Goal: Contribute content: Contribute content

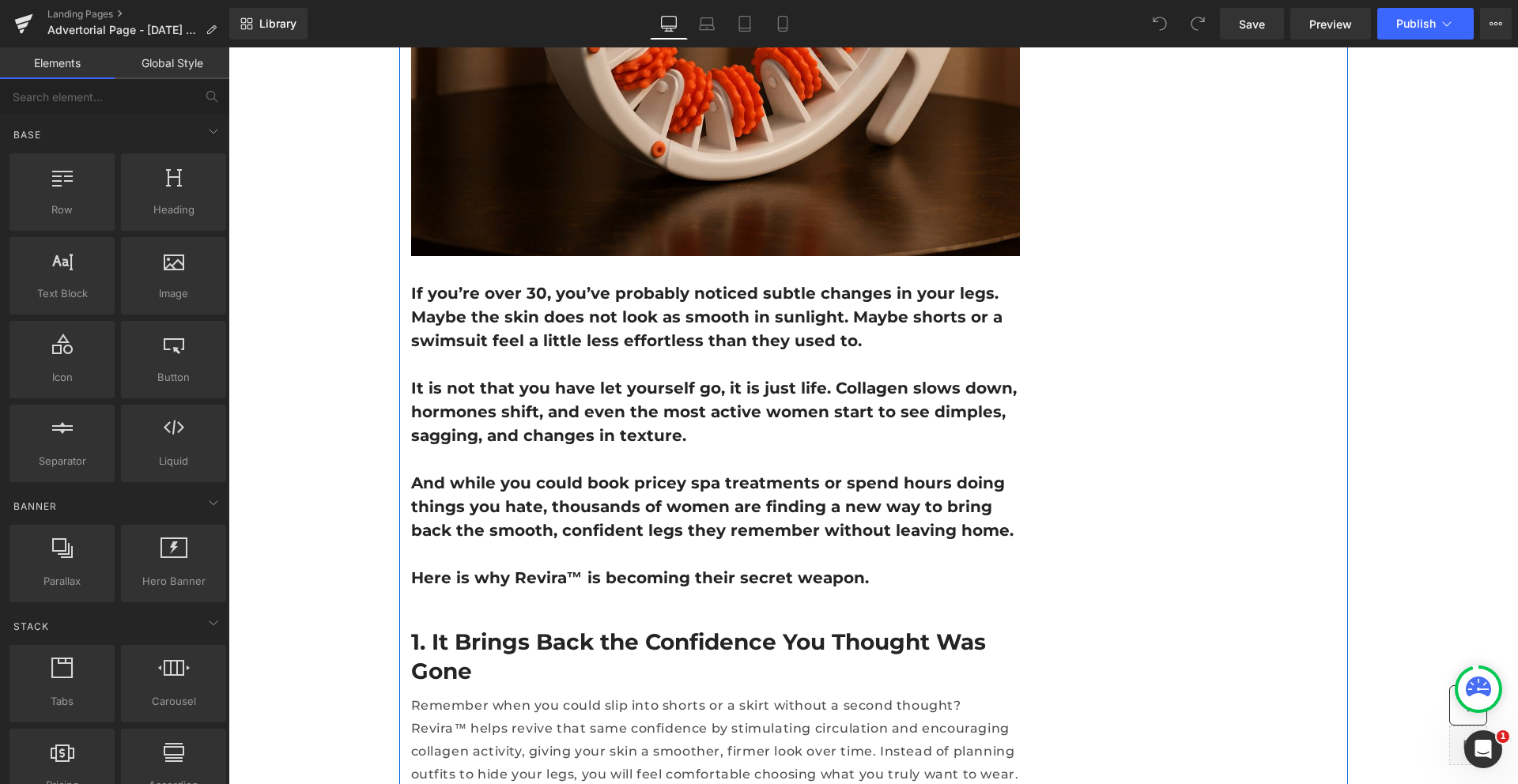
scroll to position [830, 0]
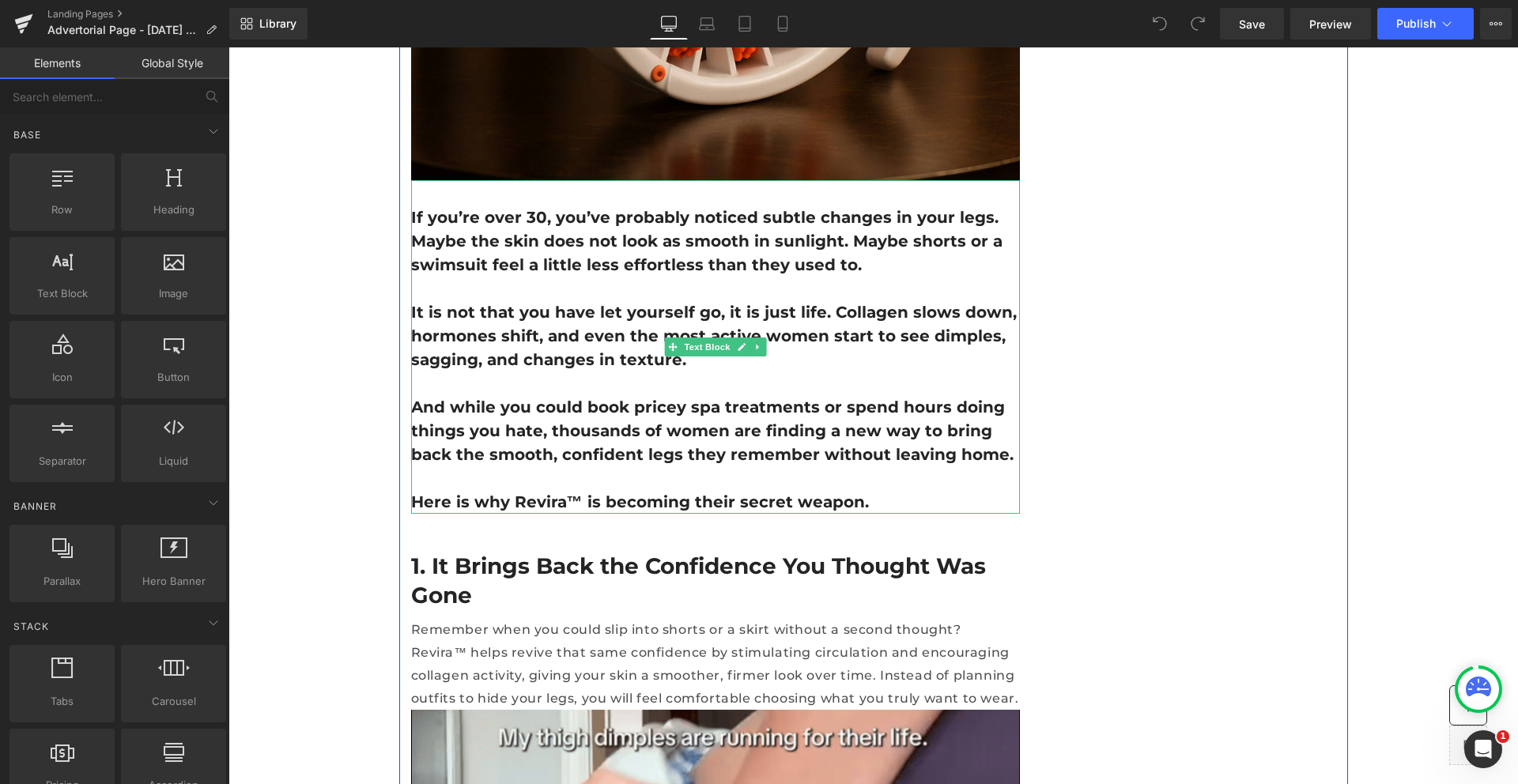
click at [587, 240] on p "If you’re over 30, you’ve probably noticed subtle changes in your legs. Maybe t…" at bounding box center [715, 241] width 609 height 71
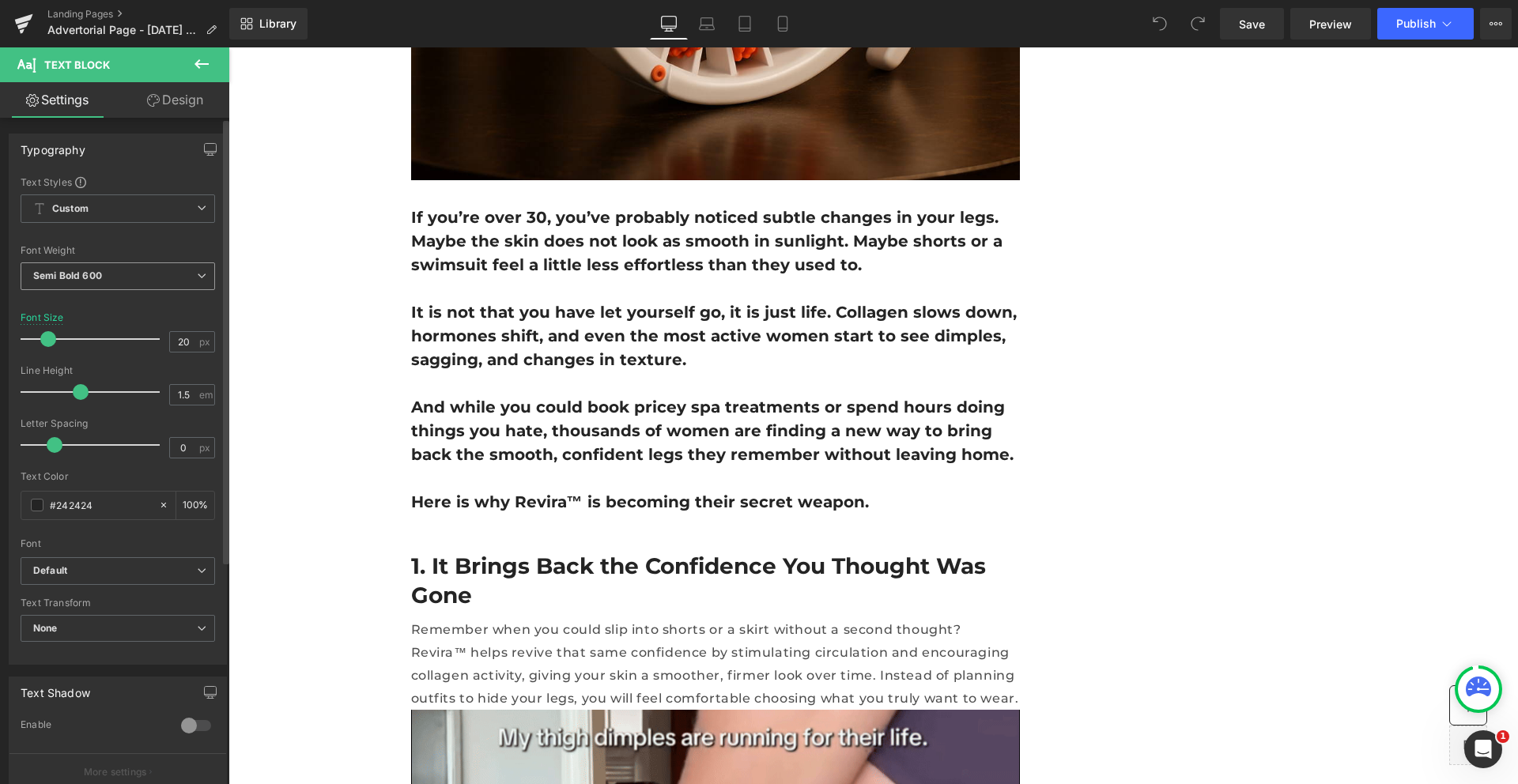
click at [92, 287] on span "Semi Bold 600" at bounding box center [118, 276] width 195 height 28
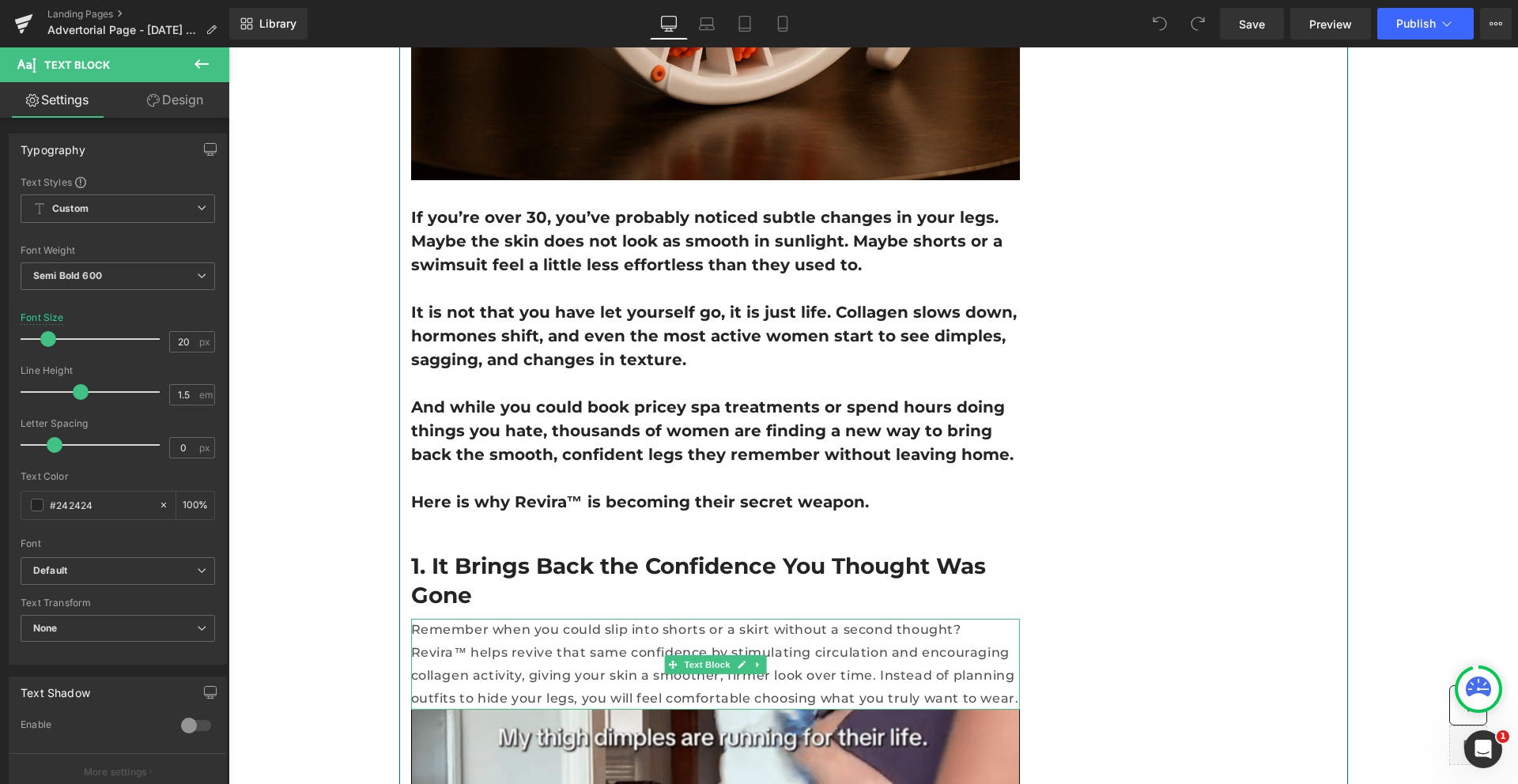
click at [588, 644] on p "Remember when you could slip into shorts or a skirt without a second thought? R…" at bounding box center [715, 664] width 609 height 91
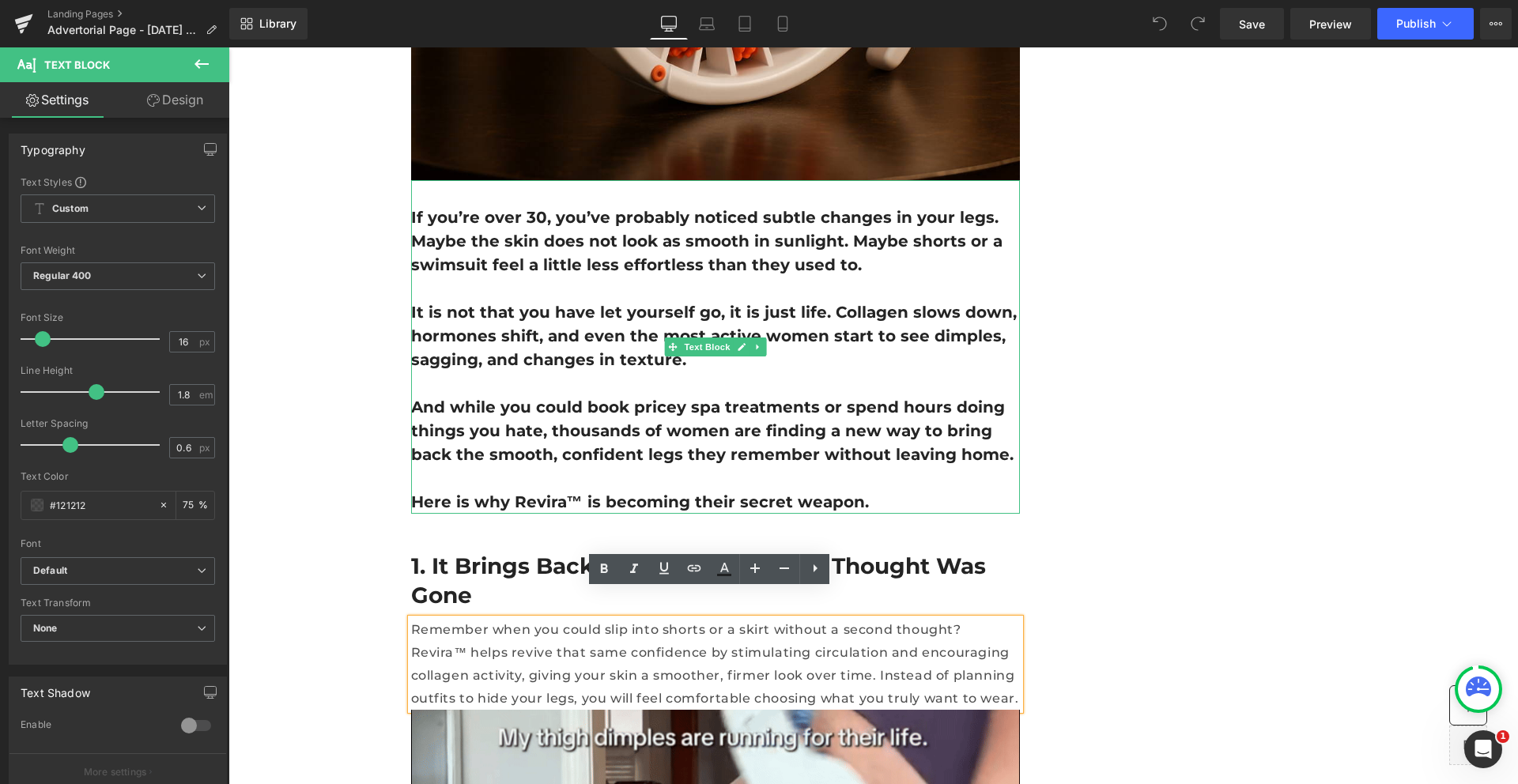
click at [528, 234] on p "If you’re over 30, you’ve probably noticed subtle changes in your legs. Maybe t…" at bounding box center [715, 241] width 609 height 71
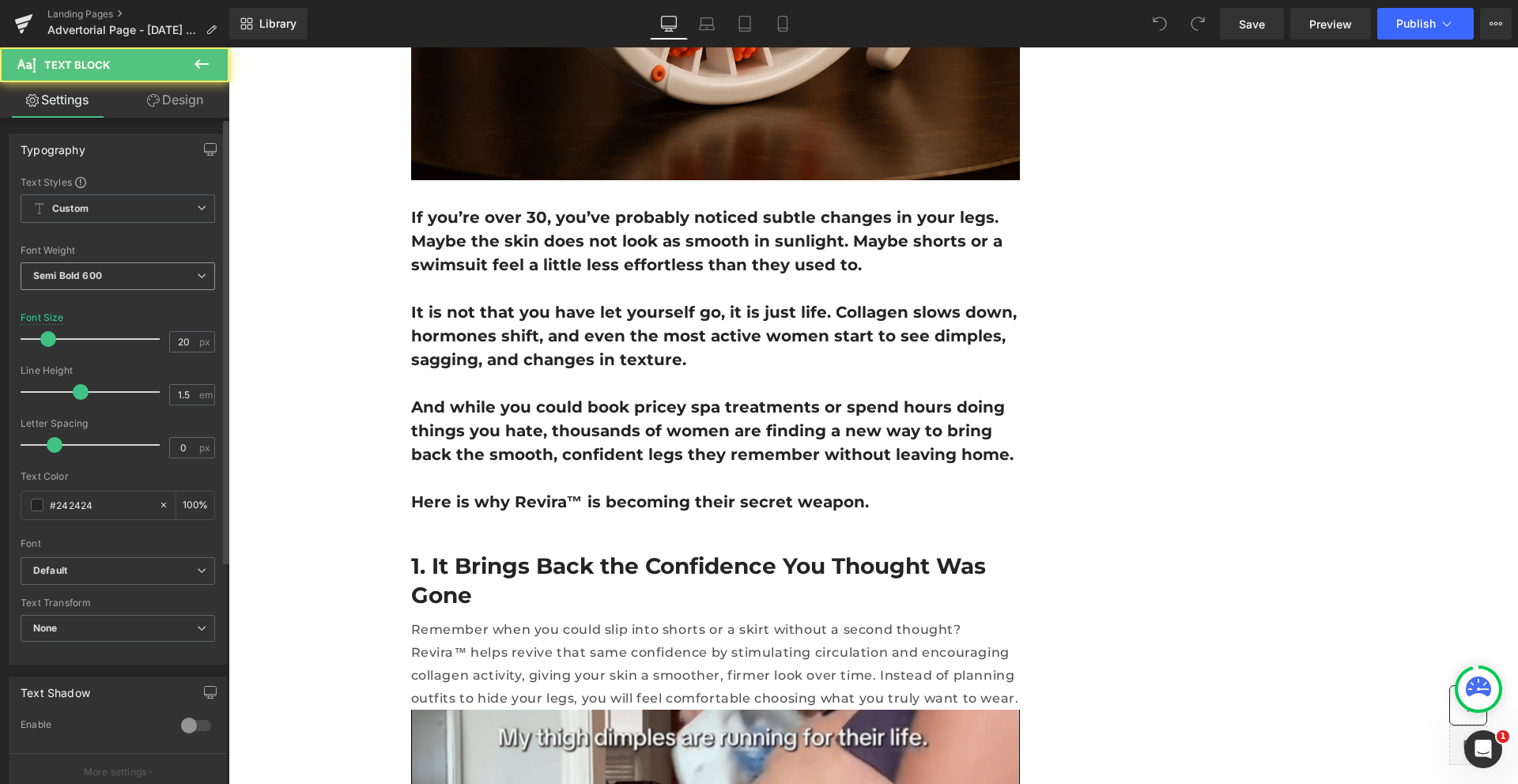
click at [68, 273] on b "Semi Bold 600" at bounding box center [67, 275] width 69 height 12
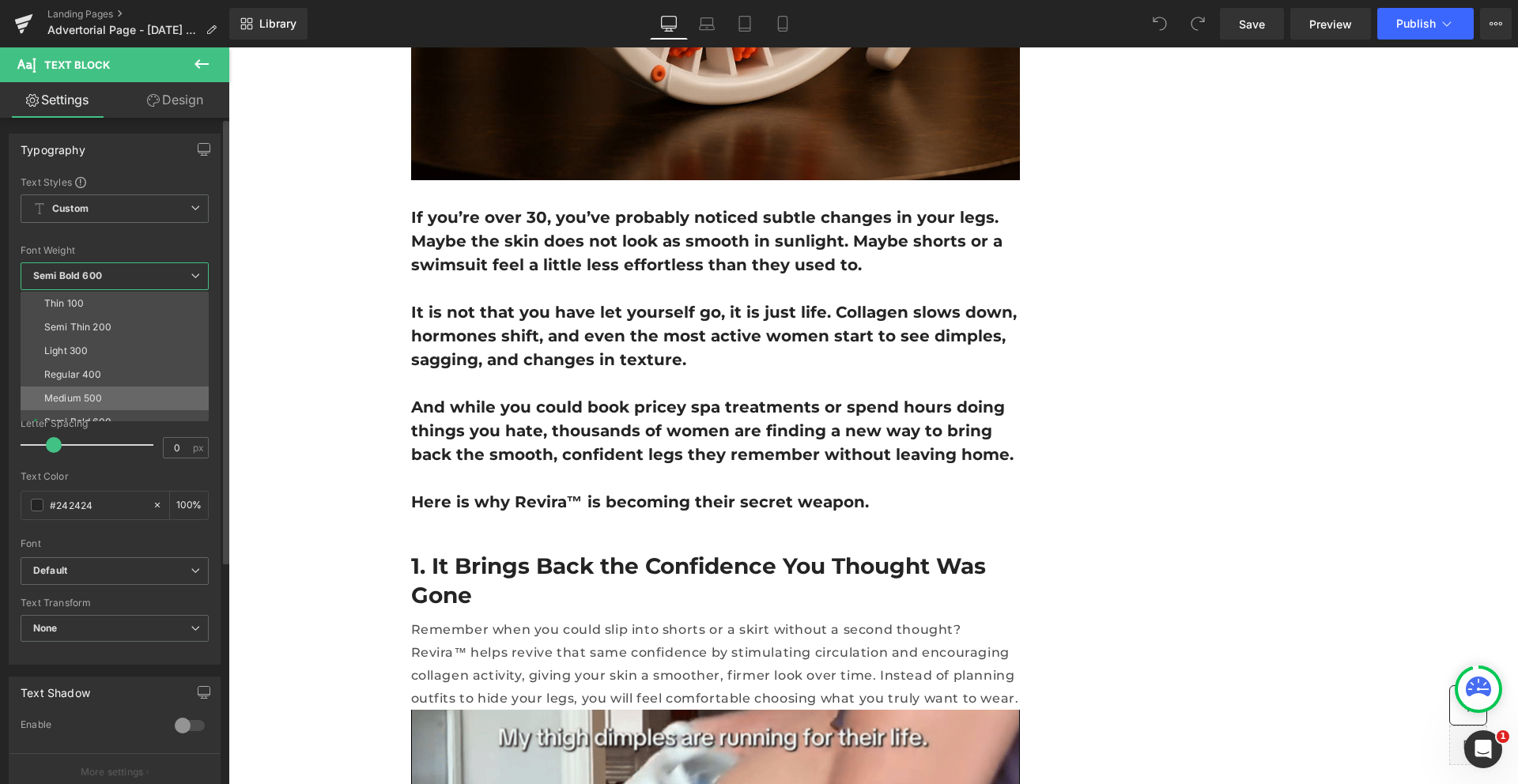
scroll to position [30, 0]
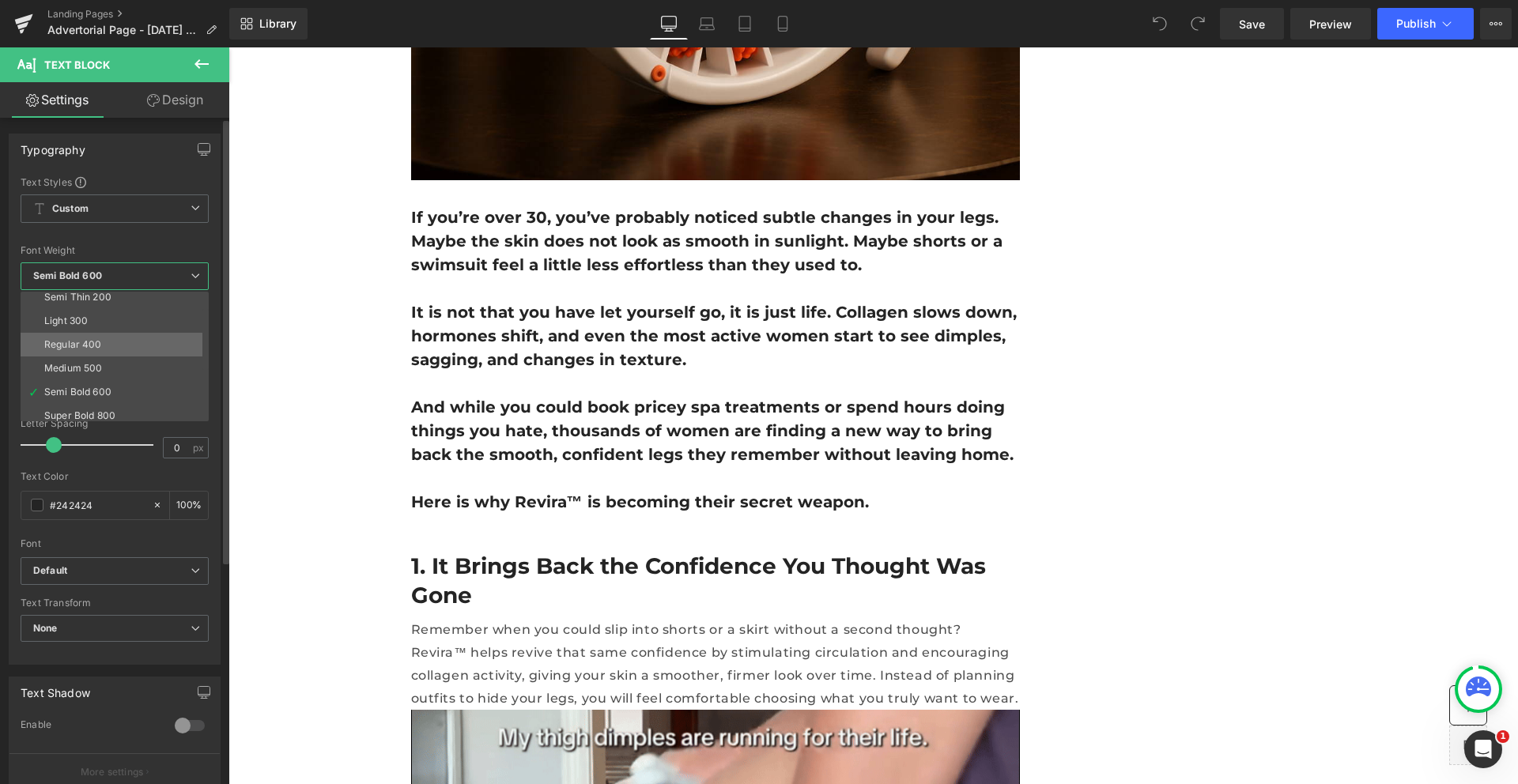
click at [89, 353] on li "Regular 400" at bounding box center [118, 345] width 196 height 24
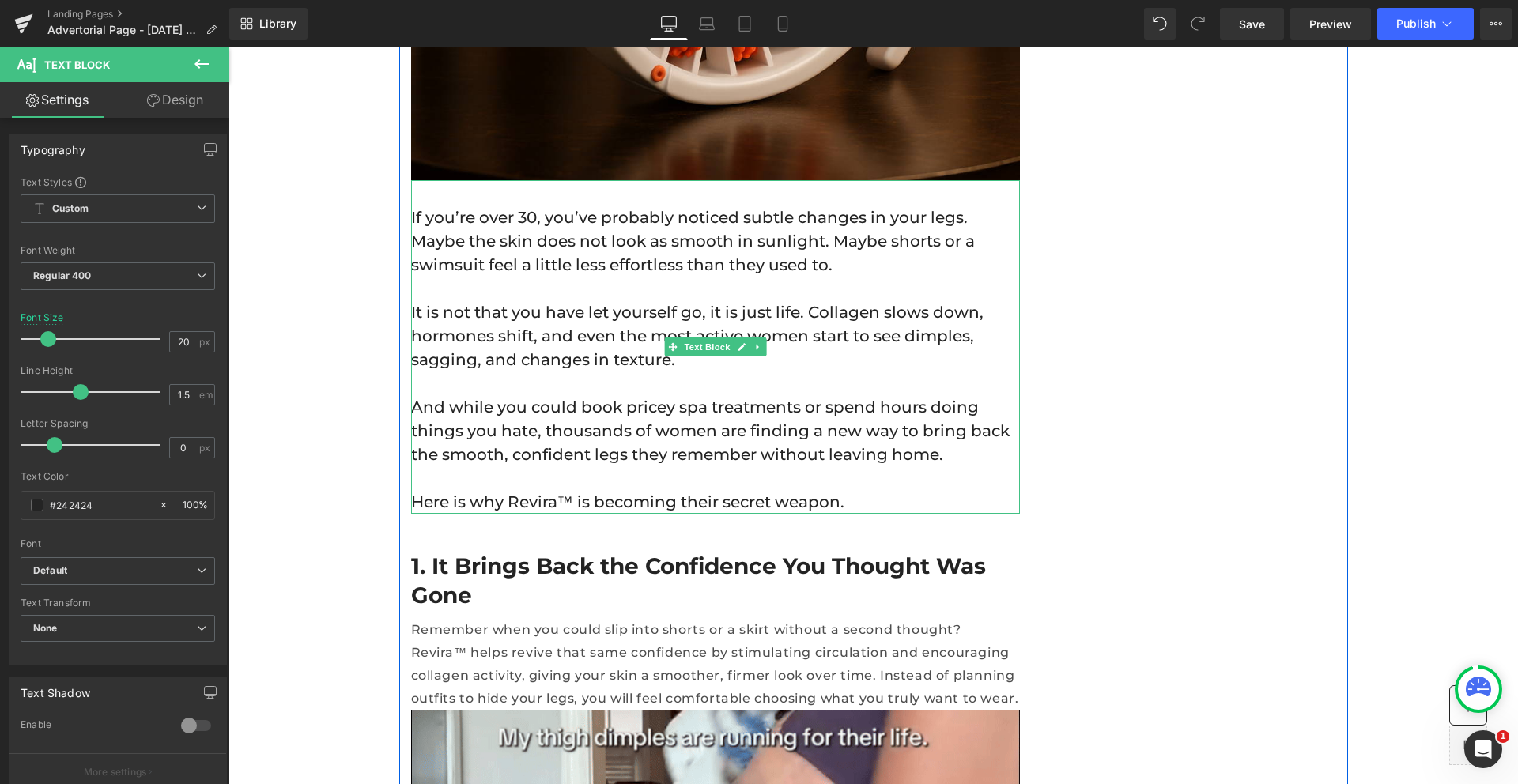
click at [922, 213] on p "If you’re over 30, you’ve probably noticed subtle changes in your legs. Maybe t…" at bounding box center [715, 241] width 609 height 71
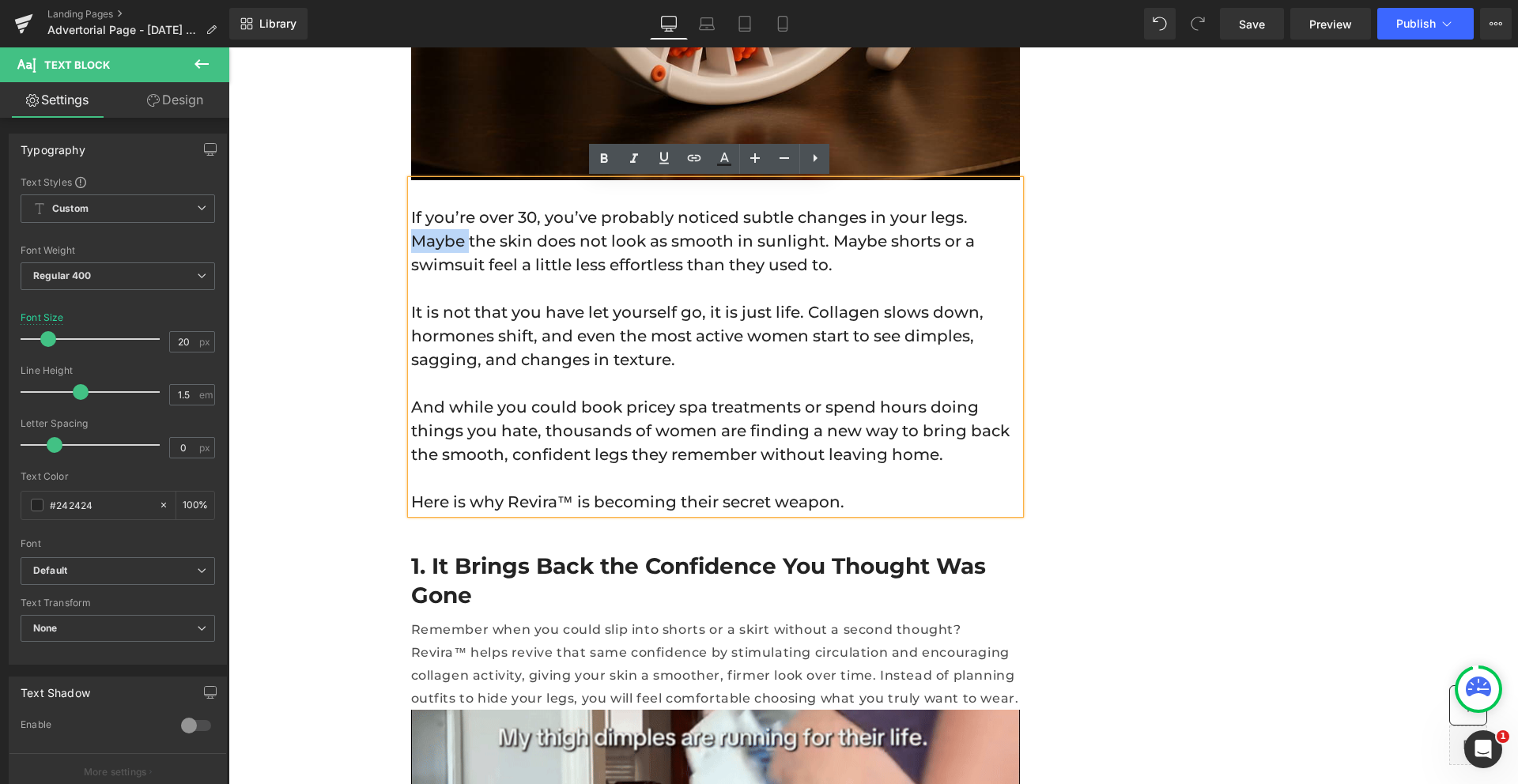
drag, startPoint x: 901, startPoint y: 215, endPoint x: 949, endPoint y: 213, distance: 48.0
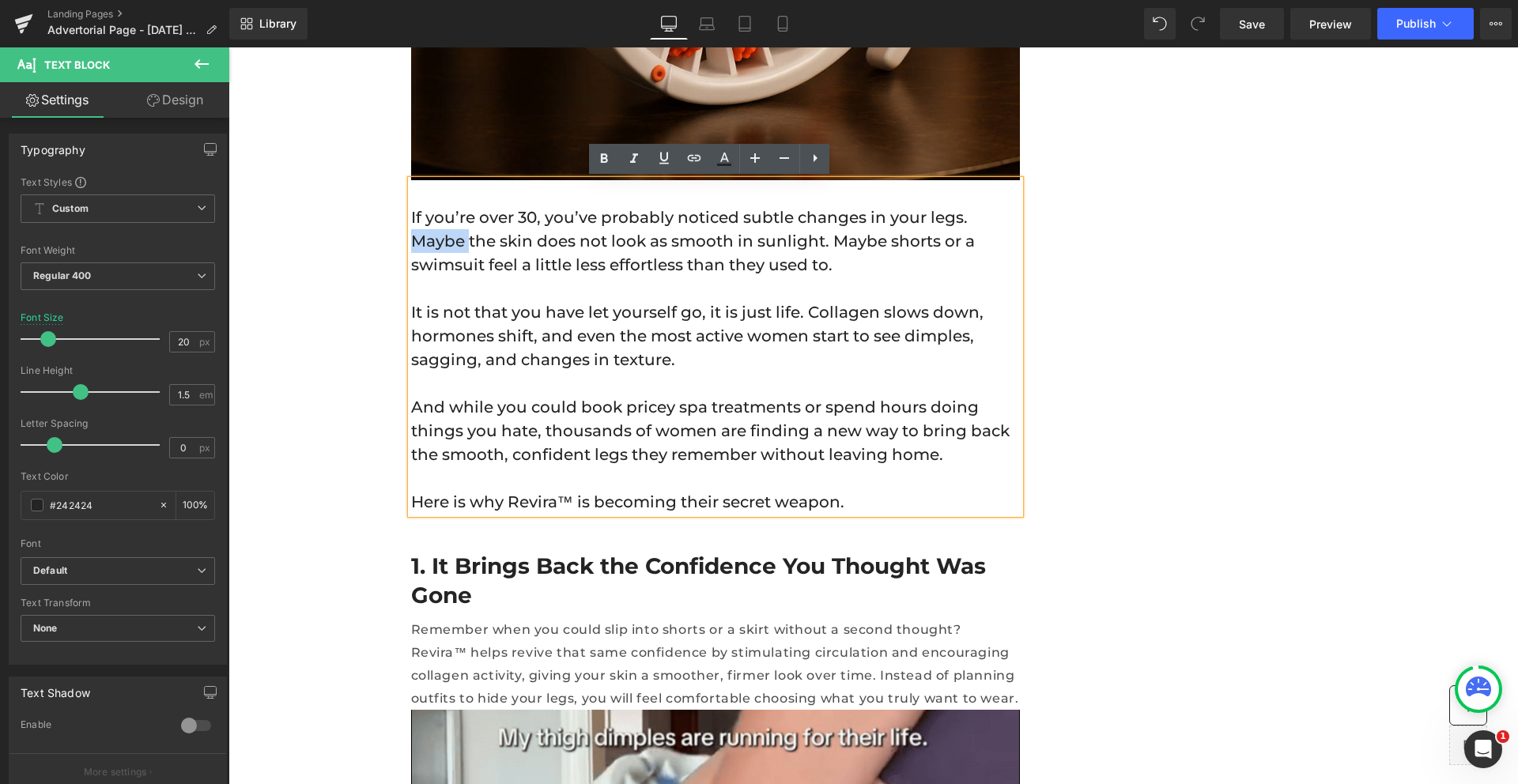
click at [949, 213] on p "If you’re over 30, you’ve probably noticed subtle changes in your legs. Maybe t…" at bounding box center [715, 241] width 609 height 71
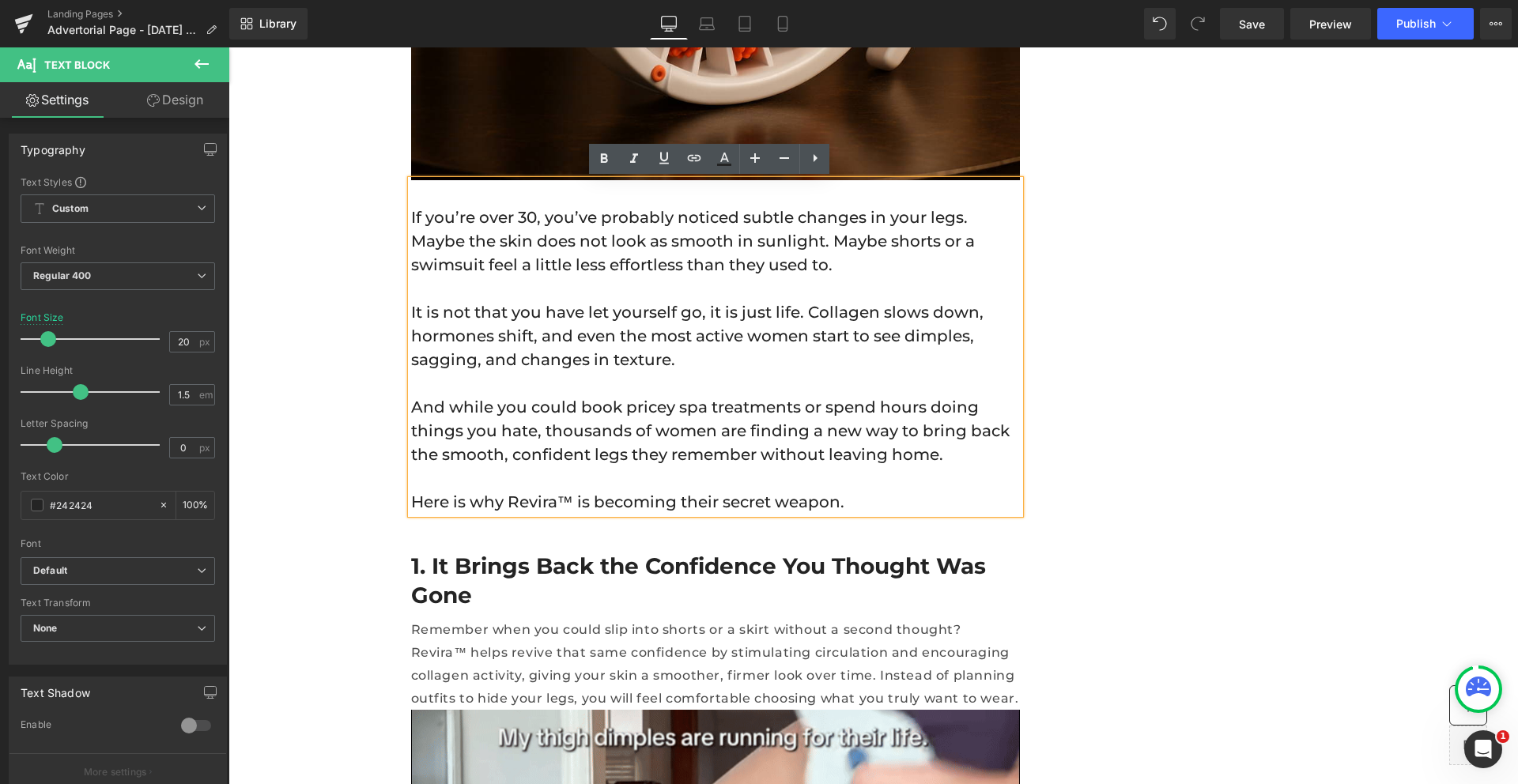
click at [733, 260] on p "If you’re over 30, you’ve probably noticed subtle changes in your legs. Maybe t…" at bounding box center [715, 241] width 609 height 71
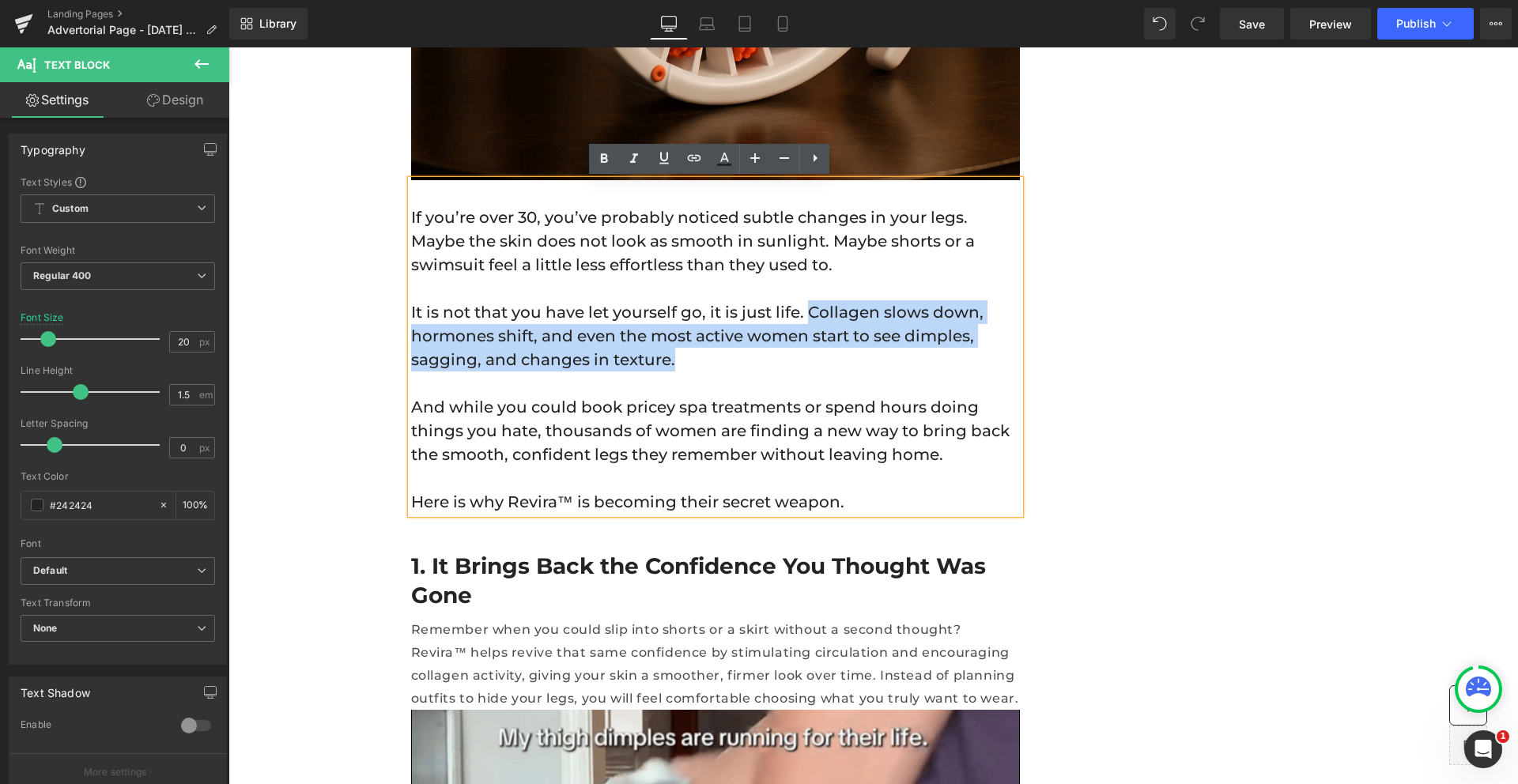
drag, startPoint x: 754, startPoint y: 313, endPoint x: 908, endPoint y: 354, distance: 159.4
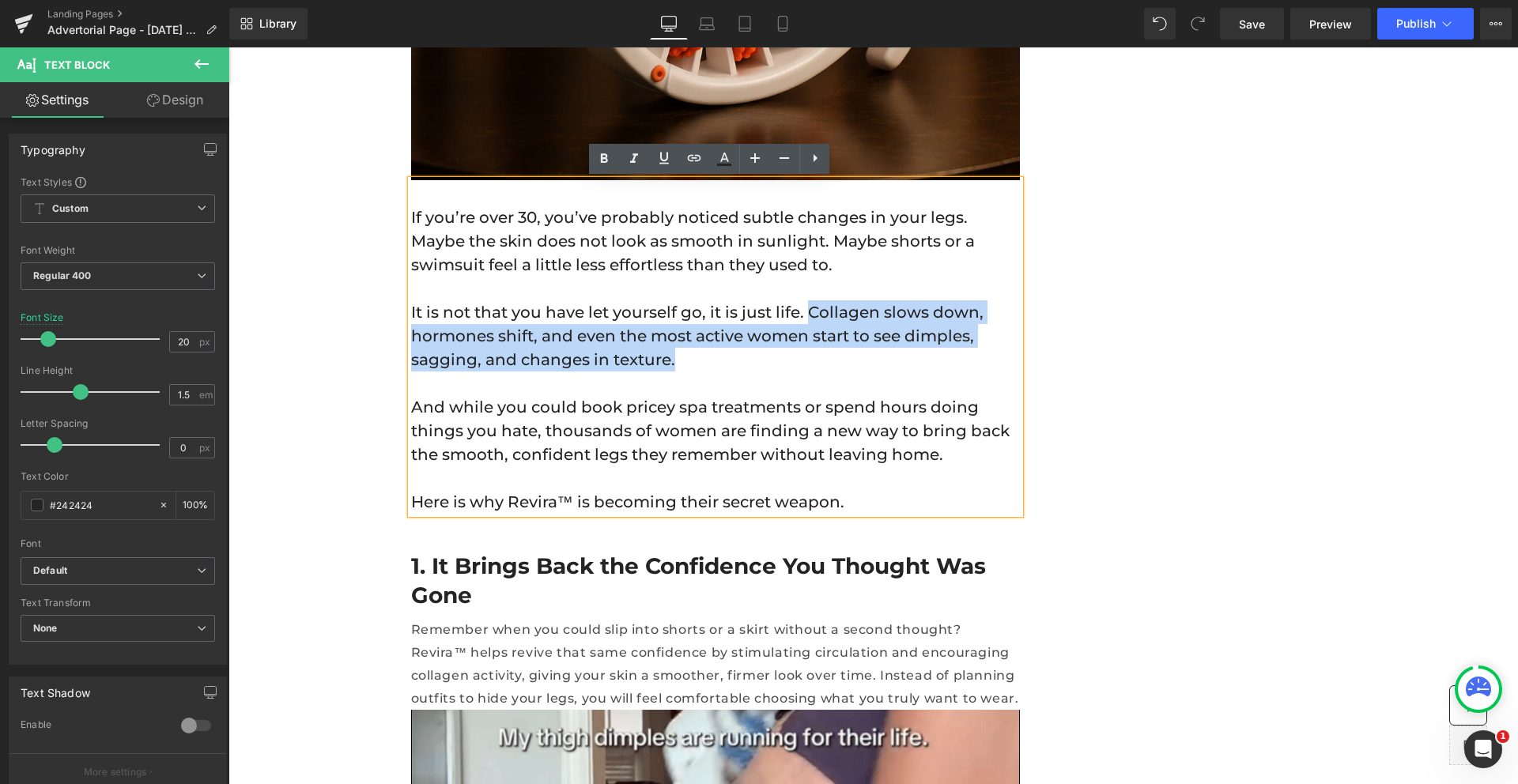
click at [908, 354] on p "It is not that you have let yourself go, it is just life. Collagen slows down, …" at bounding box center [715, 336] width 609 height 71
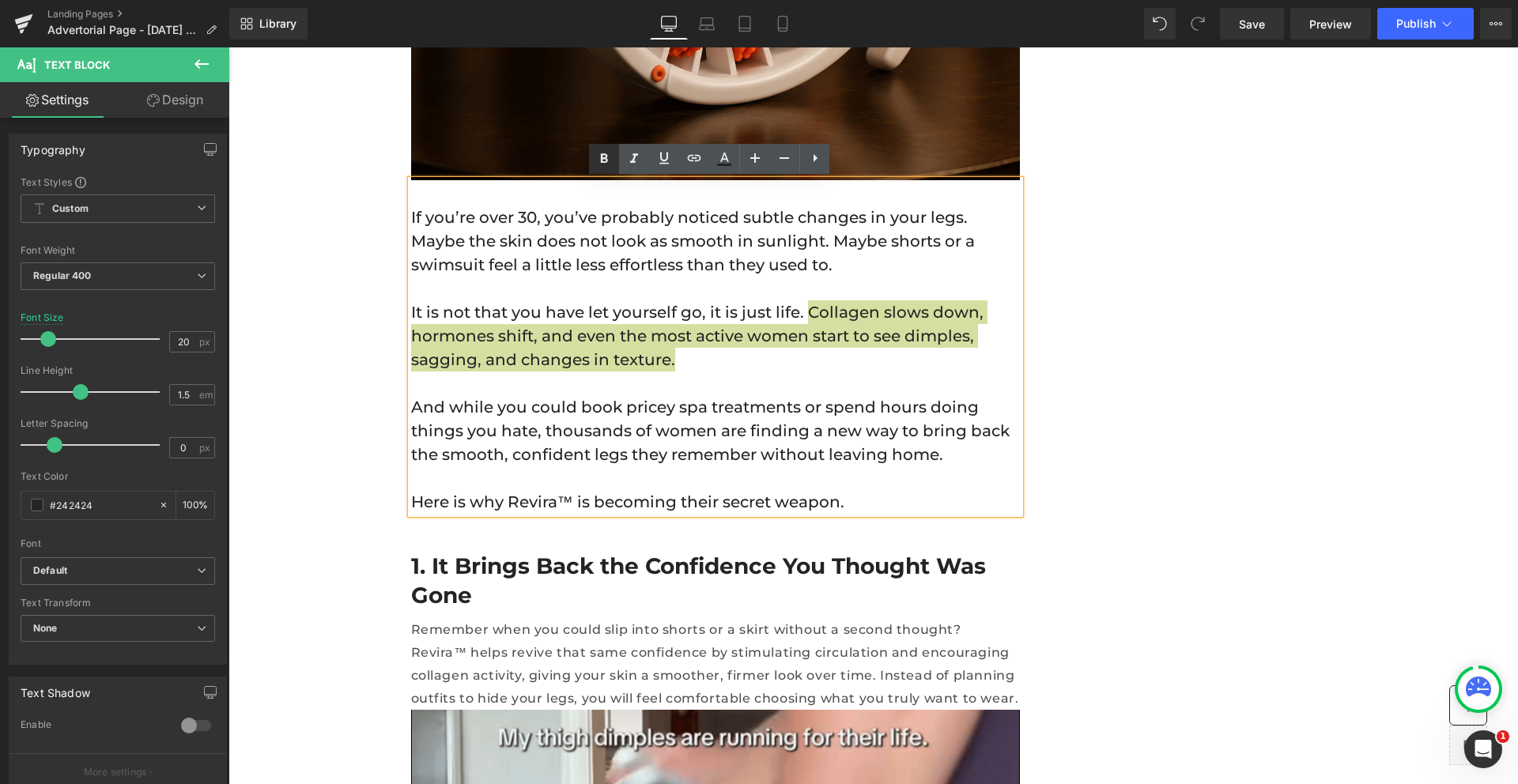
drag, startPoint x: 609, startPoint y: 159, endPoint x: 444, endPoint y: 192, distance: 168.3
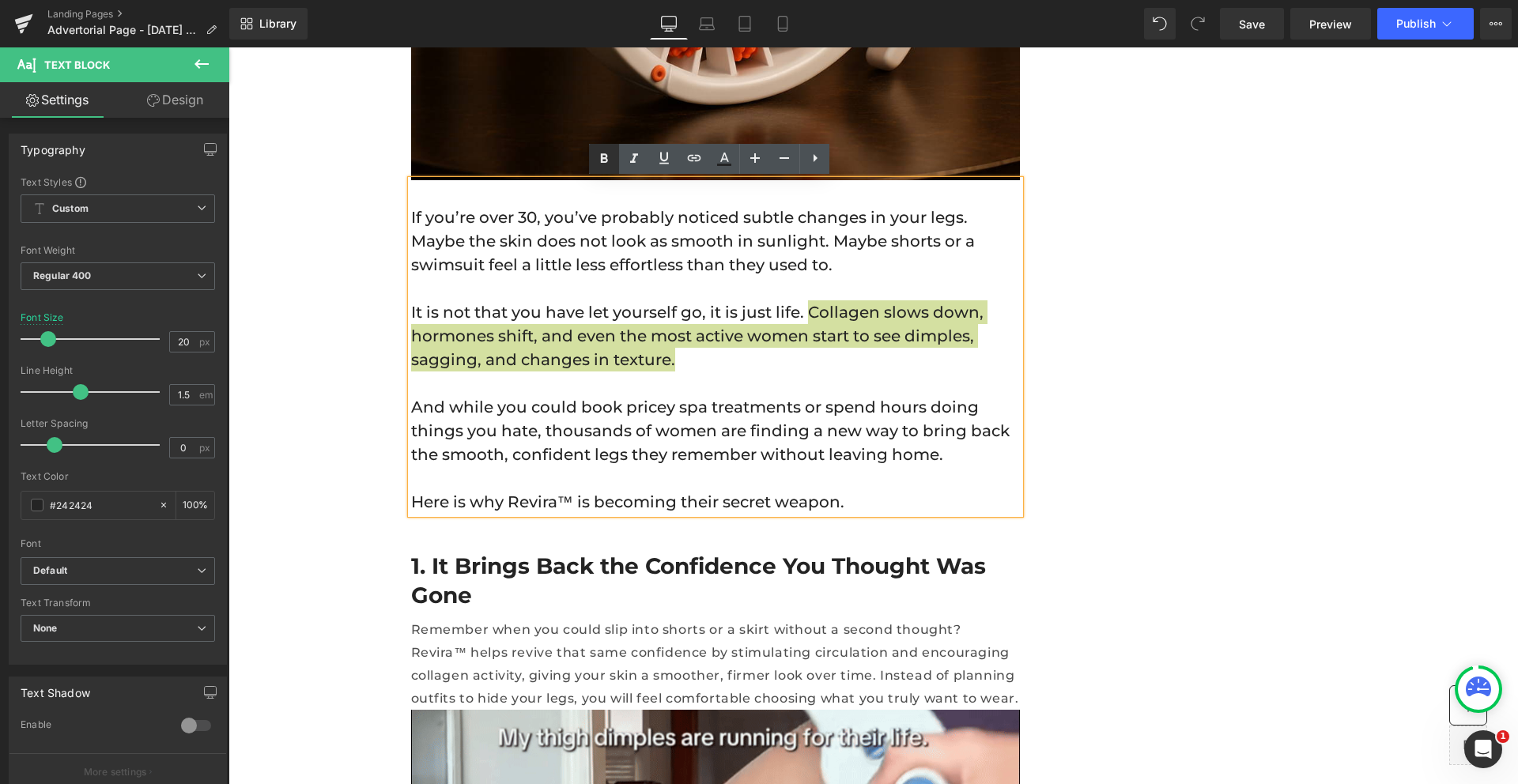
click at [609, 159] on icon at bounding box center [604, 158] width 19 height 19
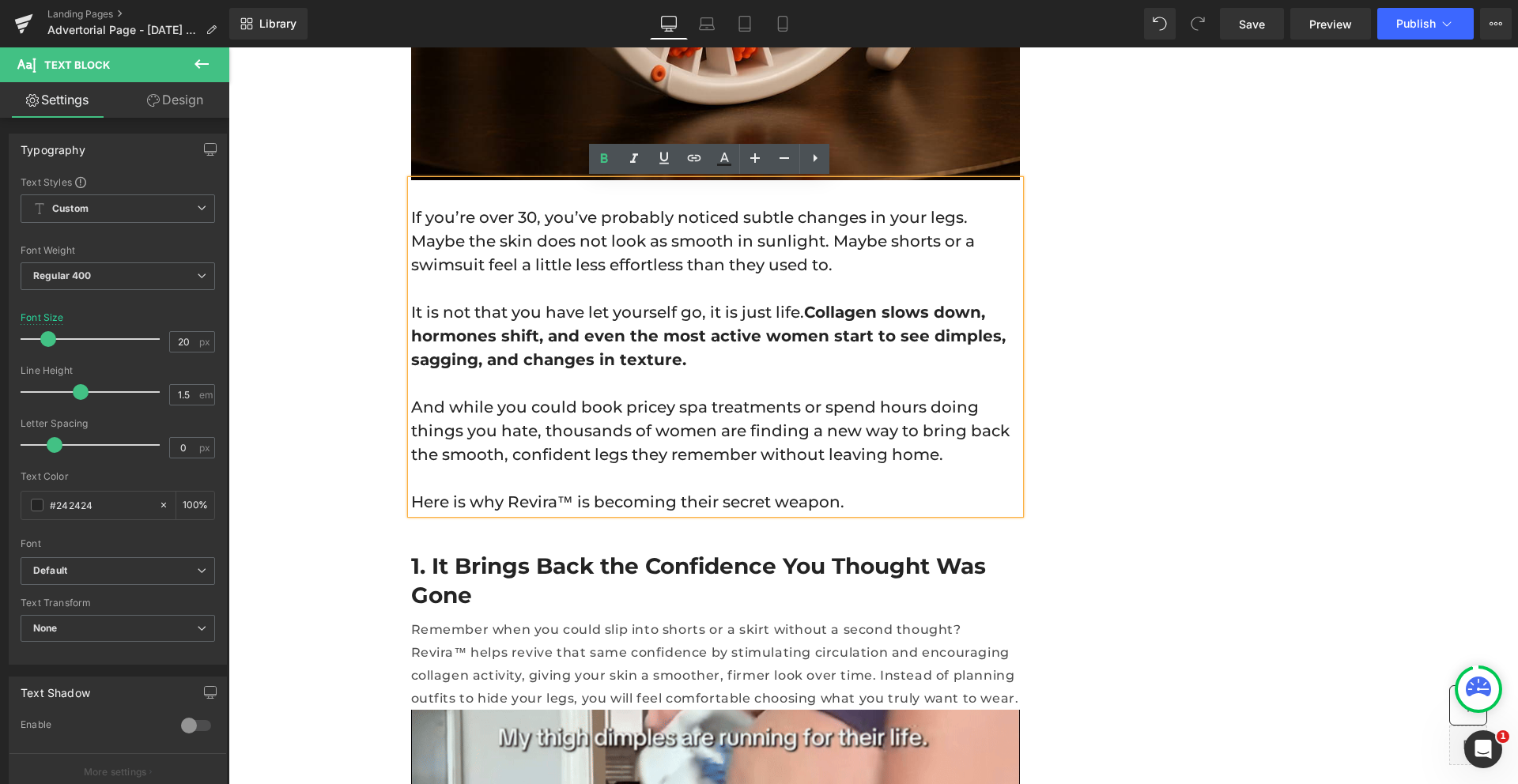
click at [784, 348] on p "It is not that you have let yourself go, it is just life. Collagen slows down, …" at bounding box center [715, 336] width 609 height 71
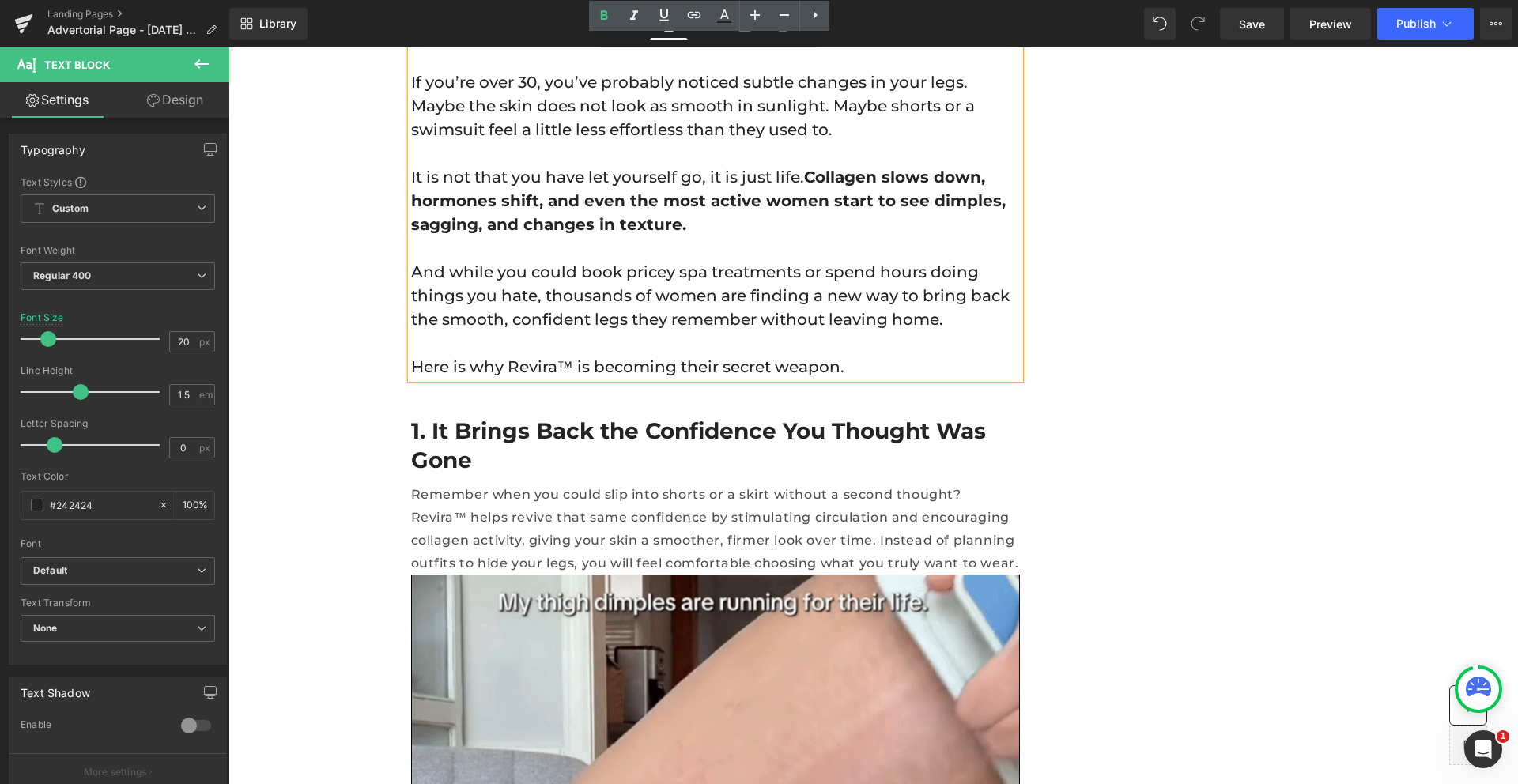
scroll to position [973, 0]
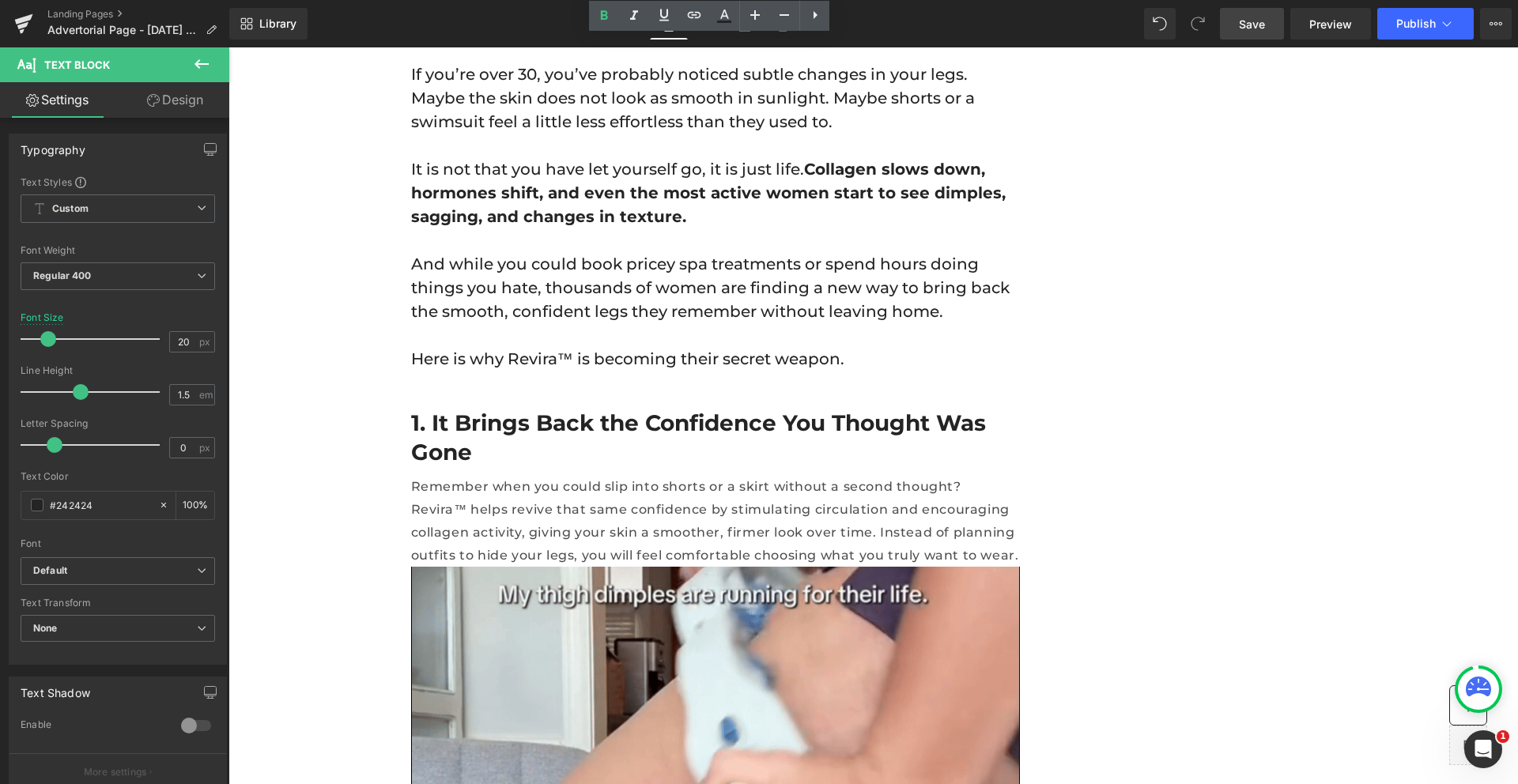
click at [1271, 28] on link "Save" at bounding box center [1252, 23] width 64 height 31
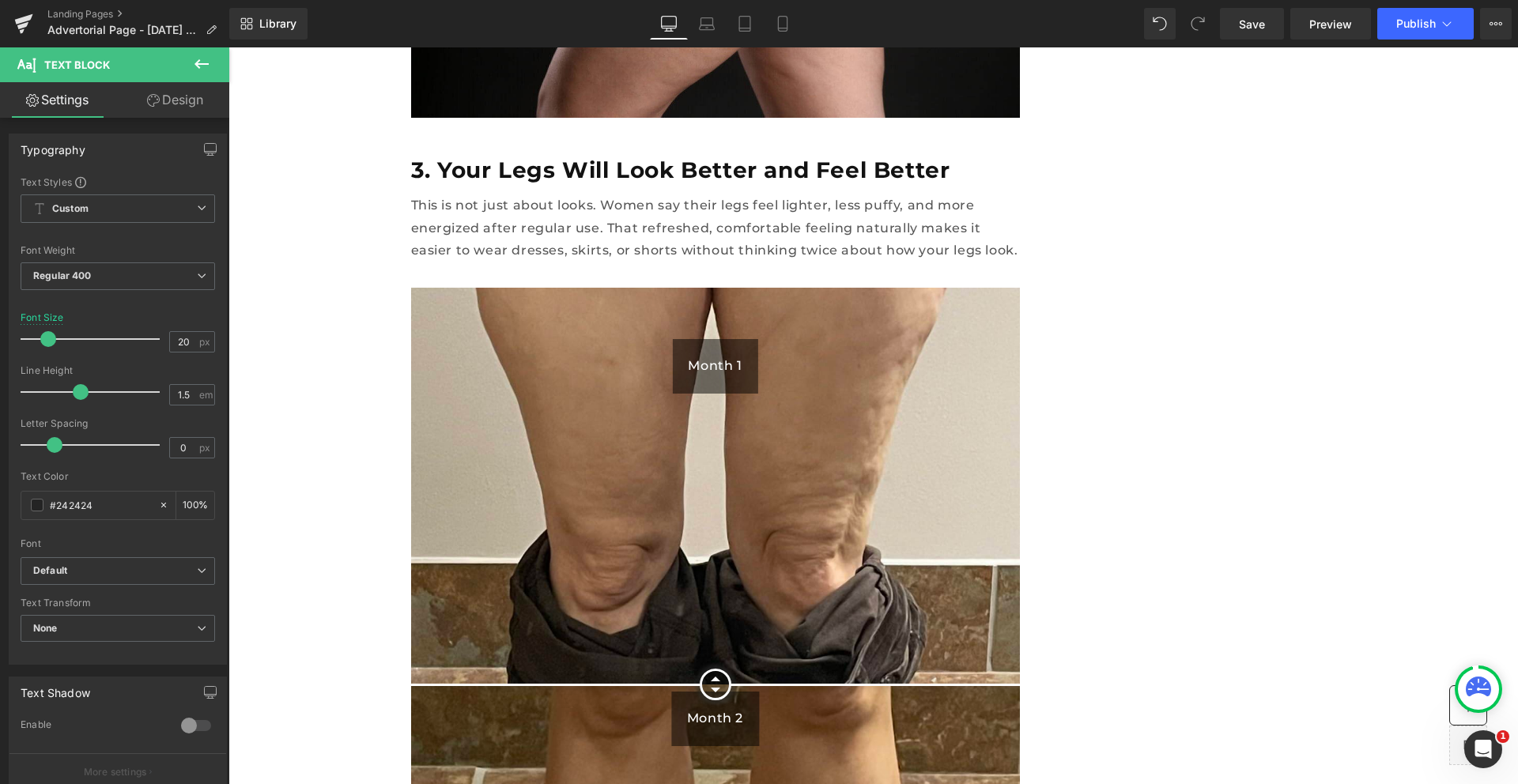
scroll to position [2589, 0]
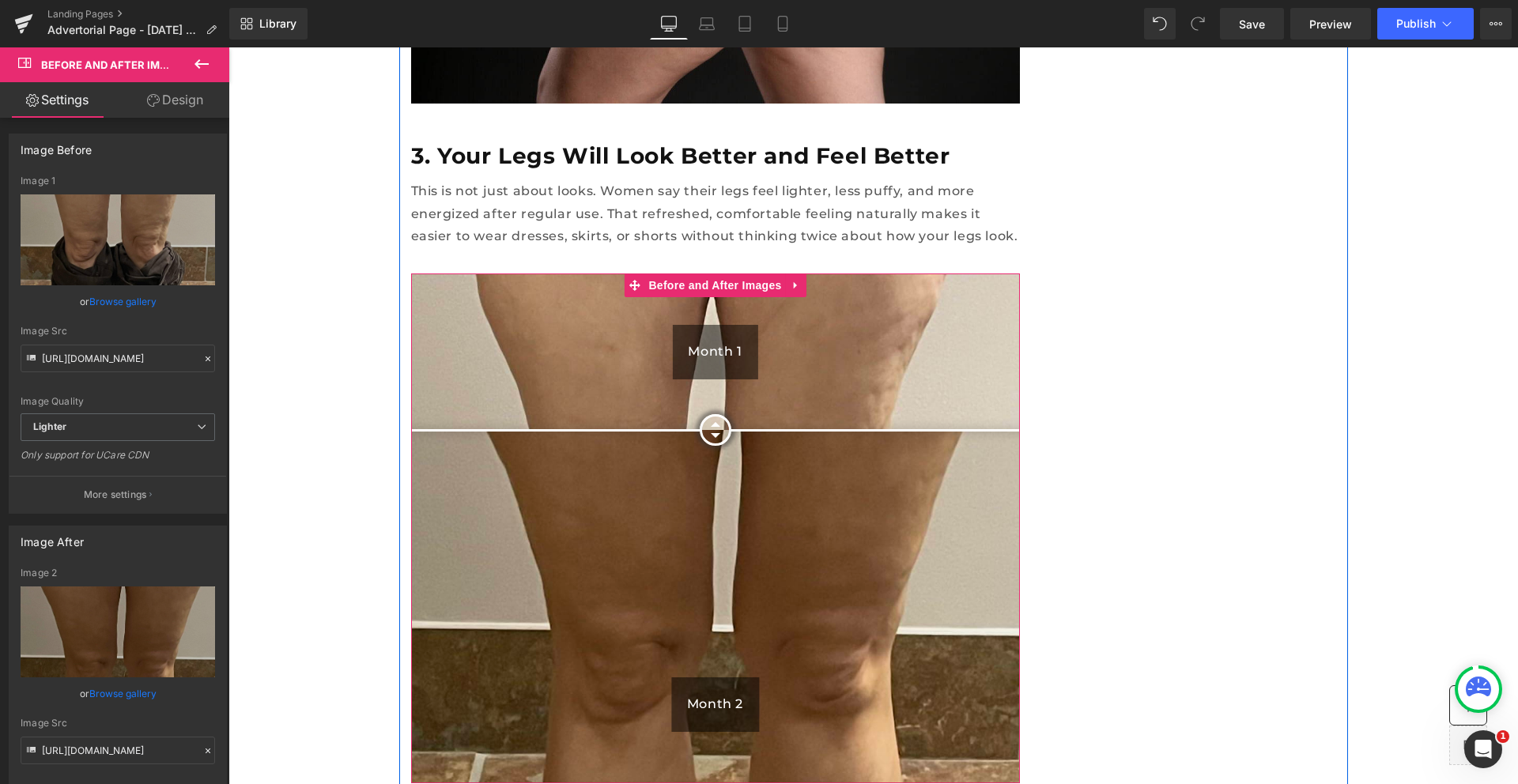
drag, startPoint x: 707, startPoint y: 554, endPoint x: 699, endPoint y: 379, distance: 175.2
click at [699, 414] on div at bounding box center [714, 430] width 31 height 31
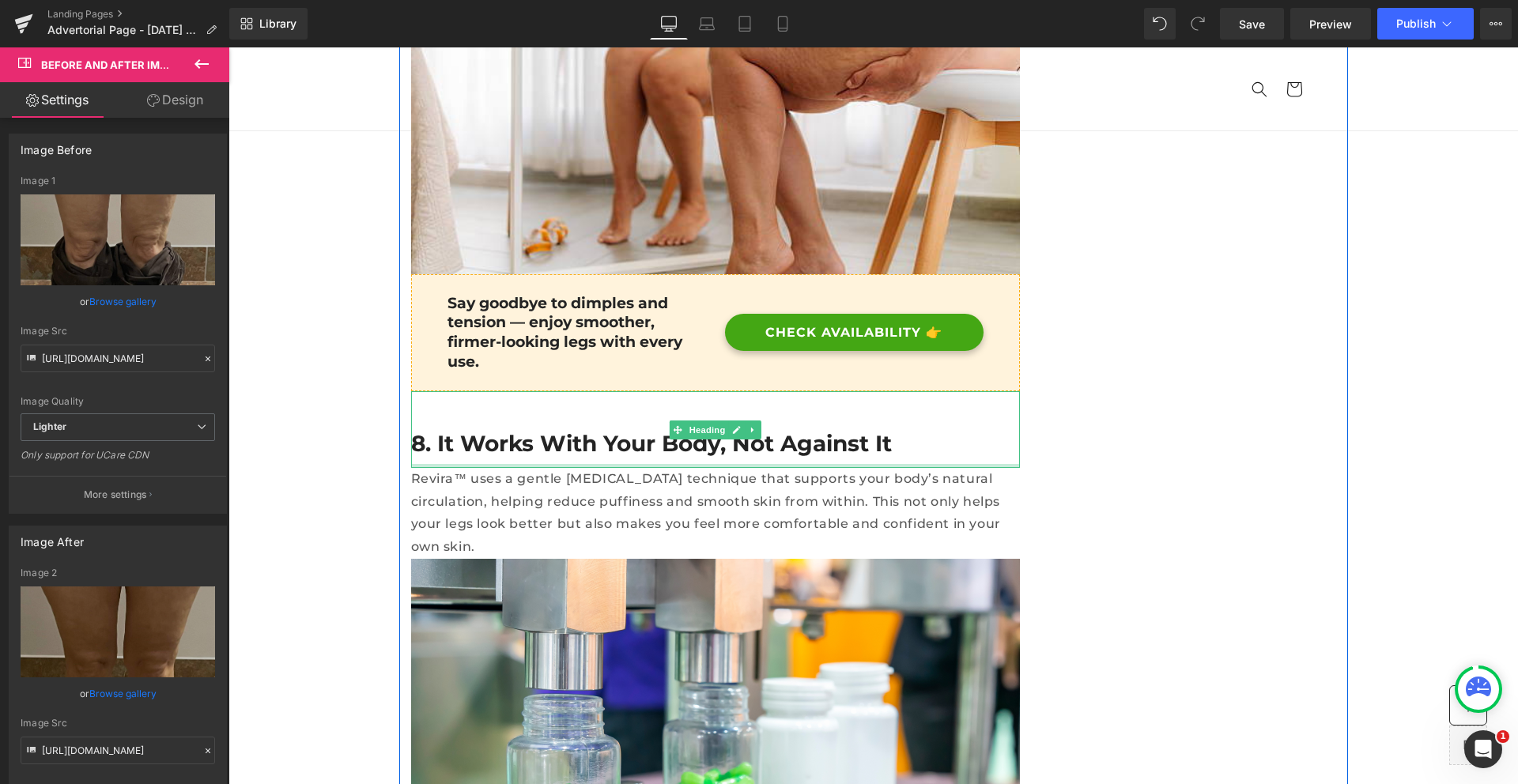
scroll to position [6167, 0]
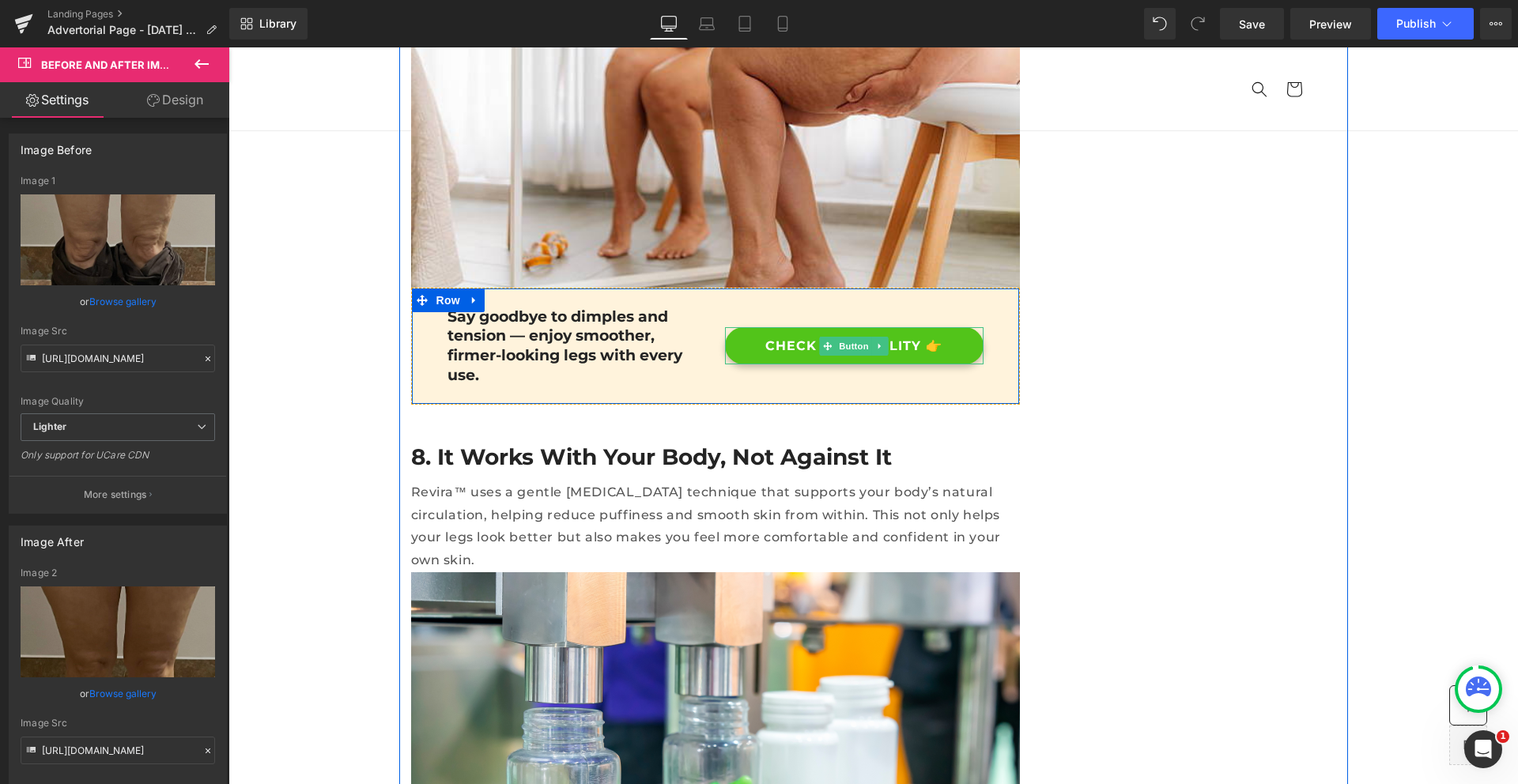
click at [856, 327] on link "CHECK AVAILABILITY 👉" at bounding box center [854, 346] width 258 height 38
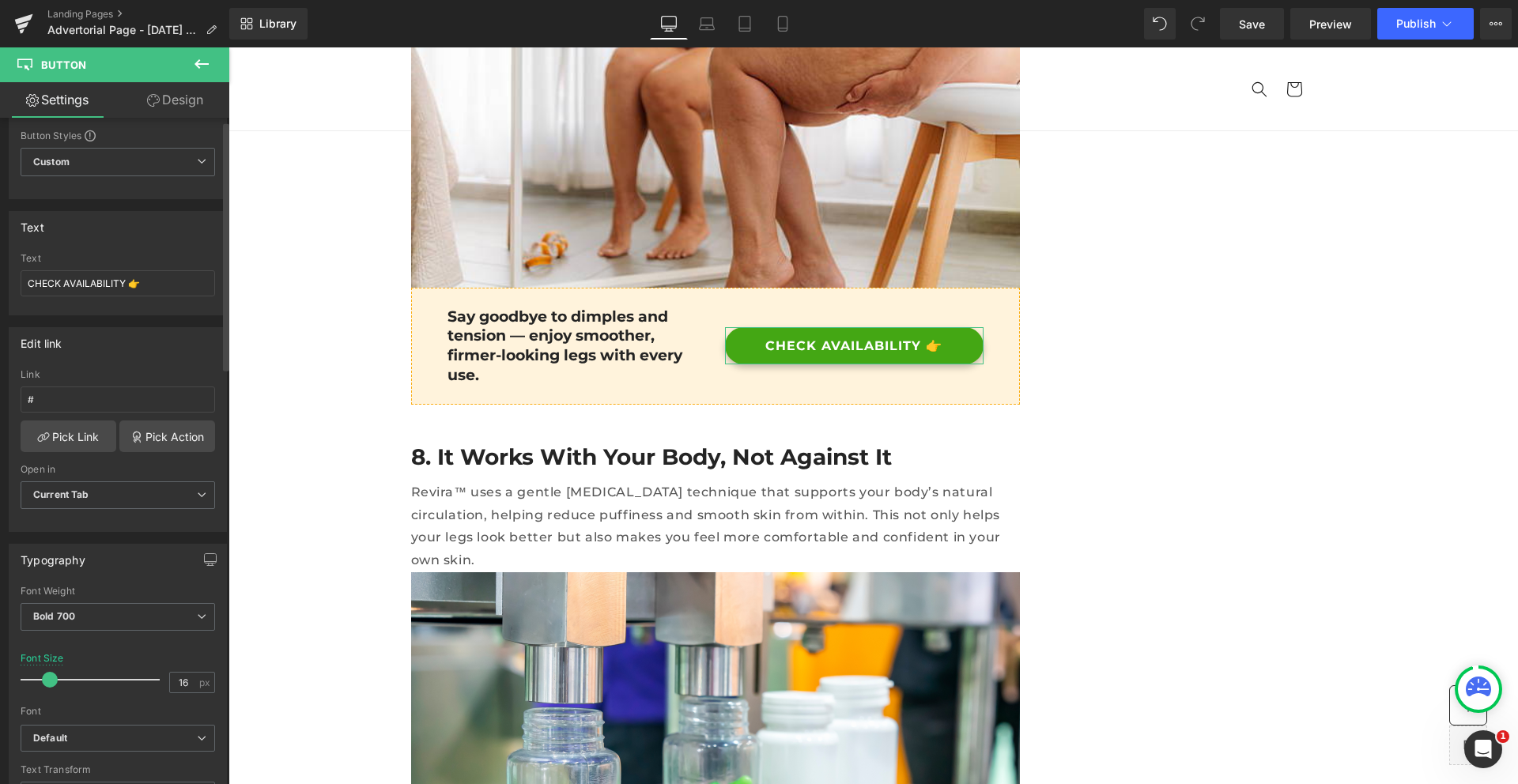
scroll to position [136, 0]
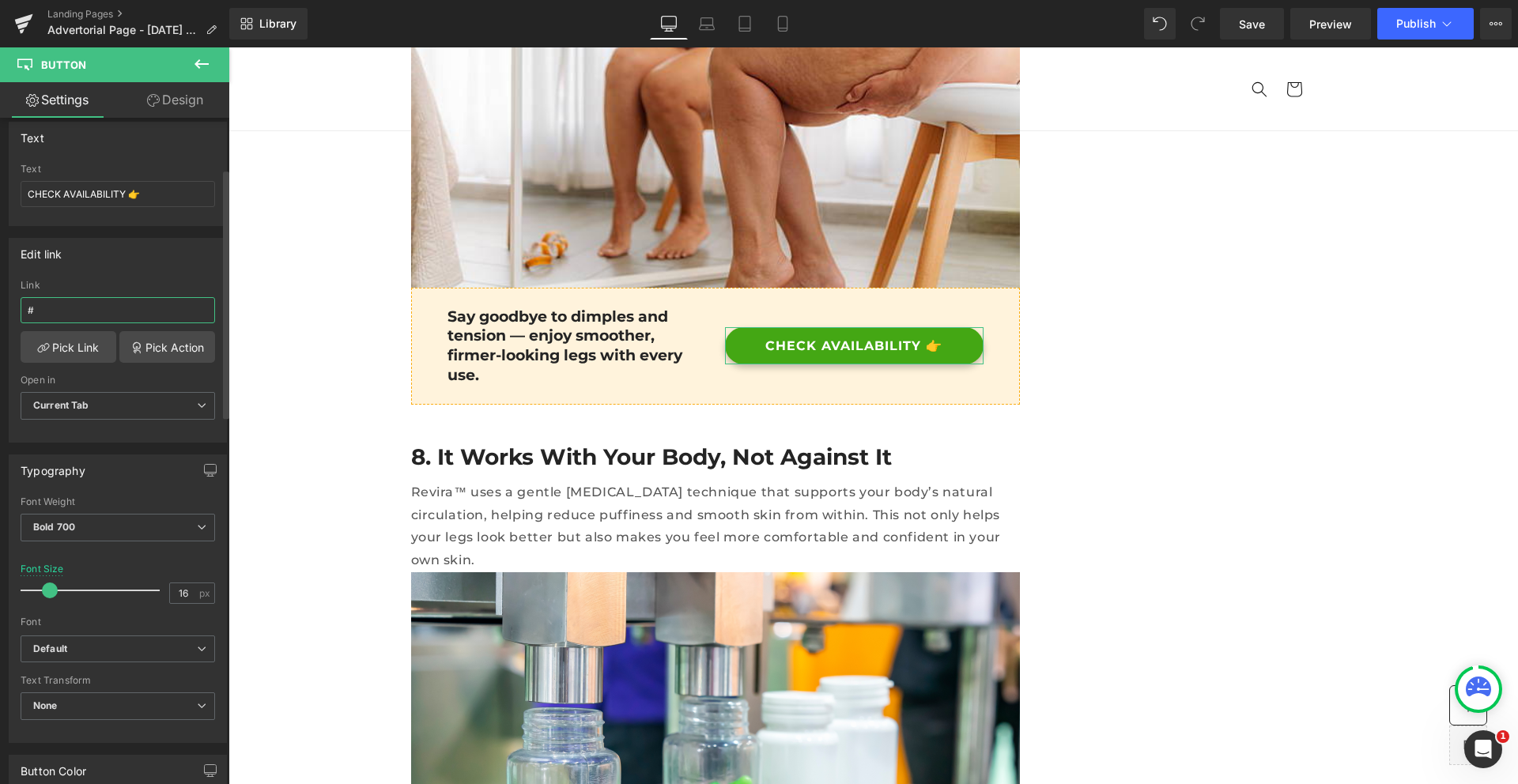
click at [121, 315] on input "#" at bounding box center [118, 310] width 195 height 26
click at [96, 342] on link "Pick Link" at bounding box center [68, 346] width 96 height 31
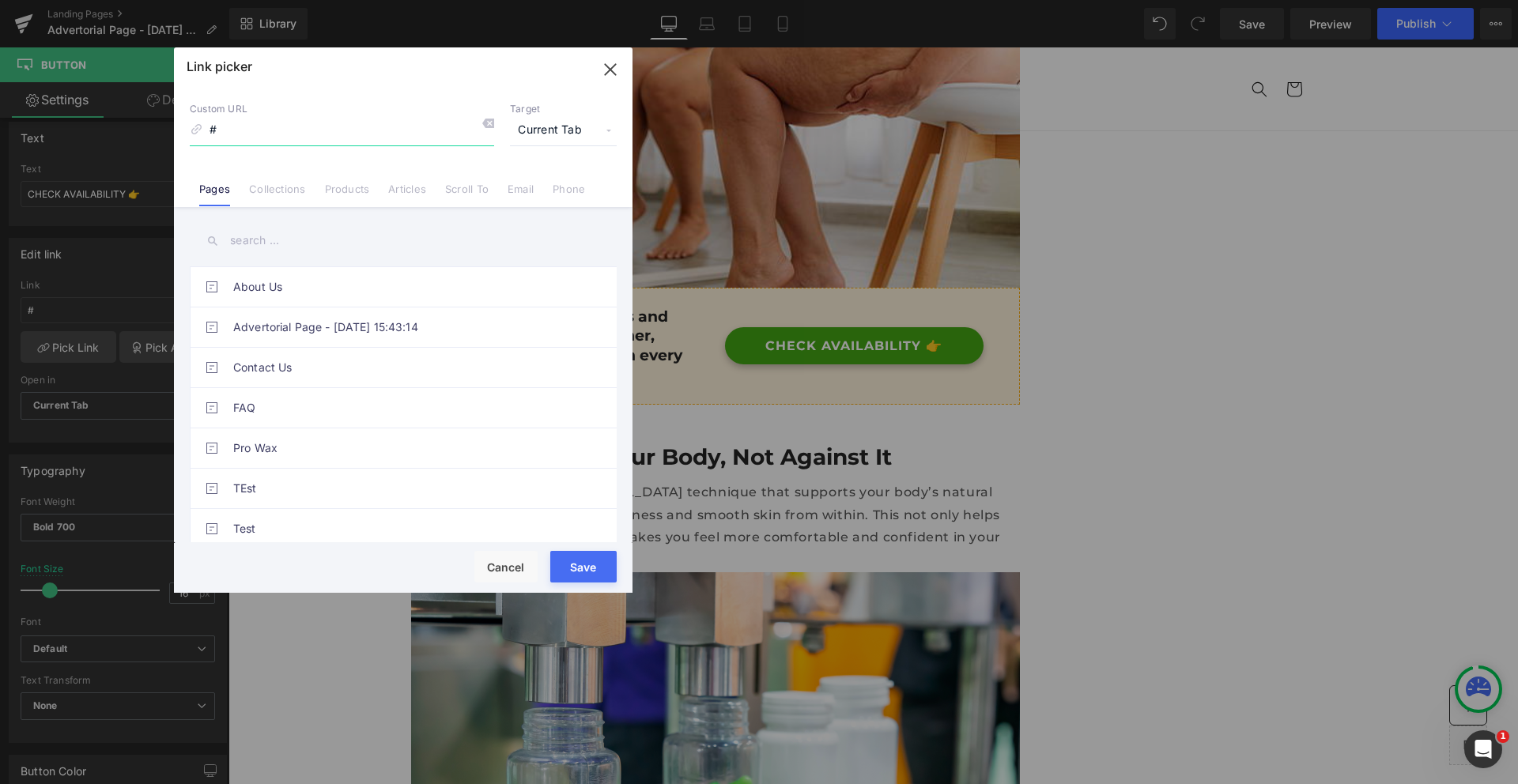
click at [606, 72] on icon "button" at bounding box center [610, 70] width 11 height 11
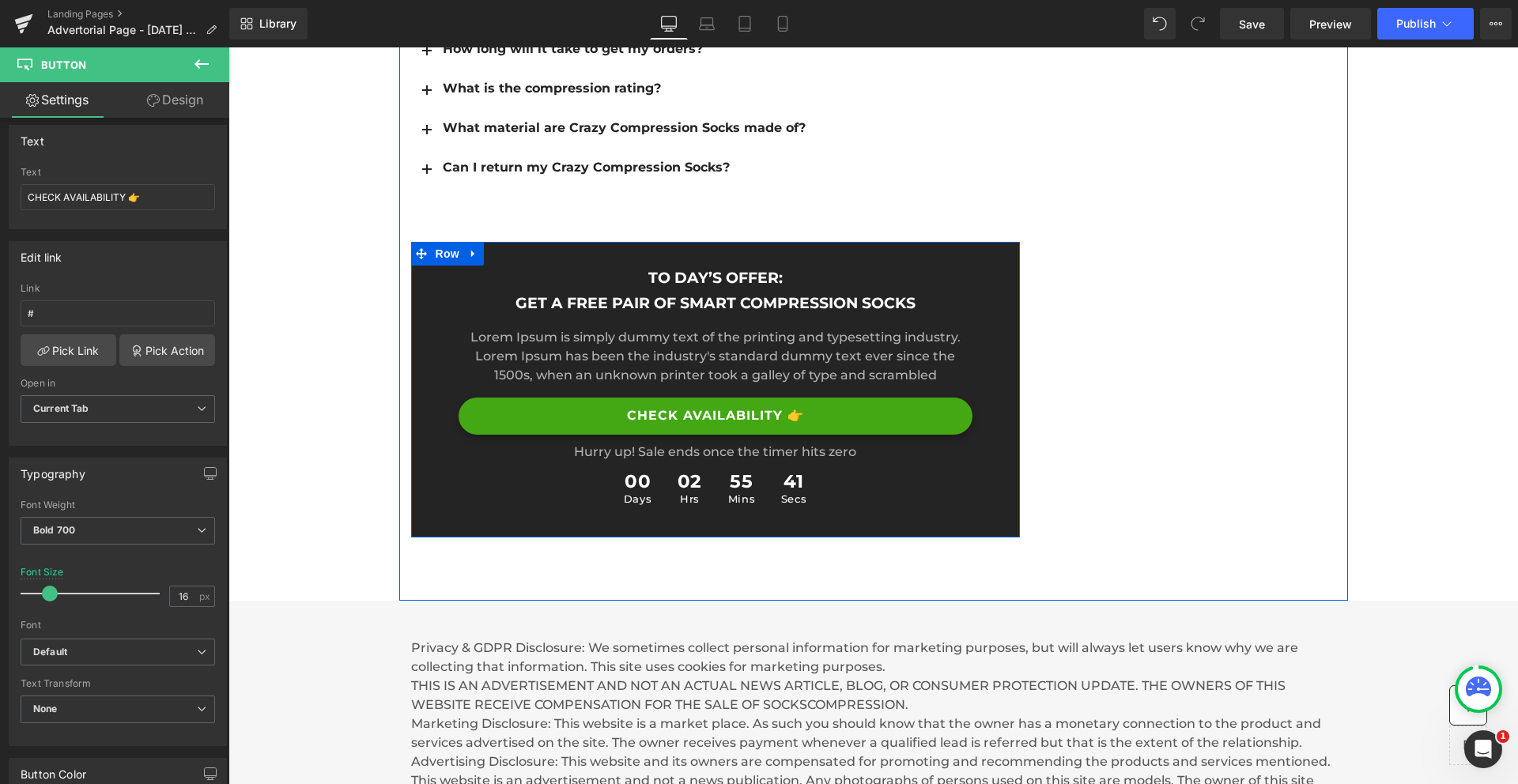
scroll to position [8747, 0]
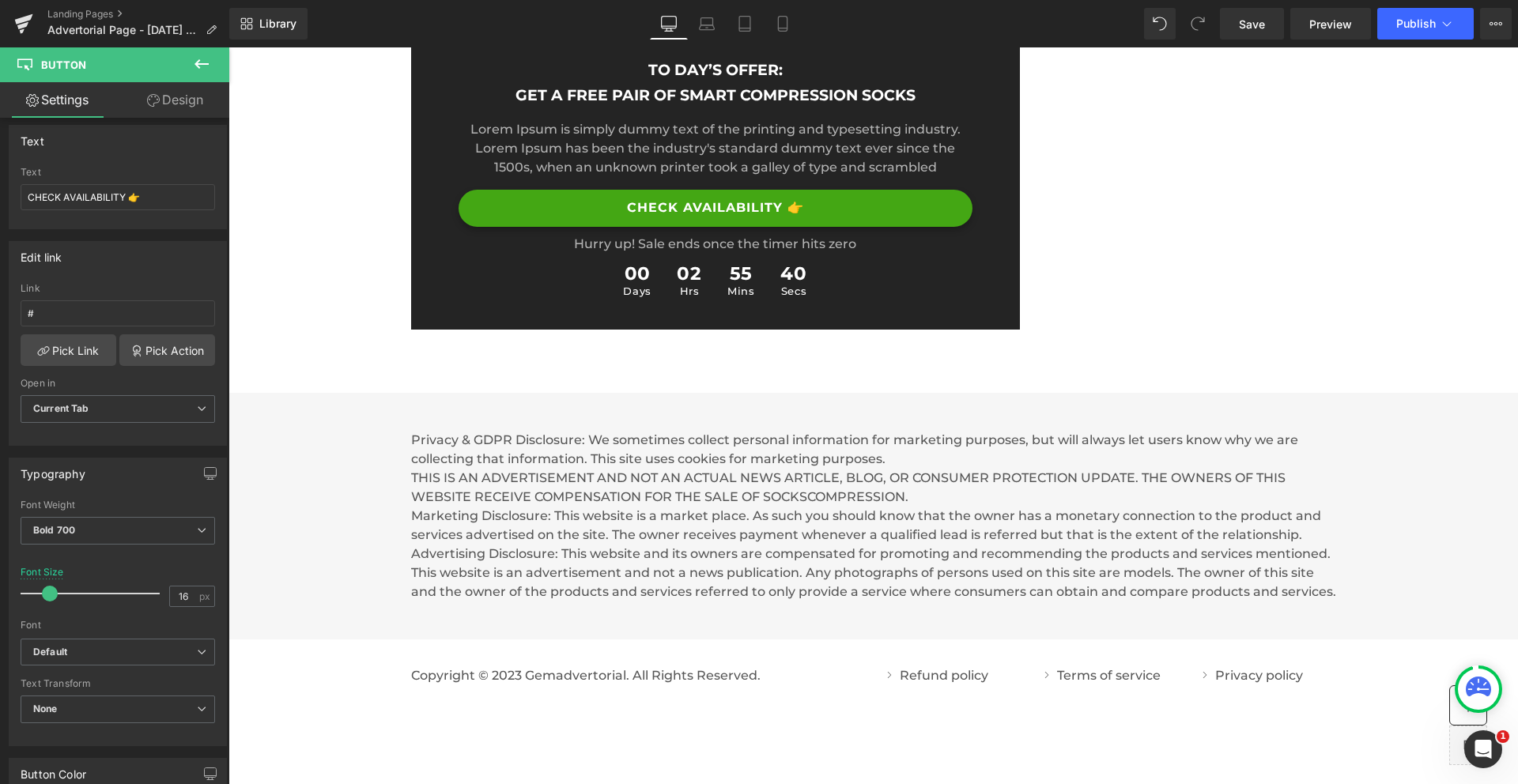
click at [603, 430] on p "Privacy & GDPR Disclosure: We sometimes collect personal information for market…" at bounding box center [873, 515] width 925 height 171
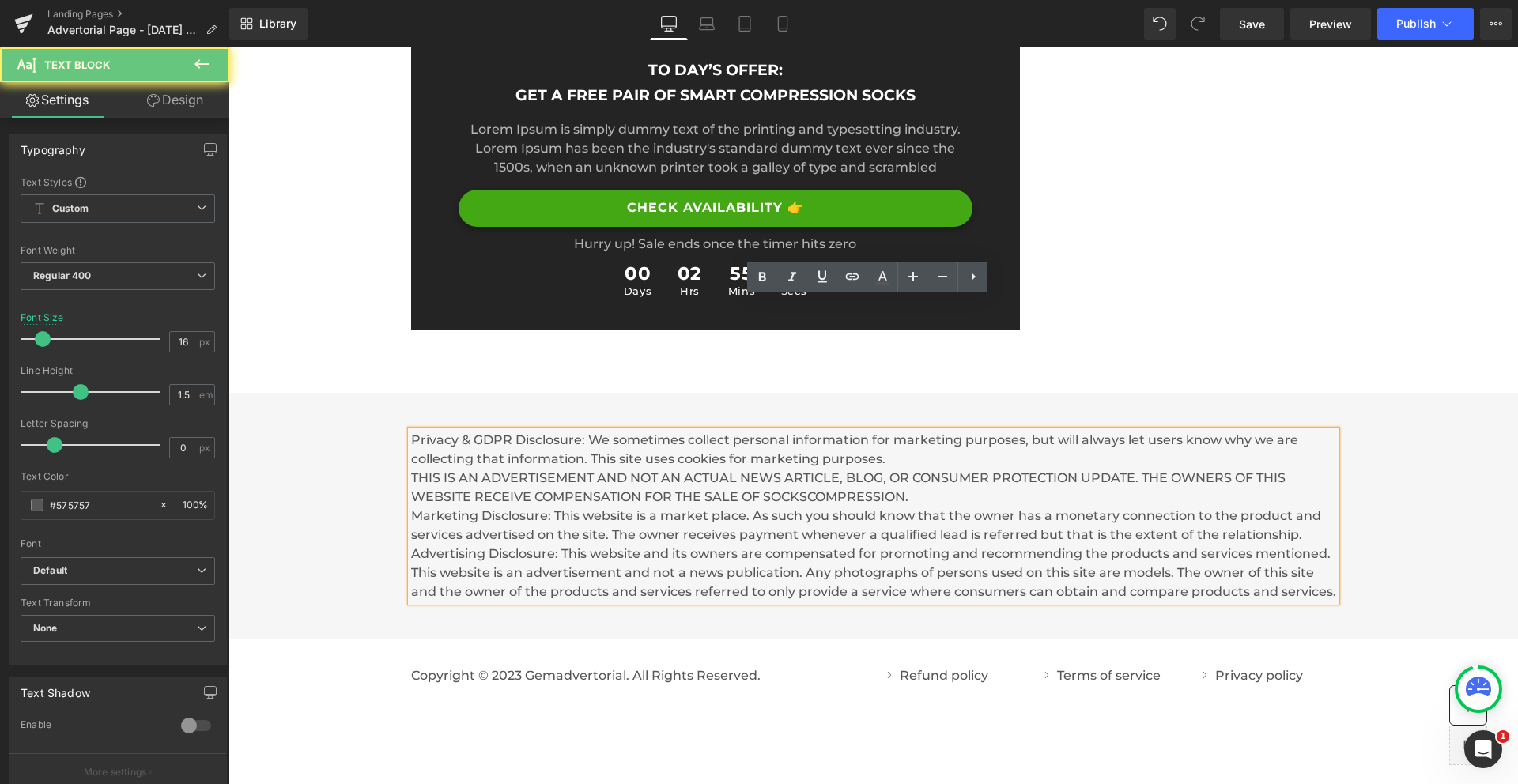
click at [541, 430] on p "Privacy & GDPR Disclosure: We sometimes collect personal information for market…" at bounding box center [873, 515] width 925 height 171
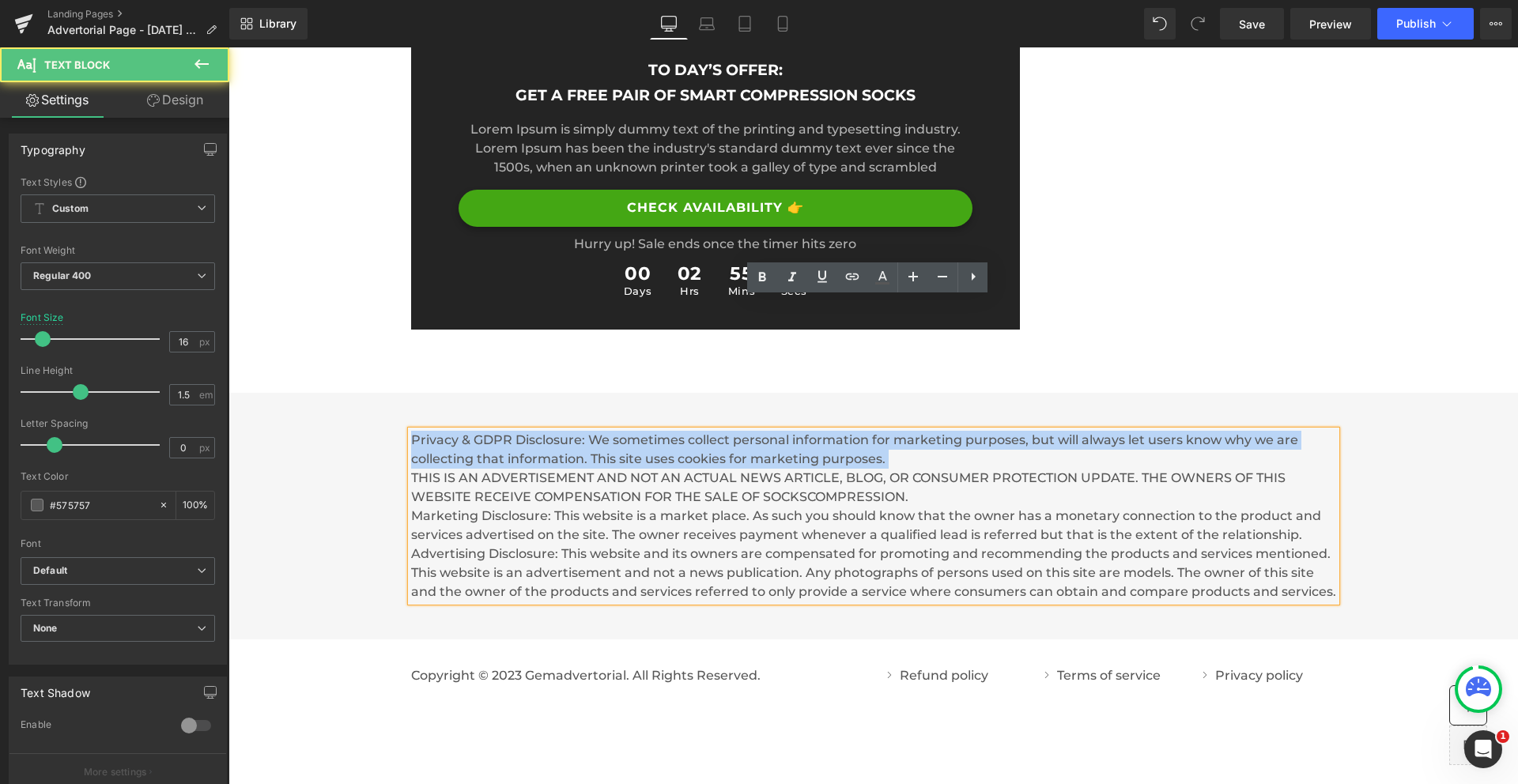
click at [541, 430] on p "Privacy & GDPR Disclosure: We sometimes collect personal information for market…" at bounding box center [873, 515] width 925 height 171
click at [599, 430] on p "Privacy & GDPR Disclosure: We sometimes collect personal information for market…" at bounding box center [873, 515] width 925 height 171
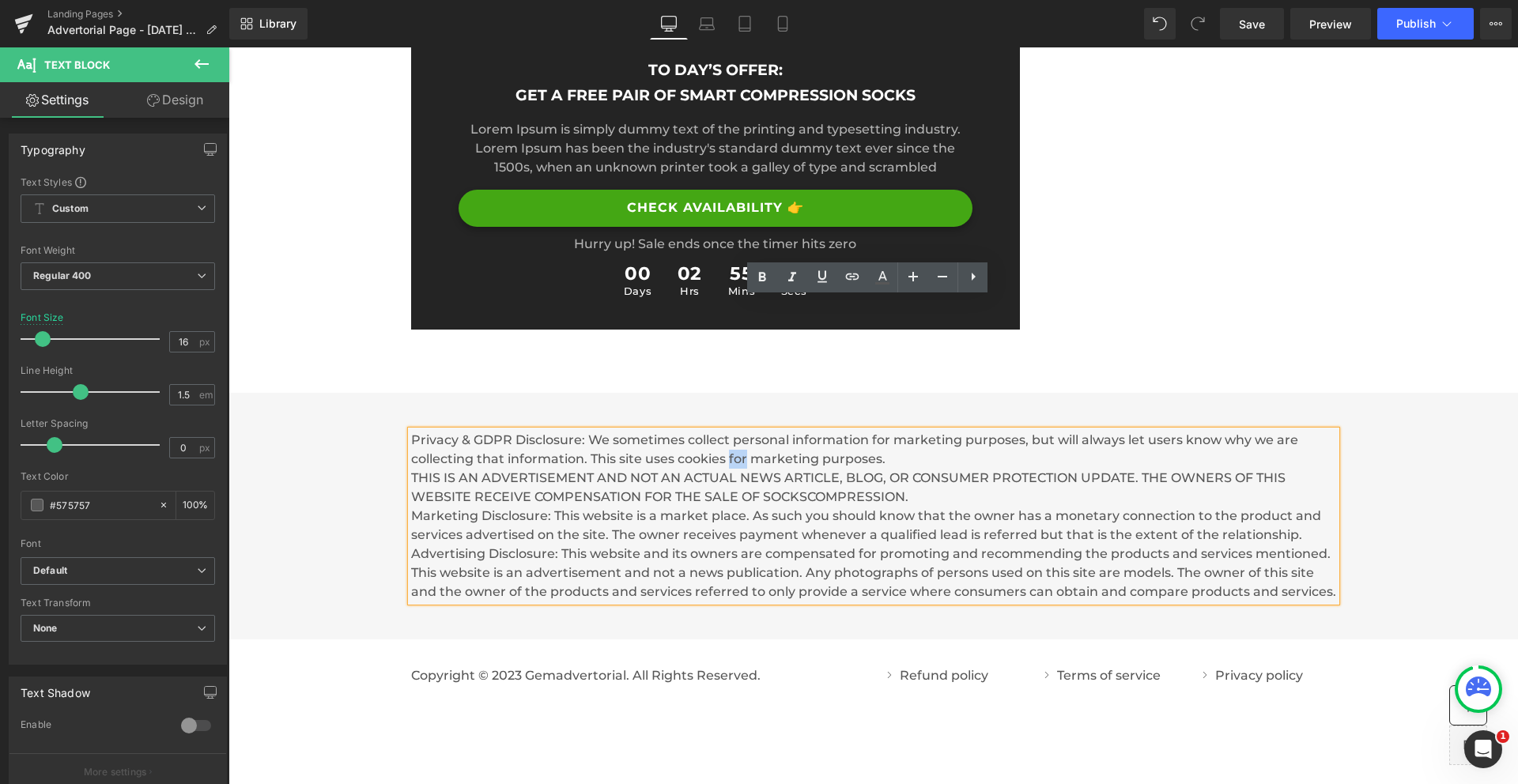
click at [599, 430] on p "Privacy & GDPR Disclosure: We sometimes collect personal information for market…" at bounding box center [873, 515] width 925 height 171
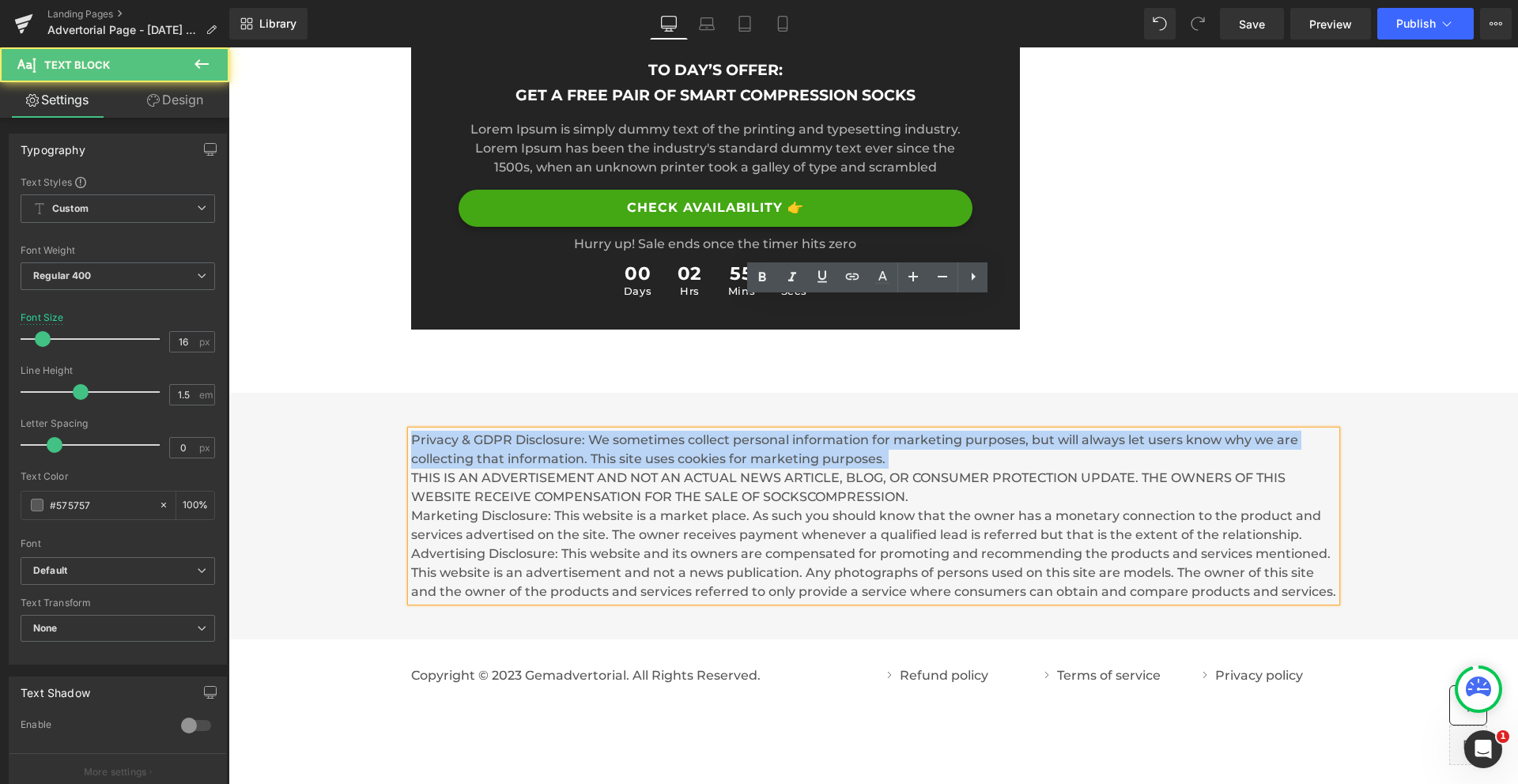
click at [599, 430] on p "Privacy & GDPR Disclosure: We sometimes collect personal information for market…" at bounding box center [873, 515] width 925 height 171
click at [664, 430] on p "Privacy & GDPR Disclosure: We sometimes collect personal information for market…" at bounding box center [873, 515] width 925 height 171
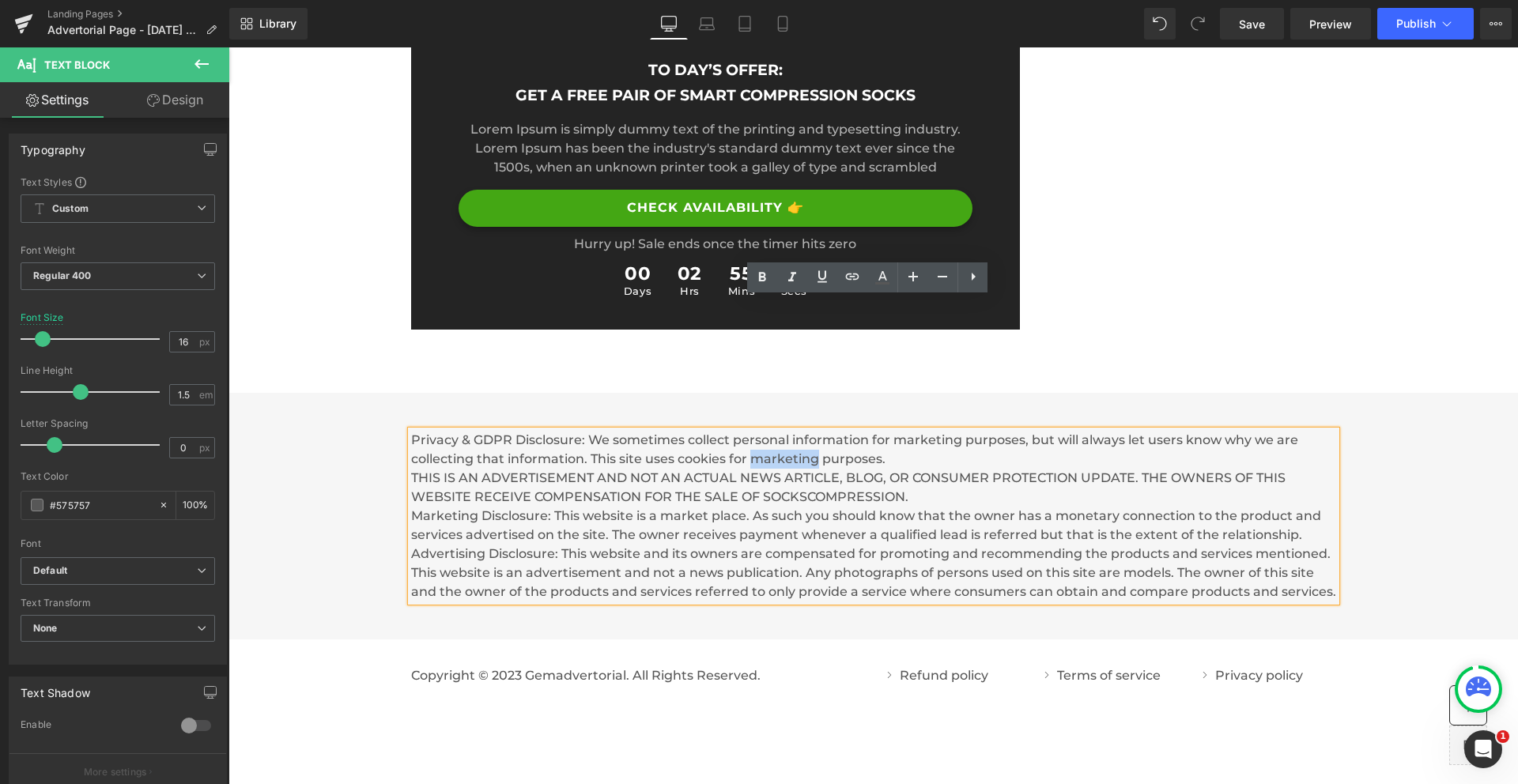
click at [664, 430] on p "Privacy & GDPR Disclosure: We sometimes collect personal information for market…" at bounding box center [873, 515] width 925 height 171
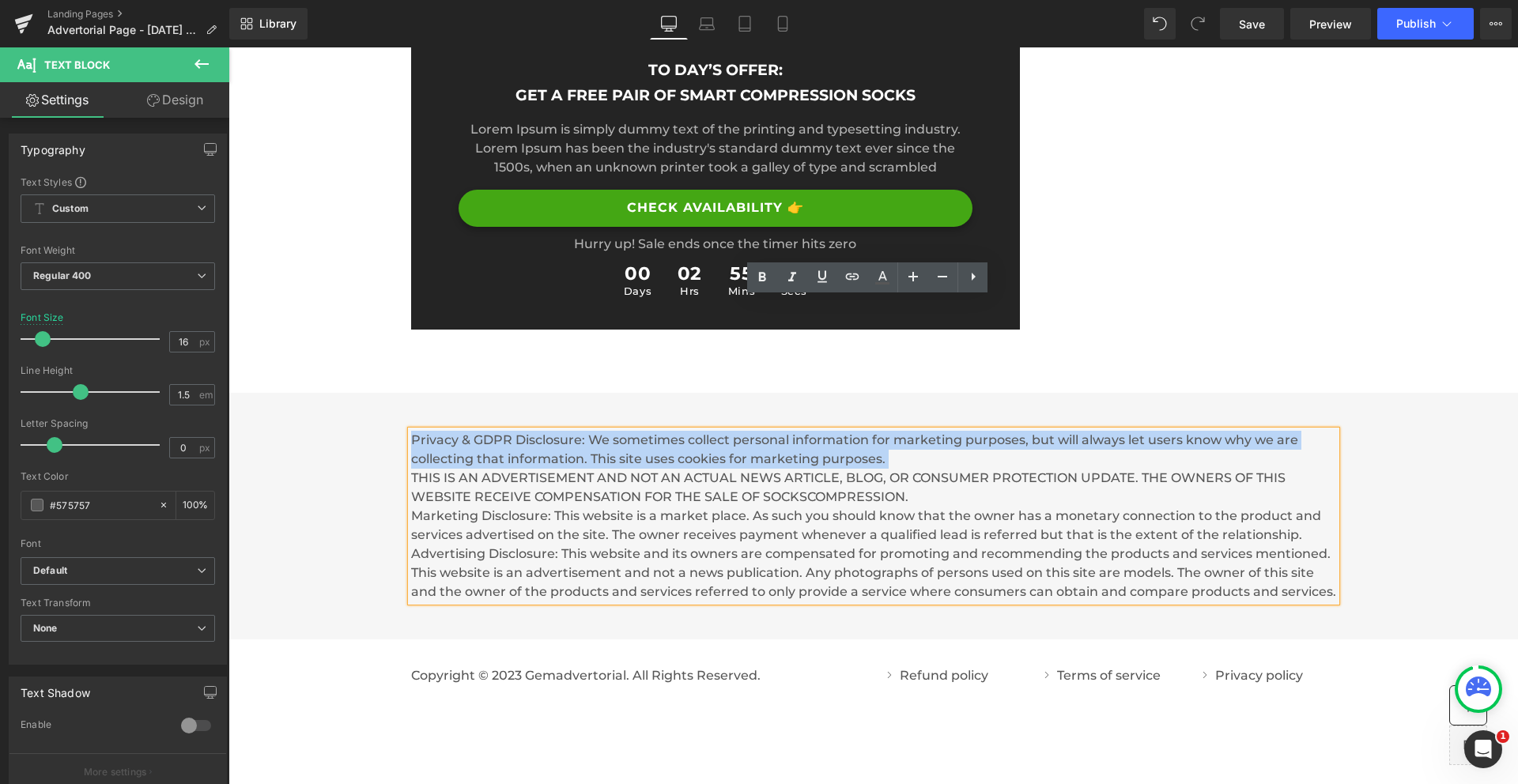
click at [664, 430] on p "Privacy & GDPR Disclosure: We sometimes collect personal information for market…" at bounding box center [873, 515] width 925 height 171
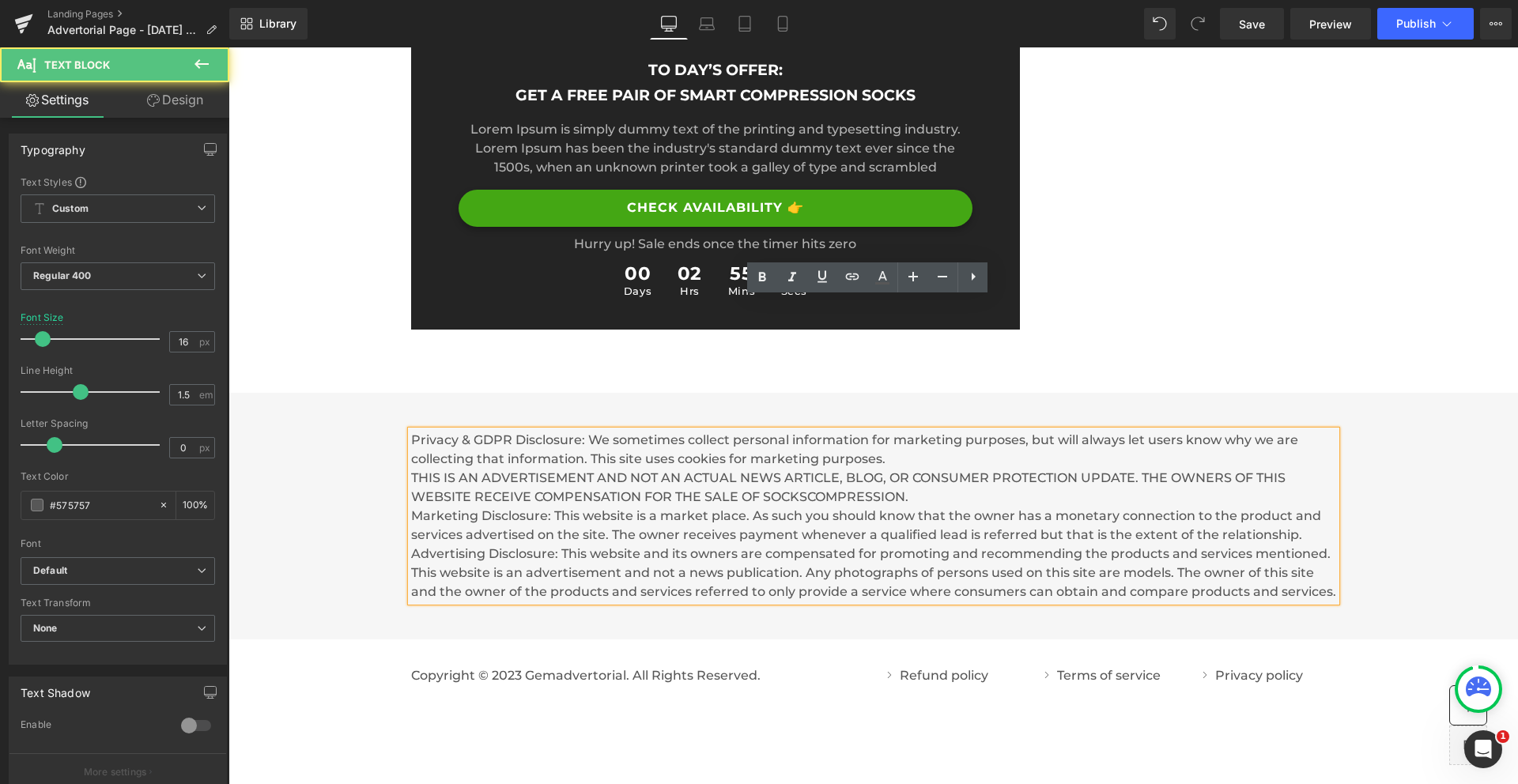
click at [664, 430] on p "Privacy & GDPR Disclosure: We sometimes collect personal information for market…" at bounding box center [873, 515] width 925 height 171
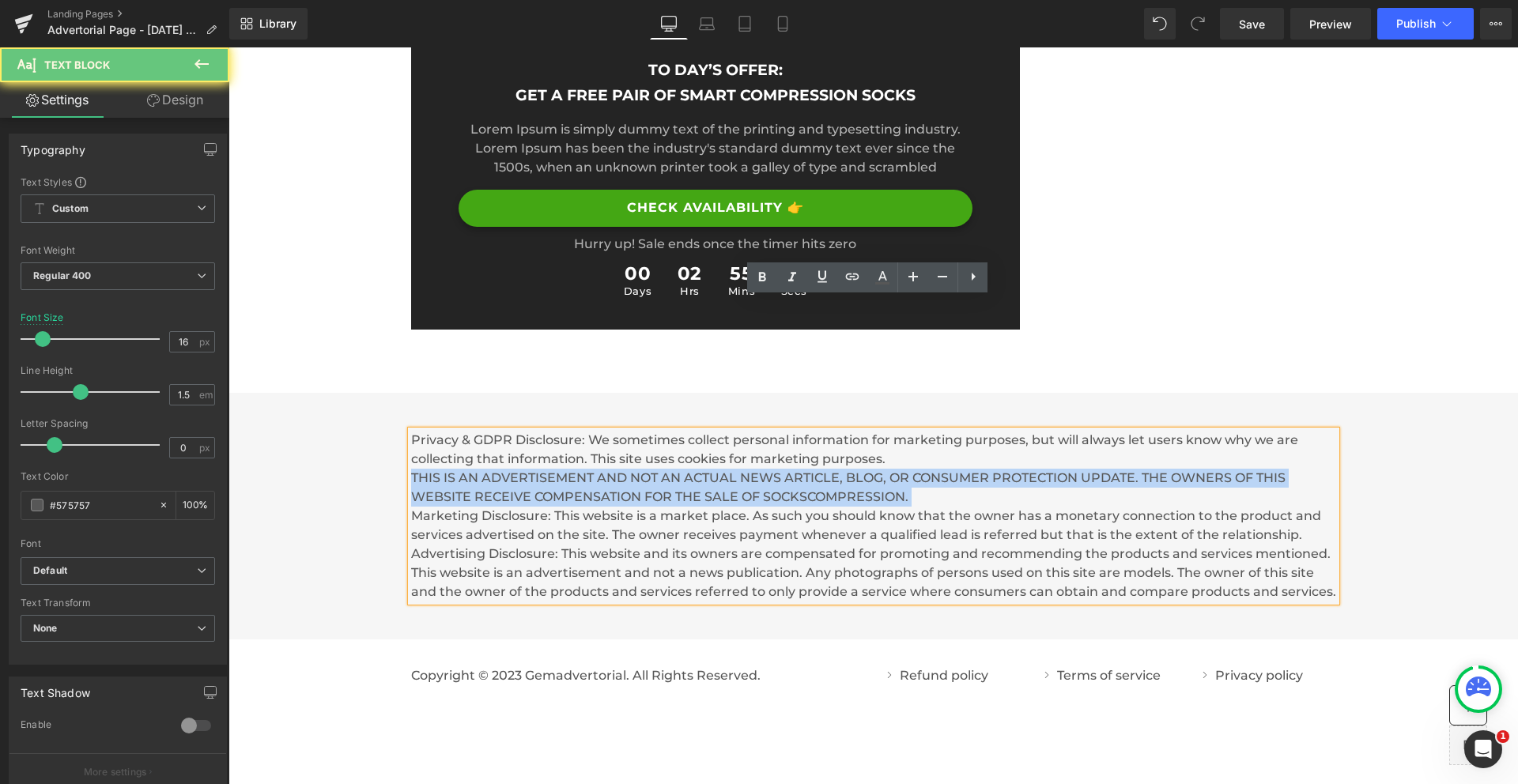
click at [664, 430] on p "Privacy & GDPR Disclosure: We sometimes collect personal information for market…" at bounding box center [873, 515] width 925 height 171
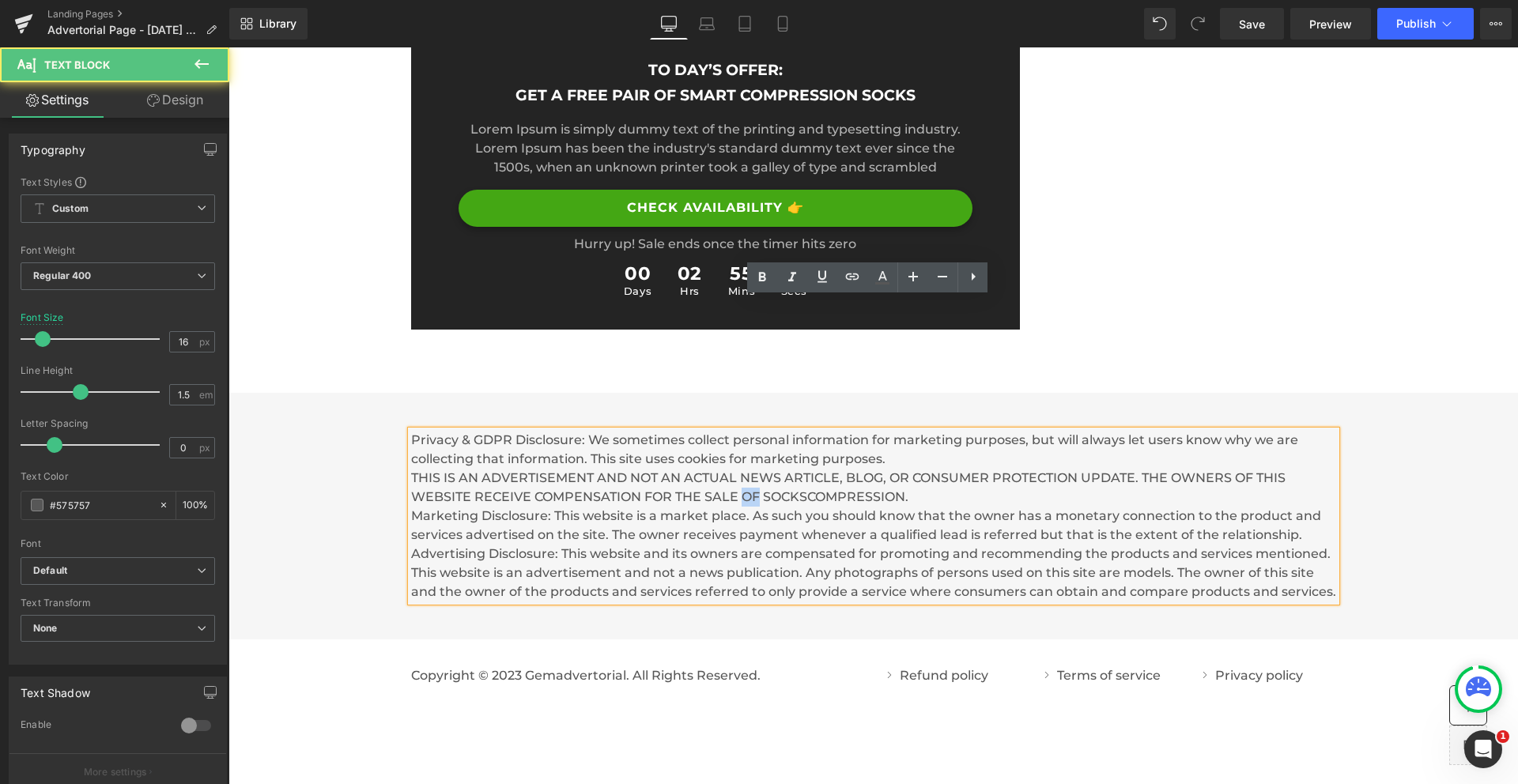
click at [664, 430] on p "Privacy & GDPR Disclosure: We sometimes collect personal information for market…" at bounding box center [873, 515] width 925 height 171
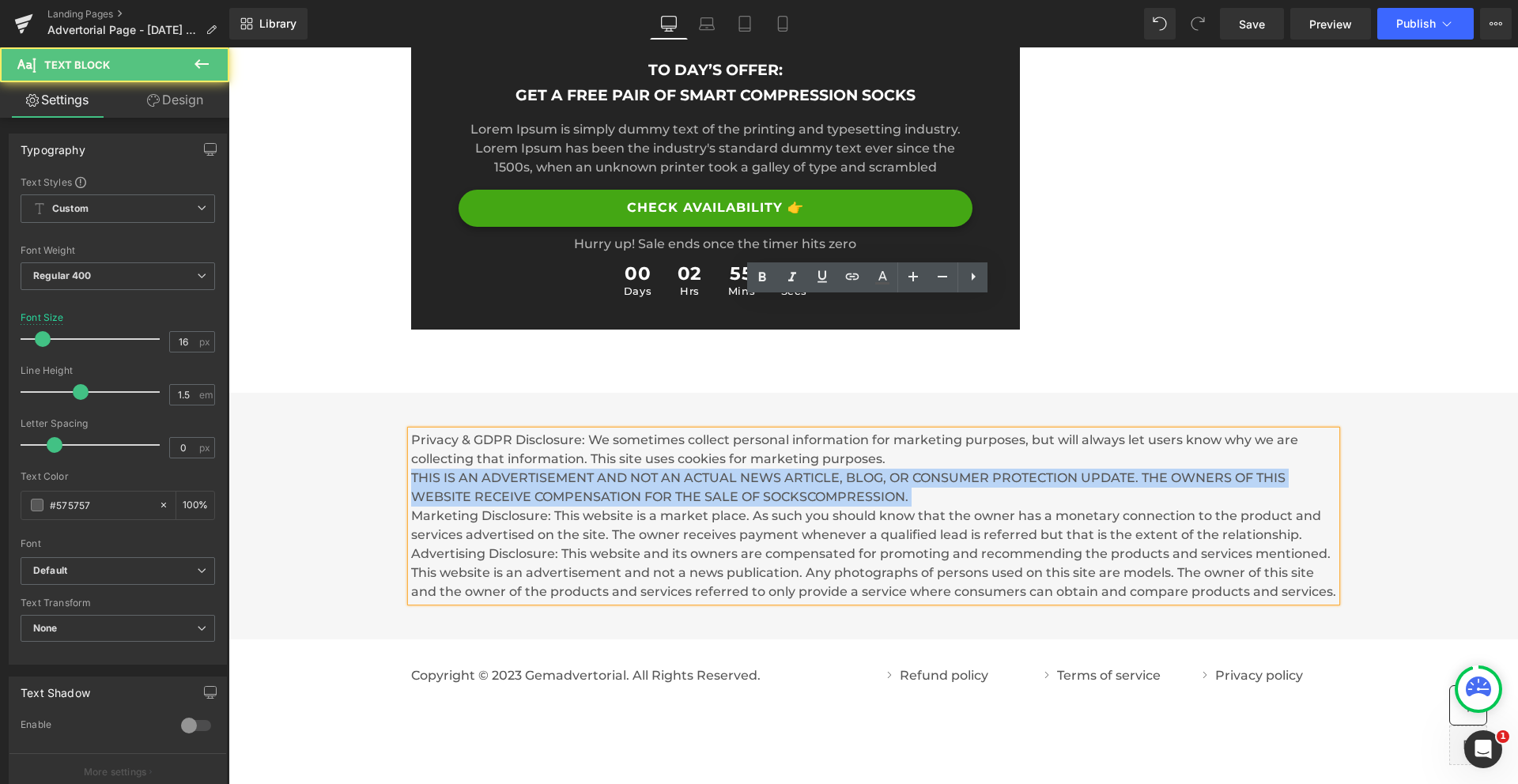
click at [664, 430] on p "Privacy & GDPR Disclosure: We sometimes collect personal information for market…" at bounding box center [873, 515] width 925 height 171
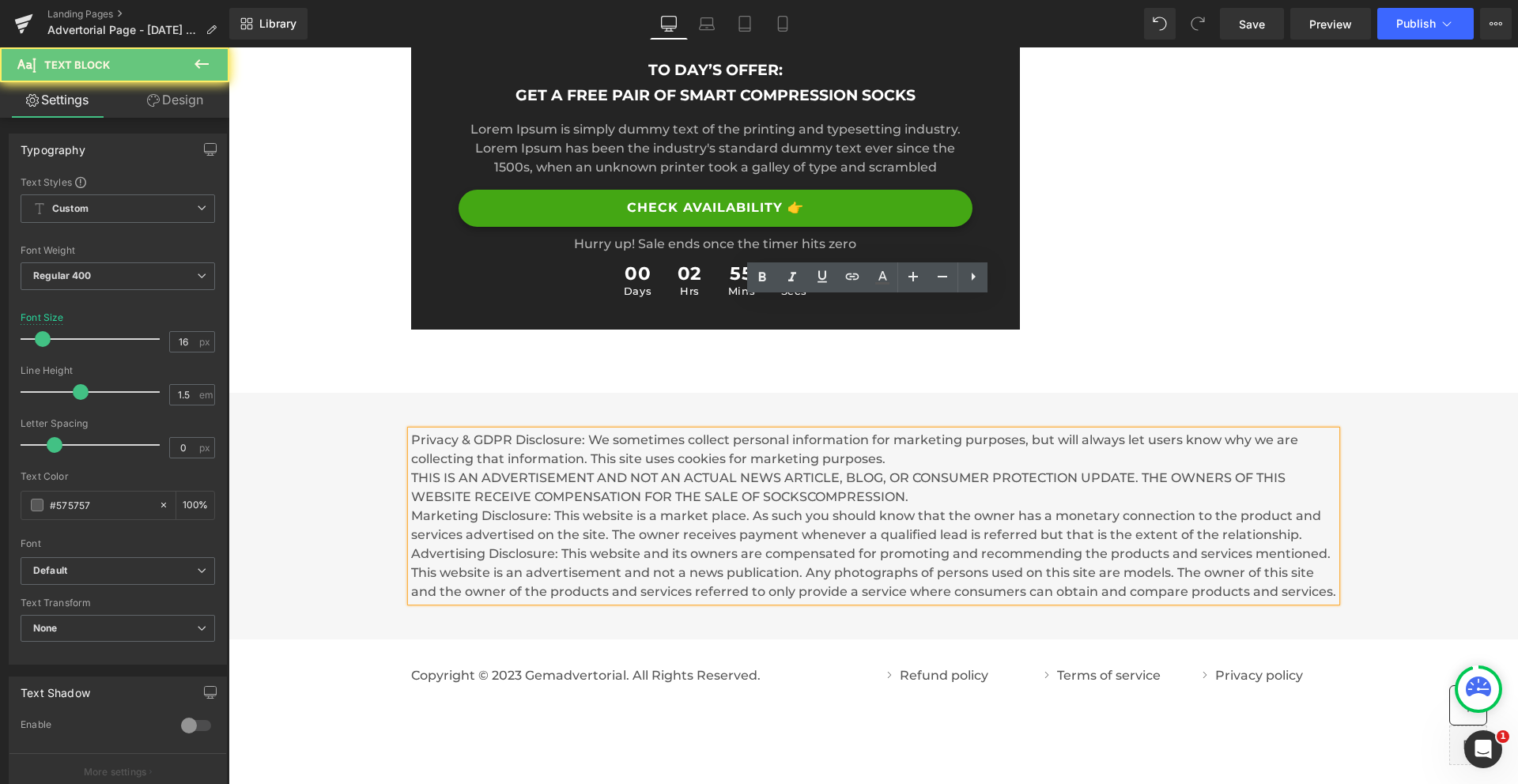
click at [657, 430] on p "Privacy & GDPR Disclosure: We sometimes collect personal information for market…" at bounding box center [873, 515] width 925 height 171
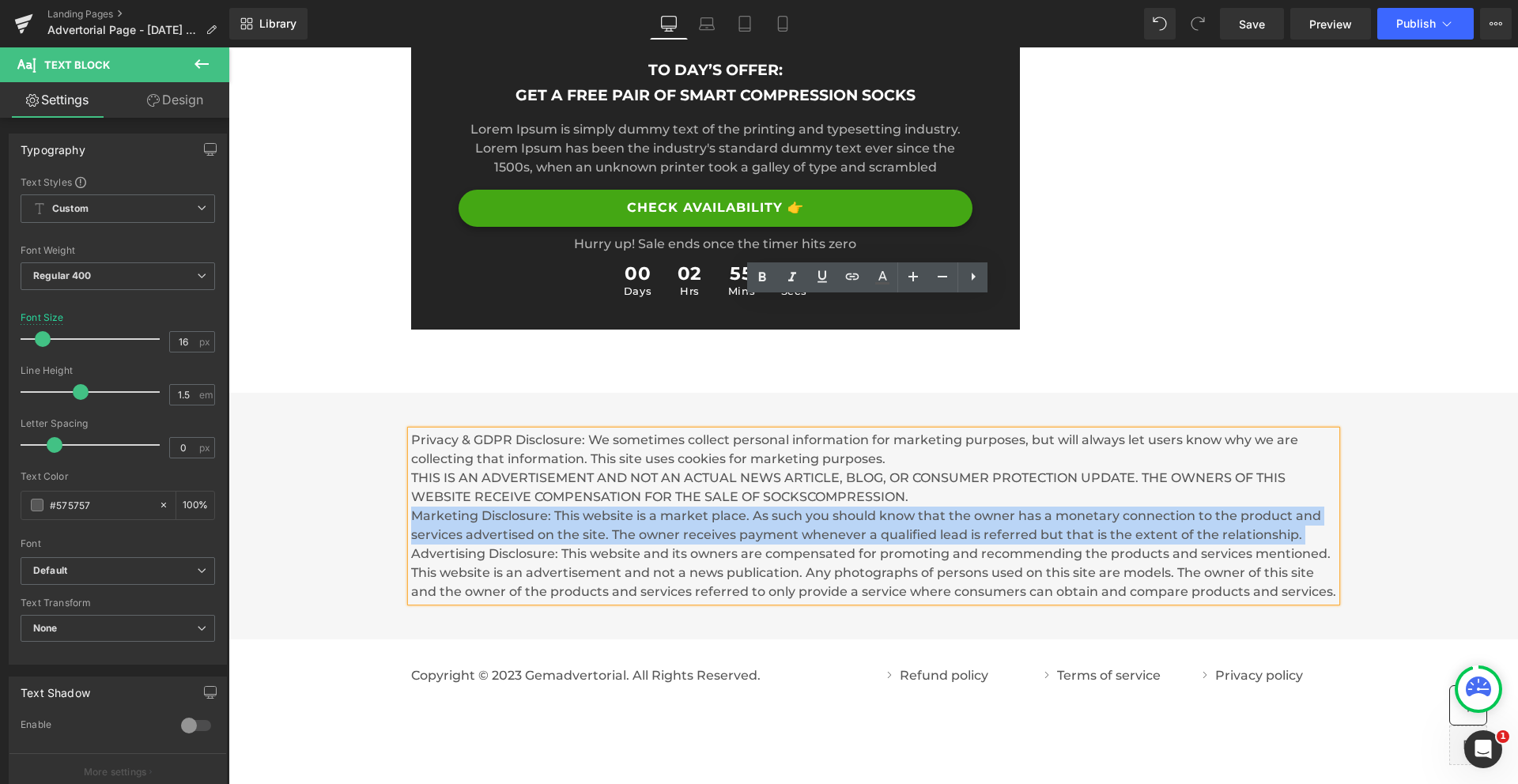
click at [657, 430] on p "Privacy & GDPR Disclosure: We sometimes collect personal information for market…" at bounding box center [873, 515] width 925 height 171
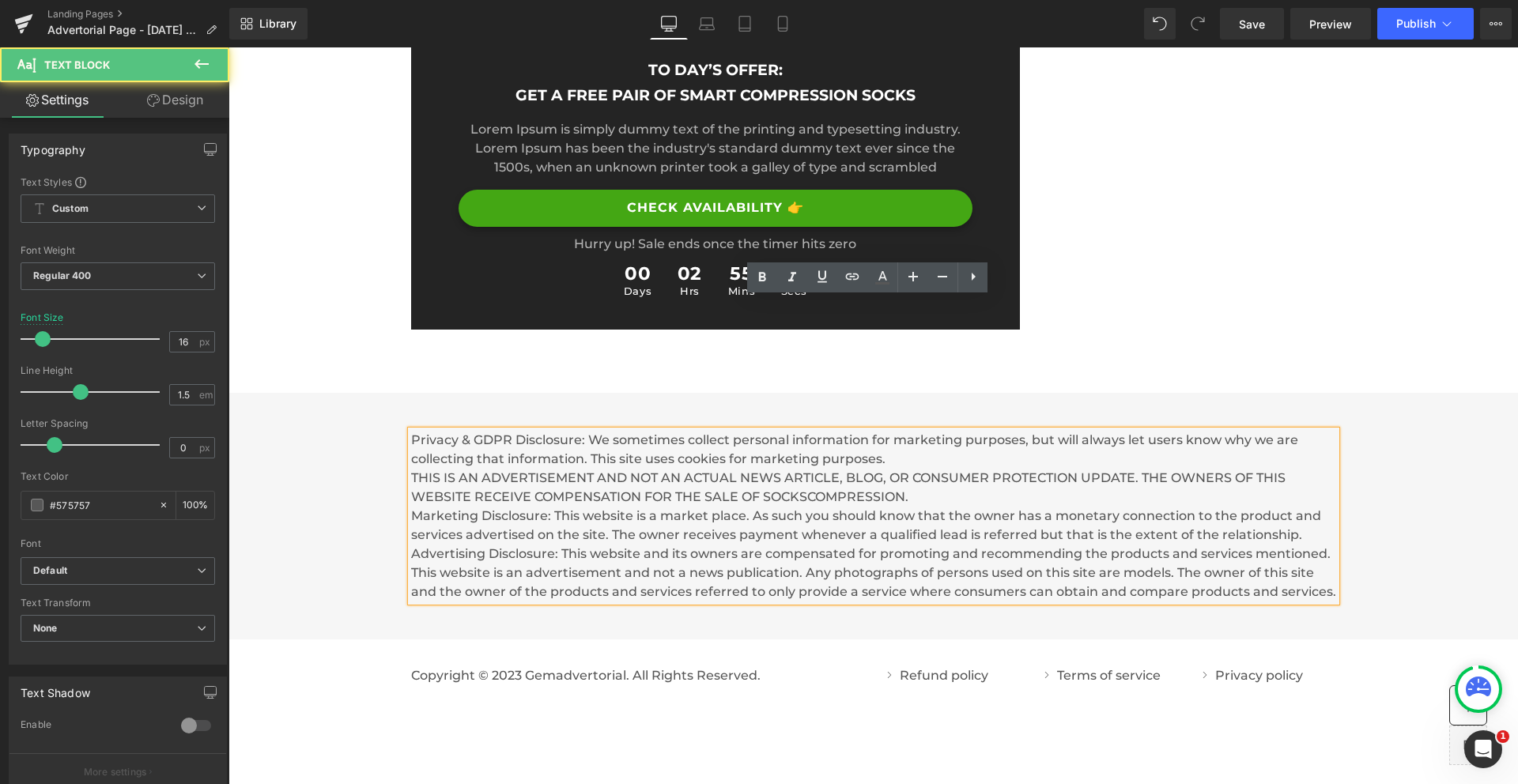
click at [658, 430] on p "Privacy & GDPR Disclosure: We sometimes collect personal information for market…" at bounding box center [873, 515] width 925 height 171
click at [702, 430] on p "Privacy & GDPR Disclosure: We sometimes collect personal information for market…" at bounding box center [873, 515] width 925 height 171
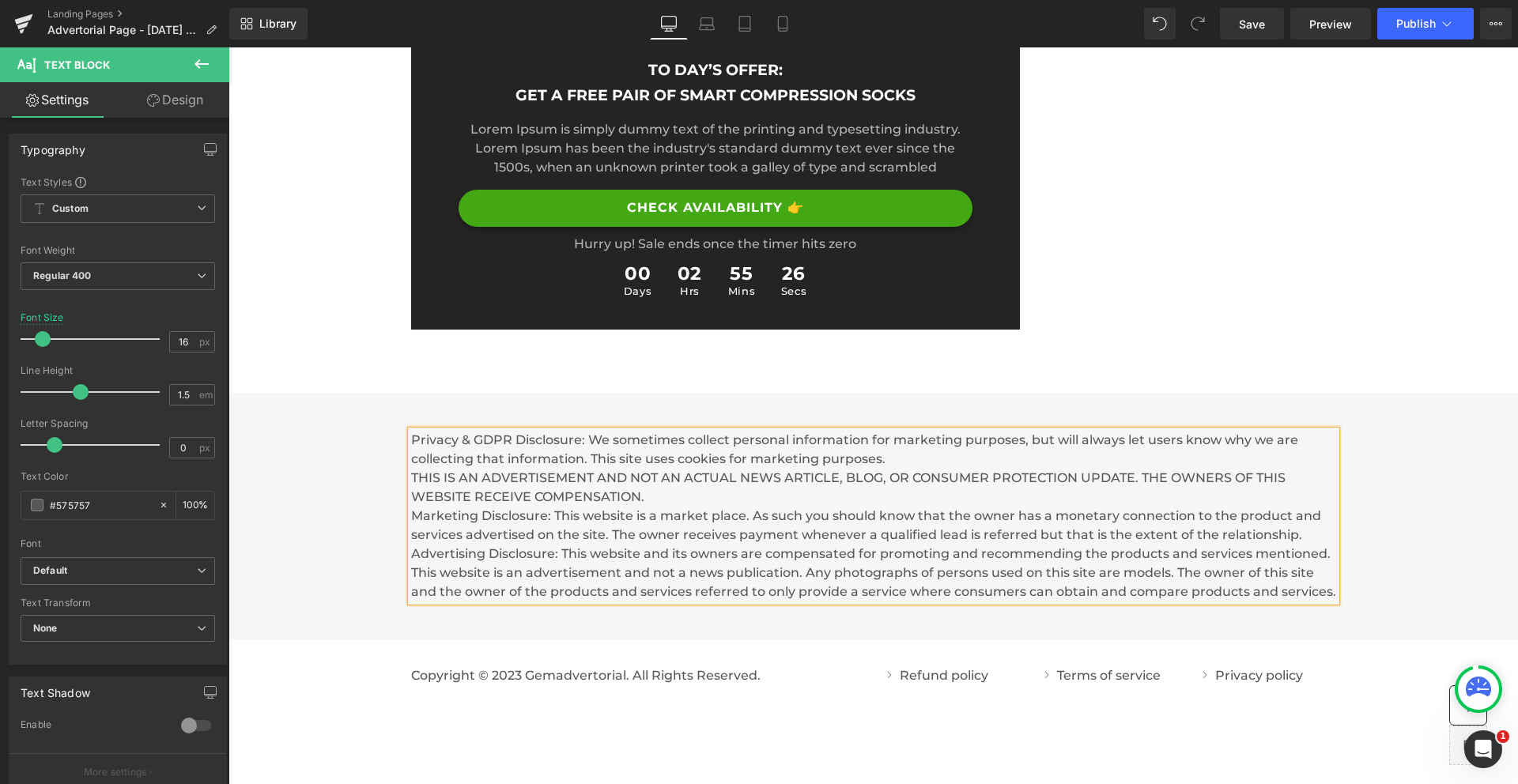
click at [1047, 430] on p "Privacy & GDPR Disclosure: We sometimes collect personal information for market…" at bounding box center [873, 515] width 925 height 171
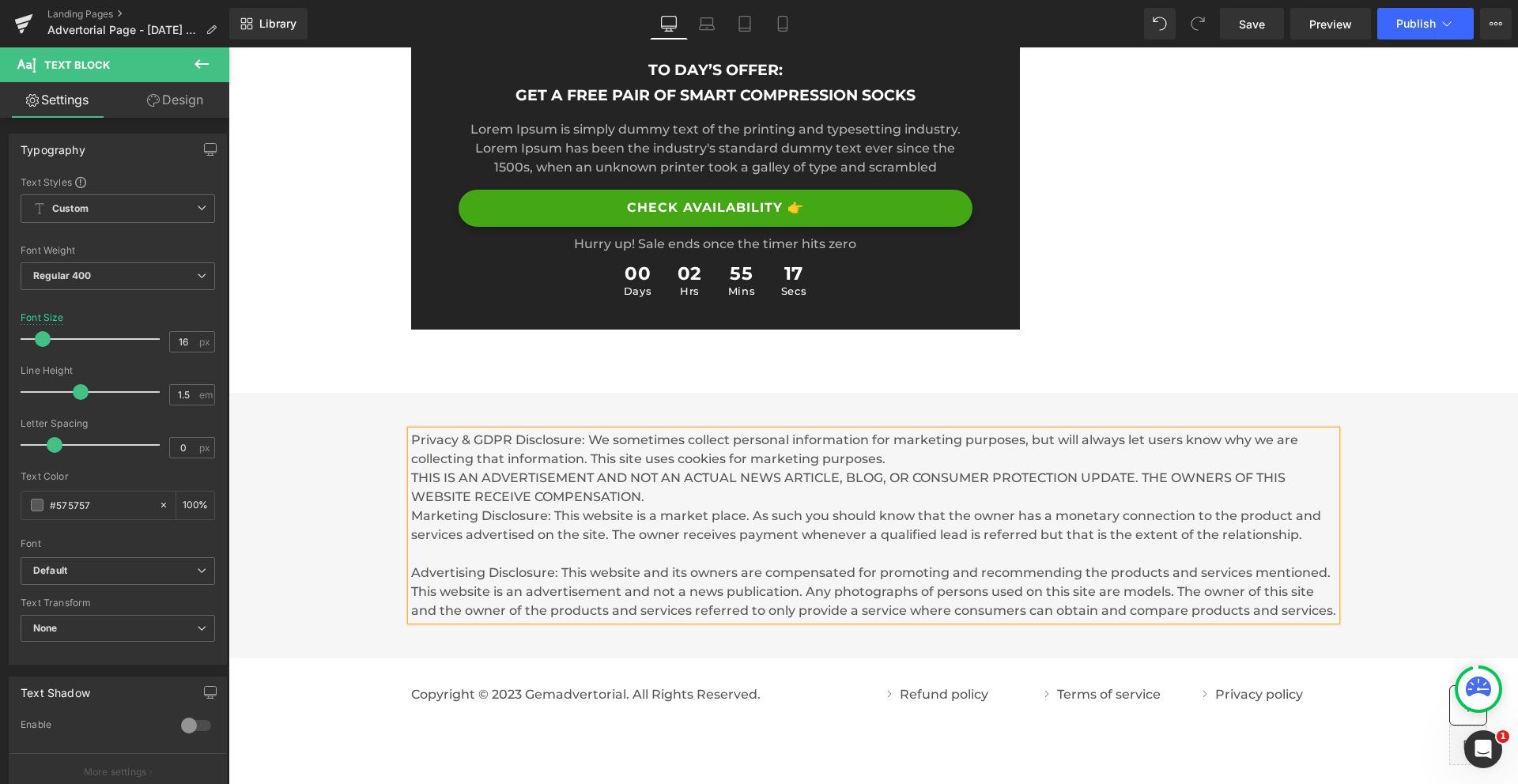
click at [577, 430] on p "Privacy & GDPR Disclosure: We sometimes collect personal information for market…" at bounding box center [873, 487] width 925 height 113
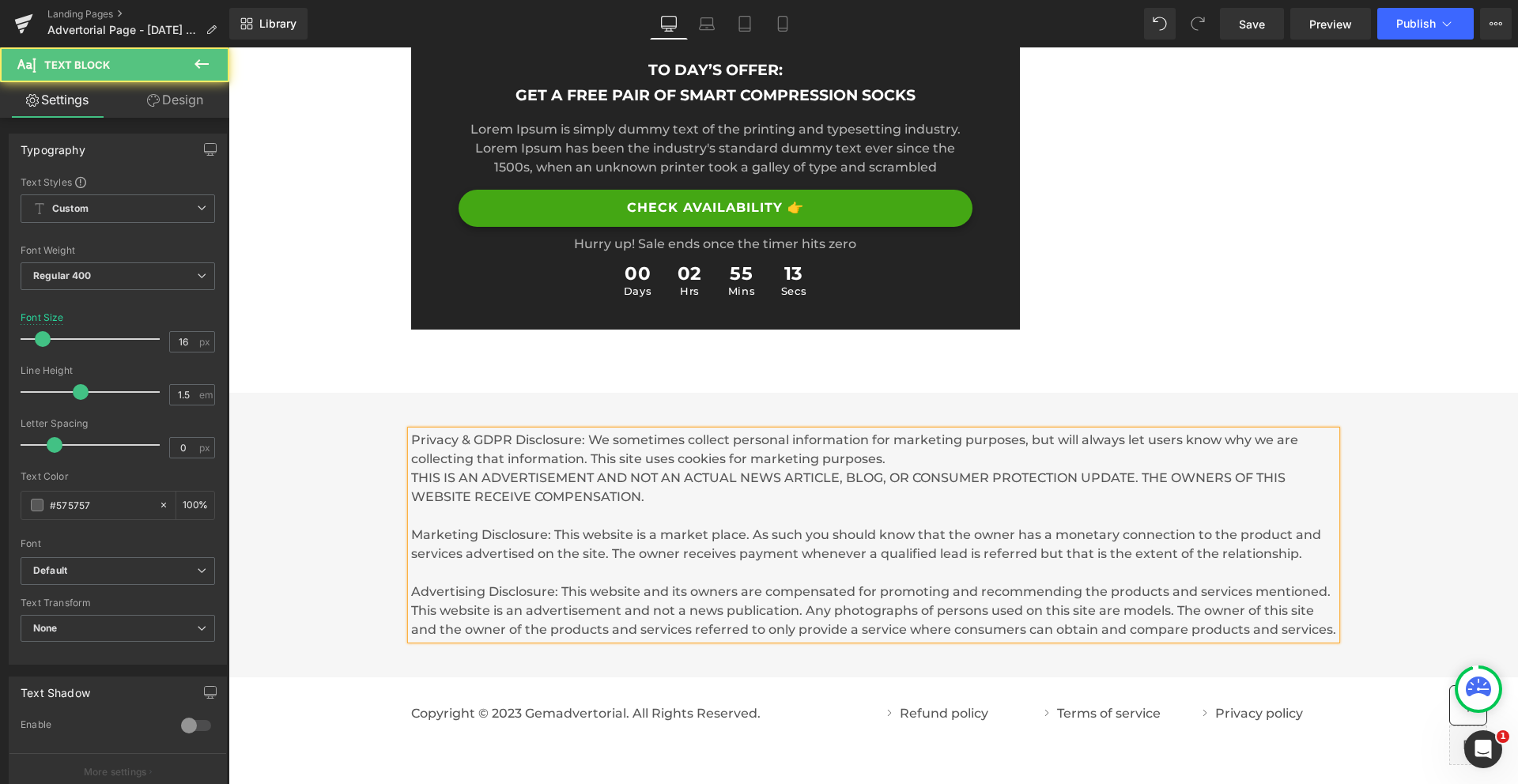
click at [742, 430] on p "Privacy & GDPR Disclosure: We sometimes collect personal information for market…" at bounding box center [873, 468] width 925 height 76
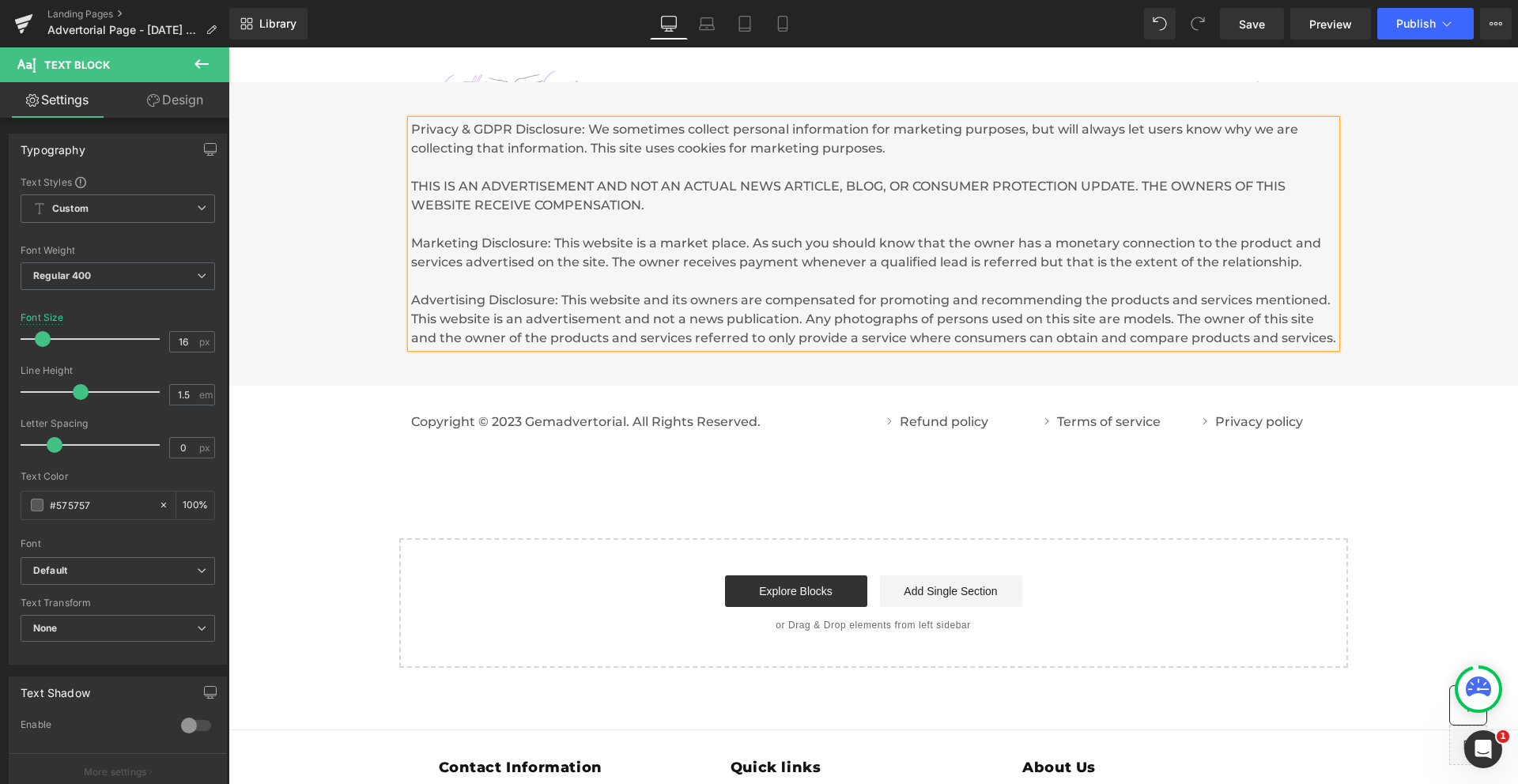
scroll to position [9043, 0]
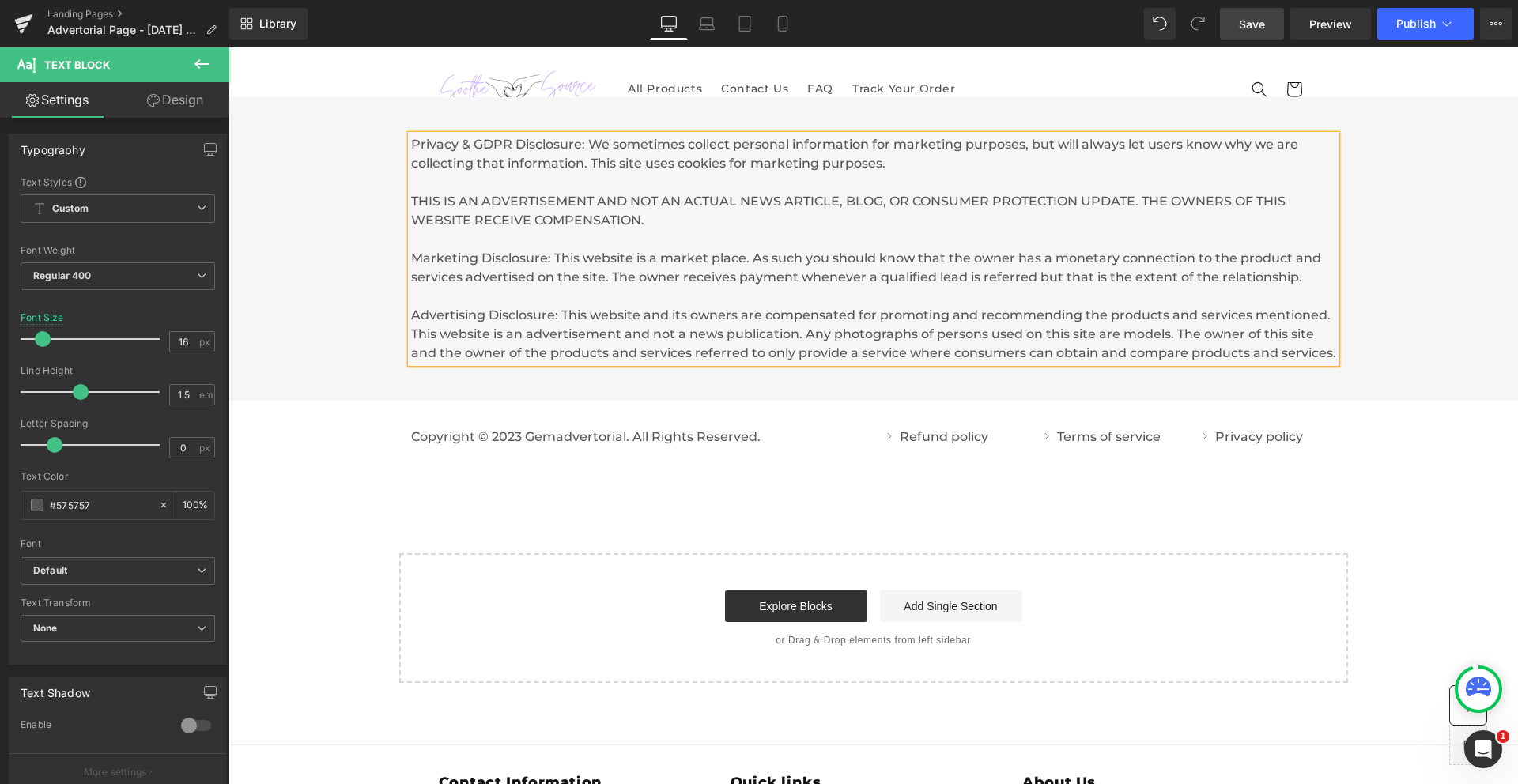
click at [1246, 24] on span "Save" at bounding box center [1251, 24] width 26 height 17
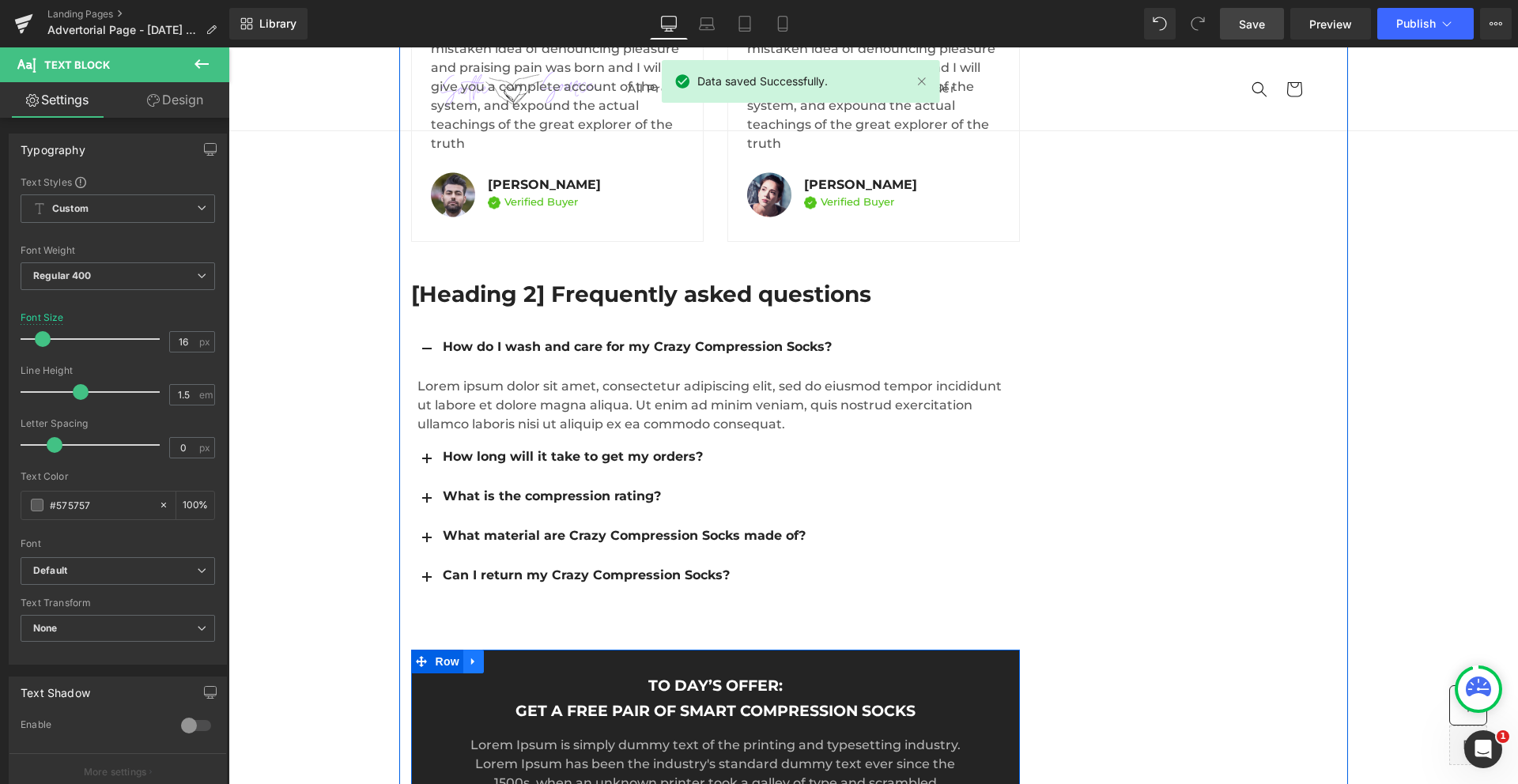
scroll to position [8066, 0]
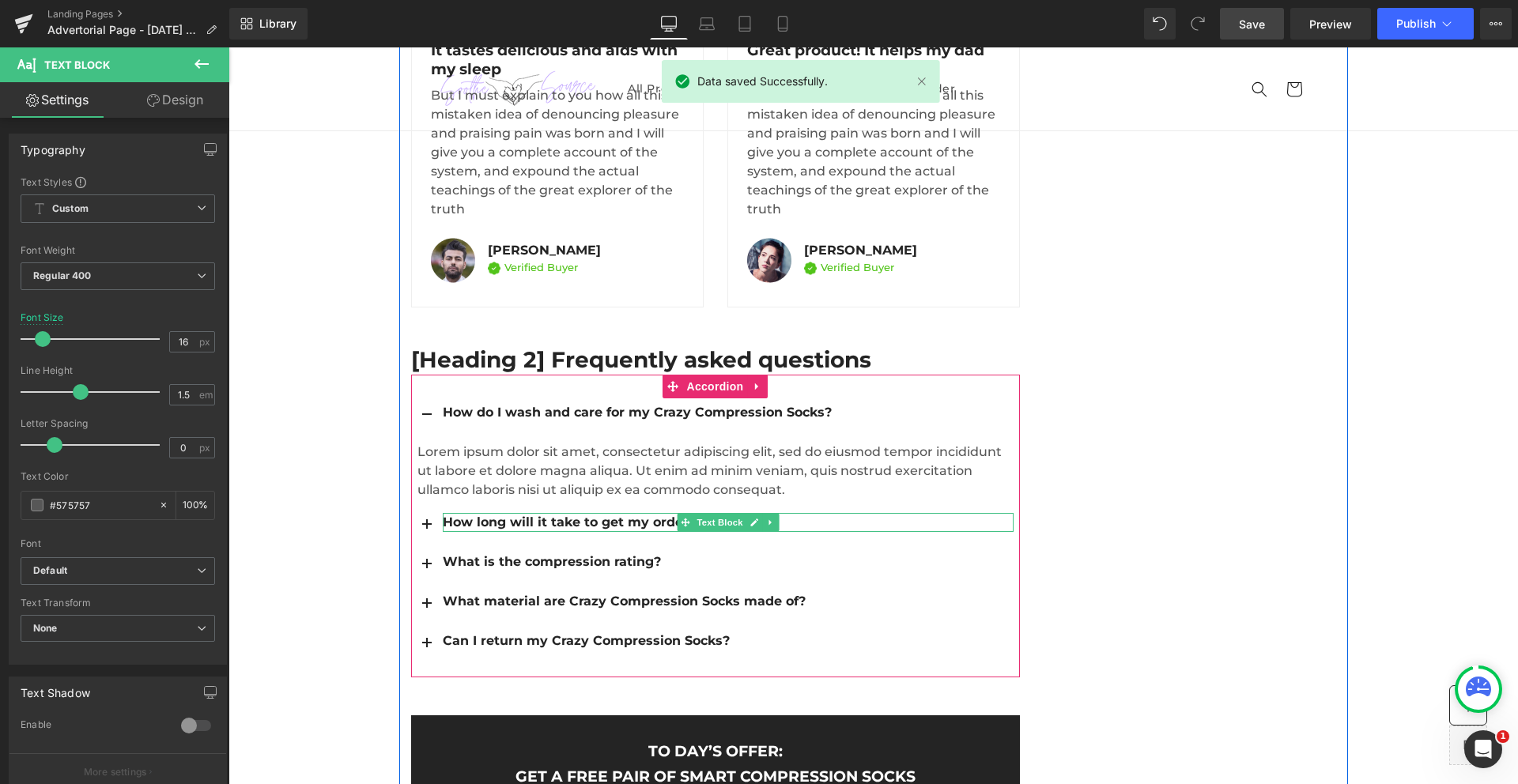
click at [571, 513] on div "How long will it take to get my orders?" at bounding box center [728, 521] width 571 height 19
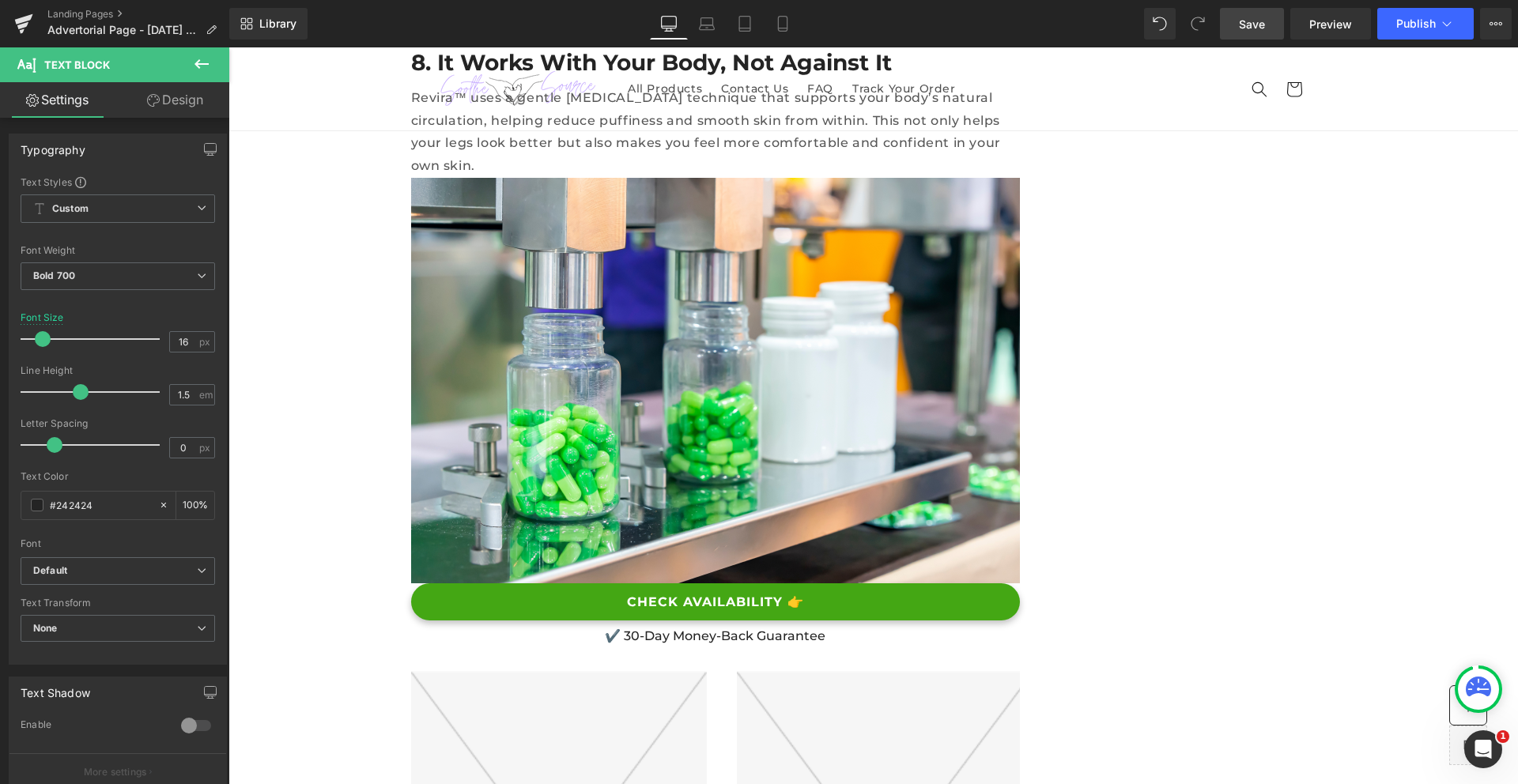
scroll to position [6485, 0]
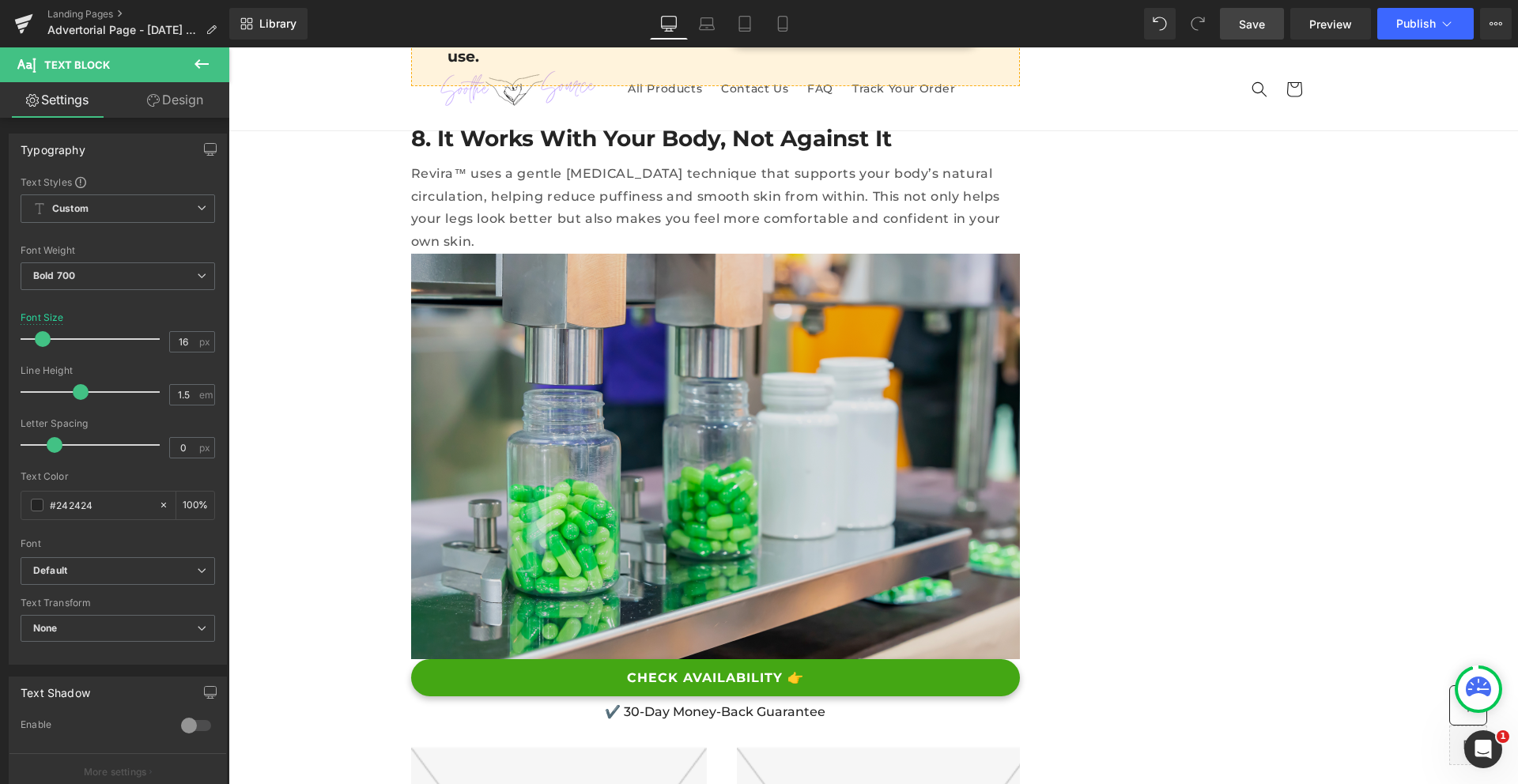
click at [577, 317] on img at bounding box center [715, 456] width 609 height 405
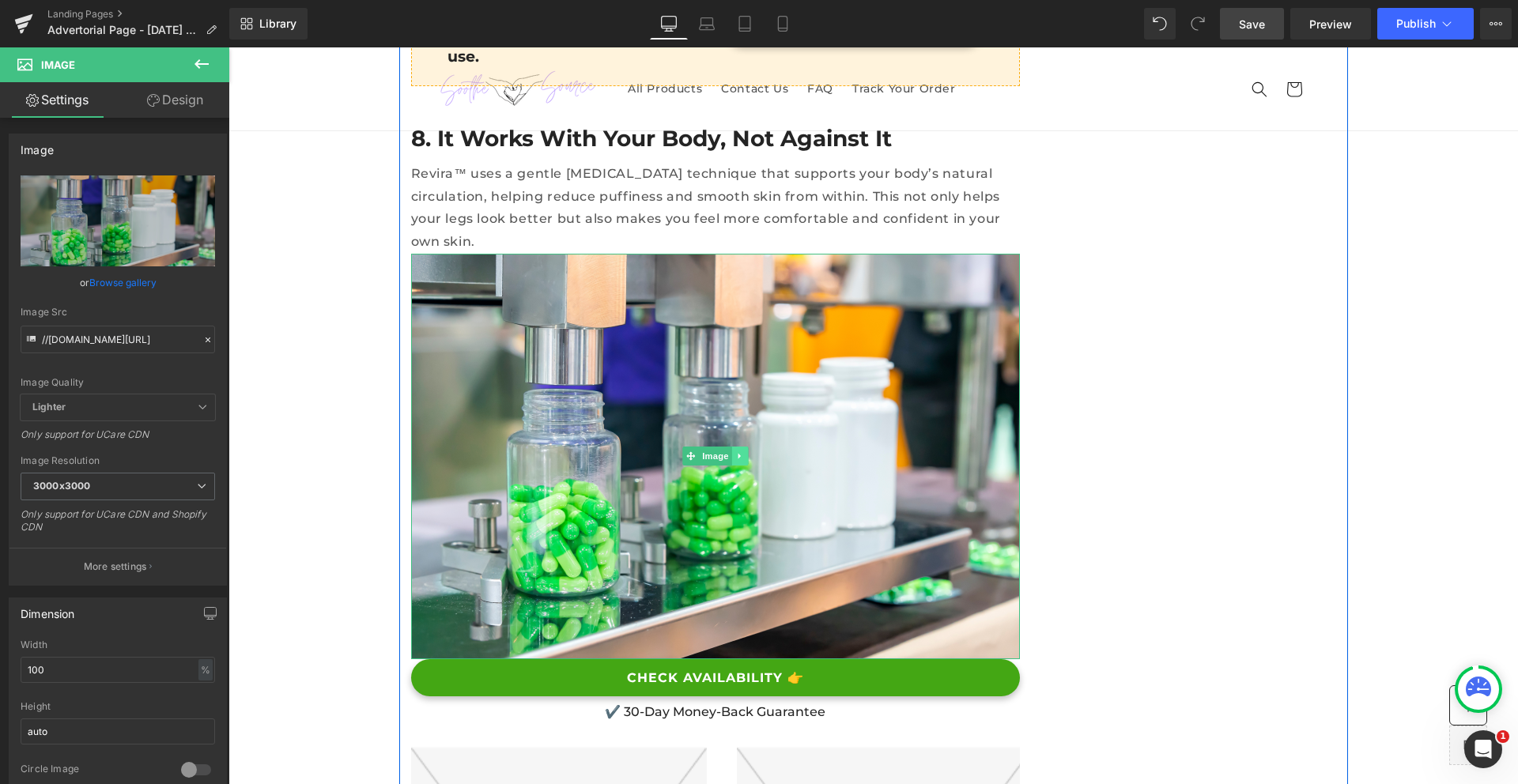
click at [731, 446] on link at bounding box center [739, 455] width 17 height 19
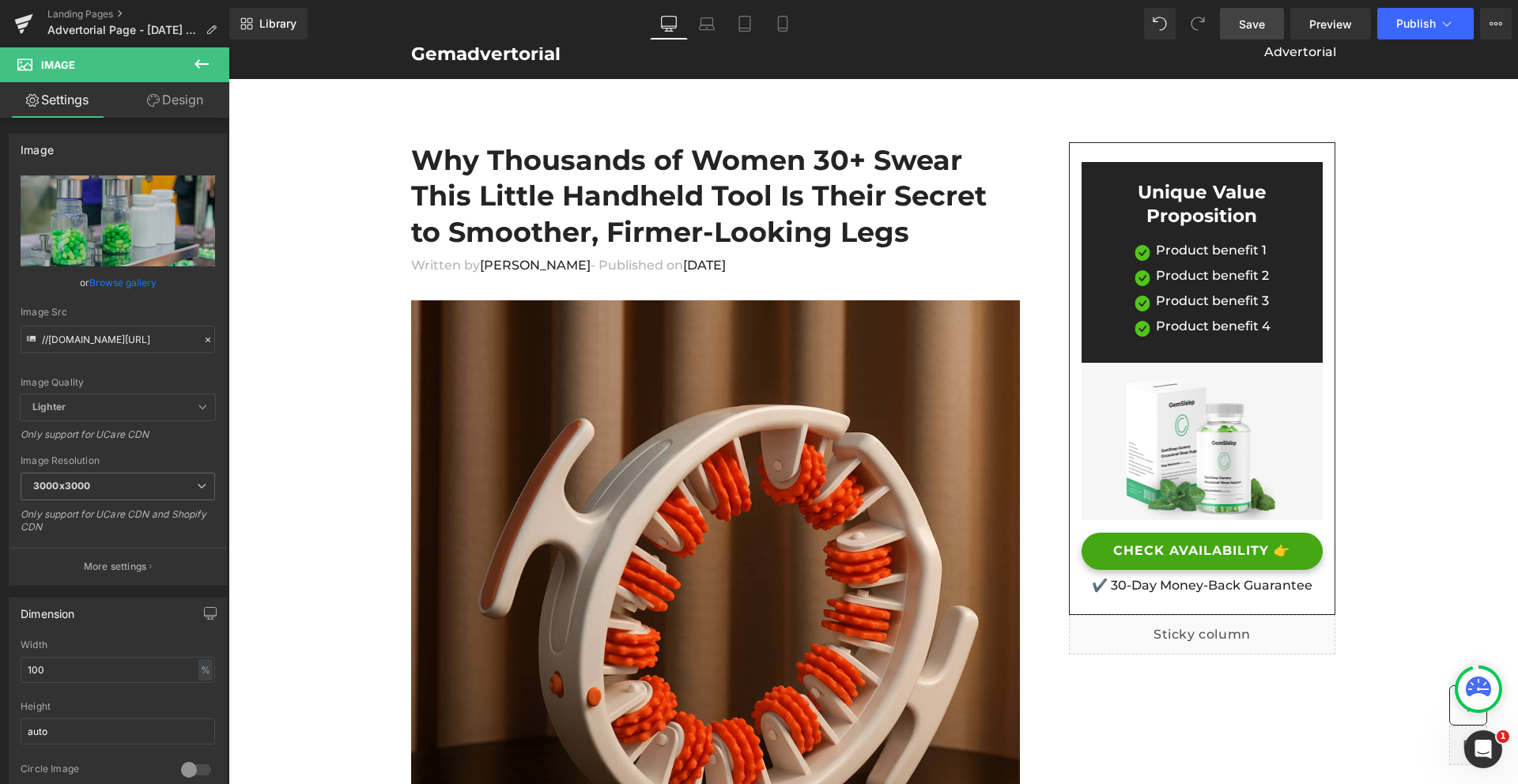
scroll to position [0, 0]
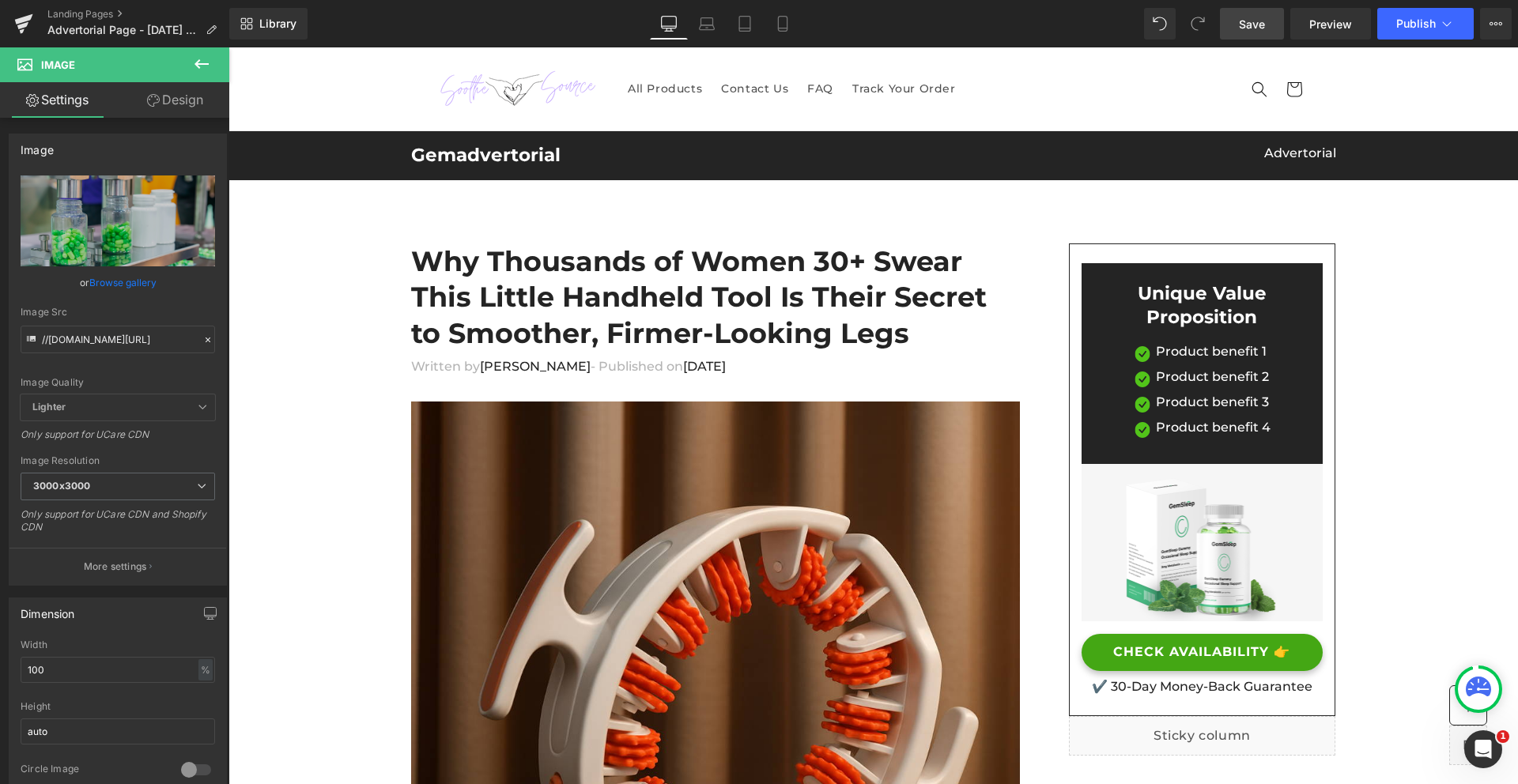
click at [319, 96] on sticky-header "All Products Contact Us FAQ Track Your Order Country/region United States | USD…" at bounding box center [873, 89] width 1289 height 84
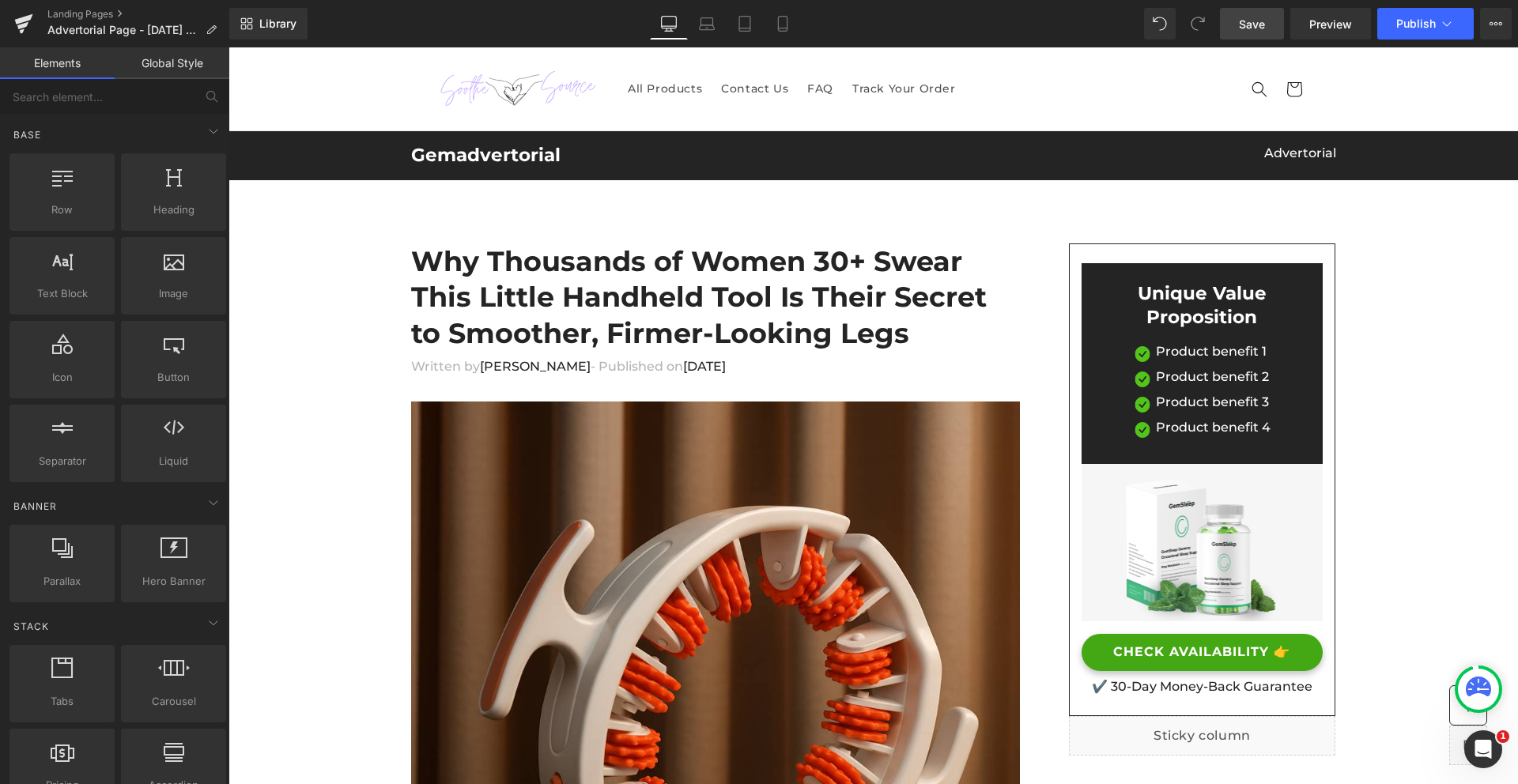
click at [290, 78] on sticky-header "All Products Contact Us FAQ Track Your Order Country/region United States | USD…" at bounding box center [873, 89] width 1289 height 84
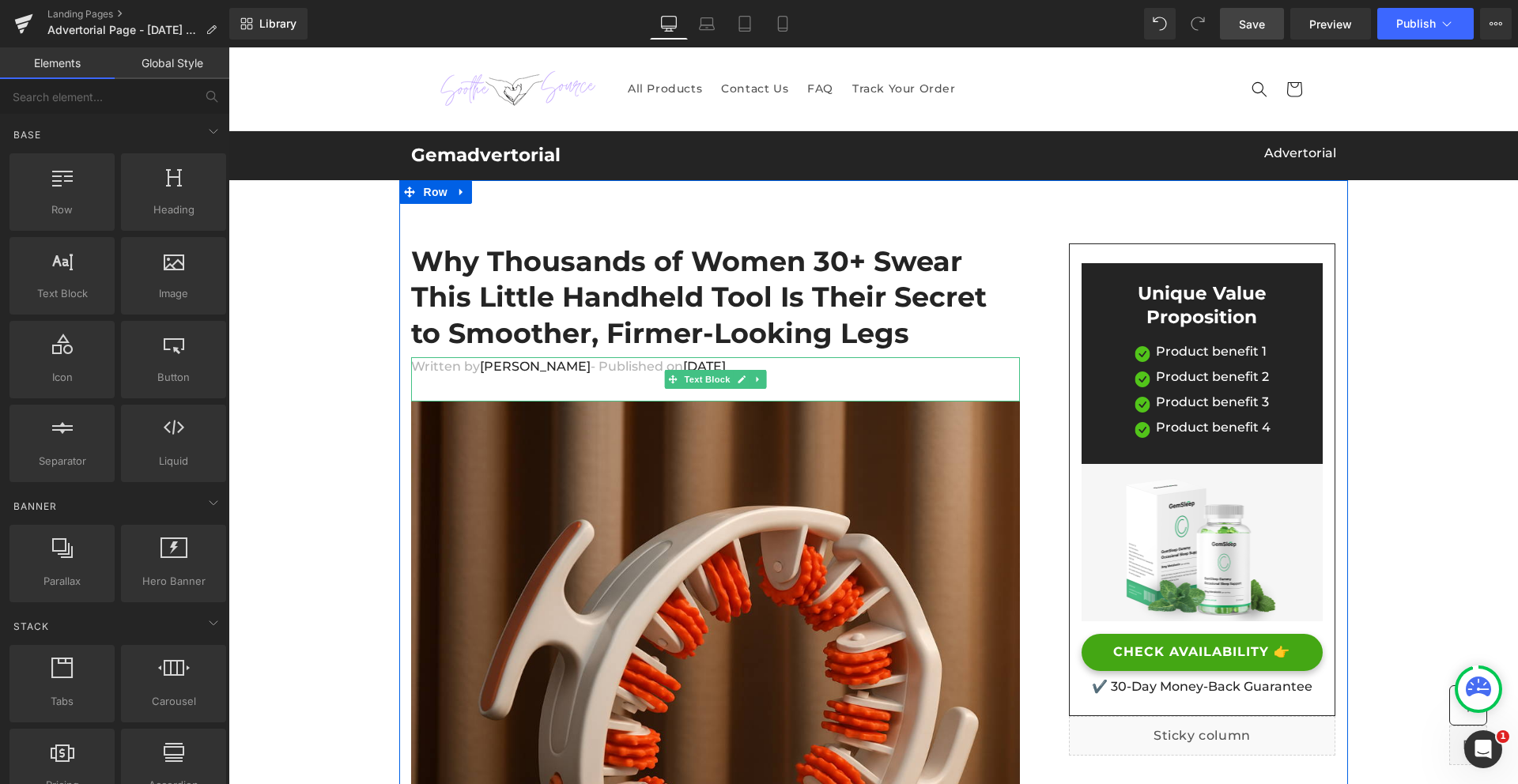
click at [505, 368] on span "Dr.Marcus" at bounding box center [535, 366] width 111 height 15
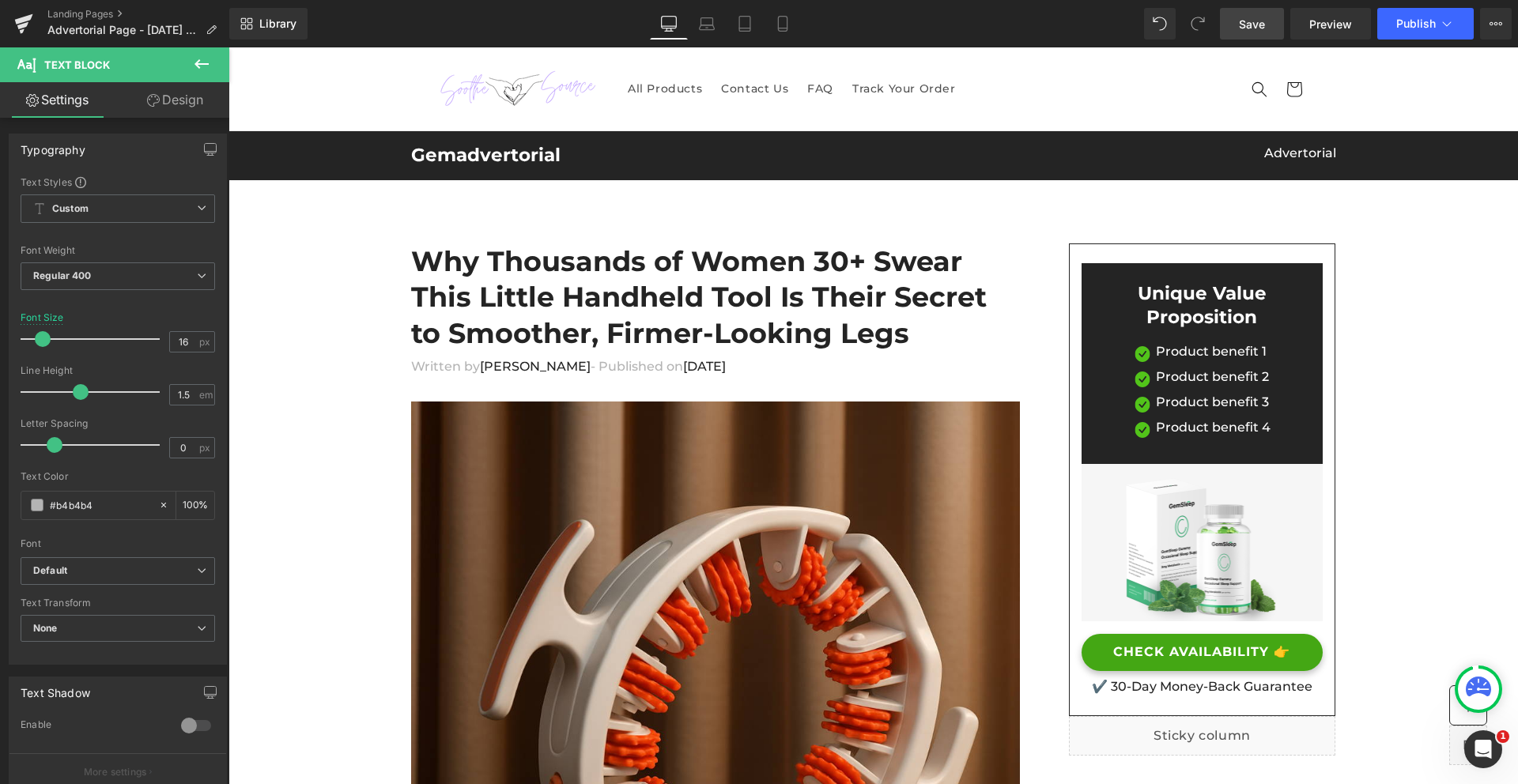
click at [201, 63] on icon at bounding box center [201, 63] width 19 height 19
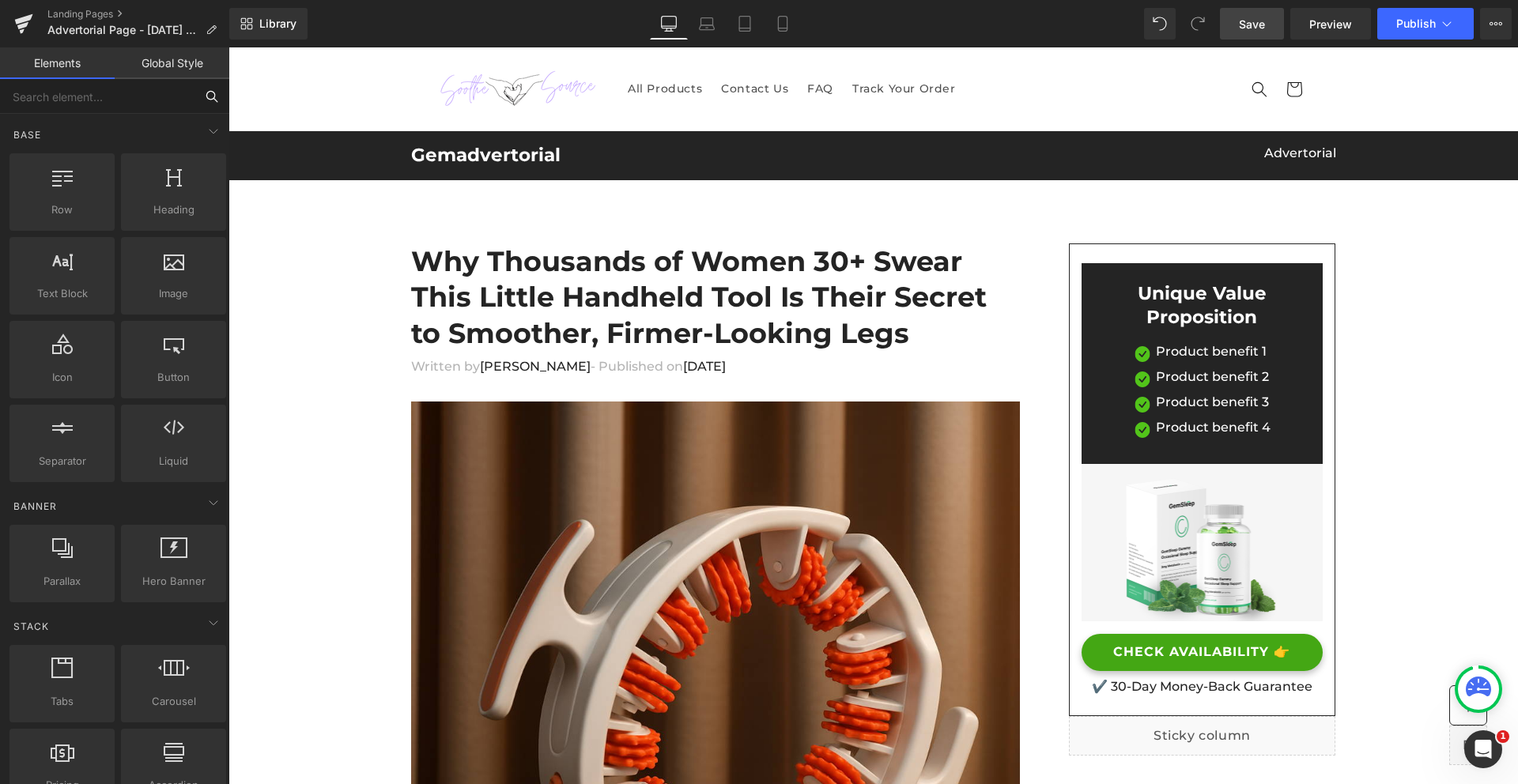
click at [65, 104] on input "text" at bounding box center [97, 96] width 195 height 35
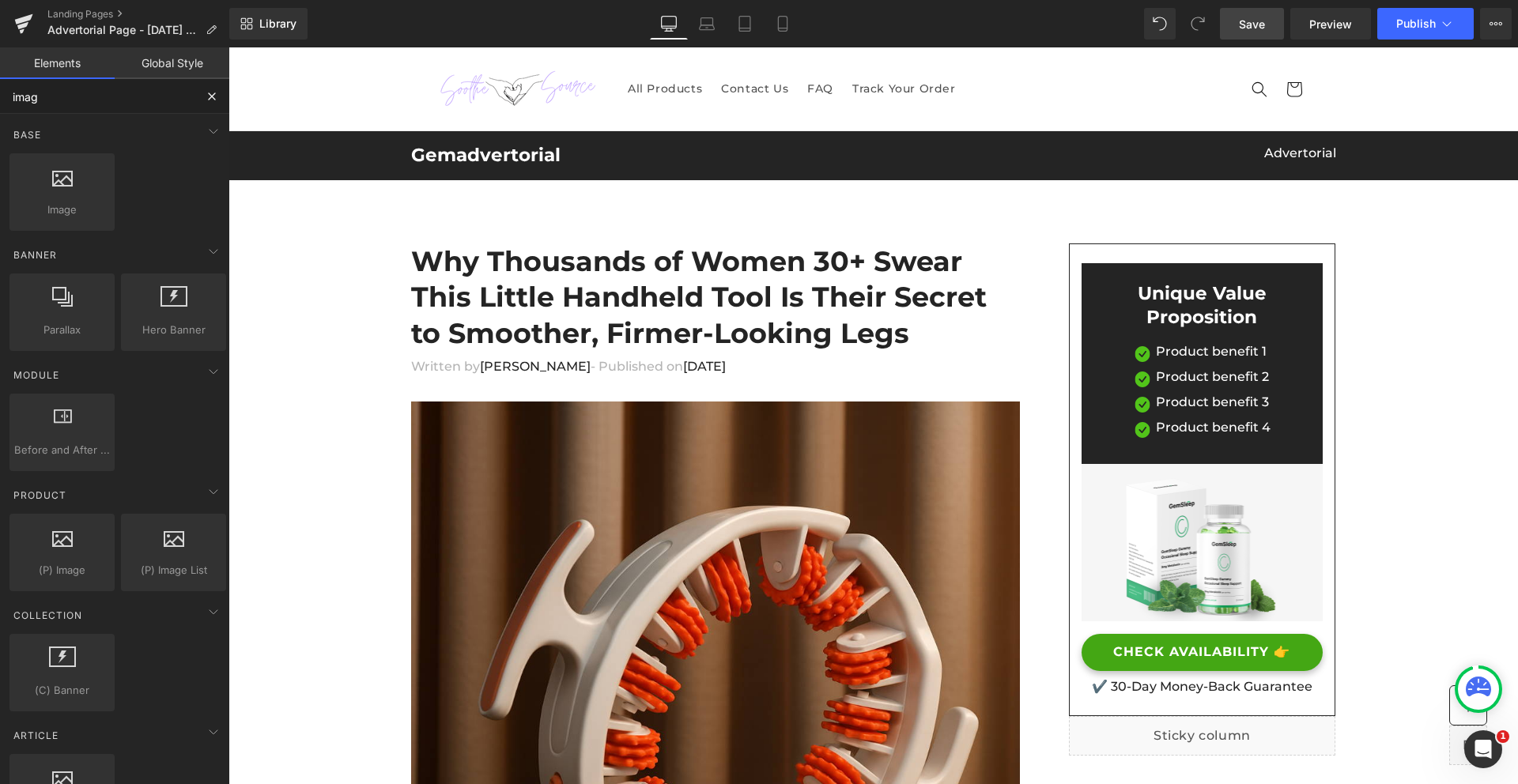
type input "image"
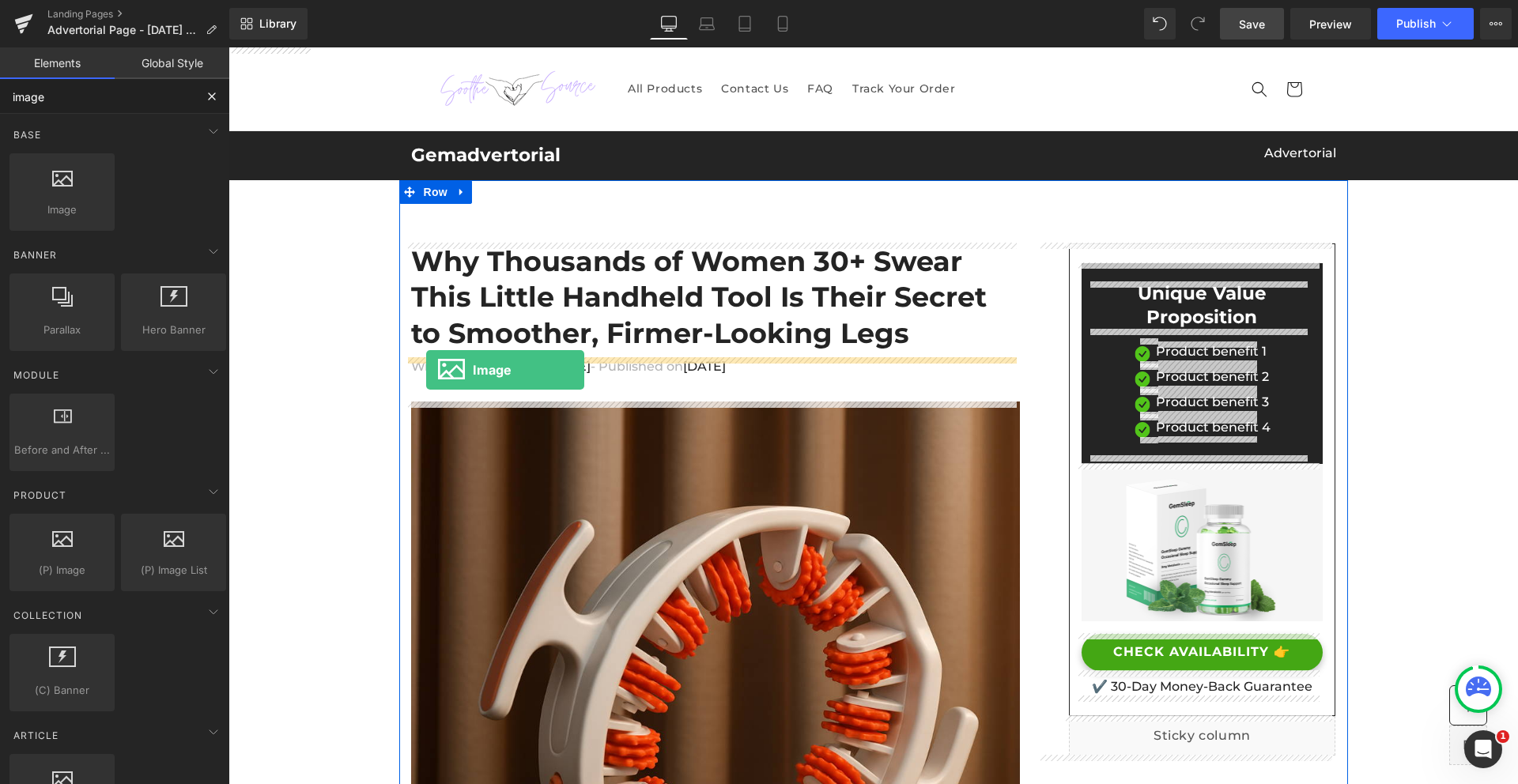
drag, startPoint x: 285, startPoint y: 241, endPoint x: 426, endPoint y: 370, distance: 191.1
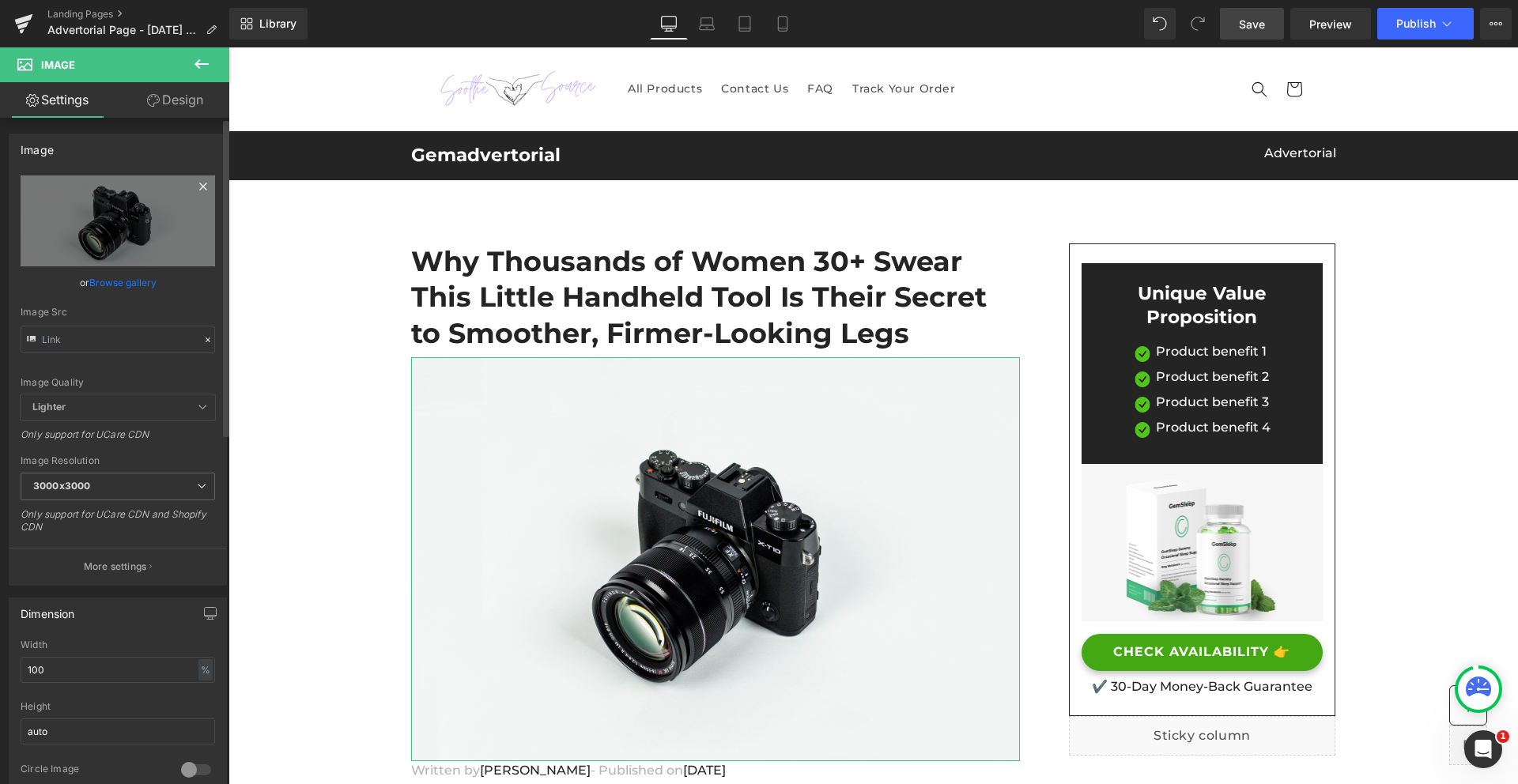
click at [199, 188] on icon at bounding box center [203, 186] width 7 height 7
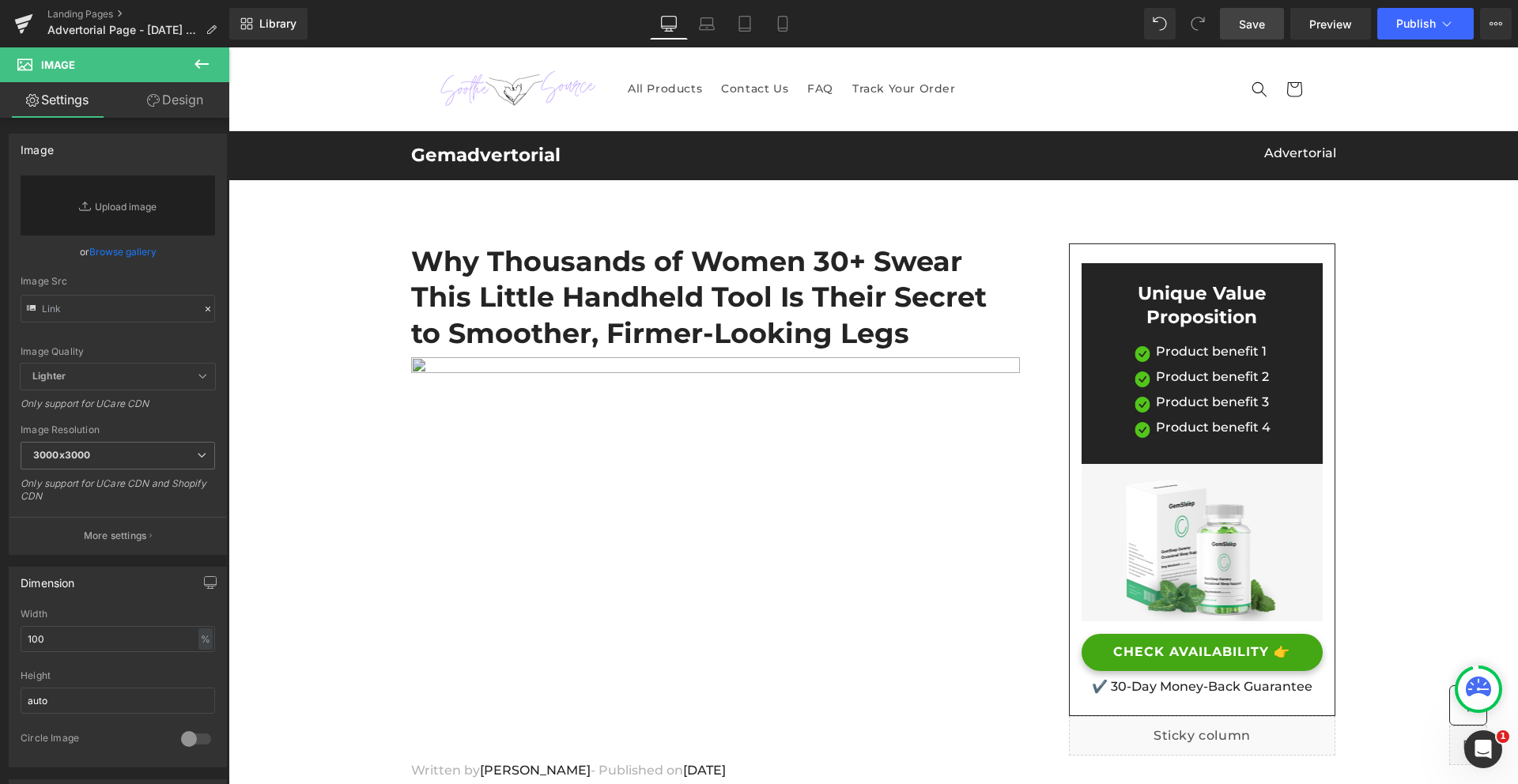
click at [588, 523] on img at bounding box center [715, 558] width 609 height 403
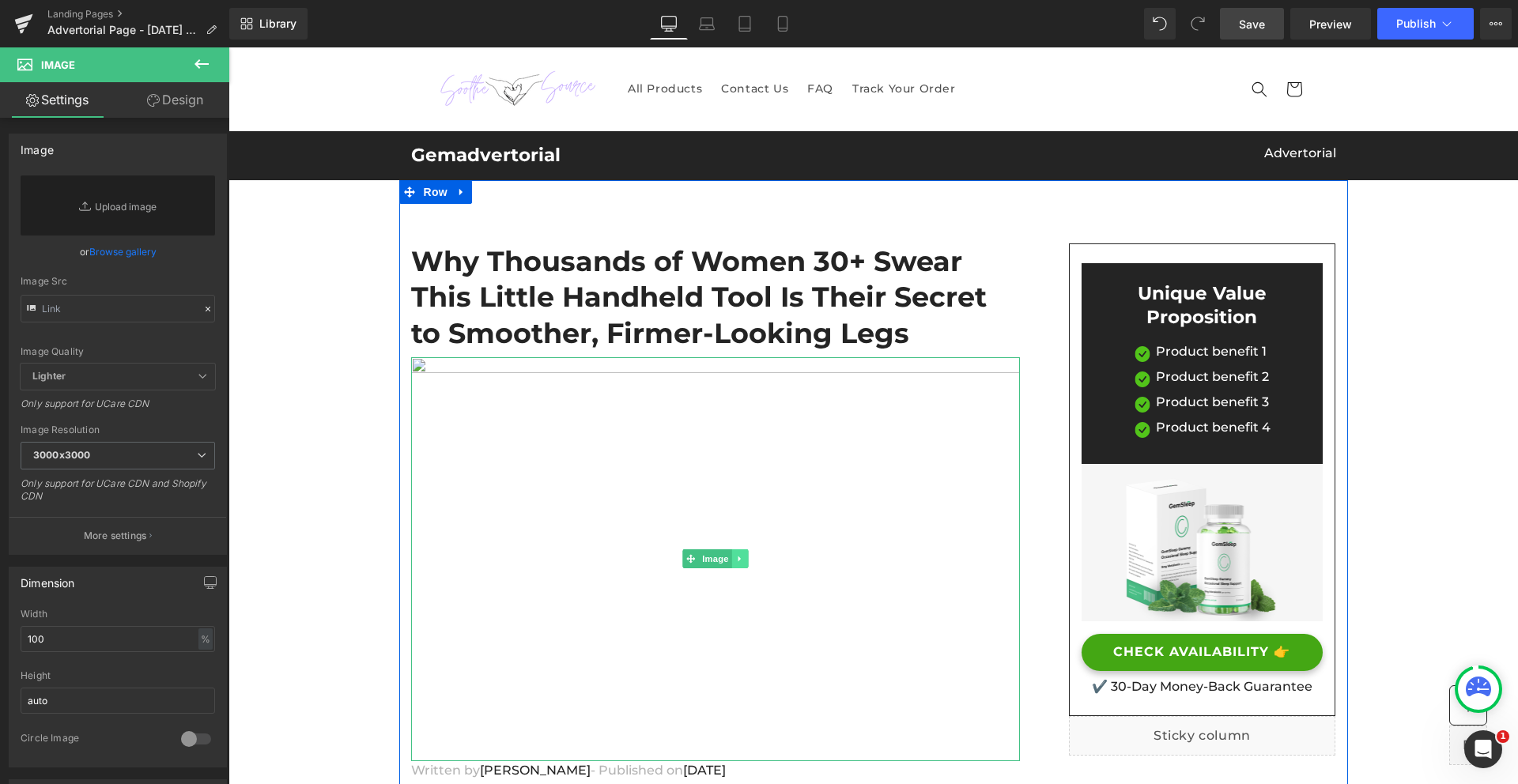
click at [740, 556] on link at bounding box center [739, 558] width 17 height 19
click at [743, 563] on icon at bounding box center [747, 559] width 9 height 9
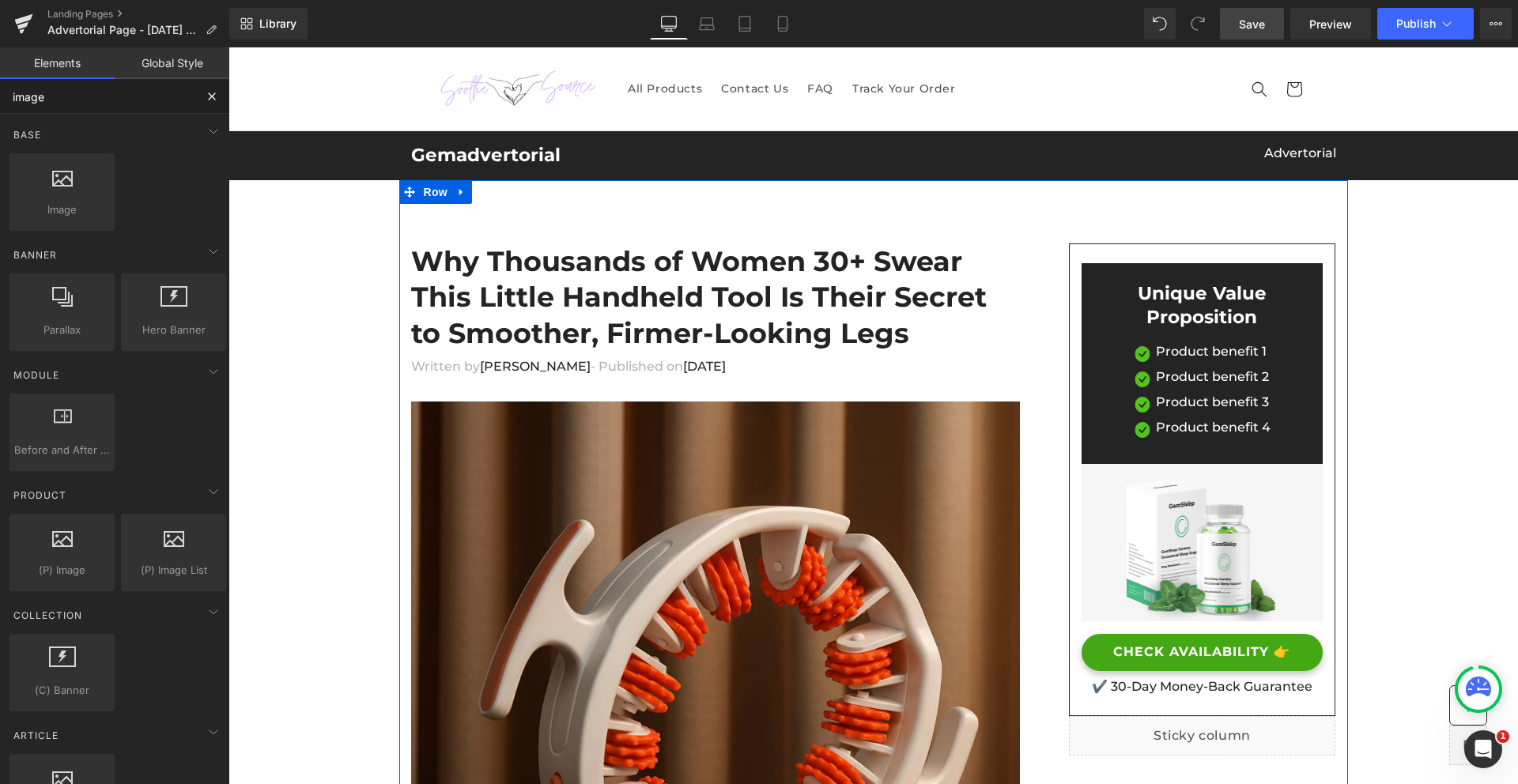
click at [55, 107] on input "image" at bounding box center [97, 96] width 195 height 35
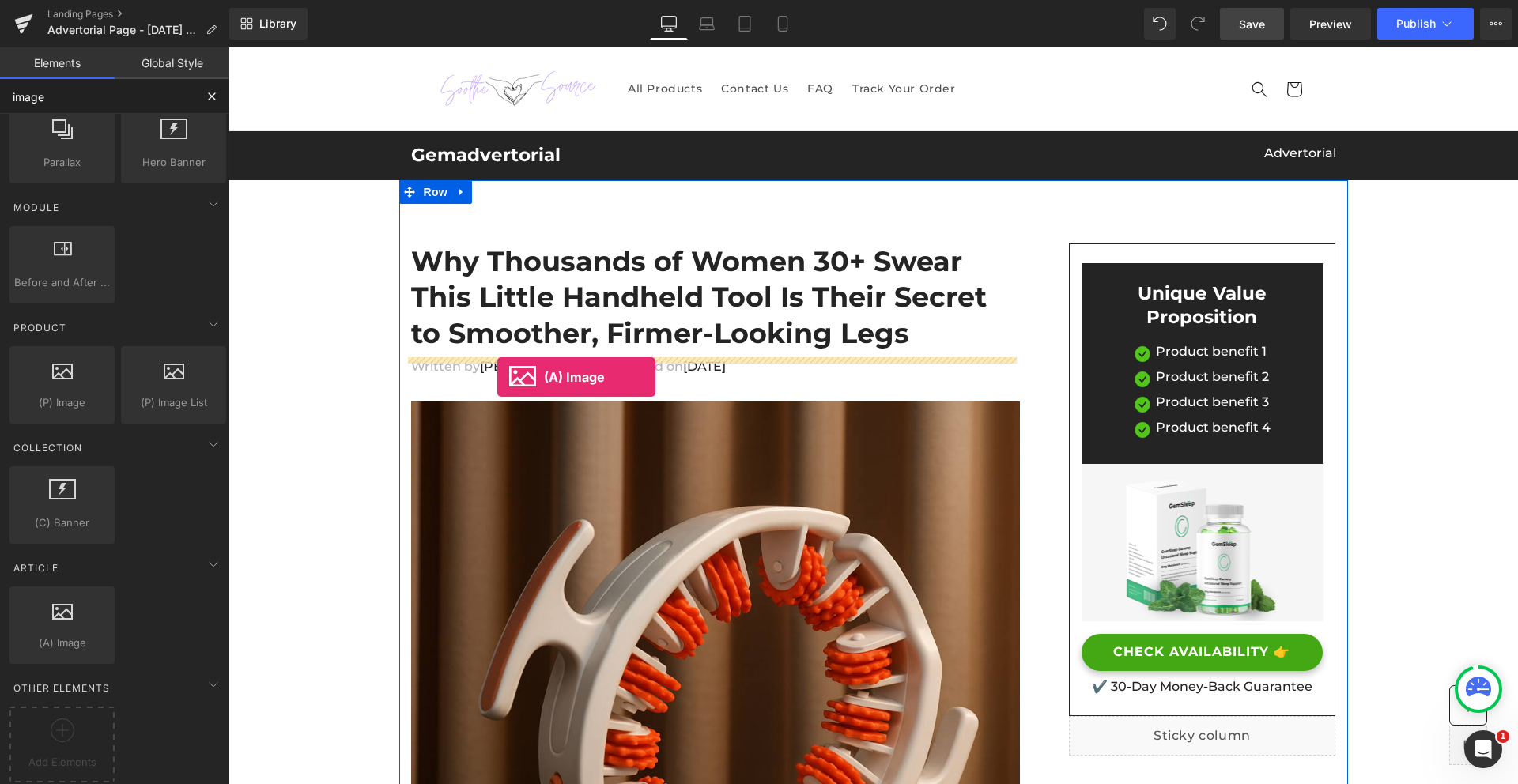
drag, startPoint x: 304, startPoint y: 663, endPoint x: 497, endPoint y: 377, distance: 345.0
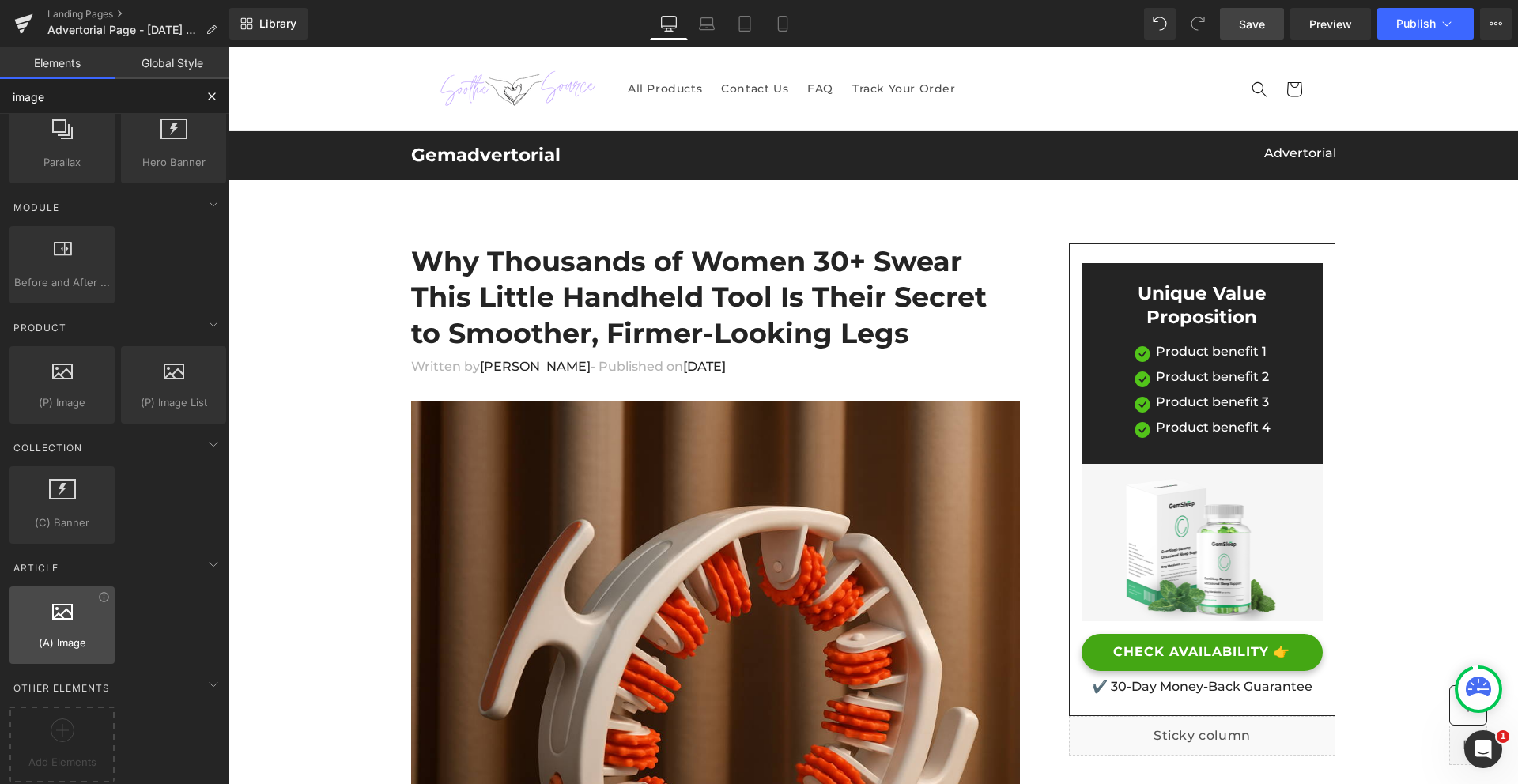
scroll to position [0, 0]
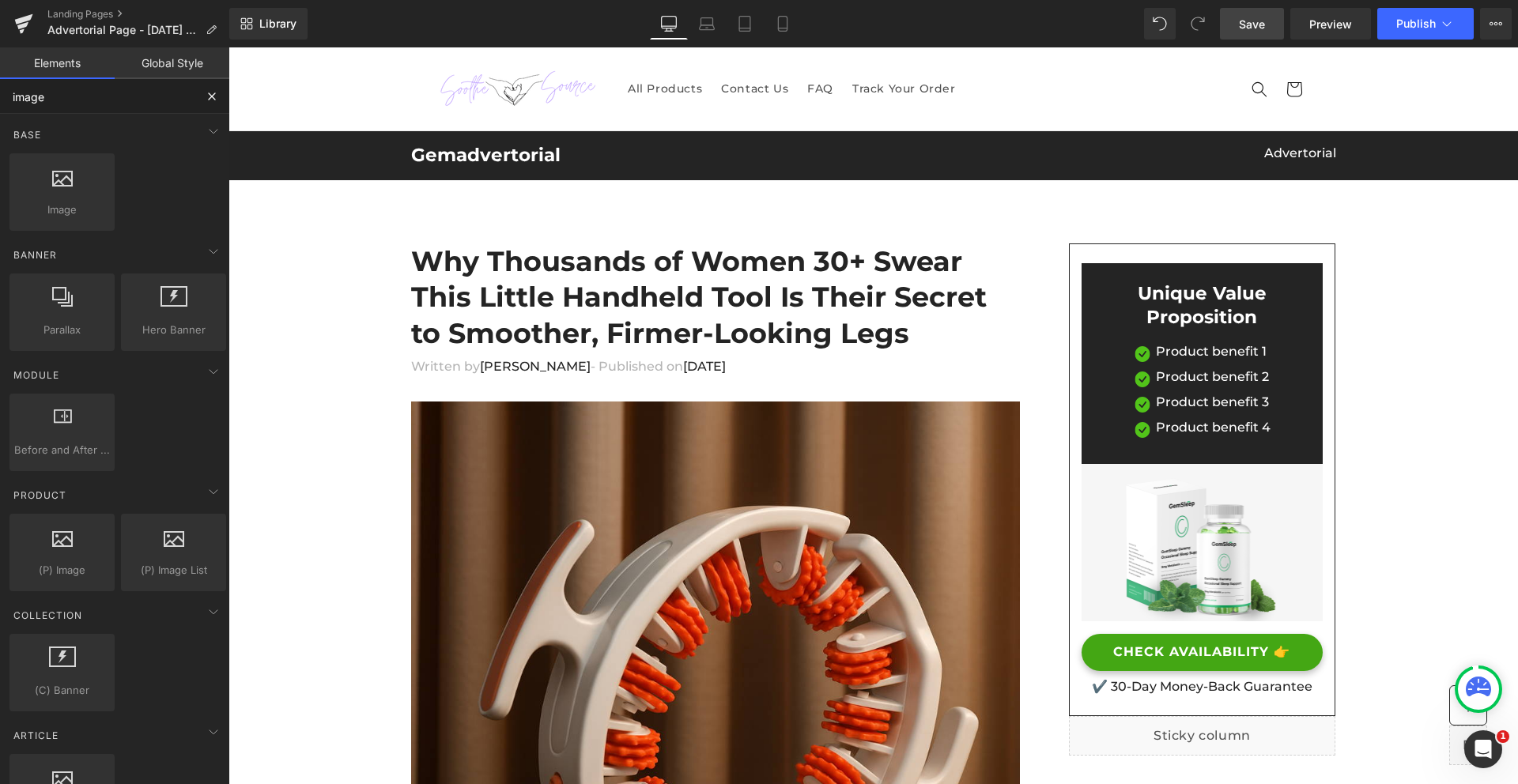
click at [37, 104] on input "image" at bounding box center [97, 96] width 195 height 35
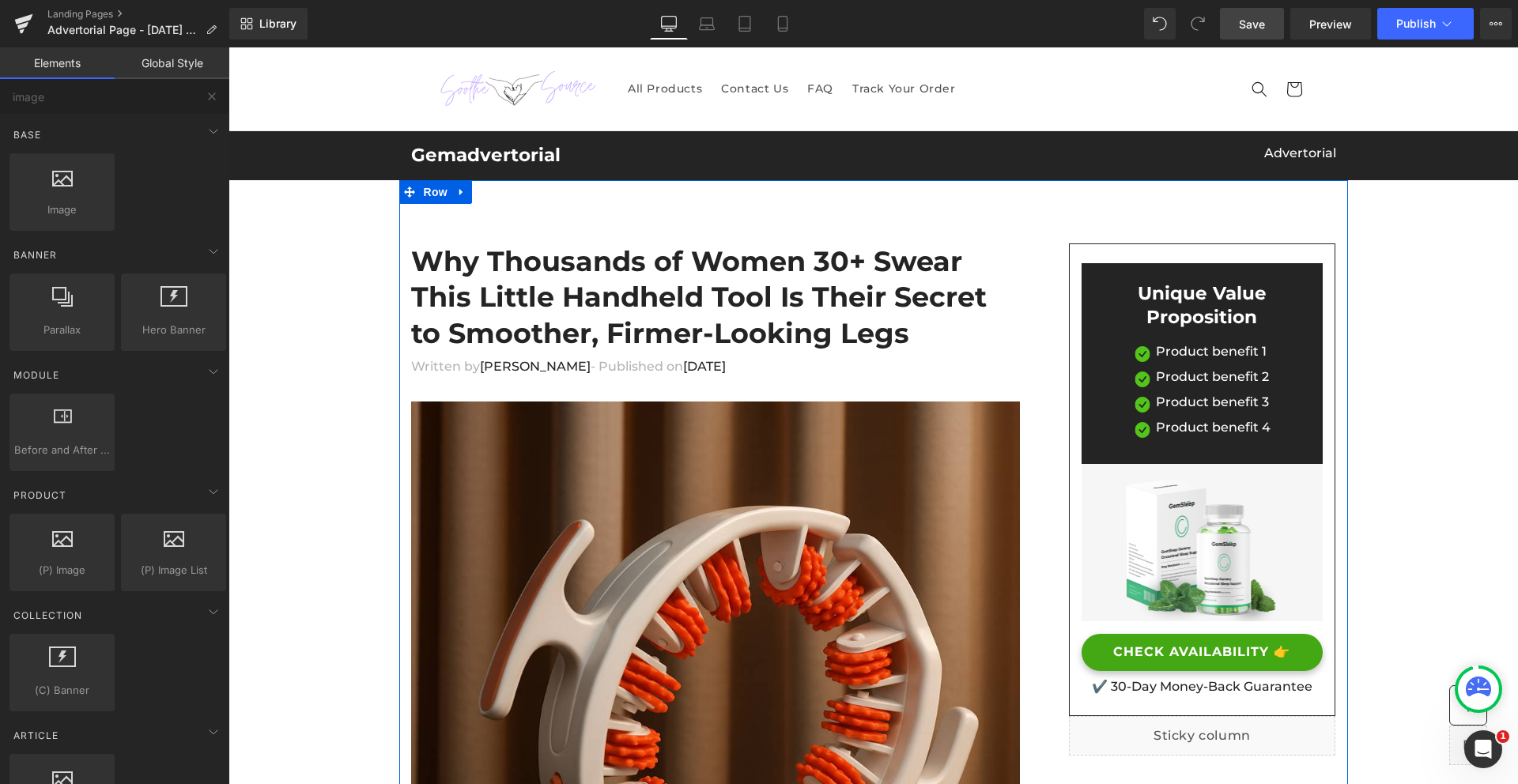
click at [486, 367] on span "Dr.Marcus" at bounding box center [535, 366] width 111 height 15
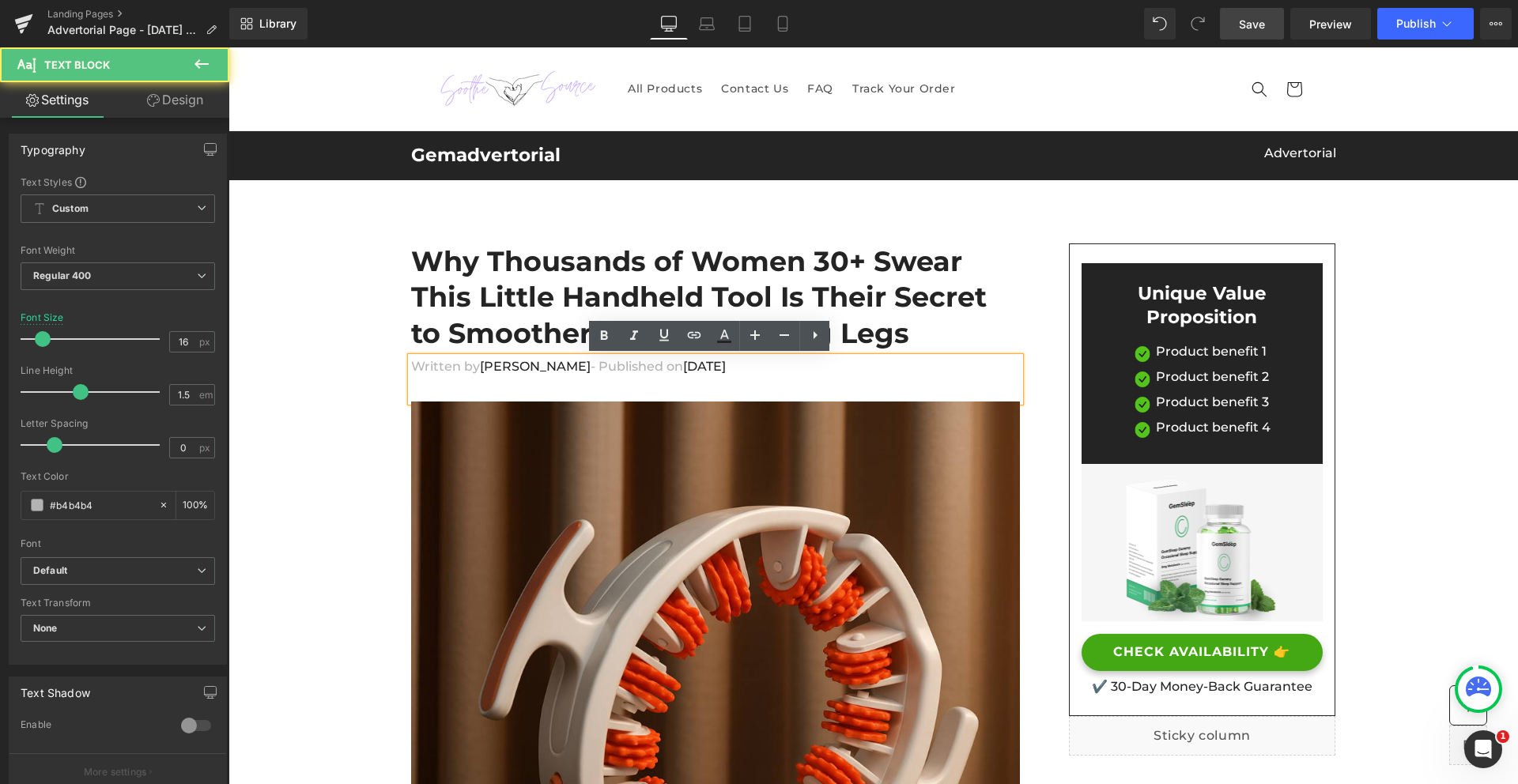
click at [488, 366] on span "Dr.Marcus" at bounding box center [535, 366] width 111 height 15
click at [480, 366] on span "Dr.Marcus" at bounding box center [535, 366] width 111 height 15
click at [510, 369] on span "Dr.Marcus" at bounding box center [535, 366] width 111 height 15
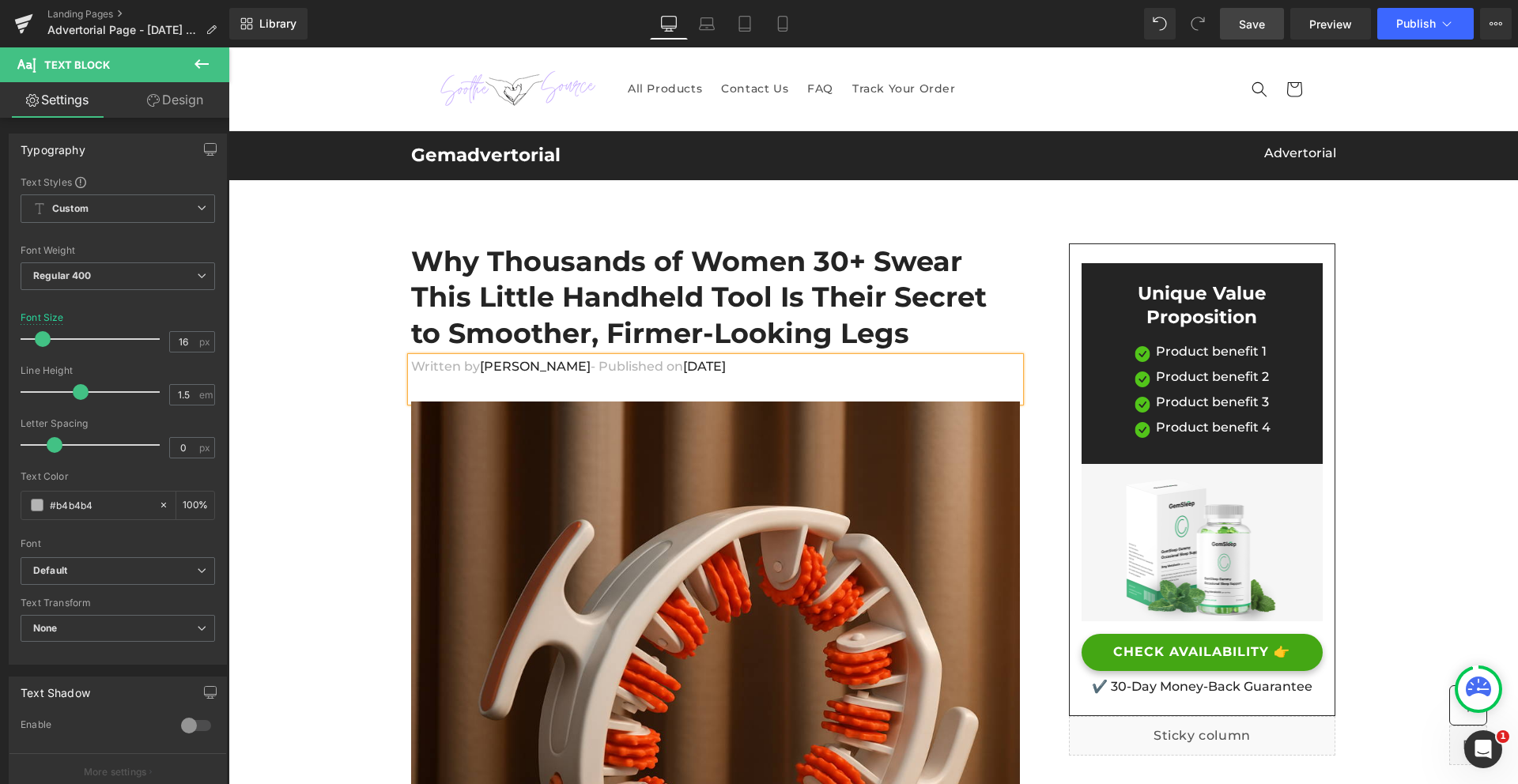
click at [490, 370] on font "Emery F." at bounding box center [535, 366] width 111 height 15
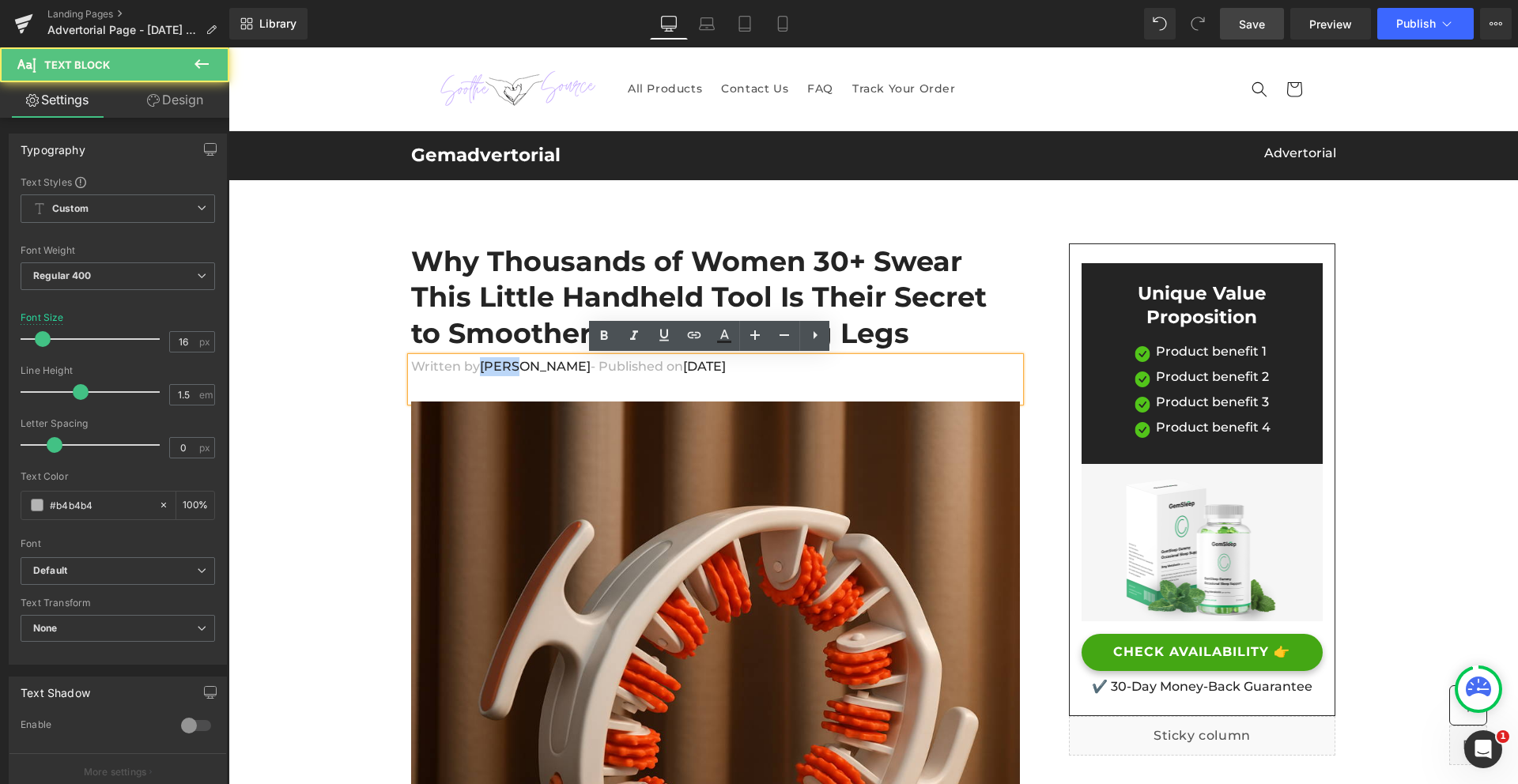
click at [490, 370] on font "Emery F." at bounding box center [535, 366] width 111 height 15
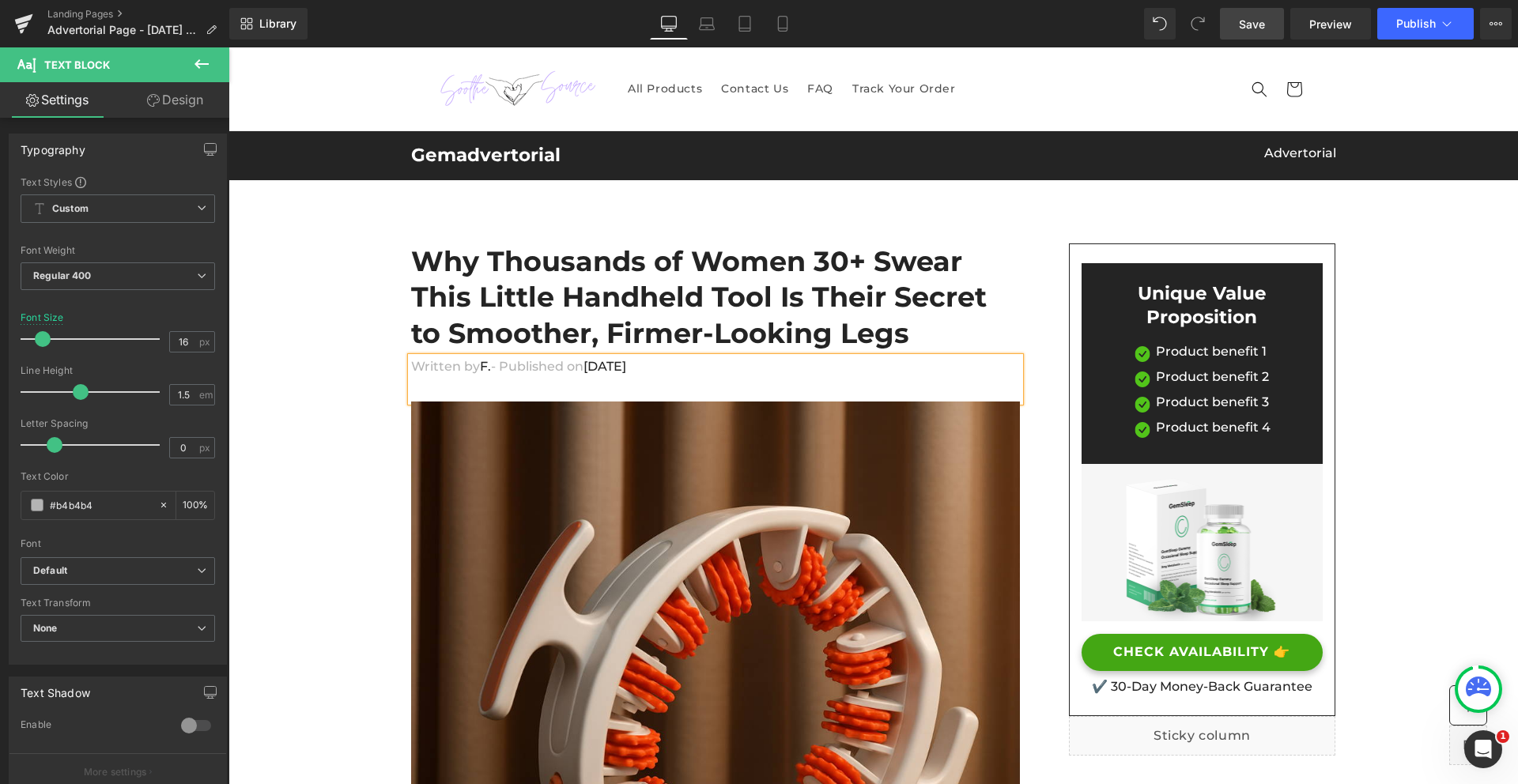
click at [480, 366] on font "F." at bounding box center [485, 366] width 11 height 15
click at [480, 368] on font "Phil F." at bounding box center [535, 366] width 111 height 15
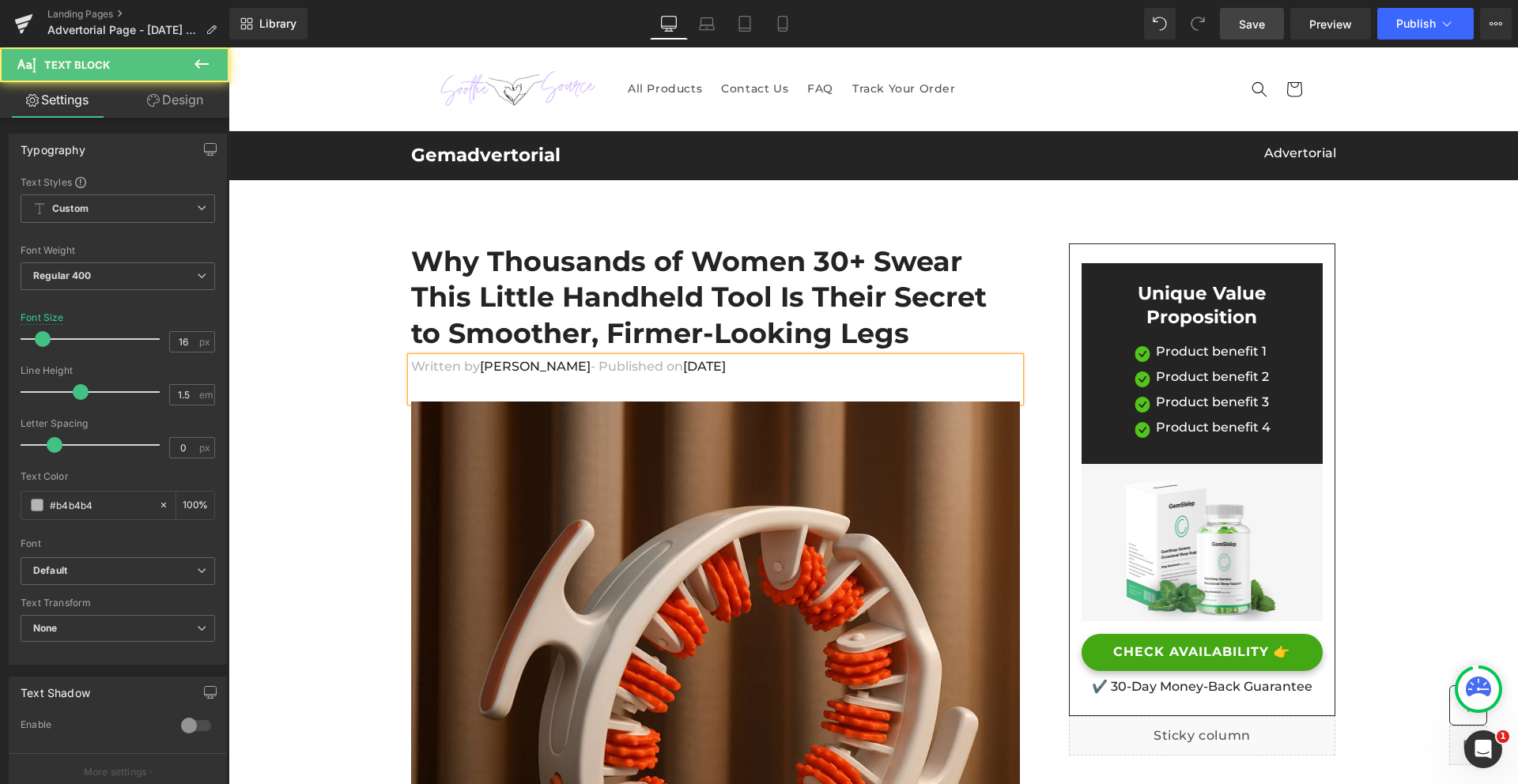
click at [683, 370] on span "Feb 28, 2025" at bounding box center [705, 366] width 43 height 15
click at [683, 371] on span "Feb 28, 2025" at bounding box center [705, 366] width 43 height 15
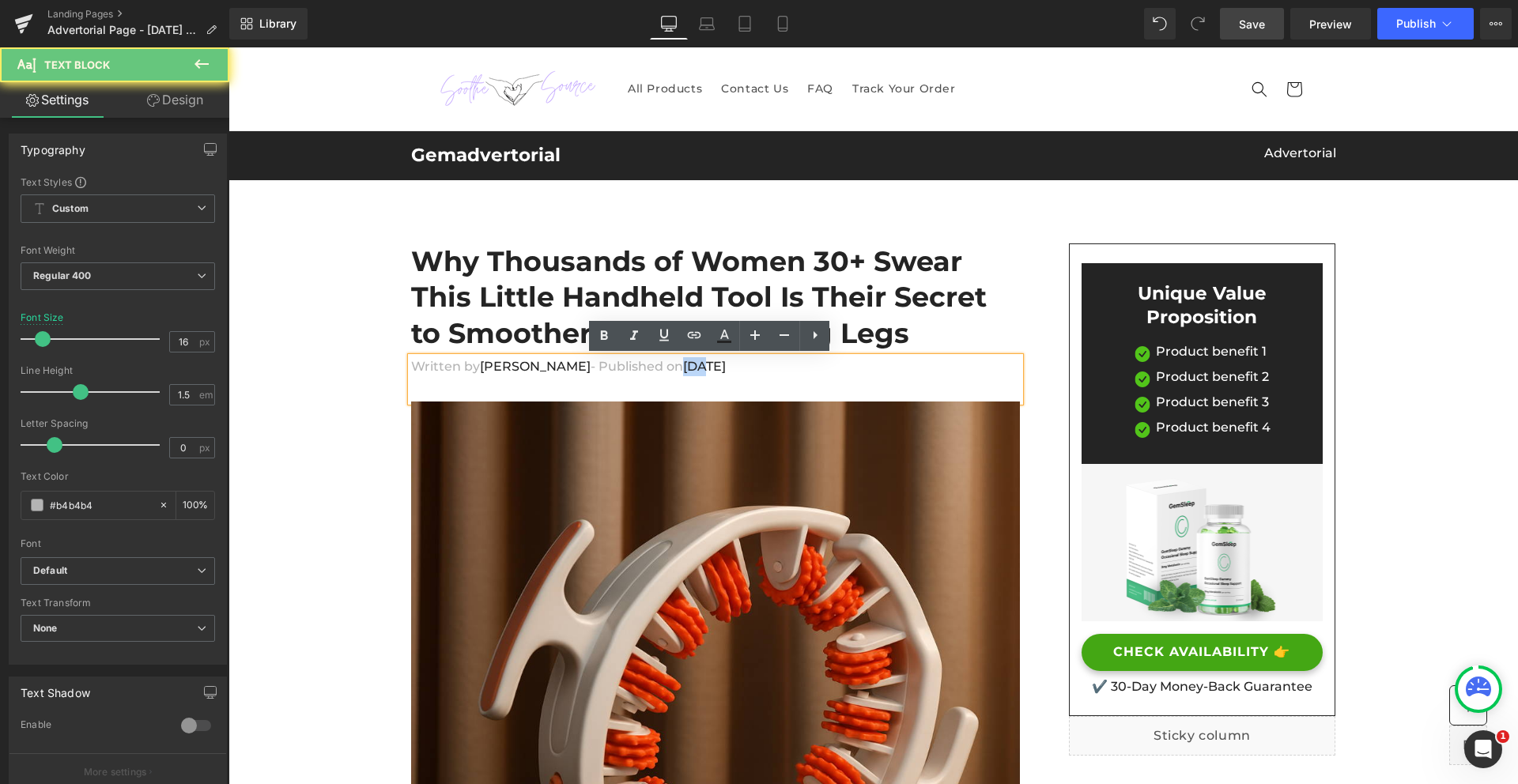
click at [683, 371] on span "Feb 28, 2025" at bounding box center [705, 366] width 43 height 15
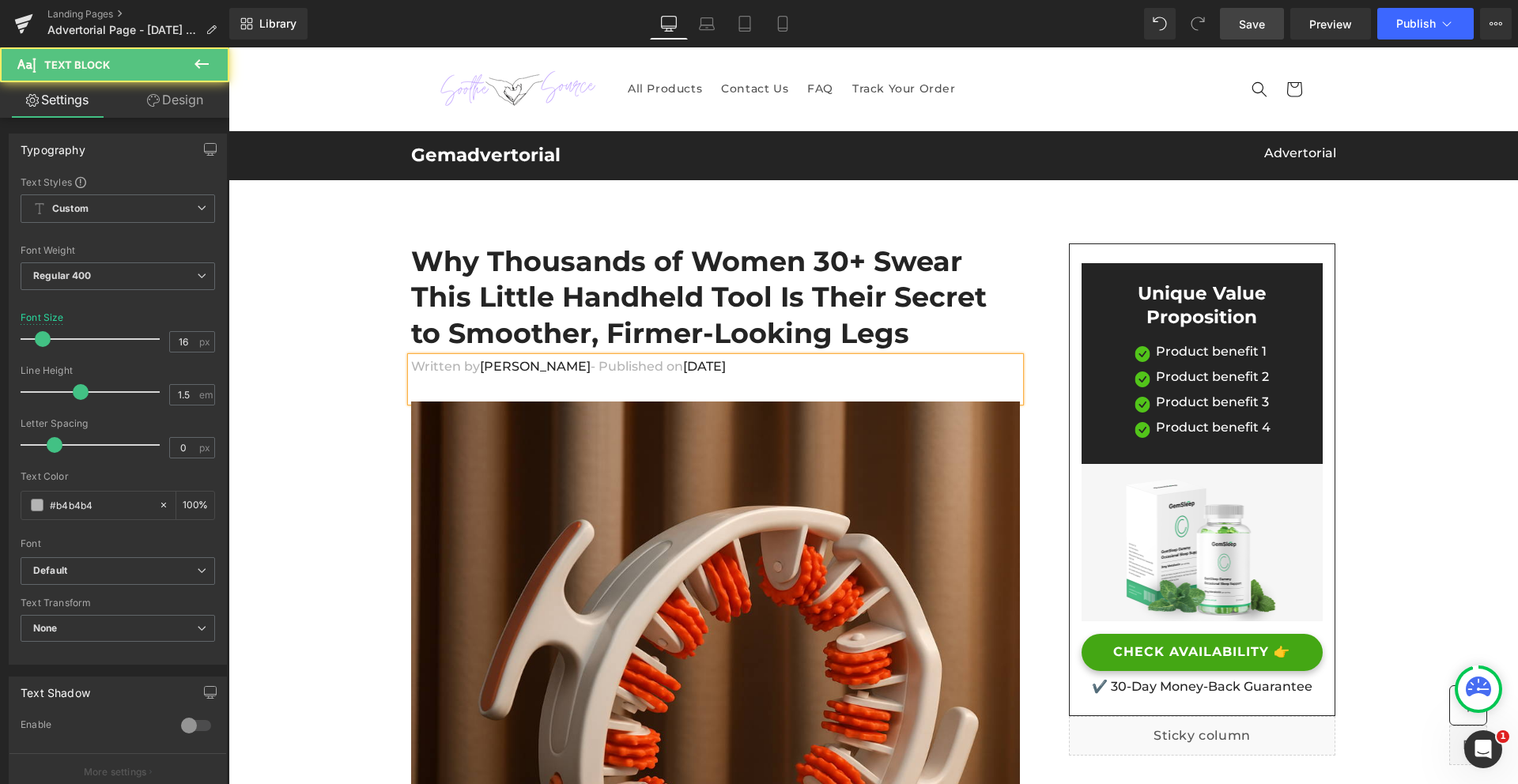
click at [683, 369] on span "Aug 28, 2025" at bounding box center [705, 366] width 43 height 15
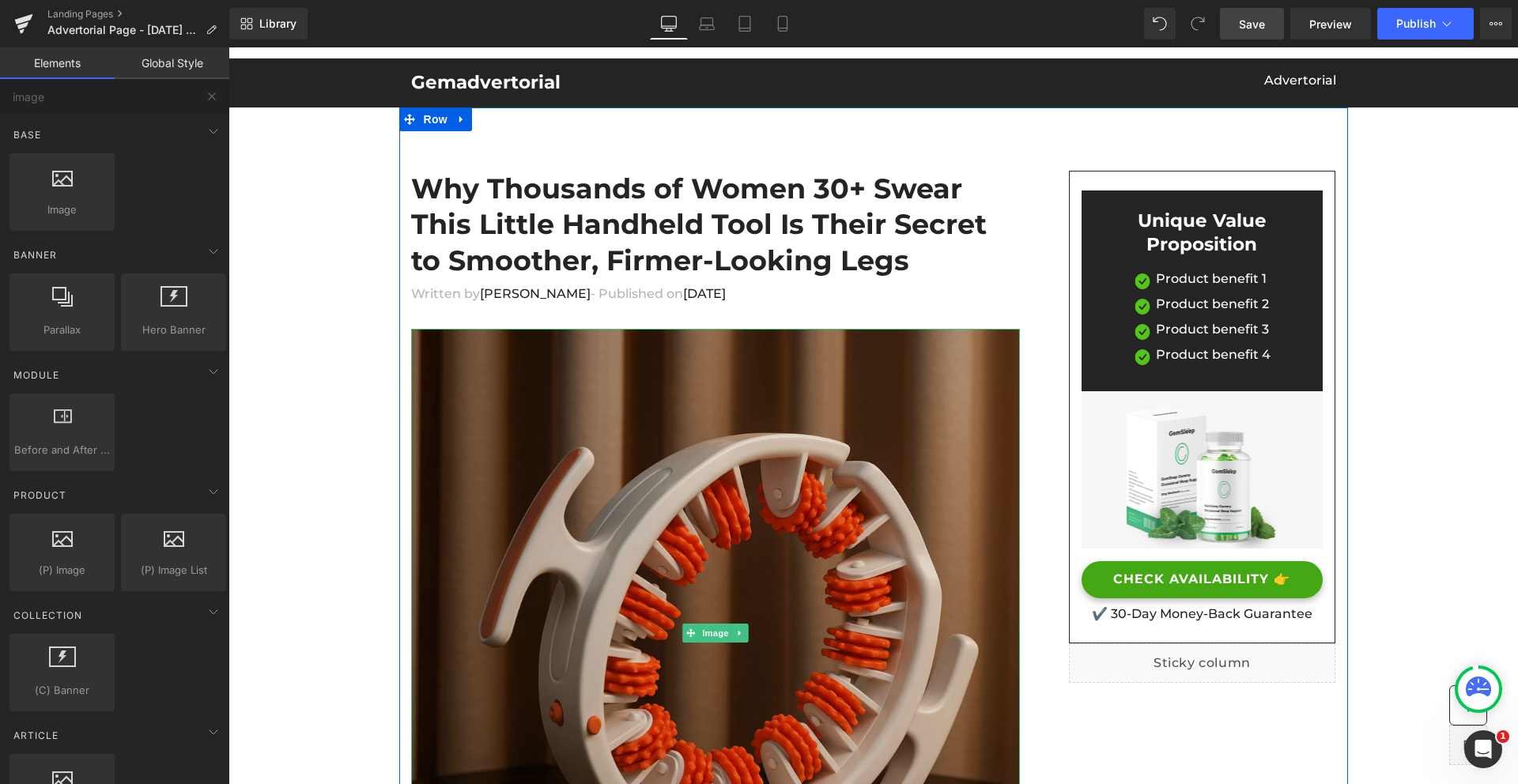
scroll to position [67, 0]
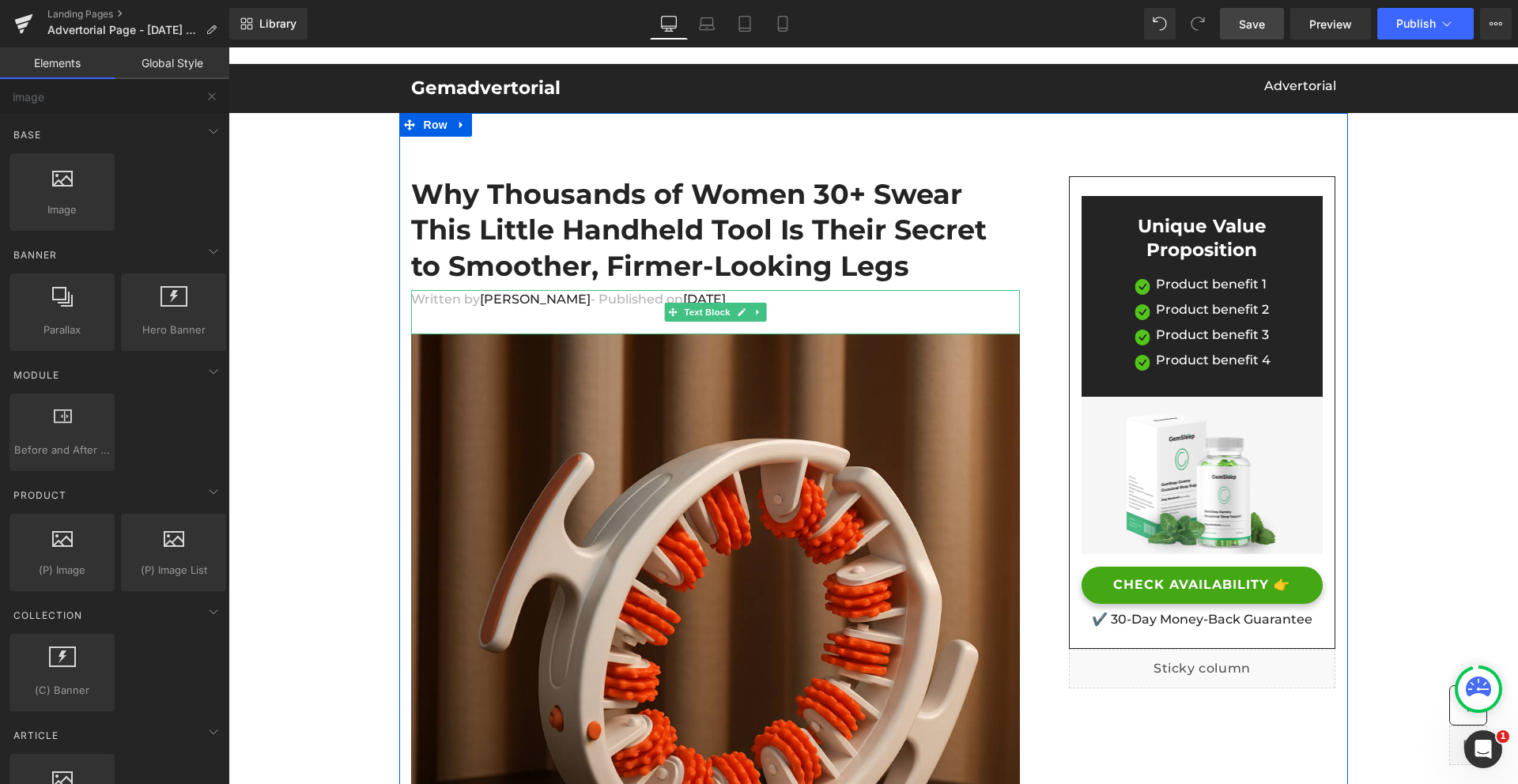
click at [480, 301] on font "Phil F." at bounding box center [535, 299] width 111 height 15
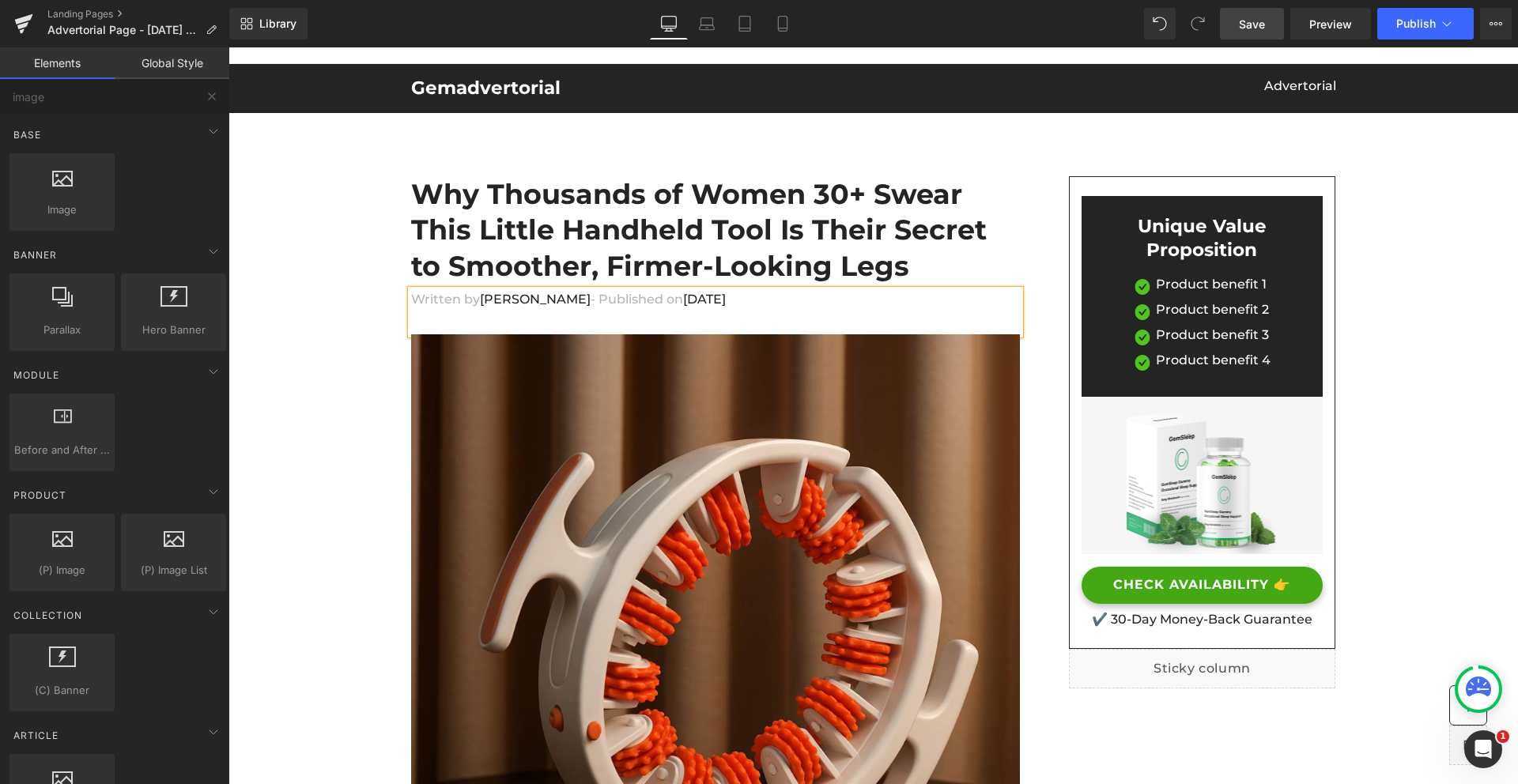
click at [480, 298] on font "Phil F." at bounding box center [535, 299] width 111 height 15
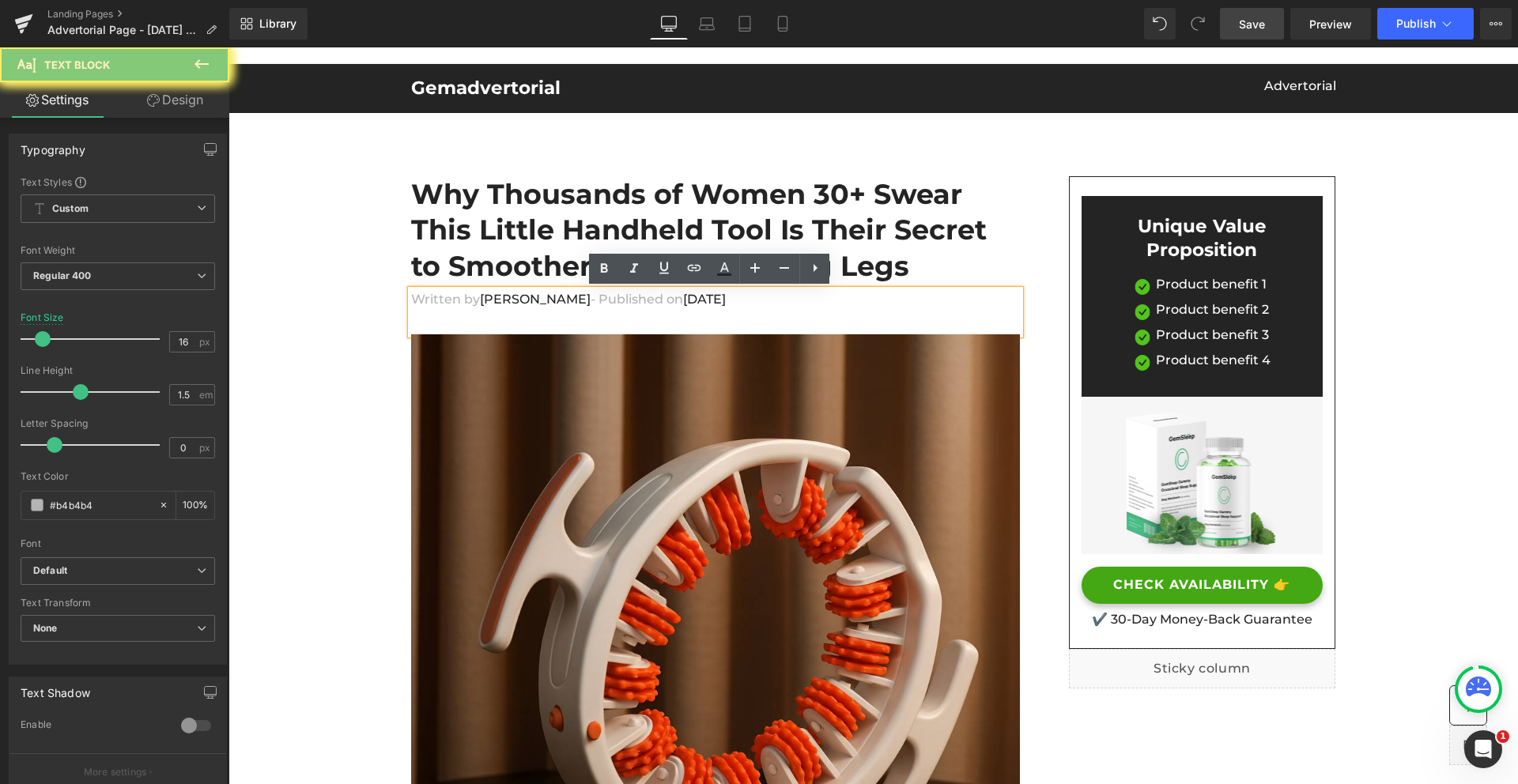
click at [480, 298] on font "Phil F." at bounding box center [535, 299] width 111 height 15
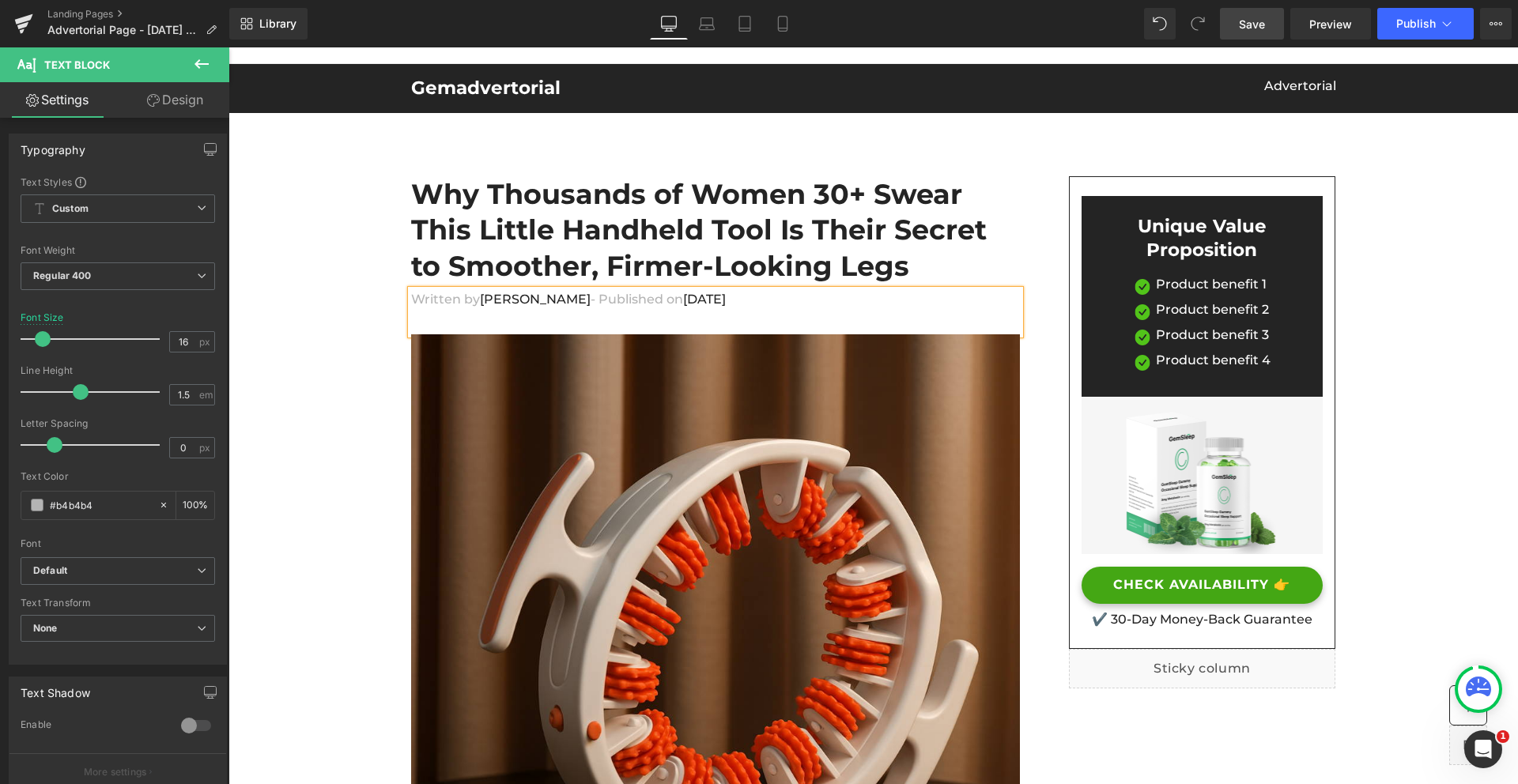
click at [514, 297] on font "Sharon F." at bounding box center [535, 299] width 111 height 15
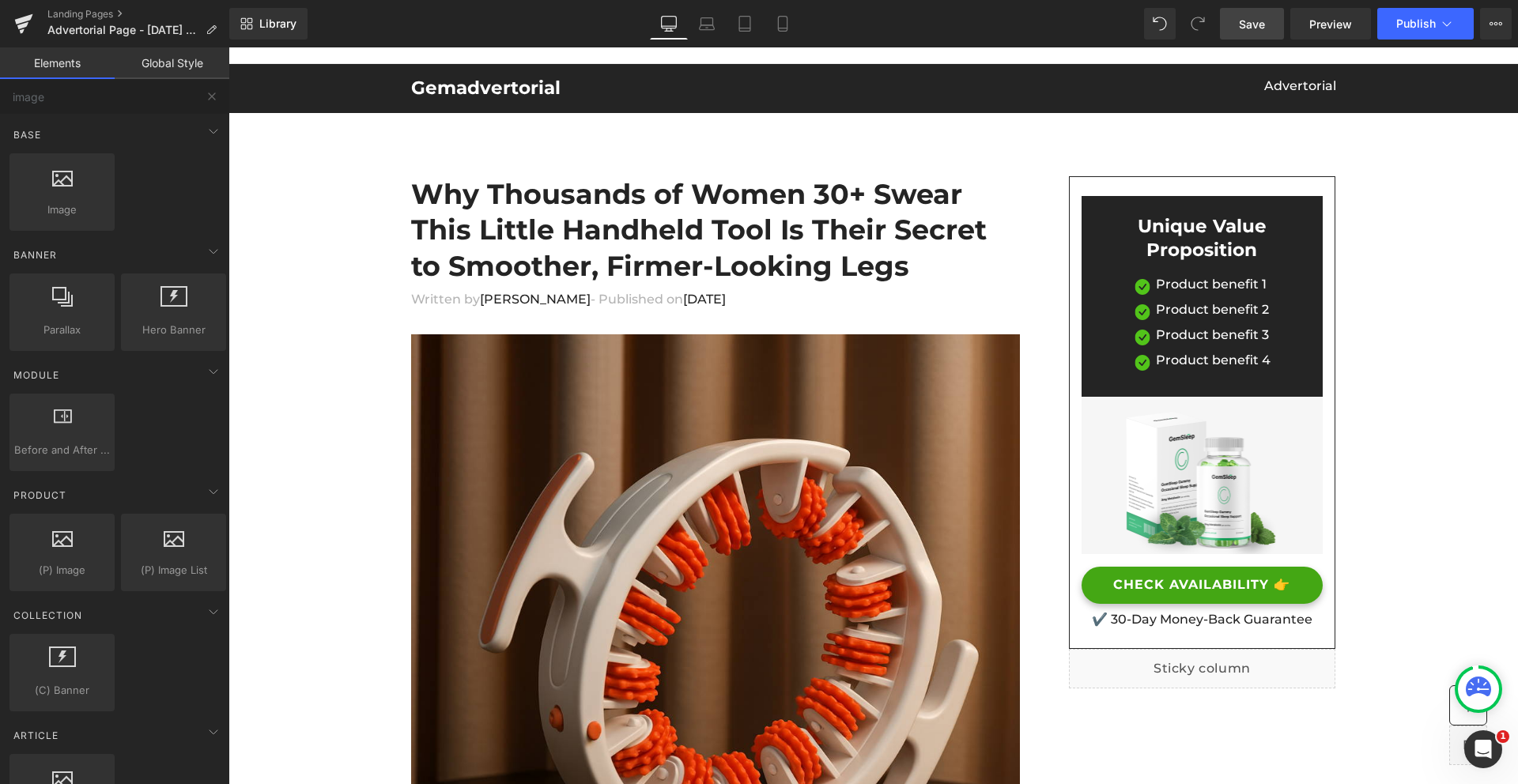
click at [1258, 19] on span "Save" at bounding box center [1251, 24] width 26 height 17
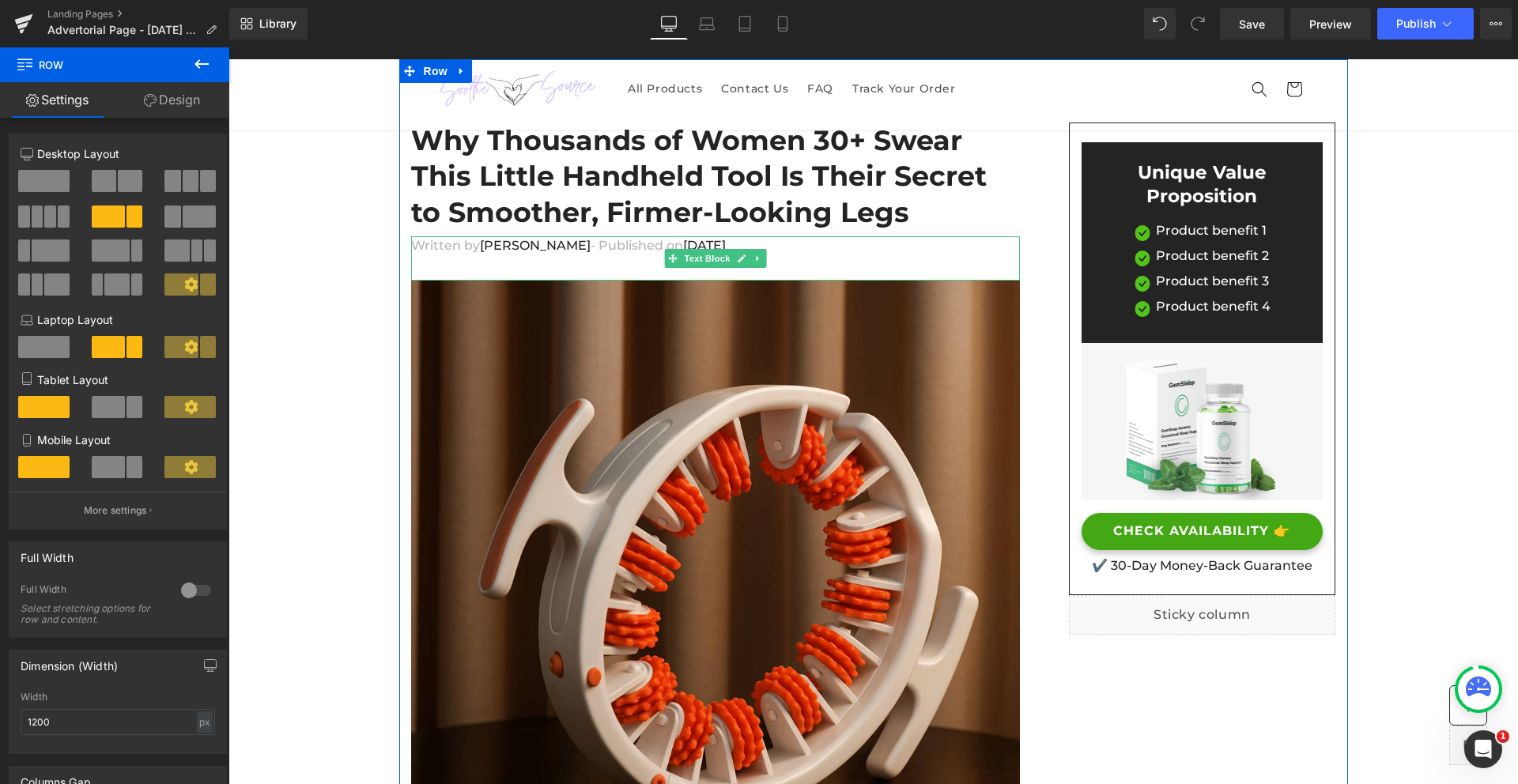
scroll to position [113, 0]
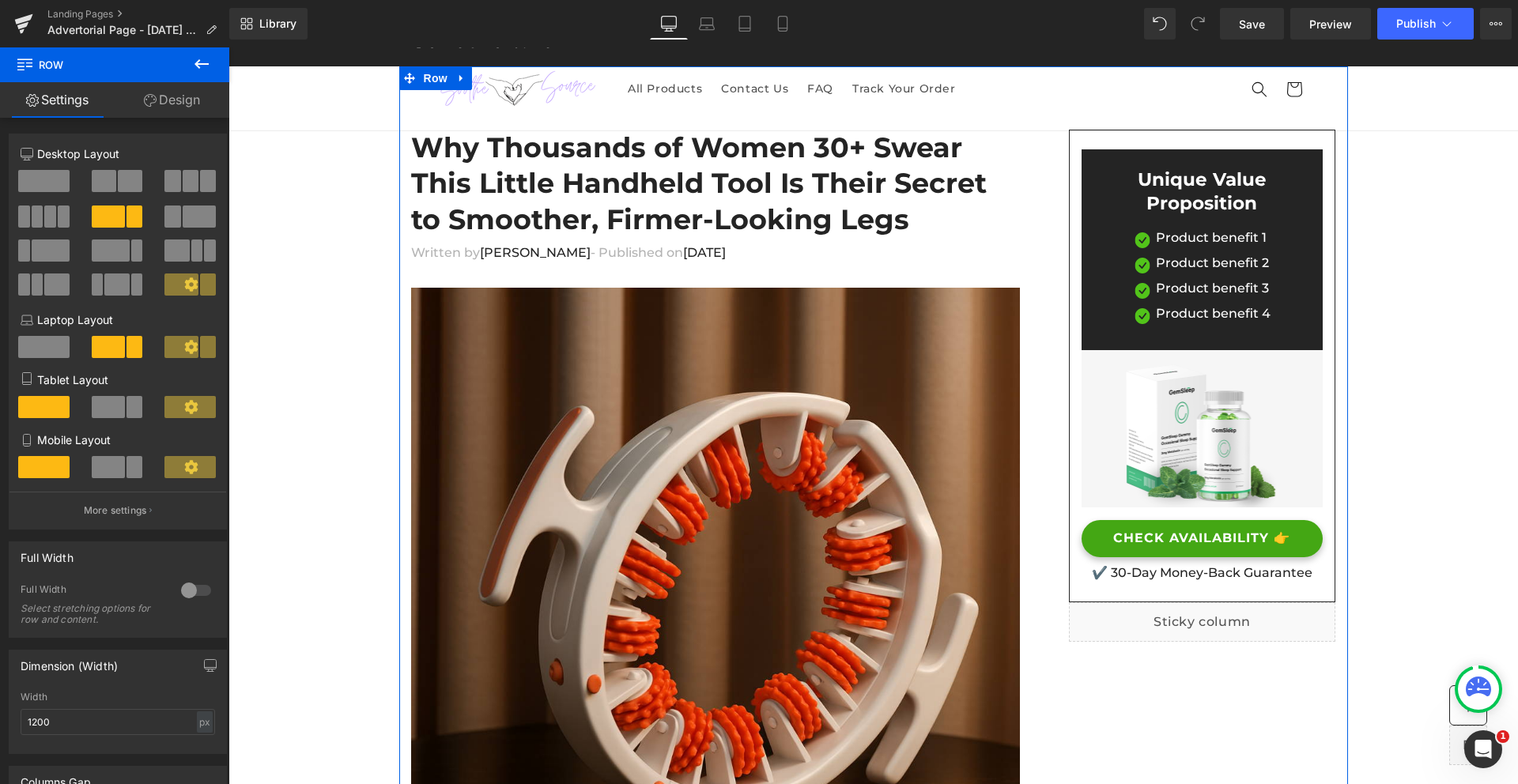
click at [1229, 184] on div "Unique Value Proposition Heading" at bounding box center [1202, 192] width 218 height 47
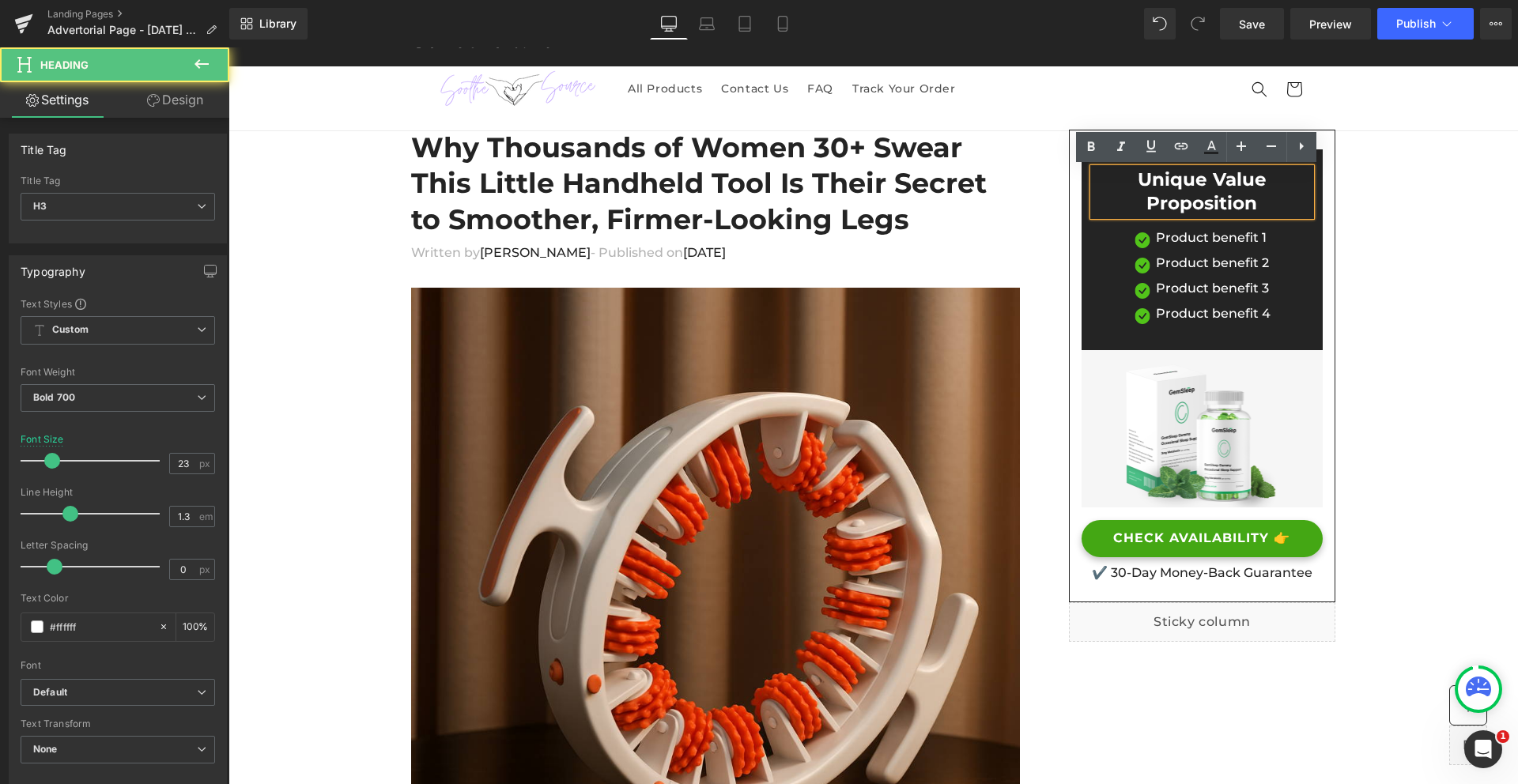
click at [1208, 189] on h3 "Unique Value Proposition" at bounding box center [1202, 192] width 218 height 47
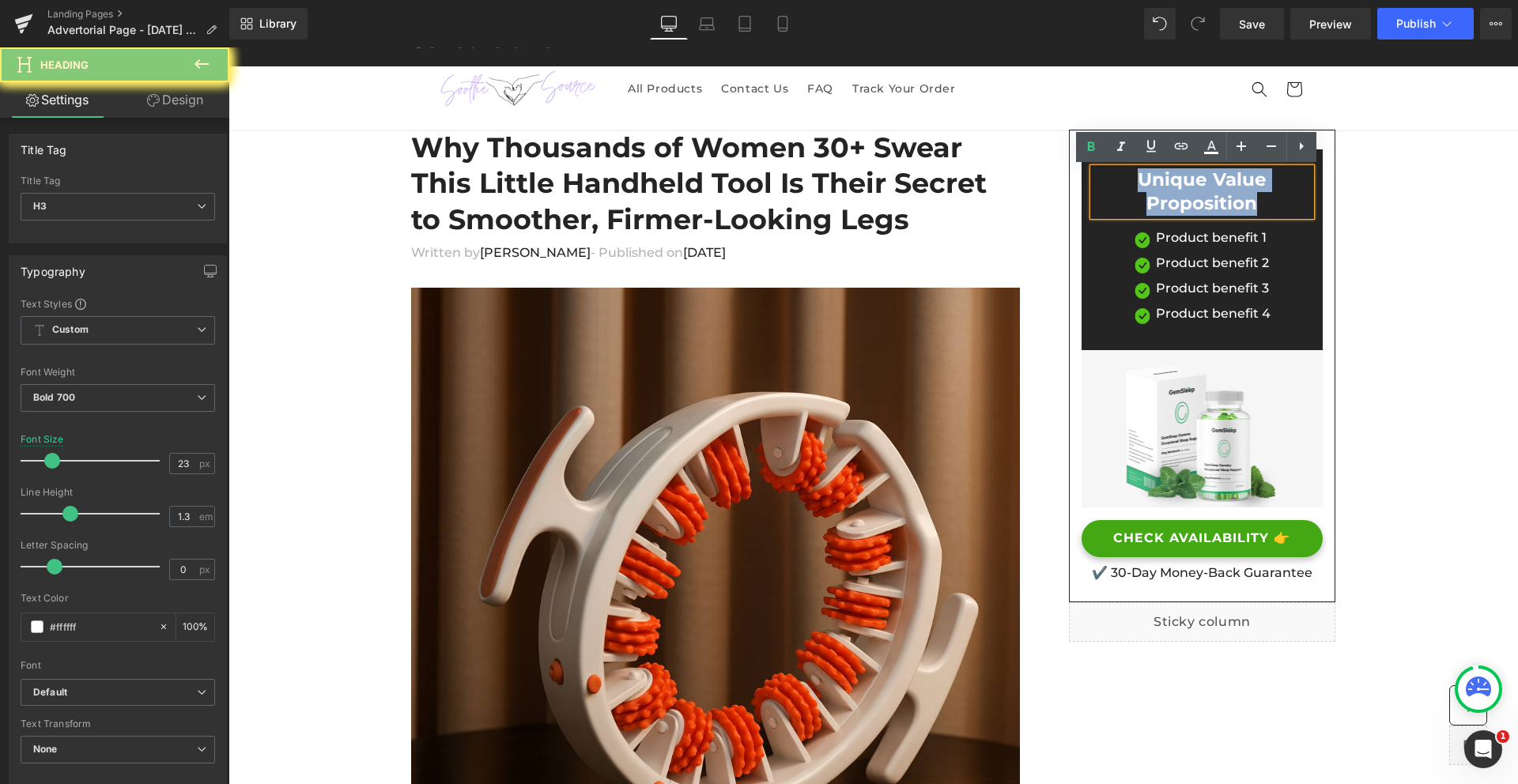
paste div
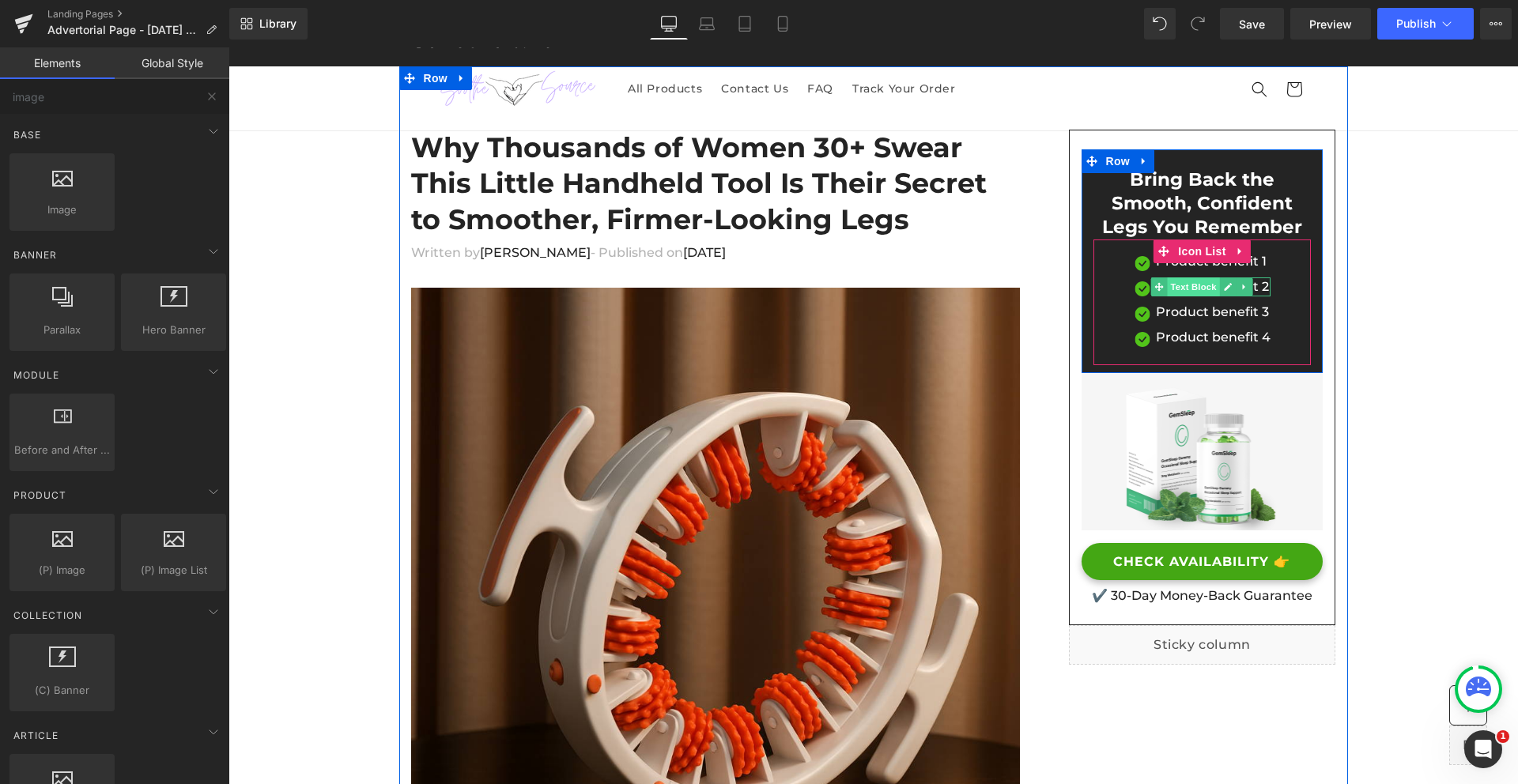
click at [1207, 288] on span "Text Block" at bounding box center [1193, 287] width 52 height 19
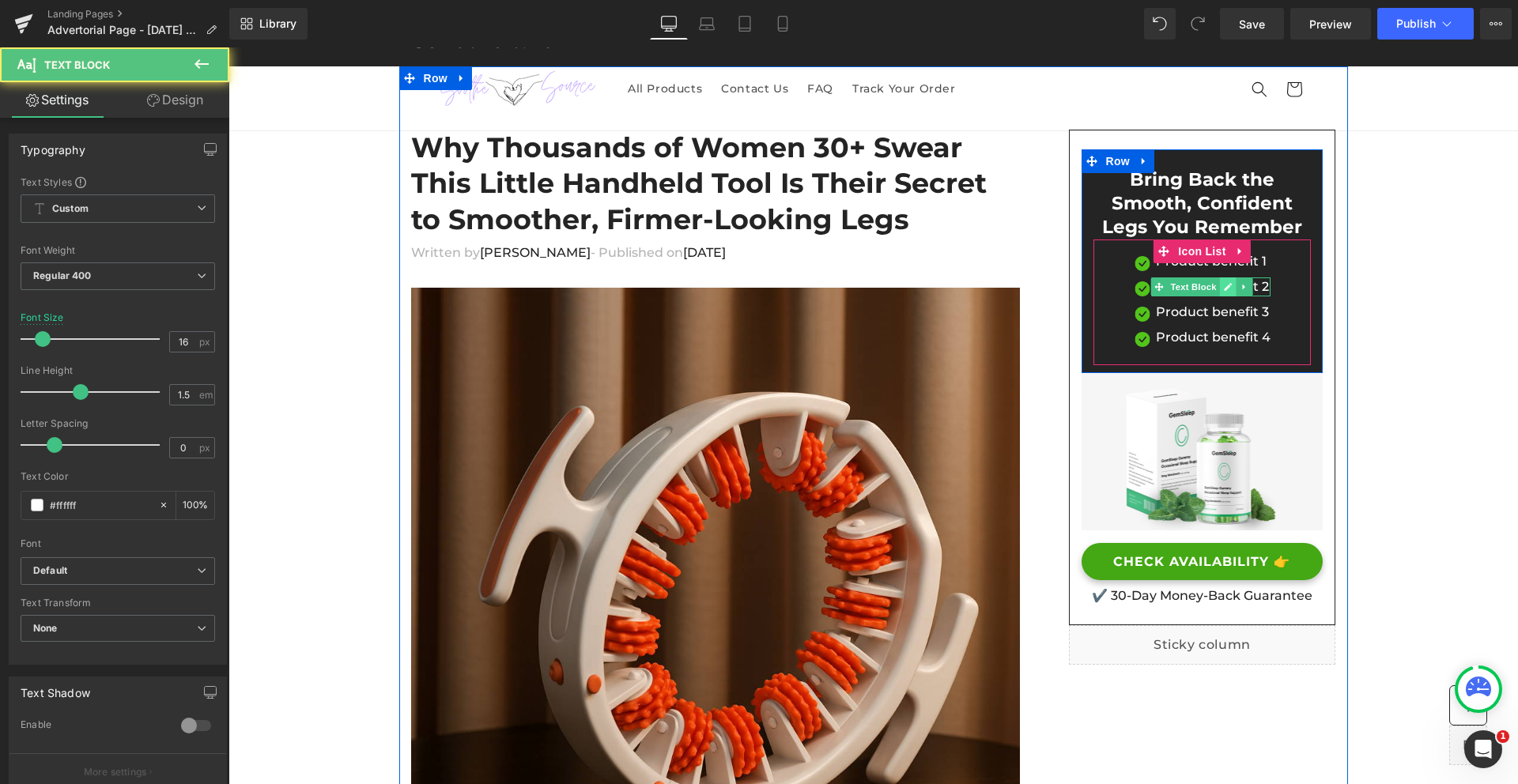
click at [1226, 287] on icon at bounding box center [1227, 287] width 9 height 10
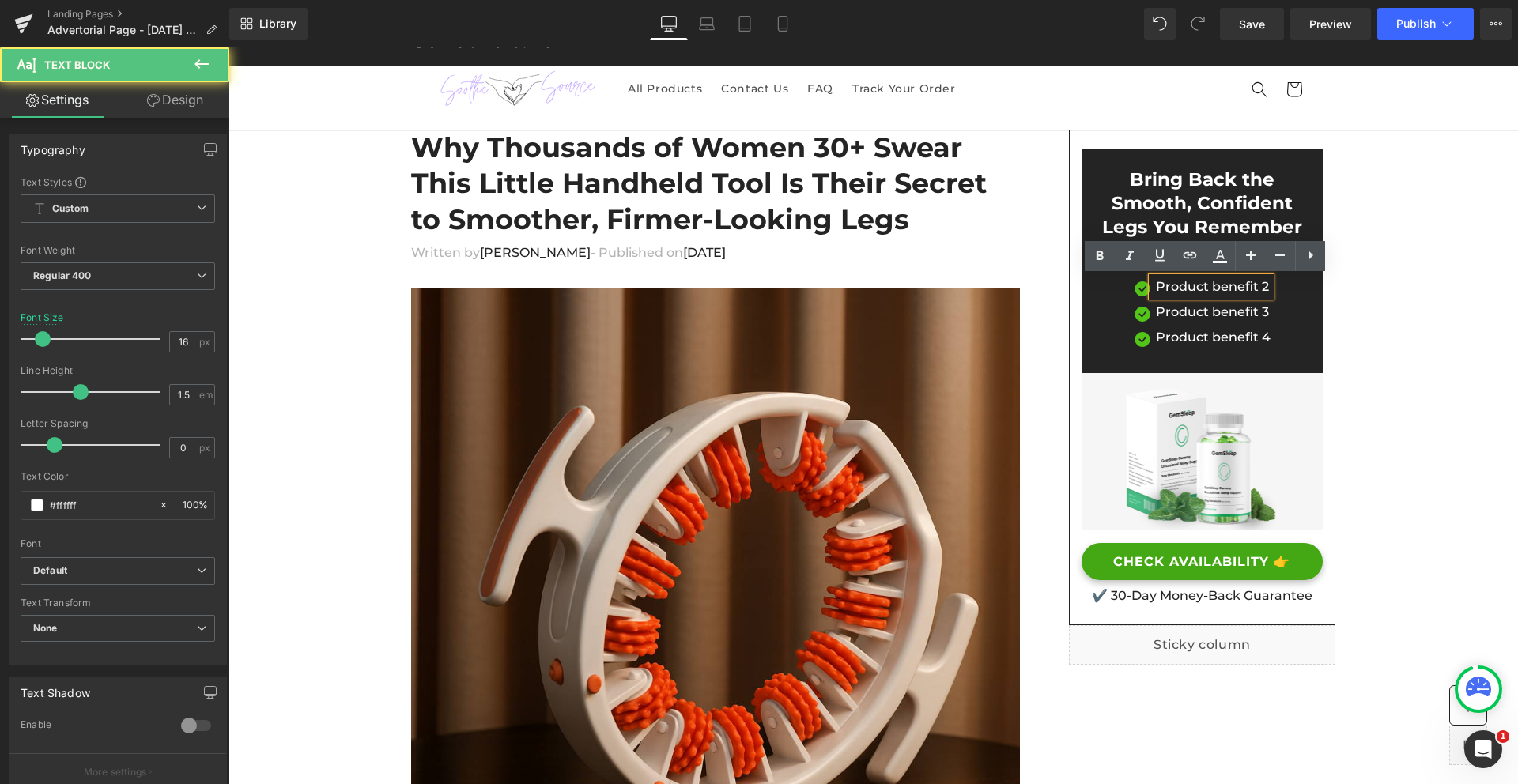
click at [1224, 287] on p "Product benefit 2" at bounding box center [1213, 287] width 114 height 19
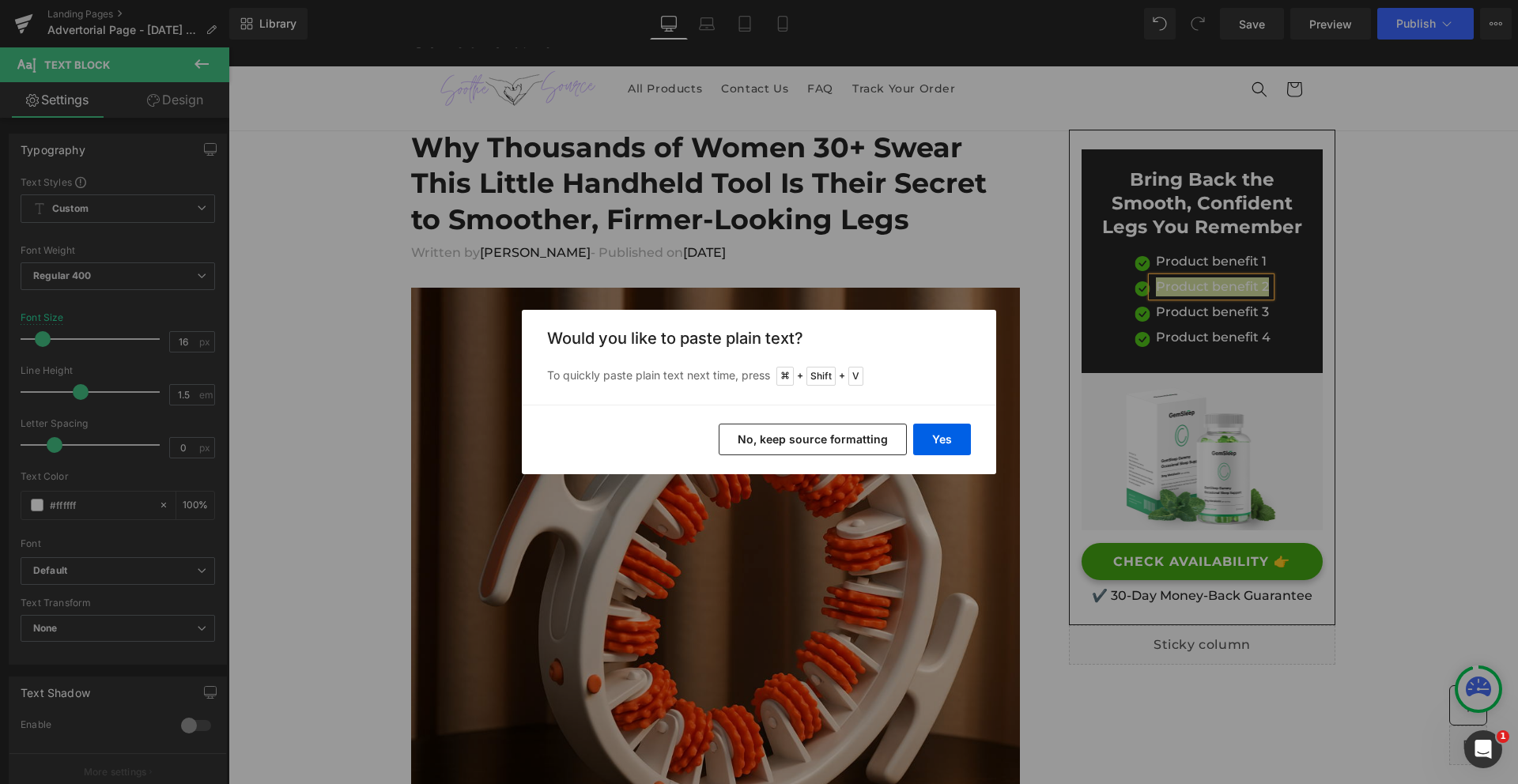
click at [1413, 362] on div "Back to Library Insert Would you like to paste plain text? To quickly paste pla…" at bounding box center [759, 392] width 1518 height 784
click at [952, 442] on button "Yes" at bounding box center [941, 438] width 58 height 31
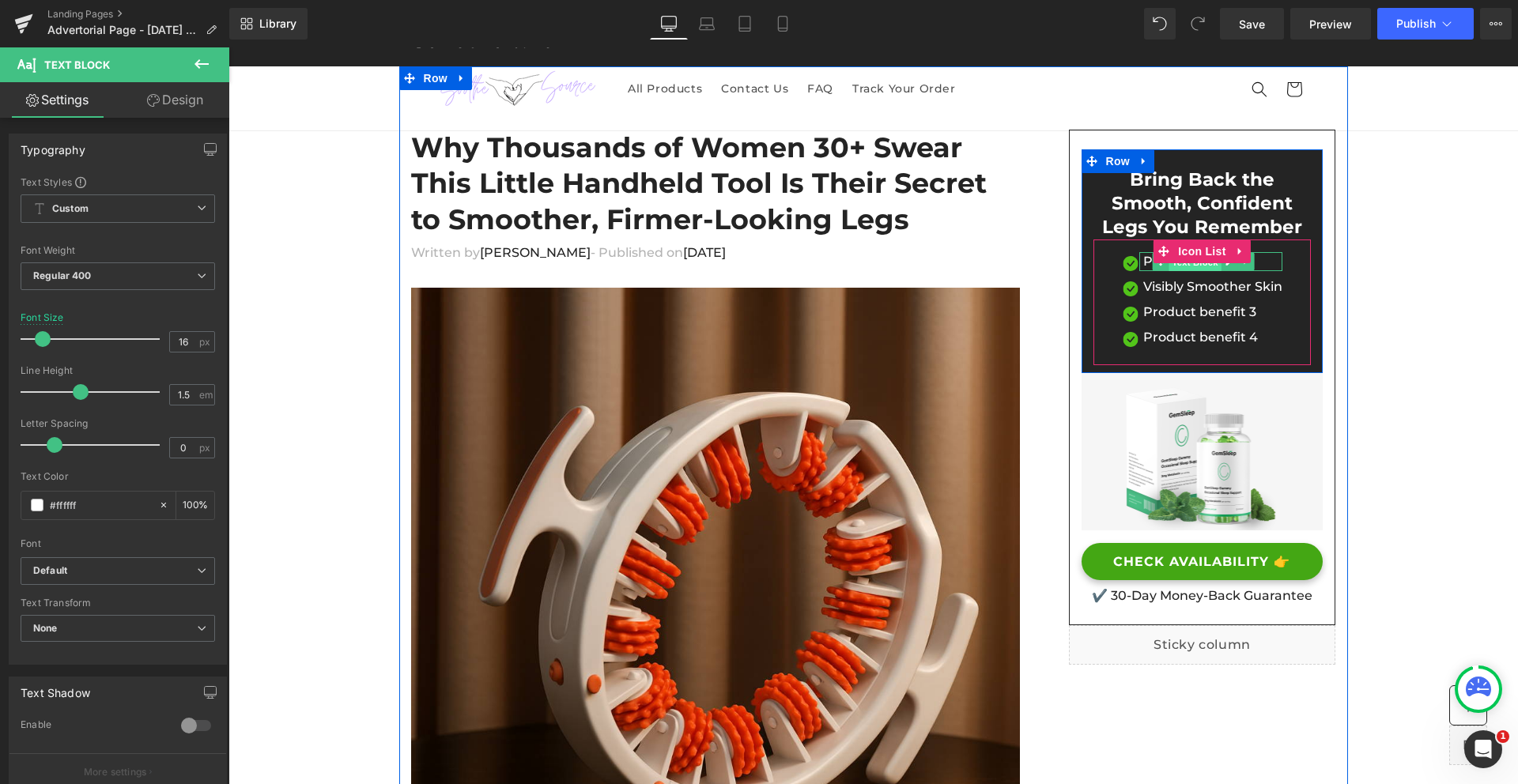
click at [1205, 266] on span "Text Block" at bounding box center [1194, 261] width 52 height 19
click at [1236, 265] on link at bounding box center [1229, 261] width 17 height 19
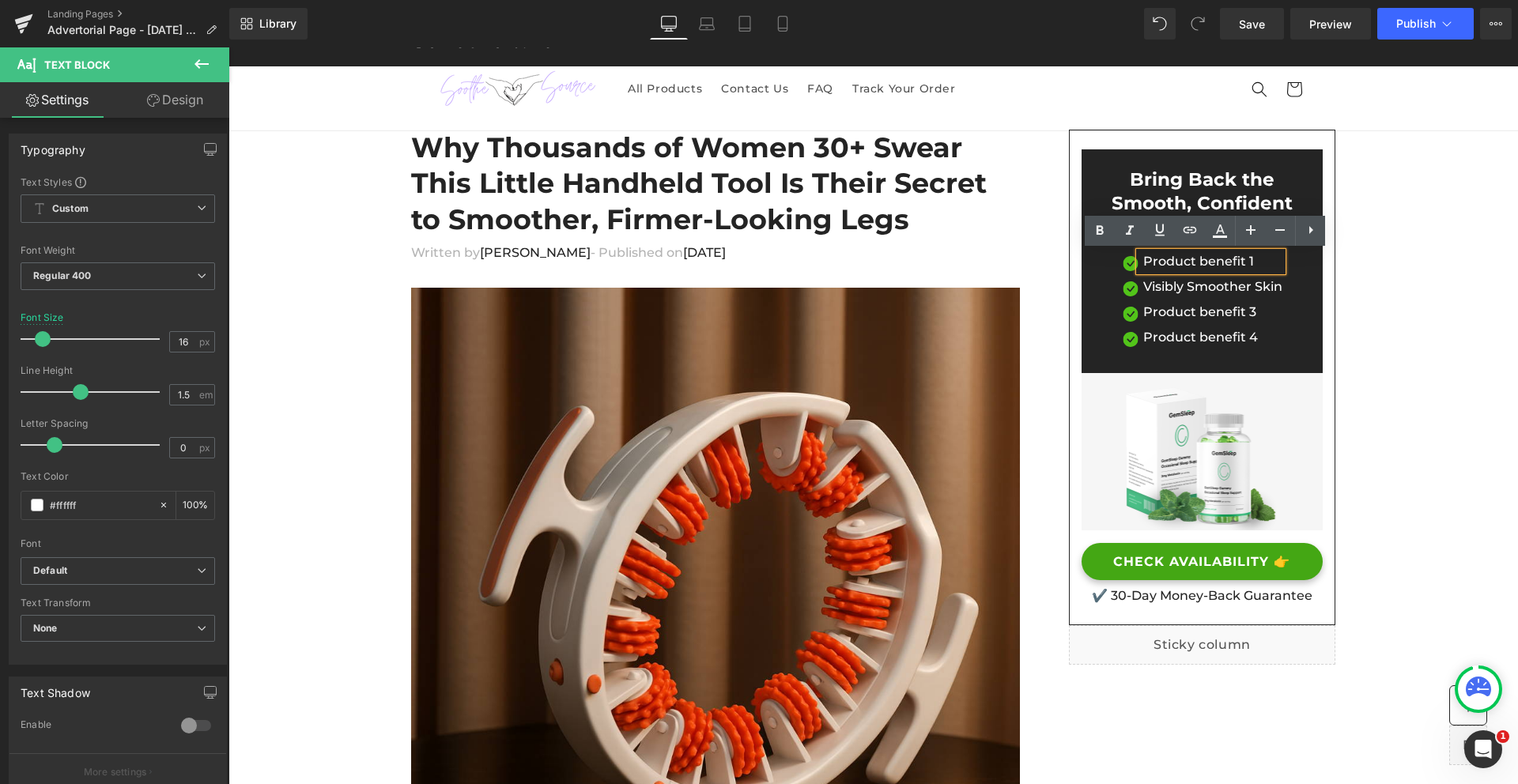
click at [1226, 264] on p "Product benefit 1" at bounding box center [1213, 261] width 139 height 19
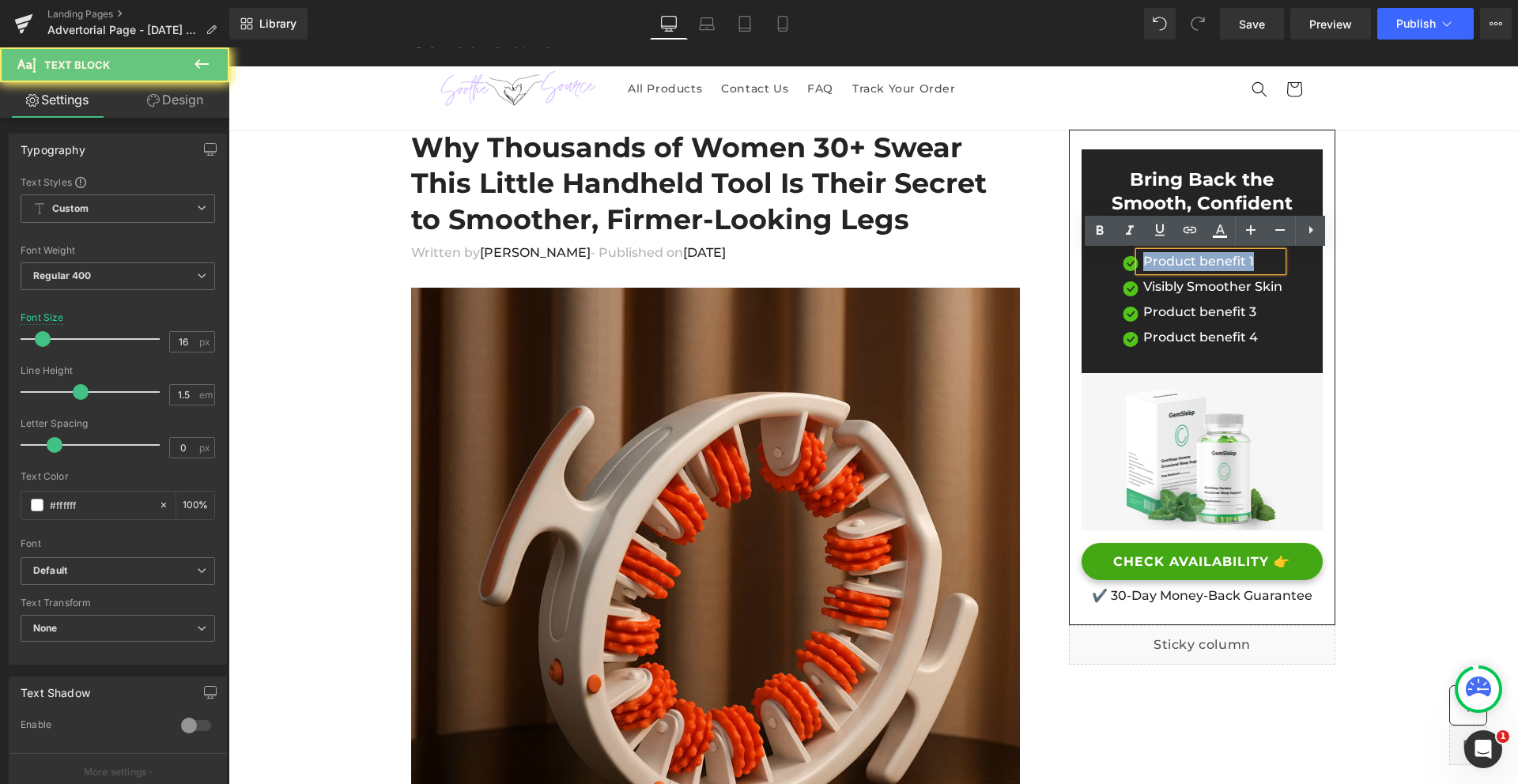
click at [1226, 264] on p "Product benefit 1" at bounding box center [1213, 261] width 139 height 19
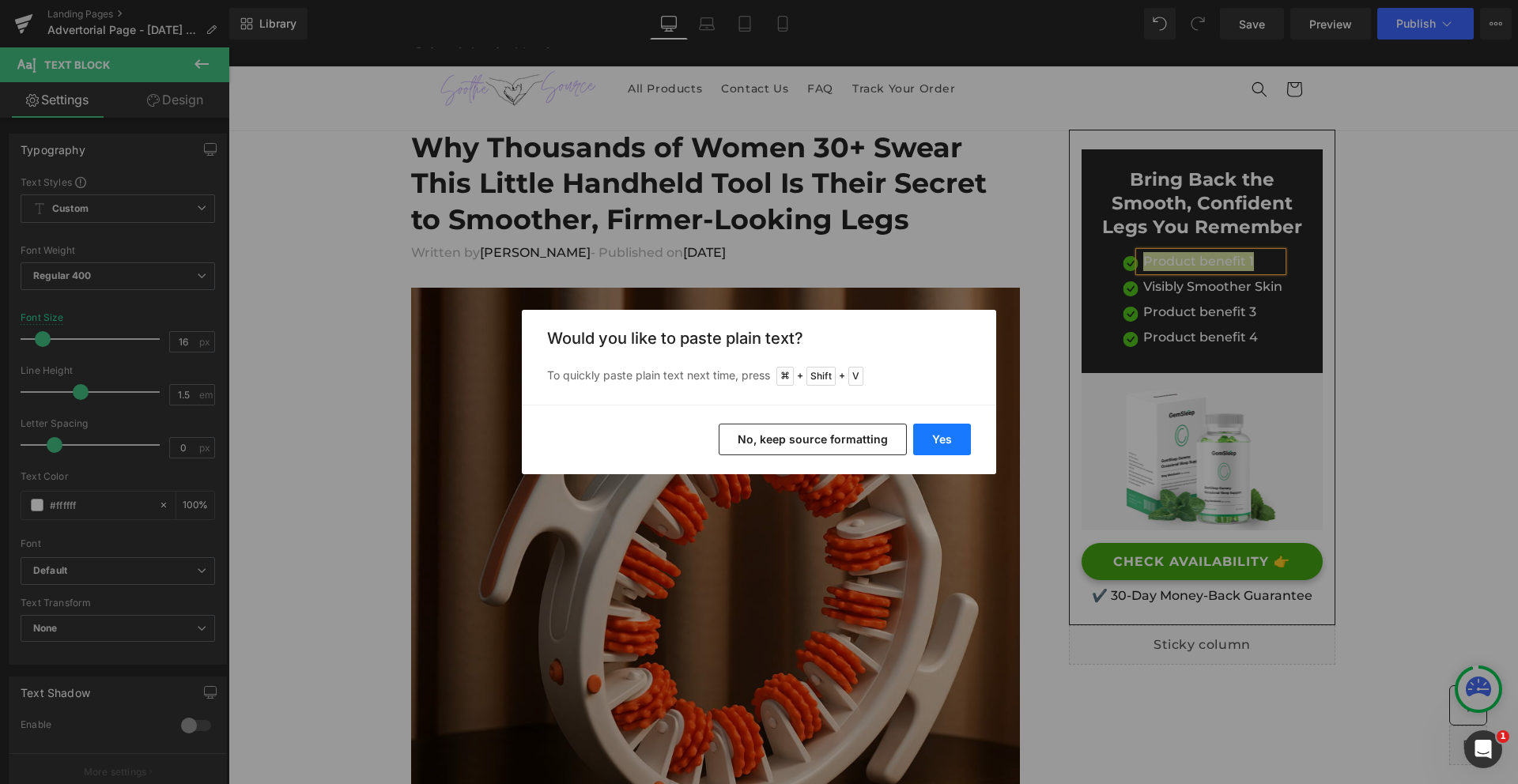
click at [947, 435] on button "Yes" at bounding box center [941, 438] width 58 height 31
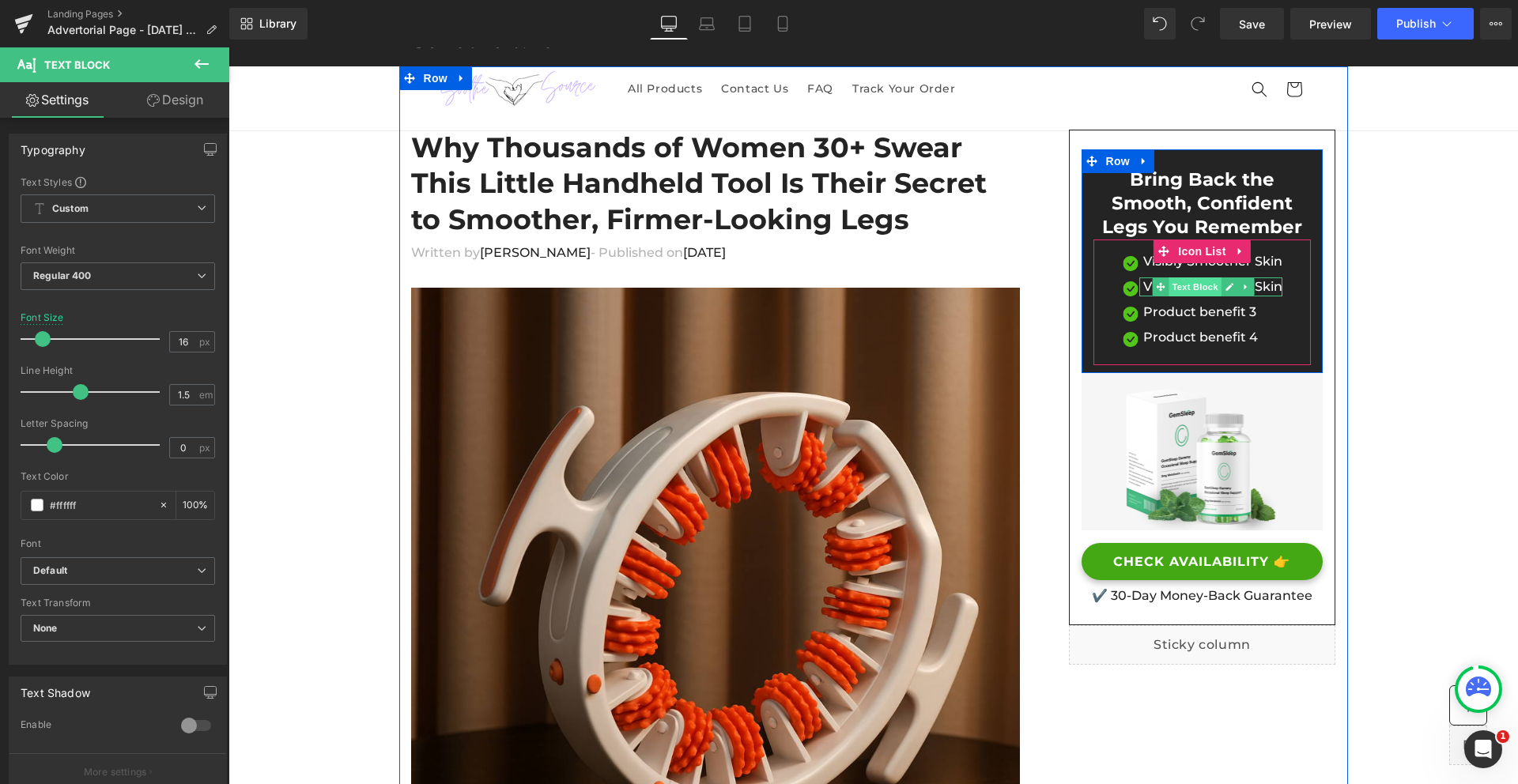
click at [1213, 291] on span "Text Block" at bounding box center [1194, 287] width 52 height 19
click at [1227, 288] on icon at bounding box center [1229, 287] width 9 height 10
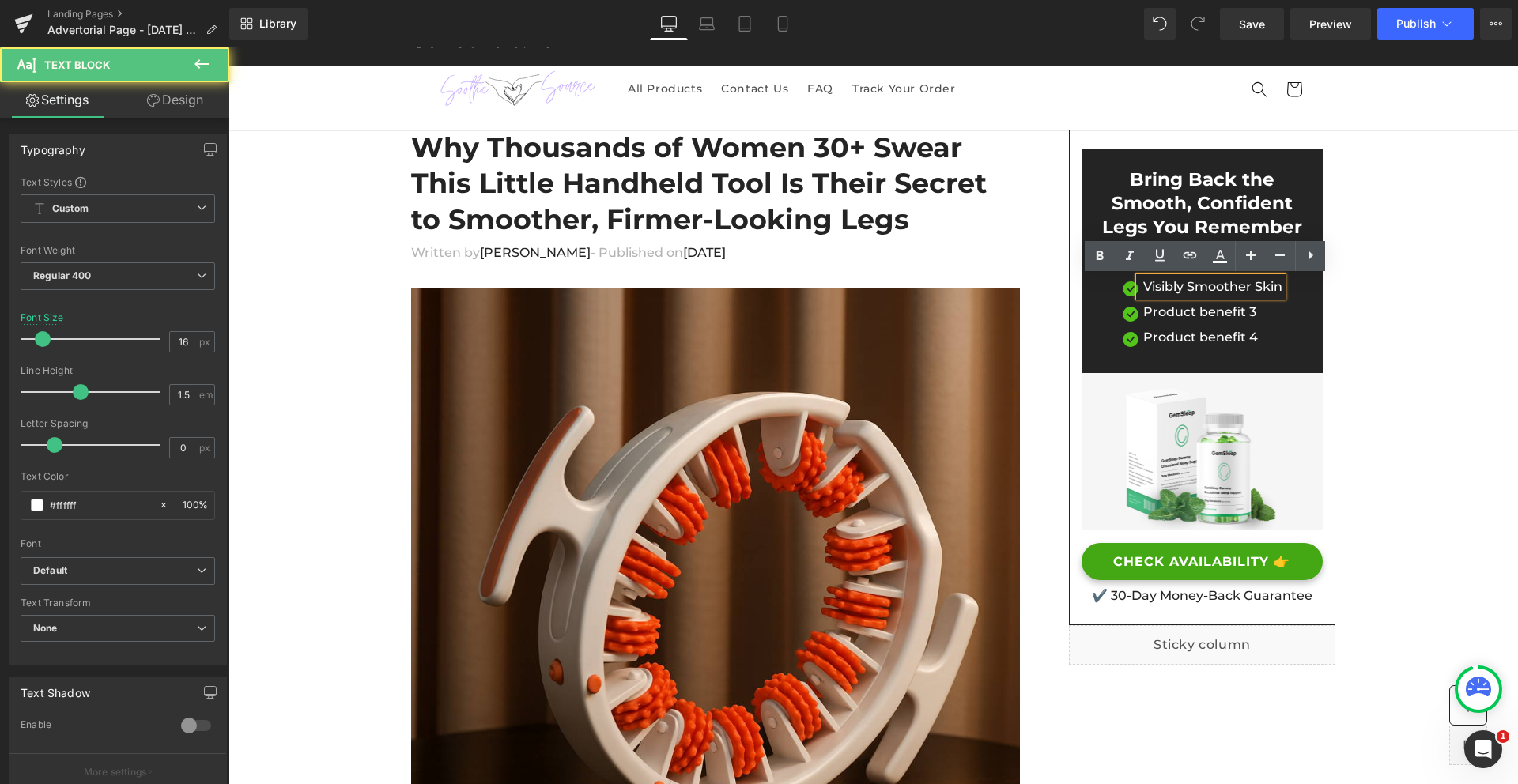
click at [1230, 286] on p "Visibly Smoother Skin" at bounding box center [1213, 287] width 139 height 19
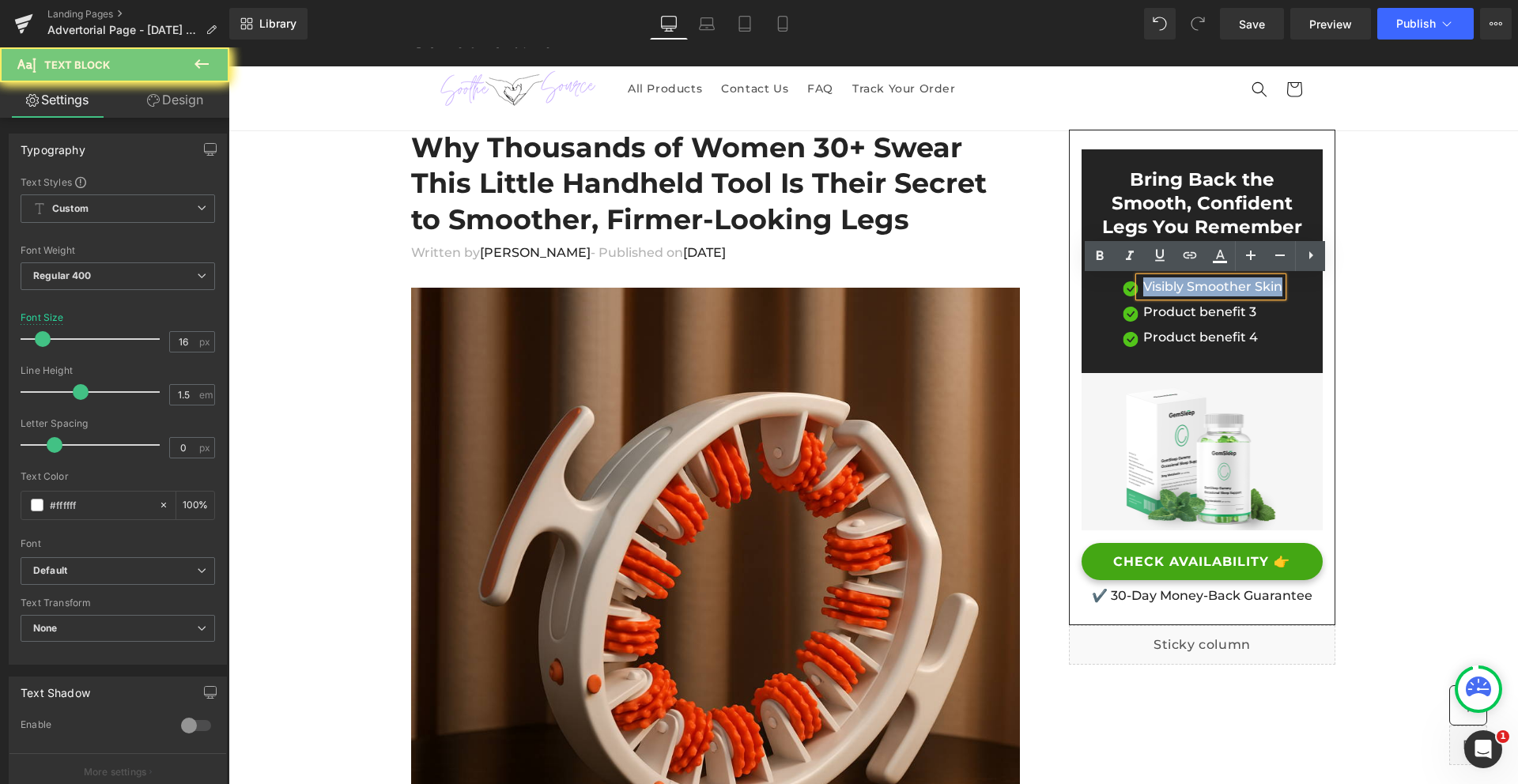
click at [1230, 286] on p "Visibly Smoother Skin" at bounding box center [1213, 287] width 139 height 19
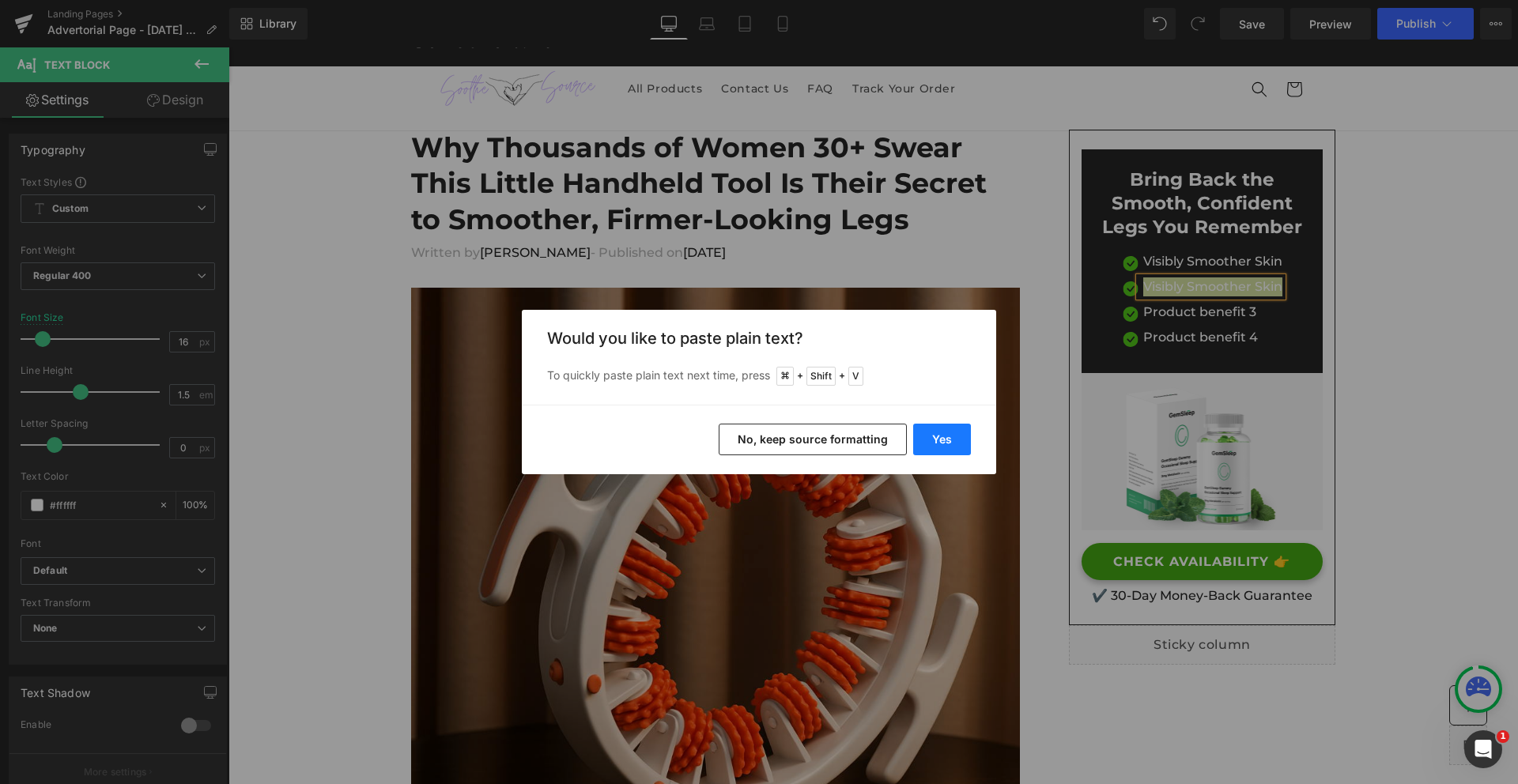
click at [947, 437] on button "Yes" at bounding box center [941, 438] width 58 height 31
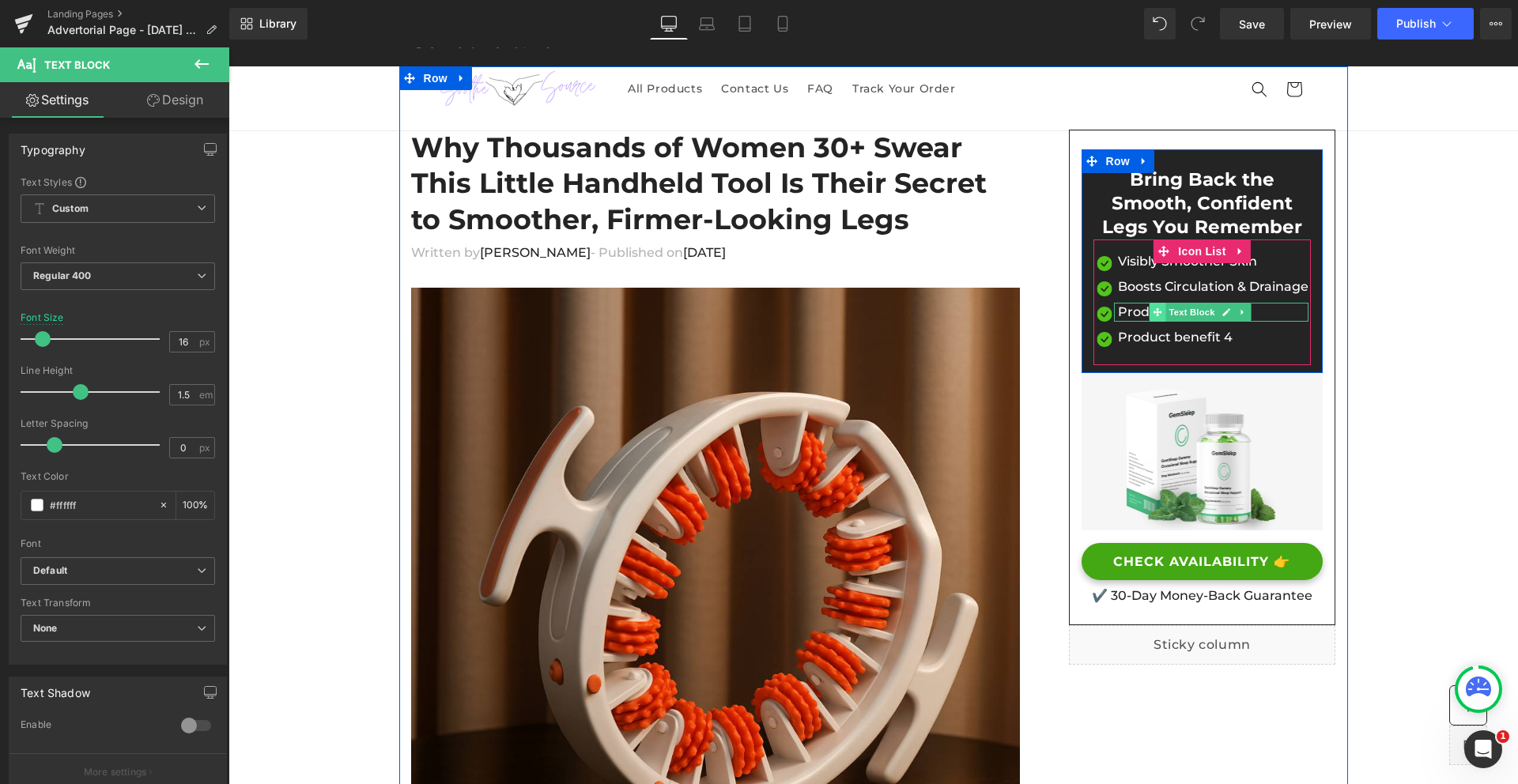
click at [1162, 313] on icon at bounding box center [1158, 312] width 9 height 9
click at [1229, 313] on icon at bounding box center [1226, 312] width 8 height 8
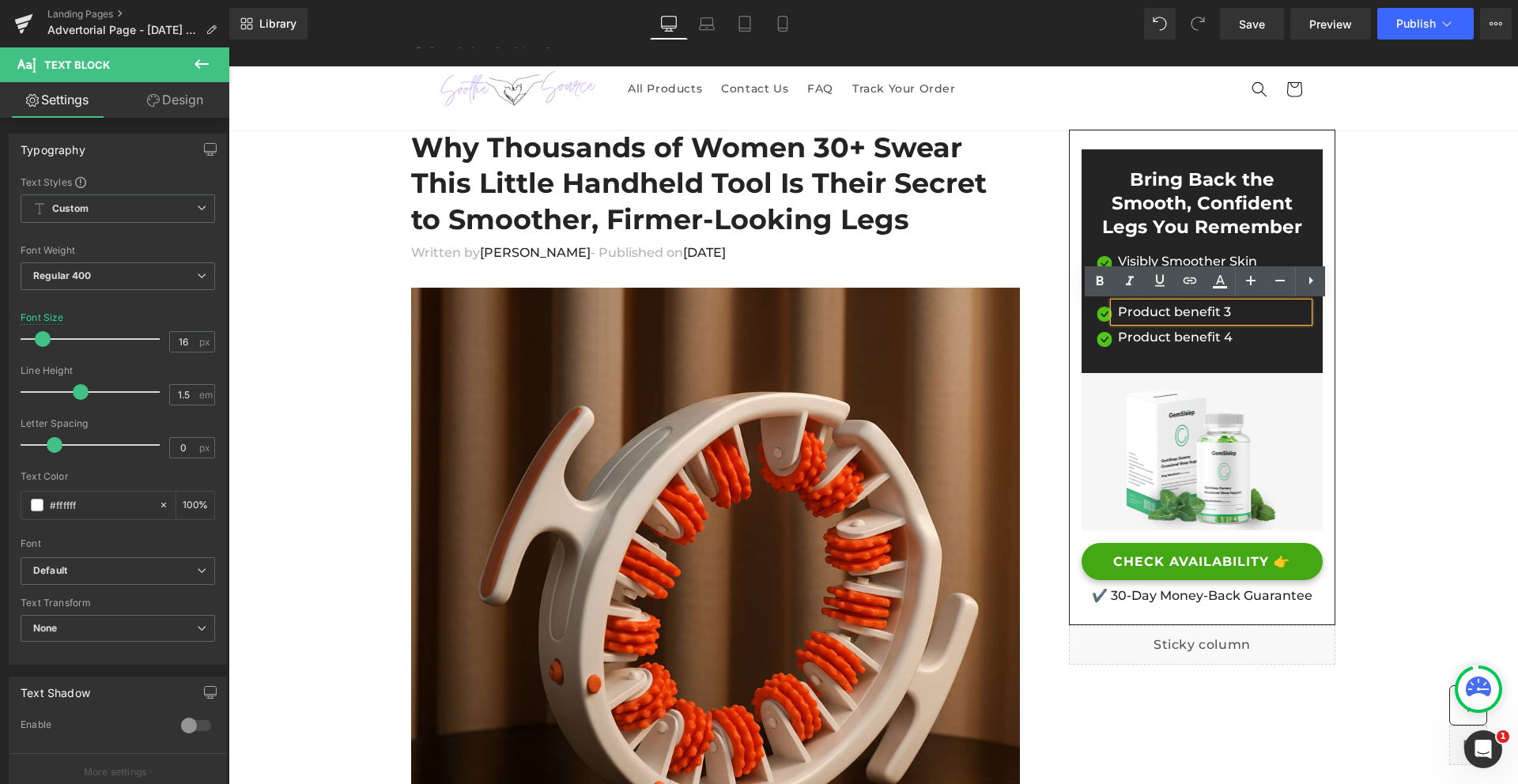
click at [1181, 313] on p "Product benefit 3" at bounding box center [1213, 312] width 190 height 19
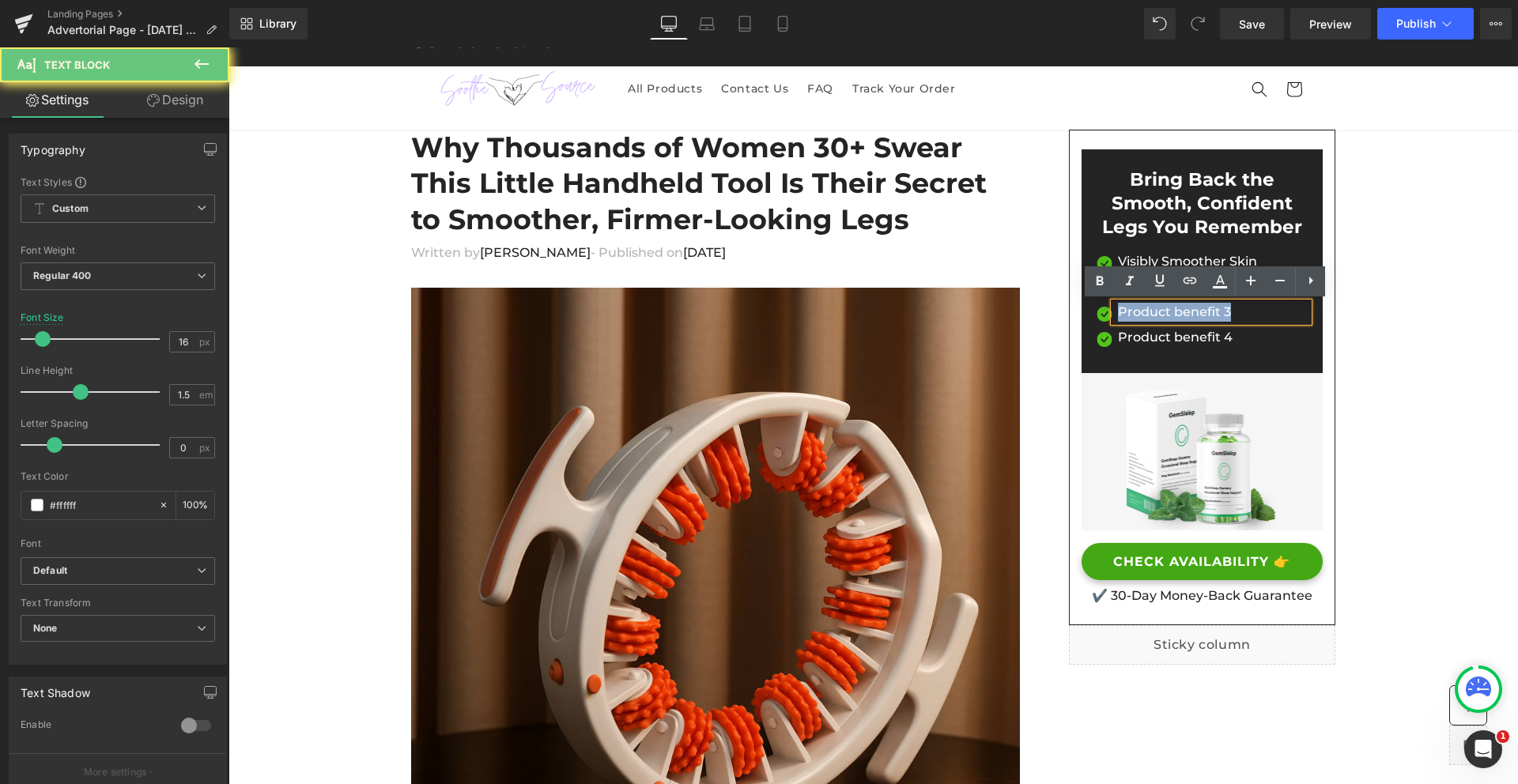
click at [1181, 313] on p "Product benefit 3" at bounding box center [1213, 312] width 190 height 19
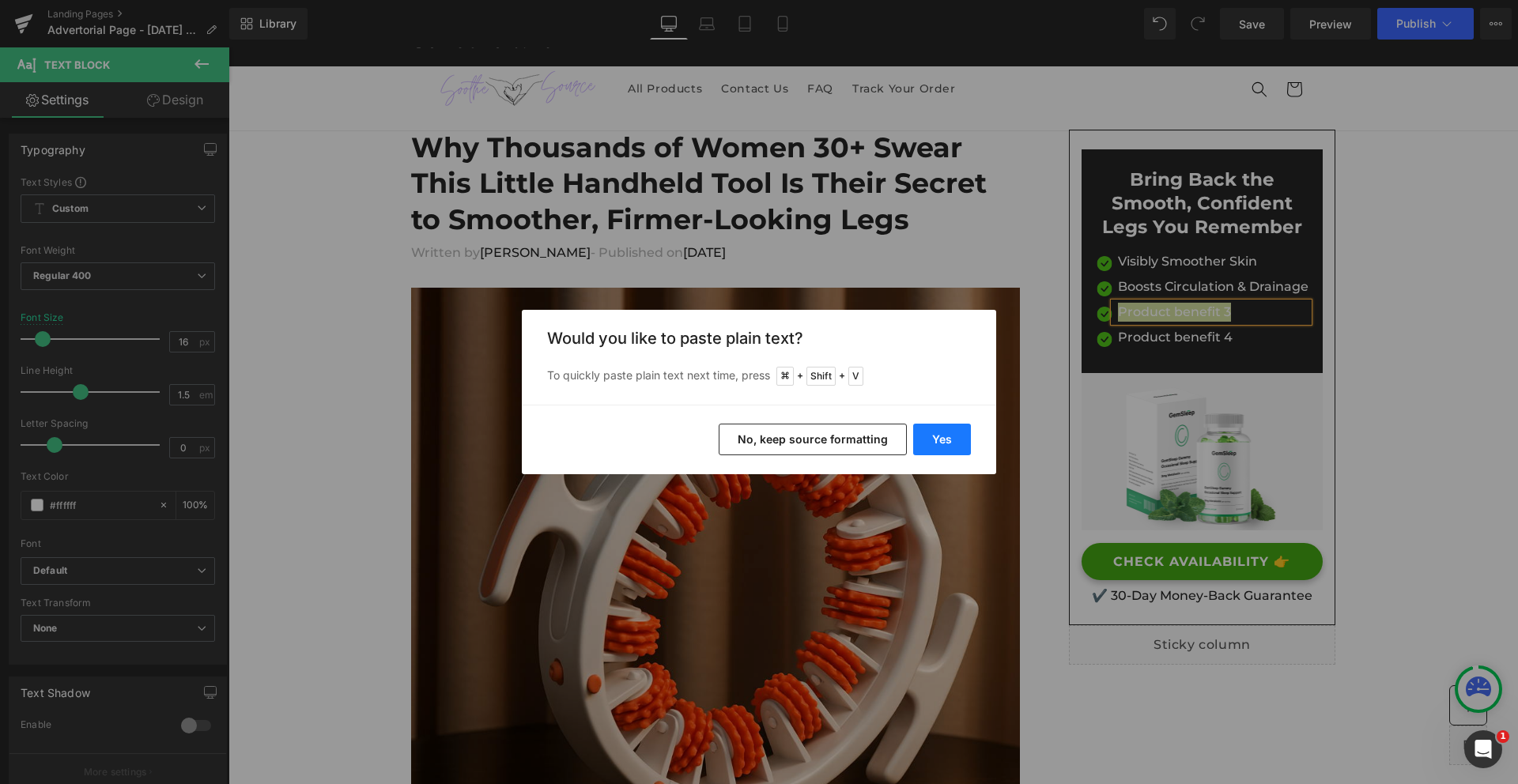
click at [954, 438] on button "Yes" at bounding box center [941, 438] width 58 height 31
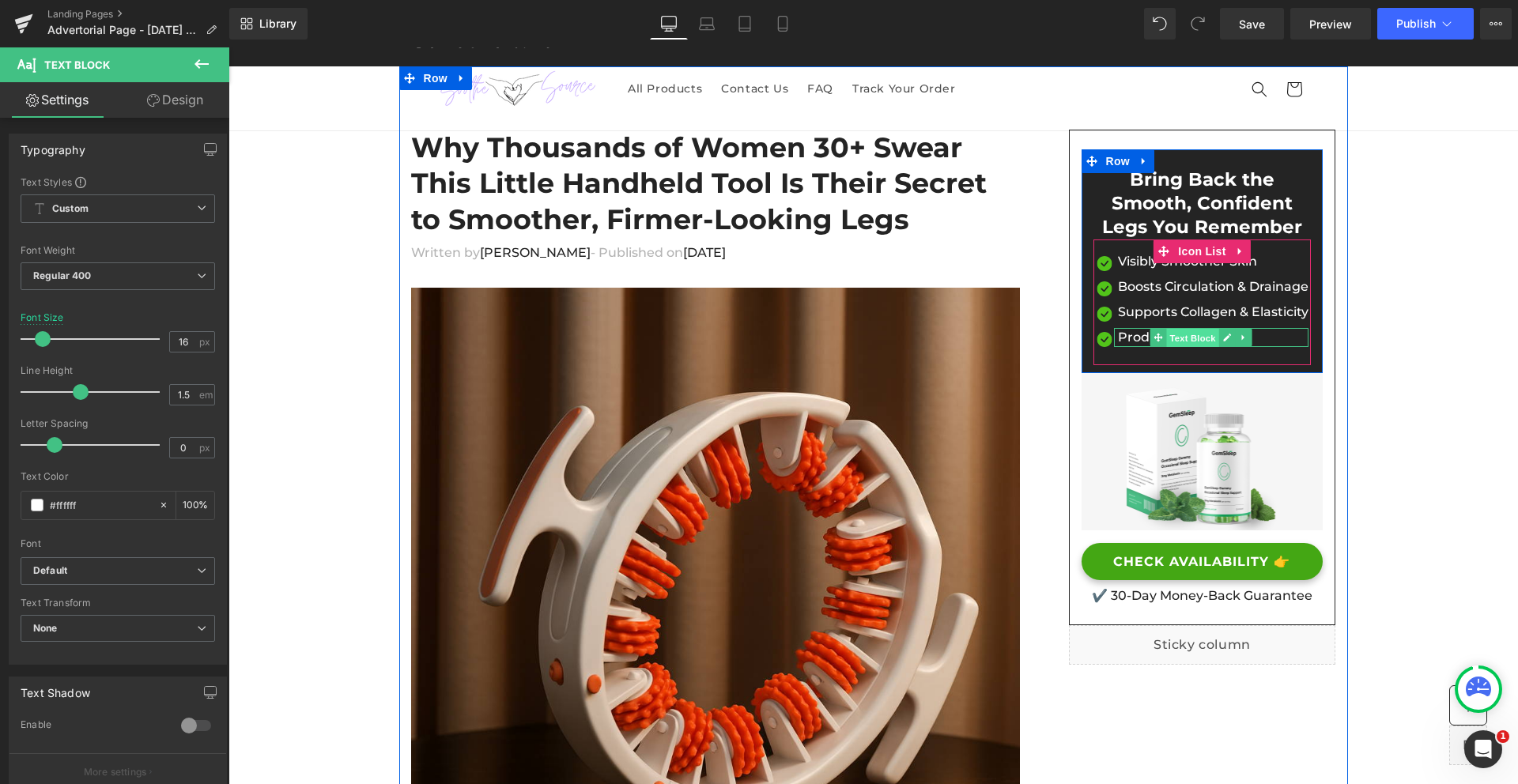
click at [1175, 345] on span "Text Block" at bounding box center [1192, 337] width 52 height 19
click at [1226, 338] on icon at bounding box center [1227, 338] width 9 height 10
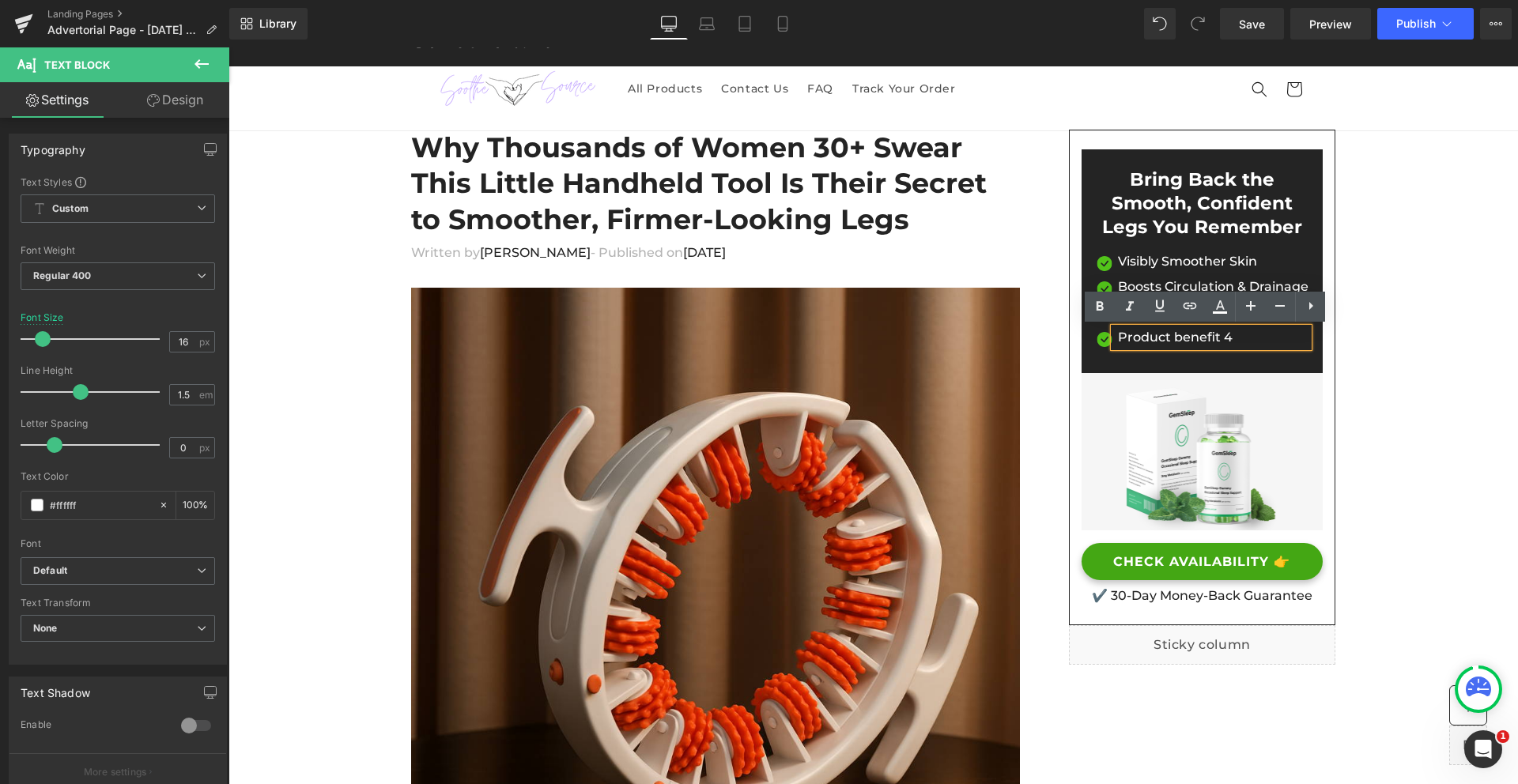
click at [1182, 338] on p "Product benefit 4" at bounding box center [1213, 337] width 190 height 19
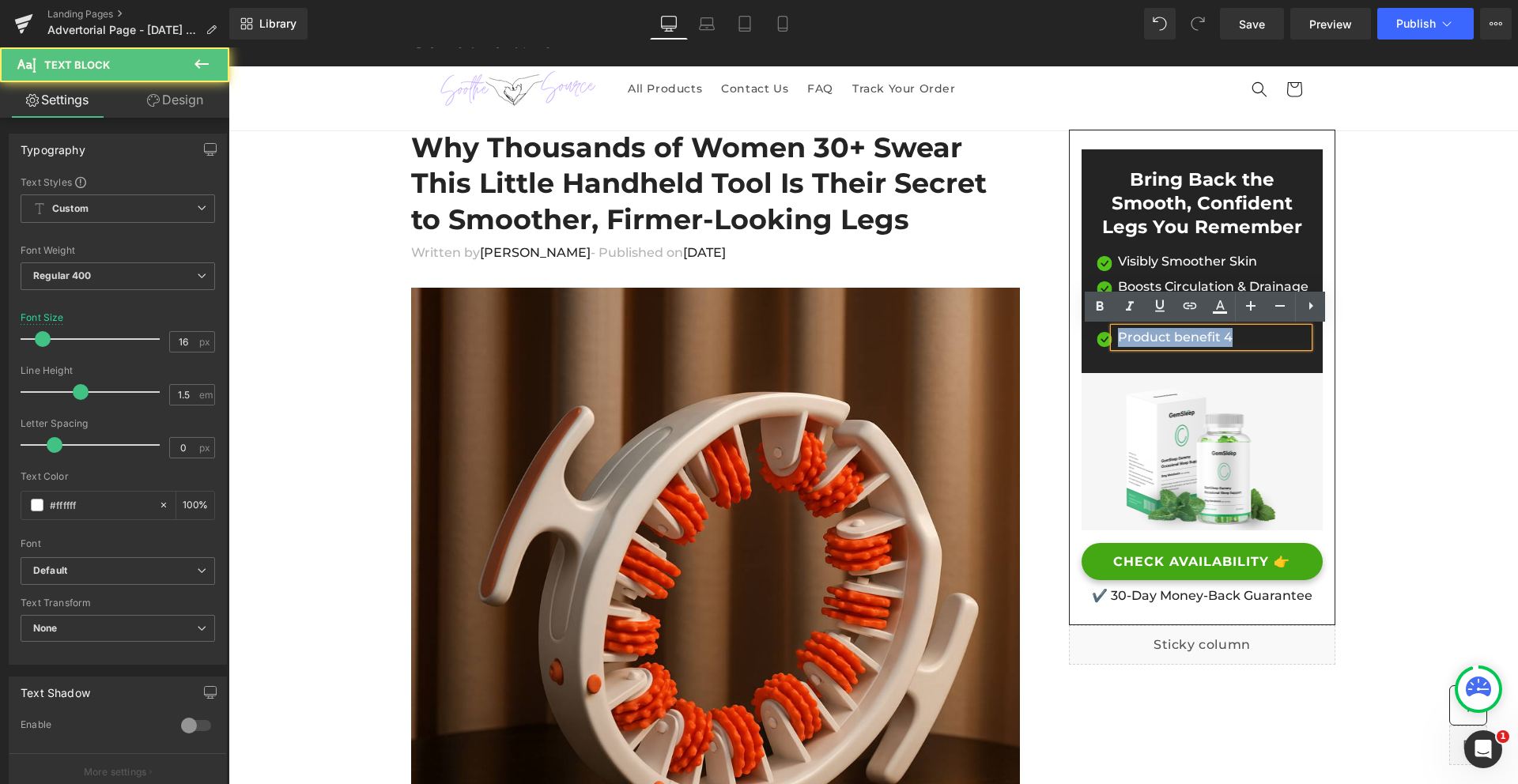
click at [1182, 338] on p "Product benefit 4" at bounding box center [1213, 337] width 190 height 19
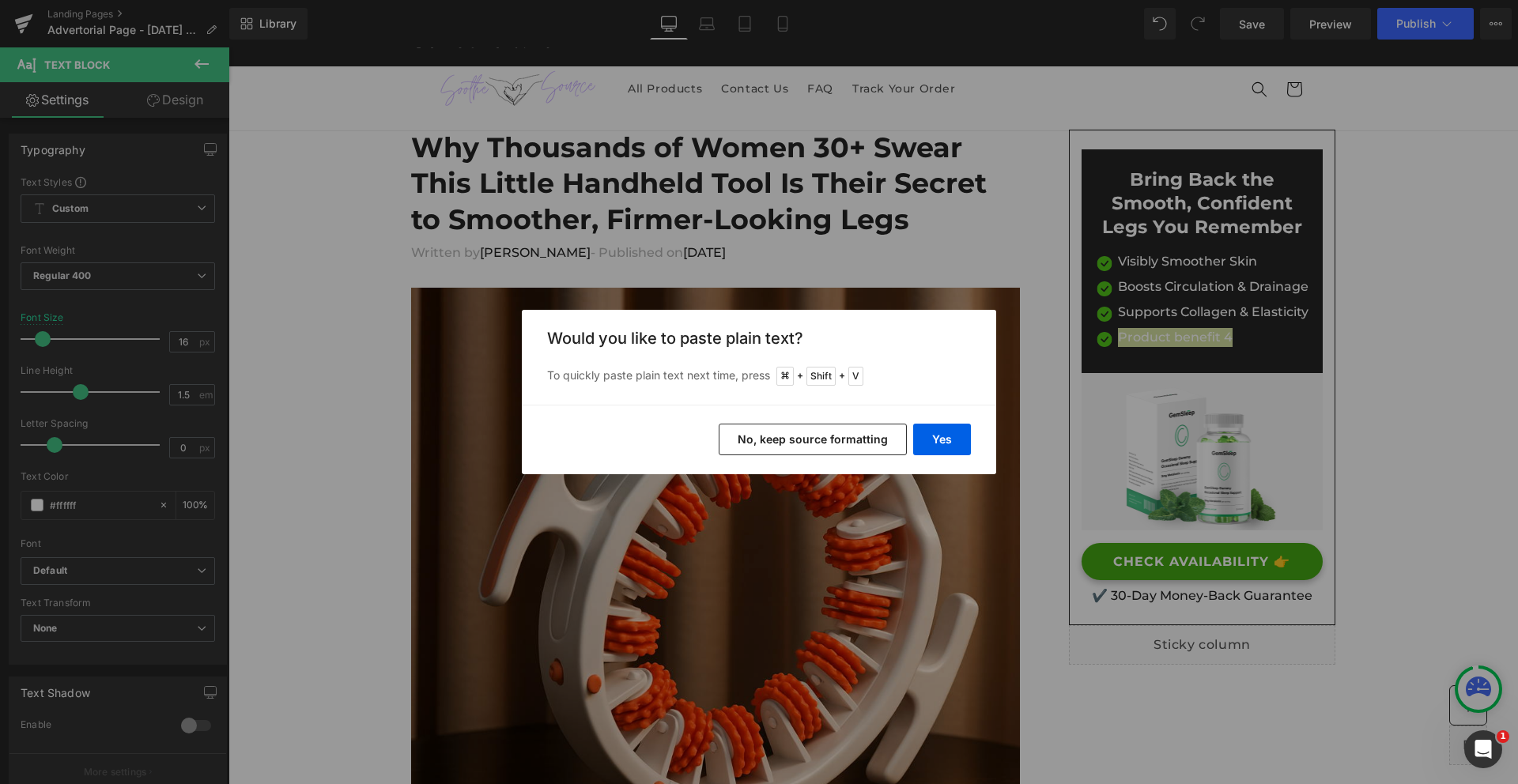
click at [905, 466] on div "Yes No, keep source formatting" at bounding box center [758, 439] width 474 height 70
click at [940, 443] on button "Yes" at bounding box center [941, 438] width 58 height 31
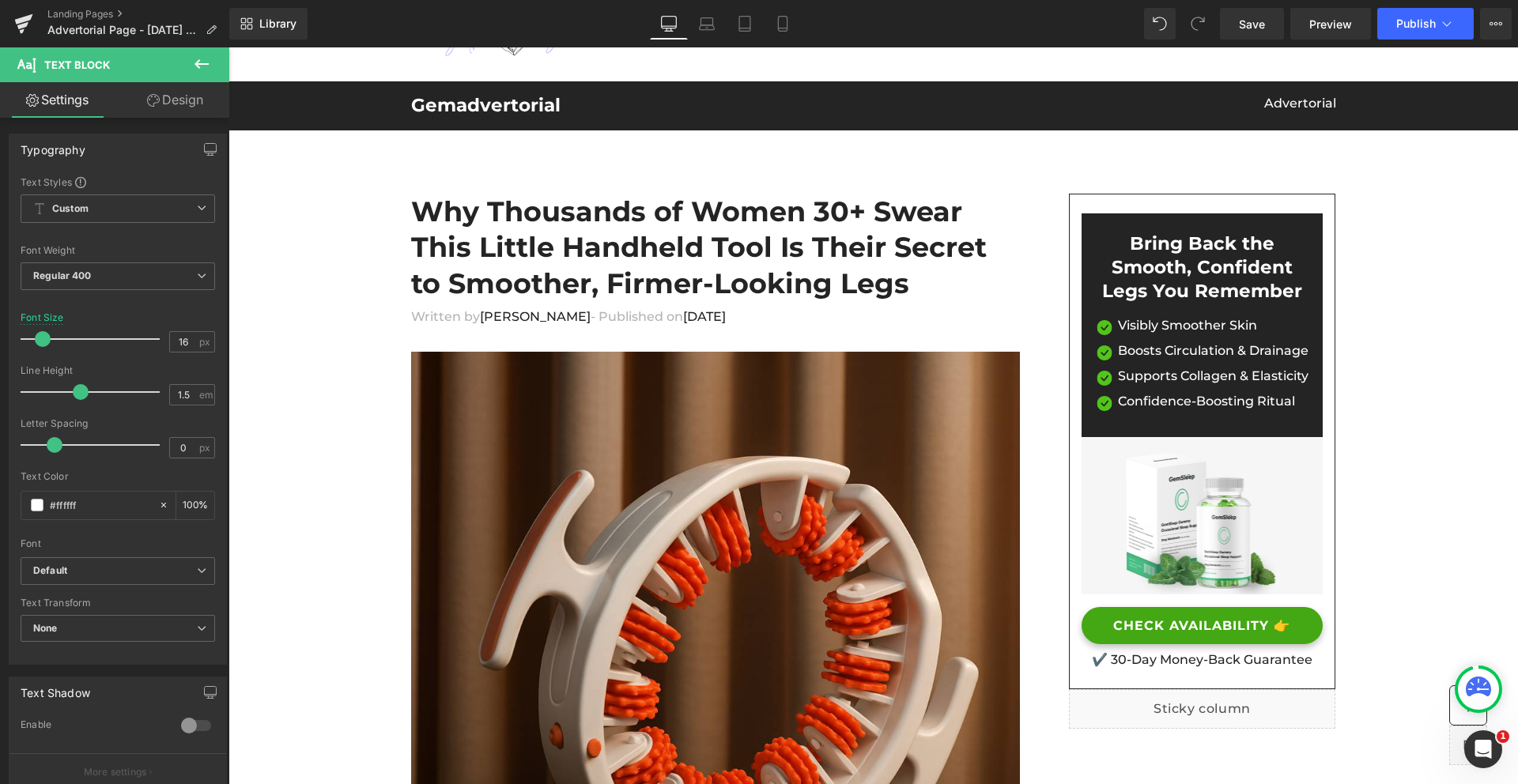
scroll to position [0, 0]
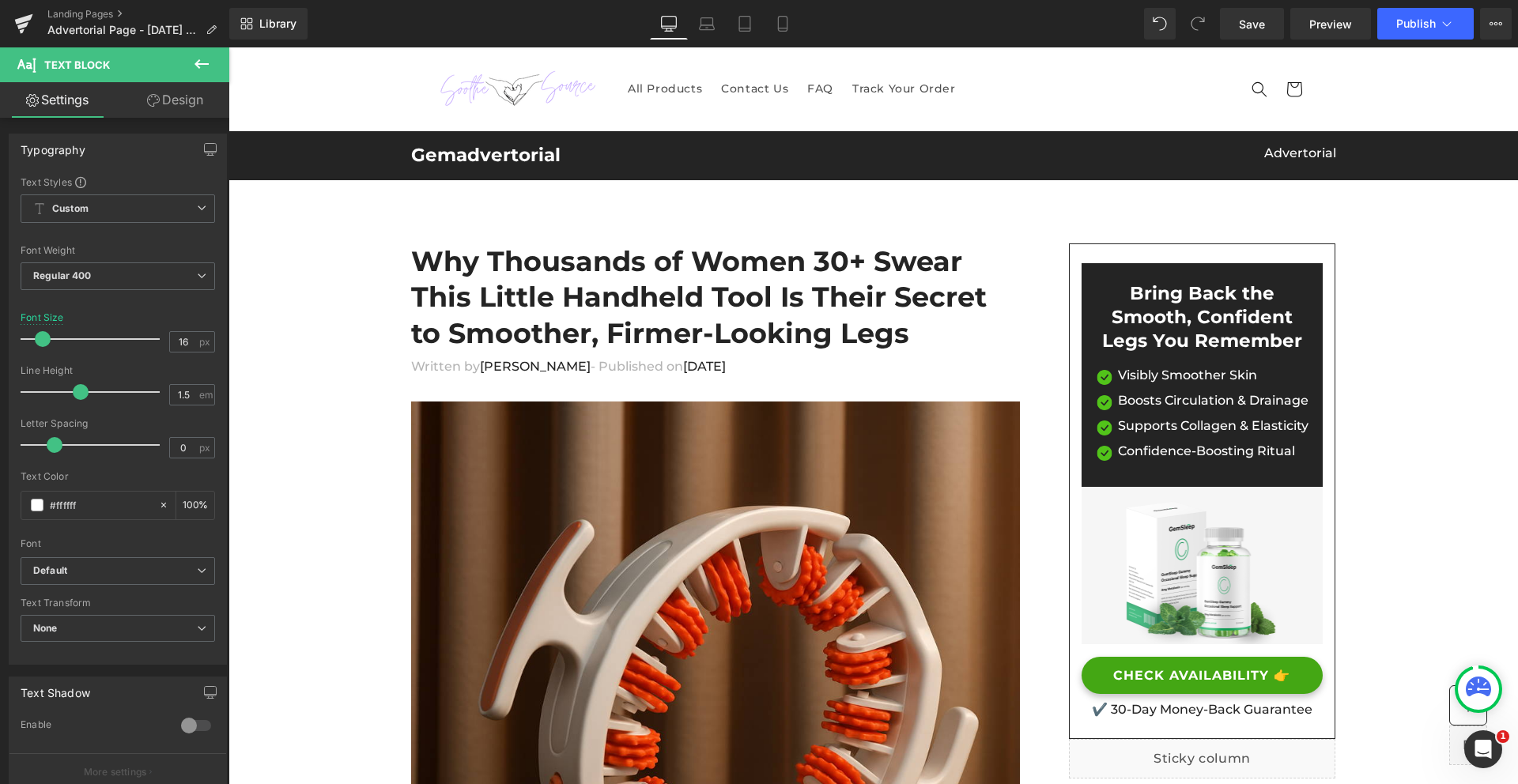
click at [508, 159] on h2 "Gemadvertorial" at bounding box center [636, 155] width 451 height 24
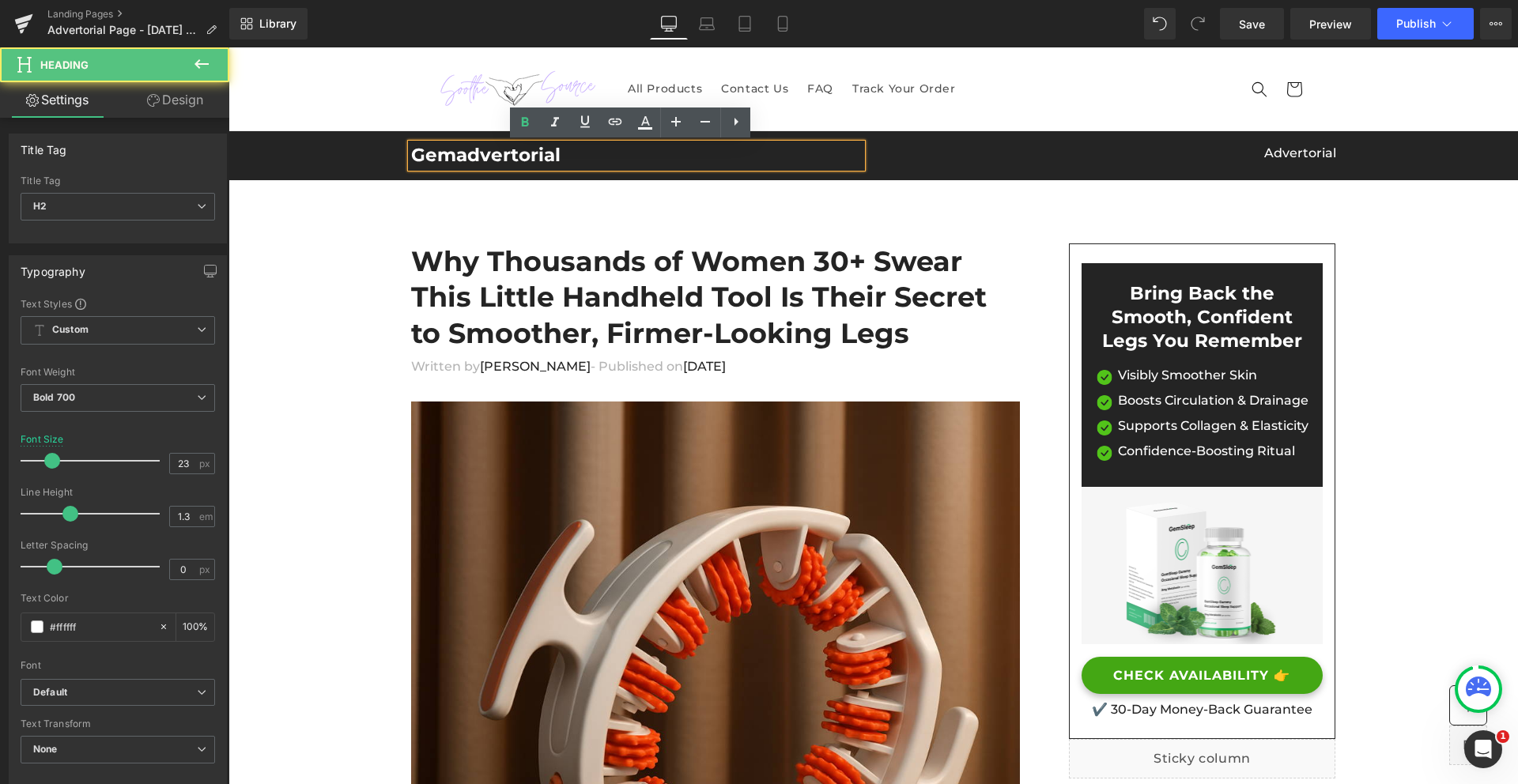
click at [504, 159] on h2 "Gemadvertorial" at bounding box center [636, 155] width 451 height 24
paste div
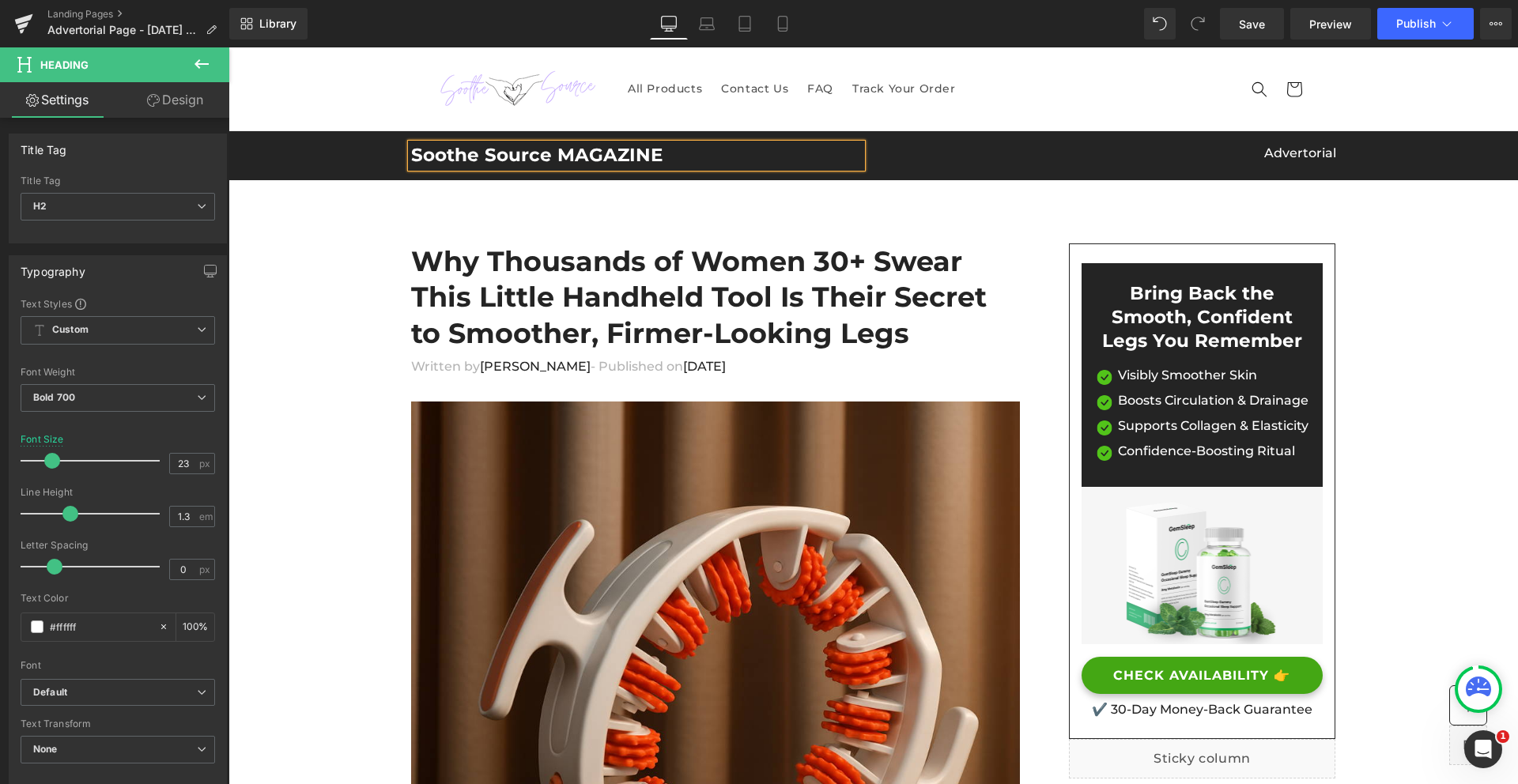
click at [605, 164] on h2 "Soothe Source MAGAZINE" at bounding box center [636, 155] width 451 height 24
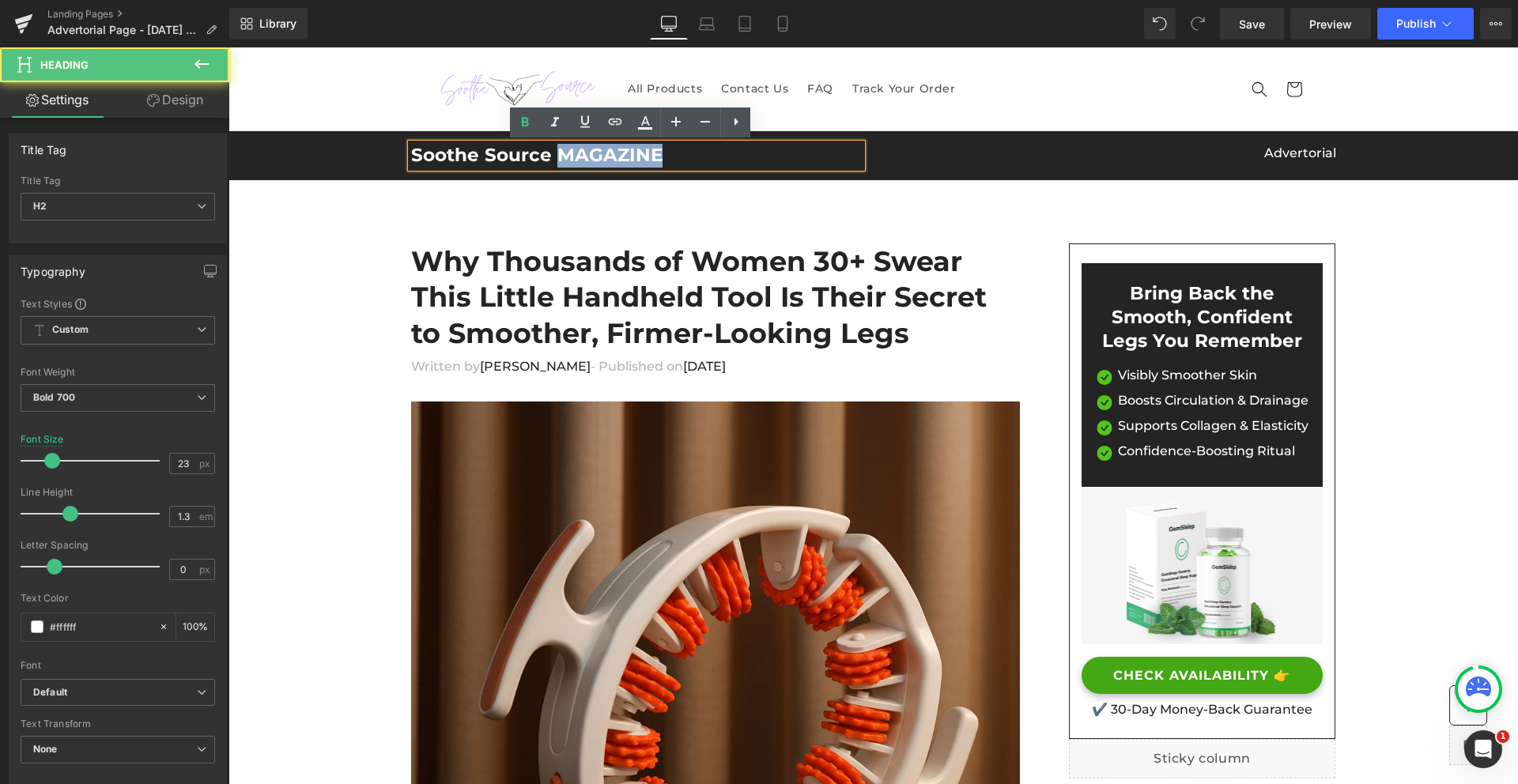
click at [605, 164] on h2 "Soothe Source MAGAZINE" at bounding box center [636, 155] width 451 height 24
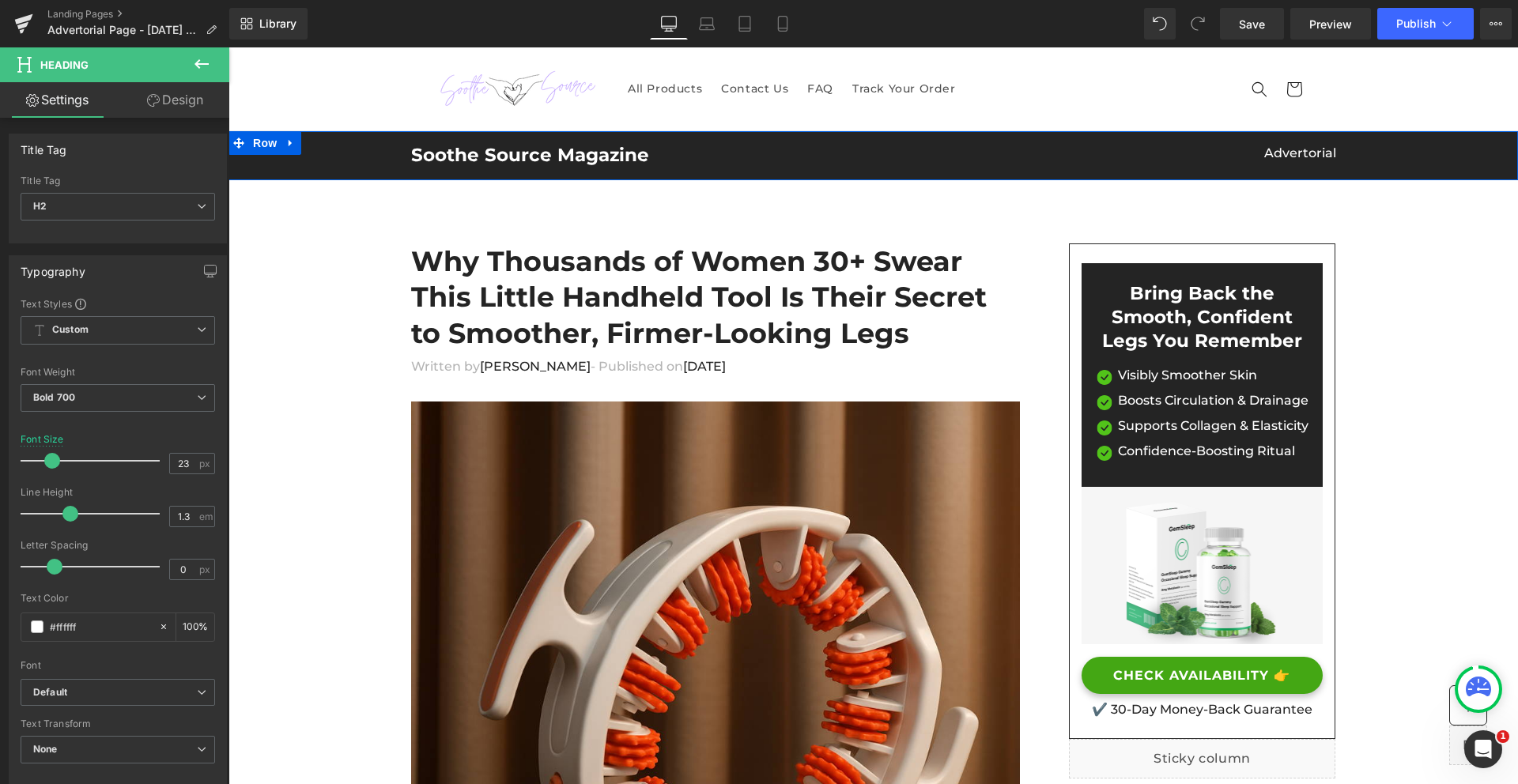
click at [371, 155] on div "Soothe Source Magazine Heading Advertorial Text Block Row" at bounding box center [873, 155] width 1289 height 24
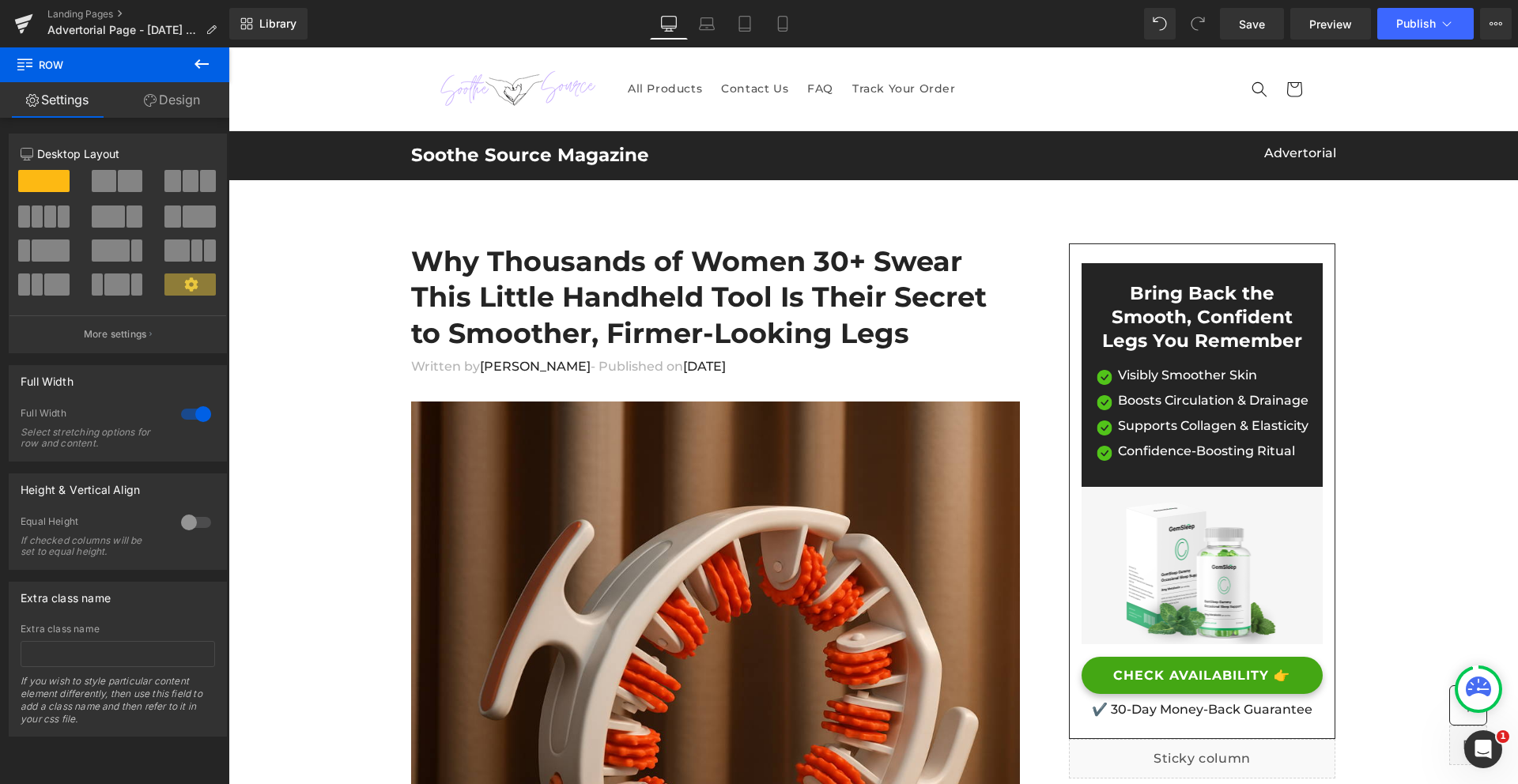
click at [196, 59] on icon at bounding box center [201, 63] width 19 height 19
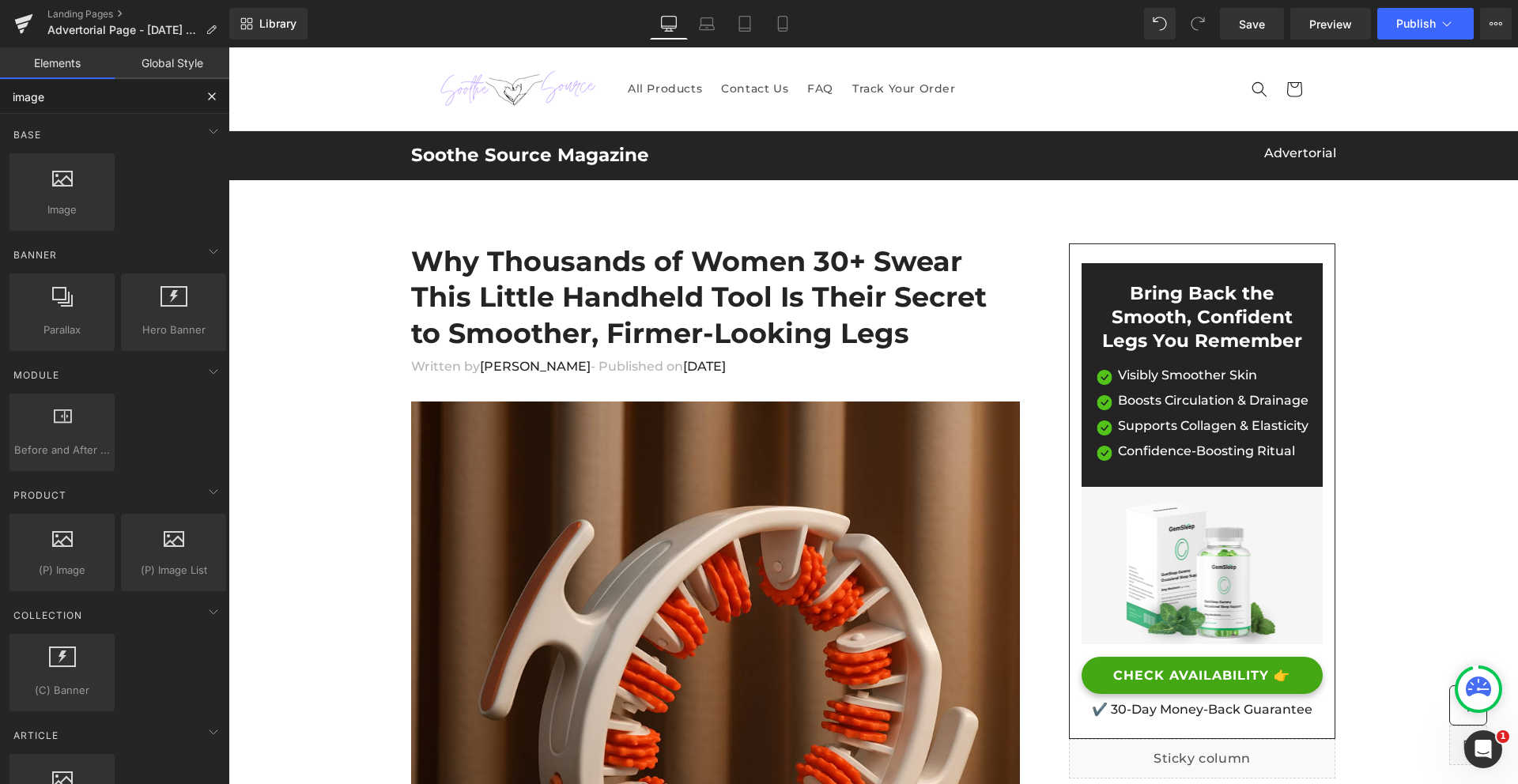
click at [59, 98] on input "image" at bounding box center [97, 96] width 195 height 35
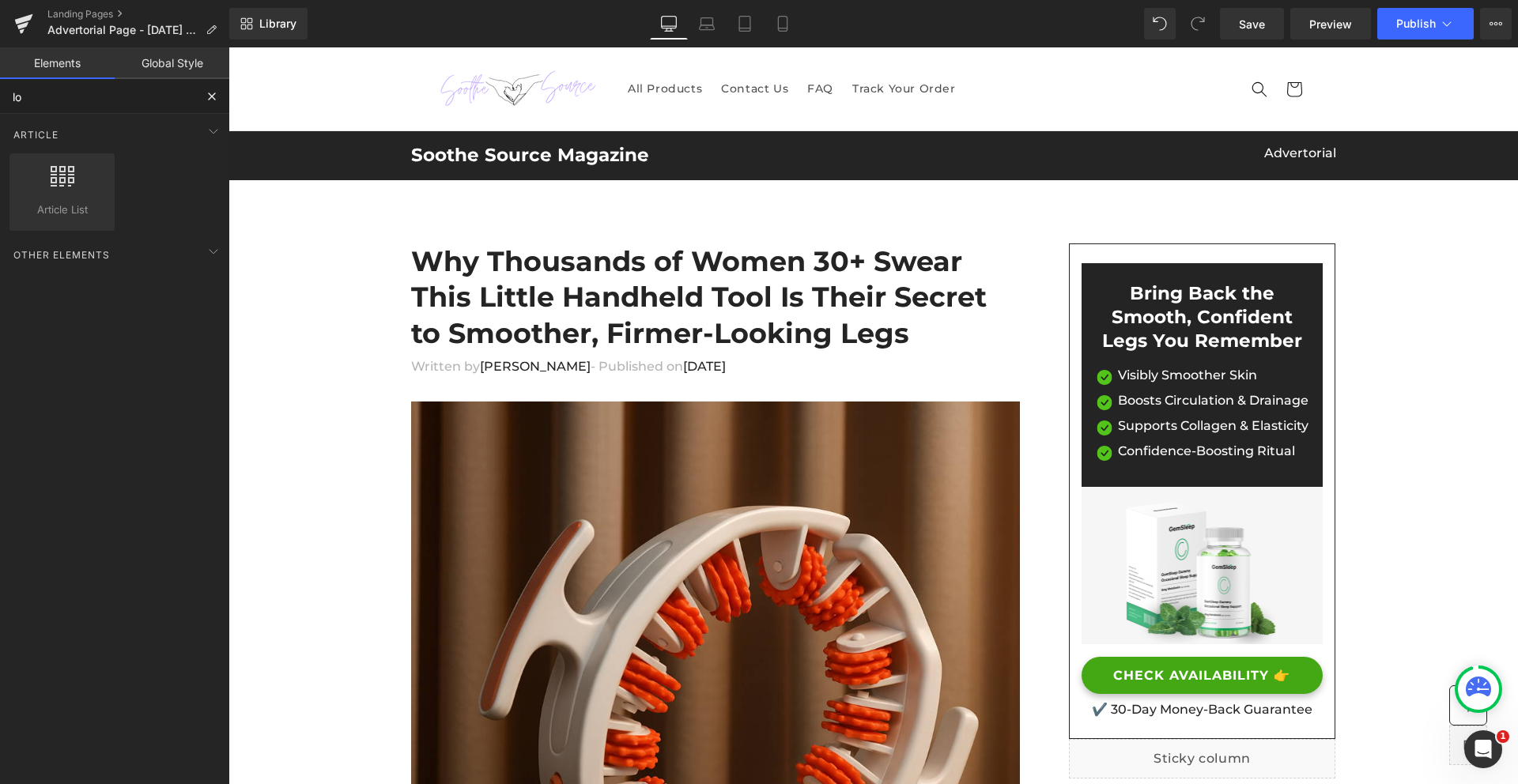
type input "l"
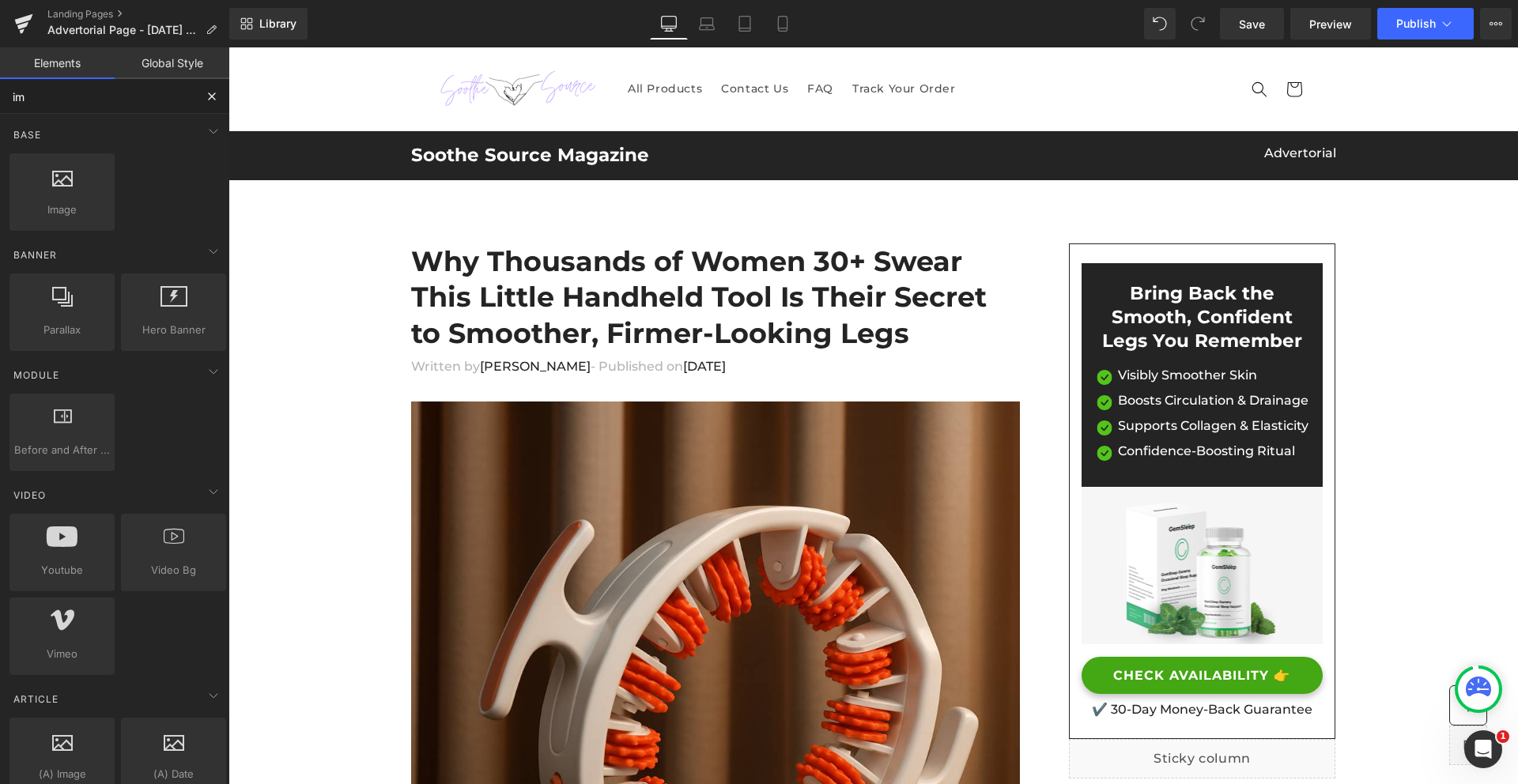
type input "i"
type input "ima"
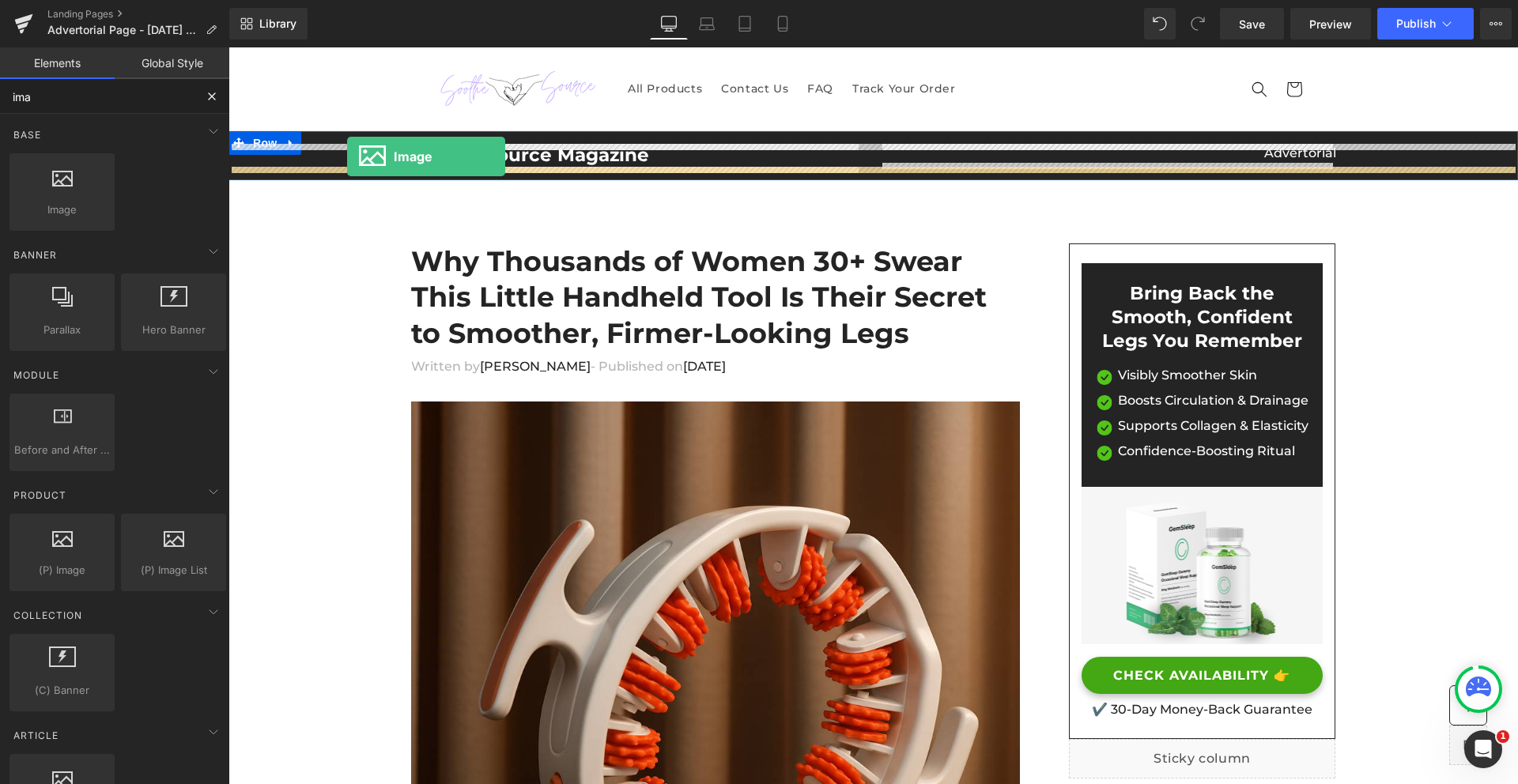
drag, startPoint x: 280, startPoint y: 237, endPoint x: 347, endPoint y: 156, distance: 105.1
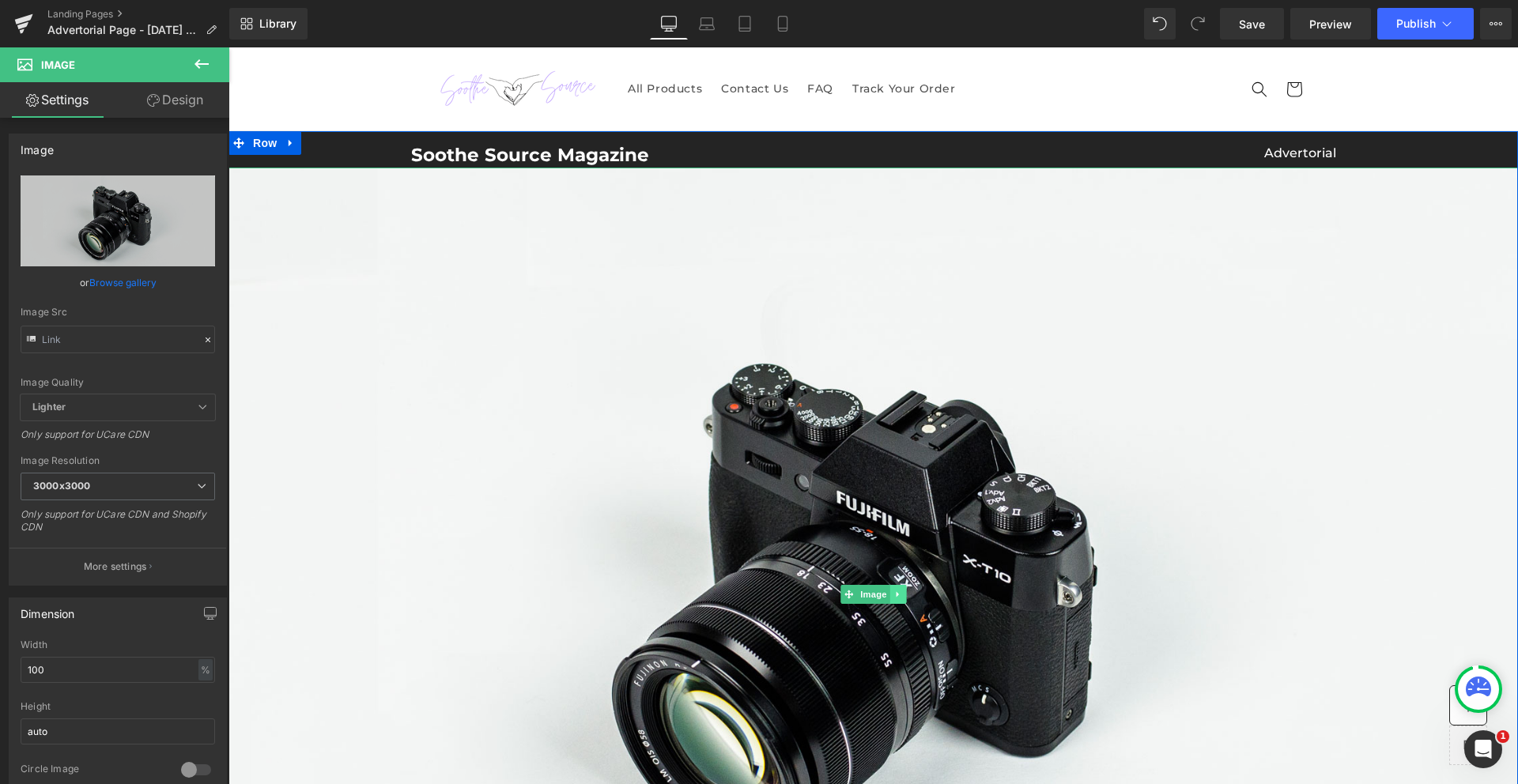
click at [898, 588] on link at bounding box center [897, 594] width 17 height 19
click at [903, 596] on icon at bounding box center [905, 595] width 9 height 9
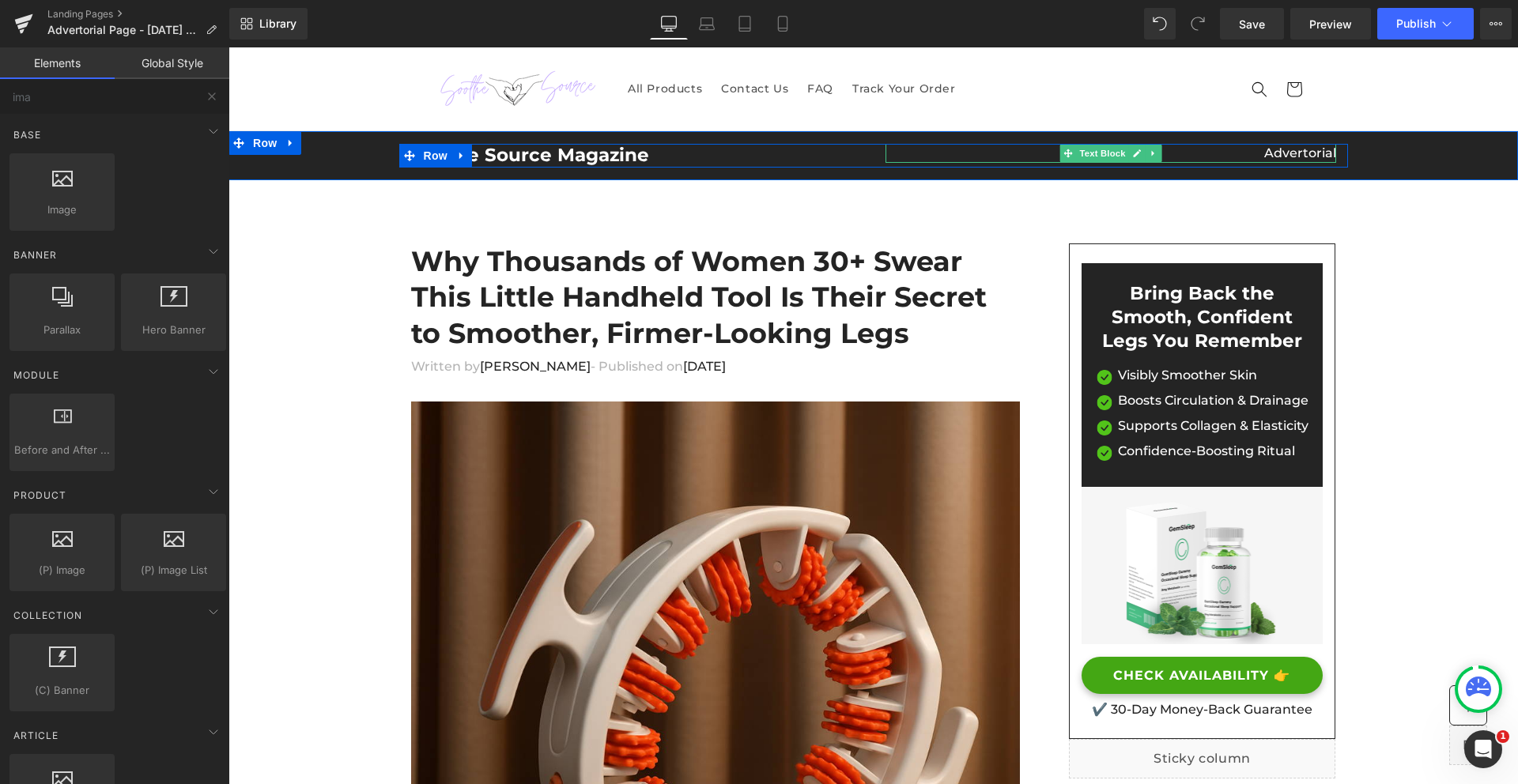
click at [1297, 154] on p "Advertorial" at bounding box center [1110, 153] width 451 height 19
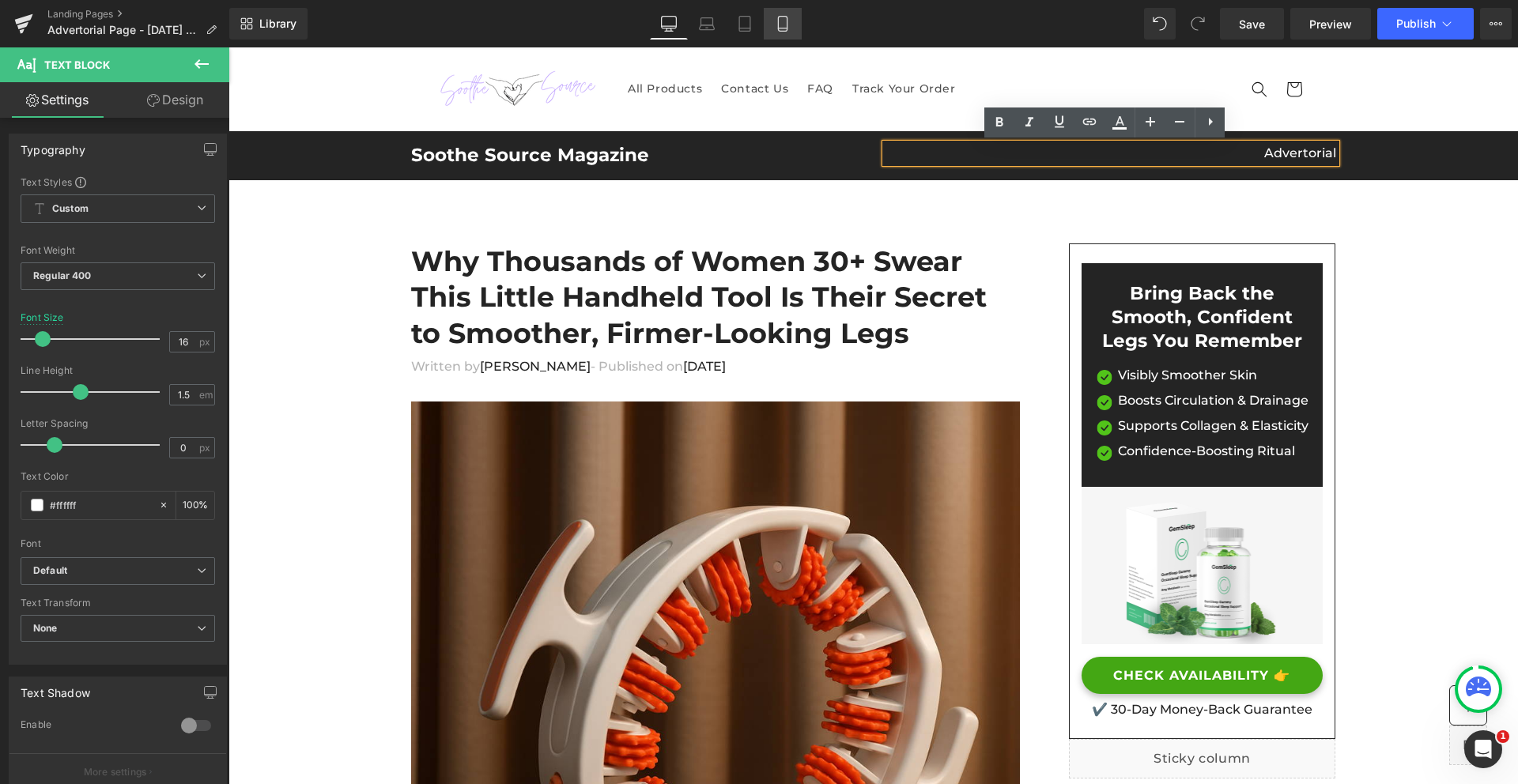
click at [785, 18] on icon at bounding box center [783, 24] width 16 height 16
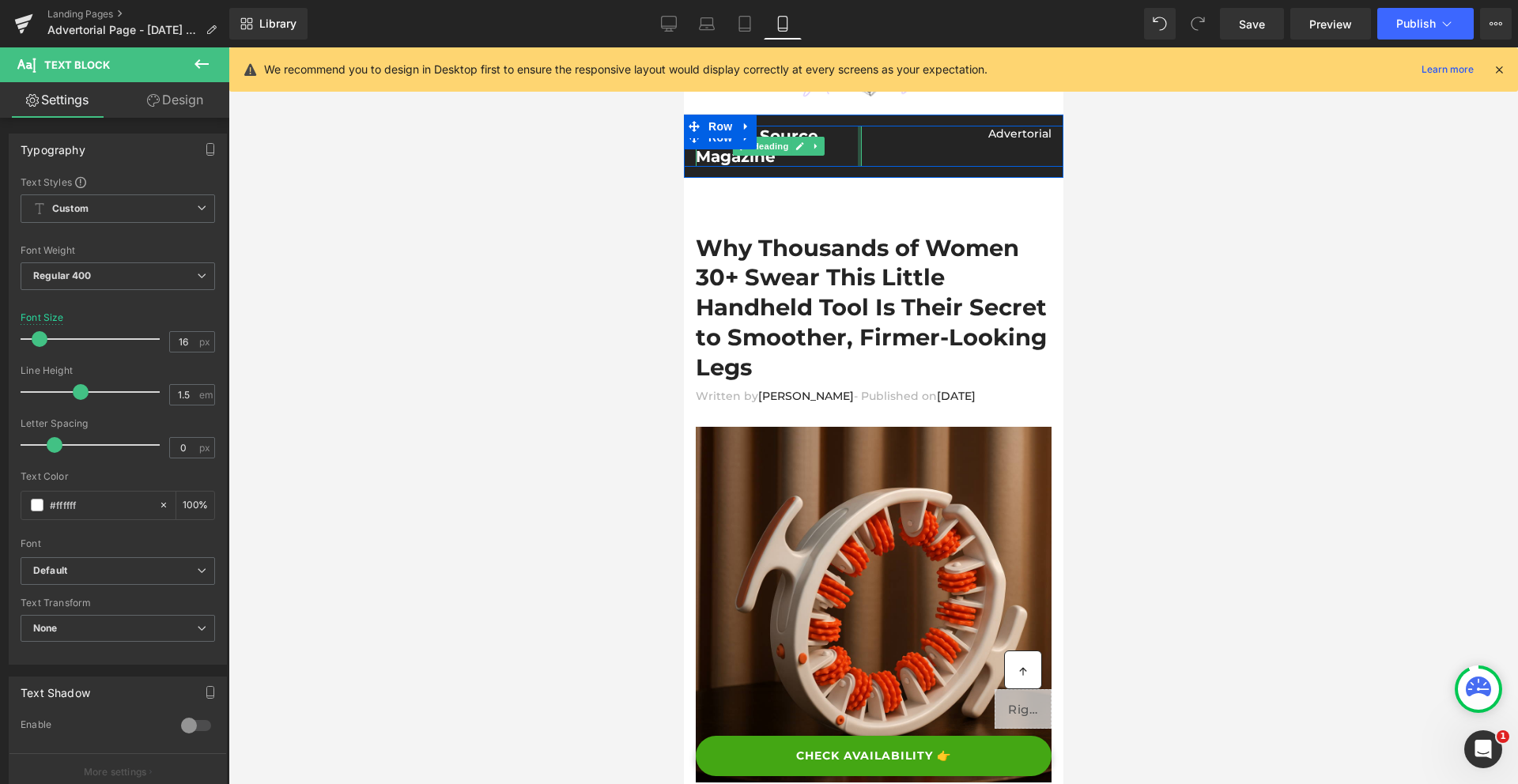
click at [857, 148] on div at bounding box center [859, 146] width 4 height 41
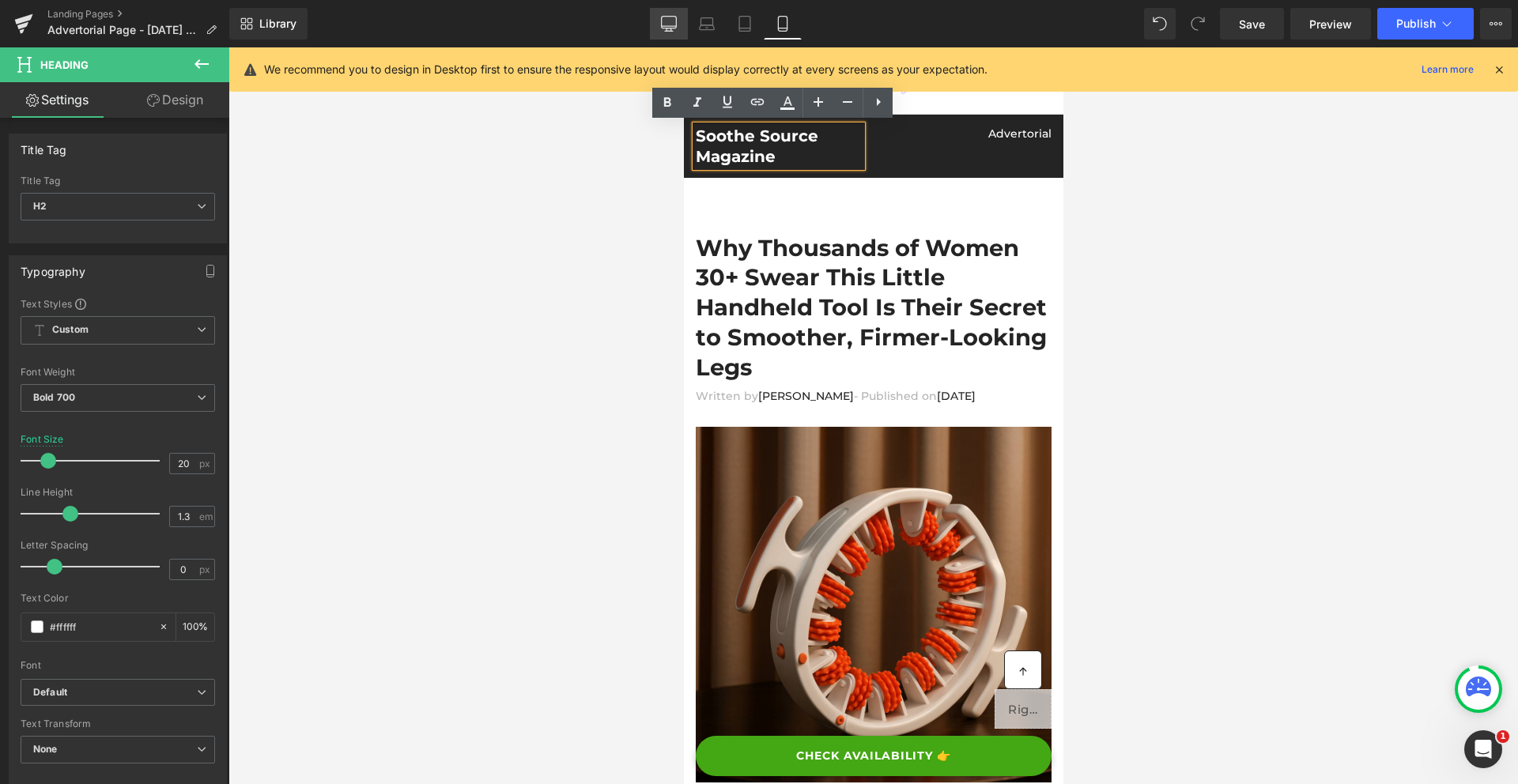
click at [669, 29] on icon at bounding box center [669, 24] width 16 height 16
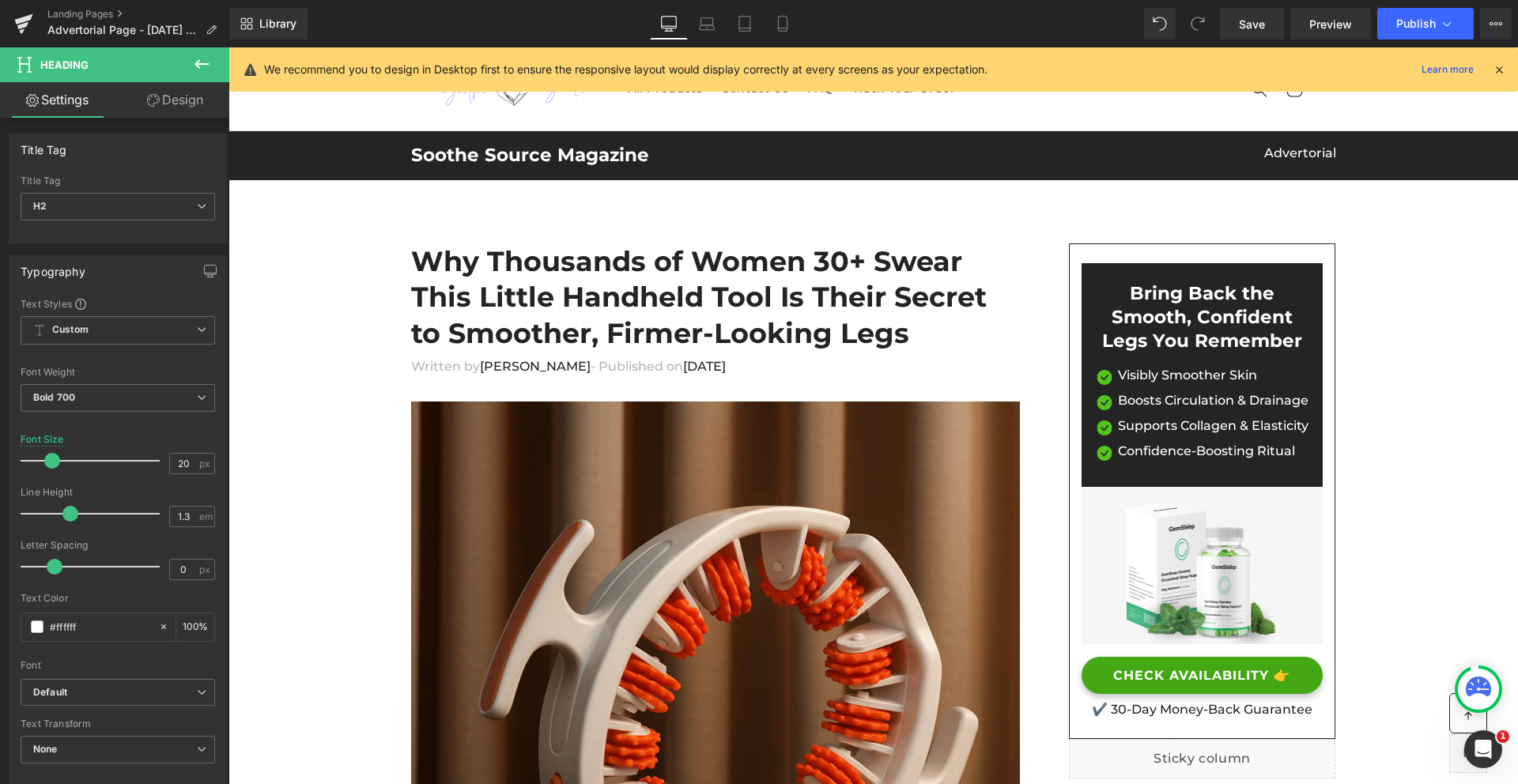
scroll to position [20, 0]
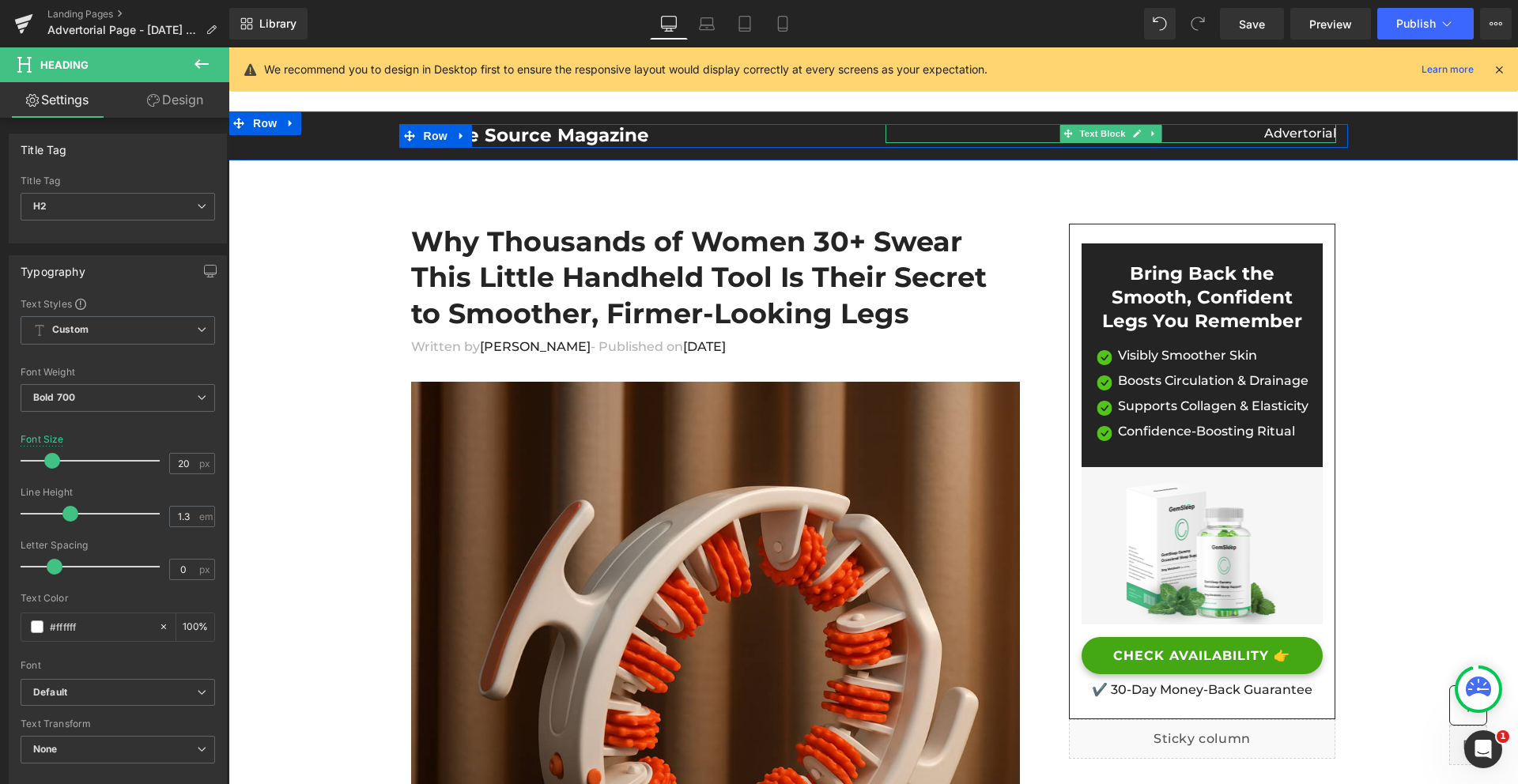
click at [1314, 138] on p "Advertorial" at bounding box center [1110, 133] width 451 height 19
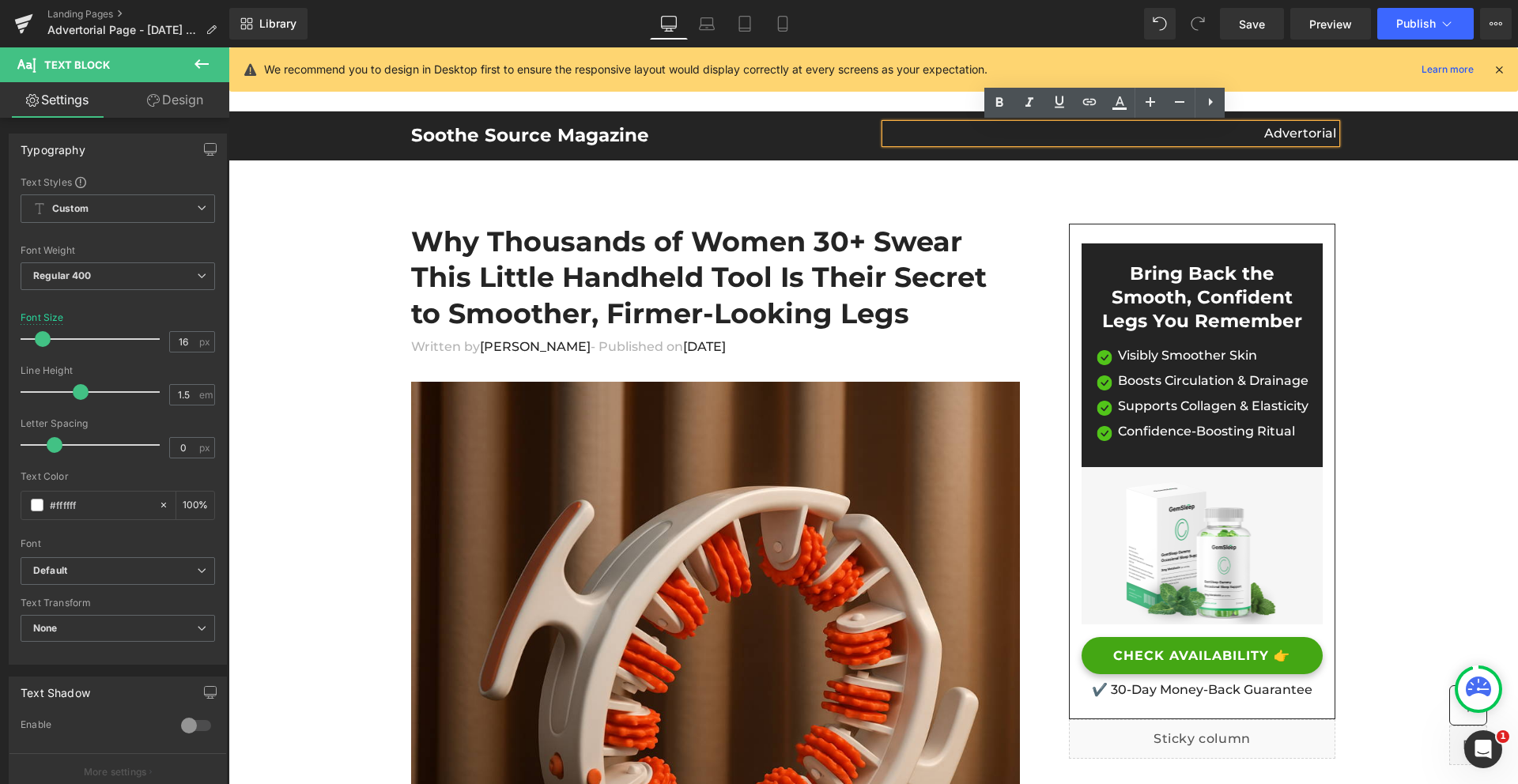
click at [1439, 134] on div "Soothe Source Magazine Heading Advertorial Text Block Row" at bounding box center [873, 136] width 1289 height 24
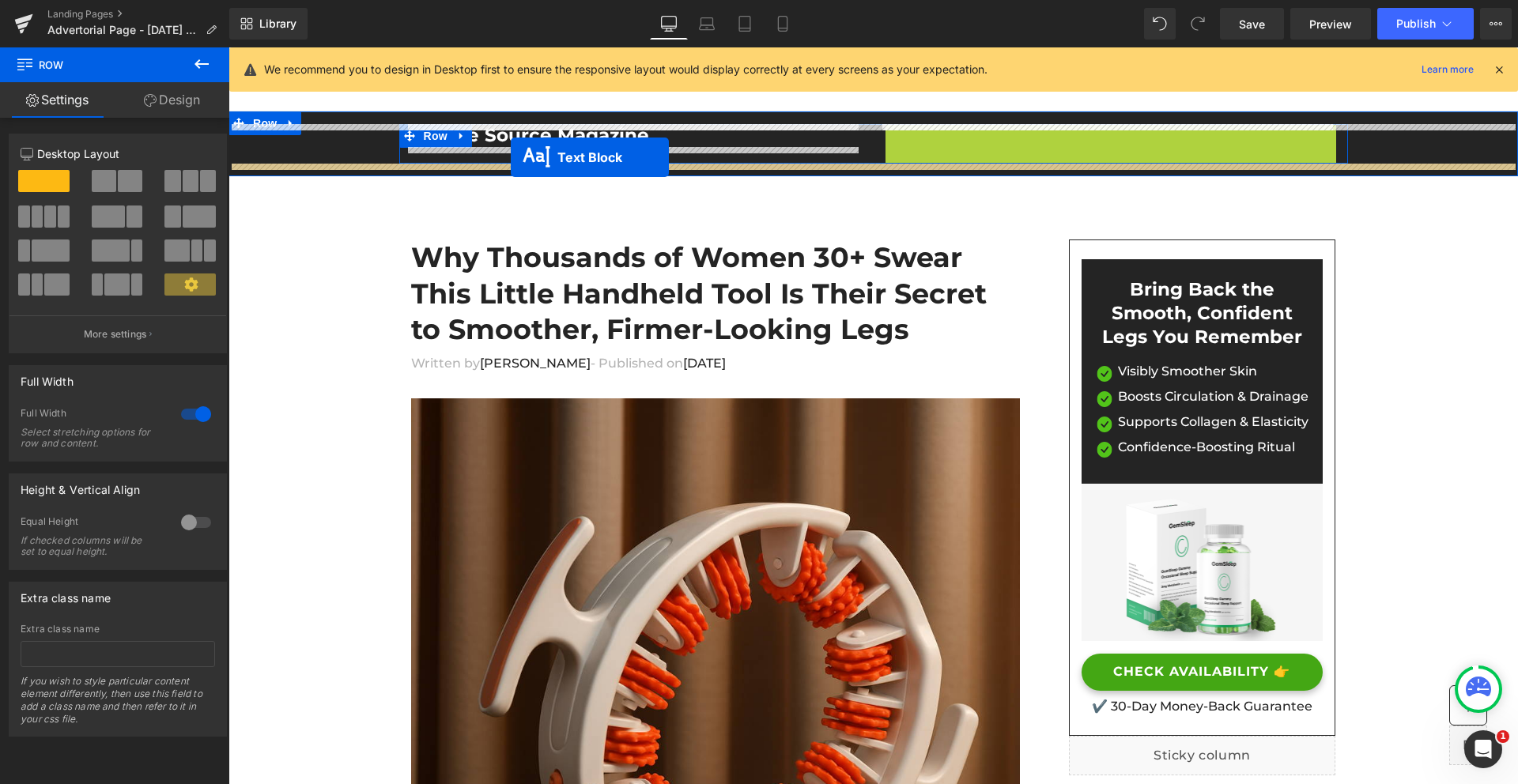
drag, startPoint x: 1063, startPoint y: 132, endPoint x: 511, endPoint y: 157, distance: 552.6
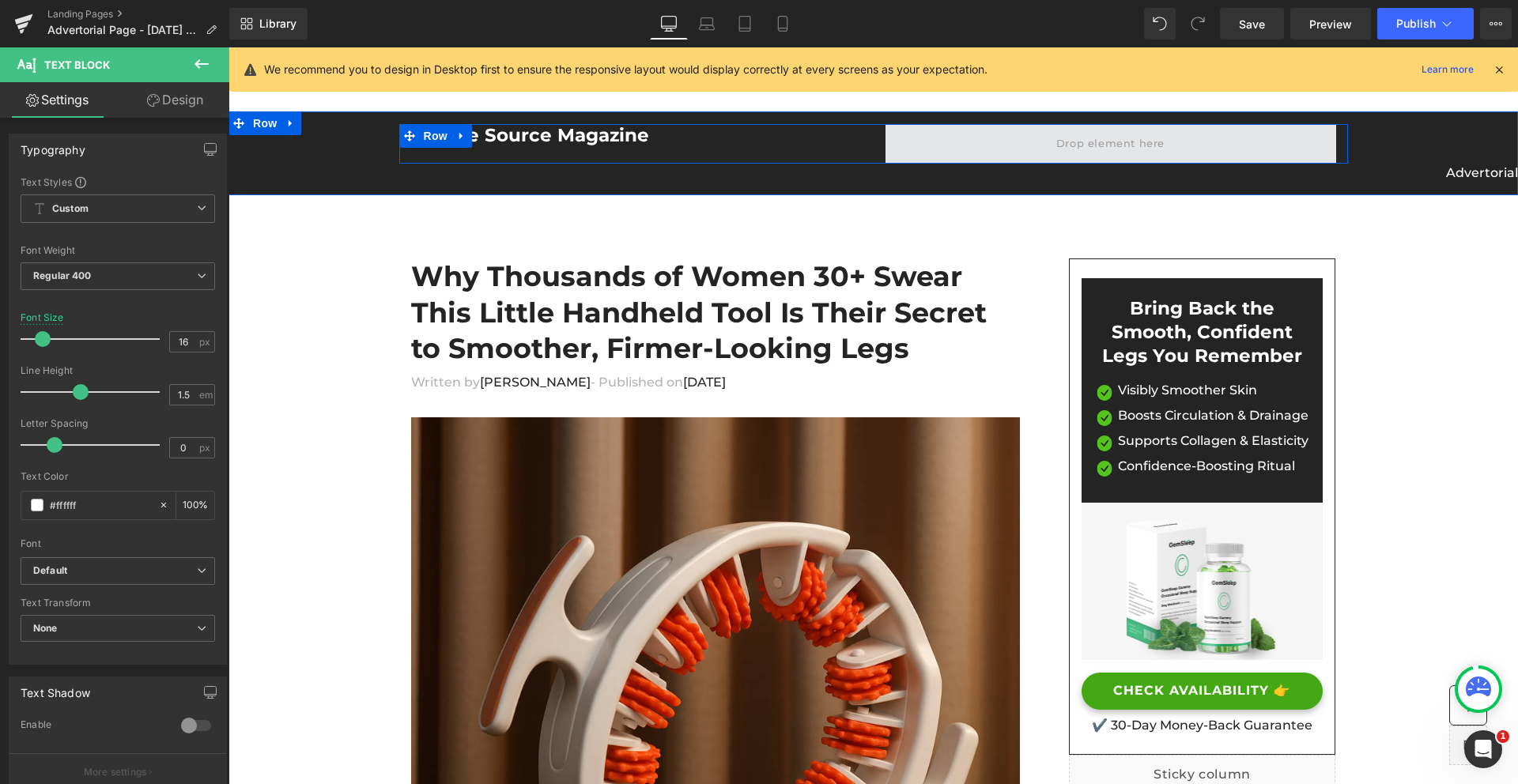
click at [961, 147] on span at bounding box center [1110, 144] width 451 height 39
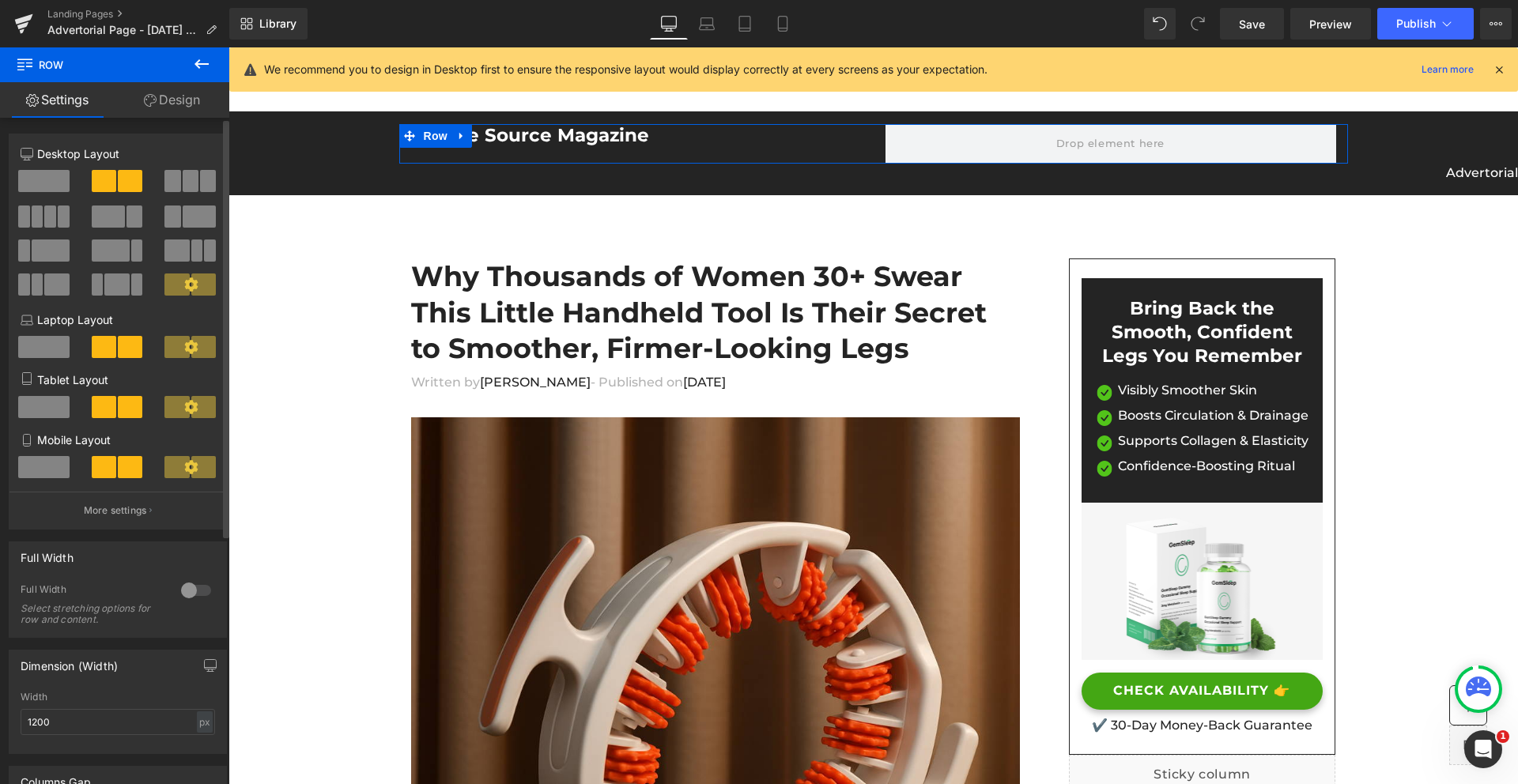
click at [56, 179] on span at bounding box center [44, 180] width 52 height 22
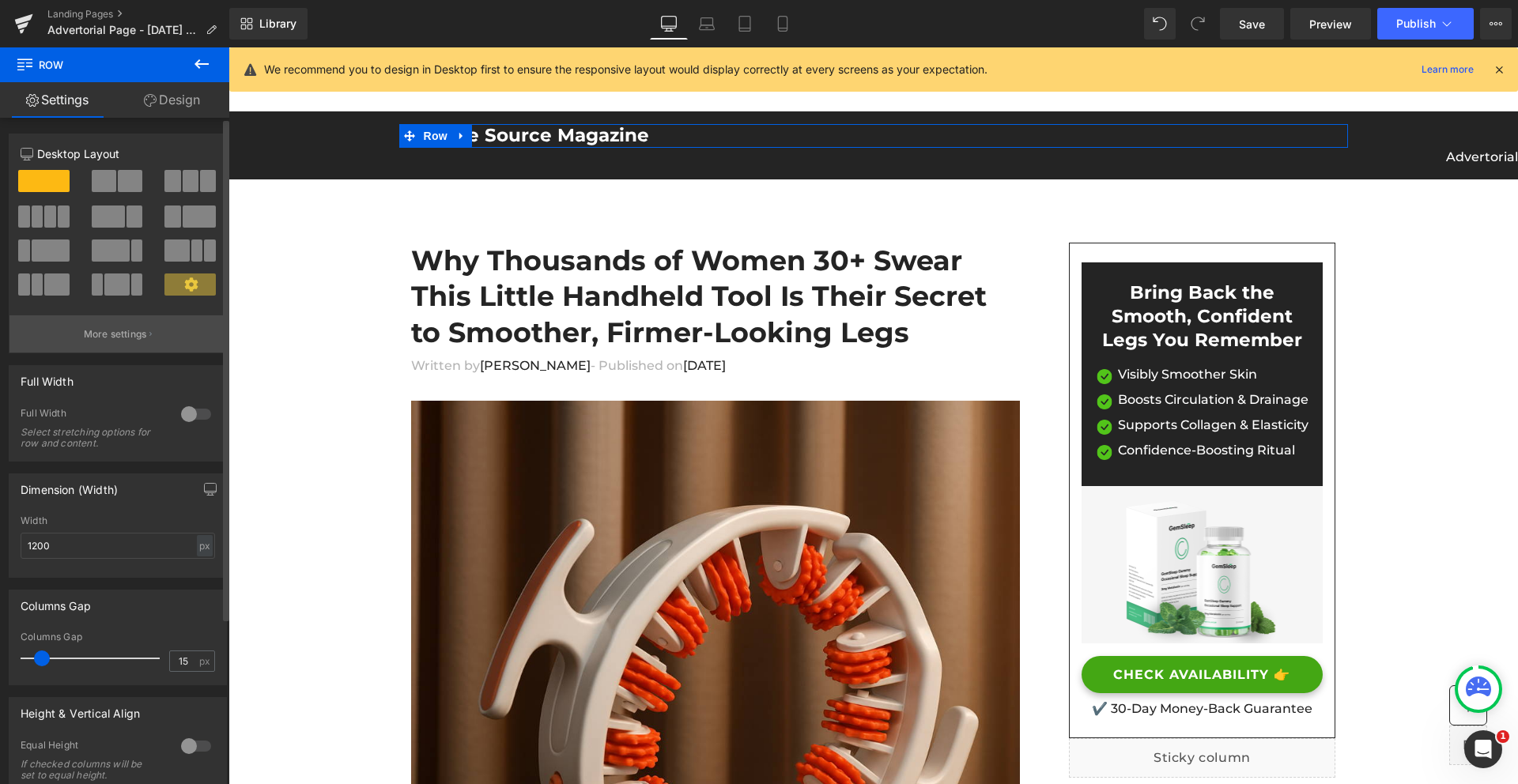
click at [134, 333] on p "More settings" at bounding box center [115, 334] width 63 height 14
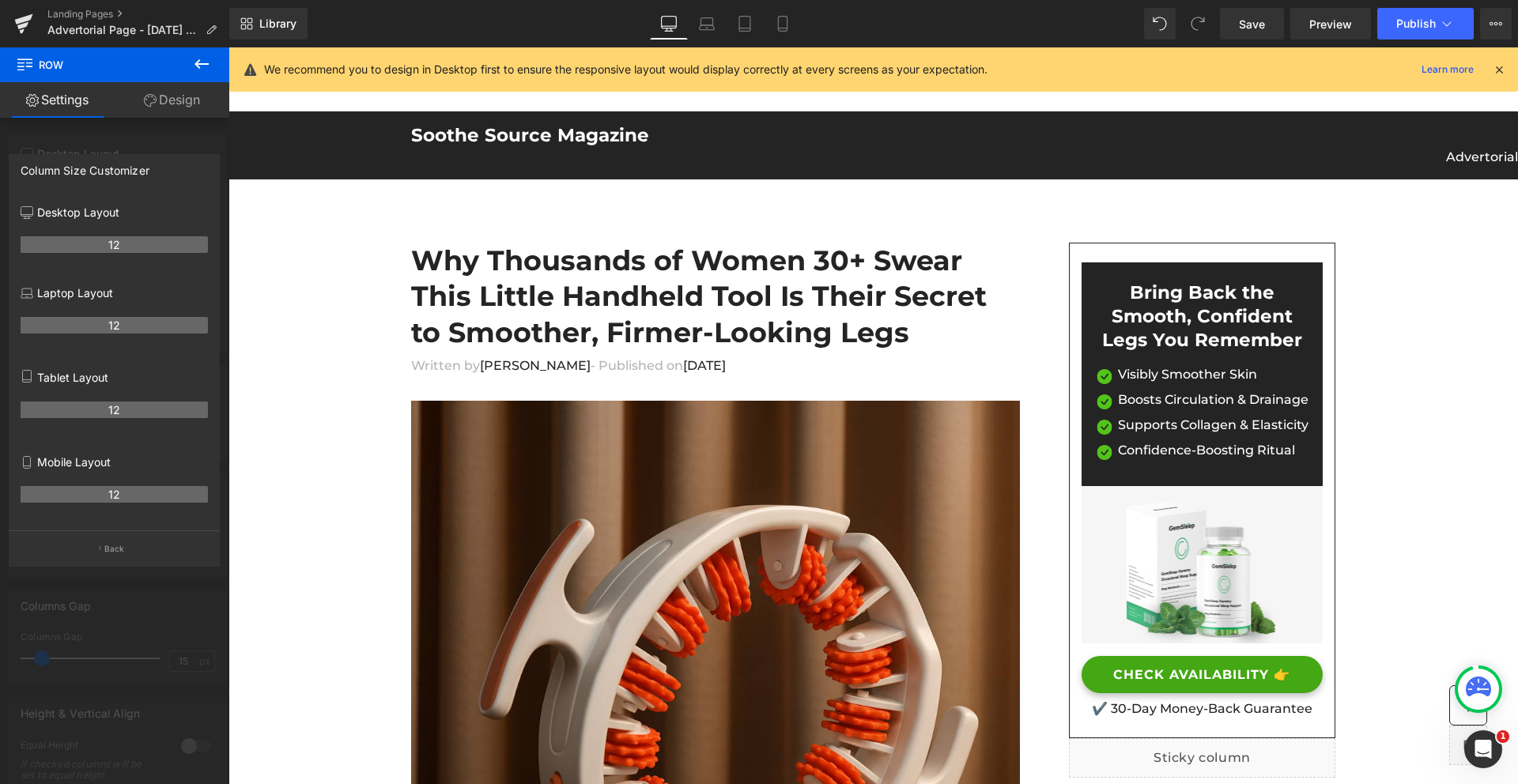
click at [197, 67] on icon at bounding box center [202, 63] width 14 height 10
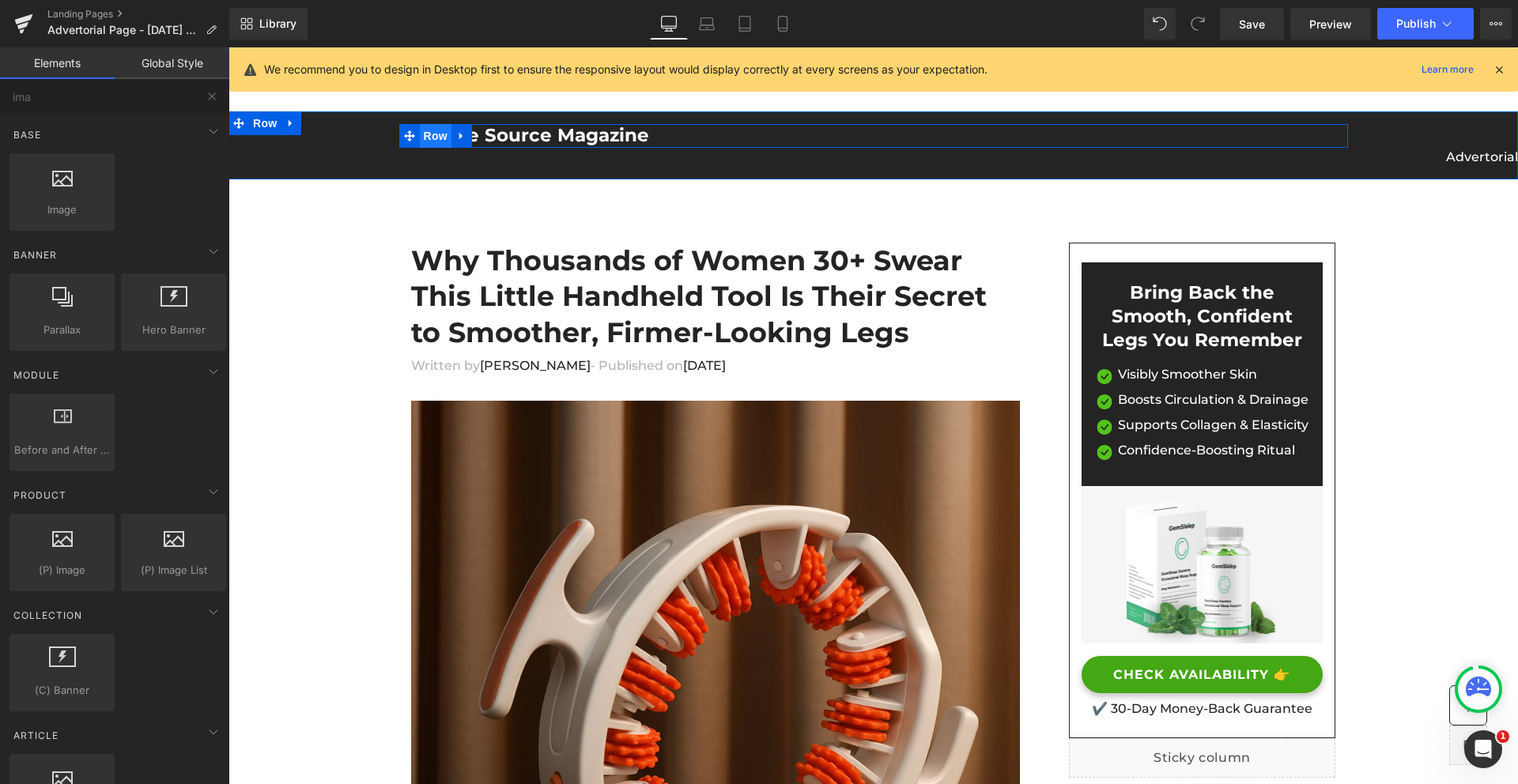
click at [434, 137] on span "Row" at bounding box center [435, 136] width 31 height 24
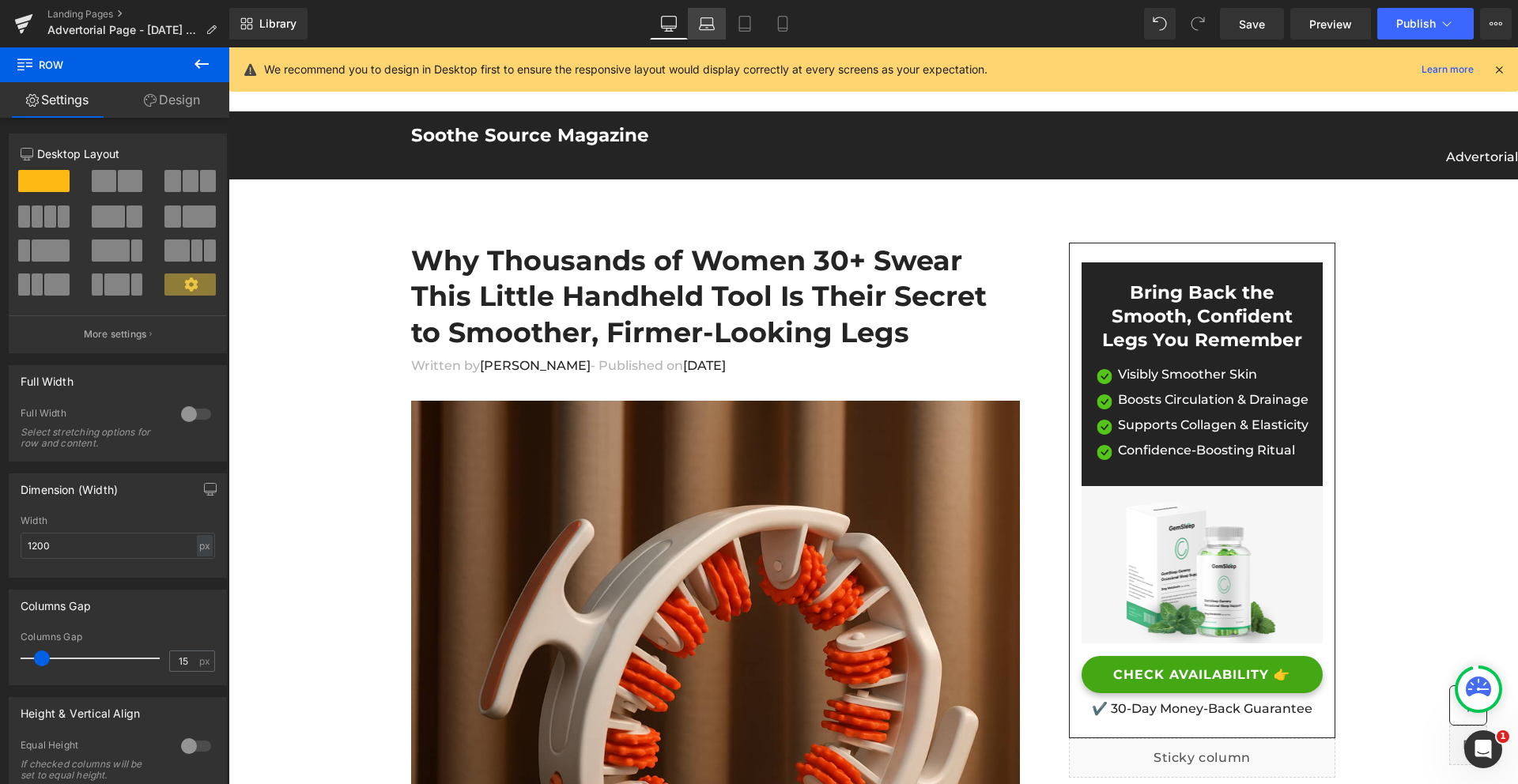
click at [708, 21] on icon at bounding box center [707, 24] width 16 height 16
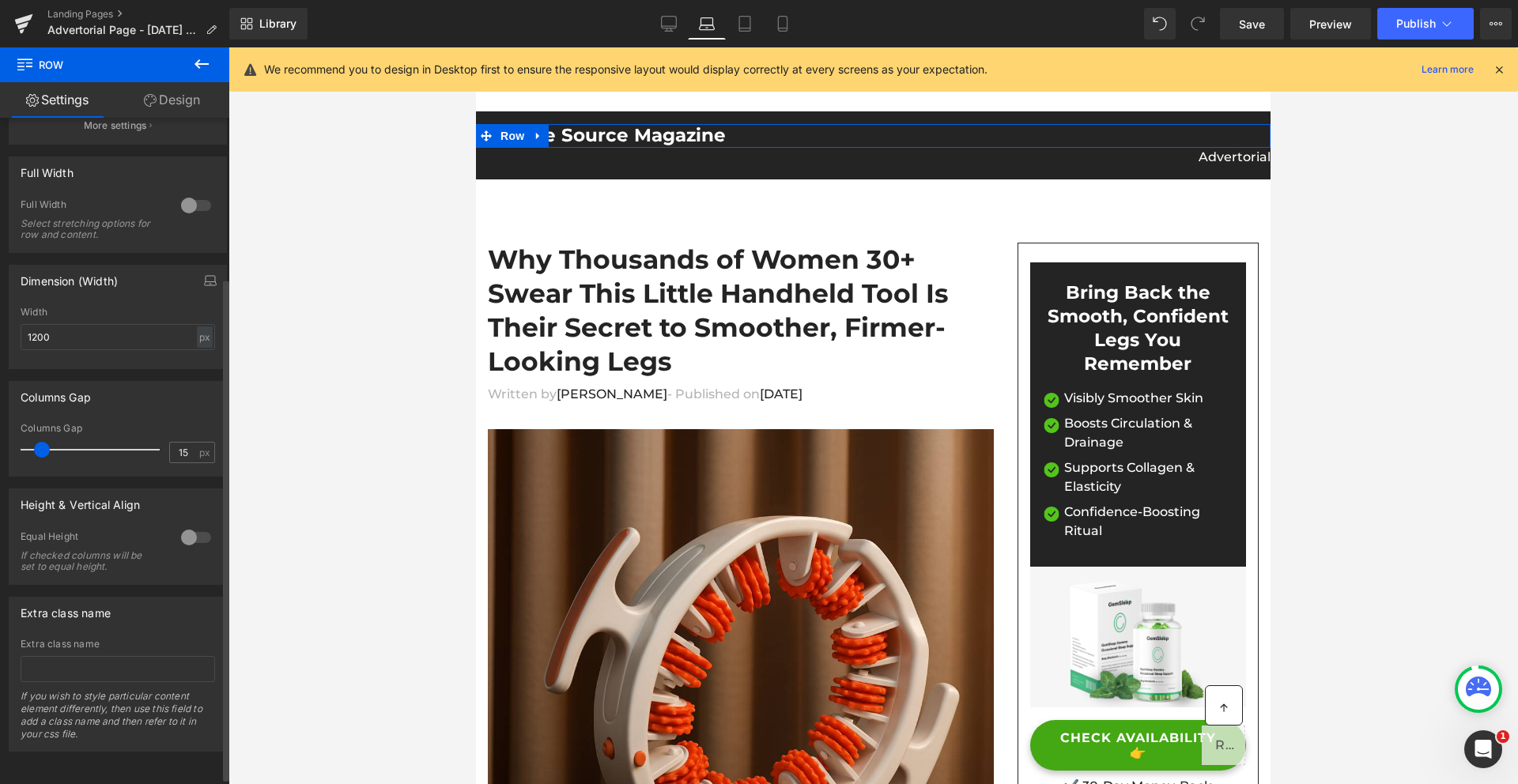
scroll to position [0, 0]
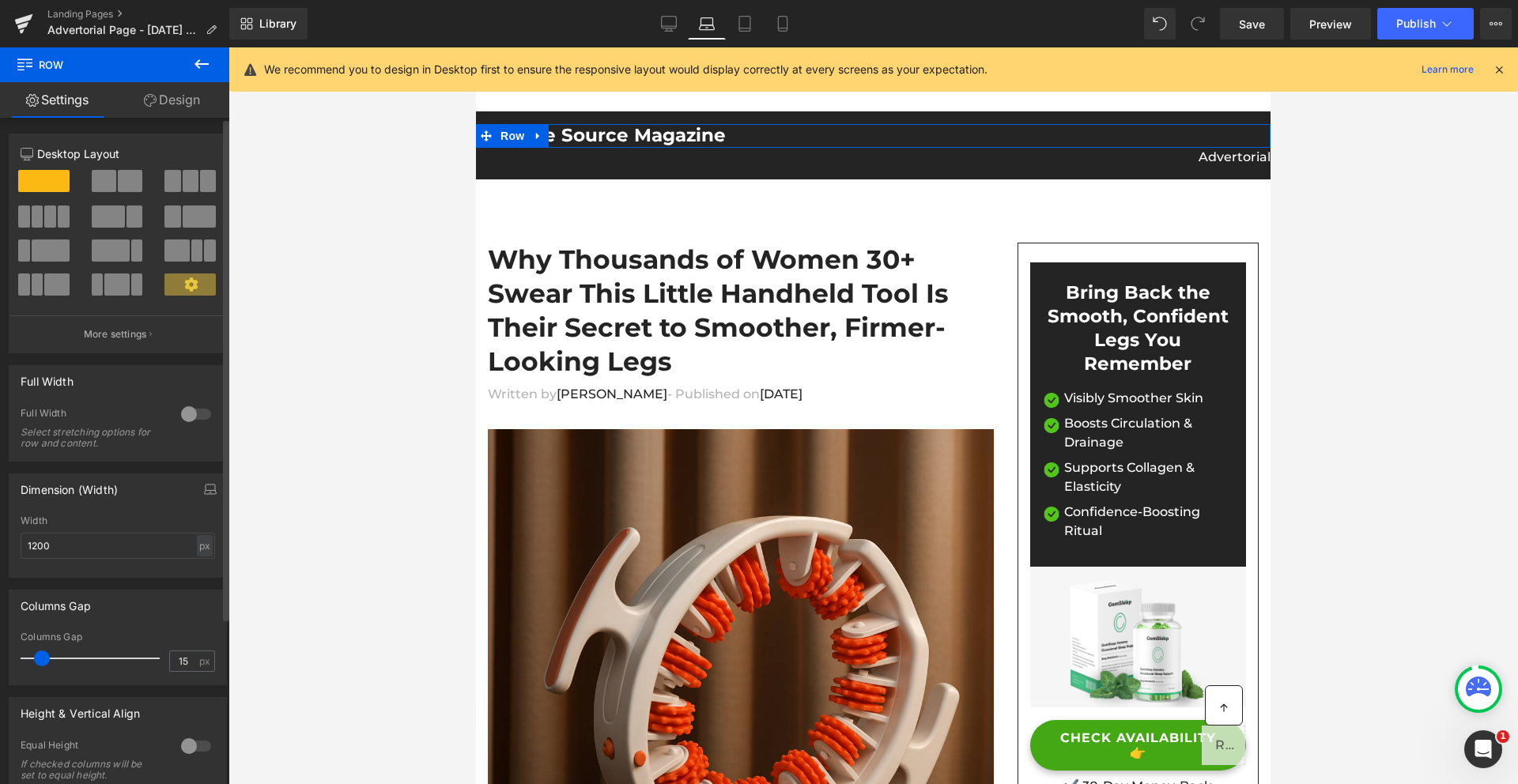
click at [184, 287] on icon at bounding box center [190, 284] width 13 height 13
click at [184, 283] on icon at bounding box center [191, 285] width 14 height 14
click at [754, 24] on link "Tablet" at bounding box center [745, 23] width 38 height 31
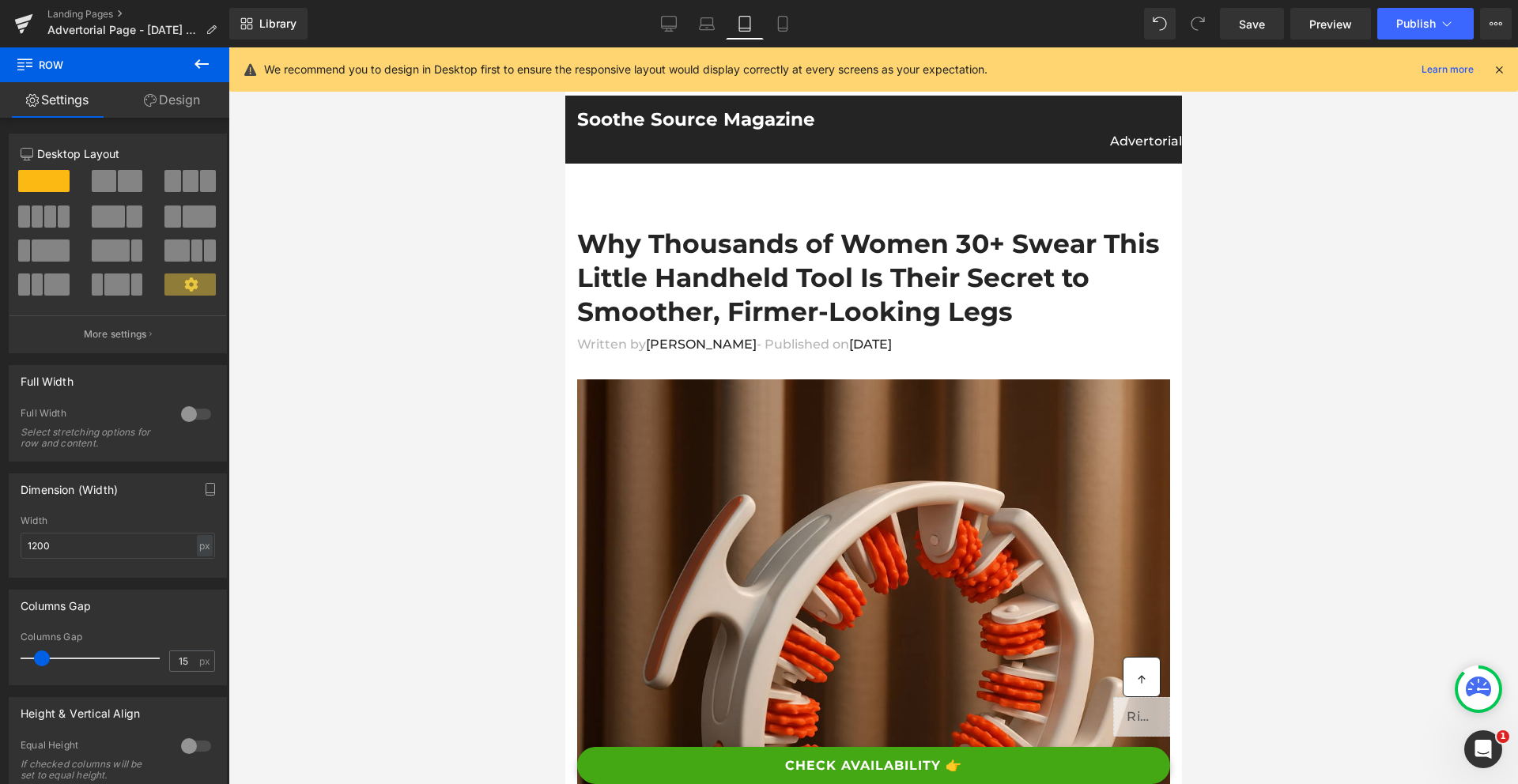
scroll to position [4, 0]
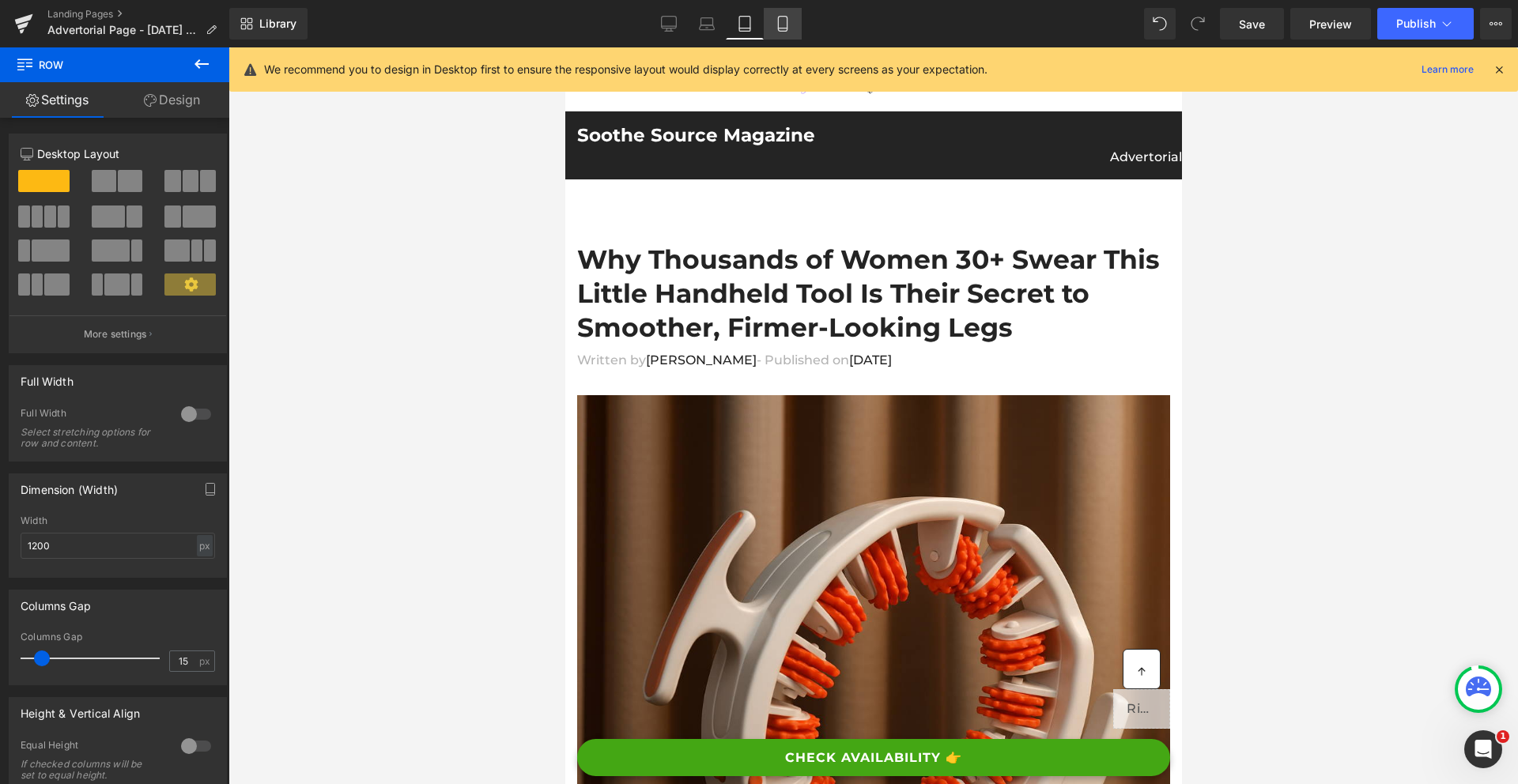
click at [791, 24] on link "Mobile" at bounding box center [782, 23] width 38 height 31
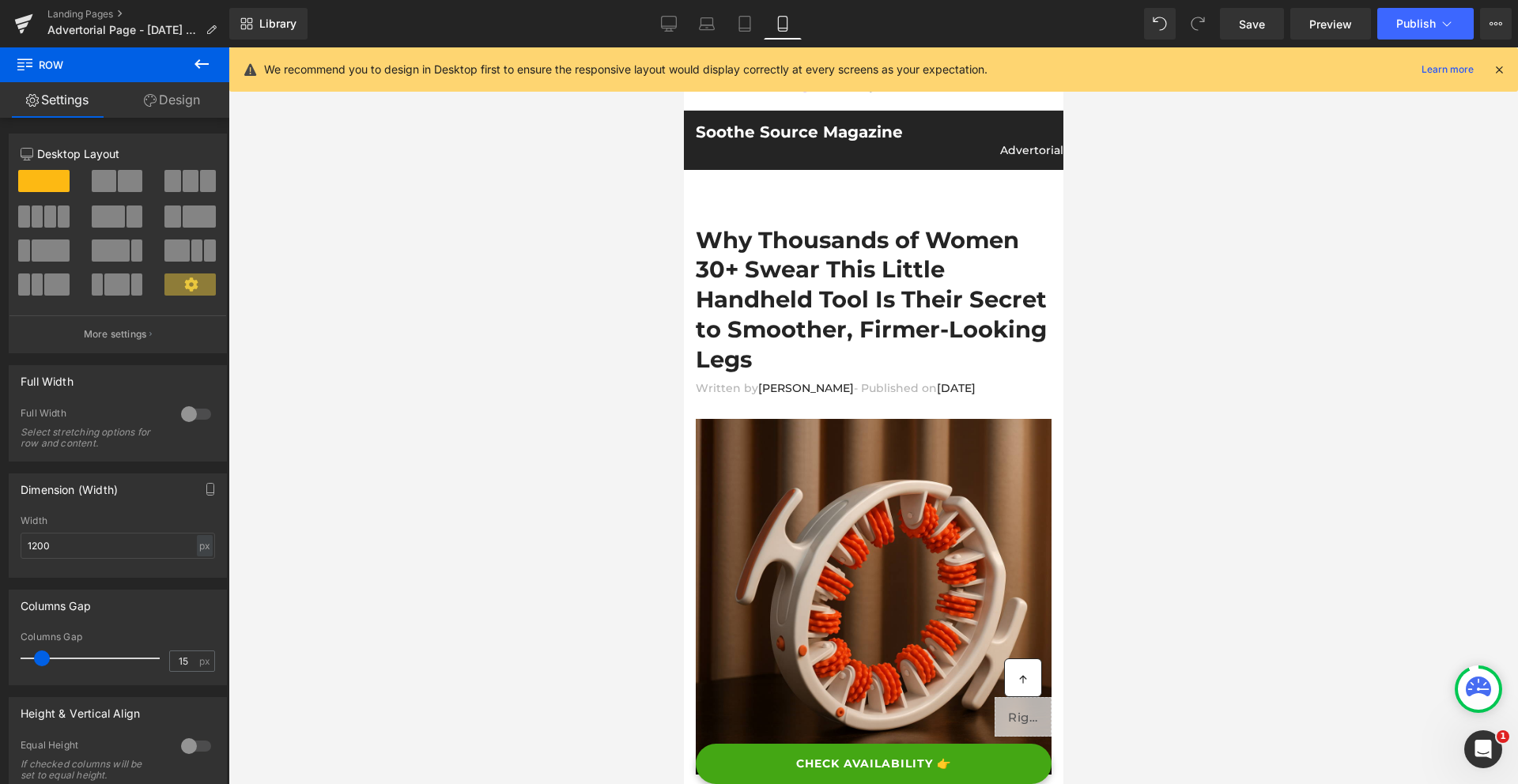
scroll to position [0, 0]
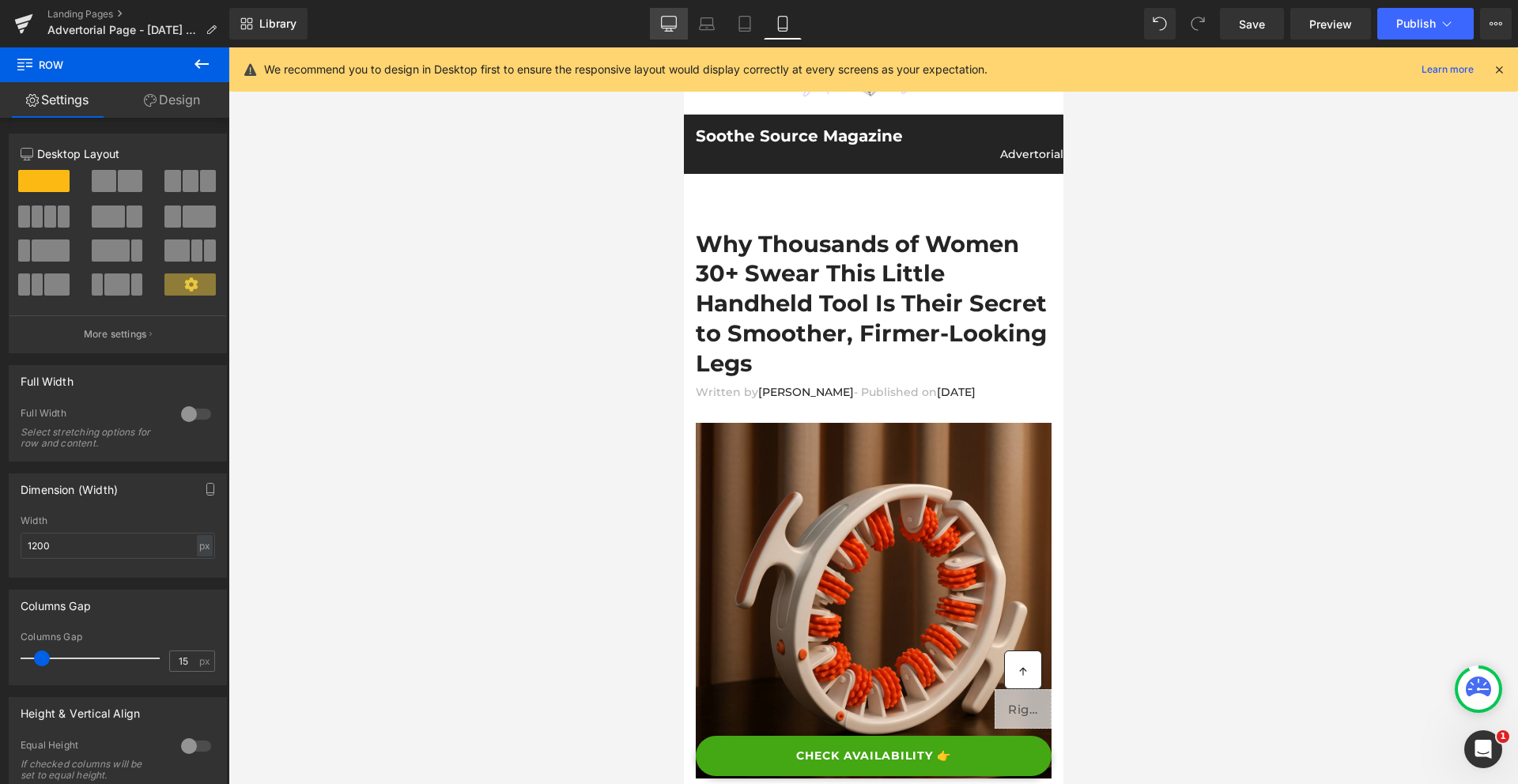
click at [661, 14] on link "Desktop" at bounding box center [669, 23] width 38 height 31
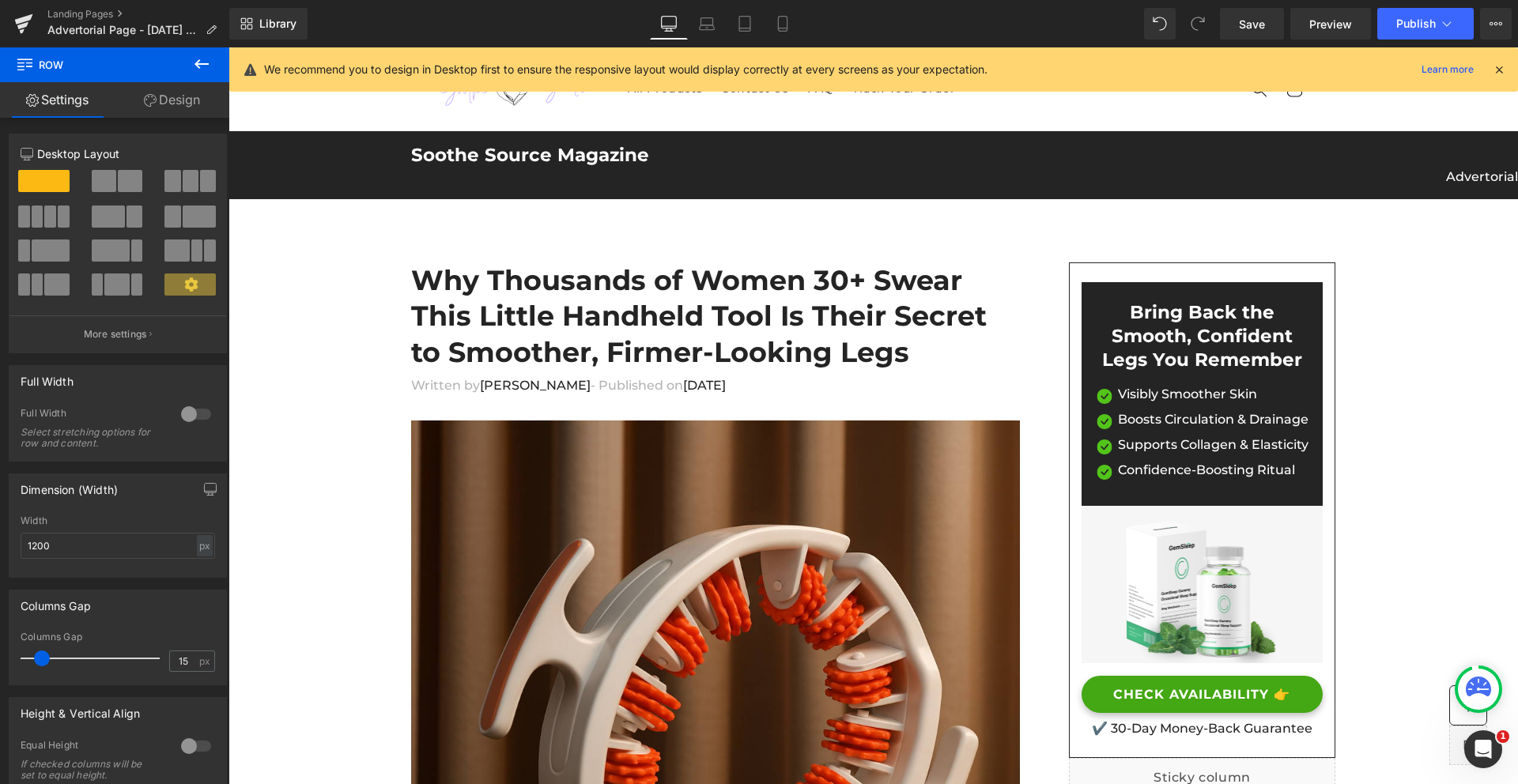
scroll to position [20, 0]
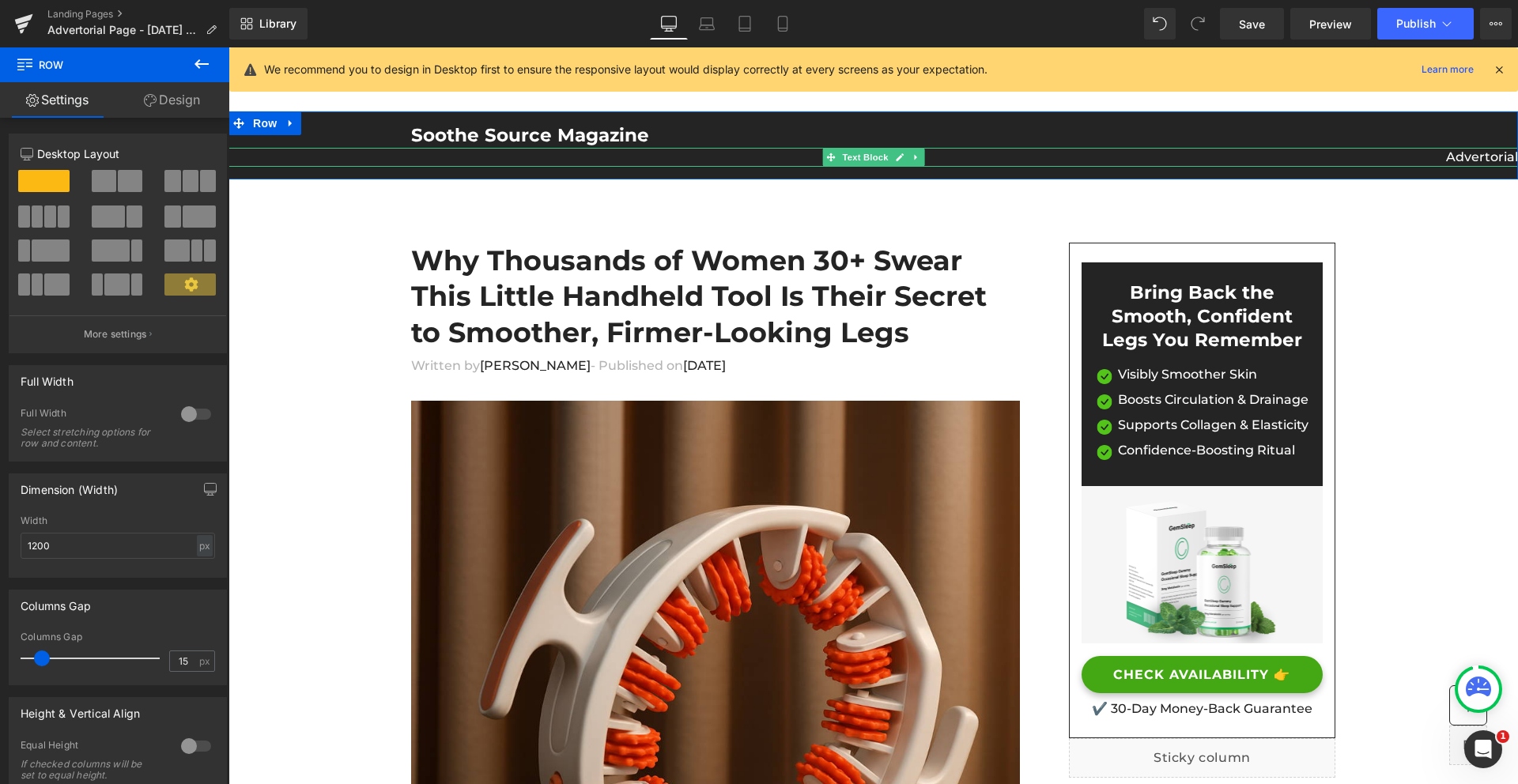
click at [584, 159] on p "Advertorial" at bounding box center [873, 157] width 1289 height 19
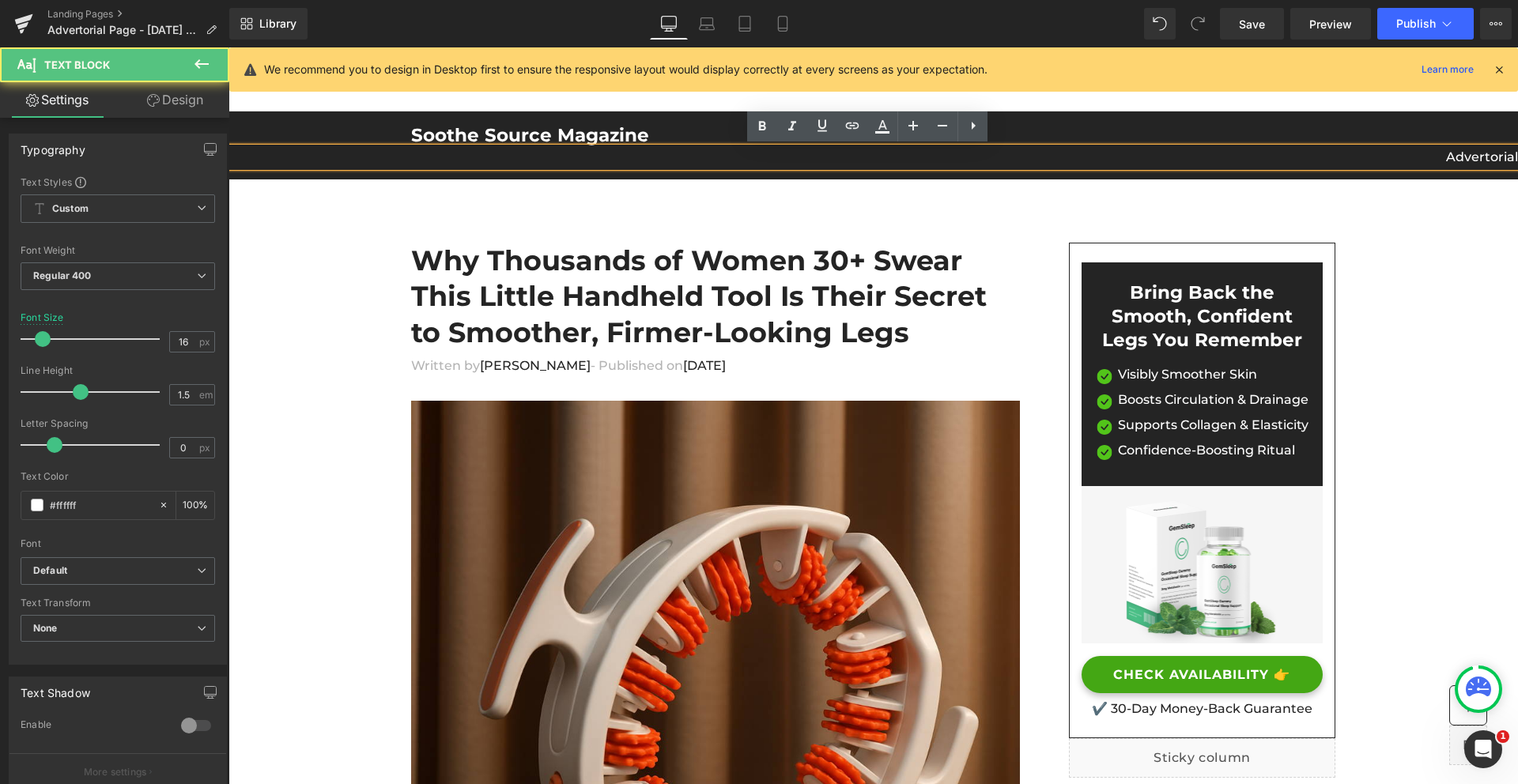
click at [582, 155] on p "Advertorial" at bounding box center [873, 157] width 1289 height 19
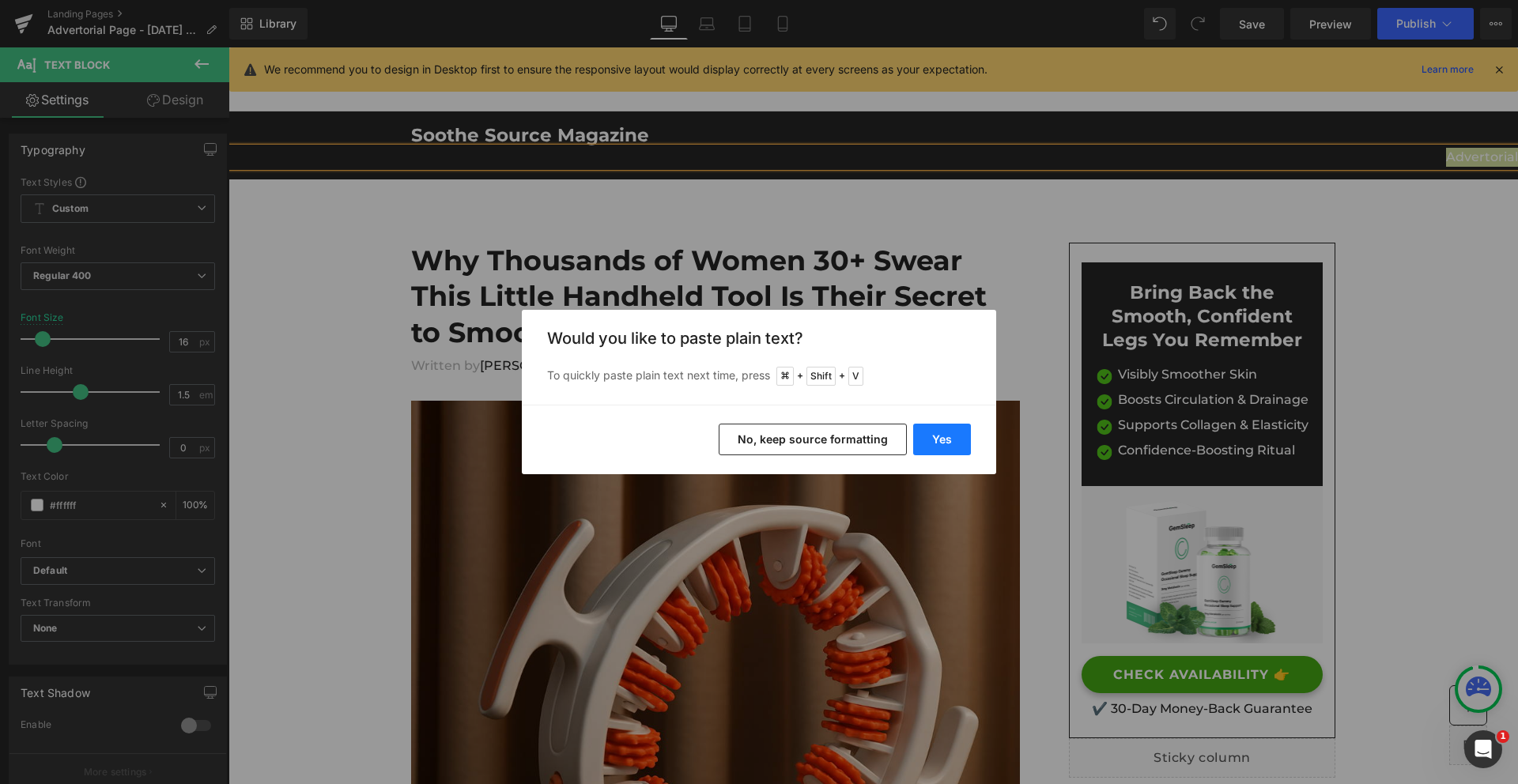
click at [941, 443] on button "Yes" at bounding box center [941, 438] width 58 height 31
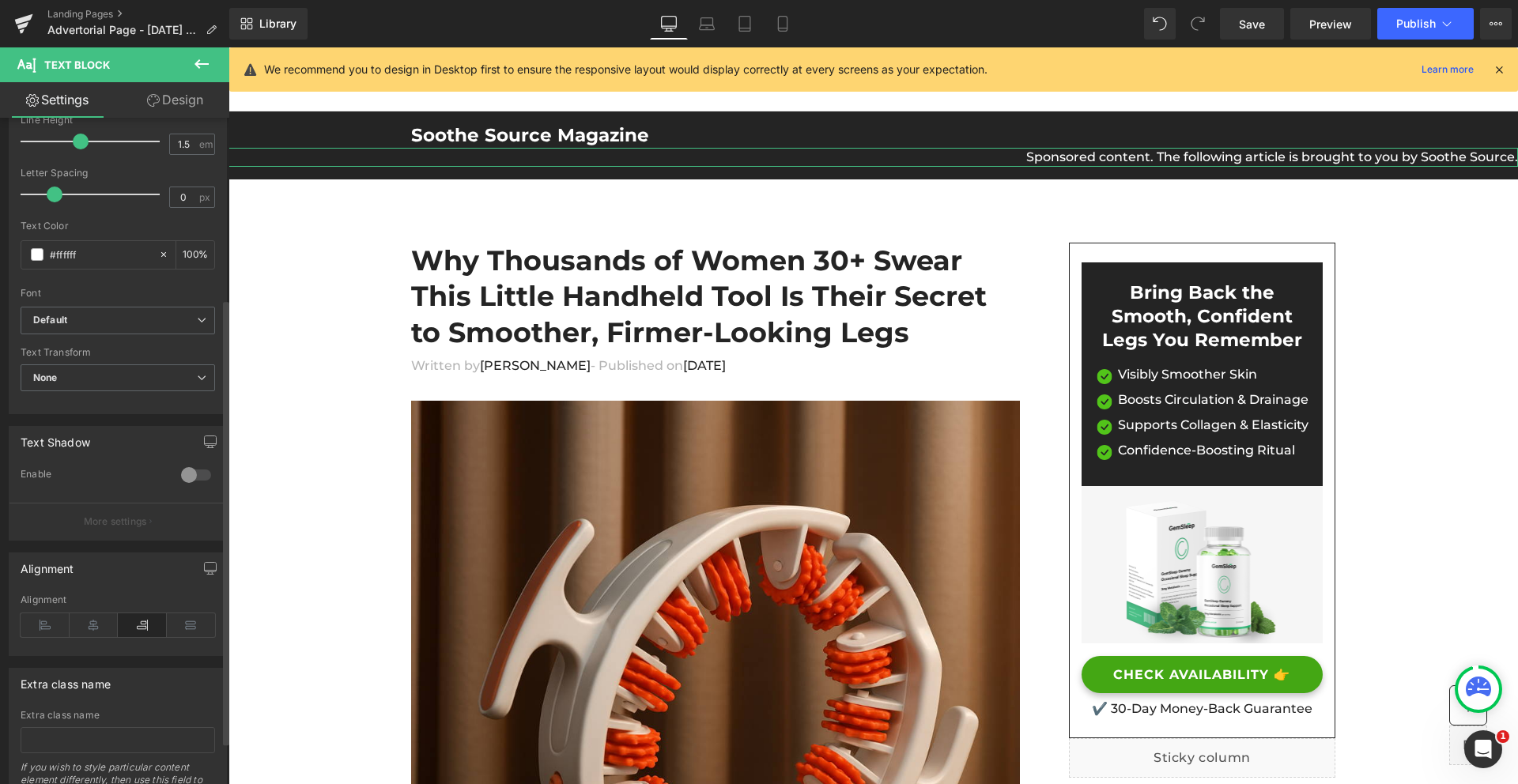
scroll to position [307, 0]
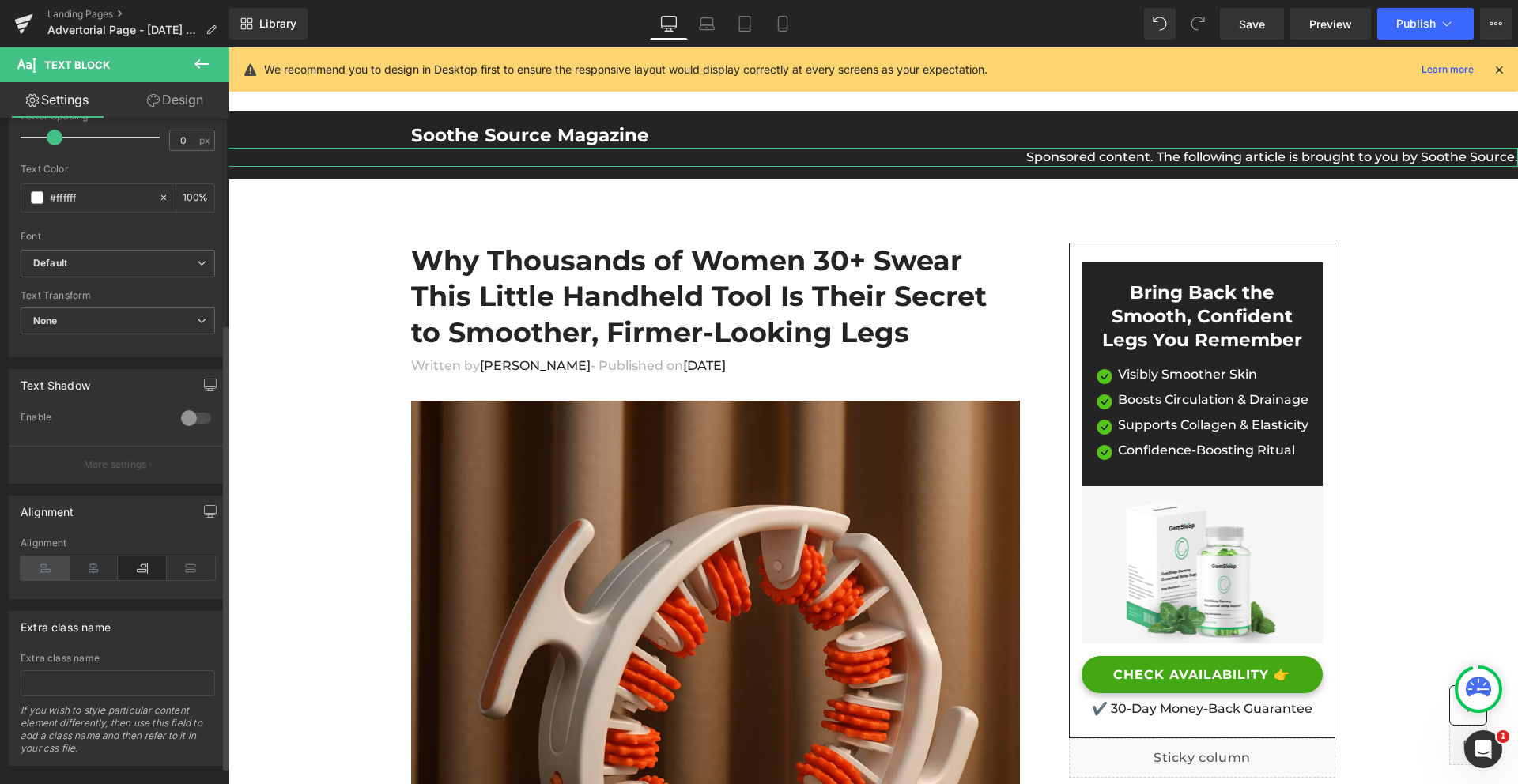
click at [45, 566] on icon at bounding box center [45, 568] width 49 height 24
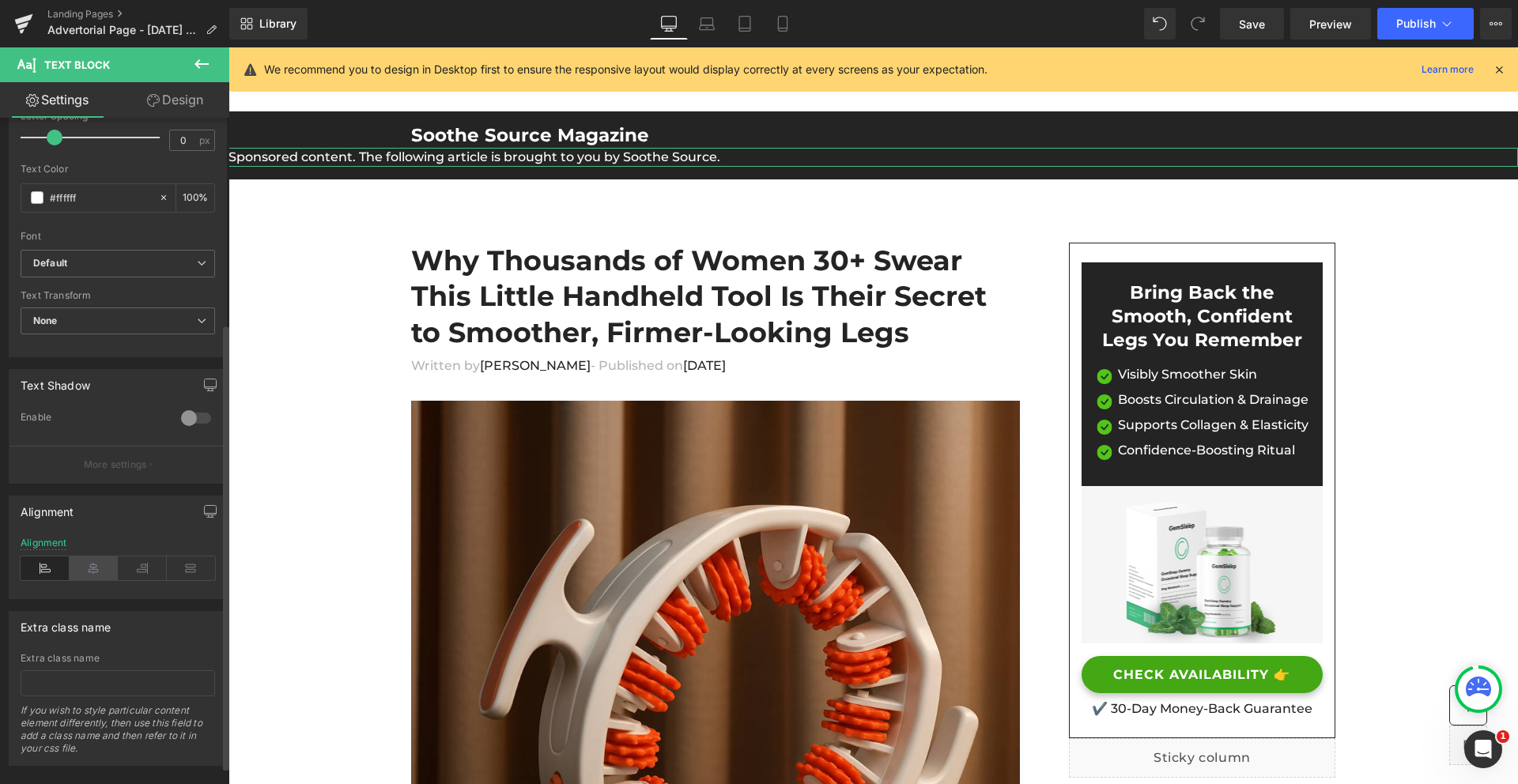
click at [82, 571] on icon at bounding box center [94, 568] width 49 height 24
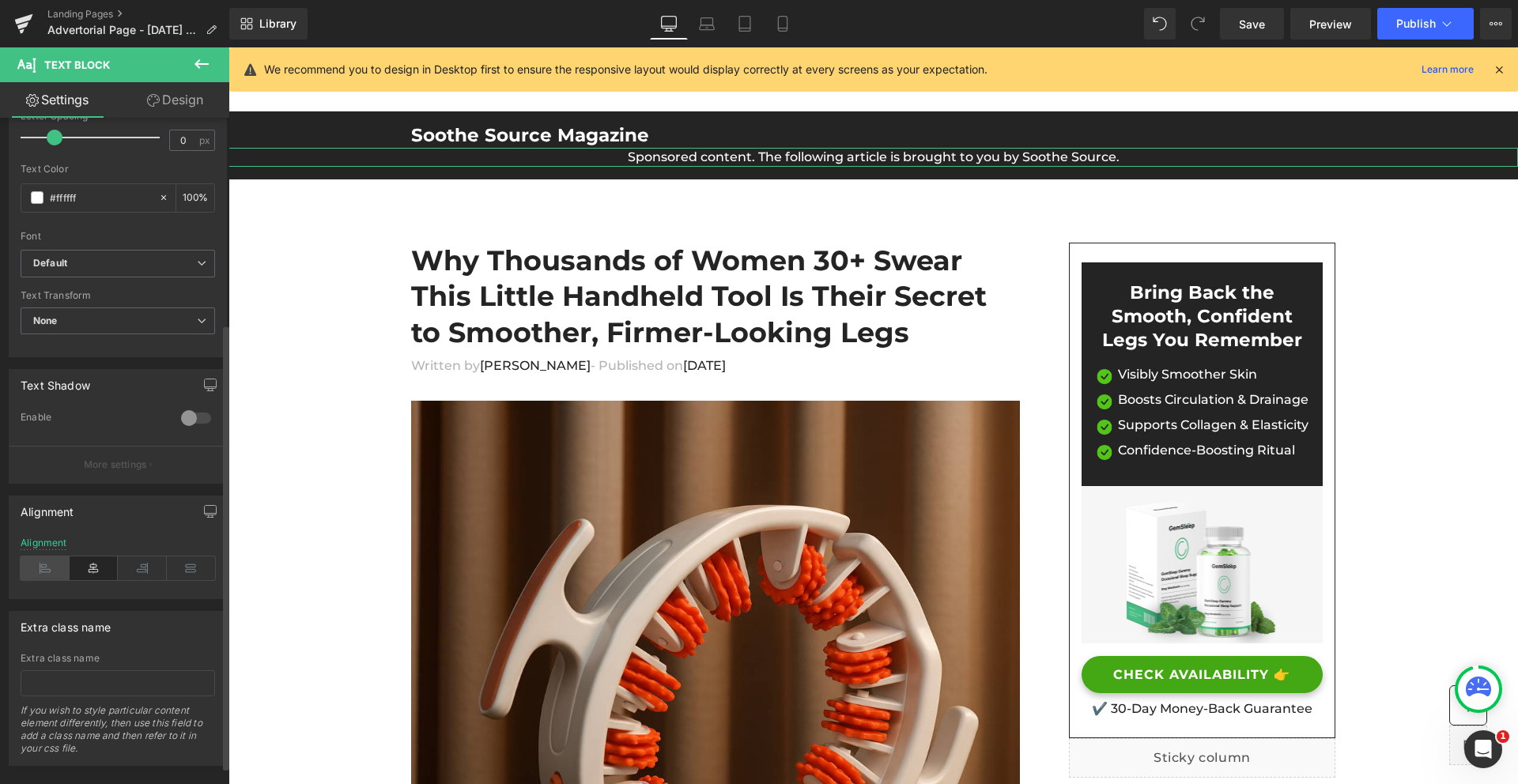
click at [52, 571] on icon at bounding box center [45, 568] width 49 height 24
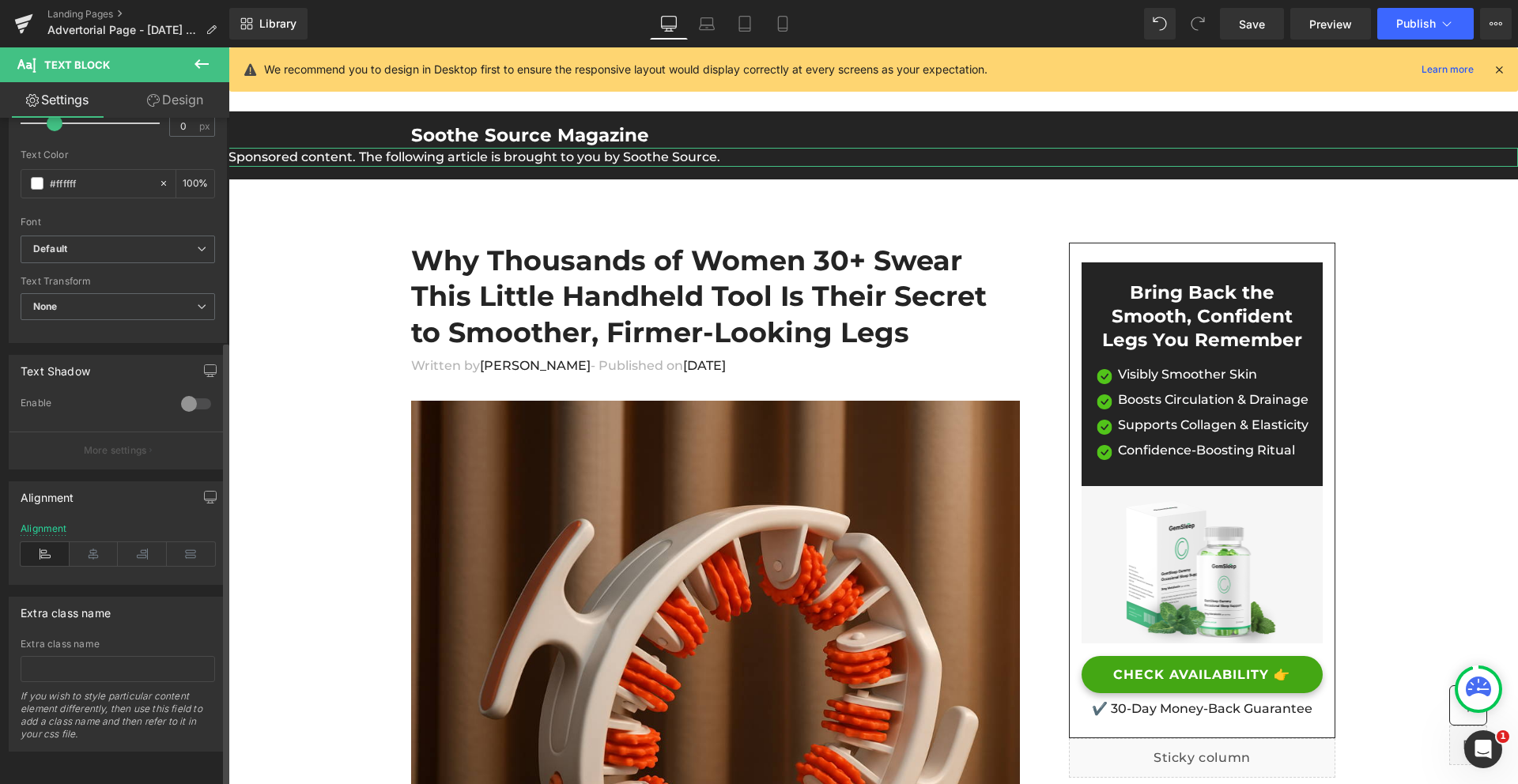
scroll to position [288, 0]
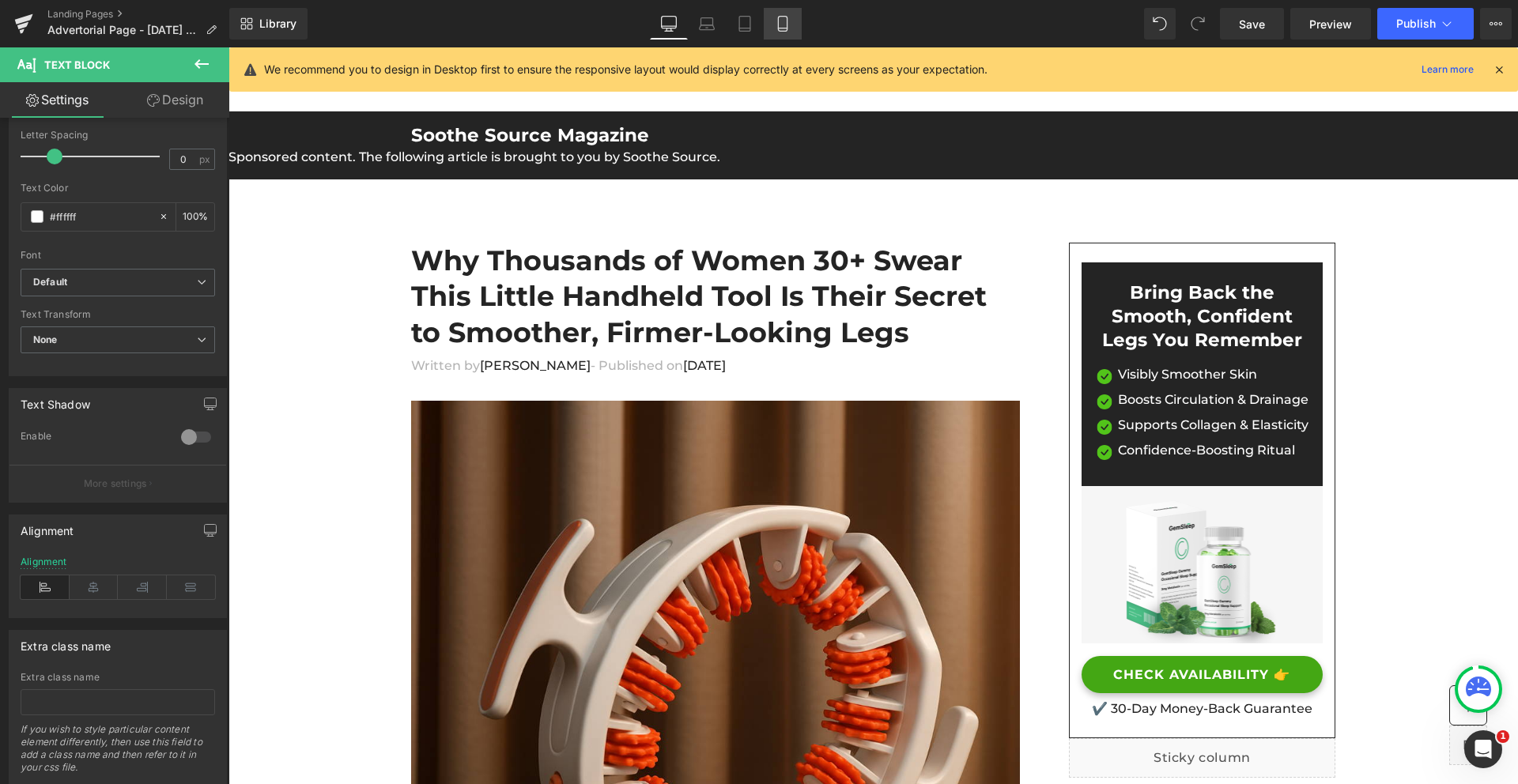
click at [792, 24] on link "Mobile" at bounding box center [782, 23] width 38 height 31
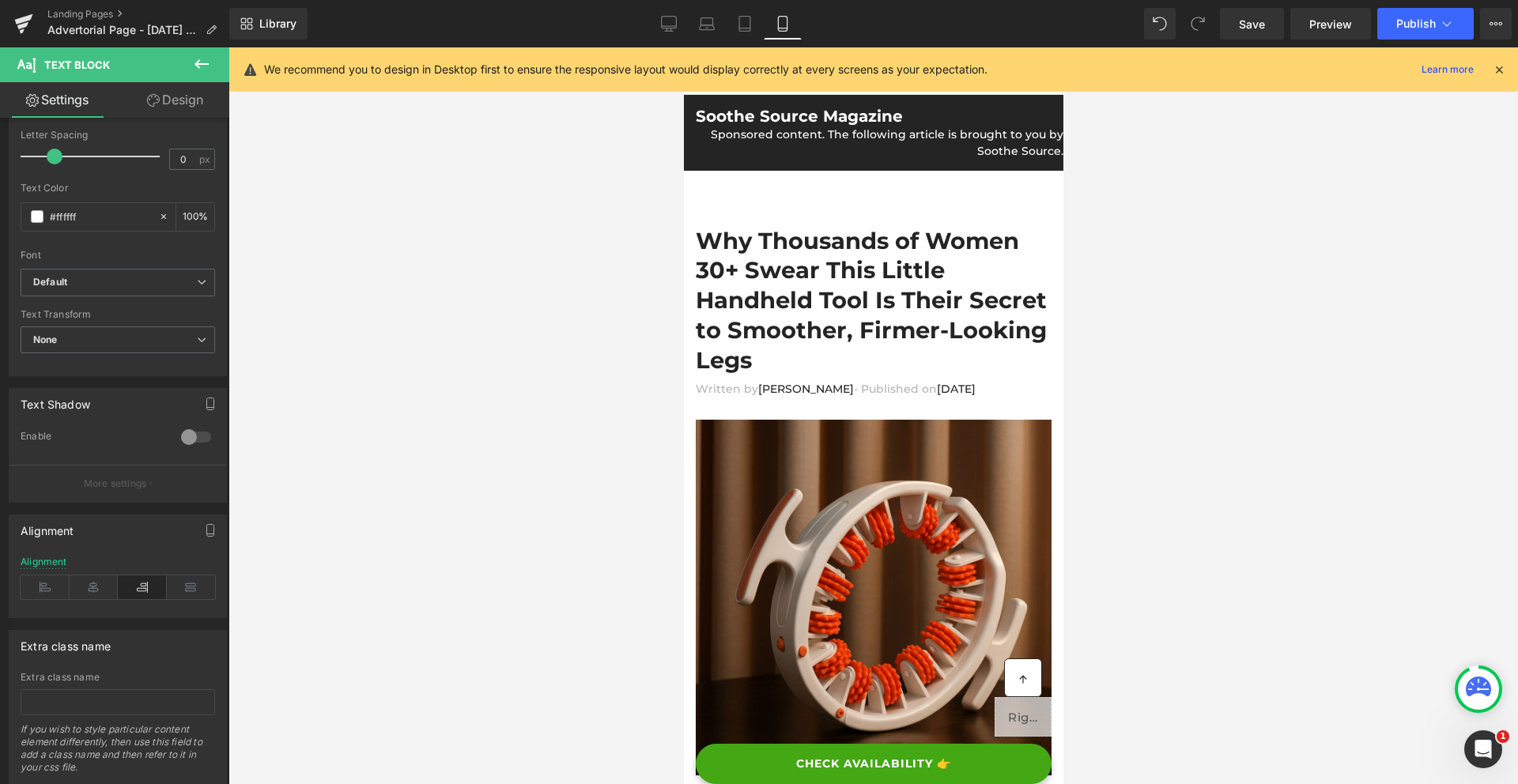
scroll to position [0, 0]
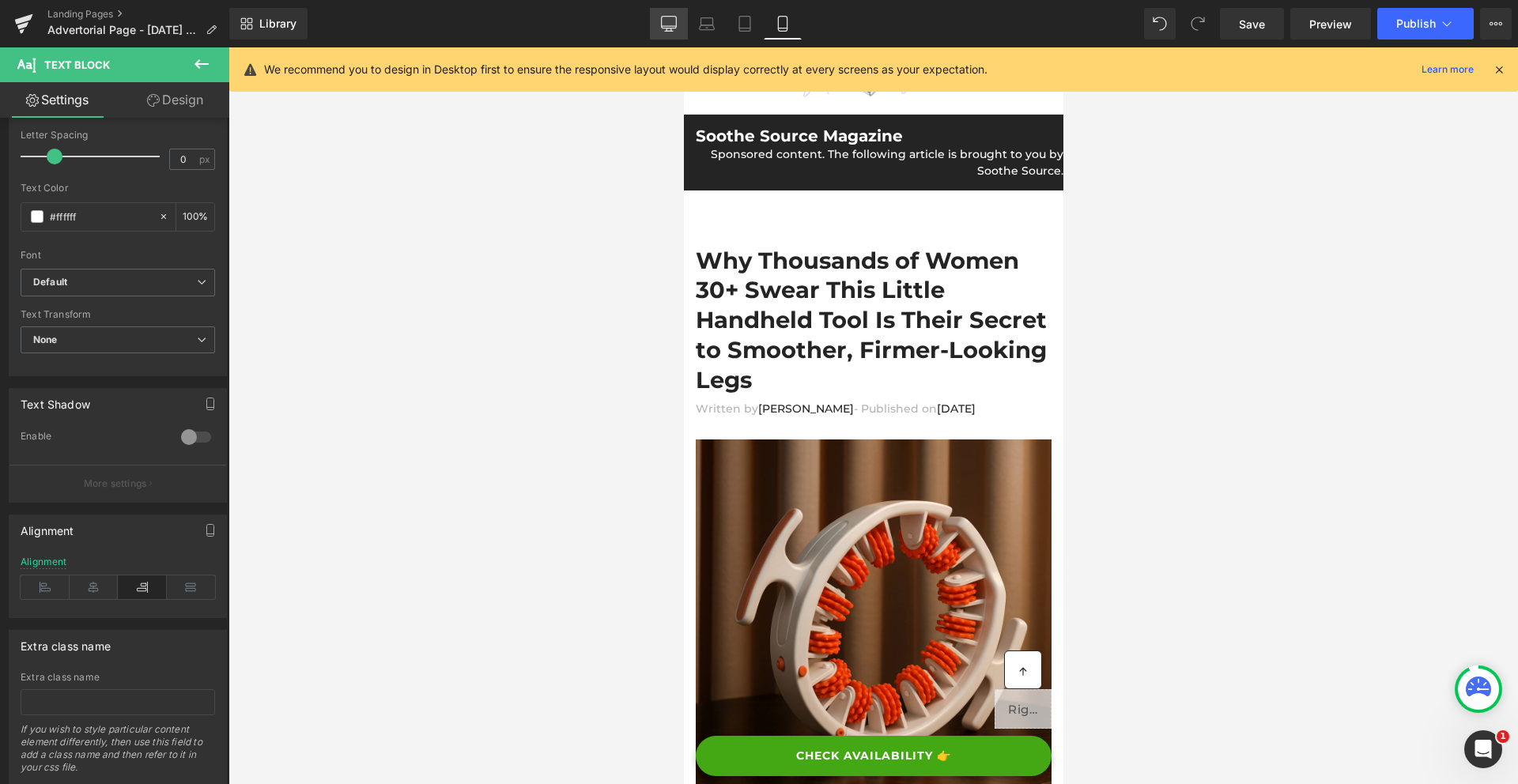
click at [671, 31] on icon at bounding box center [668, 31] width 8 height 0
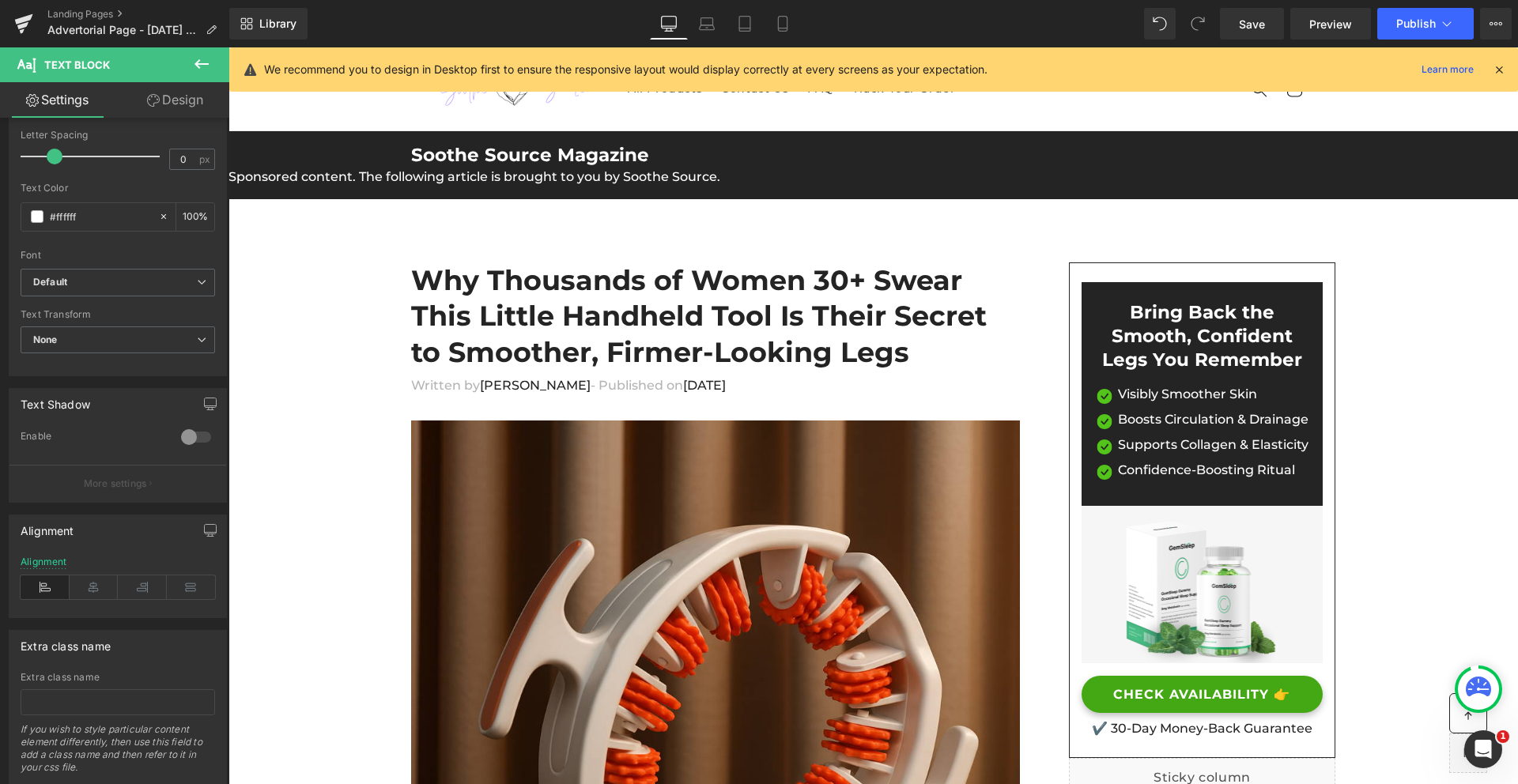
scroll to position [23, 0]
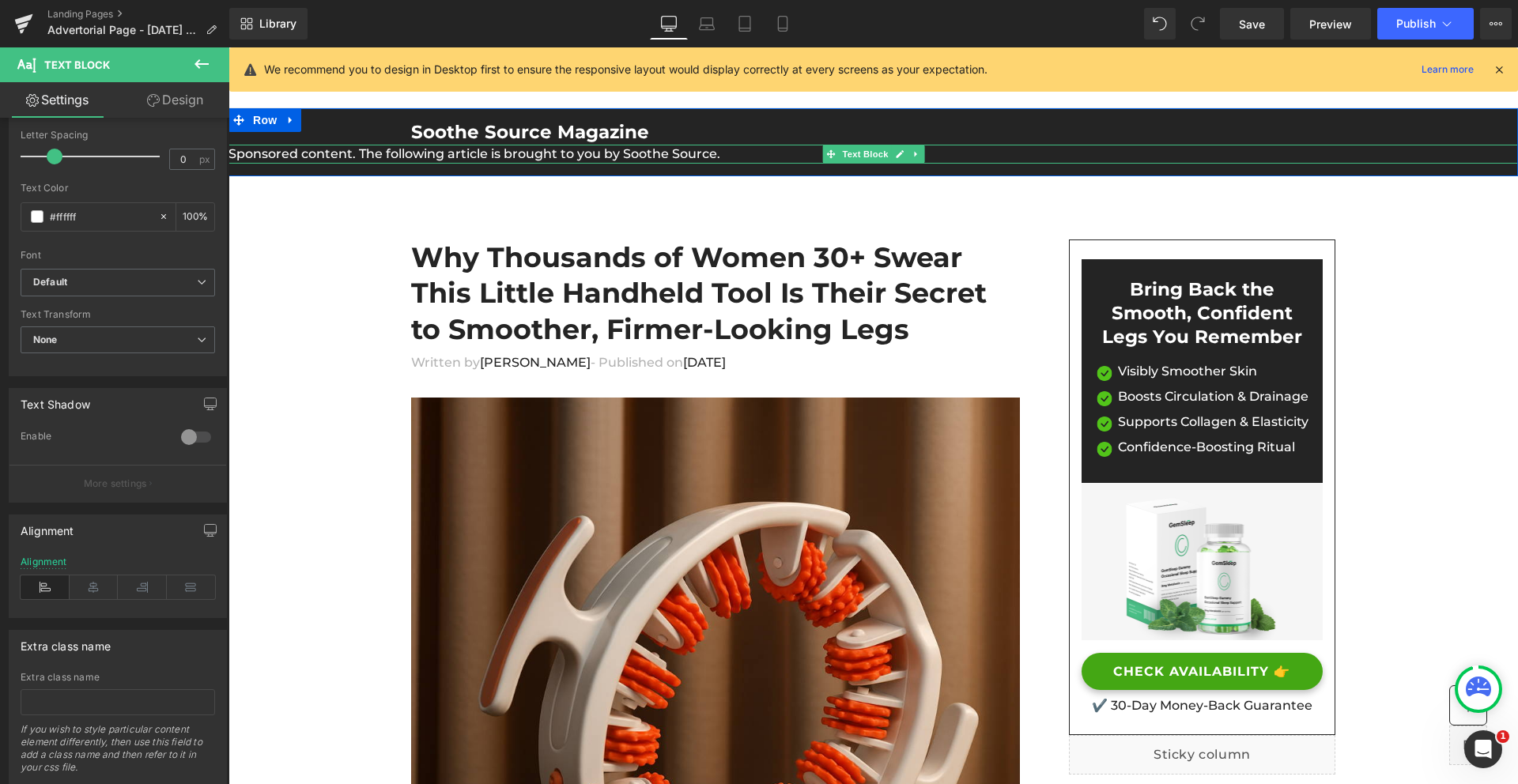
click at [495, 155] on p "Sponsored content. The following article is brought to you by Soothe Source." at bounding box center [873, 154] width 1289 height 19
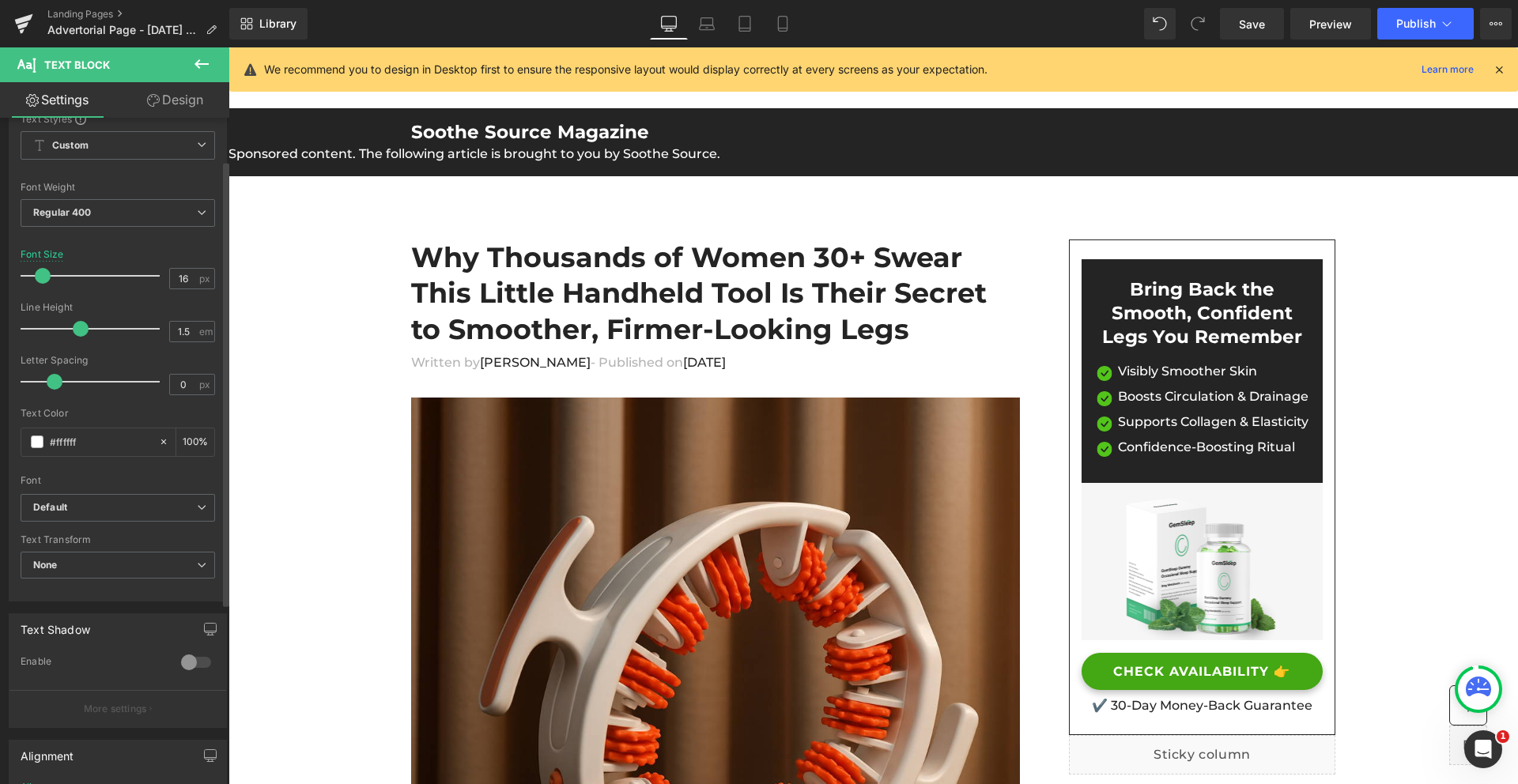
scroll to position [0, 0]
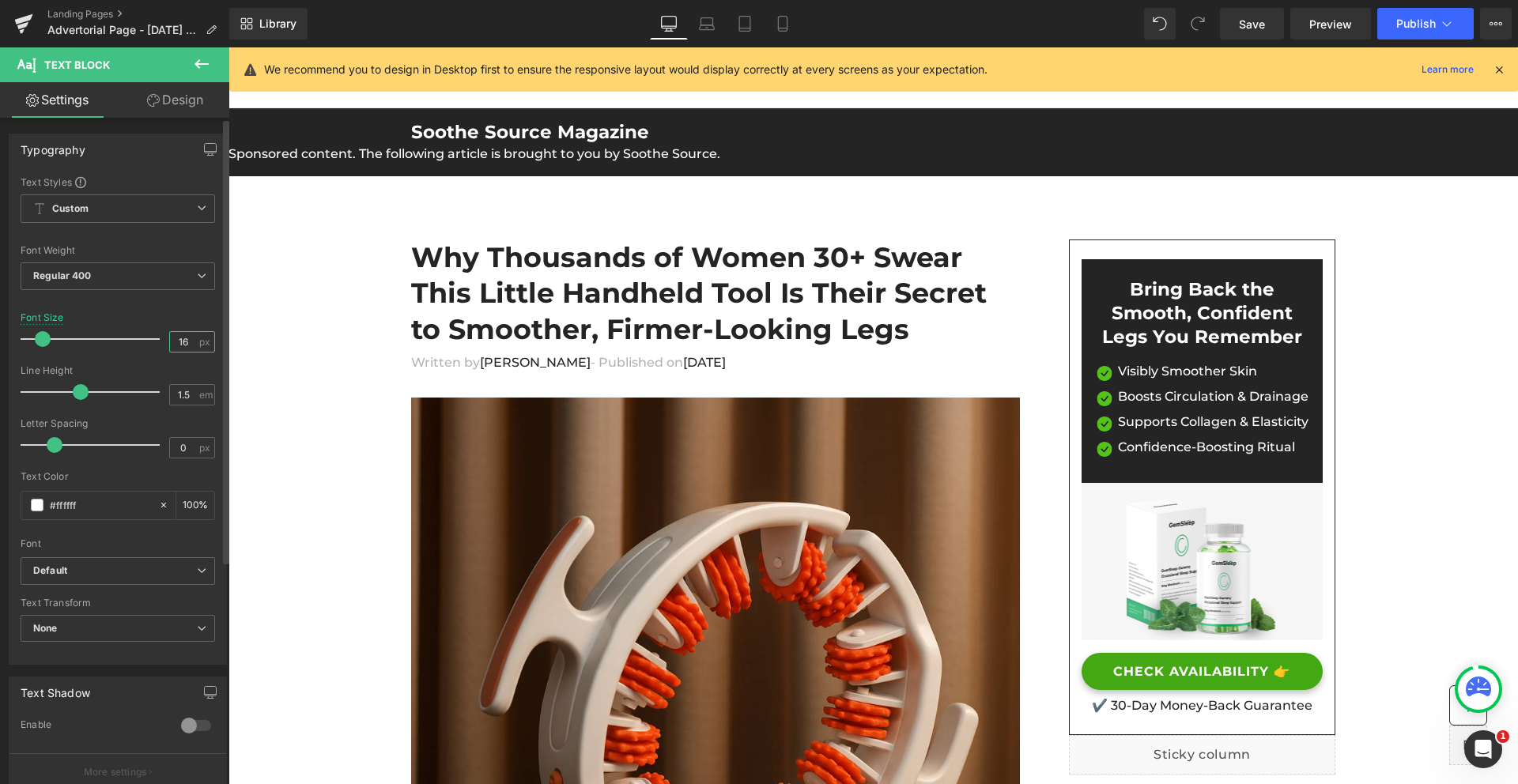
click at [176, 340] on input "16" at bounding box center [183, 342] width 28 height 20
type input "10"
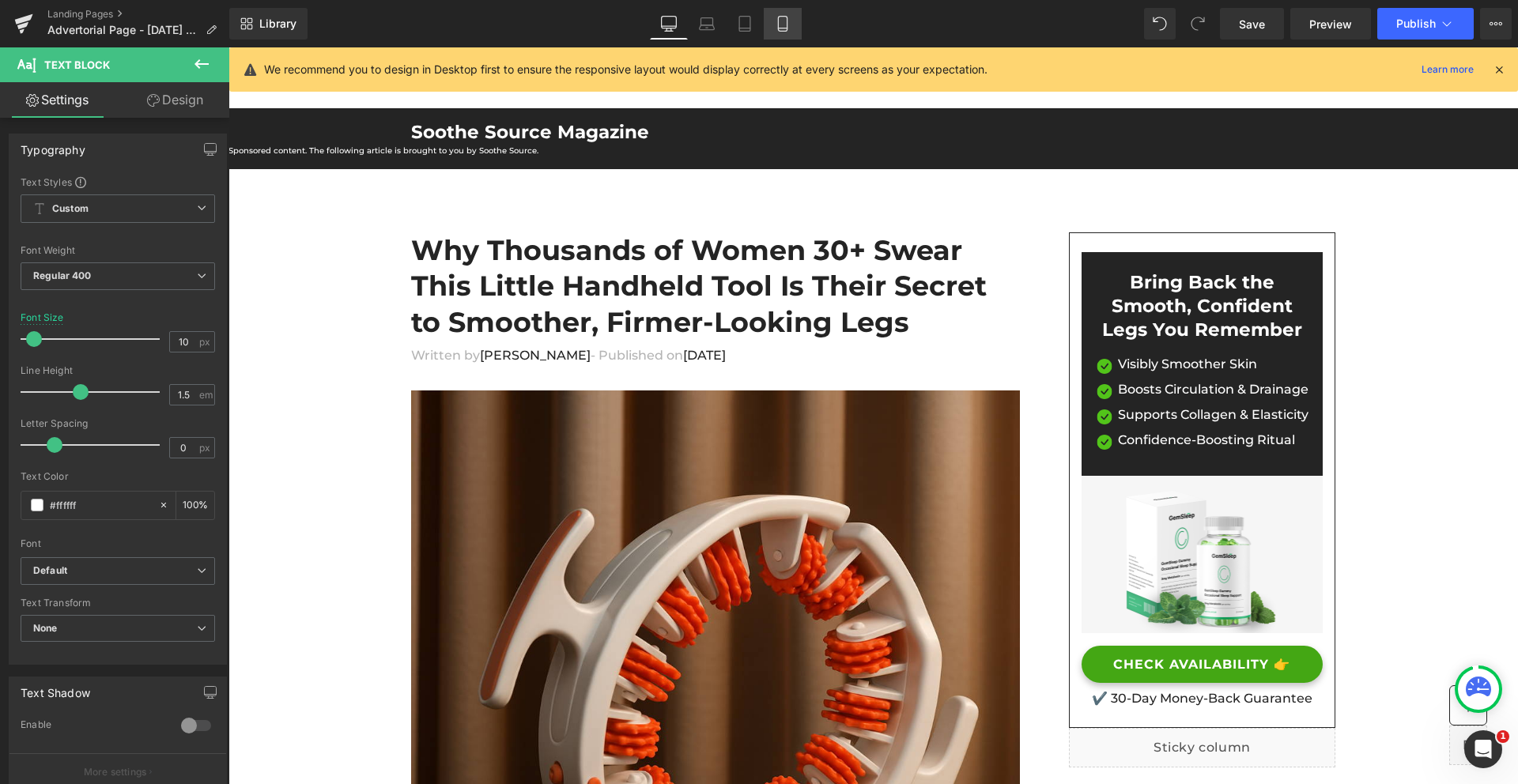
click at [787, 29] on icon at bounding box center [782, 24] width 9 height 15
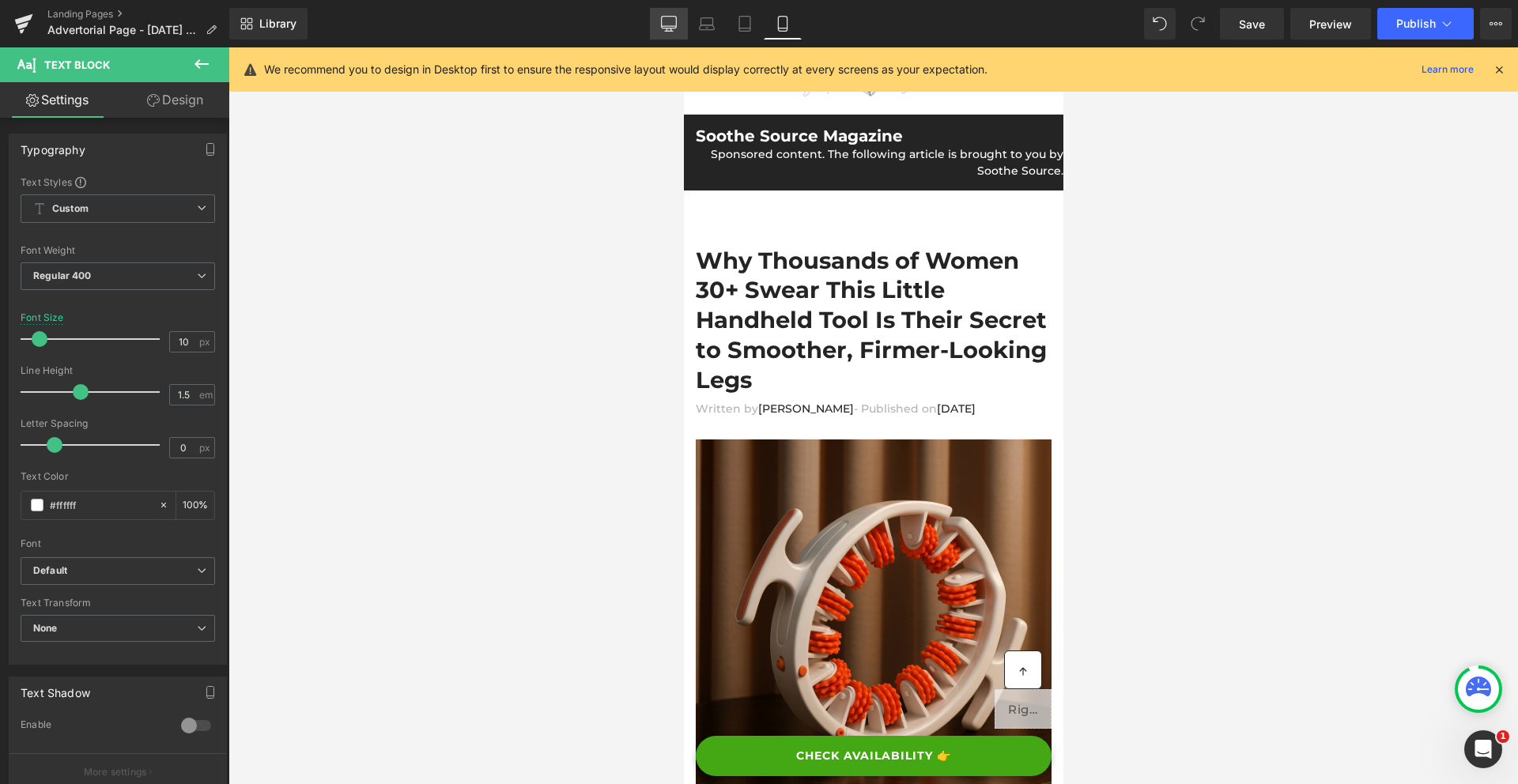
click at [674, 25] on icon at bounding box center [669, 24] width 16 height 16
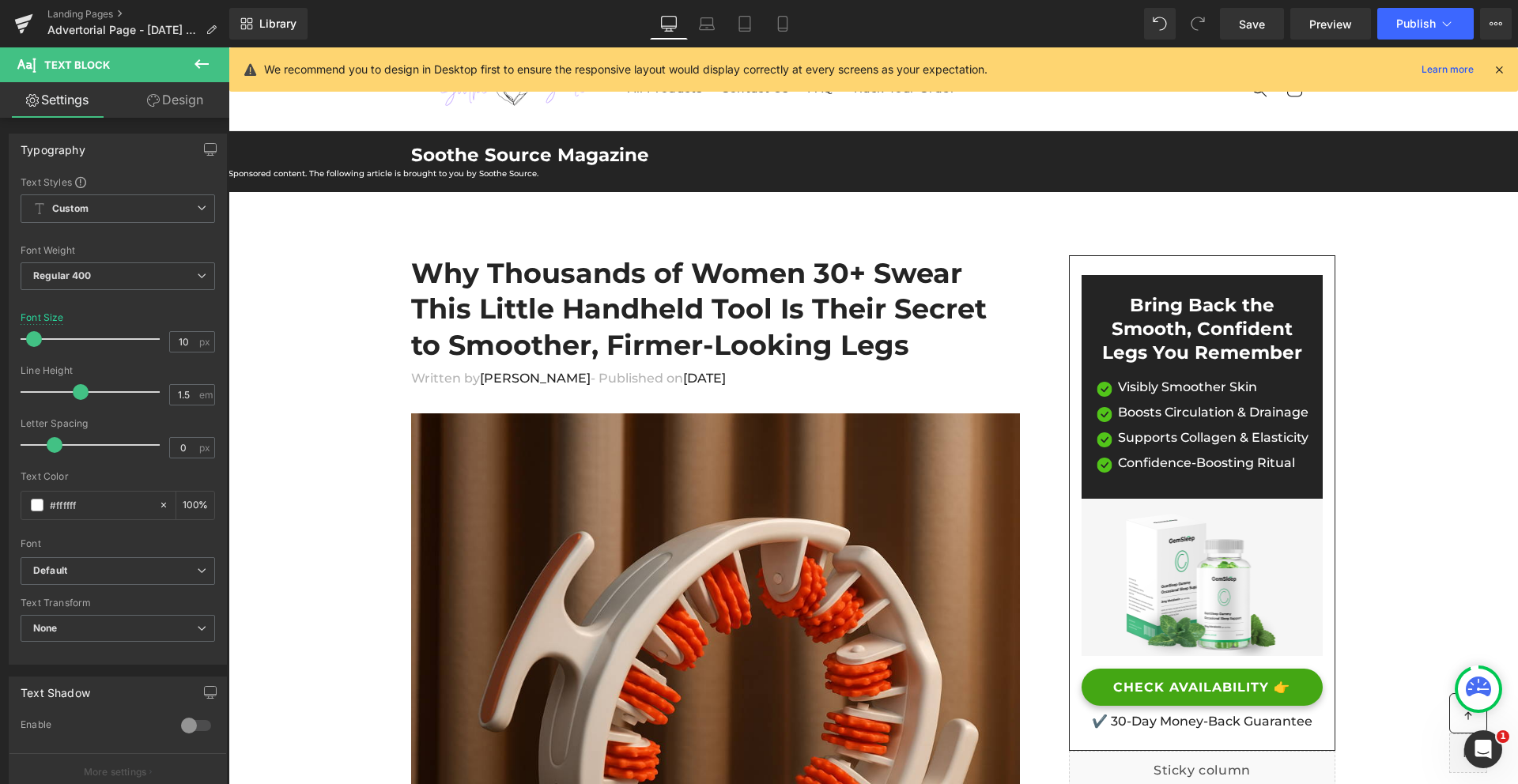
scroll to position [23, 0]
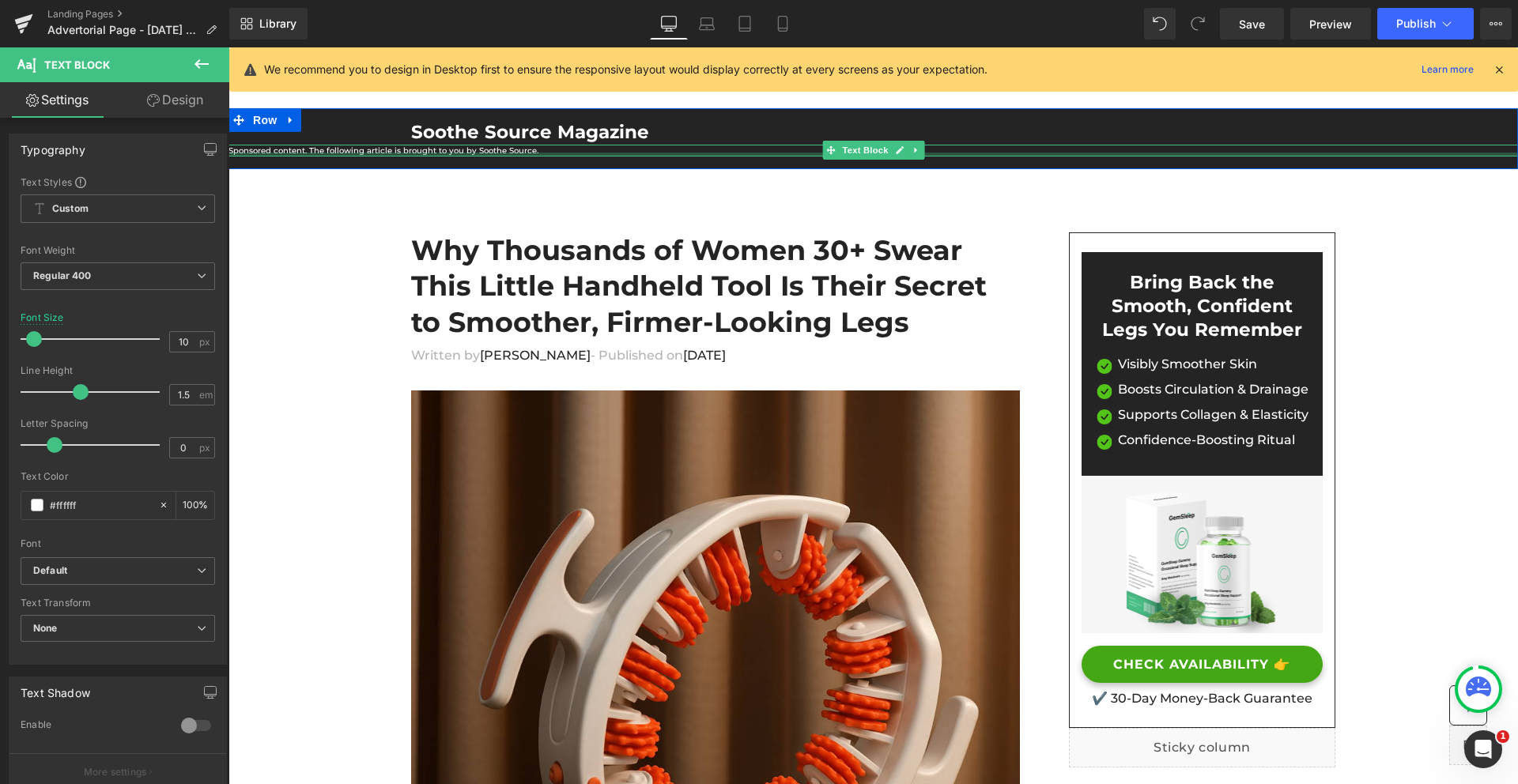
click at [440, 153] on div at bounding box center [873, 154] width 1289 height 4
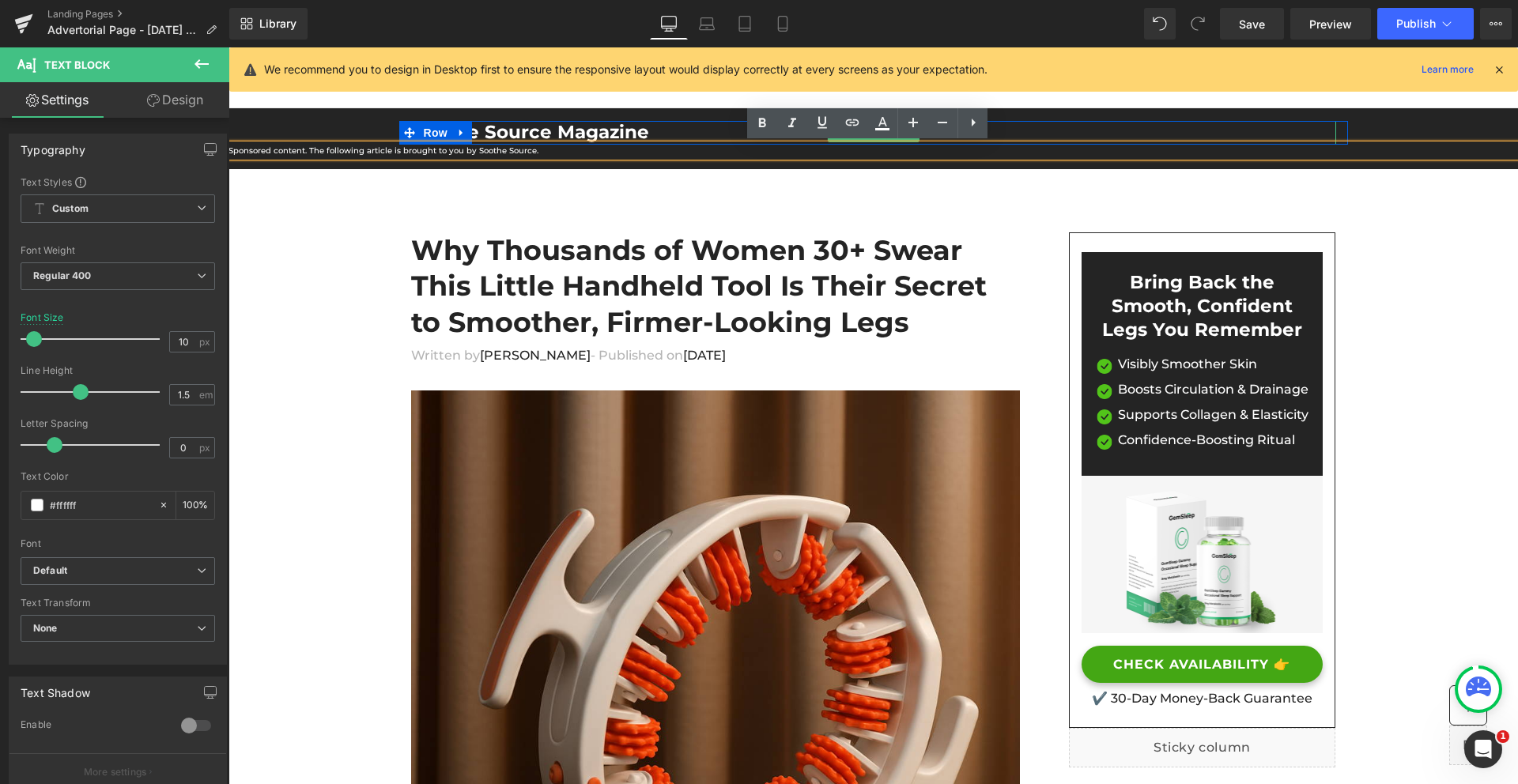
click at [610, 132] on h2 "Soothe Source Magazine" at bounding box center [873, 132] width 925 height 24
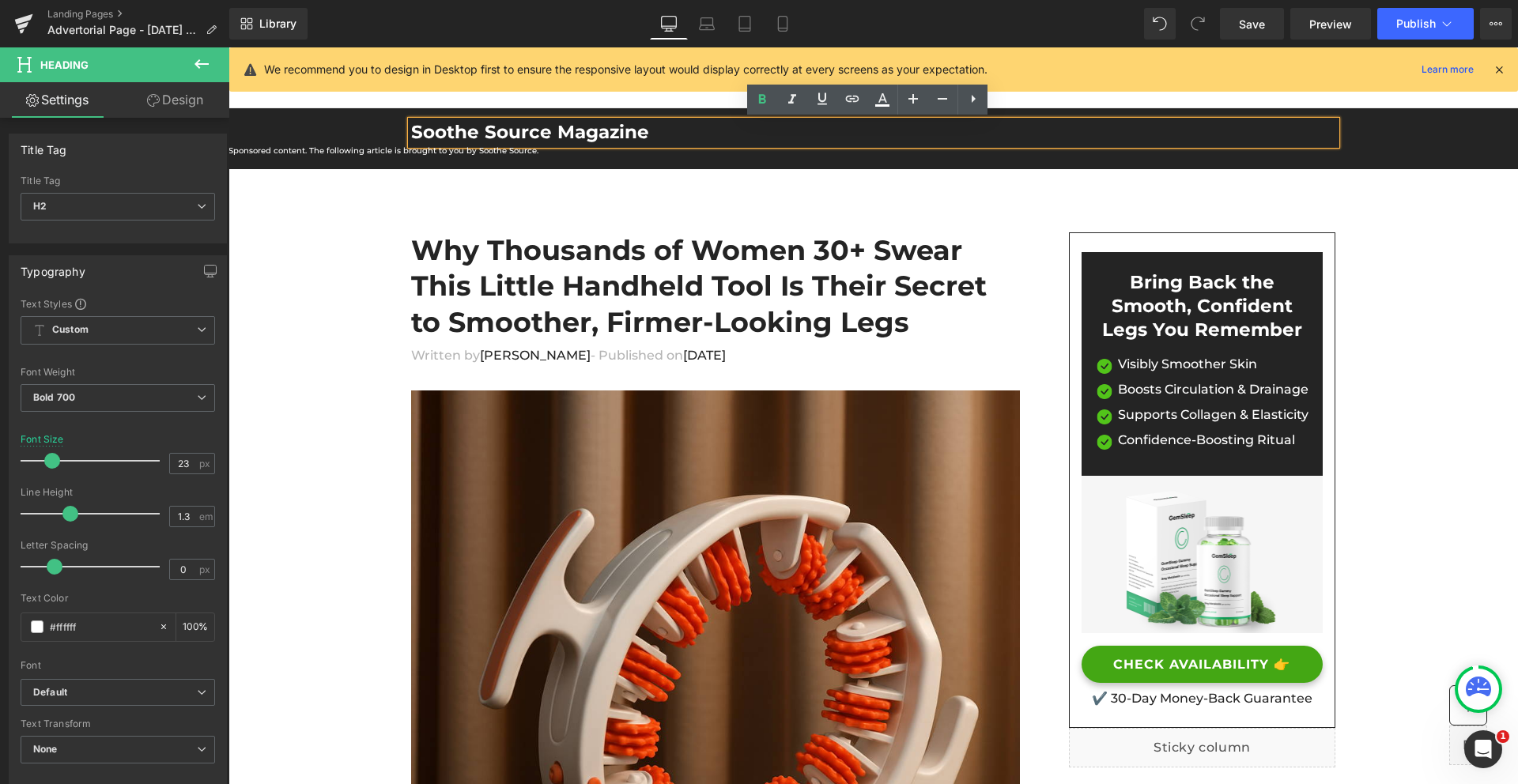
click at [399, 122] on div "Soothe Source Magazine Heading" at bounding box center [873, 132] width 948 height 24
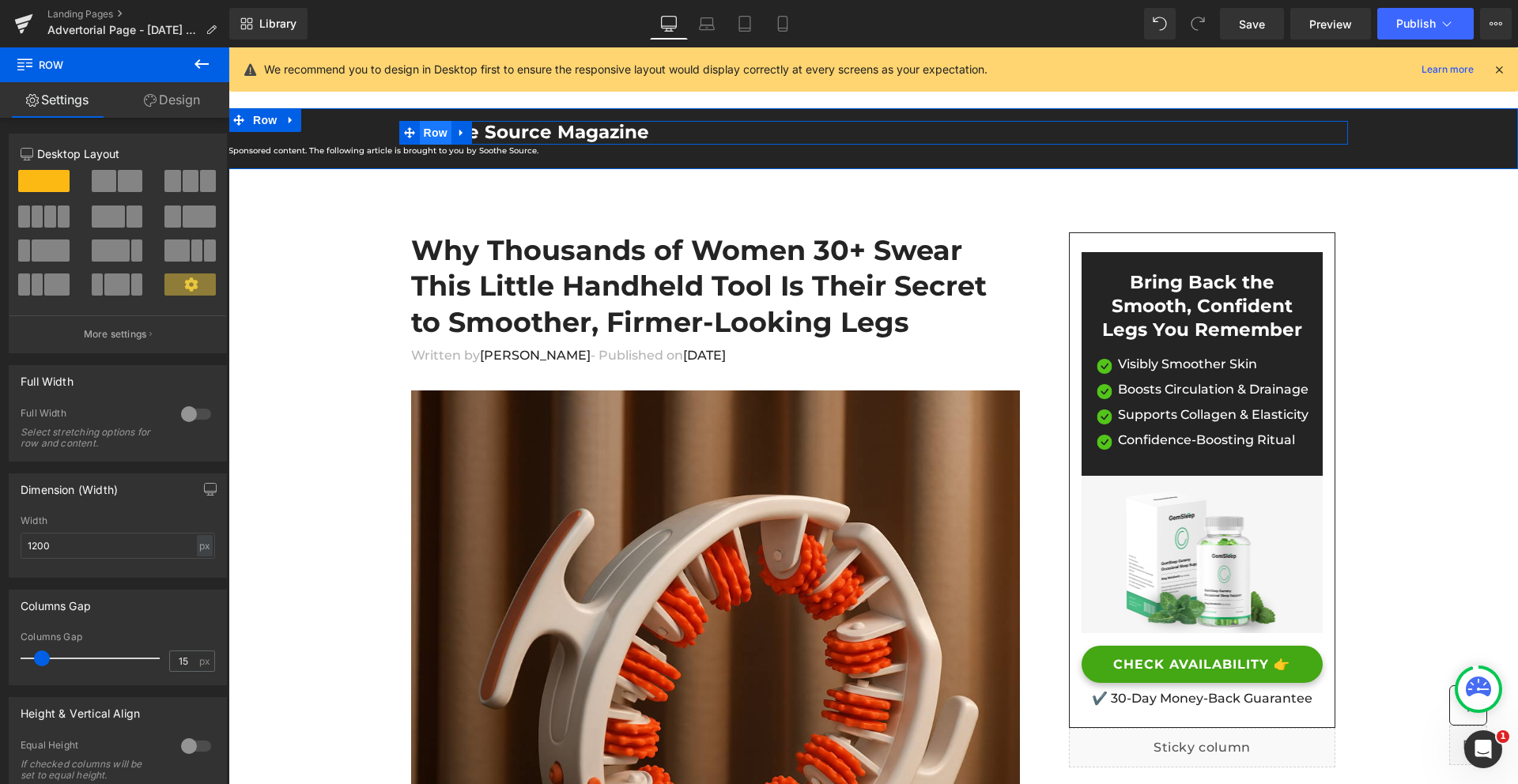
click at [430, 134] on span "Row" at bounding box center [435, 132] width 31 height 24
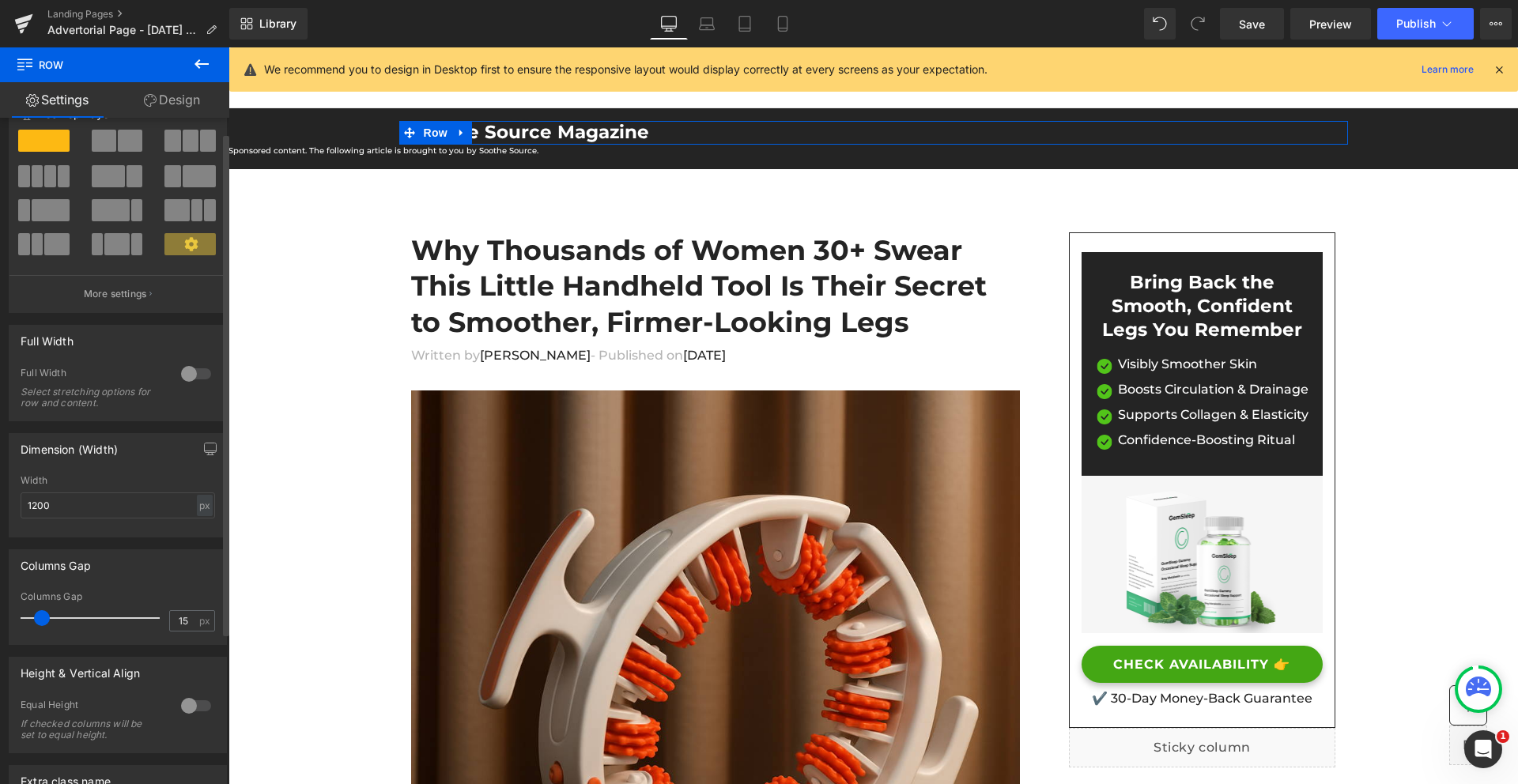
scroll to position [54, 0]
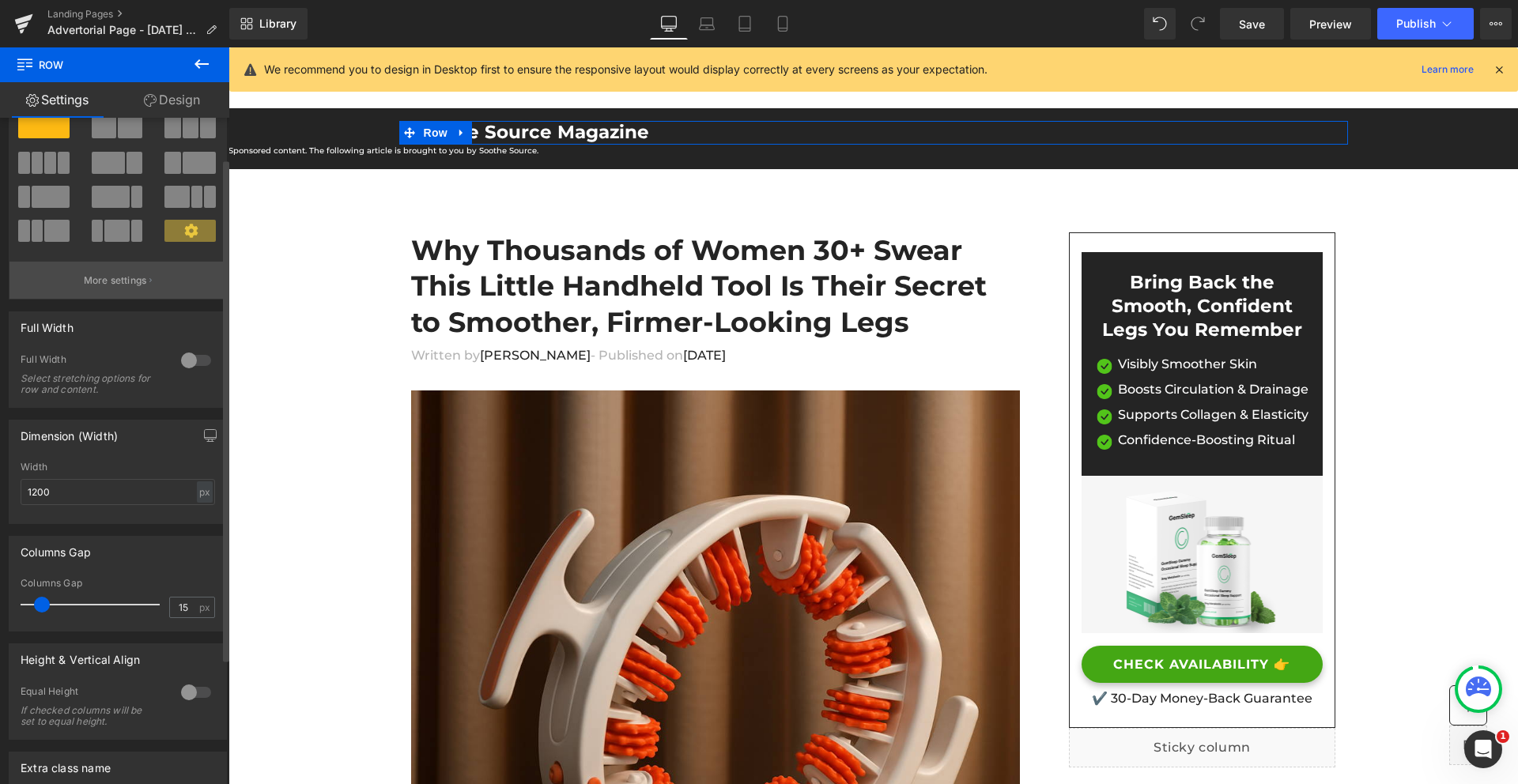
click at [112, 276] on p "More settings" at bounding box center [115, 280] width 63 height 14
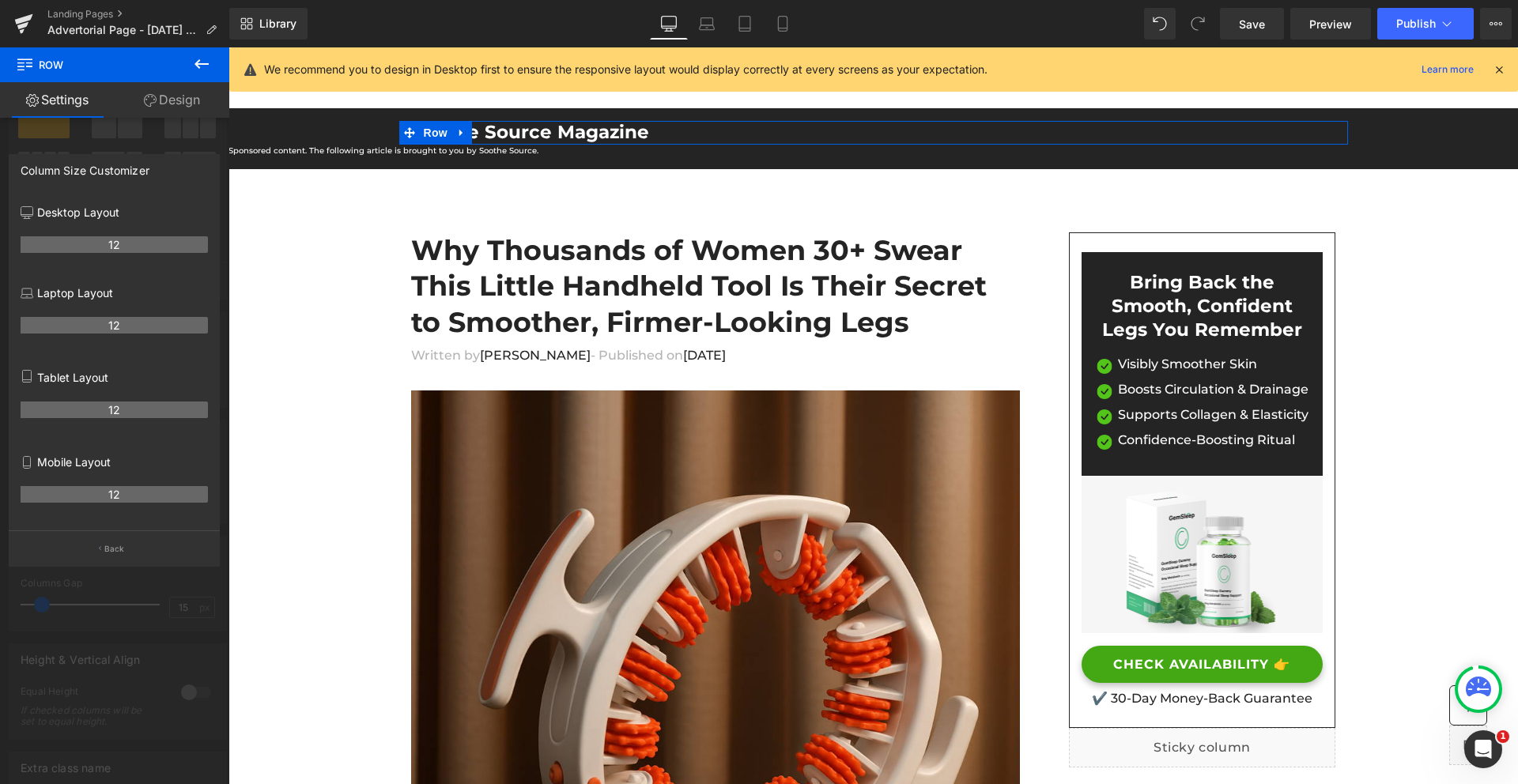
click at [126, 326] on th "12" at bounding box center [114, 325] width 188 height 17
click at [185, 123] on div at bounding box center [114, 420] width 229 height 745
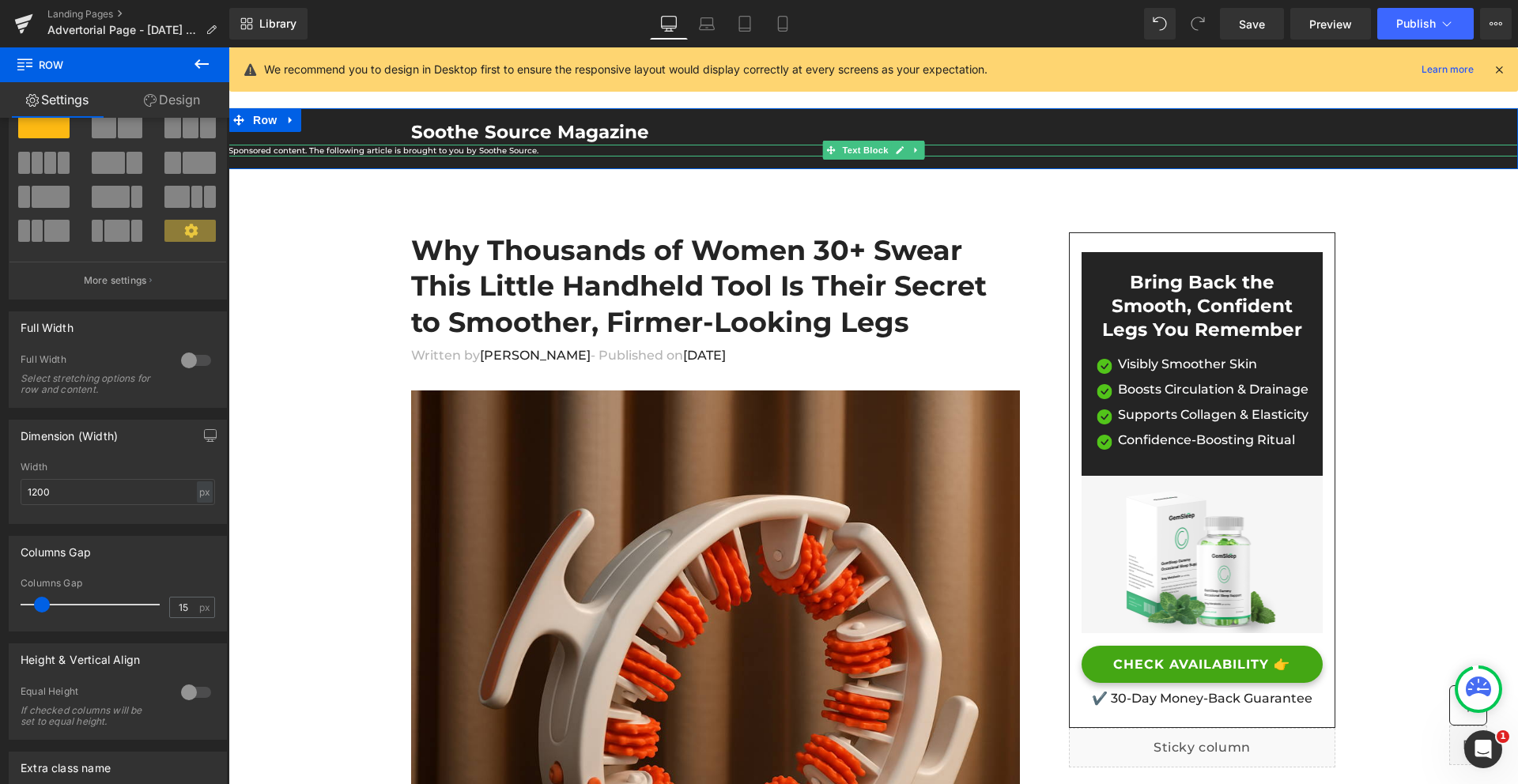
click at [434, 153] on div at bounding box center [873, 154] width 1289 height 4
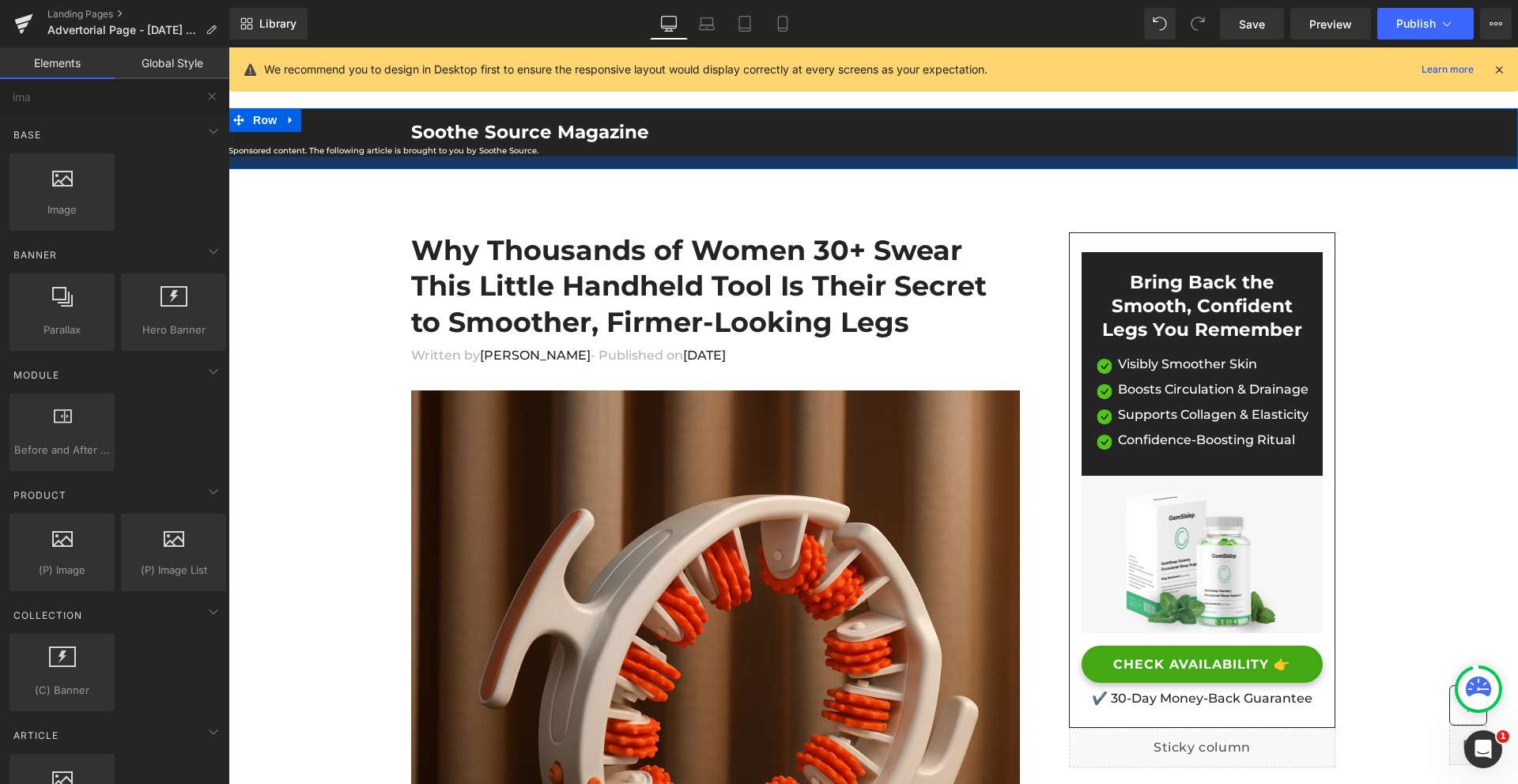
click at [337, 153] on div "Sponsored content. The following article is brought to you by Soothe Source. Te…" at bounding box center [873, 150] width 1289 height 12
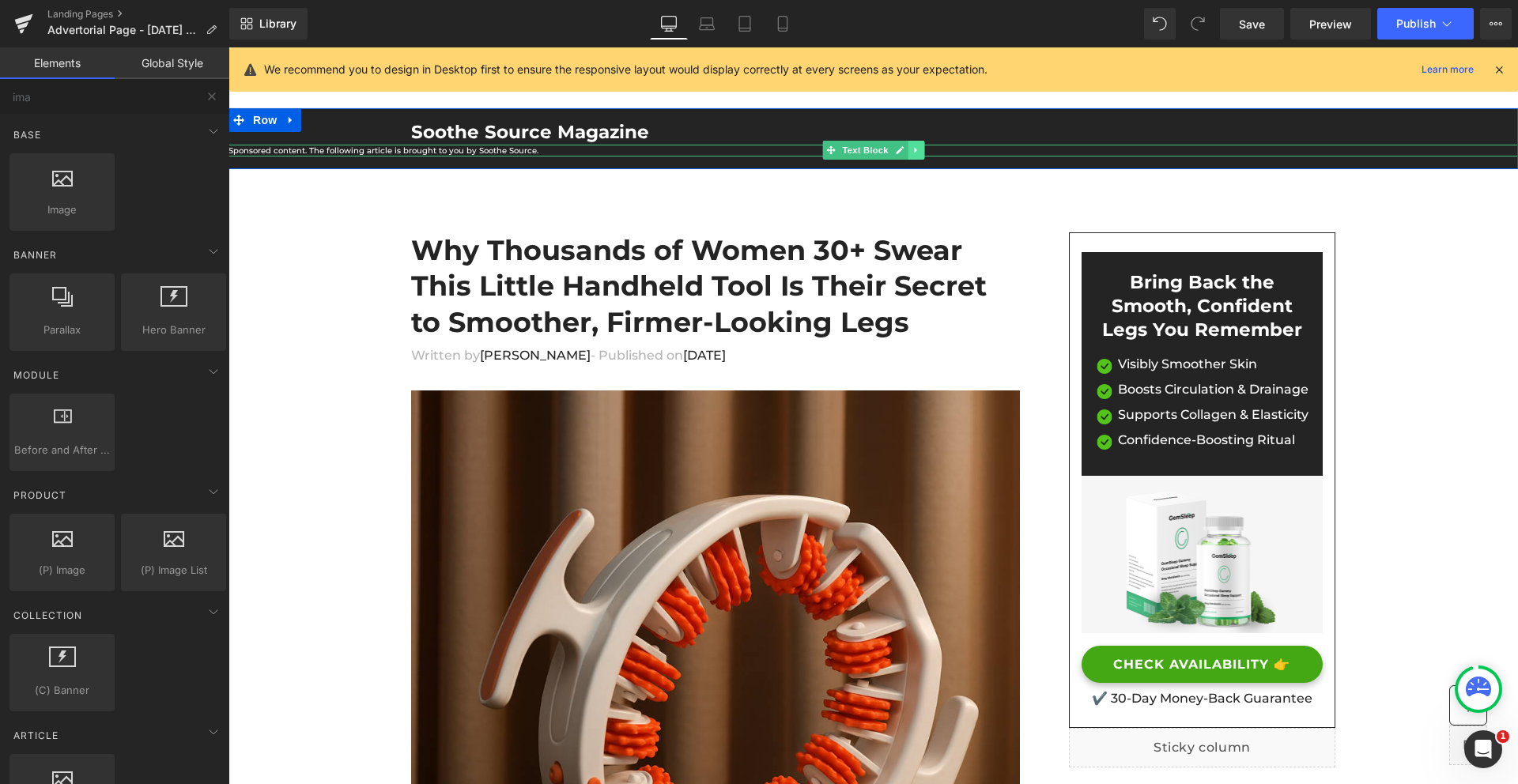
click at [912, 150] on icon at bounding box center [916, 150] width 9 height 10
click at [924, 152] on link at bounding box center [923, 150] width 17 height 19
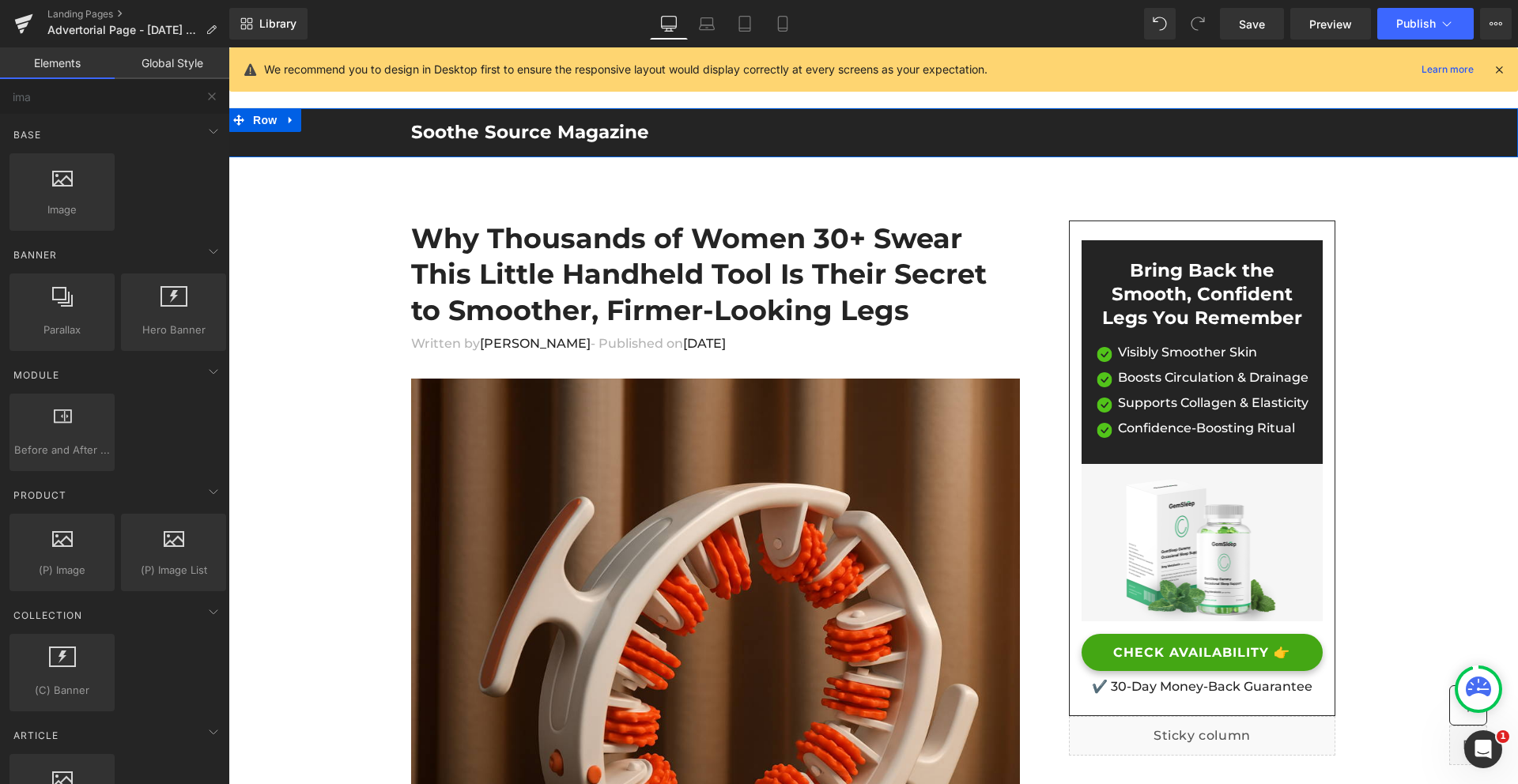
click at [304, 136] on div "Soothe Source Magazine Heading Row" at bounding box center [873, 132] width 1289 height 24
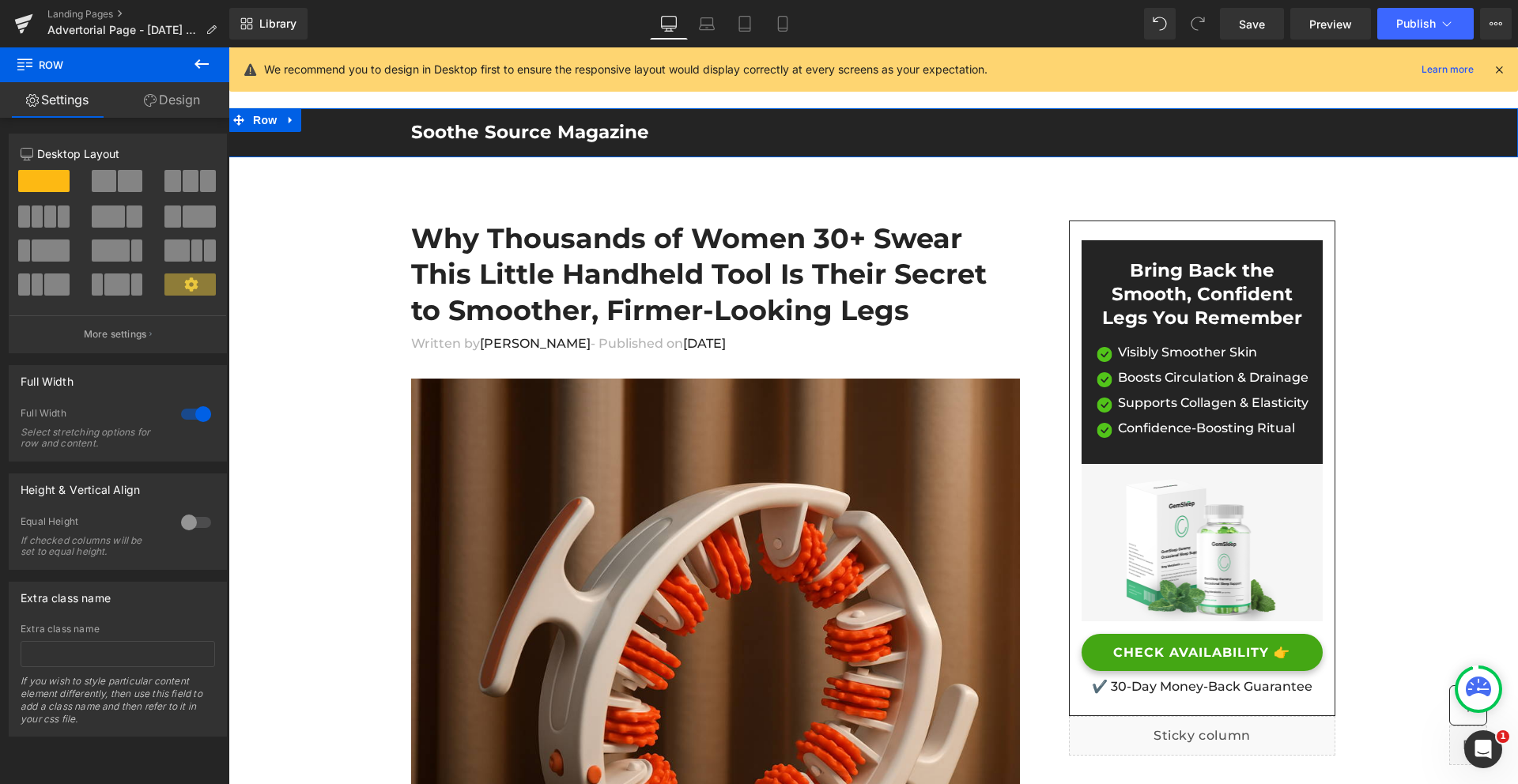
click at [304, 136] on div "Soothe Source Magazine Heading Row" at bounding box center [873, 132] width 1289 height 24
click at [157, 106] on link "Design" at bounding box center [171, 100] width 114 height 36
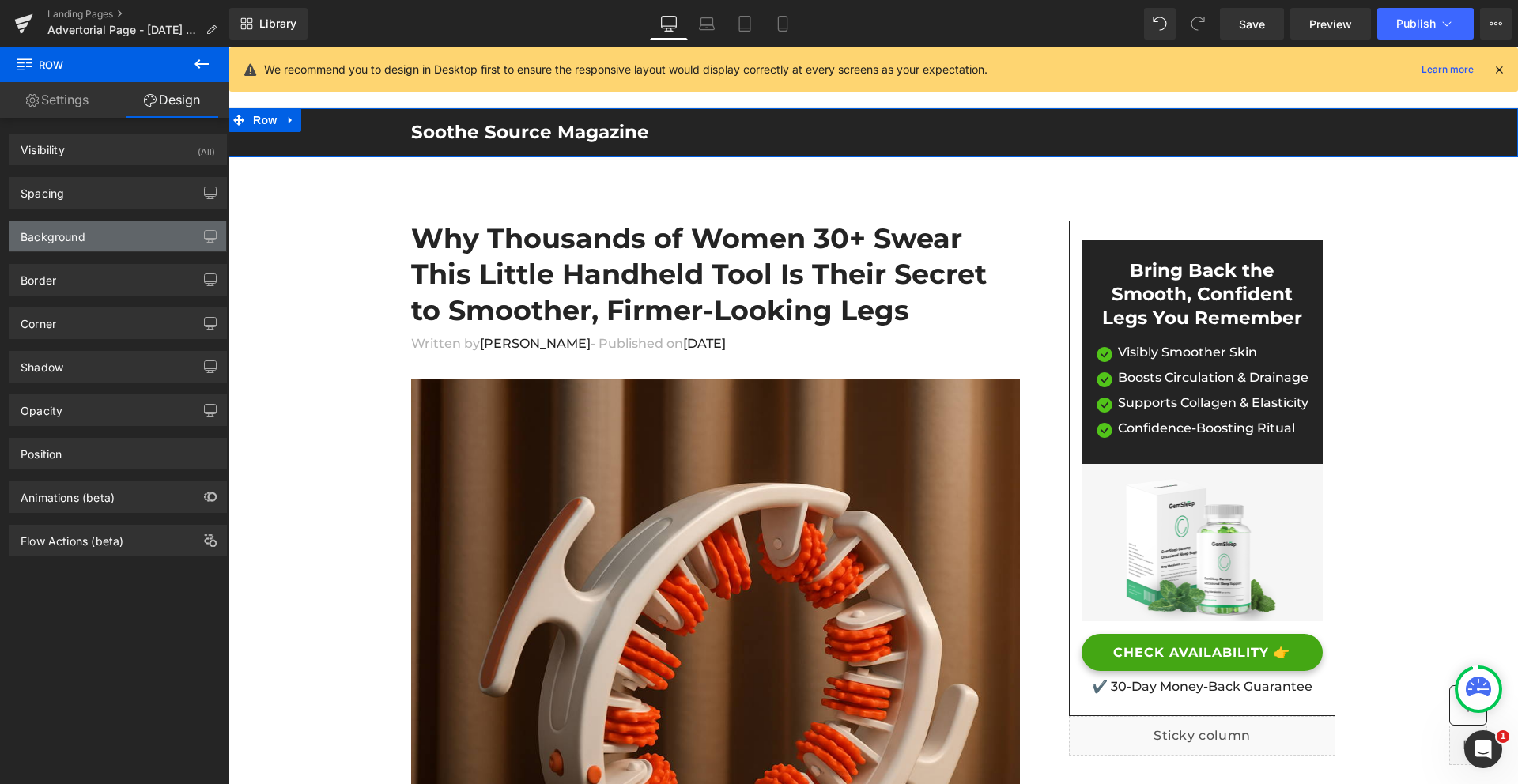
click at [94, 245] on div "Background" at bounding box center [118, 237] width 217 height 30
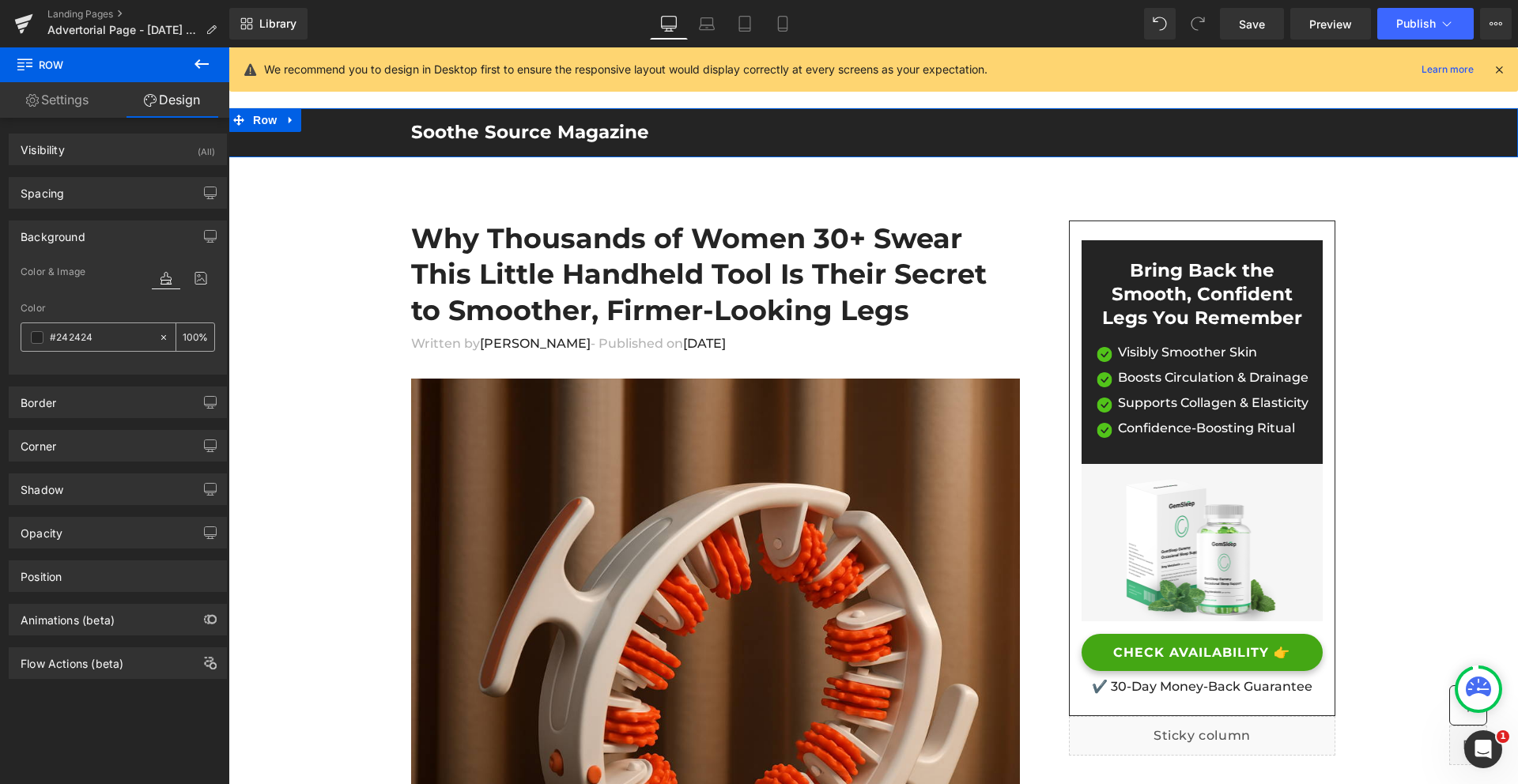
click at [48, 343] on div at bounding box center [89, 337] width 137 height 28
click at [63, 340] on input "text" at bounding box center [100, 337] width 101 height 17
click at [38, 340] on span at bounding box center [38, 338] width 13 height 13
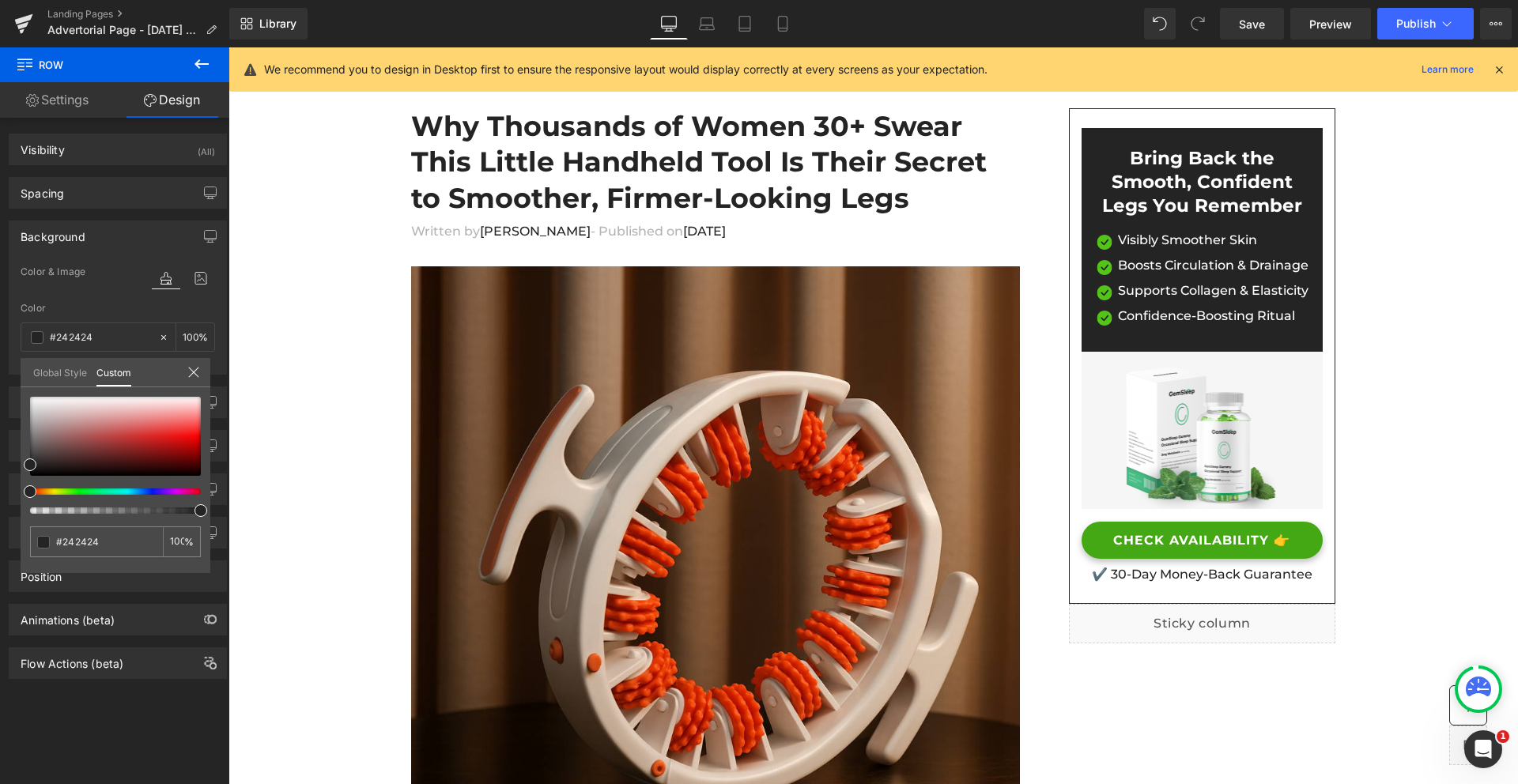
scroll to position [0, 0]
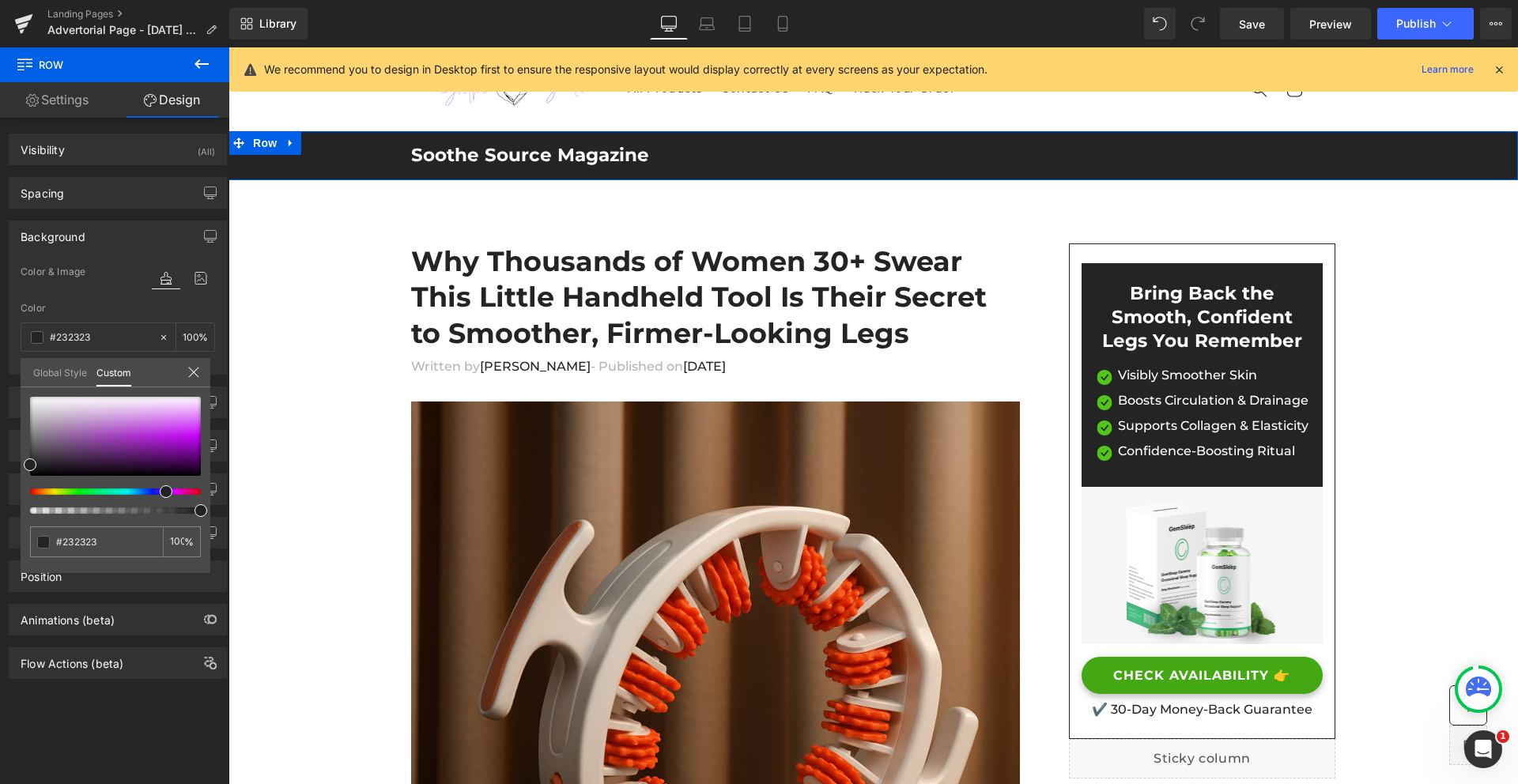
click at [160, 493] on div at bounding box center [109, 491] width 171 height 6
click at [160, 493] on span at bounding box center [166, 492] width 13 height 13
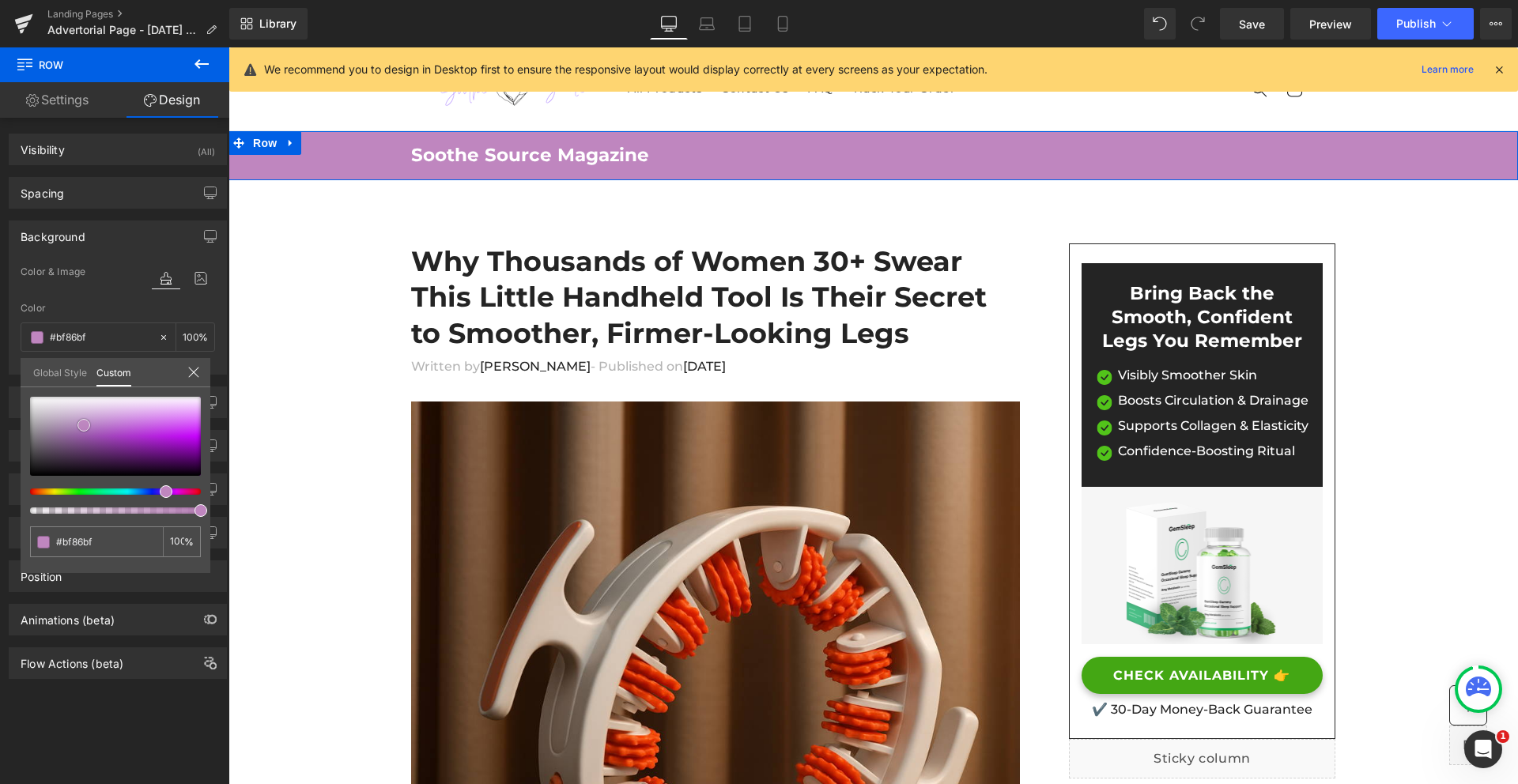
drag, startPoint x: 38, startPoint y: 465, endPoint x: 84, endPoint y: 425, distance: 61.0
click at [84, 425] on div at bounding box center [115, 436] width 171 height 79
click at [88, 540] on input "#242424" at bounding box center [98, 542] width 84 height 17
click at [87, 539] on input "#242424" at bounding box center [98, 542] width 84 height 17
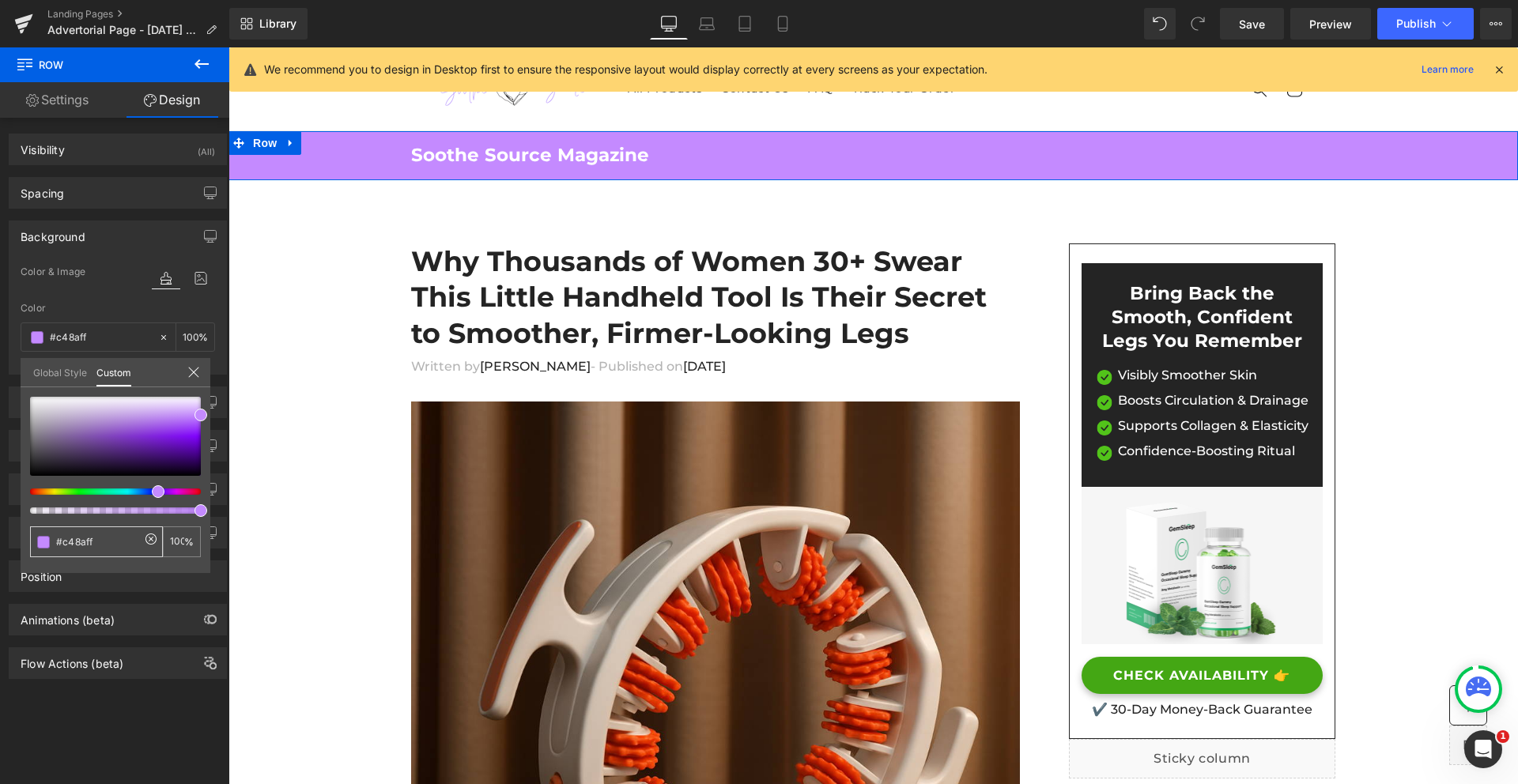
click at [79, 540] on input "#c48aff" at bounding box center [98, 542] width 84 height 17
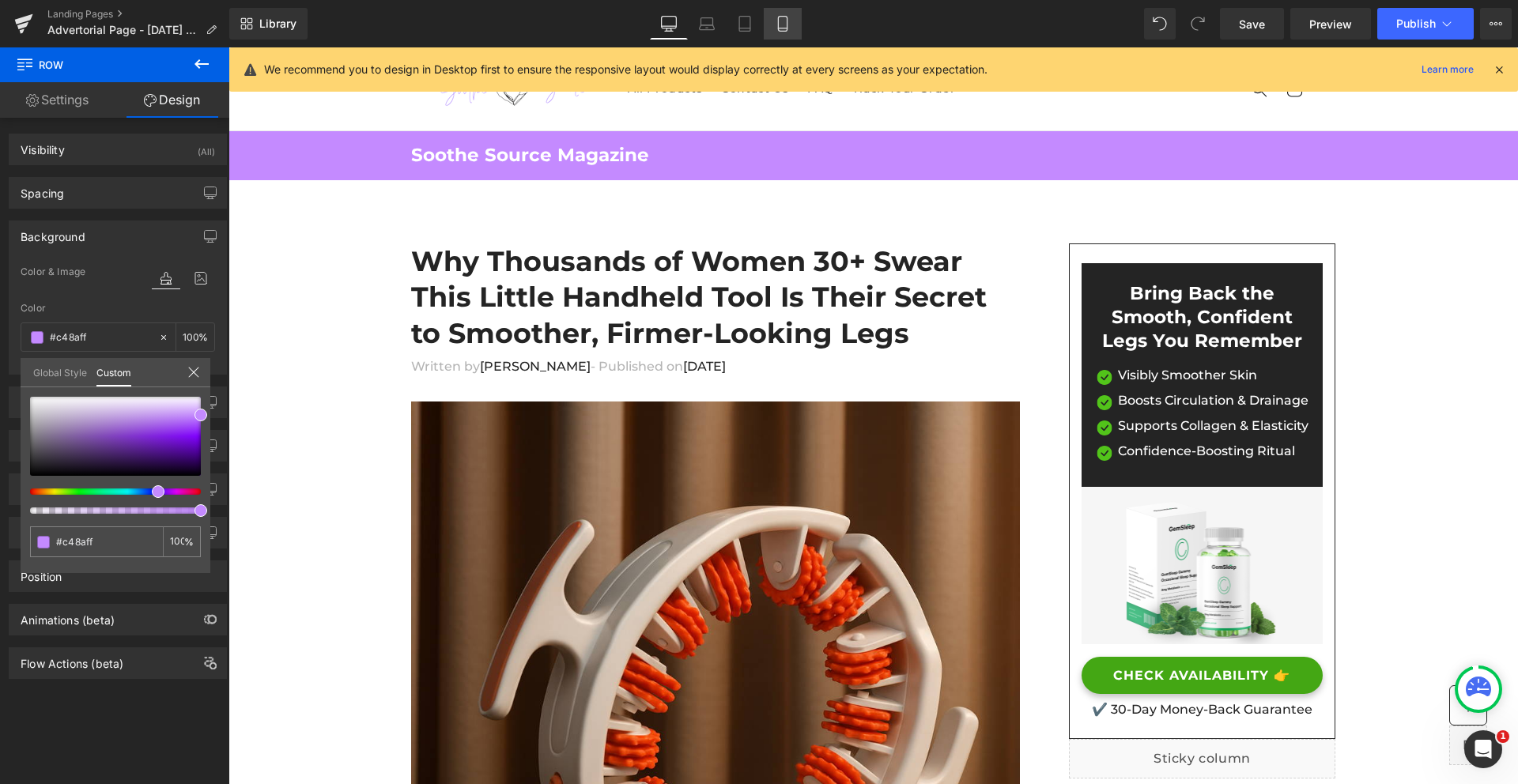
type input "#c48aff"
click at [784, 24] on icon at bounding box center [783, 24] width 16 height 16
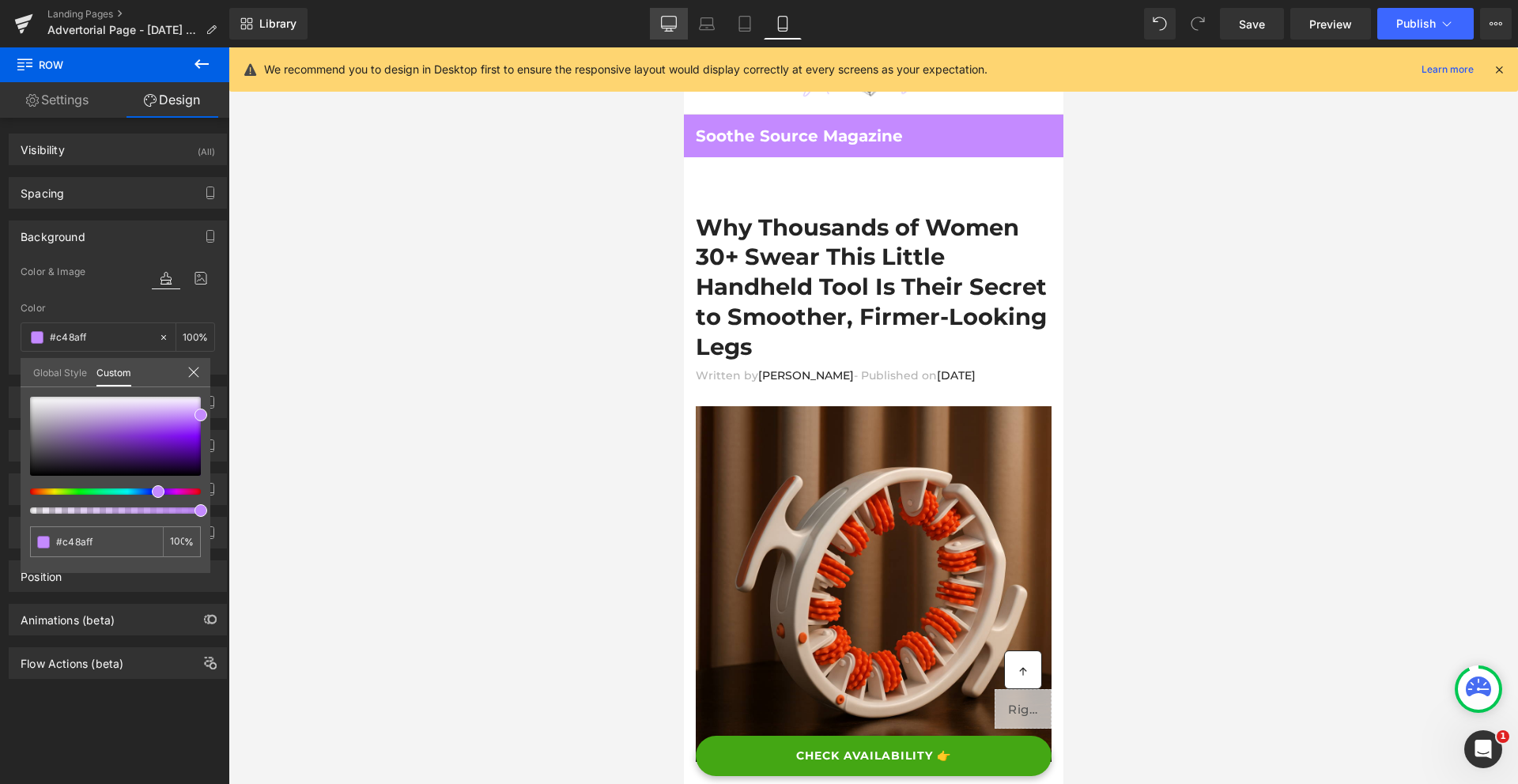
click at [672, 29] on icon at bounding box center [669, 22] width 15 height 12
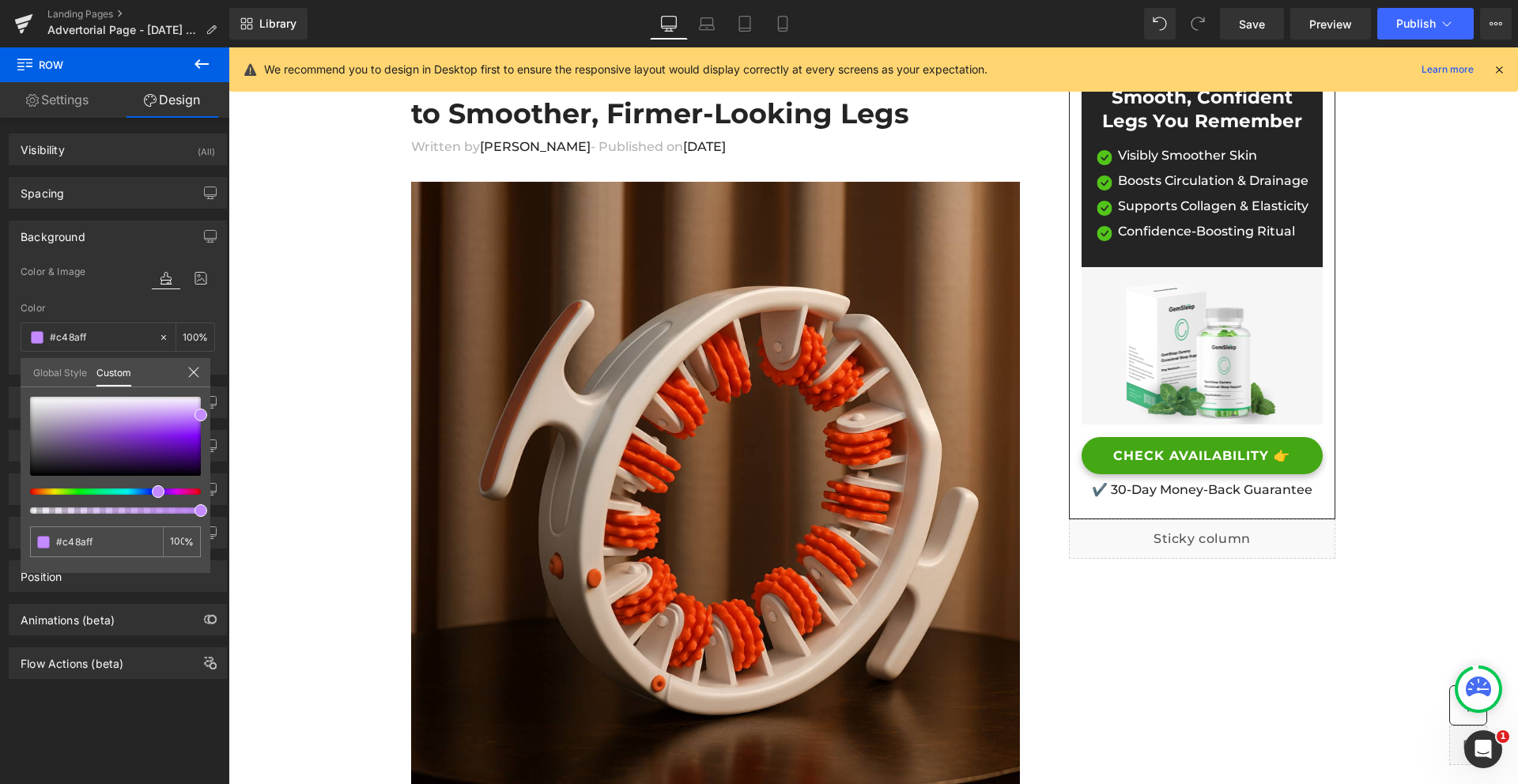
scroll to position [228, 0]
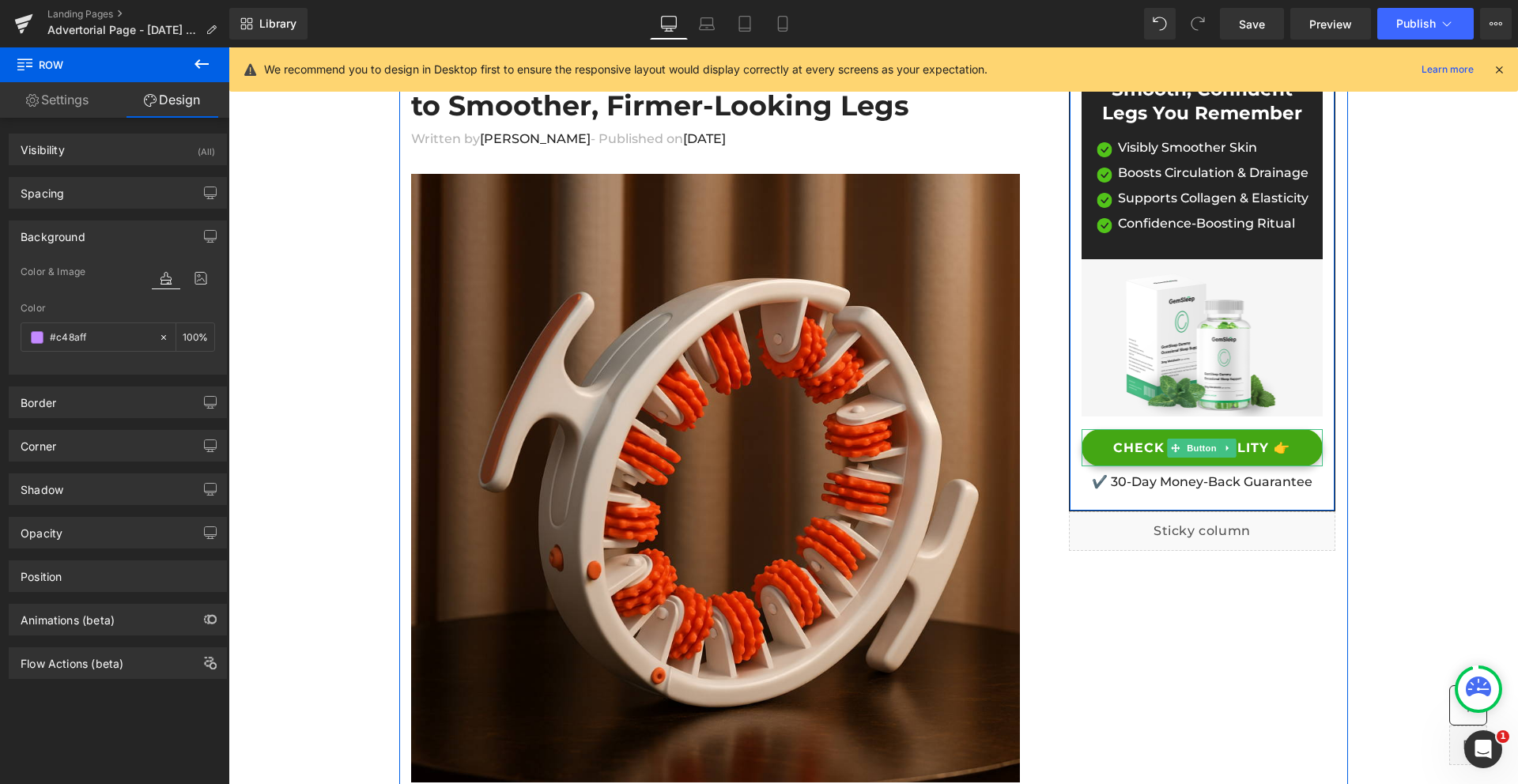
click at [1195, 451] on span "Button" at bounding box center [1202, 447] width 37 height 19
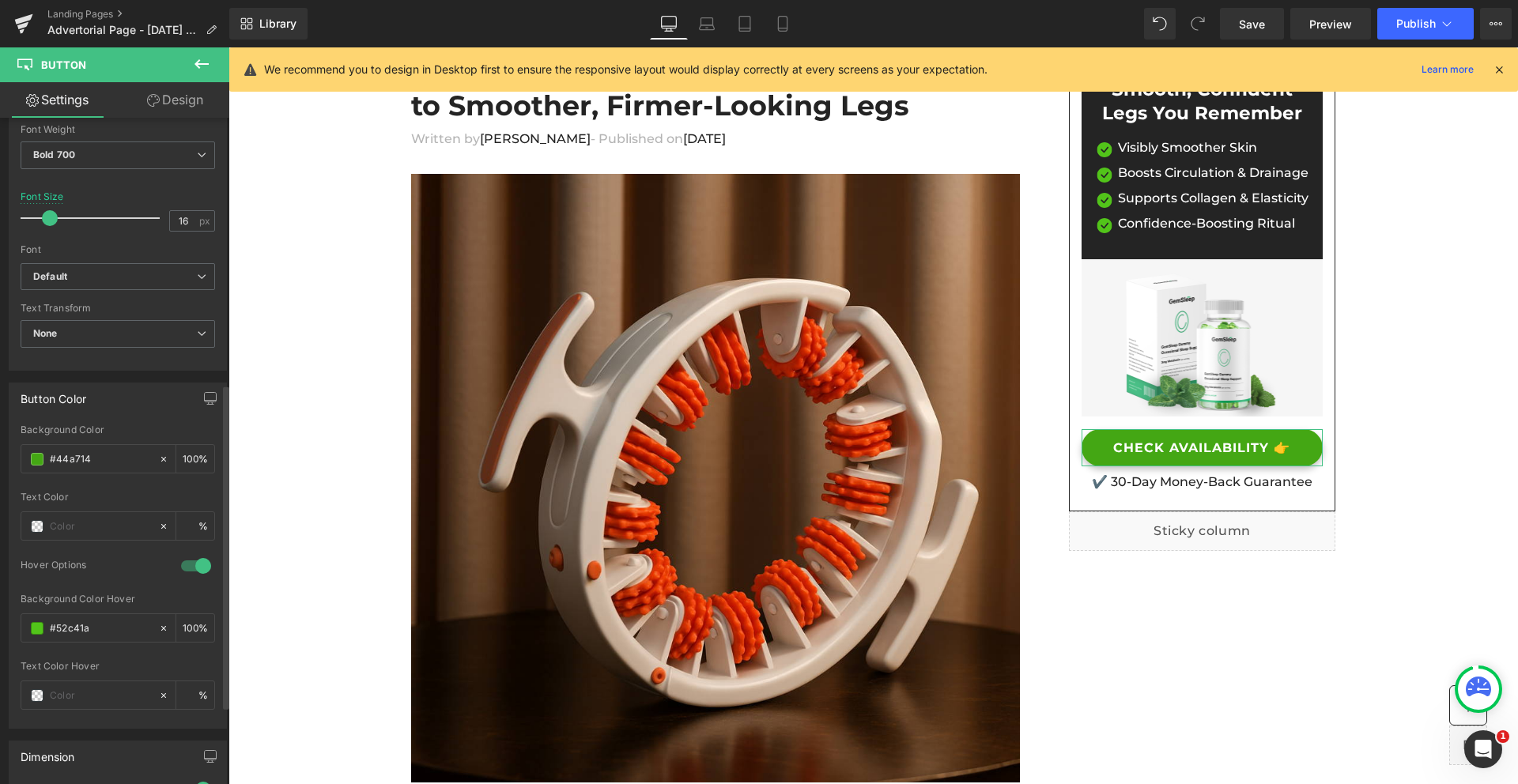
scroll to position [575, 0]
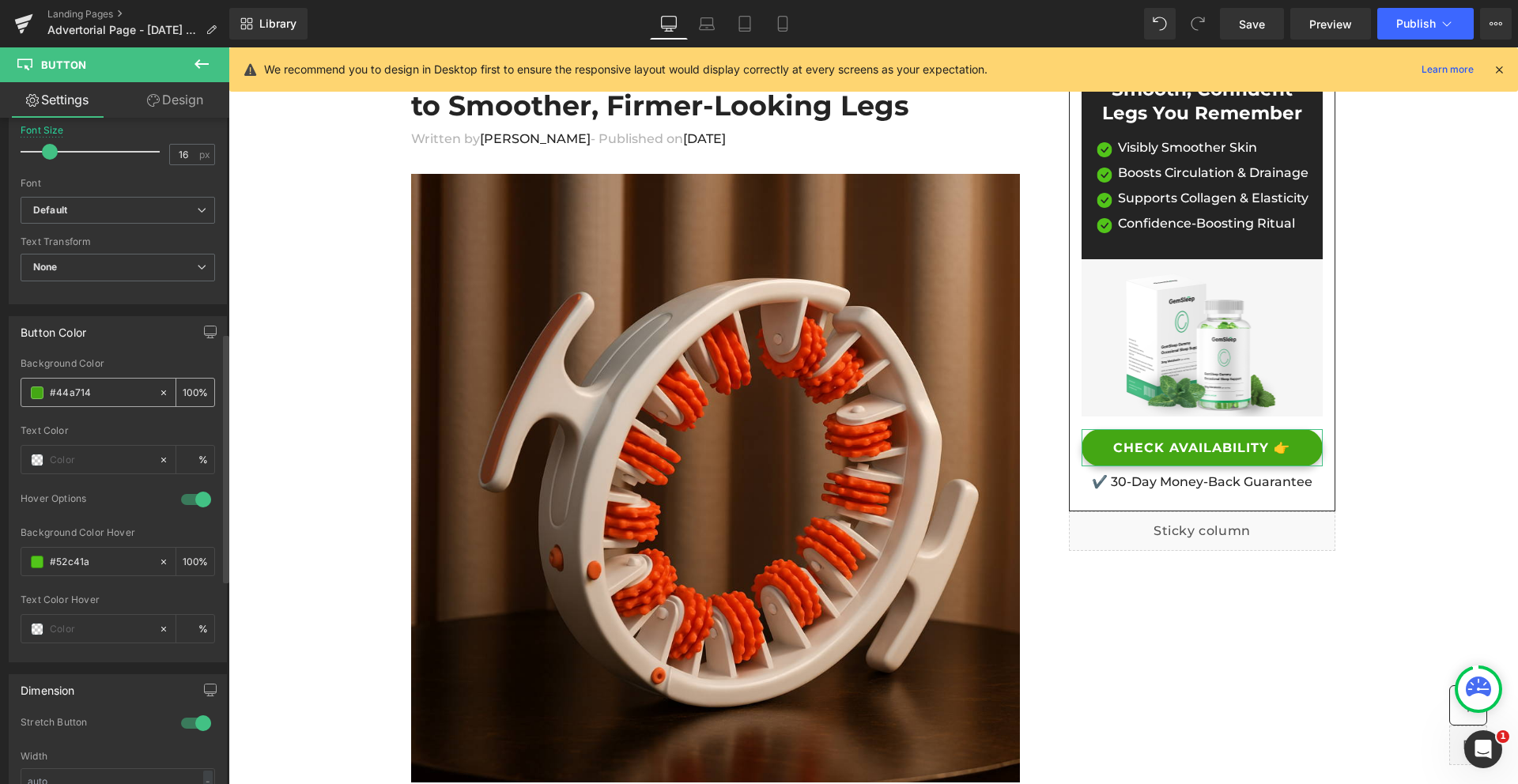
click at [65, 396] on input "#44a714" at bounding box center [100, 392] width 101 height 17
paste input "c48aff"
type input "#c48aff"
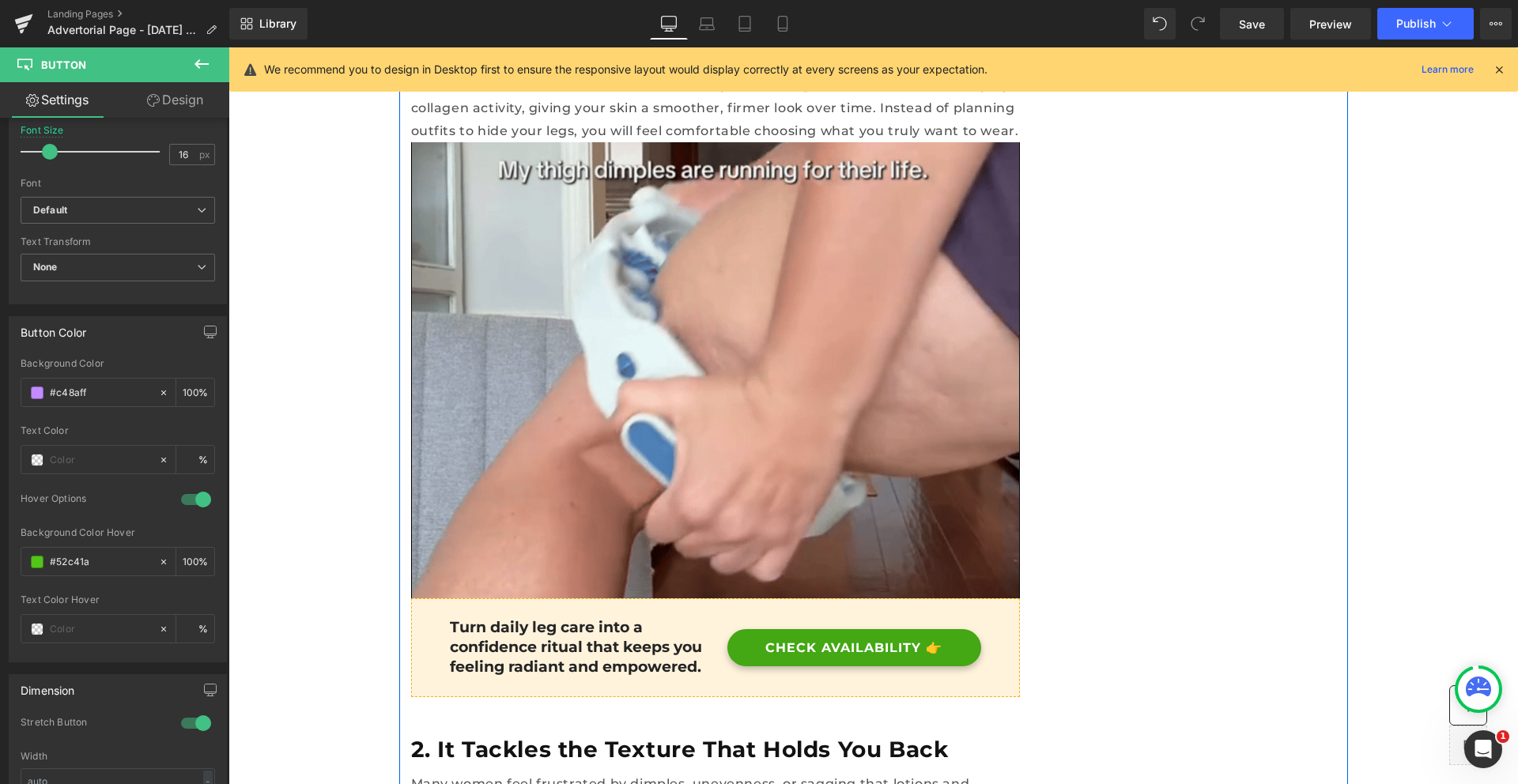
scroll to position [1535, 0]
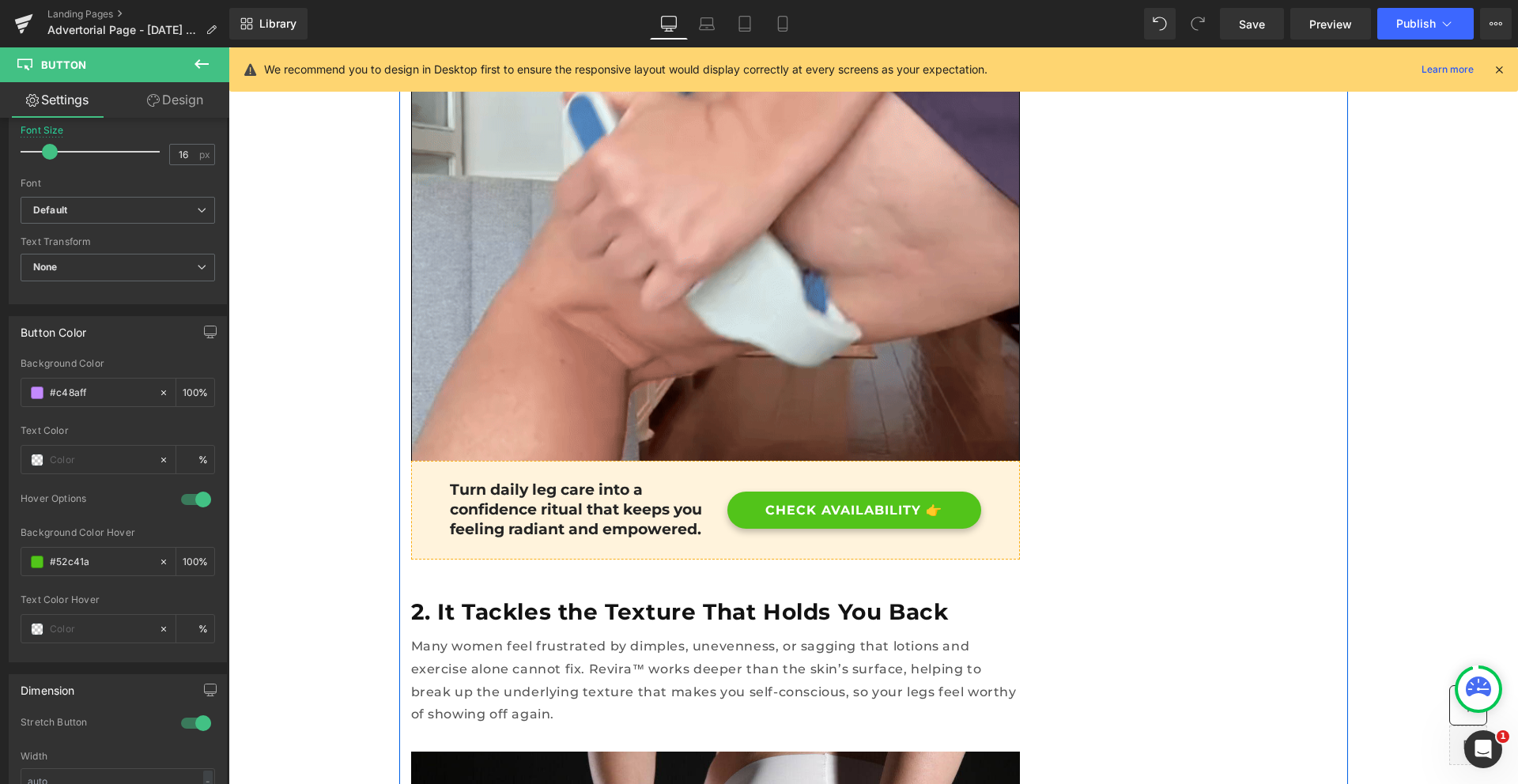
click at [918, 492] on link "CHECK AVAILABILITY 👉" at bounding box center [854, 511] width 254 height 38
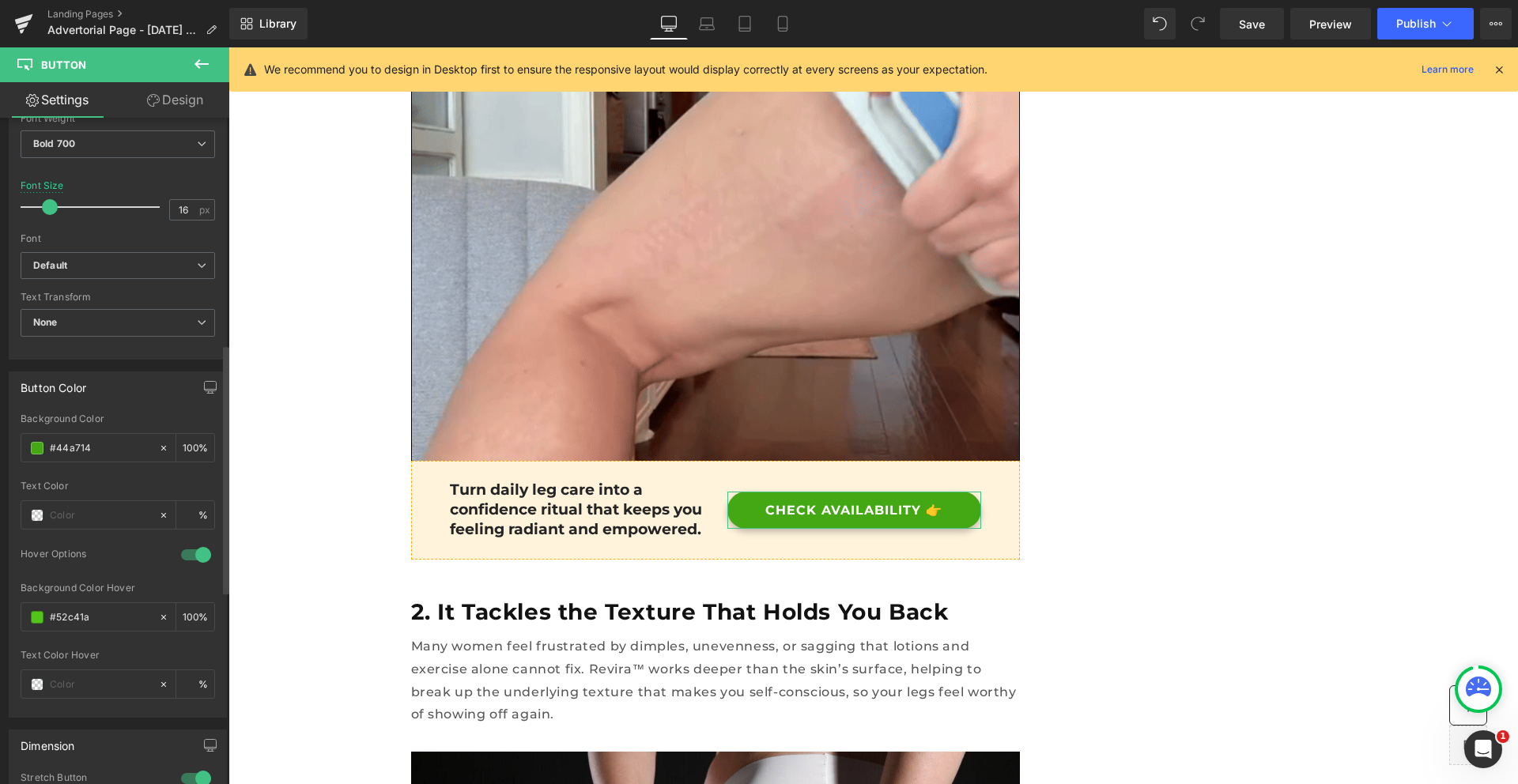
scroll to position [615, 0]
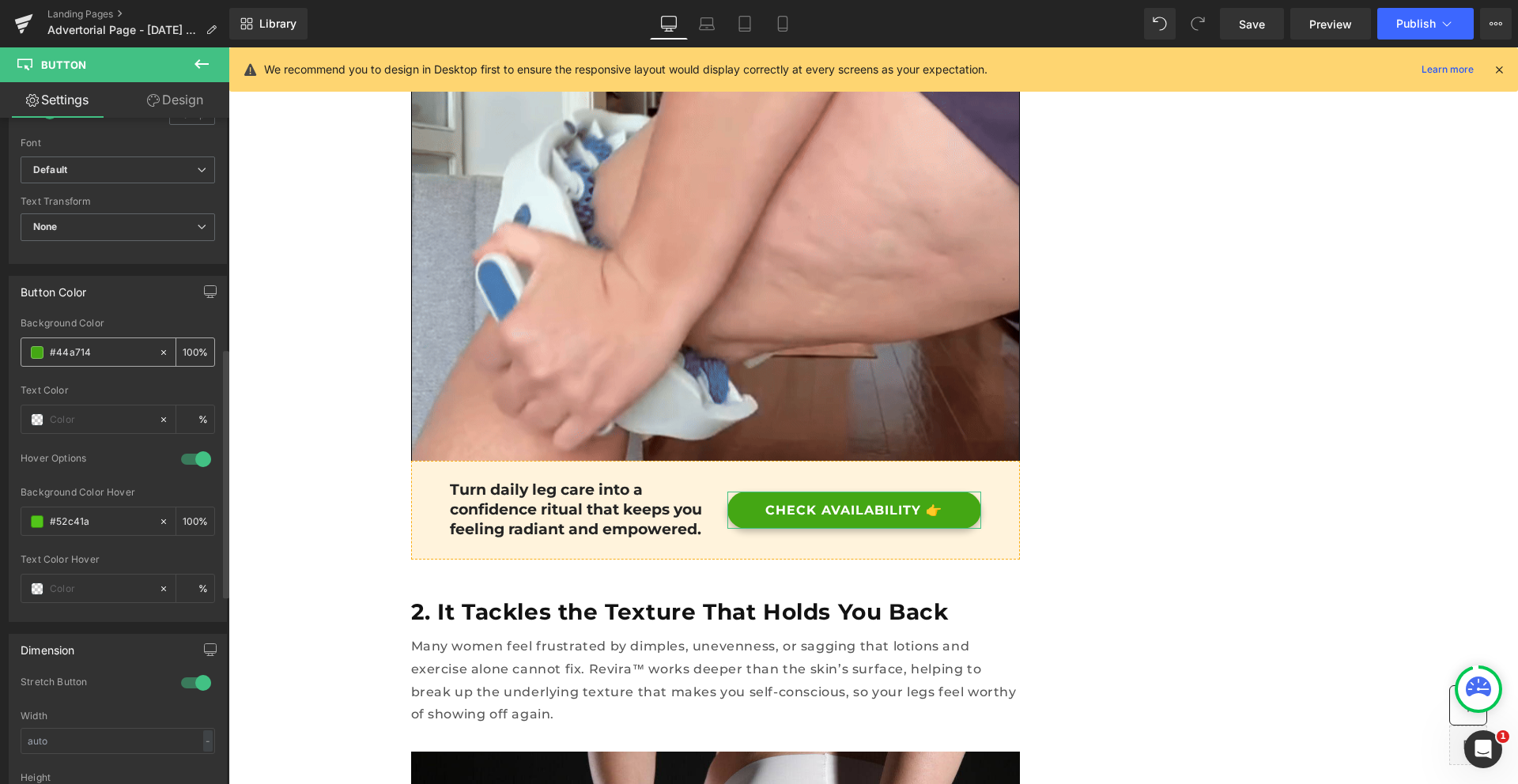
click at [65, 346] on input "#44a714" at bounding box center [100, 352] width 101 height 17
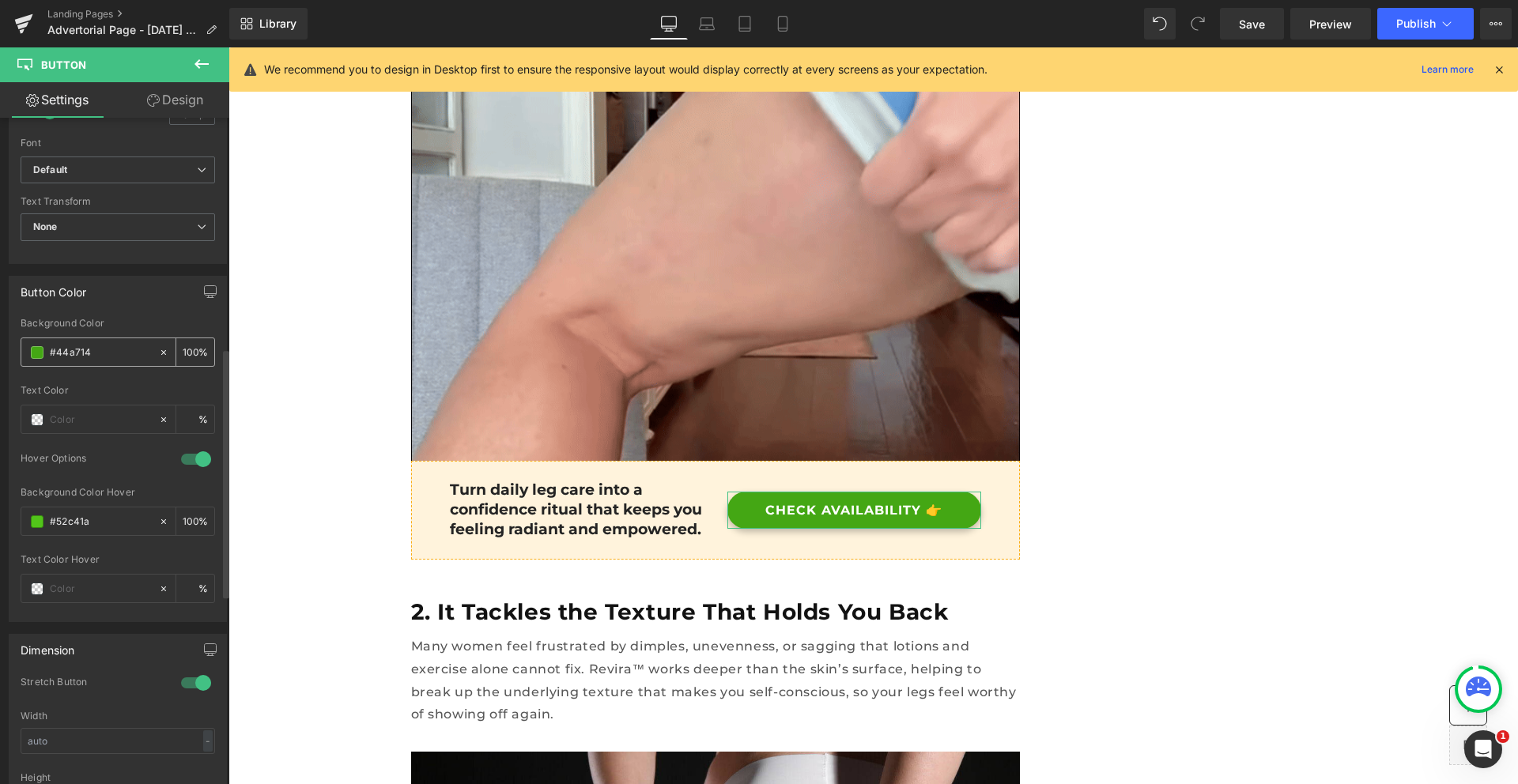
click at [65, 346] on input "#44a714" at bounding box center [100, 352] width 101 height 17
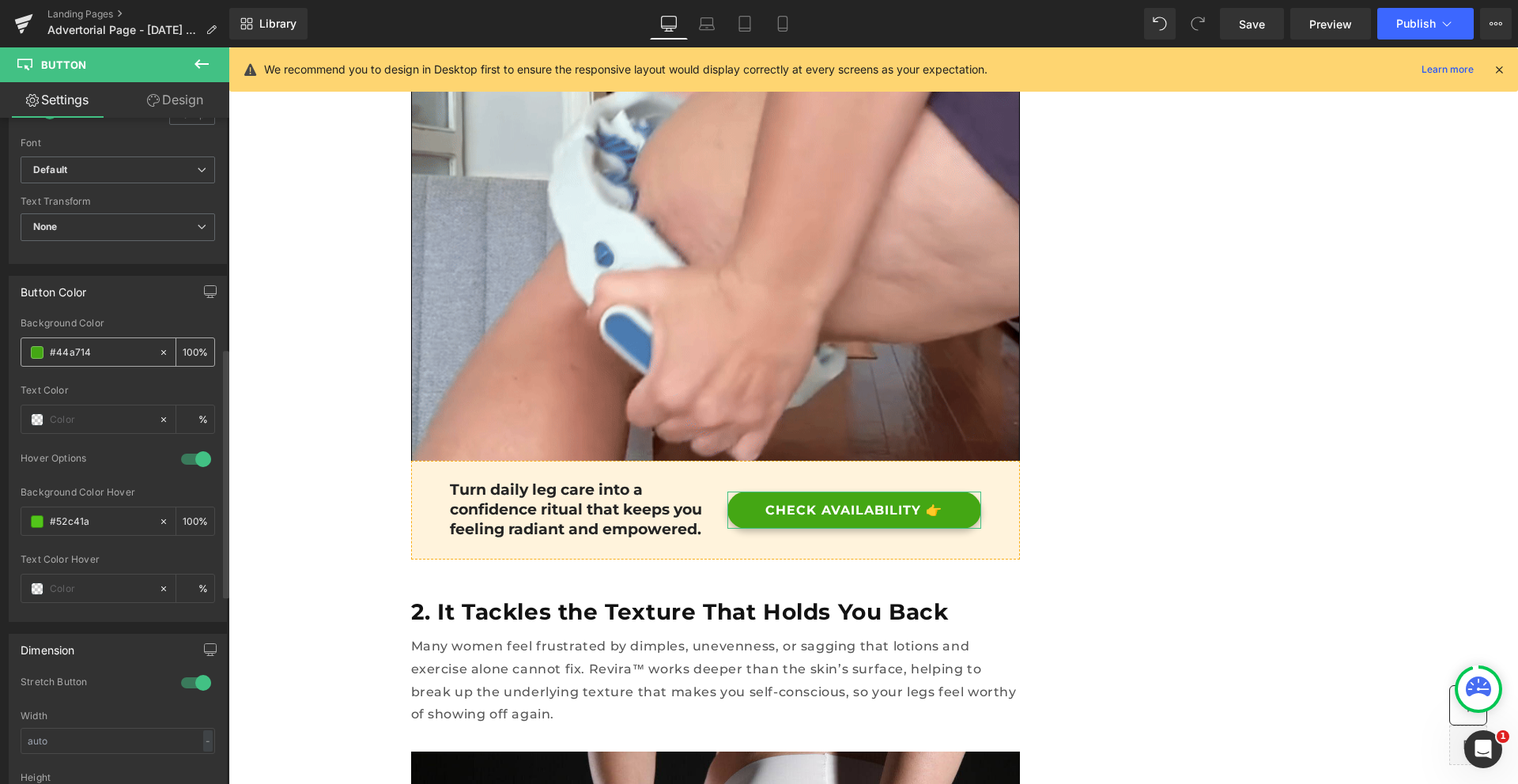
click at [65, 346] on input "#44a714" at bounding box center [100, 352] width 101 height 17
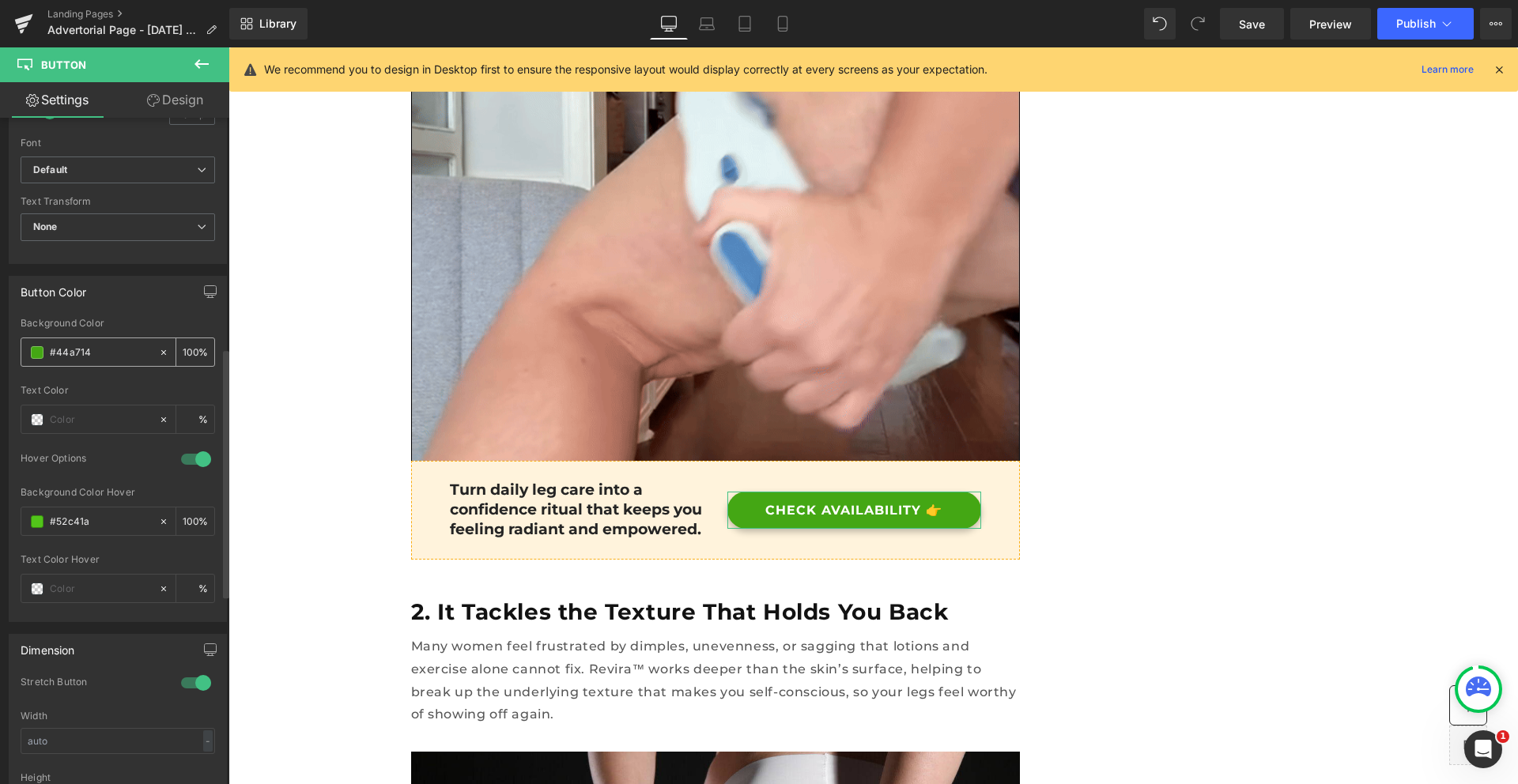
click at [65, 346] on input "#44a714" at bounding box center [100, 352] width 101 height 17
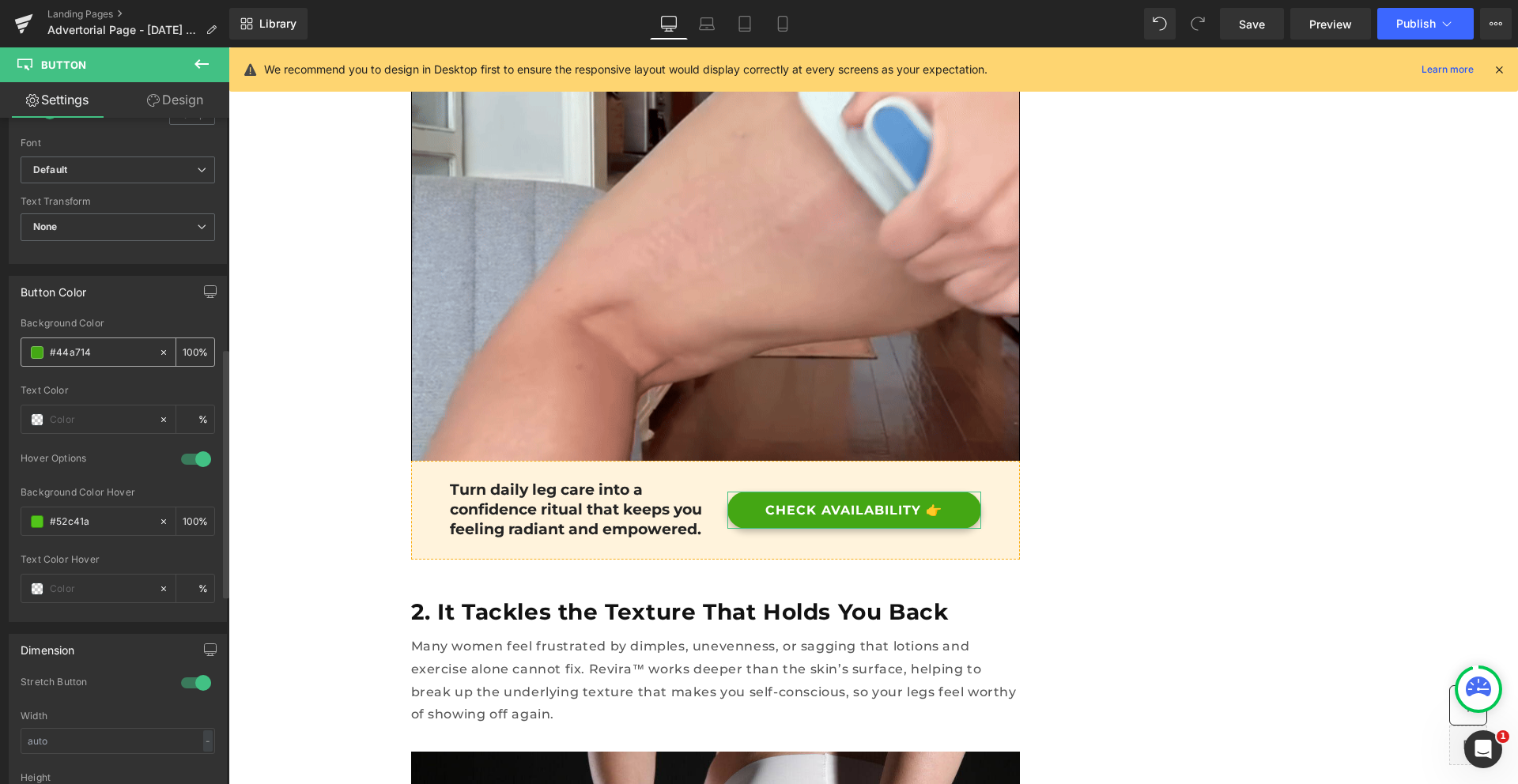
click at [79, 354] on input "#44a714" at bounding box center [100, 352] width 101 height 17
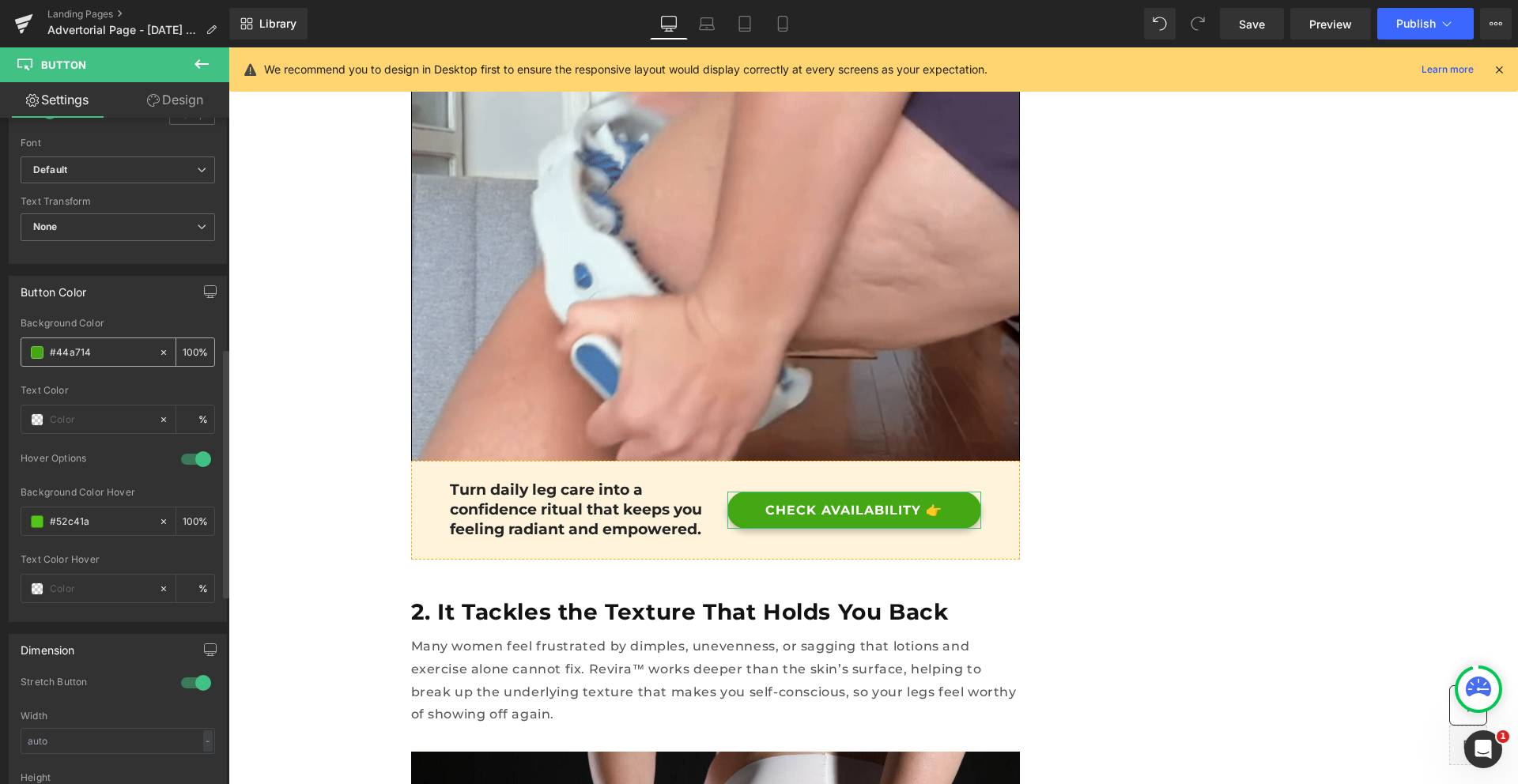
click at [79, 354] on input "#44a714" at bounding box center [100, 352] width 101 height 17
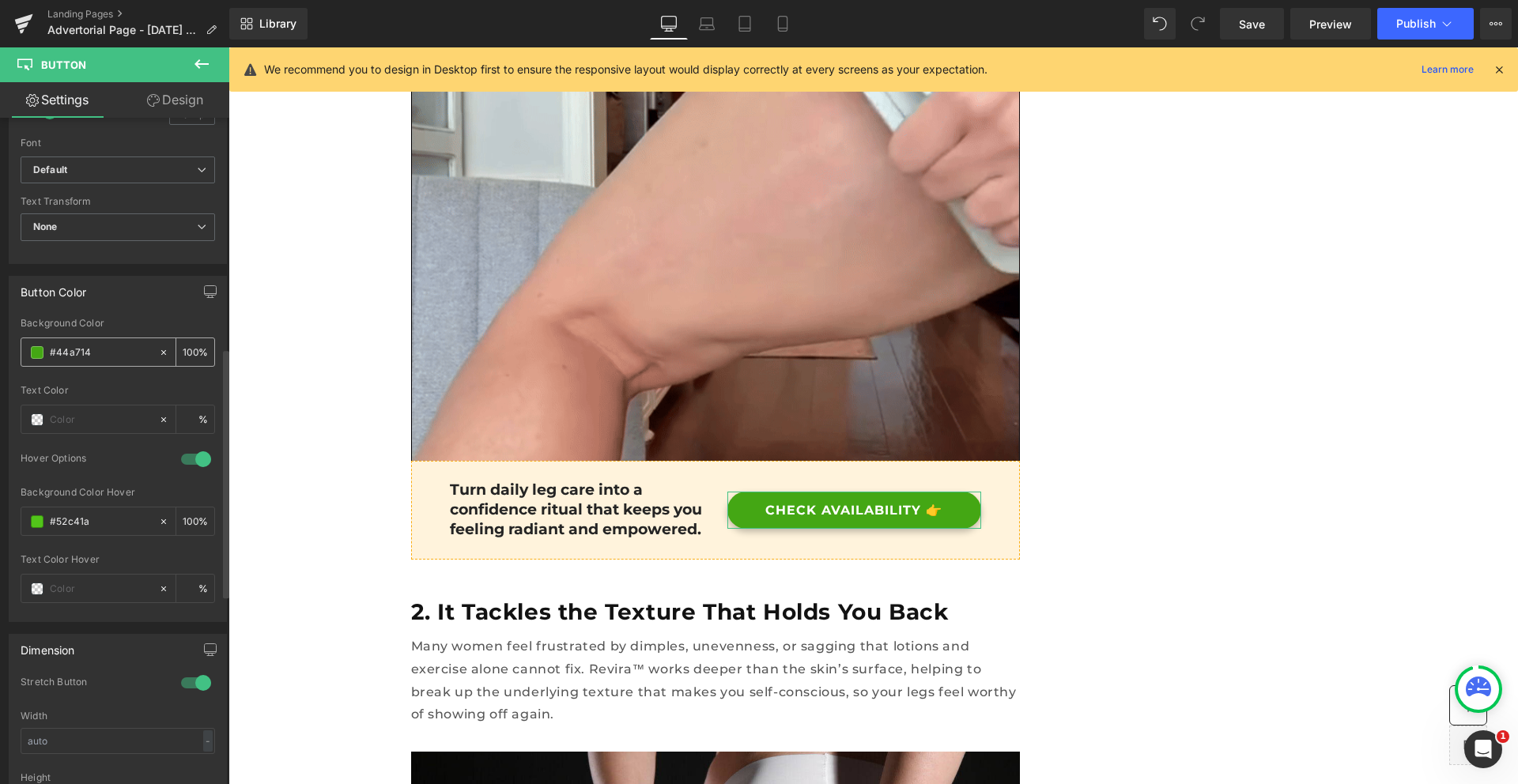
type input "#c48aff"
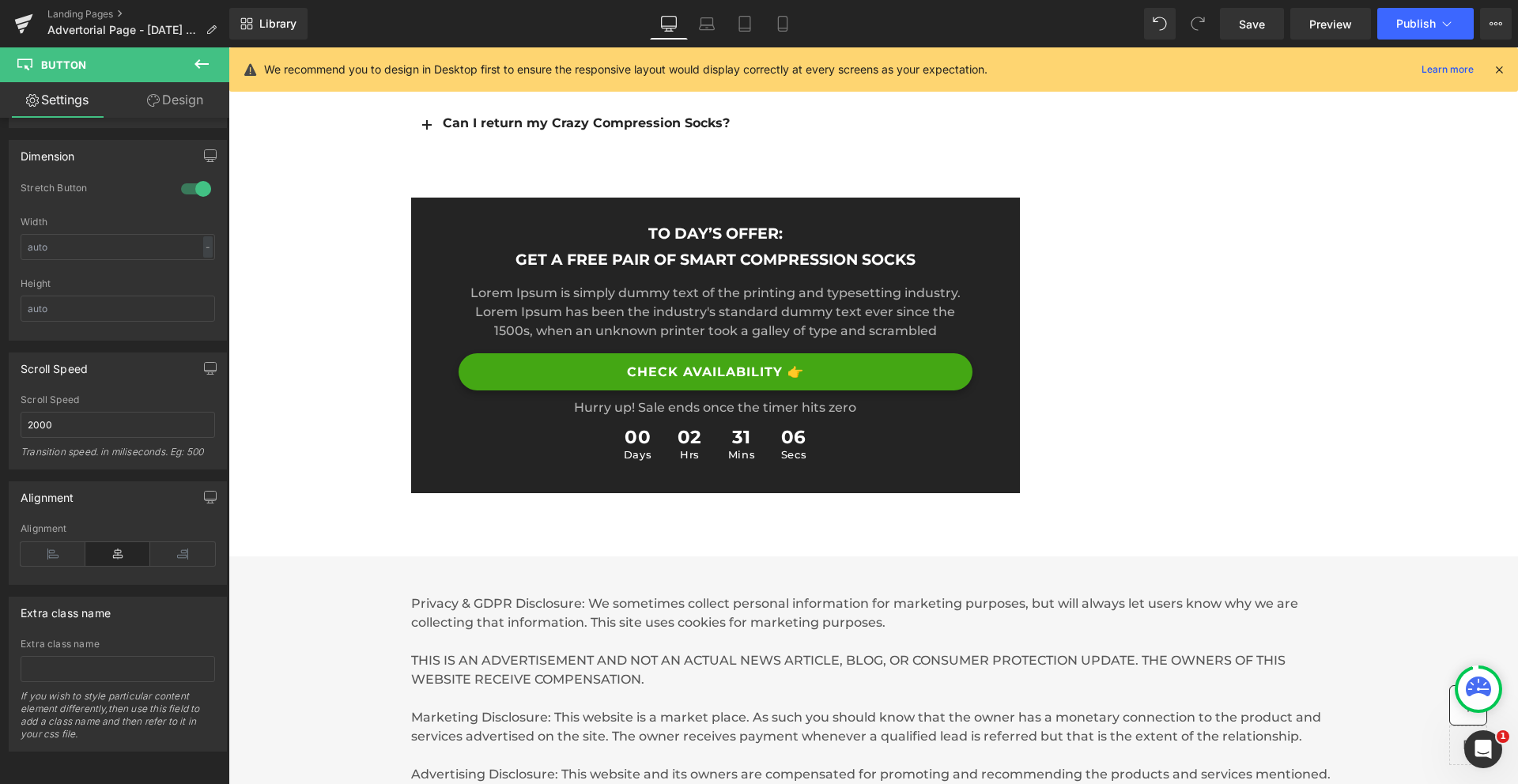
scroll to position [8292, 0]
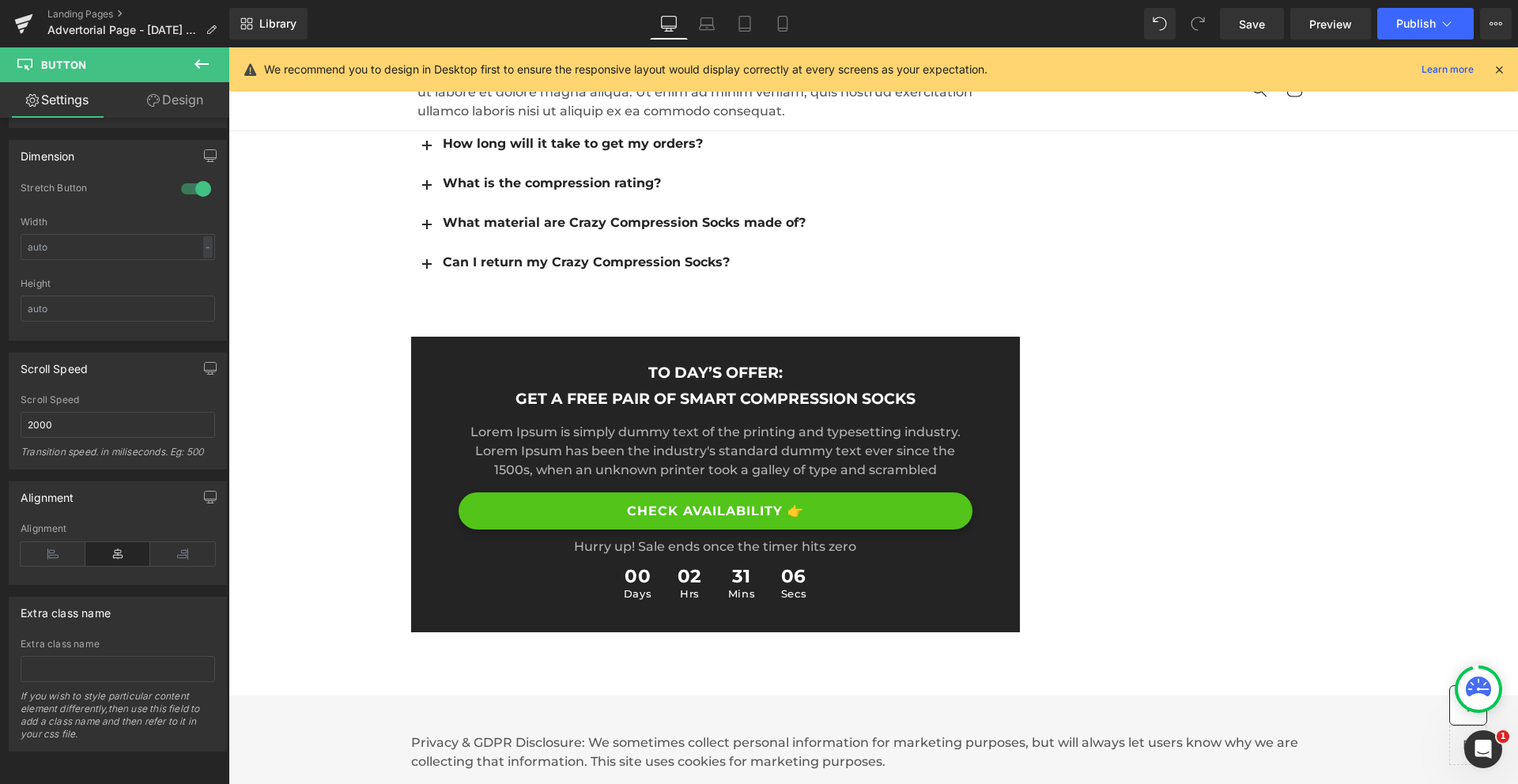
click at [716, 492] on link "CHECK AVAILABILITY 👉" at bounding box center [714, 511] width 513 height 38
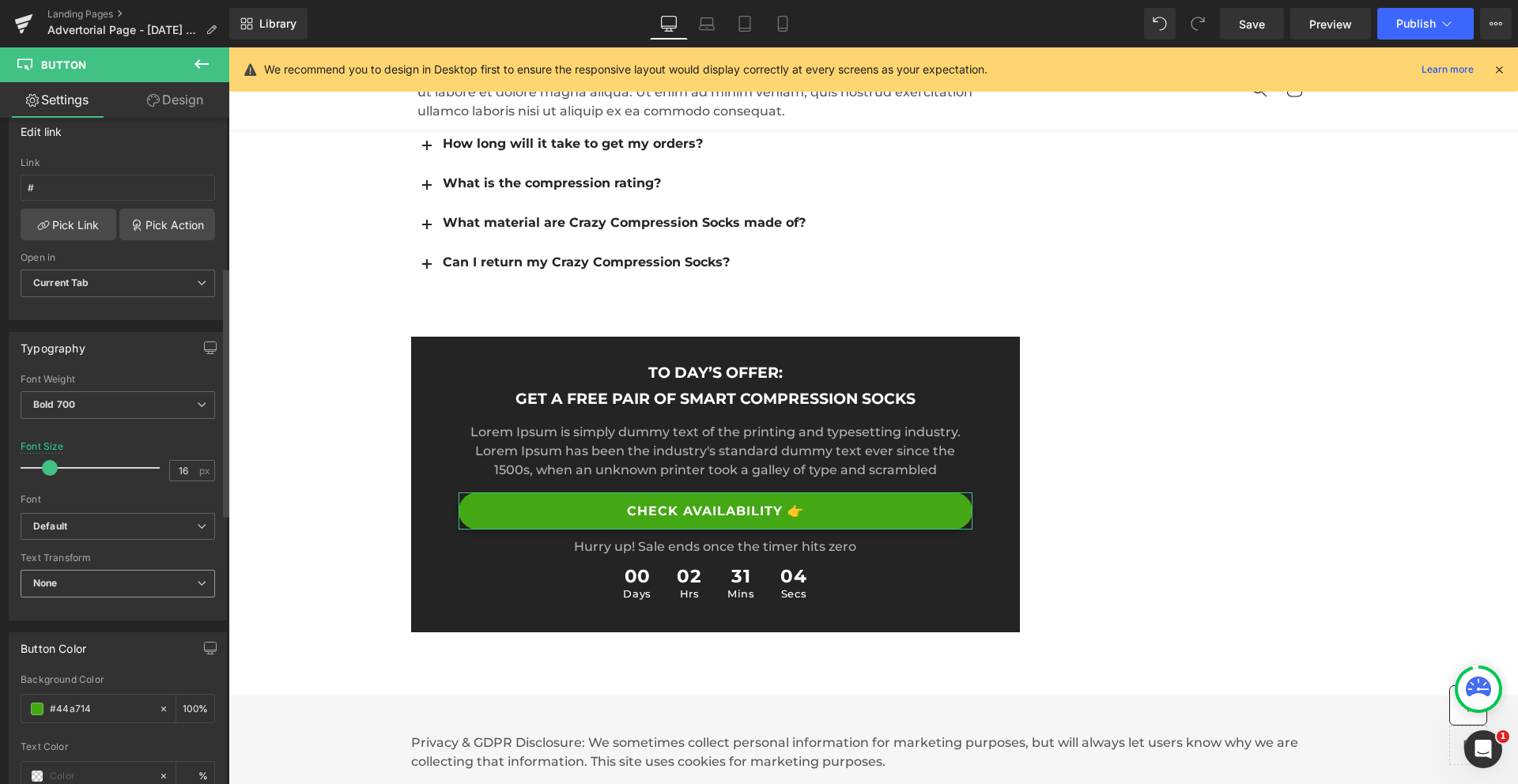
scroll to position [497, 0]
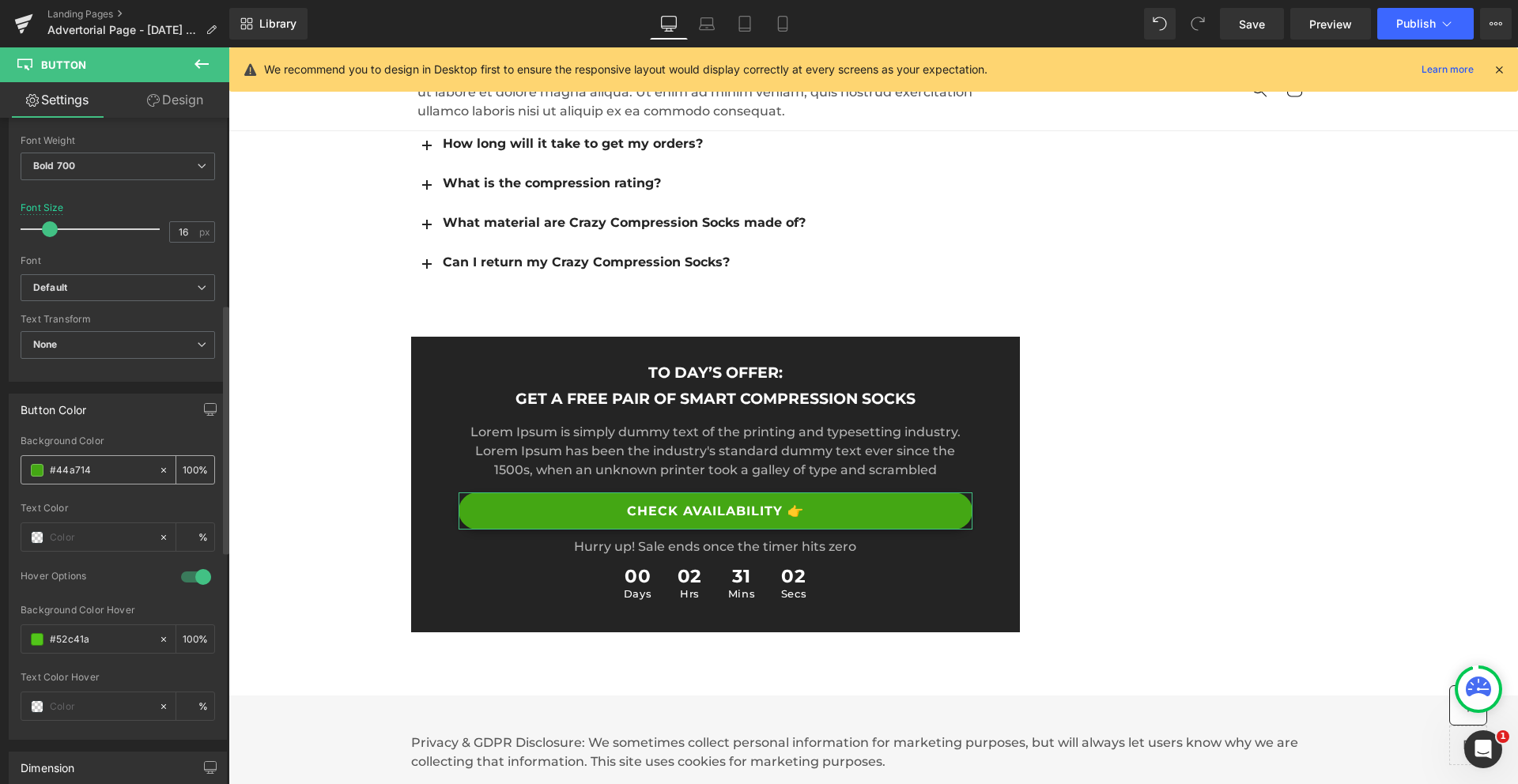
click at [72, 471] on input "#44a714" at bounding box center [100, 470] width 101 height 17
type input "#c48aff"
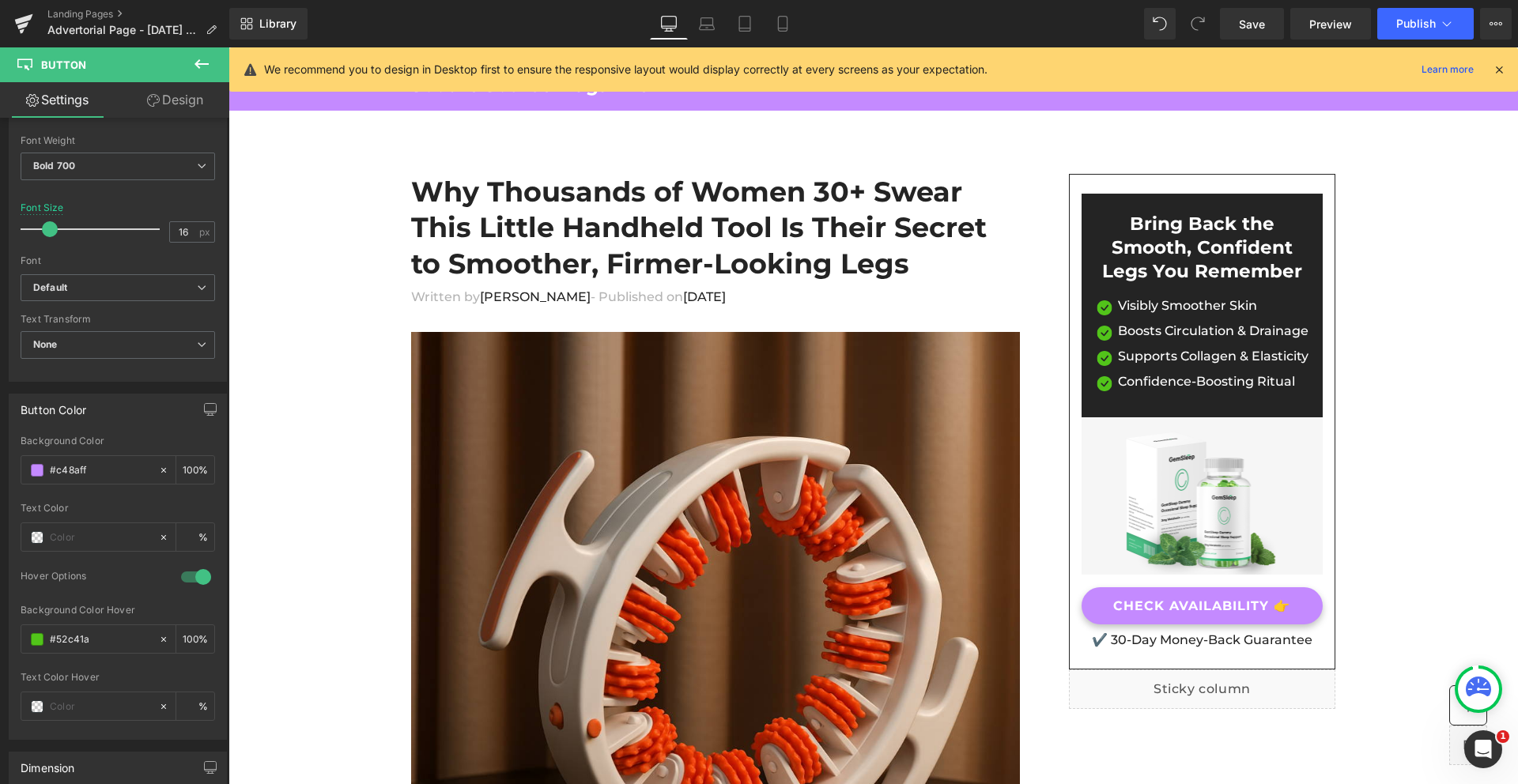
scroll to position [0, 0]
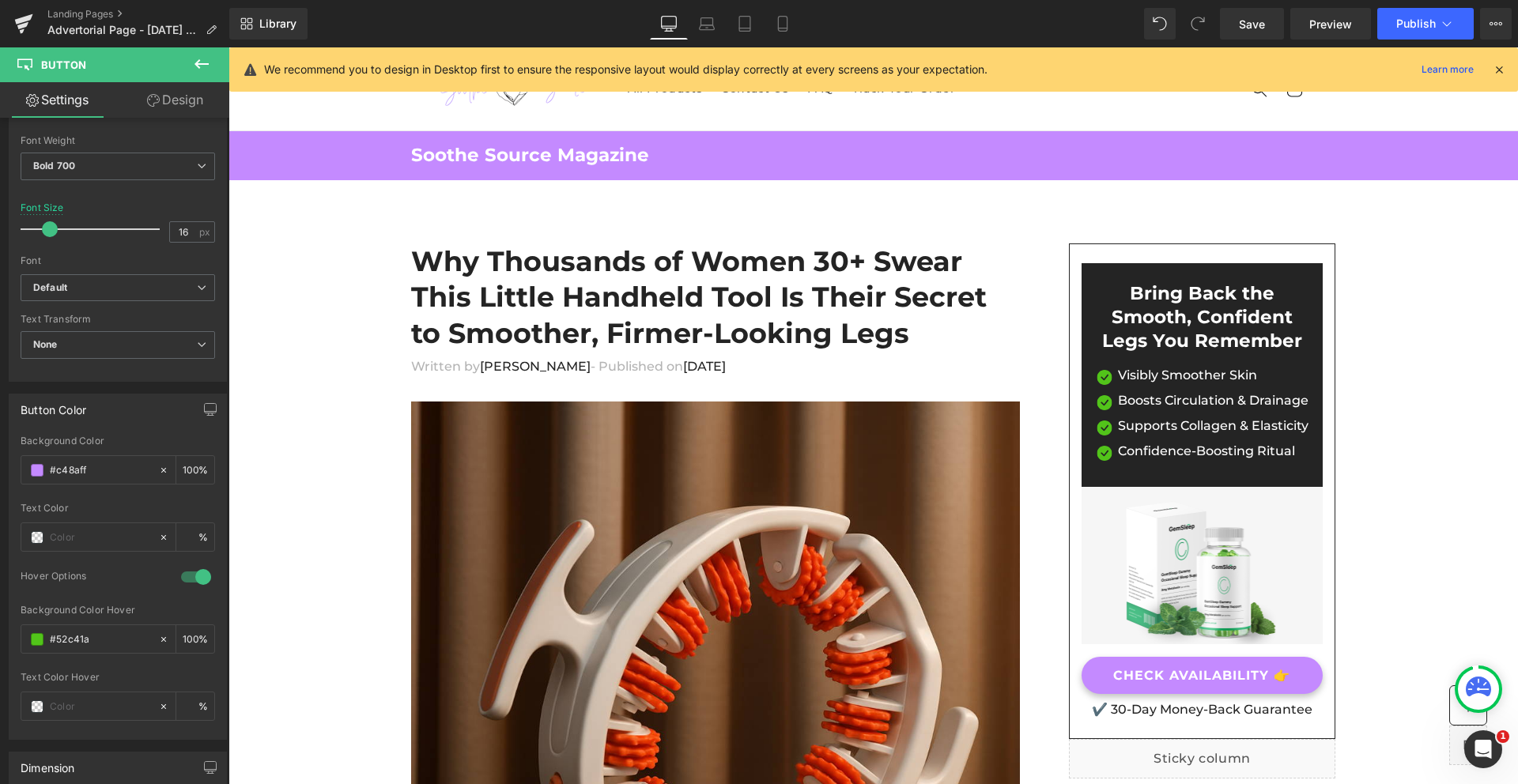
click at [680, 146] on div "Soothe Source Magazine Heading Row" at bounding box center [873, 155] width 948 height 24
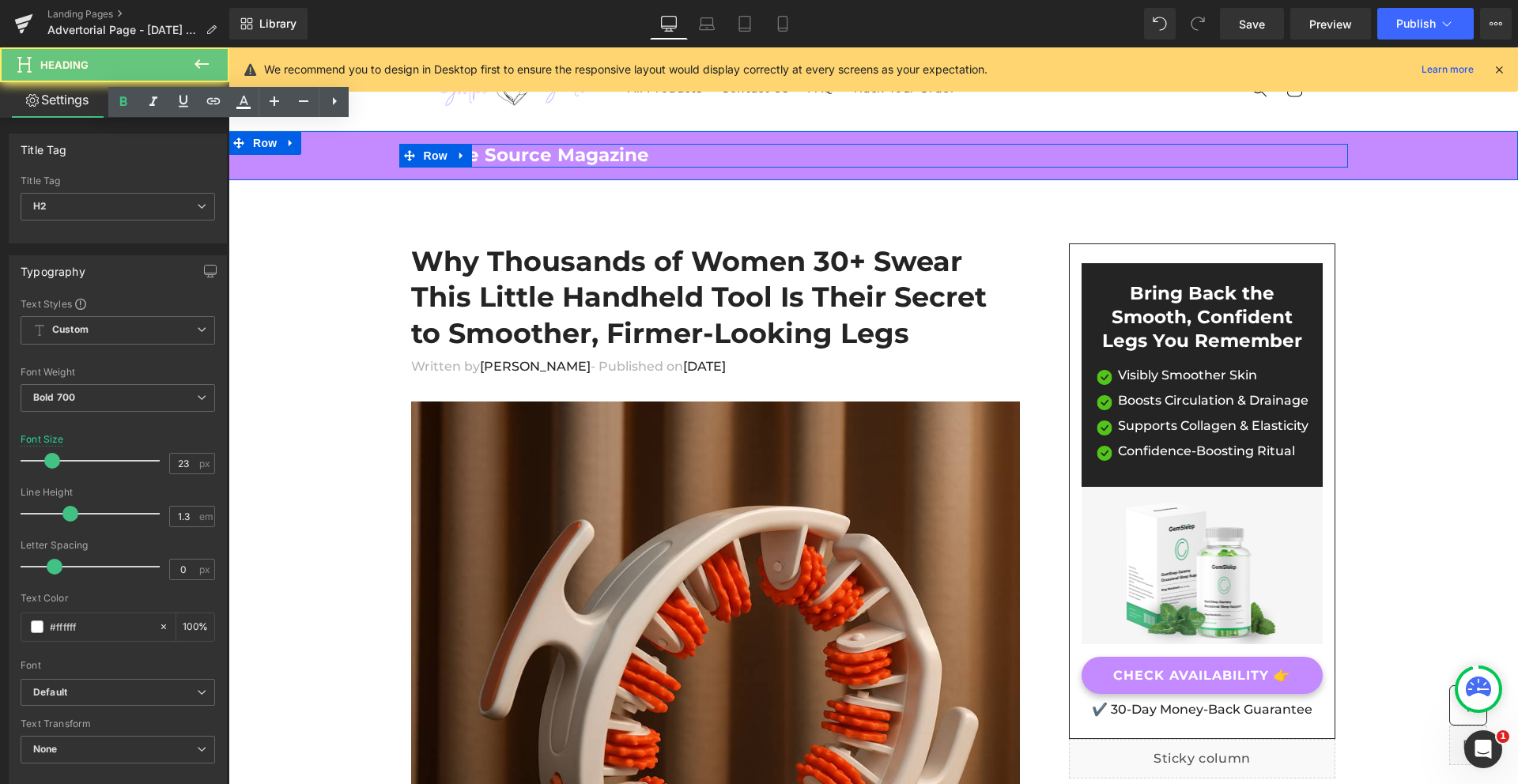
click at [570, 151] on h2 "Soothe Source Magazine" at bounding box center [873, 155] width 925 height 24
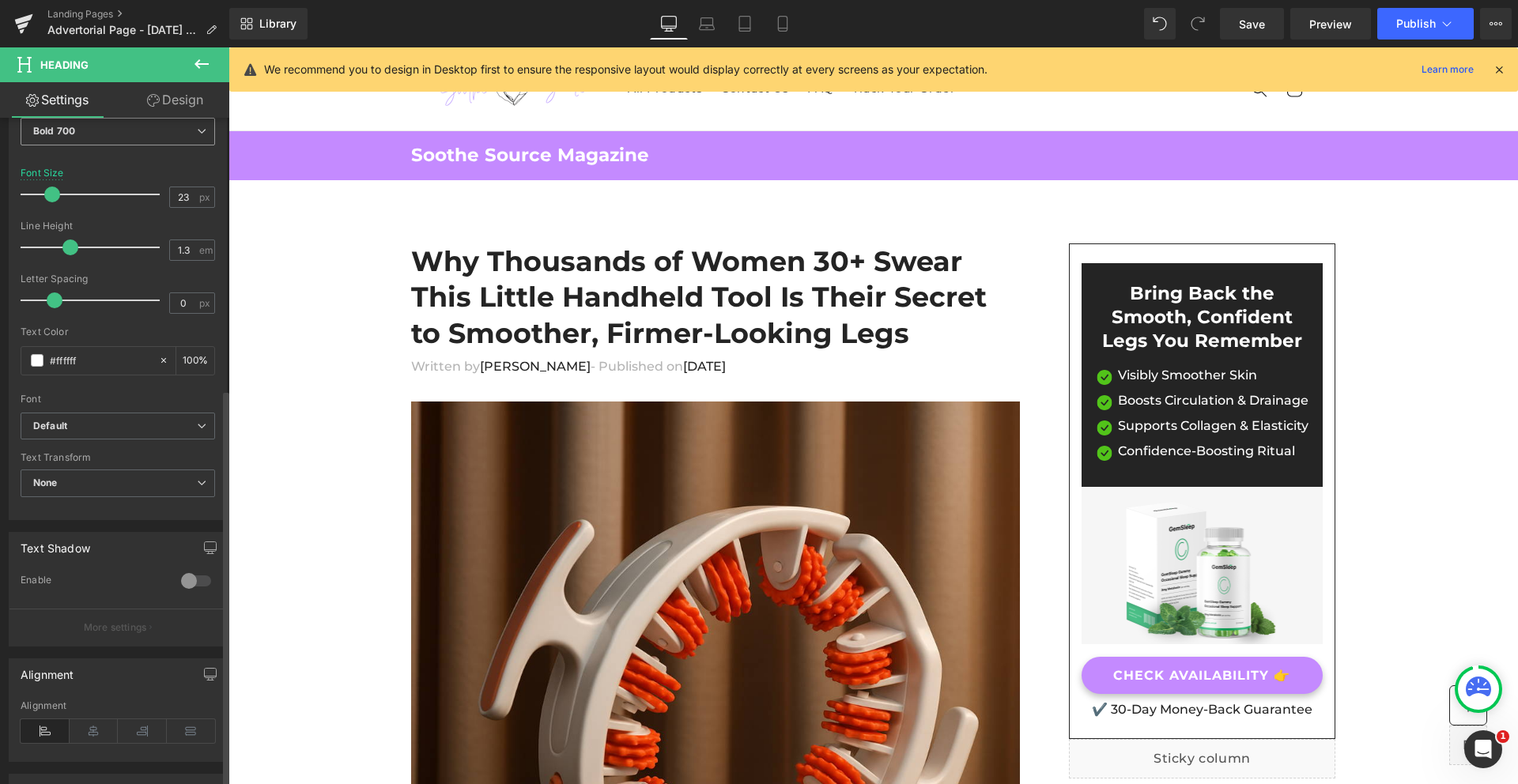
scroll to position [455, 0]
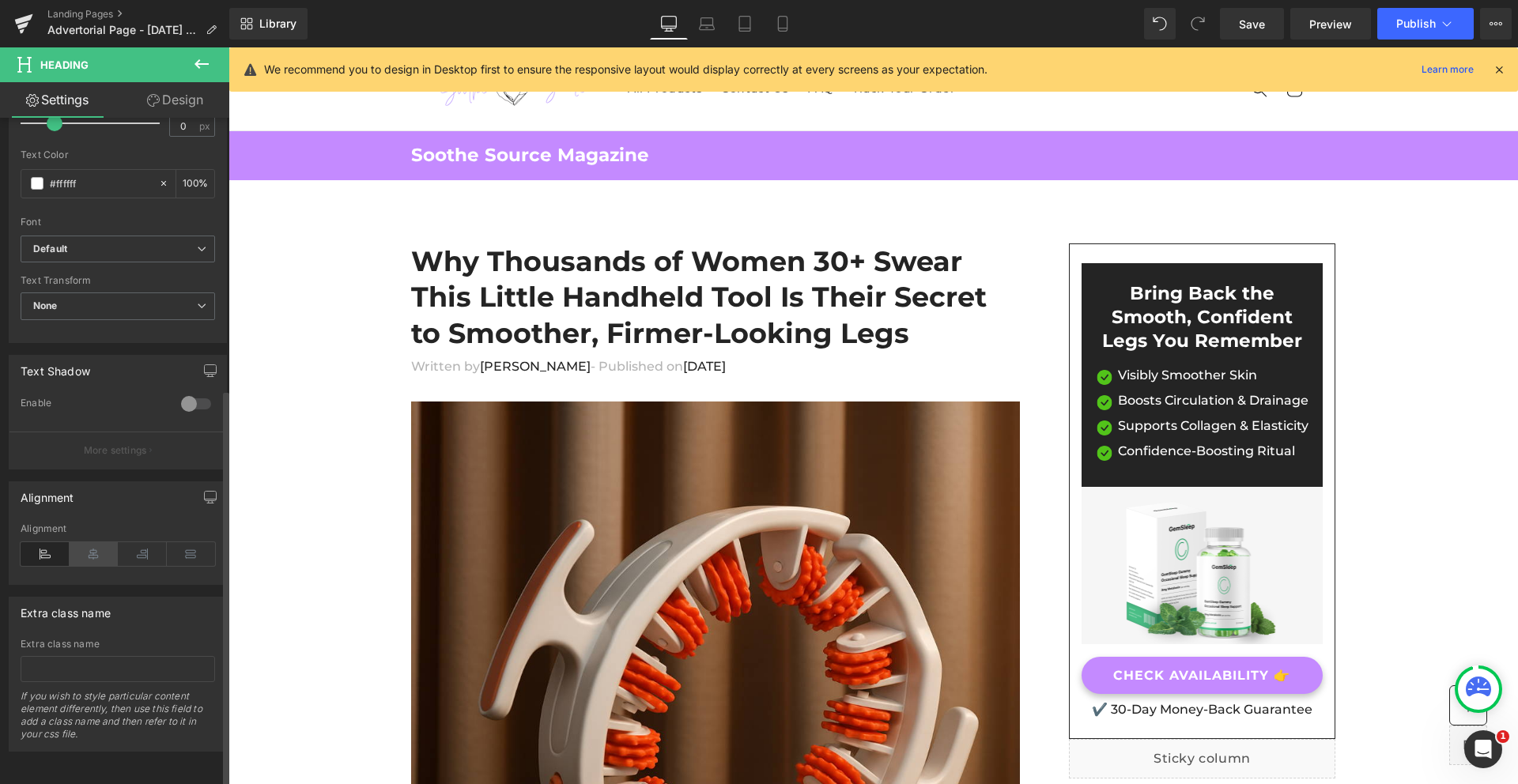
click at [87, 543] on icon at bounding box center [94, 554] width 49 height 24
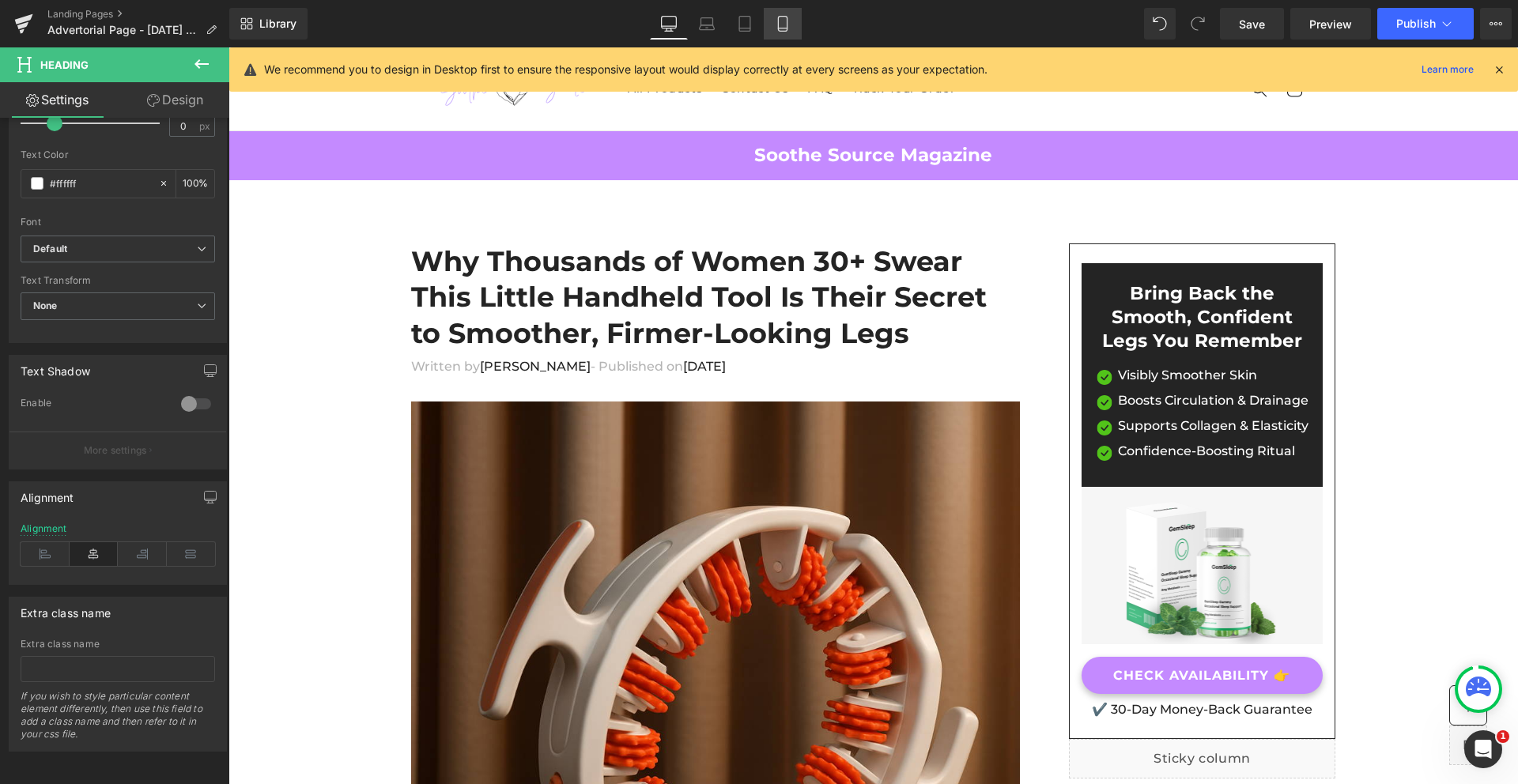
click at [786, 21] on icon at bounding box center [783, 24] width 16 height 16
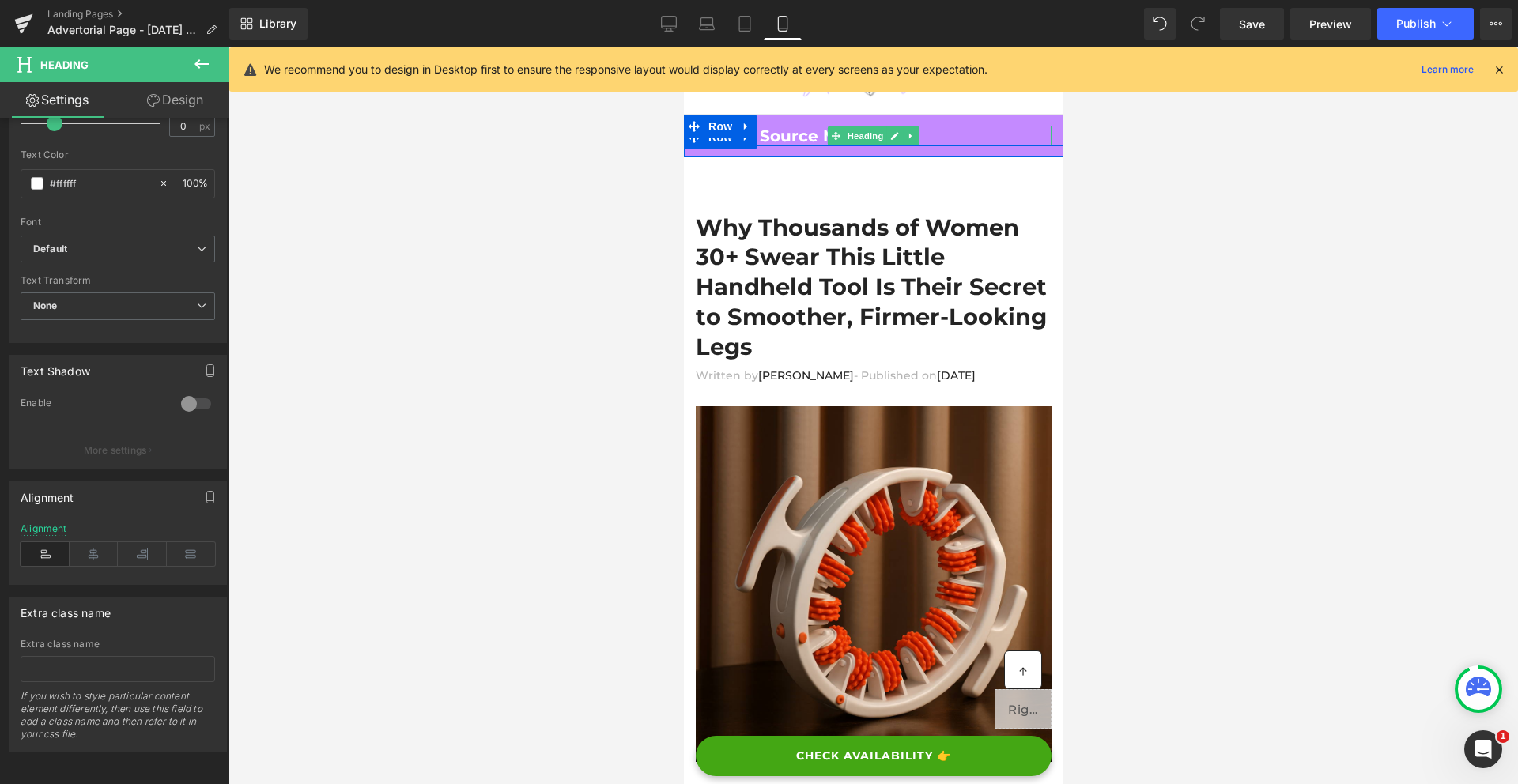
click at [788, 138] on h2 "Soothe Source Magazine" at bounding box center [872, 136] width 355 height 21
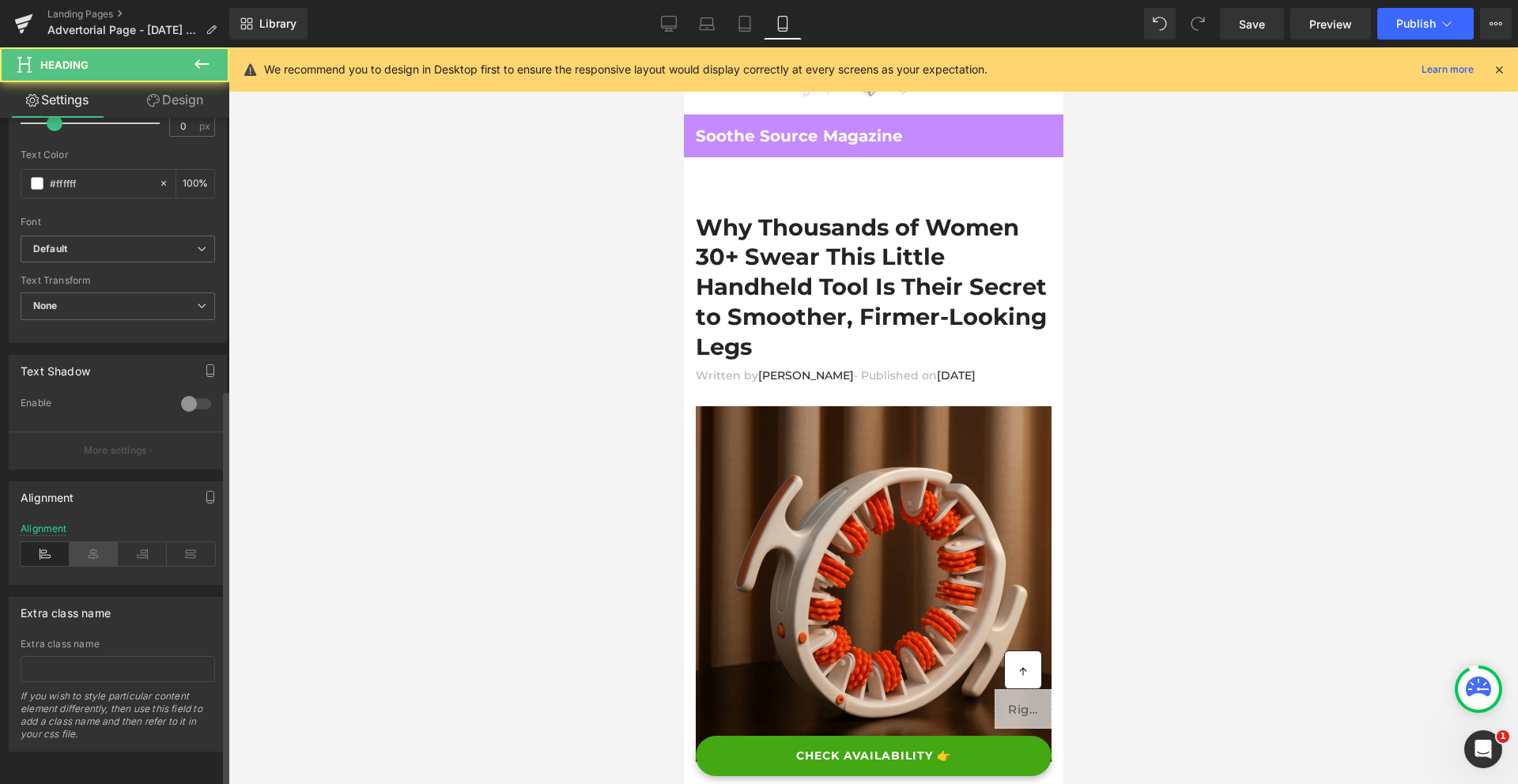
click at [88, 545] on icon at bounding box center [94, 554] width 49 height 24
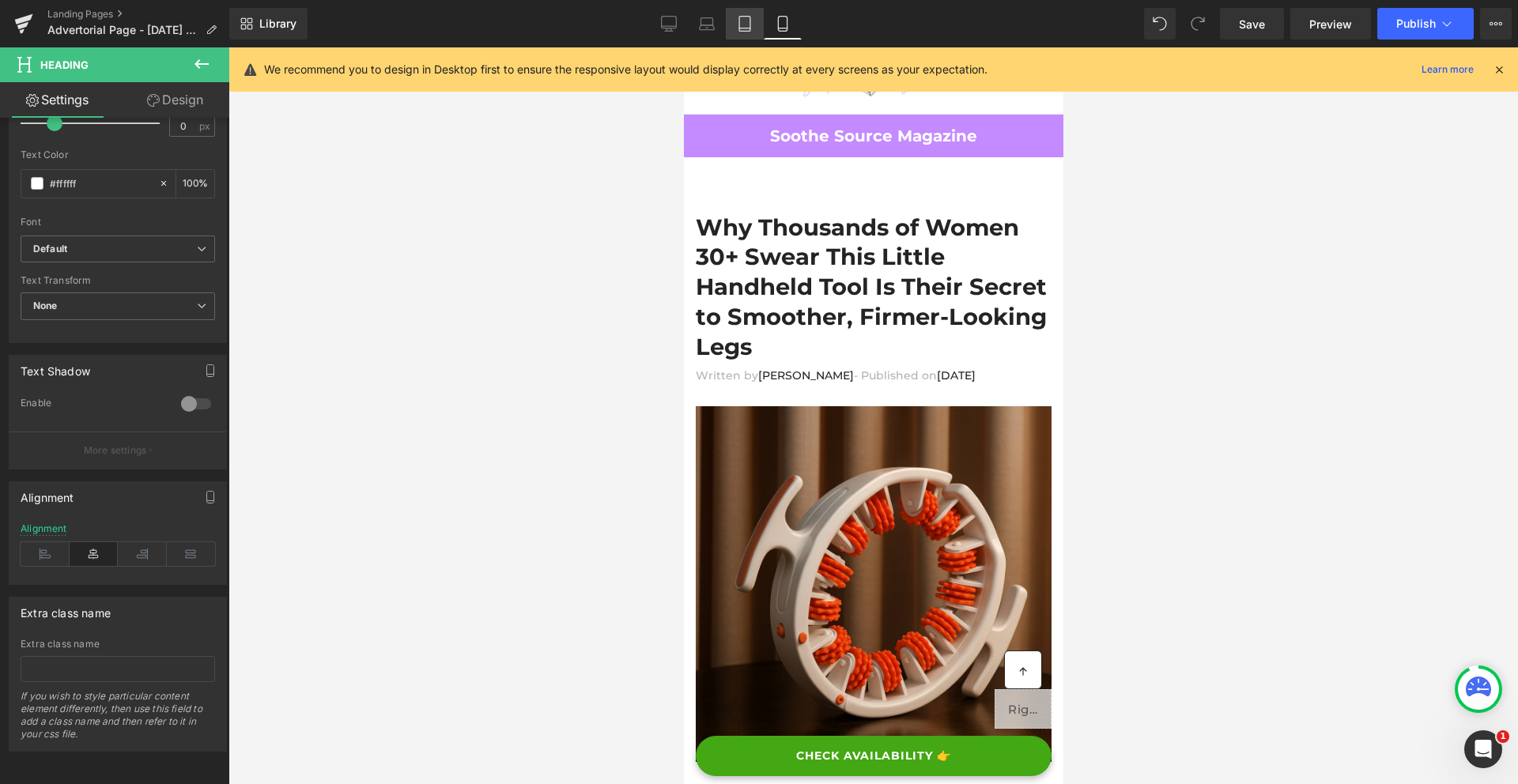
click at [746, 31] on link "Tablet" at bounding box center [745, 23] width 38 height 31
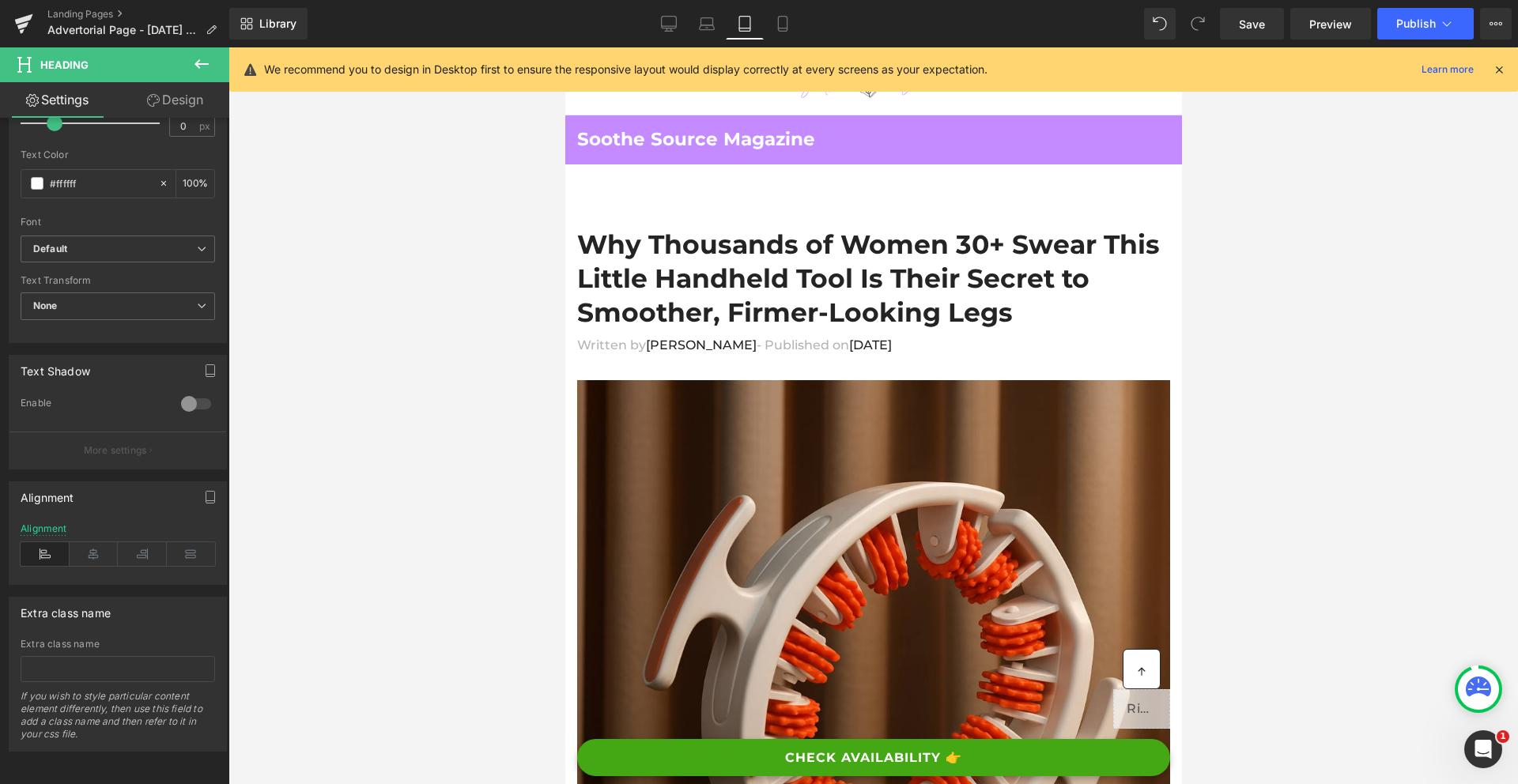
scroll to position [4, 0]
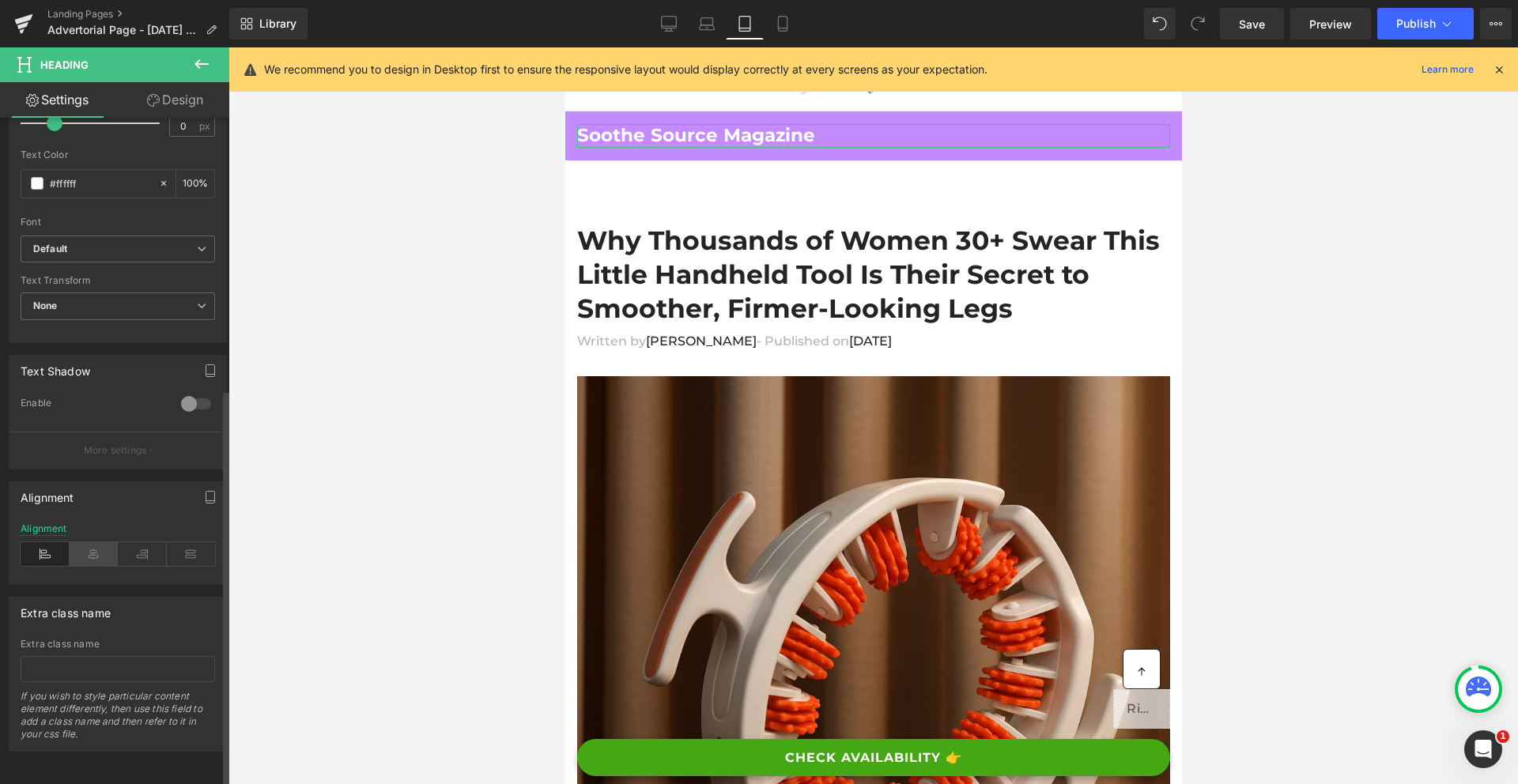
click at [89, 547] on icon at bounding box center [94, 554] width 49 height 24
click at [711, 26] on icon at bounding box center [707, 24] width 16 height 16
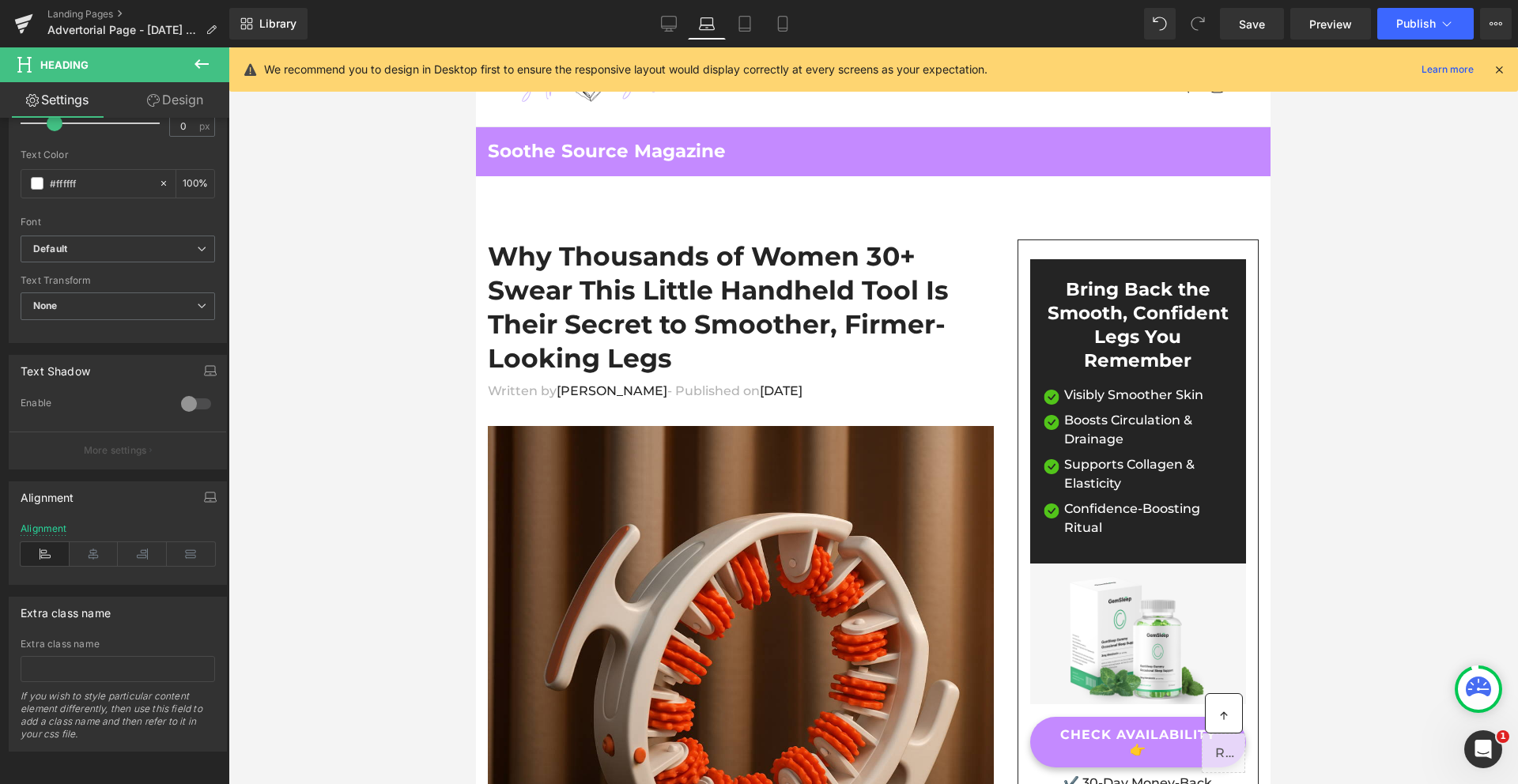
scroll to position [20, 0]
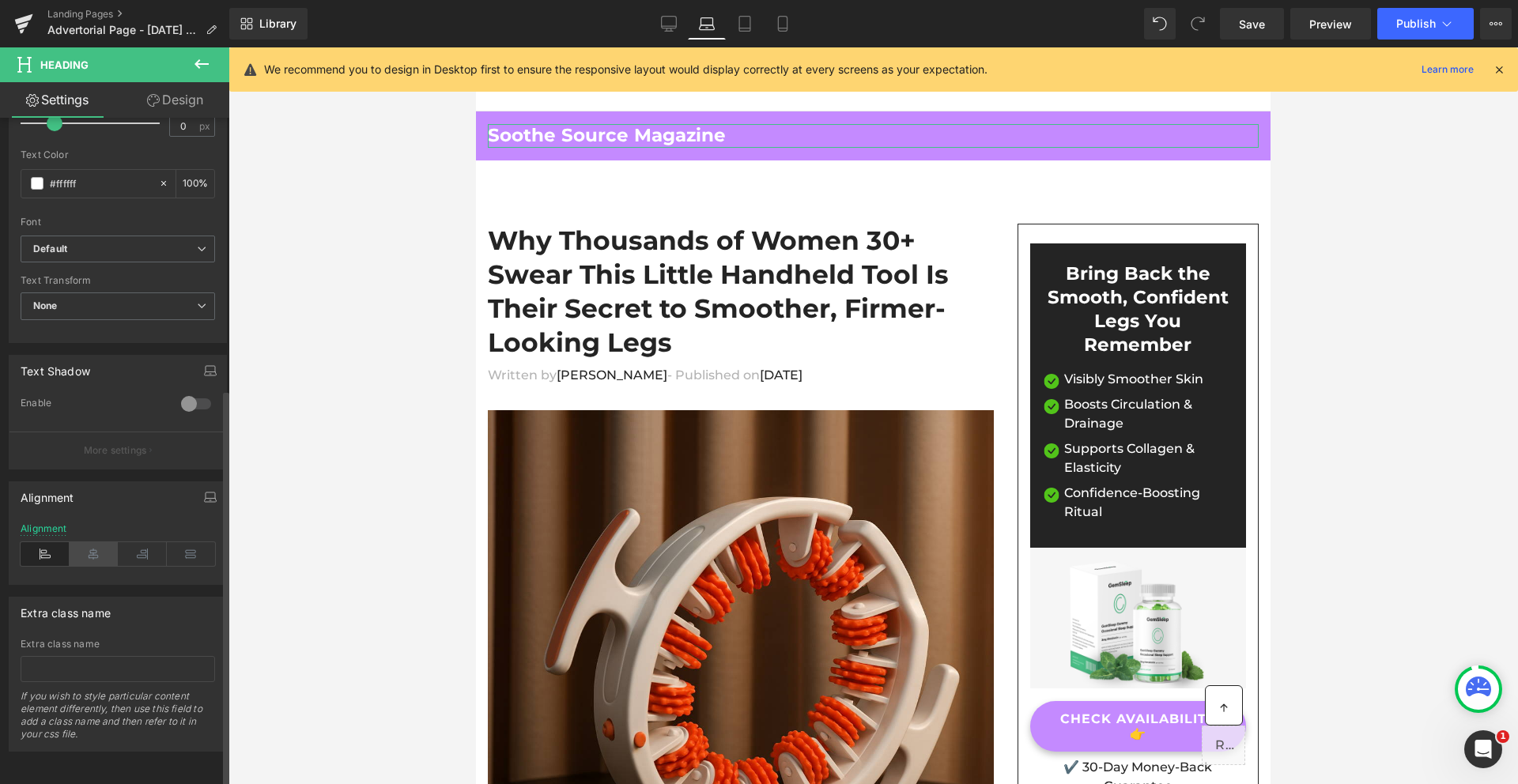
click at [83, 549] on icon at bounding box center [94, 554] width 49 height 24
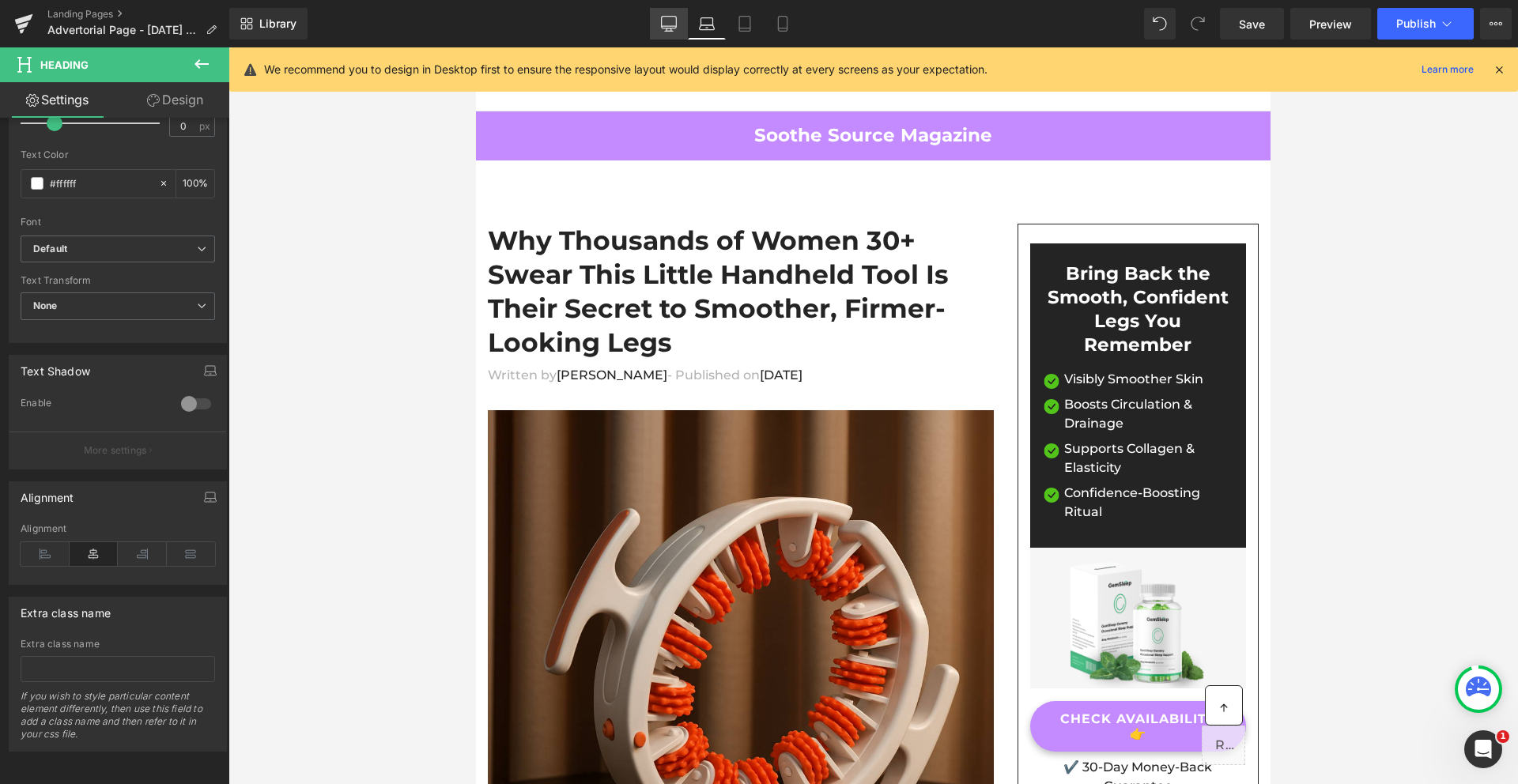
click at [670, 22] on icon at bounding box center [669, 24] width 16 height 16
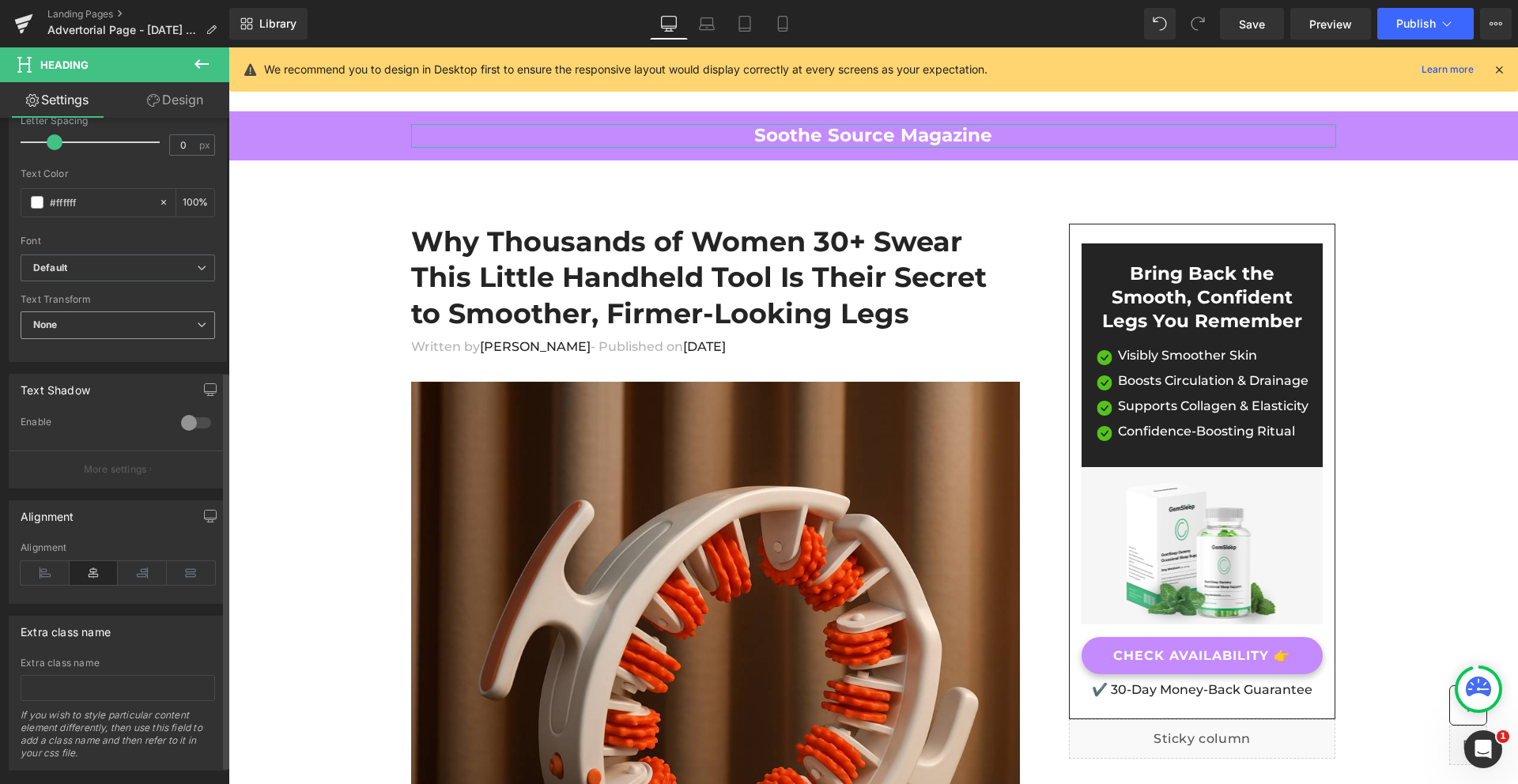
scroll to position [394, 0]
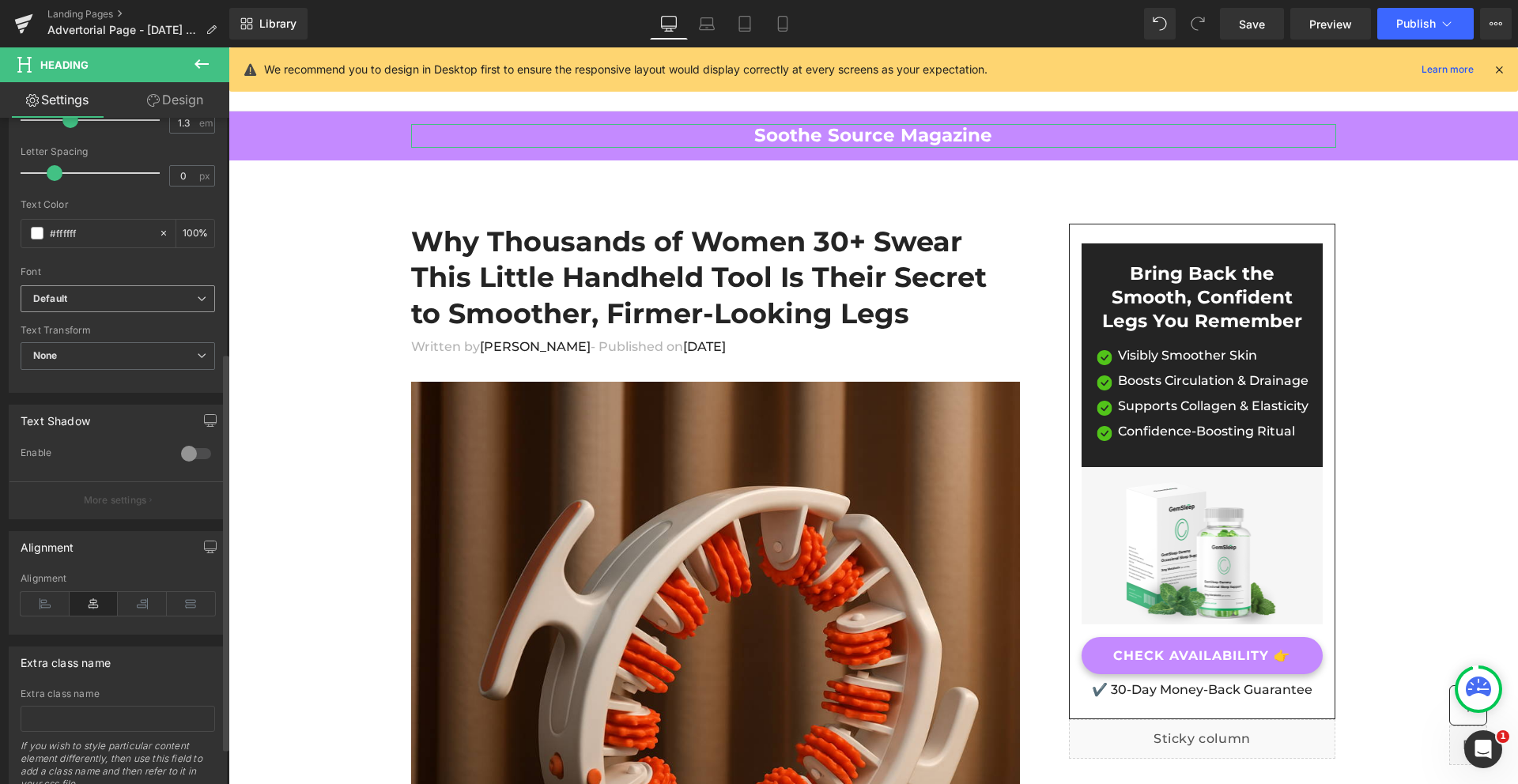
click at [82, 308] on span "Default" at bounding box center [118, 299] width 195 height 28
click at [108, 362] on p "Open Font Manager" at bounding box center [114, 358] width 88 height 14
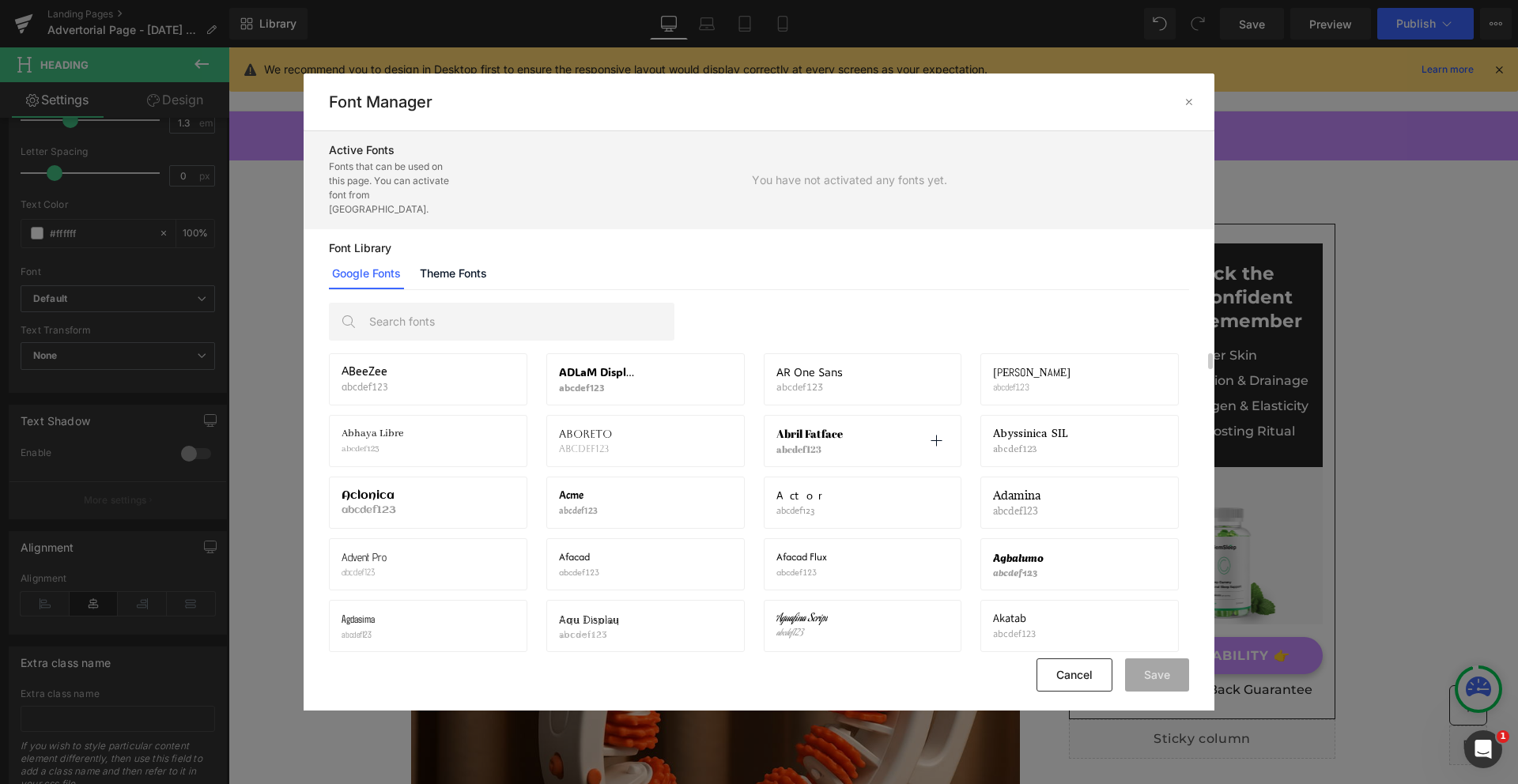
click at [860, 428] on div "Abril Fatface abcdef123 Activate font" at bounding box center [863, 441] width 173 height 27
click at [822, 428] on span "Abril Fatface" at bounding box center [809, 434] width 66 height 13
click at [933, 435] on icon at bounding box center [936, 441] width 13 height 13
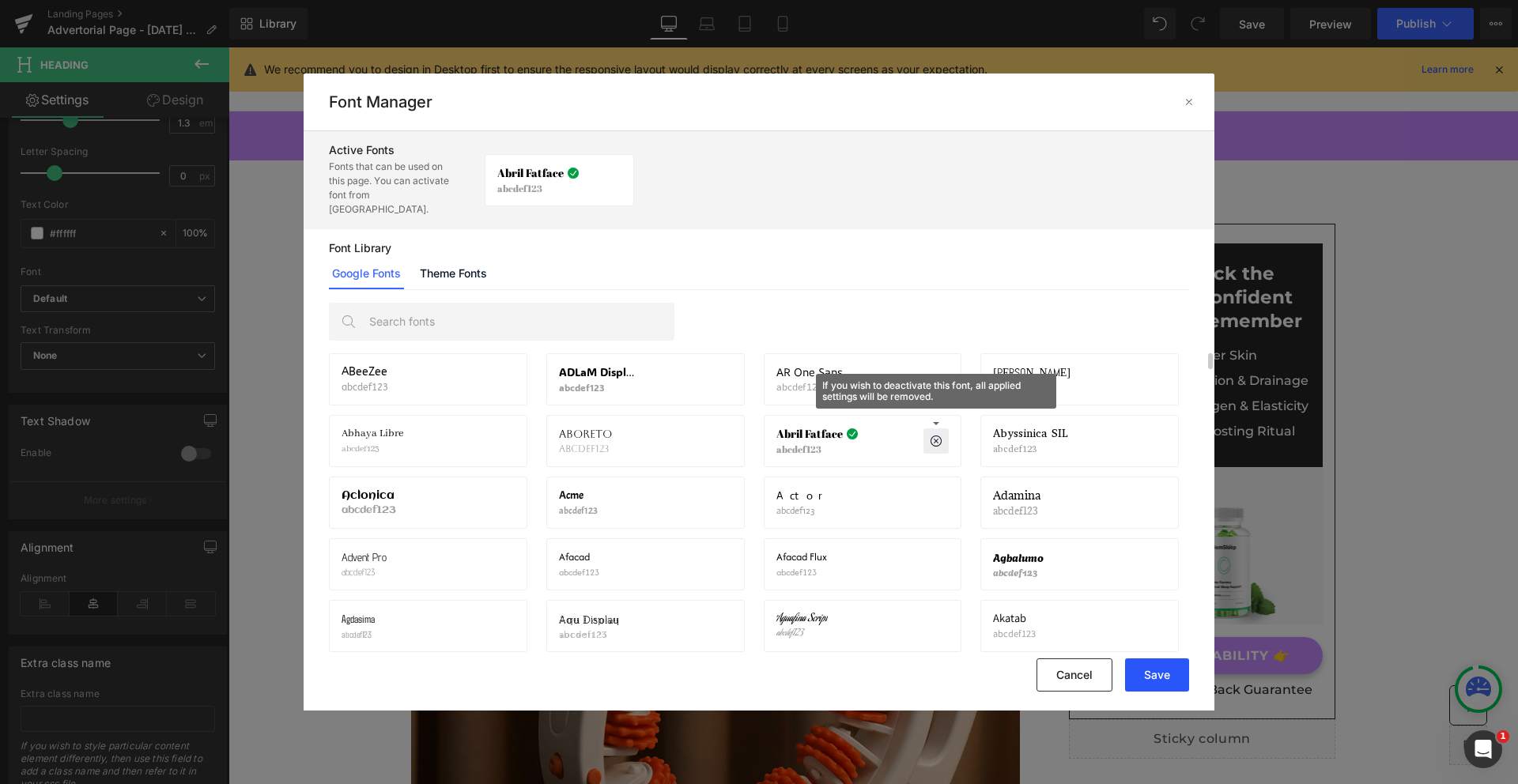
click at [1147, 674] on button "Save" at bounding box center [1157, 674] width 64 height 33
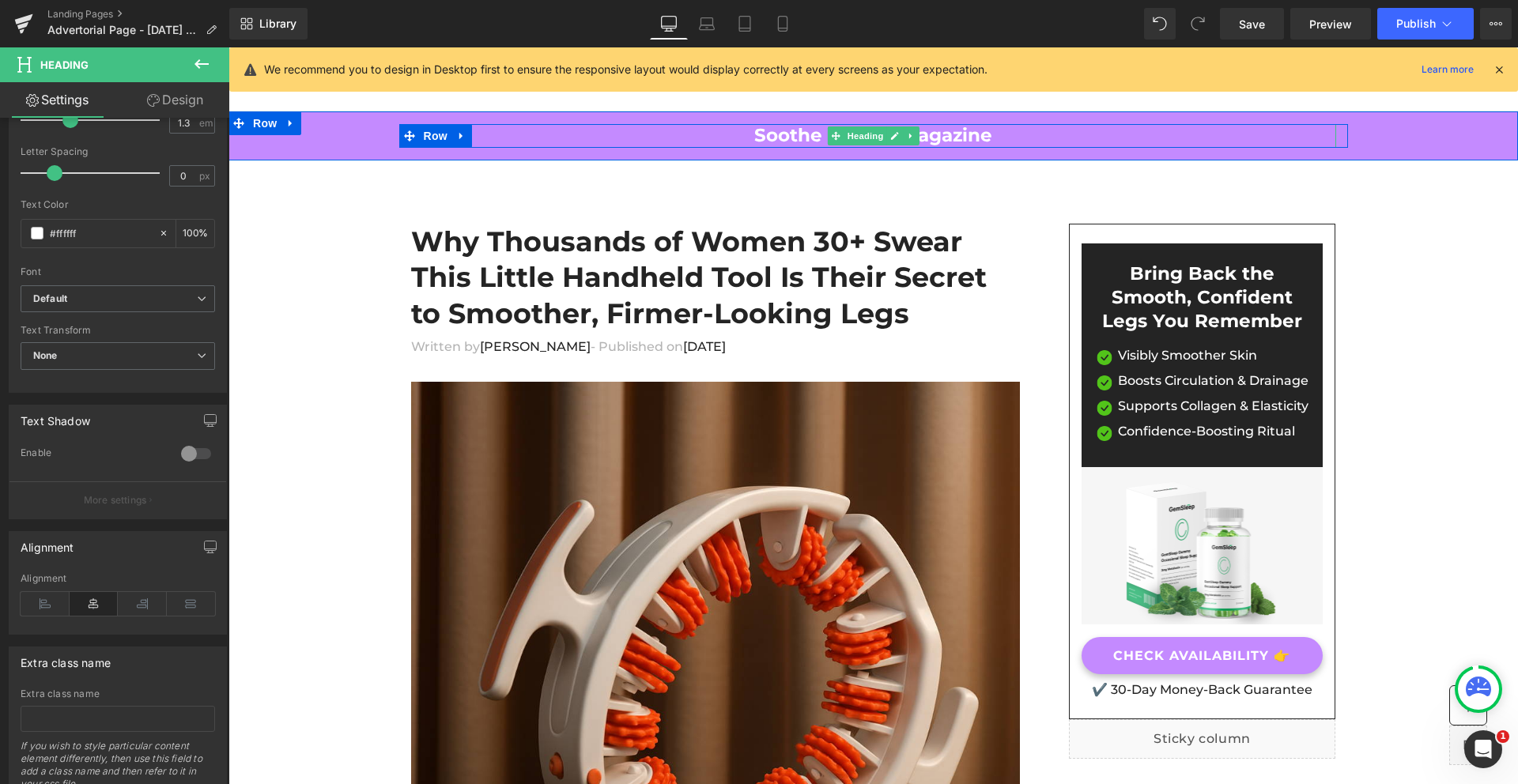
click at [801, 142] on h2 "Soothe Source Magazine" at bounding box center [873, 136] width 925 height 24
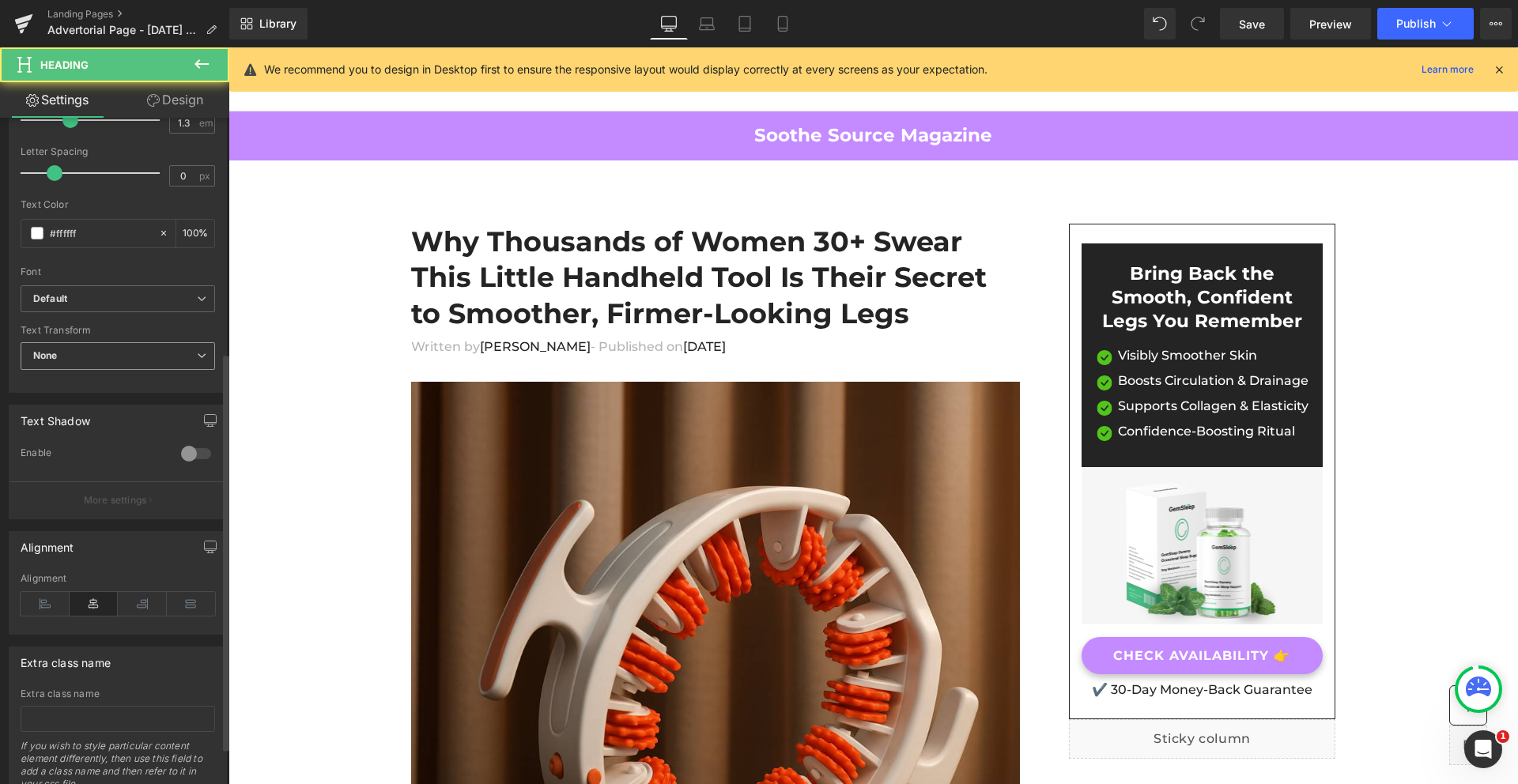
click at [93, 357] on span "None" at bounding box center [118, 355] width 195 height 28
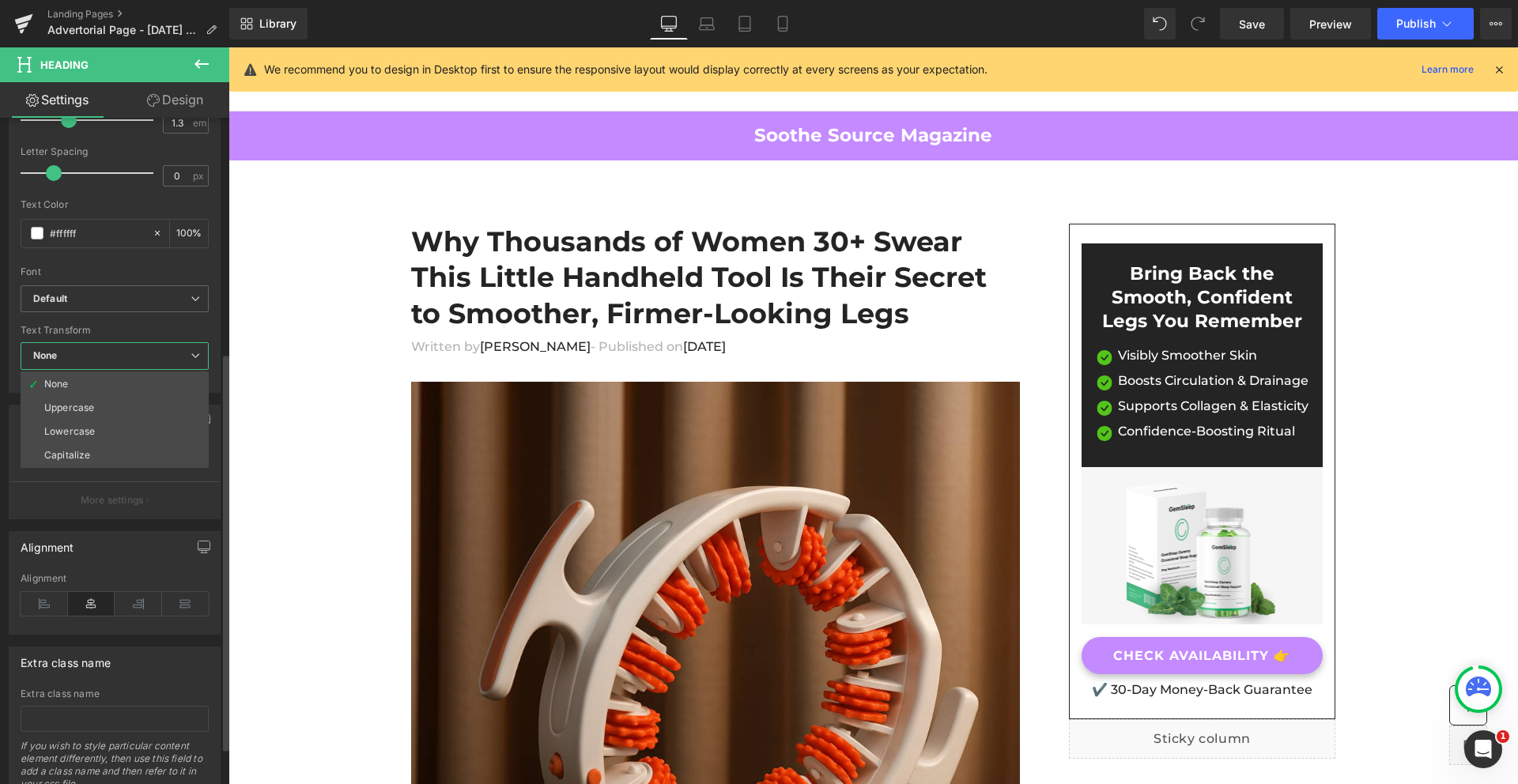
click at [93, 357] on span "None" at bounding box center [114, 355] width 188 height 28
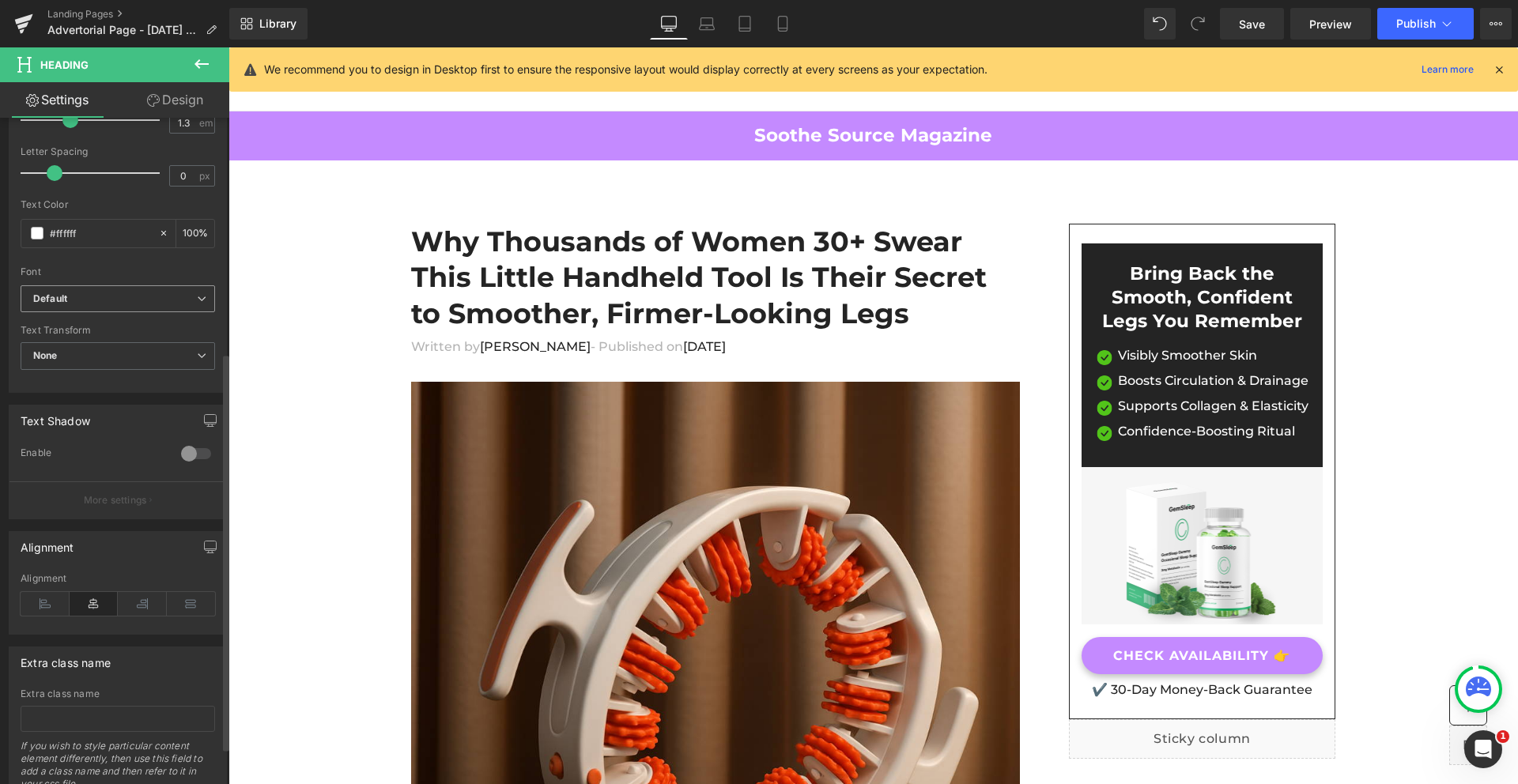
click at [86, 293] on b "Default" at bounding box center [114, 299] width 163 height 13
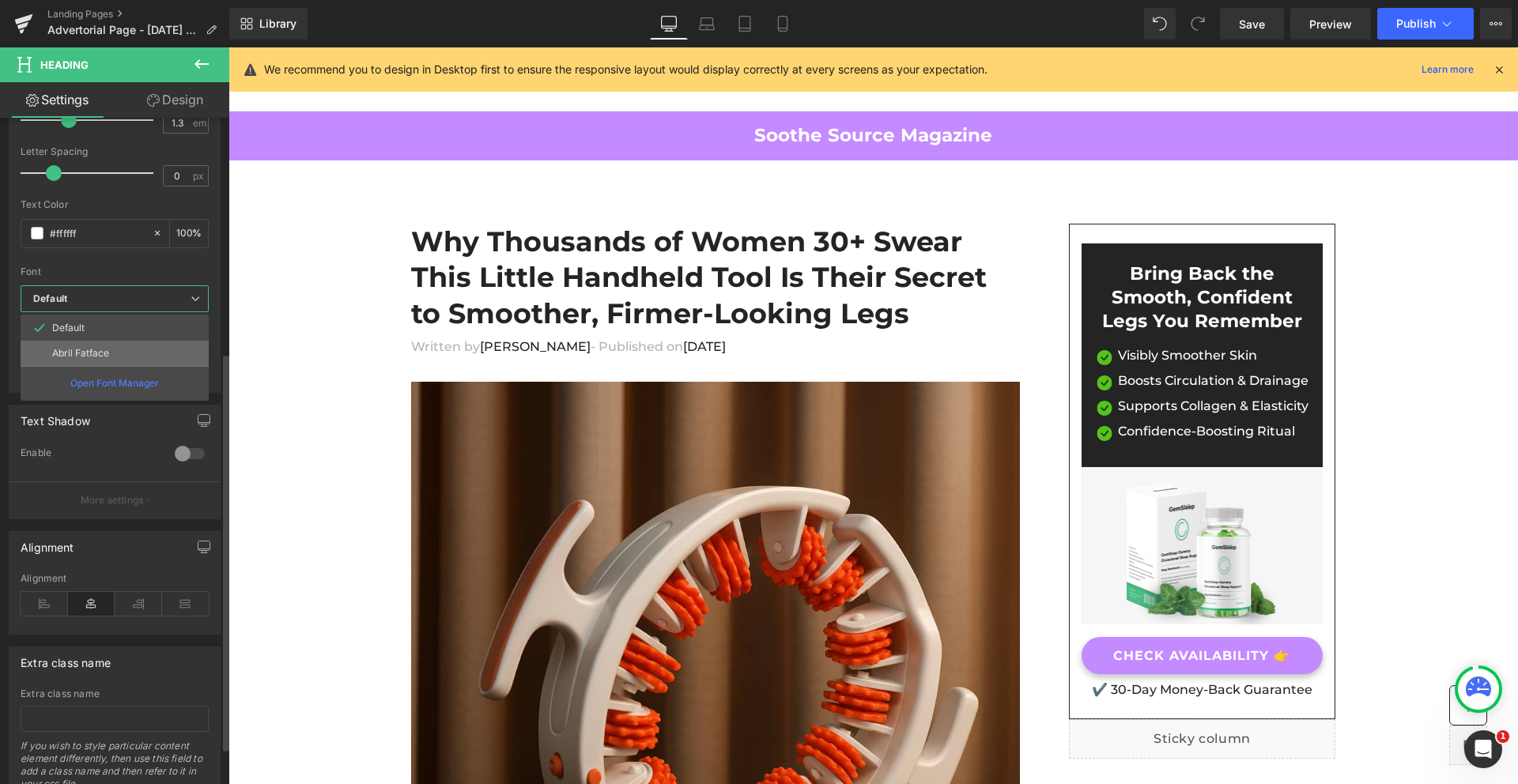
click at [76, 352] on p "Abril Fatface" at bounding box center [80, 353] width 57 height 11
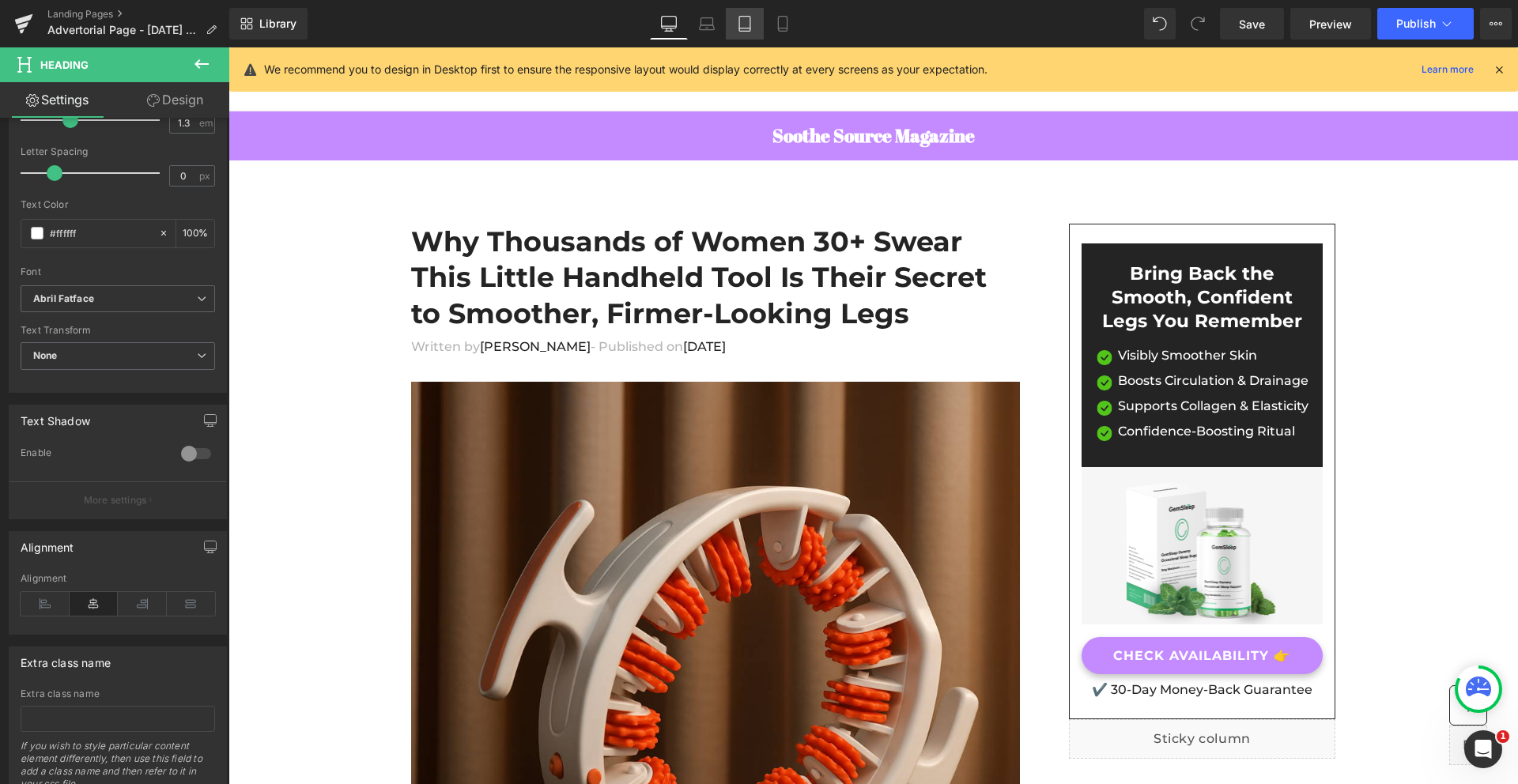
click at [746, 21] on icon at bounding box center [745, 24] width 16 height 16
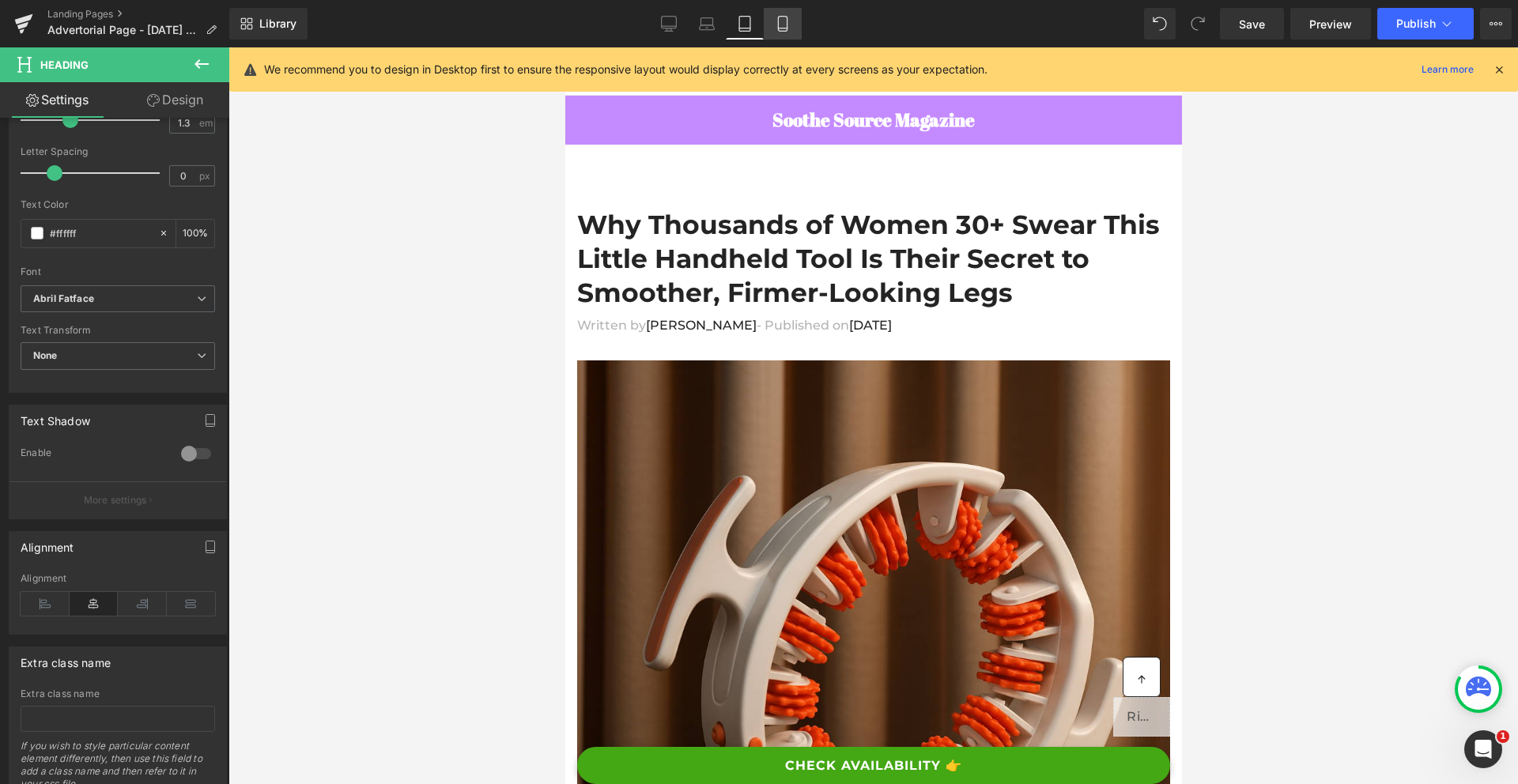
scroll to position [4, 0]
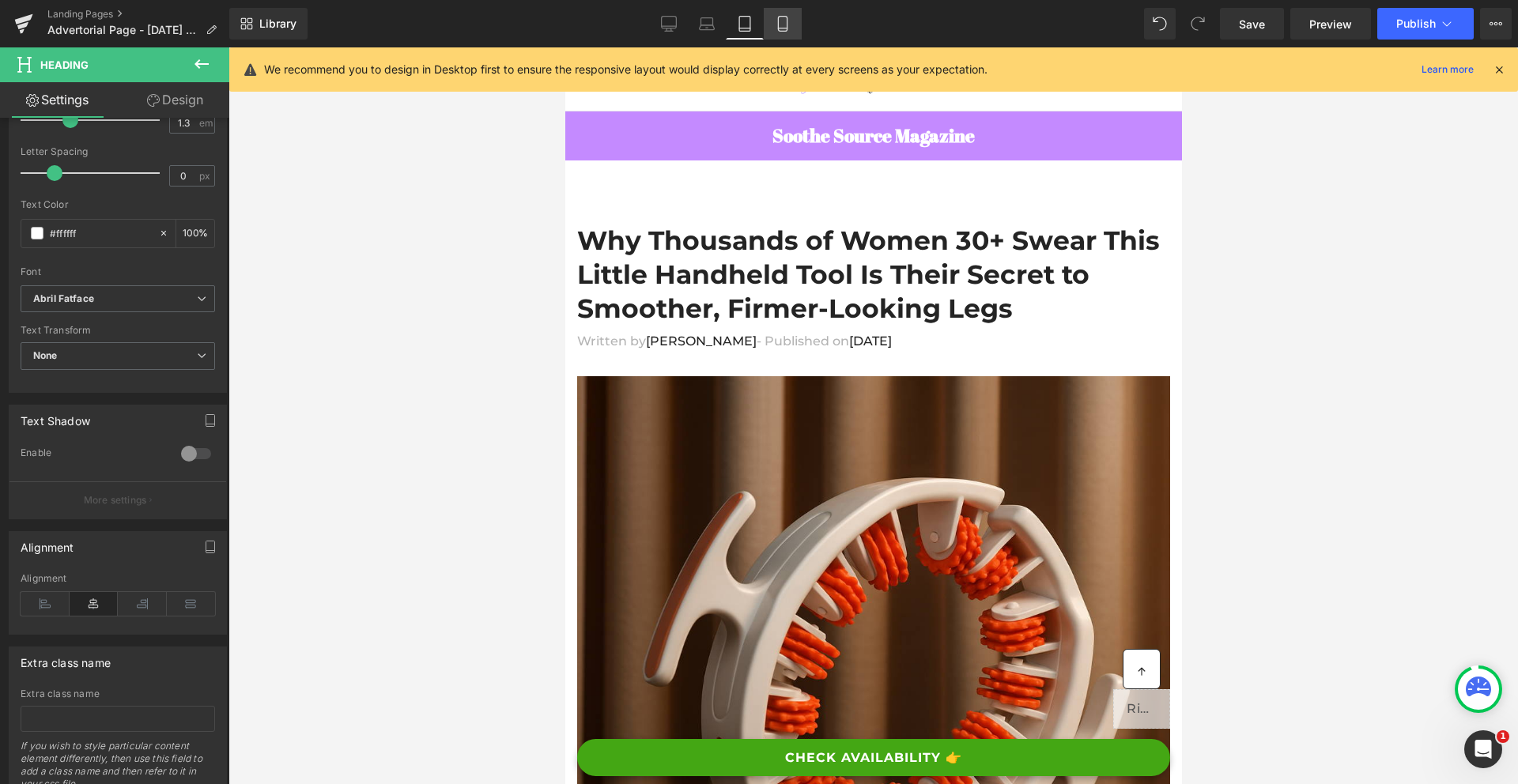
click at [781, 27] on icon at bounding box center [783, 24] width 16 height 16
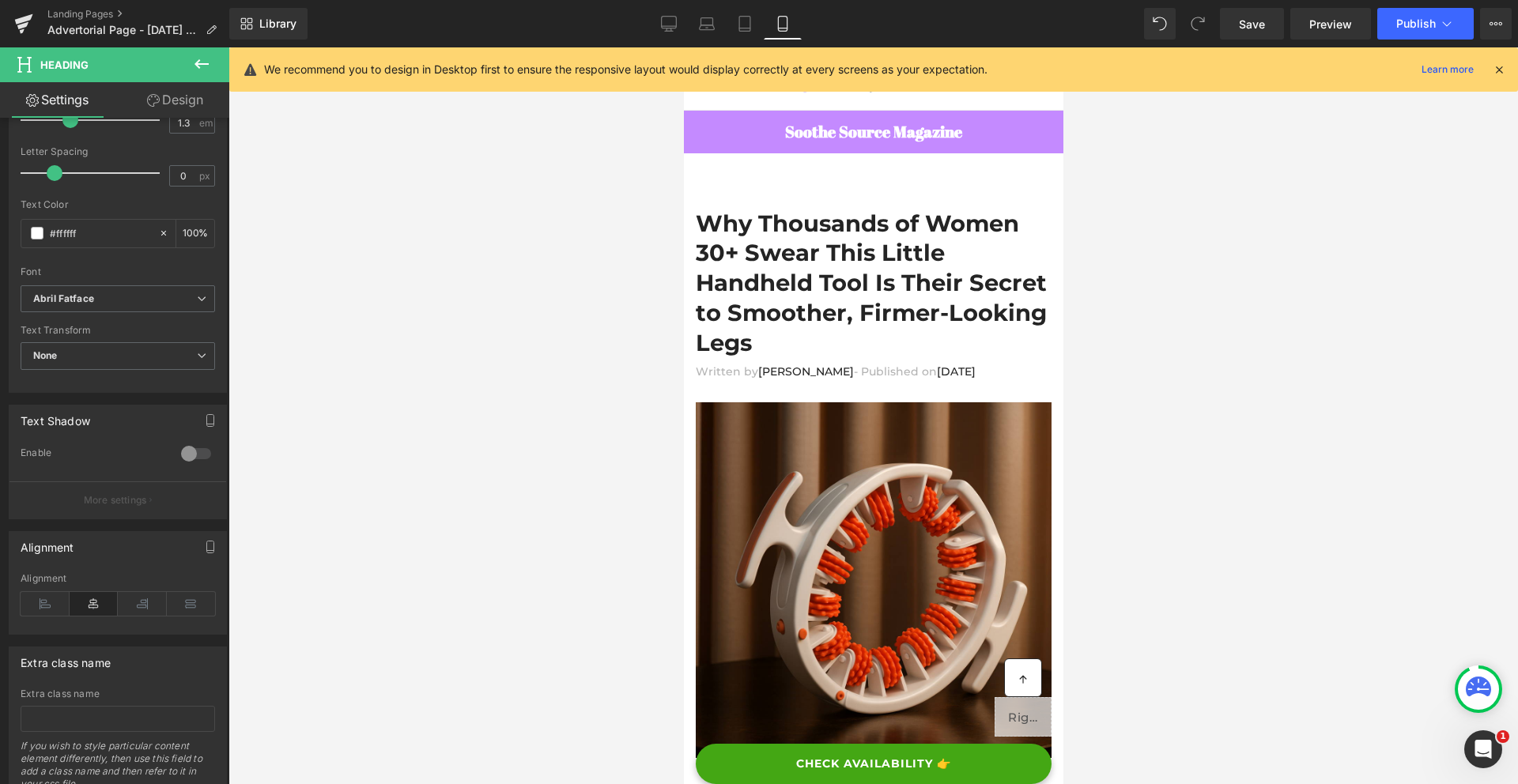
scroll to position [0, 0]
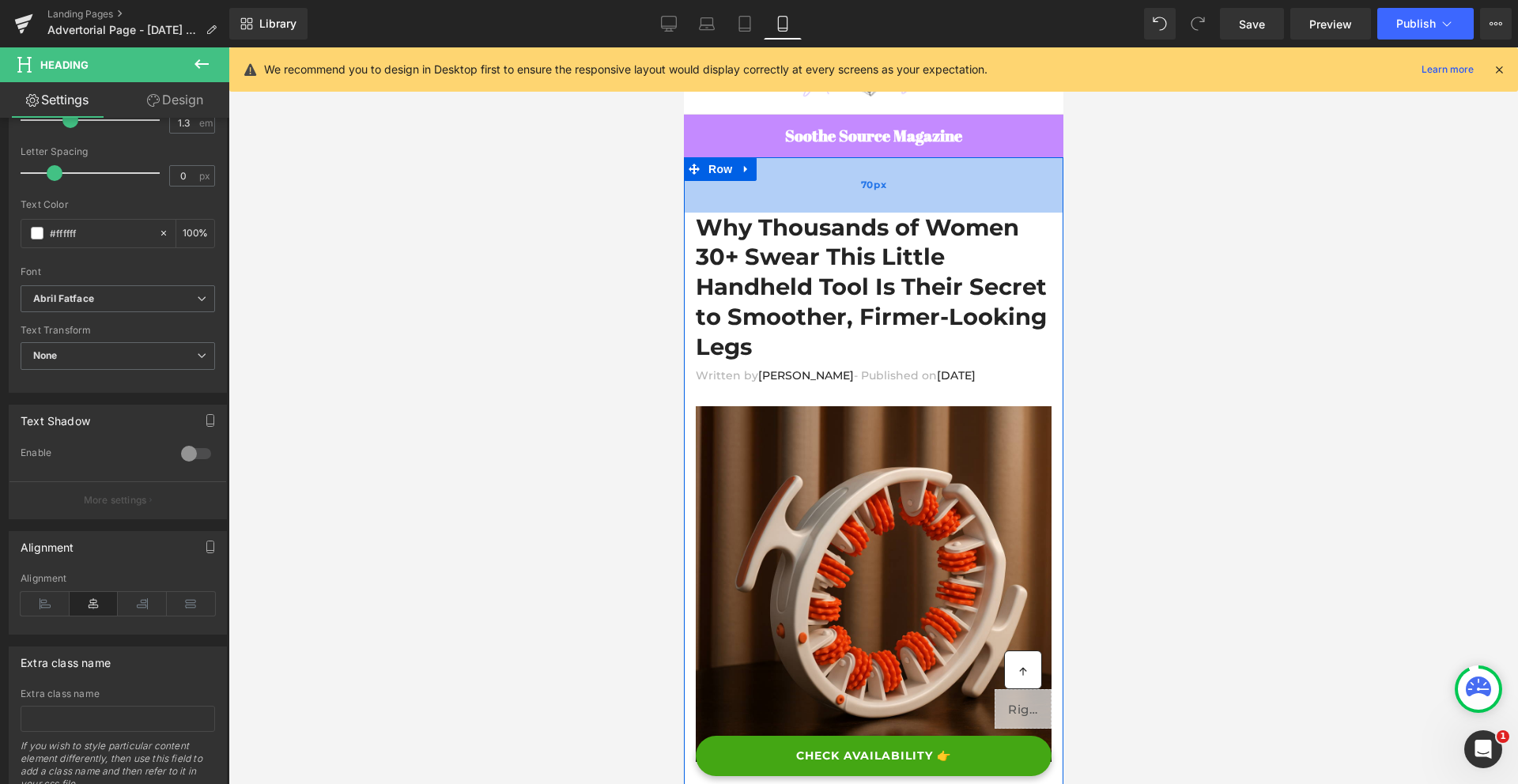
click at [781, 196] on div "70px" at bounding box center [872, 185] width 380 height 55
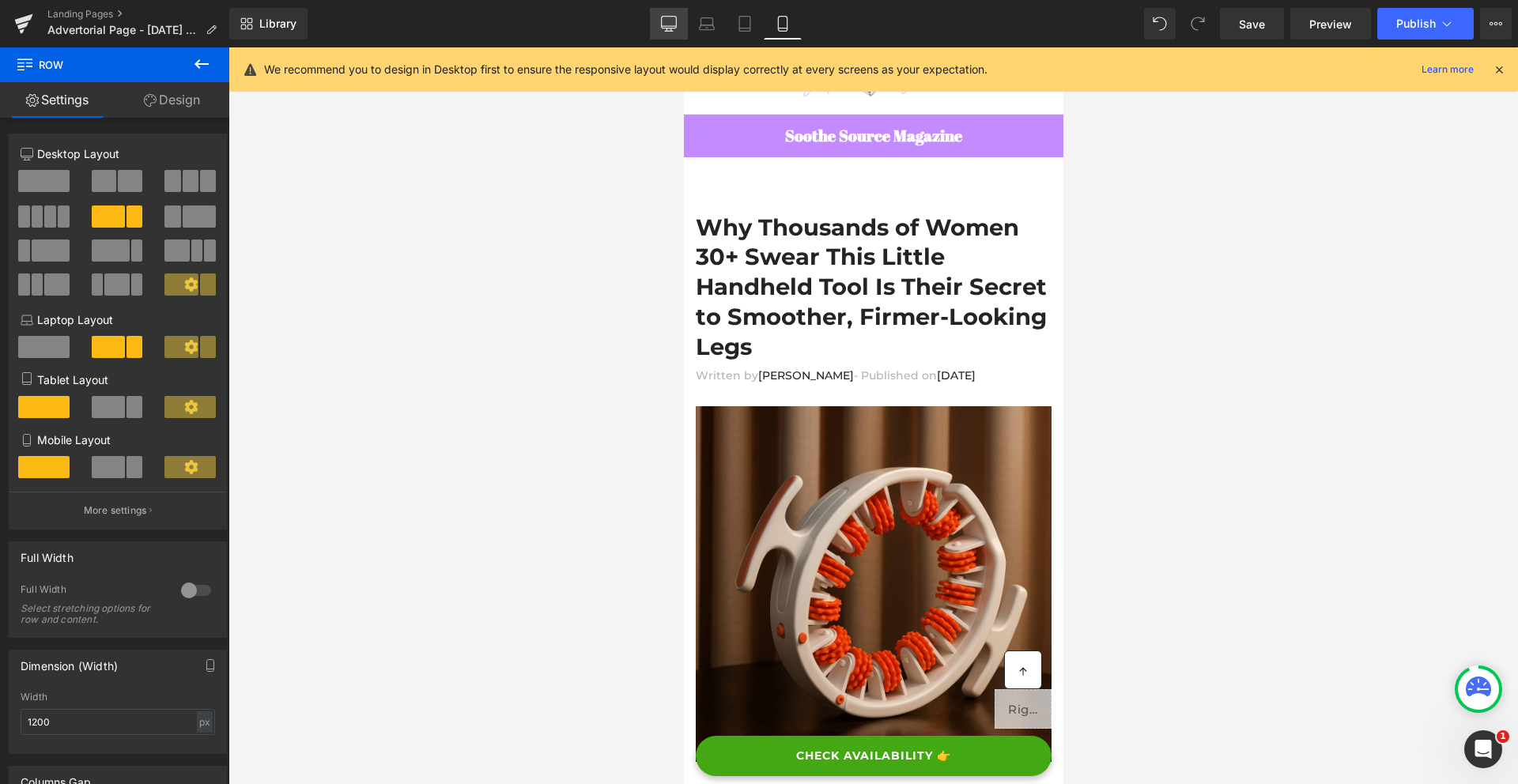
click at [672, 23] on icon at bounding box center [669, 24] width 16 height 16
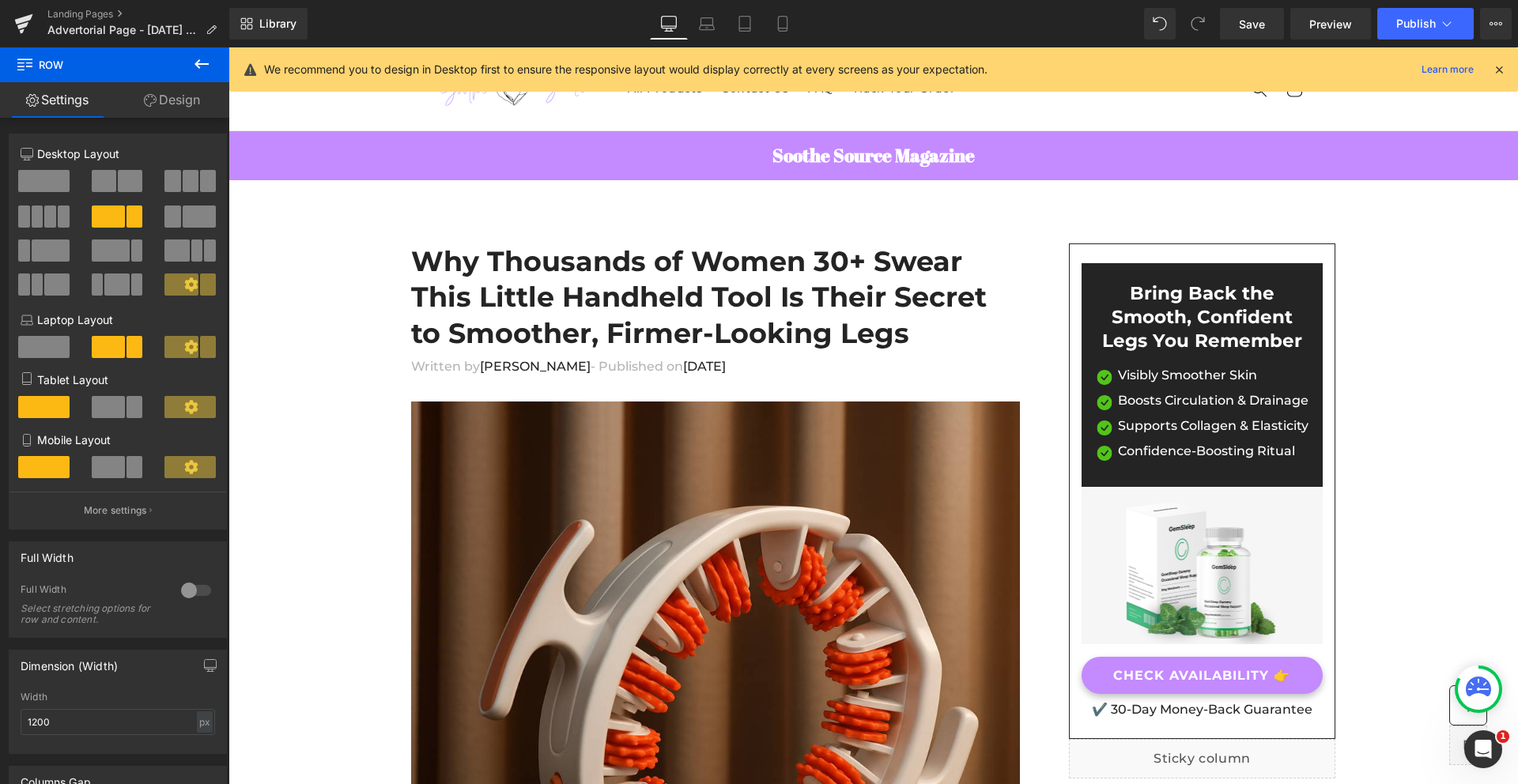
scroll to position [24, 0]
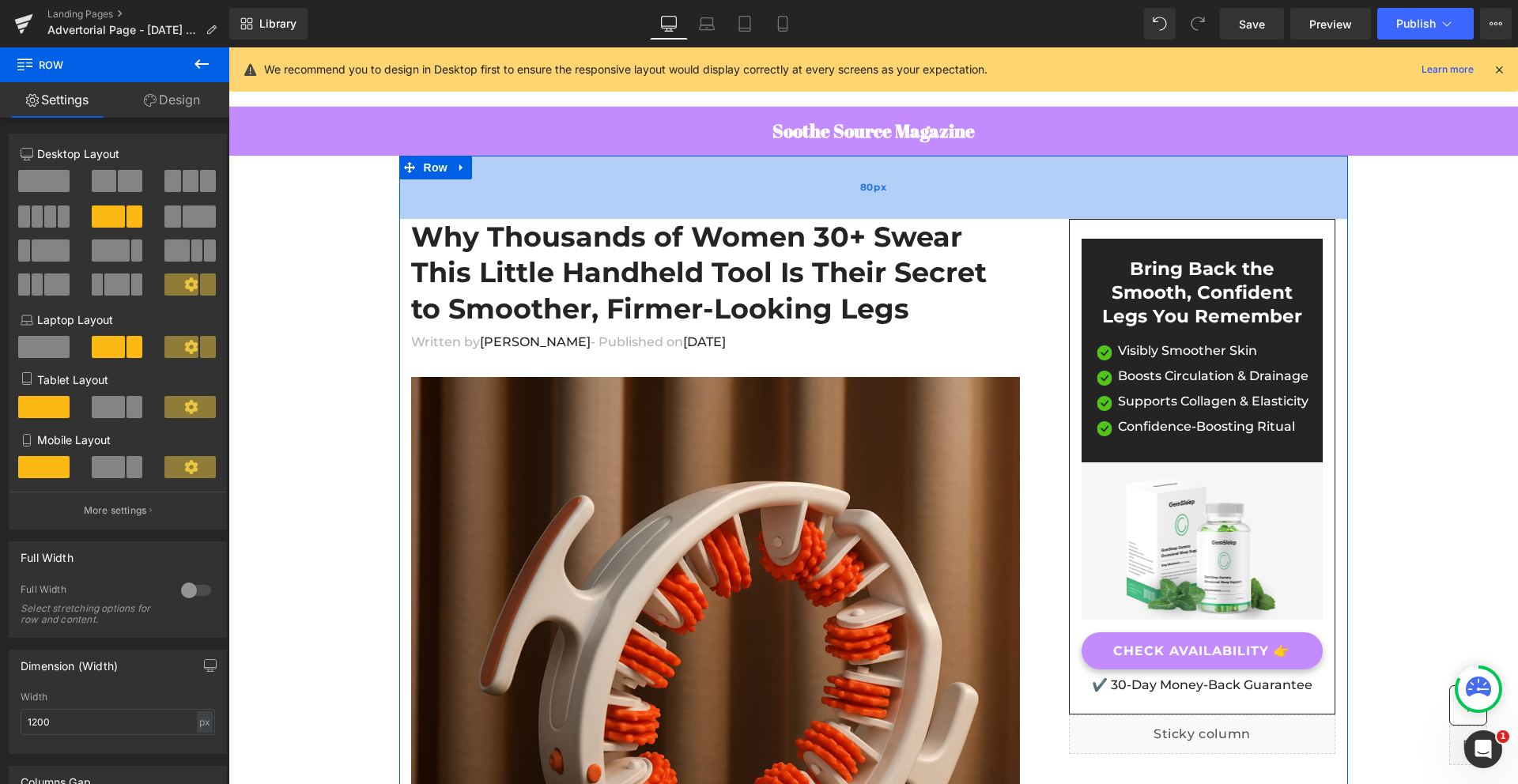
click at [673, 189] on div "80px" at bounding box center [873, 187] width 948 height 63
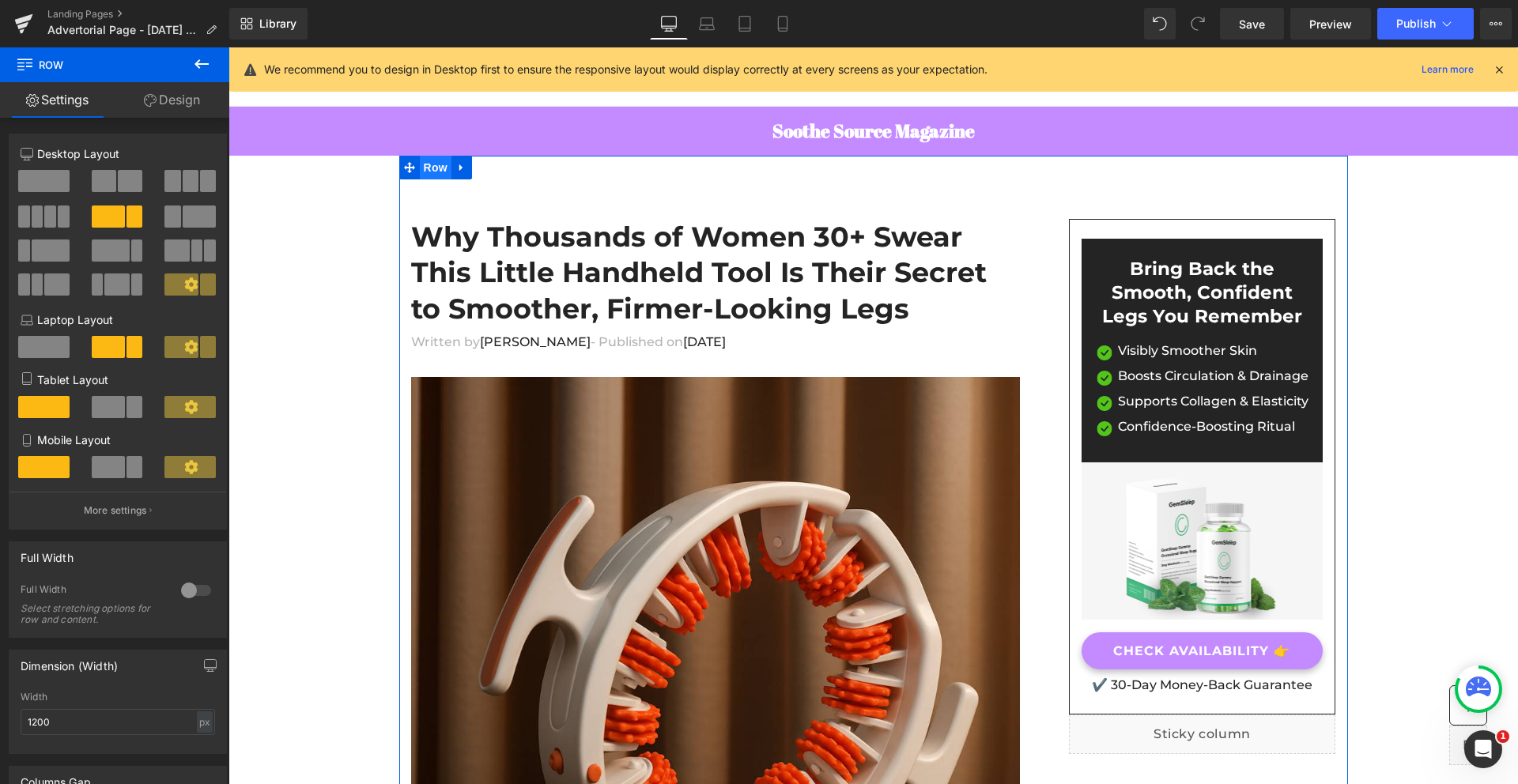
click at [429, 169] on span "Row" at bounding box center [435, 167] width 31 height 24
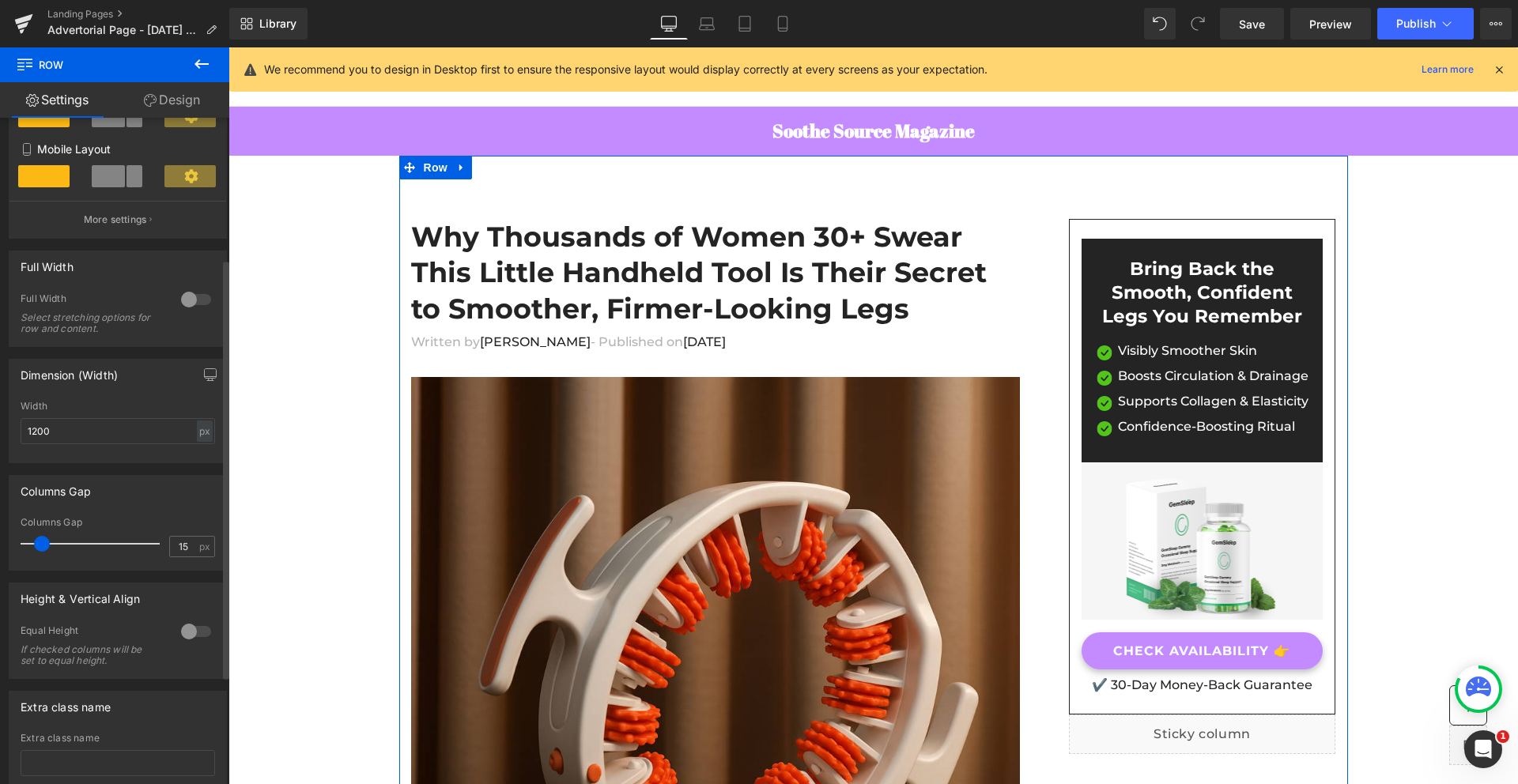
scroll to position [224, 0]
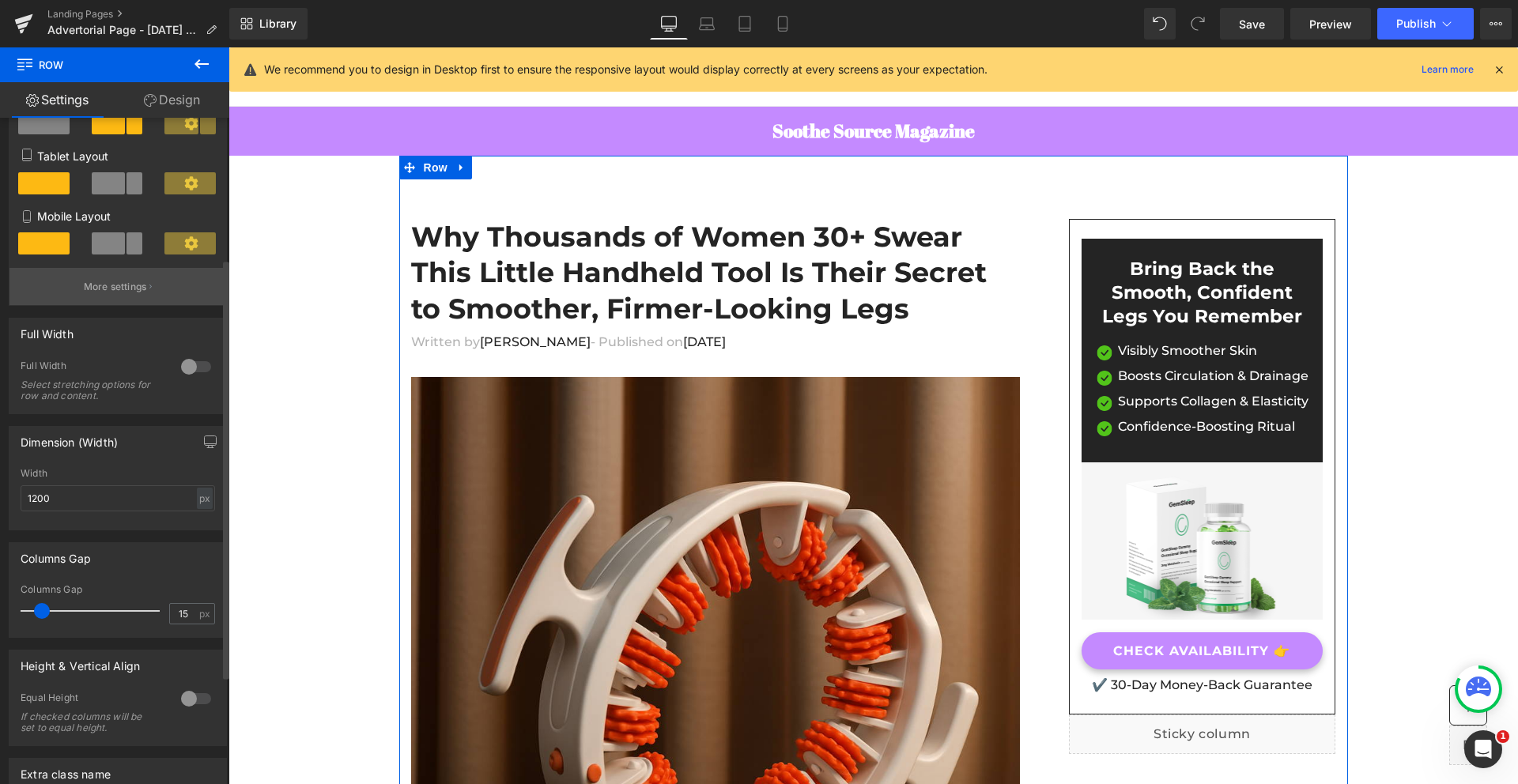
click at [113, 282] on p "More settings" at bounding box center [115, 287] width 63 height 14
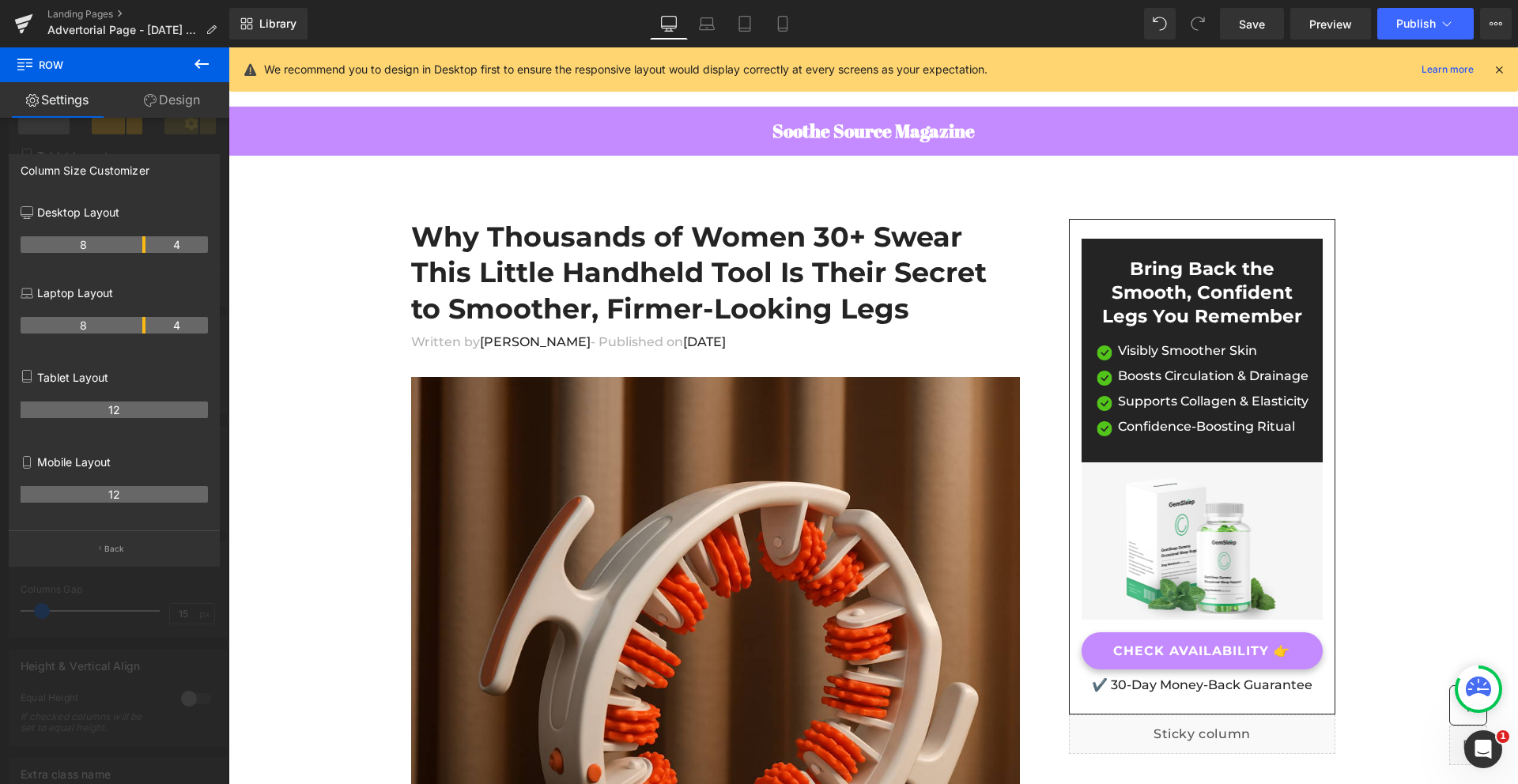
click at [205, 60] on icon at bounding box center [201, 63] width 19 height 19
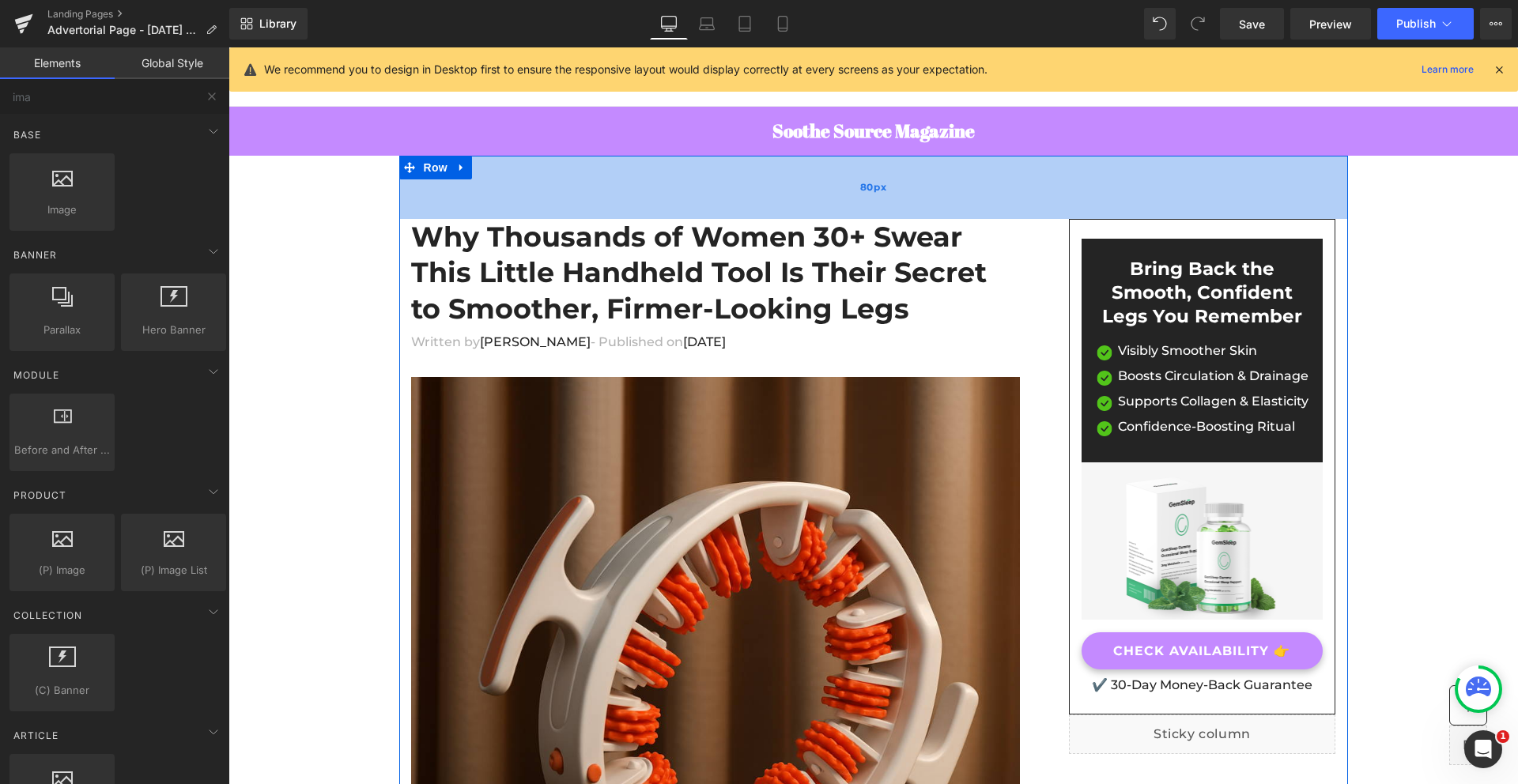
click at [494, 196] on div "80px" at bounding box center [873, 187] width 948 height 63
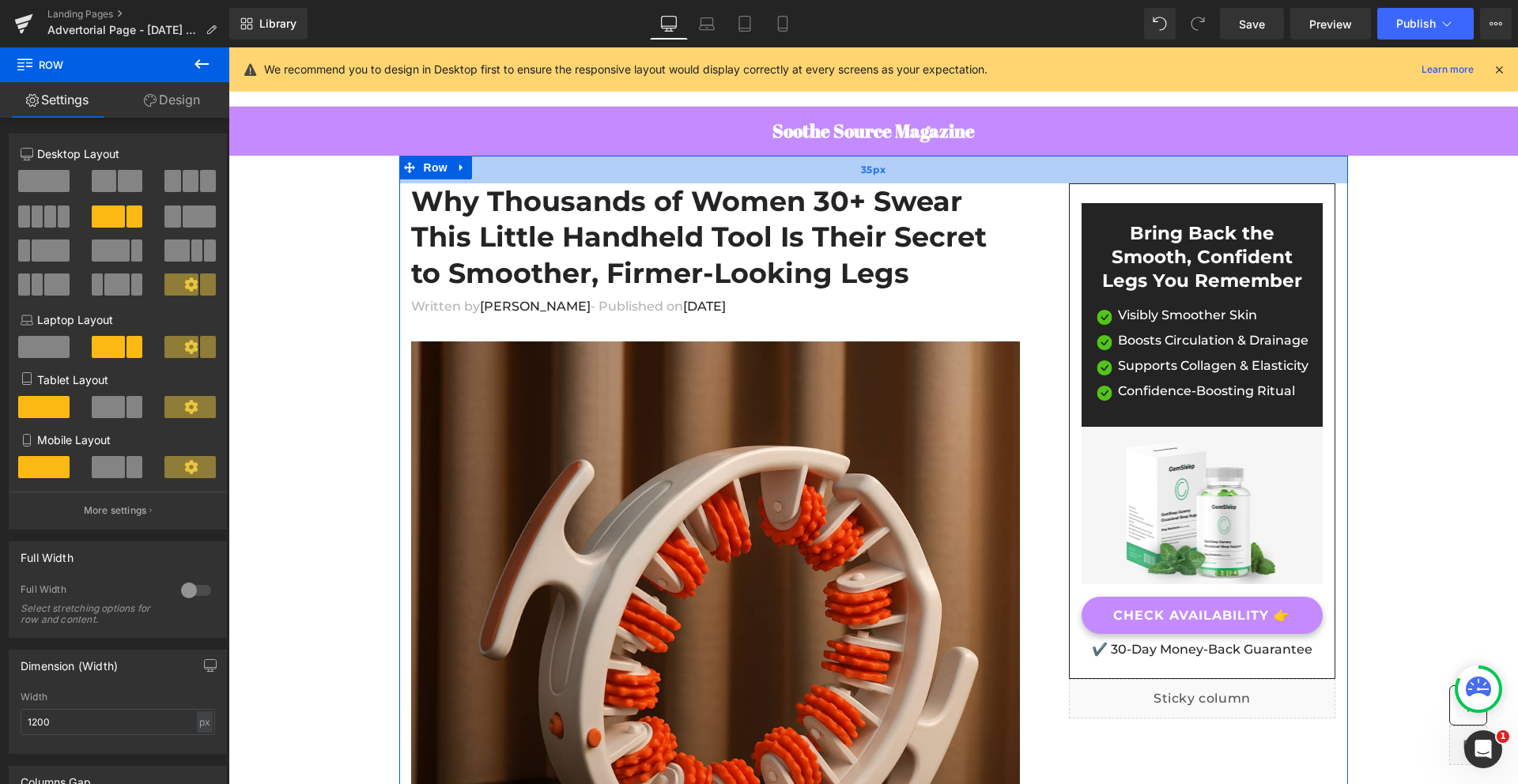
drag, startPoint x: 507, startPoint y: 211, endPoint x: 502, endPoint y: 176, distance: 35.4
click at [502, 176] on div "35px" at bounding box center [873, 169] width 948 height 28
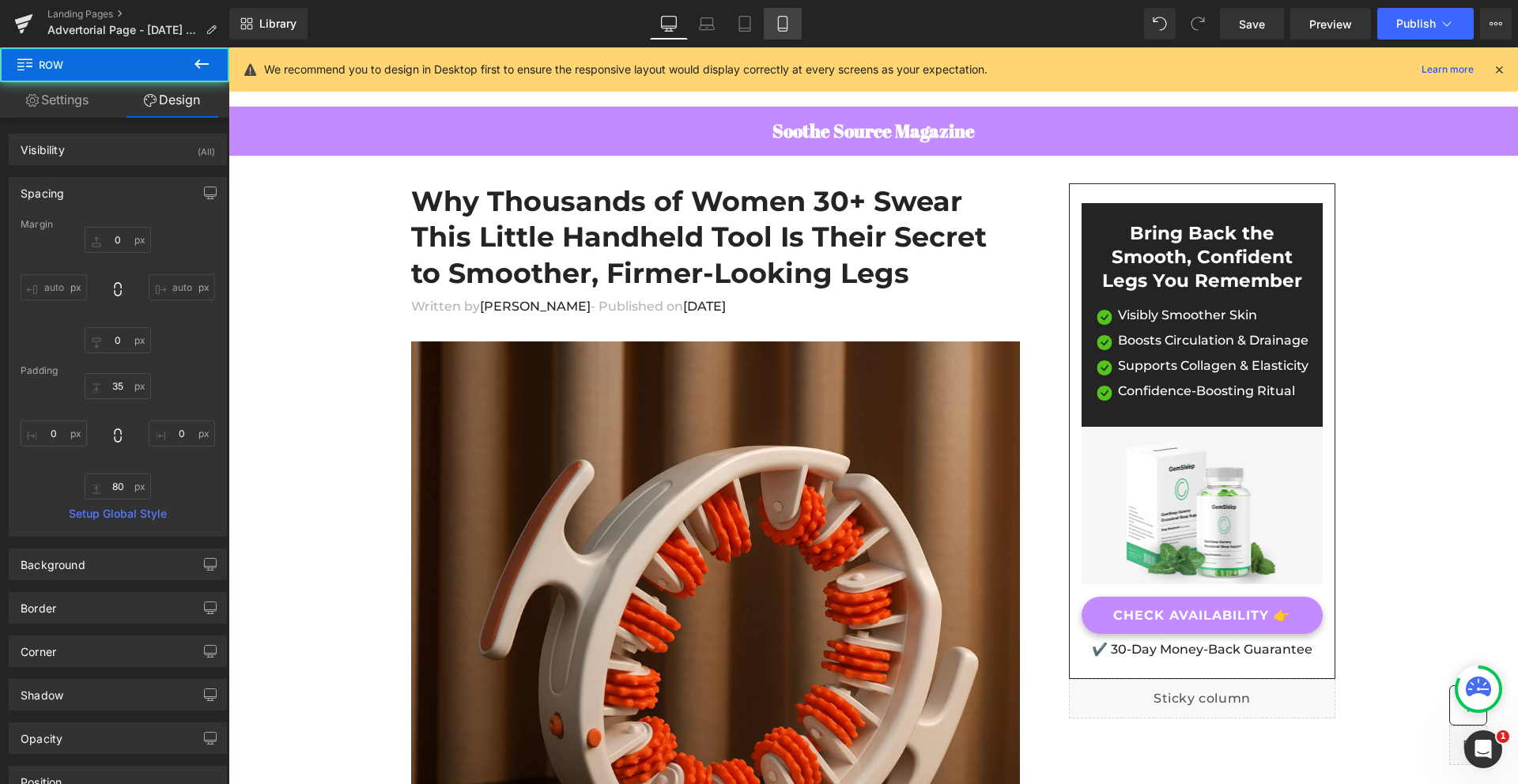
click at [781, 32] on link "Mobile" at bounding box center [782, 23] width 38 height 31
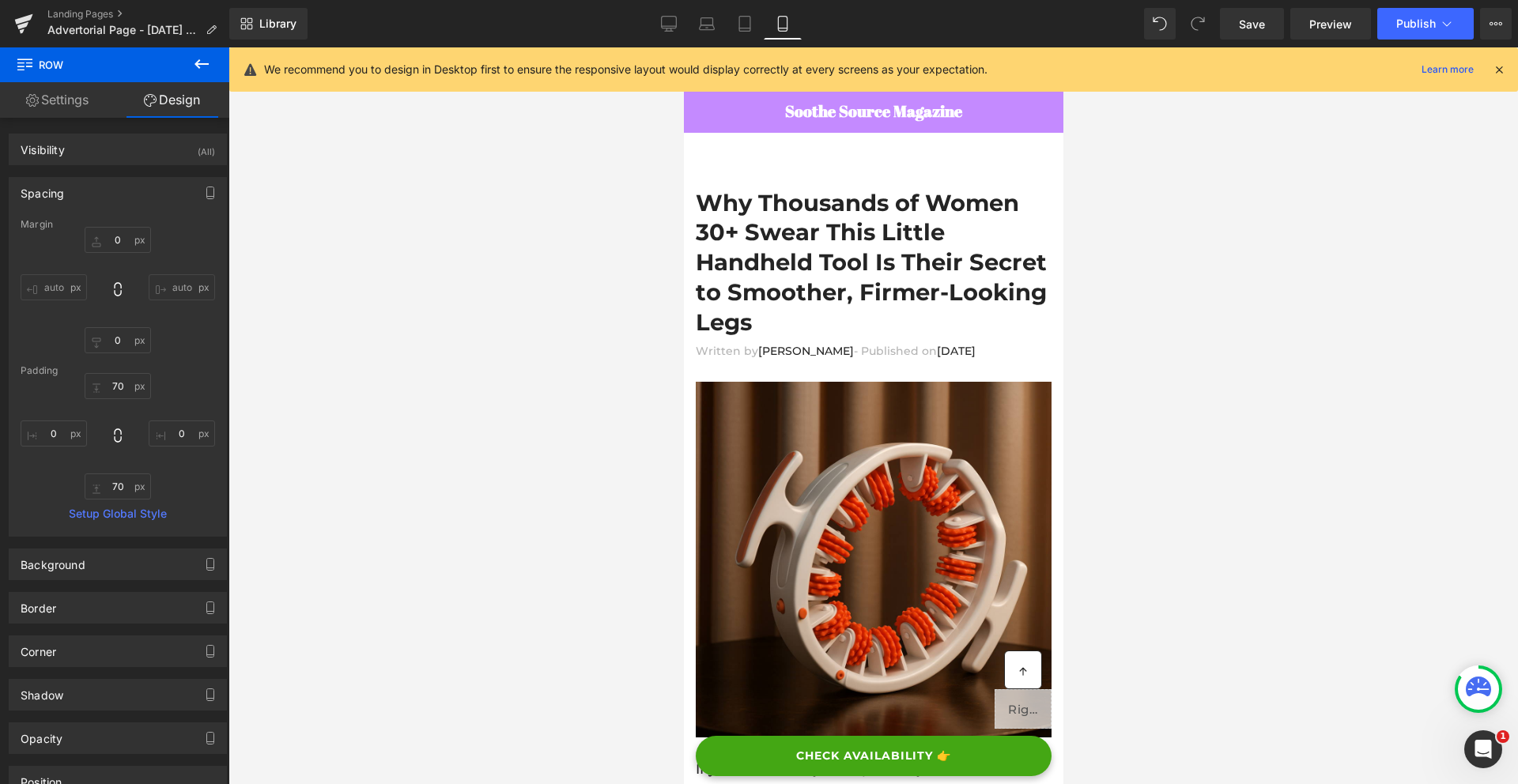
scroll to position [0, 0]
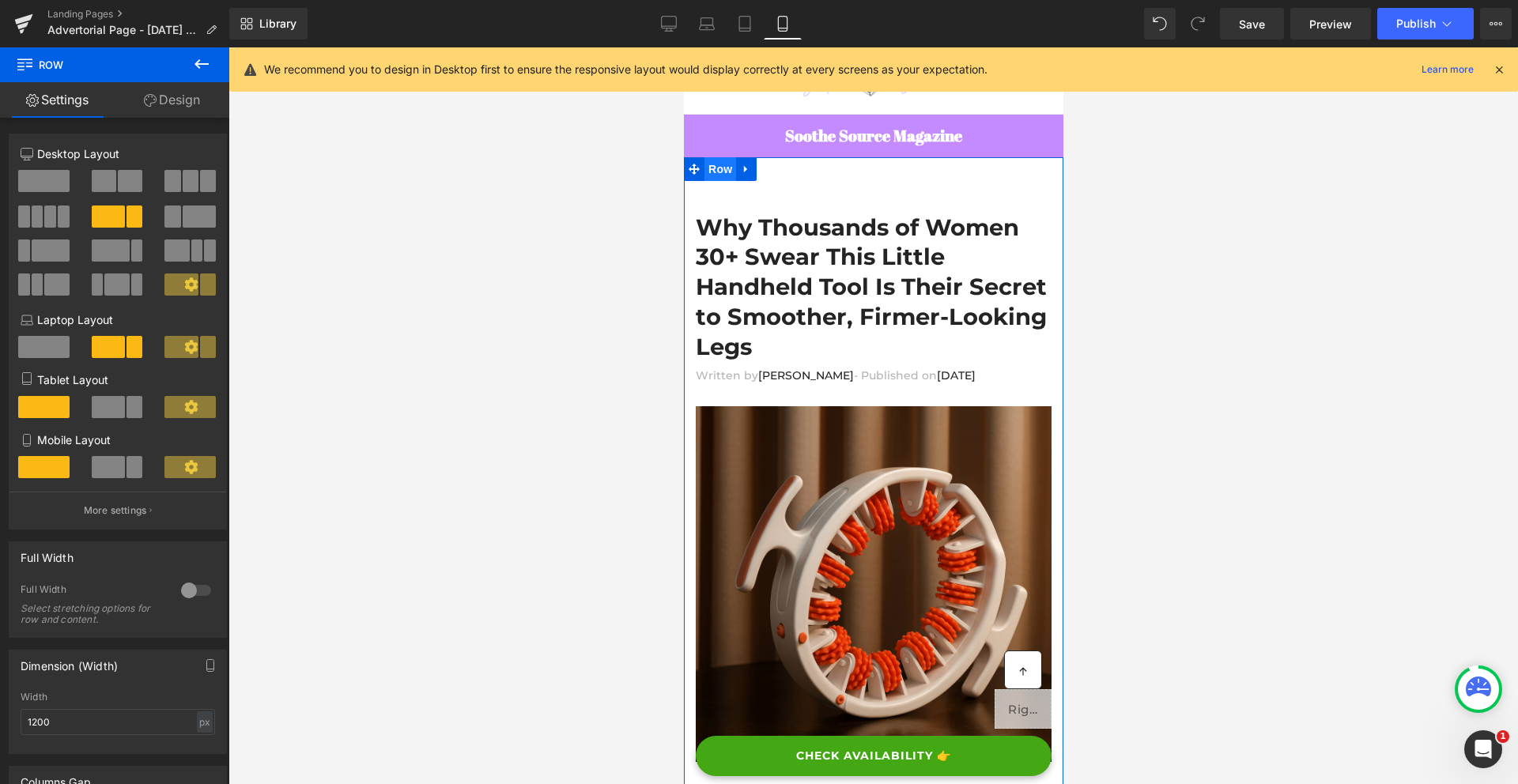
click at [723, 168] on span "Row" at bounding box center [719, 169] width 31 height 24
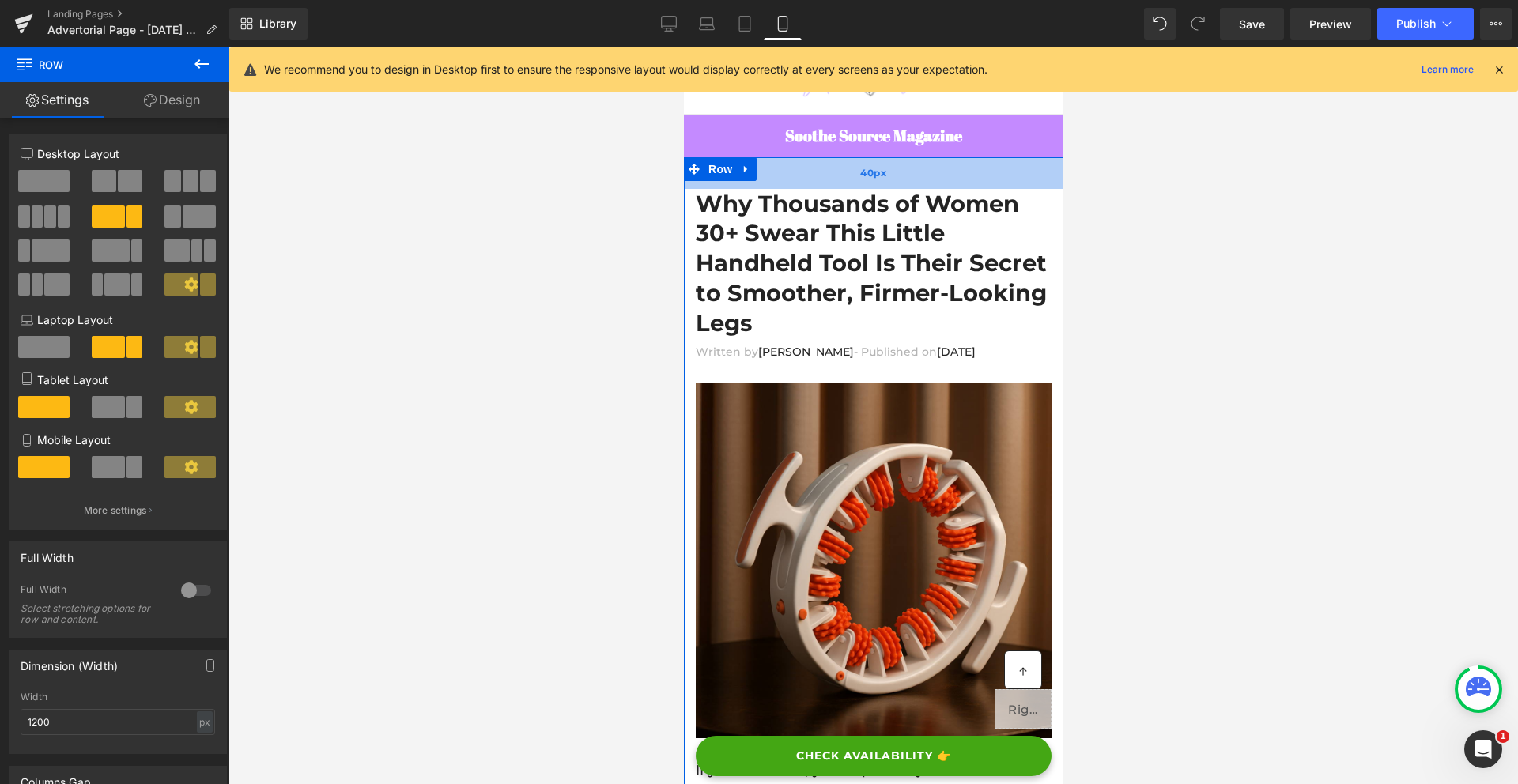
drag, startPoint x: 851, startPoint y: 205, endPoint x: 847, endPoint y: 182, distance: 23.3
click at [847, 182] on div "40px" at bounding box center [872, 172] width 380 height 31
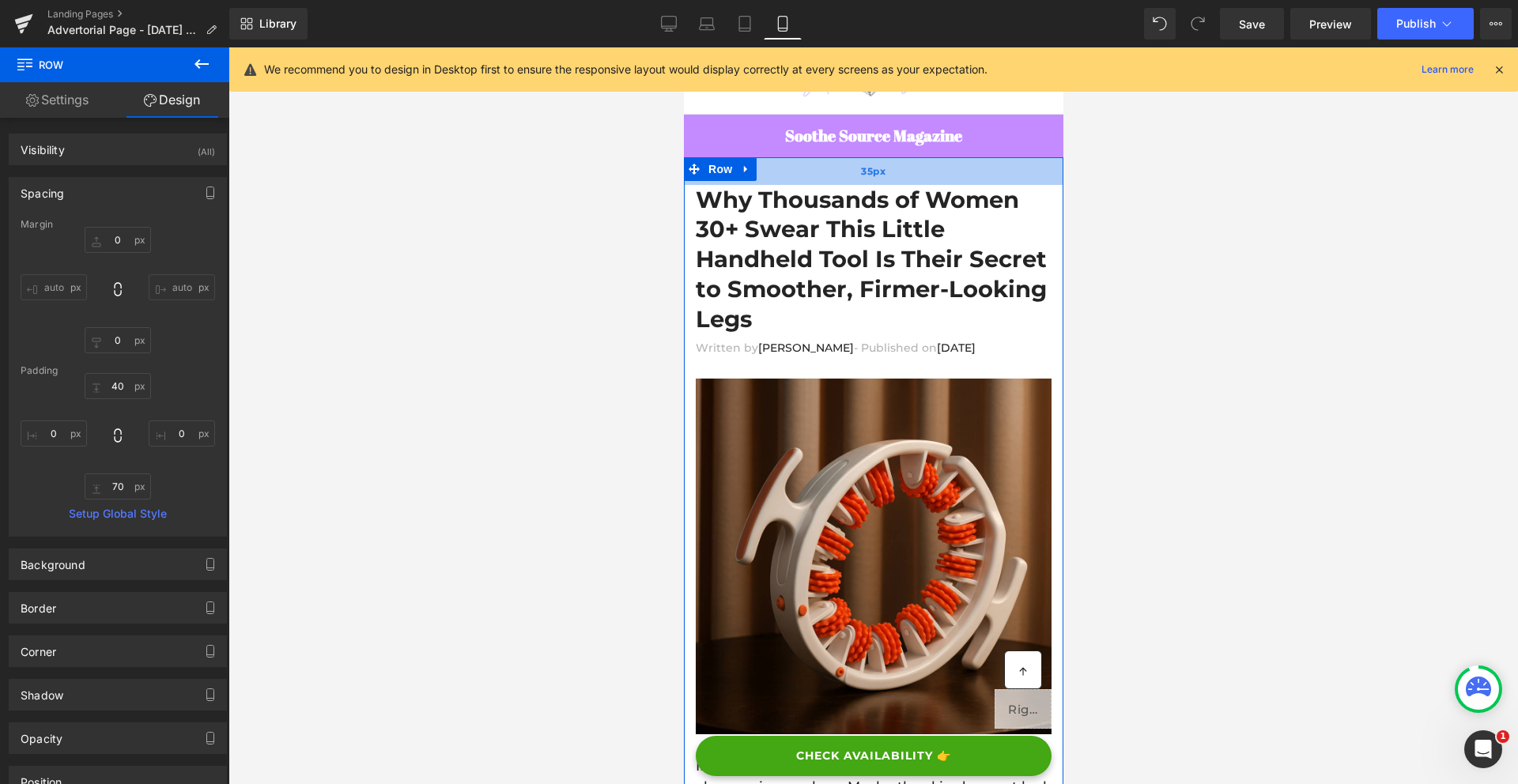
click at [847, 178] on div "35px" at bounding box center [872, 171] width 380 height 28
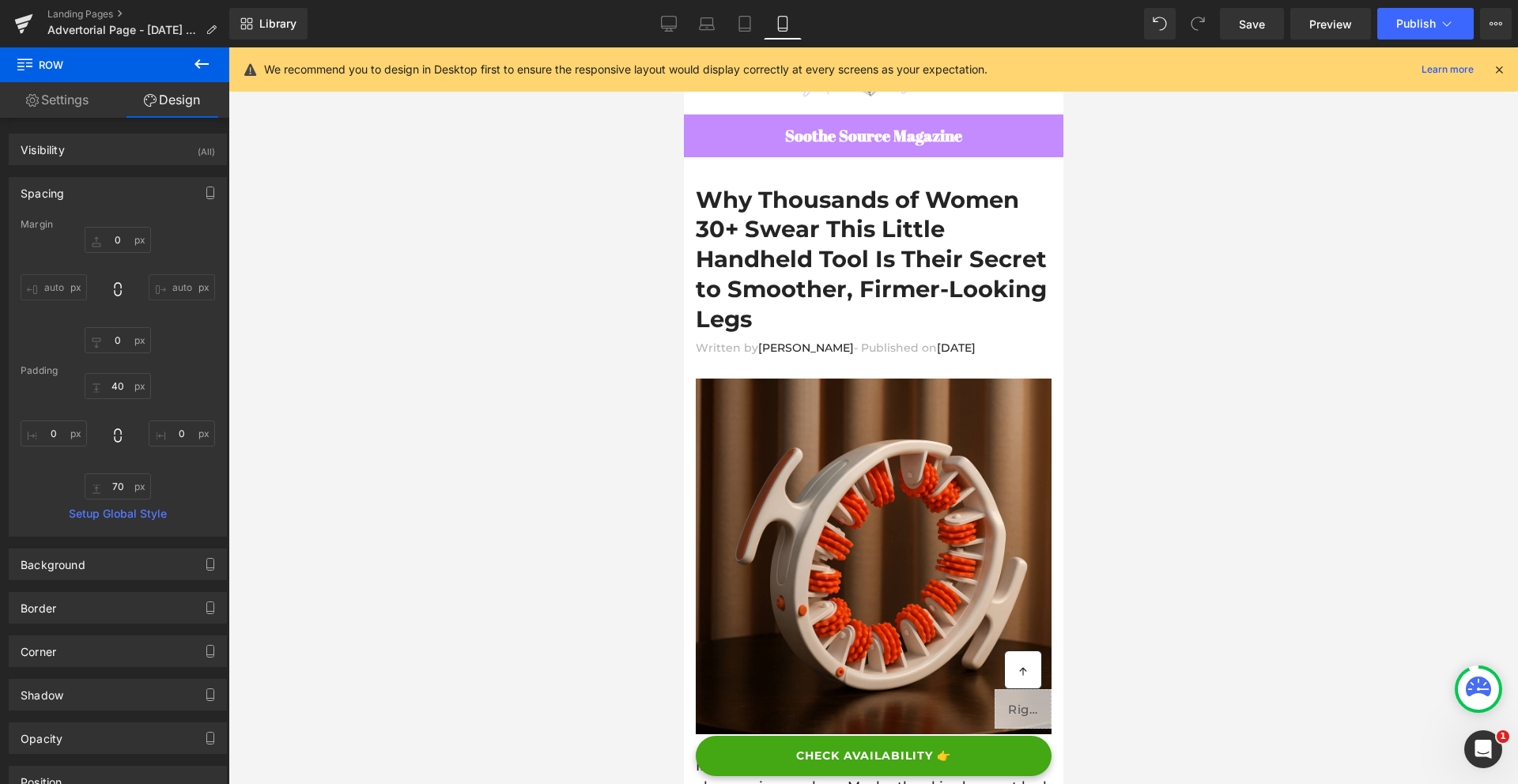
click at [1115, 285] on div at bounding box center [873, 415] width 1289 height 737
click at [1264, 18] on span "Save" at bounding box center [1251, 24] width 26 height 17
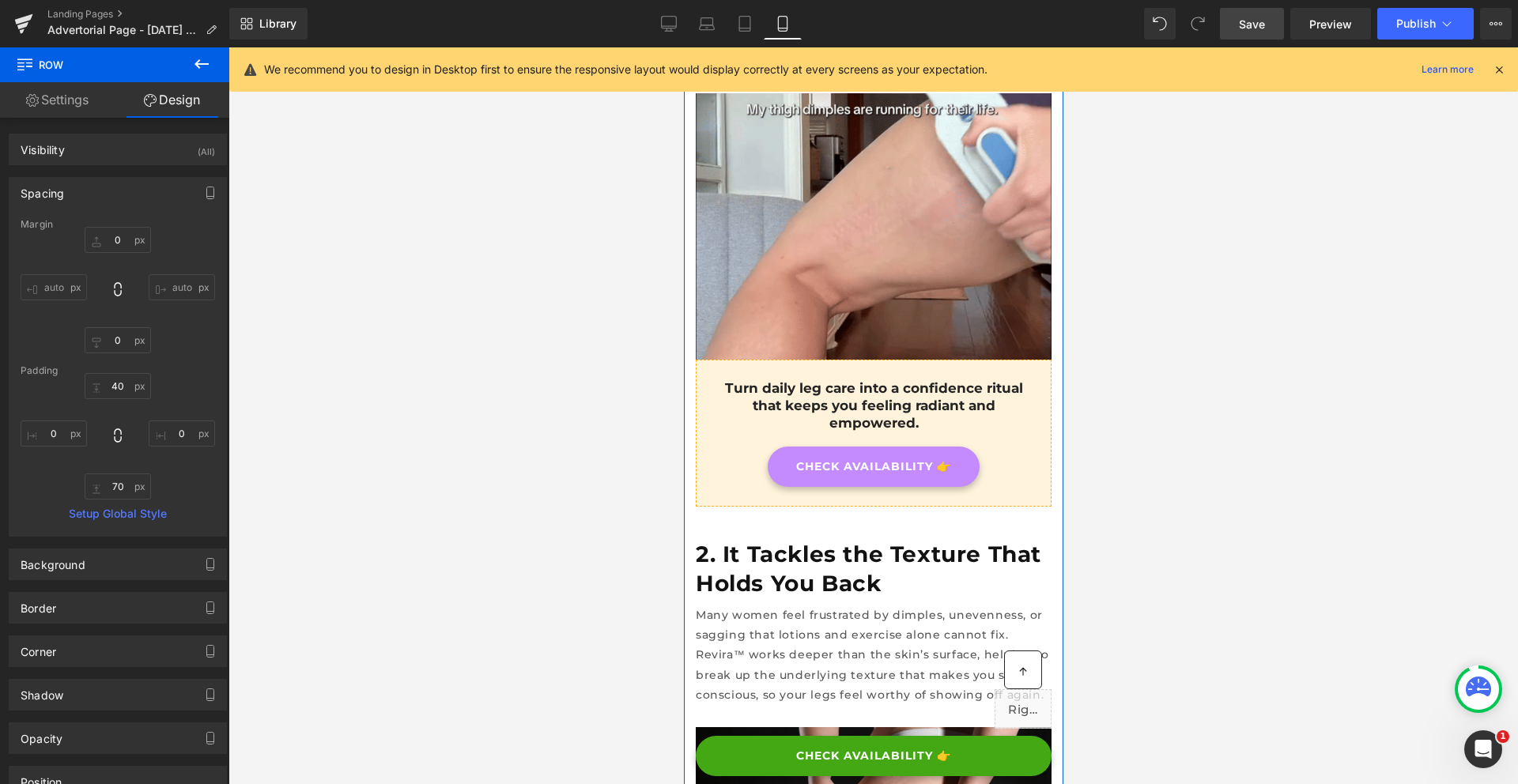
scroll to position [1337, 0]
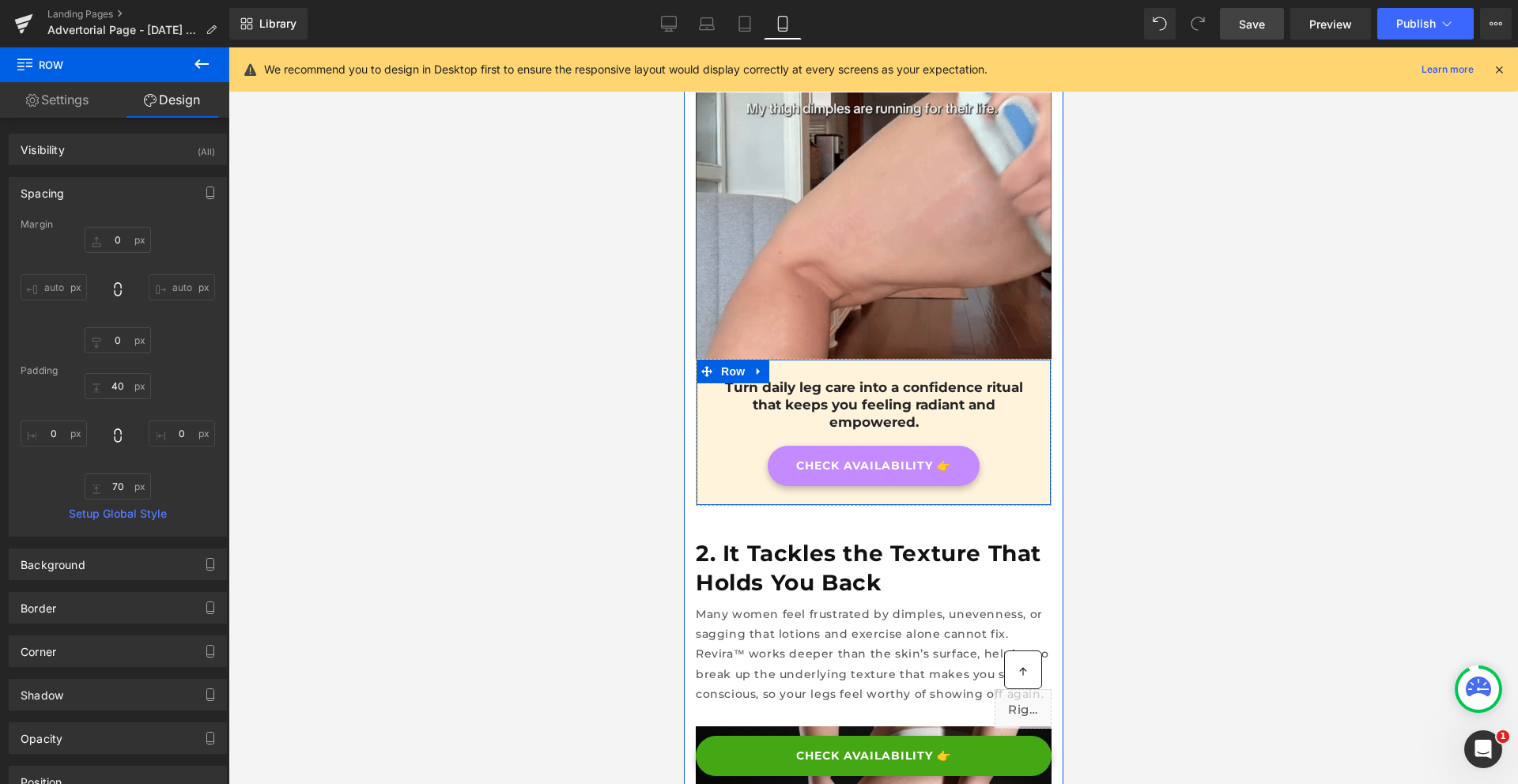
click at [740, 446] on div "CHECK AVAILABILITY 👉" at bounding box center [872, 465] width 314 height 40
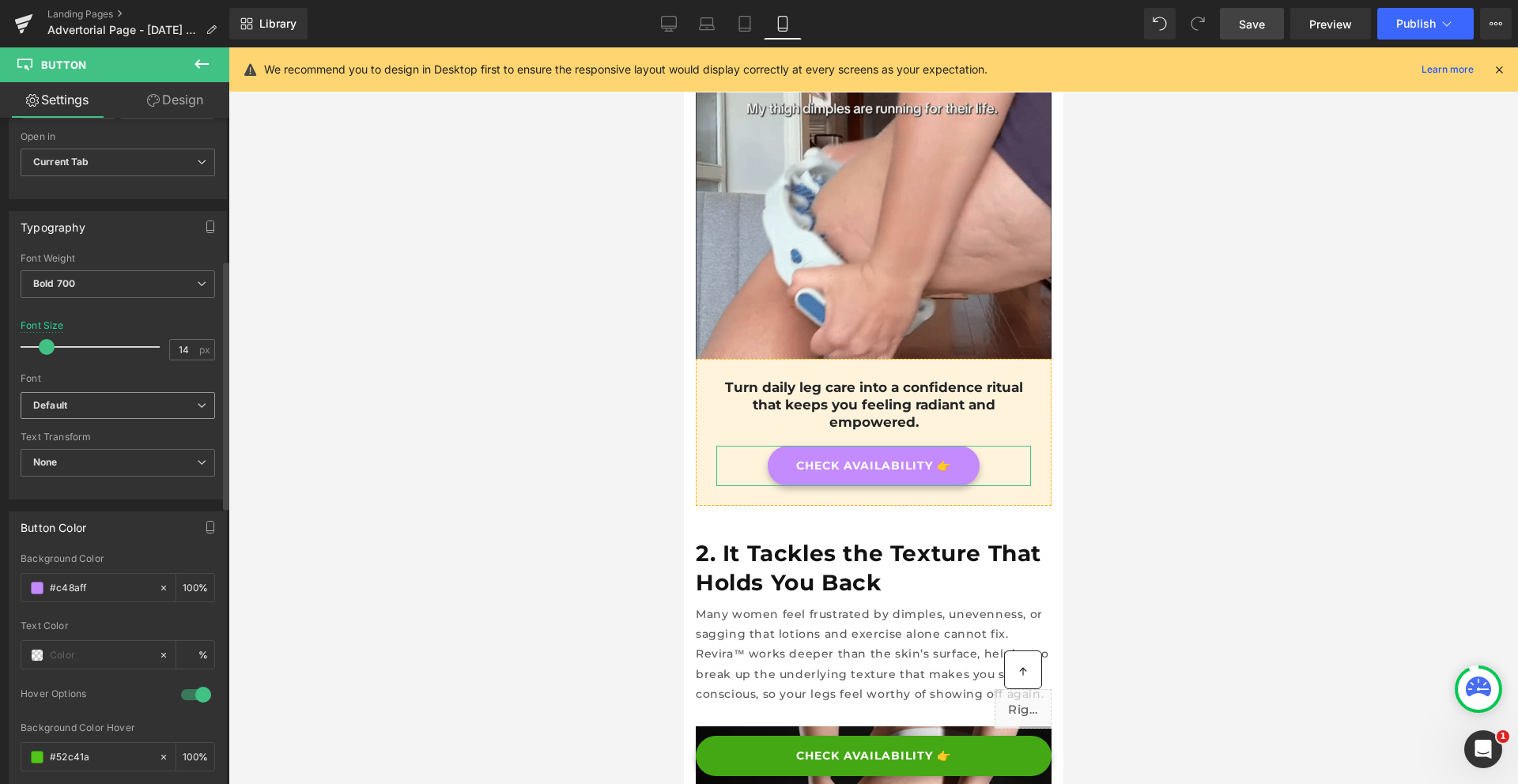
scroll to position [459, 0]
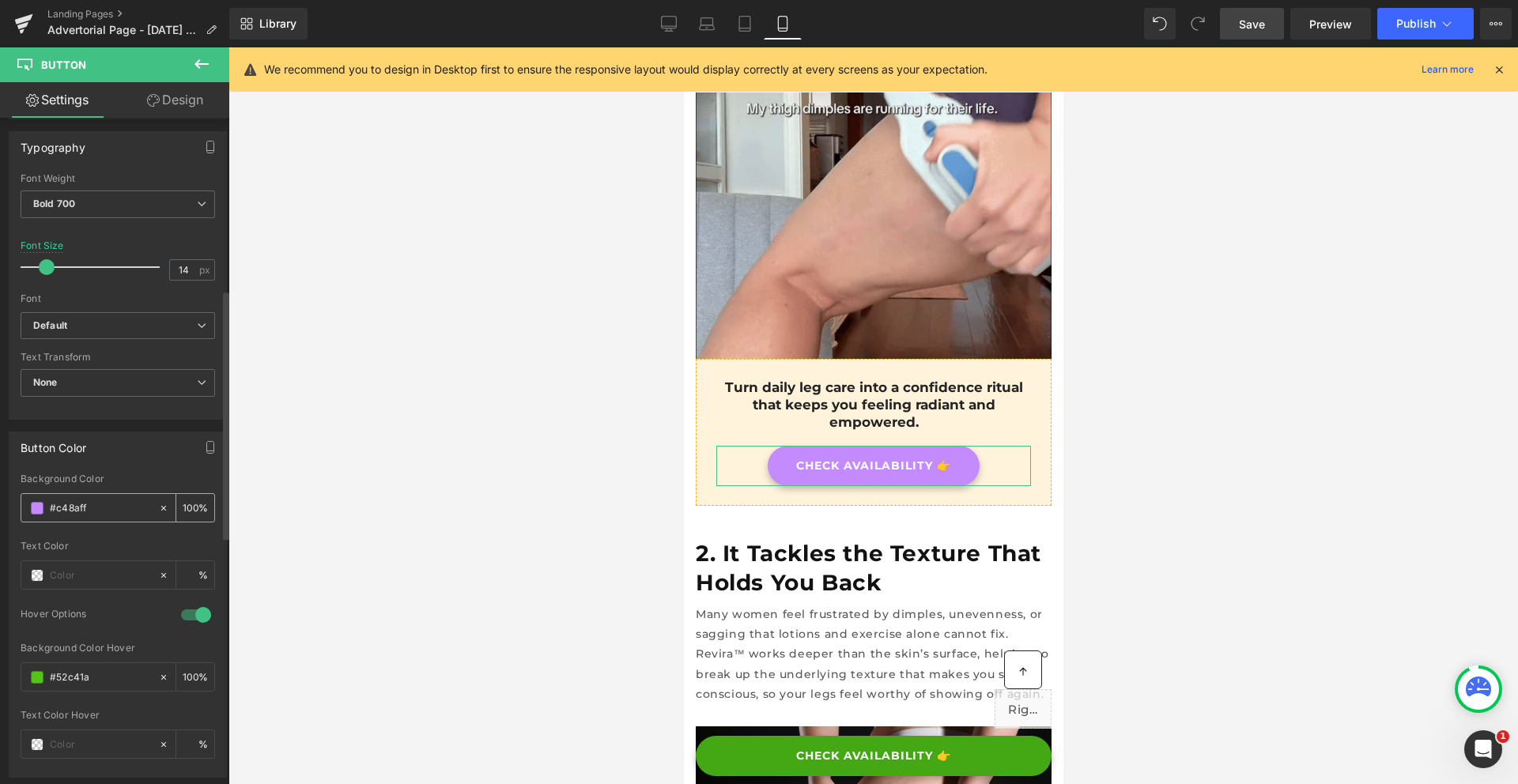
click at [86, 514] on input "#c48aff" at bounding box center [100, 507] width 101 height 17
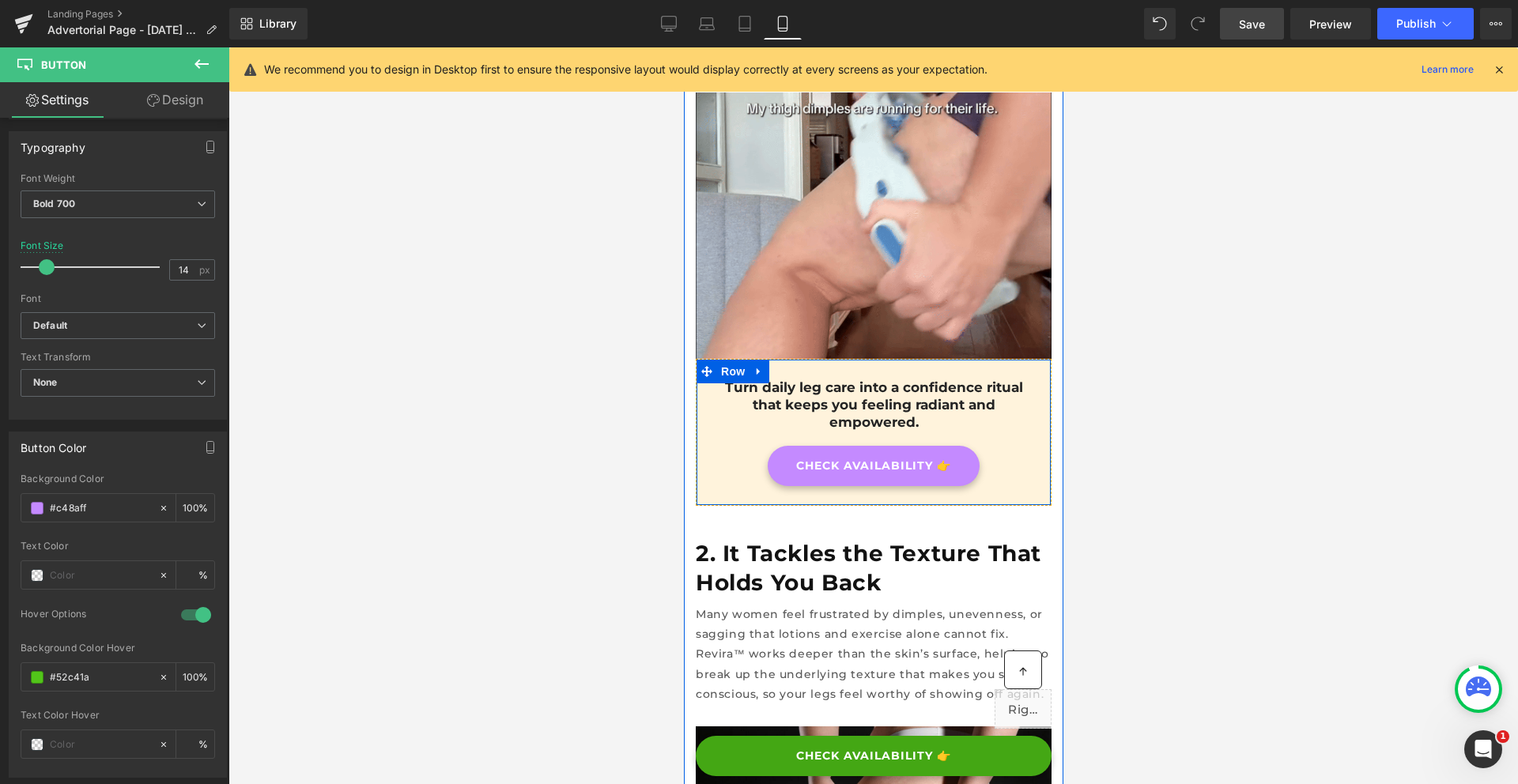
click at [705, 379] on div "Turn daily leg care into a confidence ritual that keeps you feeling radiant and…" at bounding box center [872, 412] width 338 height 67
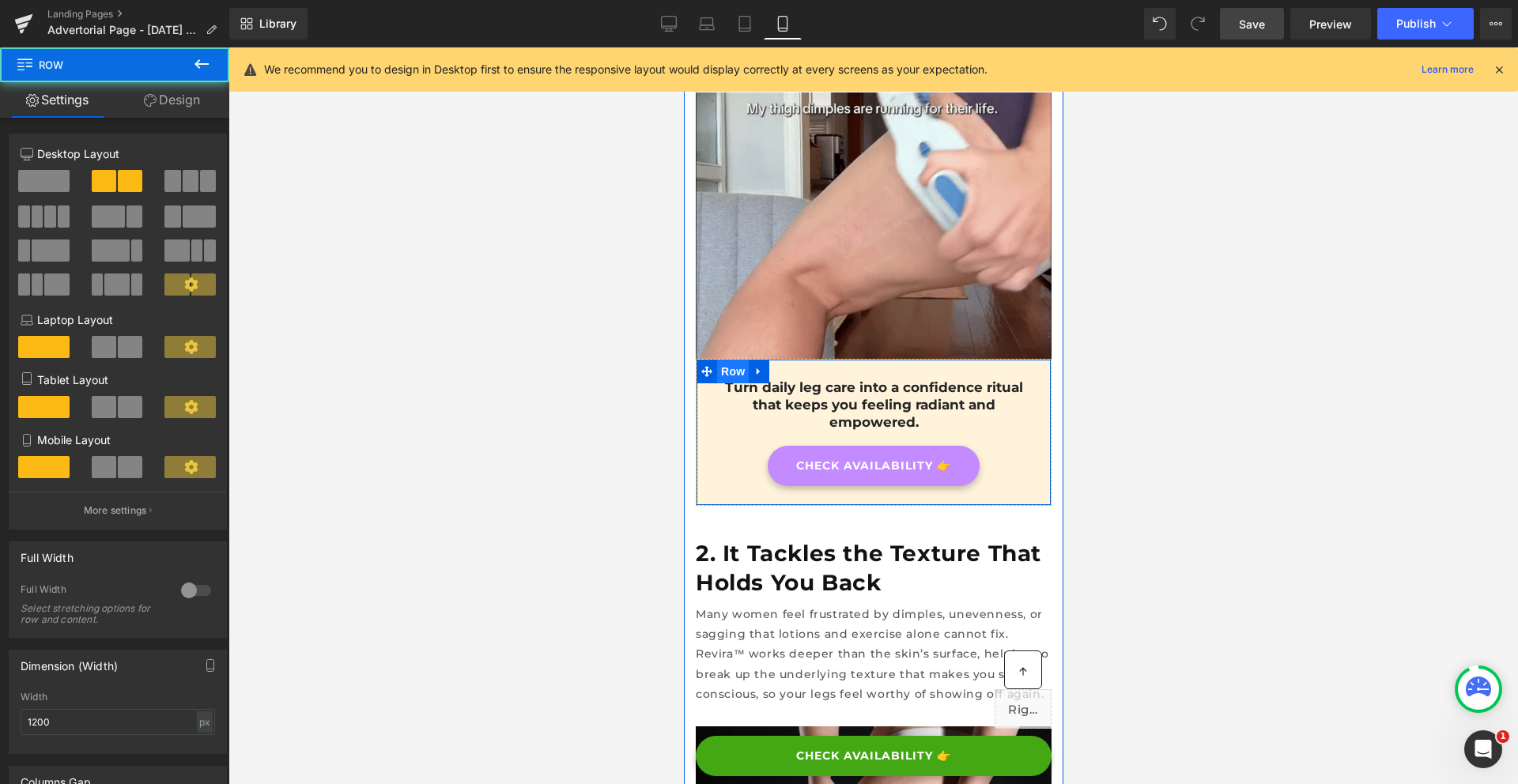
click at [725, 360] on span "Row" at bounding box center [731, 371] width 31 height 24
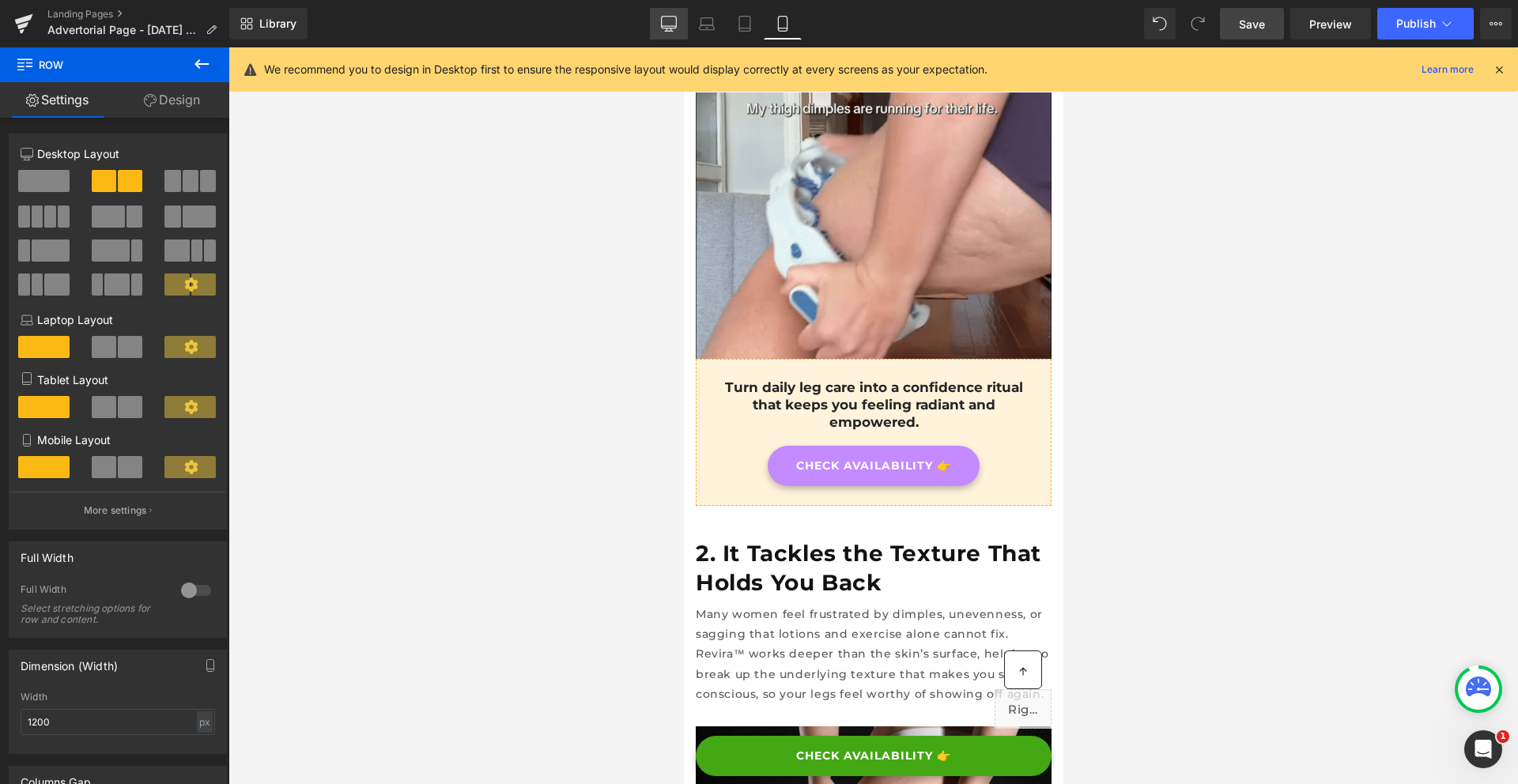
click at [663, 36] on link "Desktop" at bounding box center [669, 23] width 38 height 31
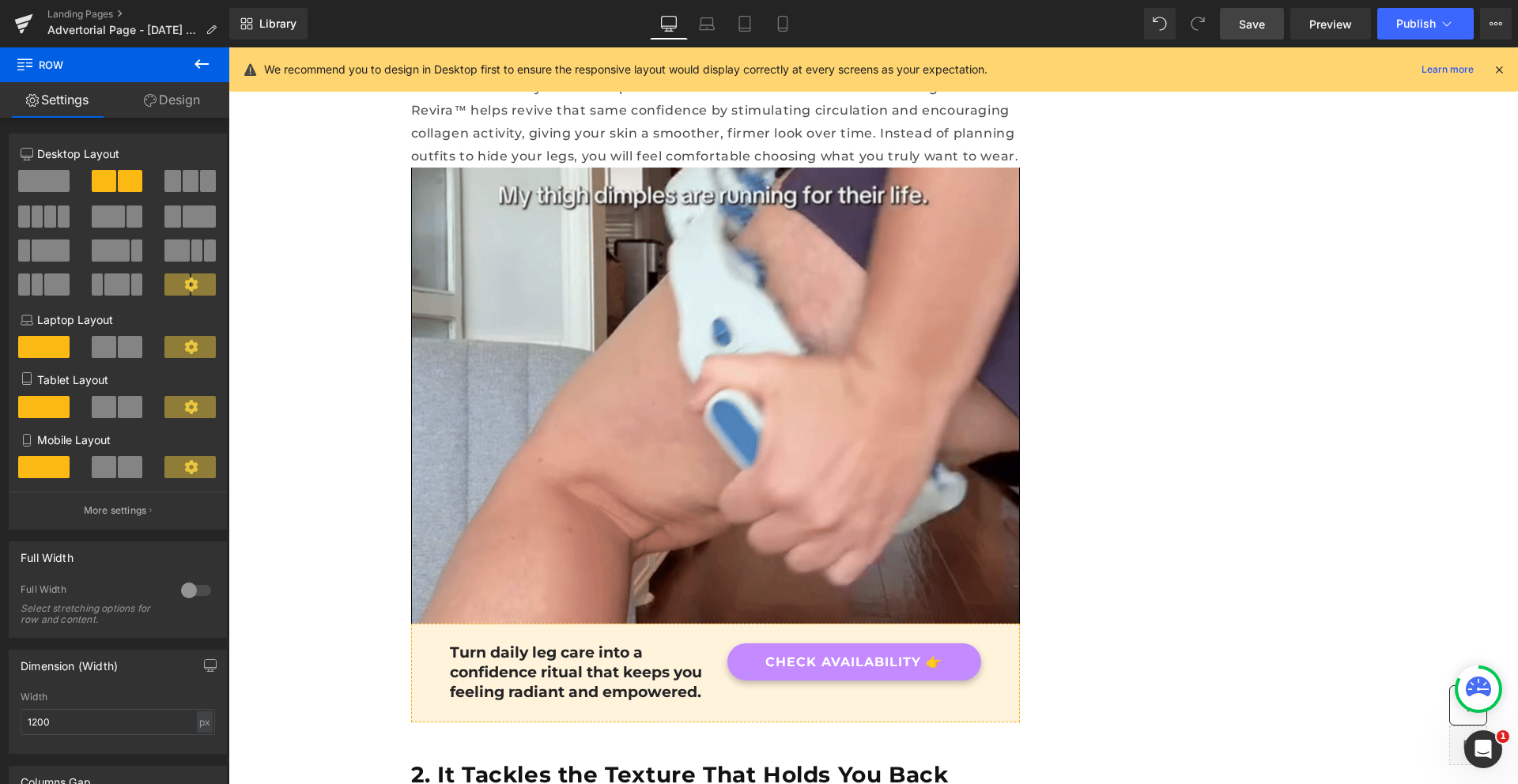
scroll to position [1687, 0]
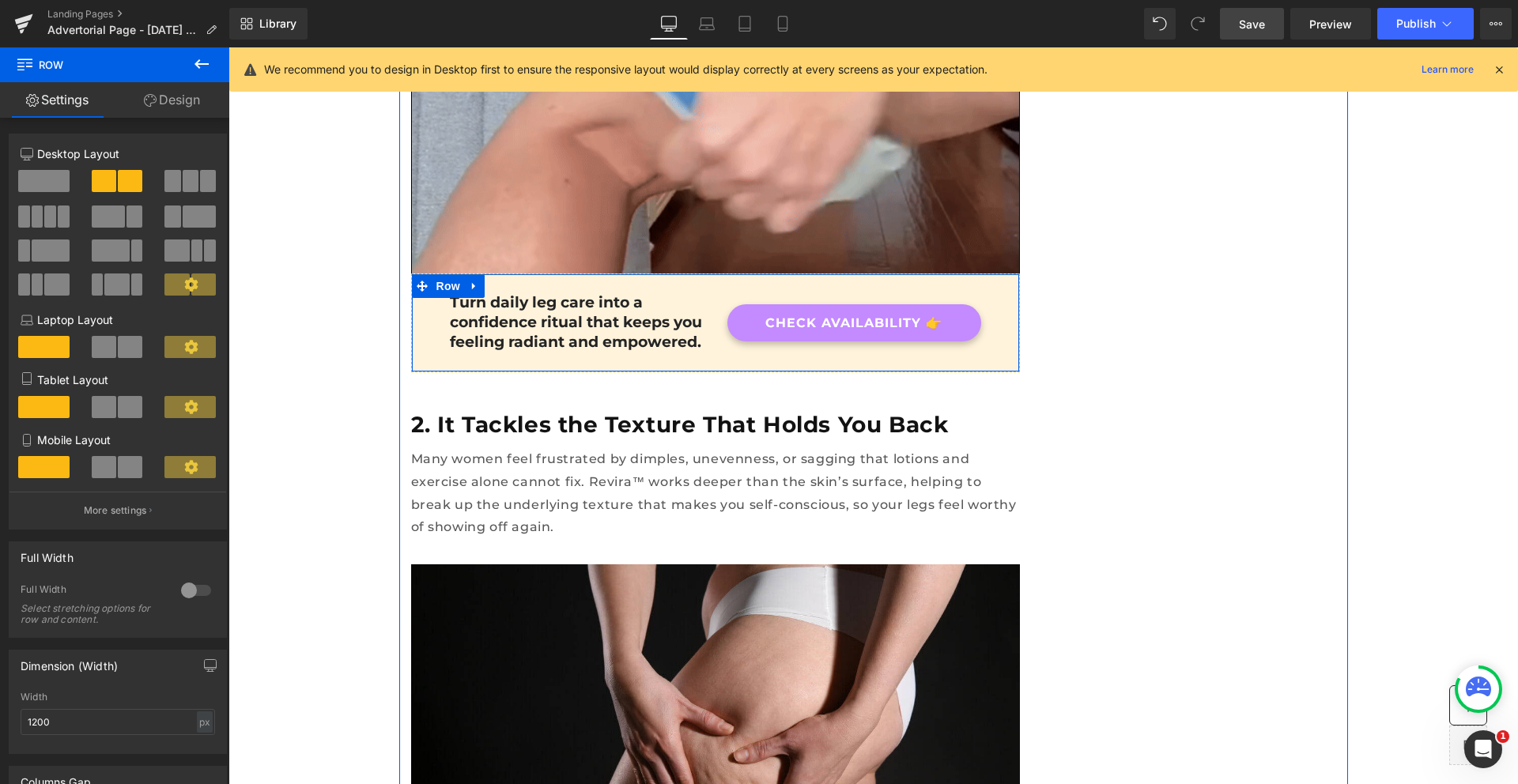
click at [430, 273] on div "Turn daily leg care into a confidence ritual that keeps you feeling radiant and…" at bounding box center [715, 322] width 609 height 98
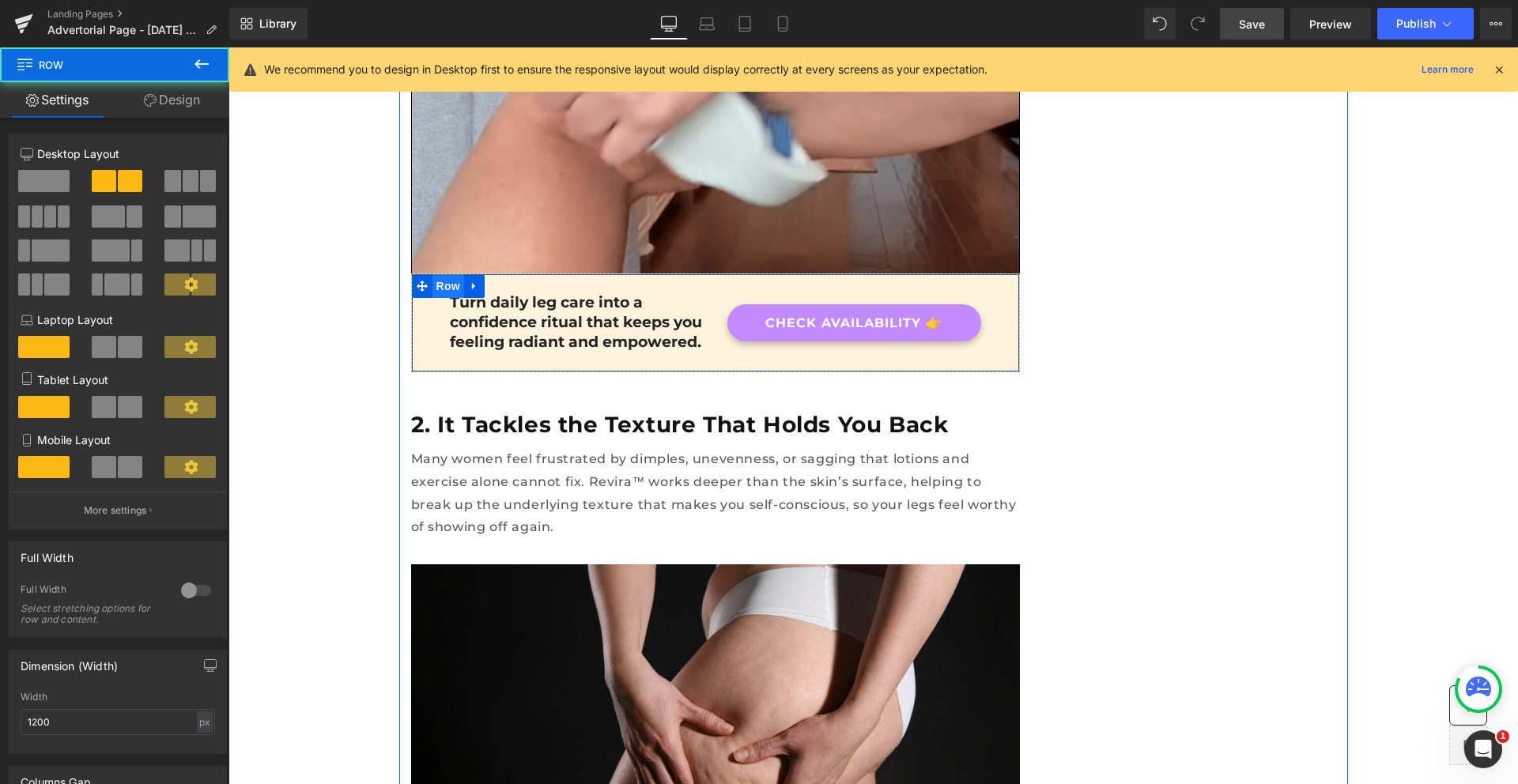
click at [433, 274] on span "Row" at bounding box center [447, 286] width 31 height 24
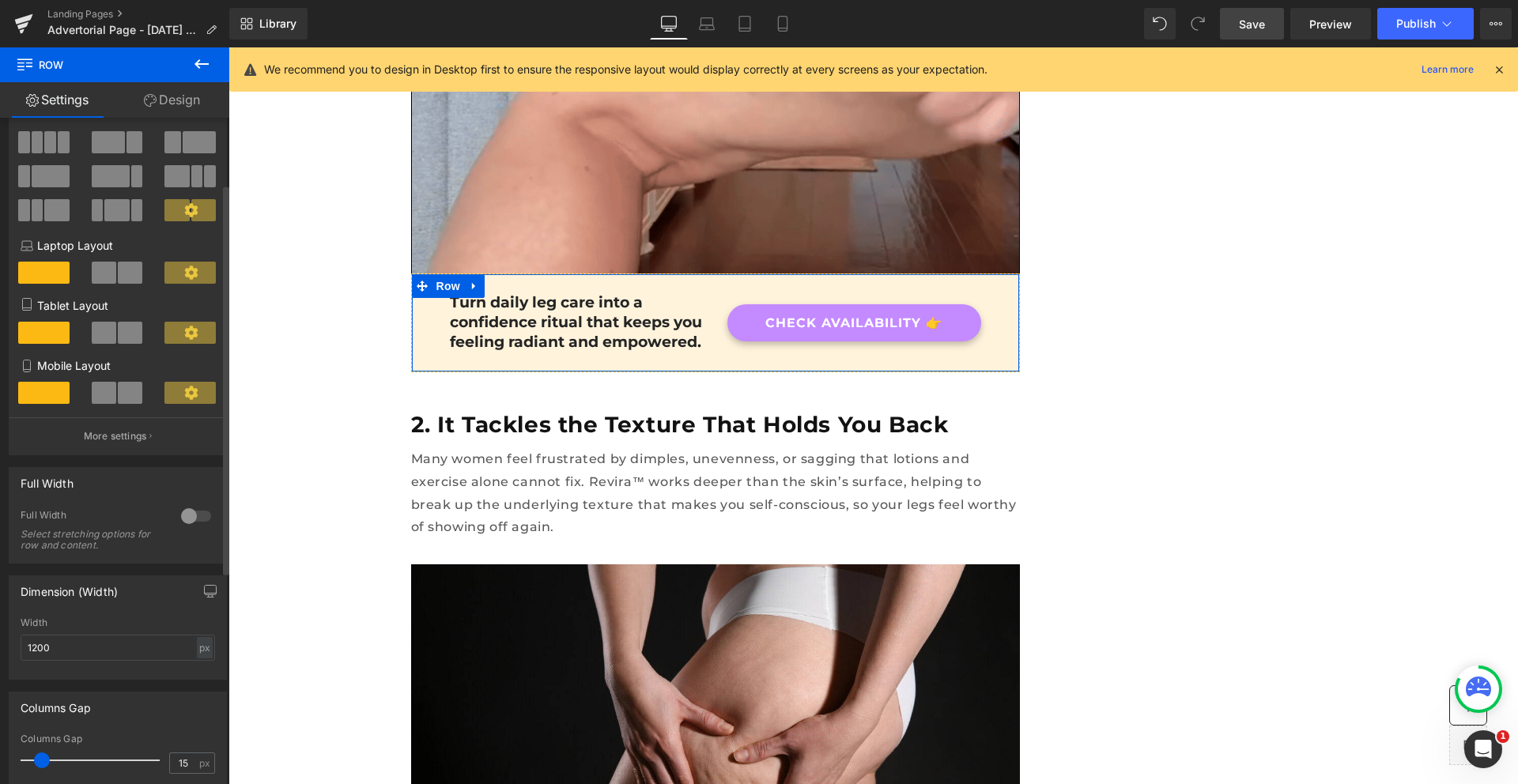
scroll to position [139, 0]
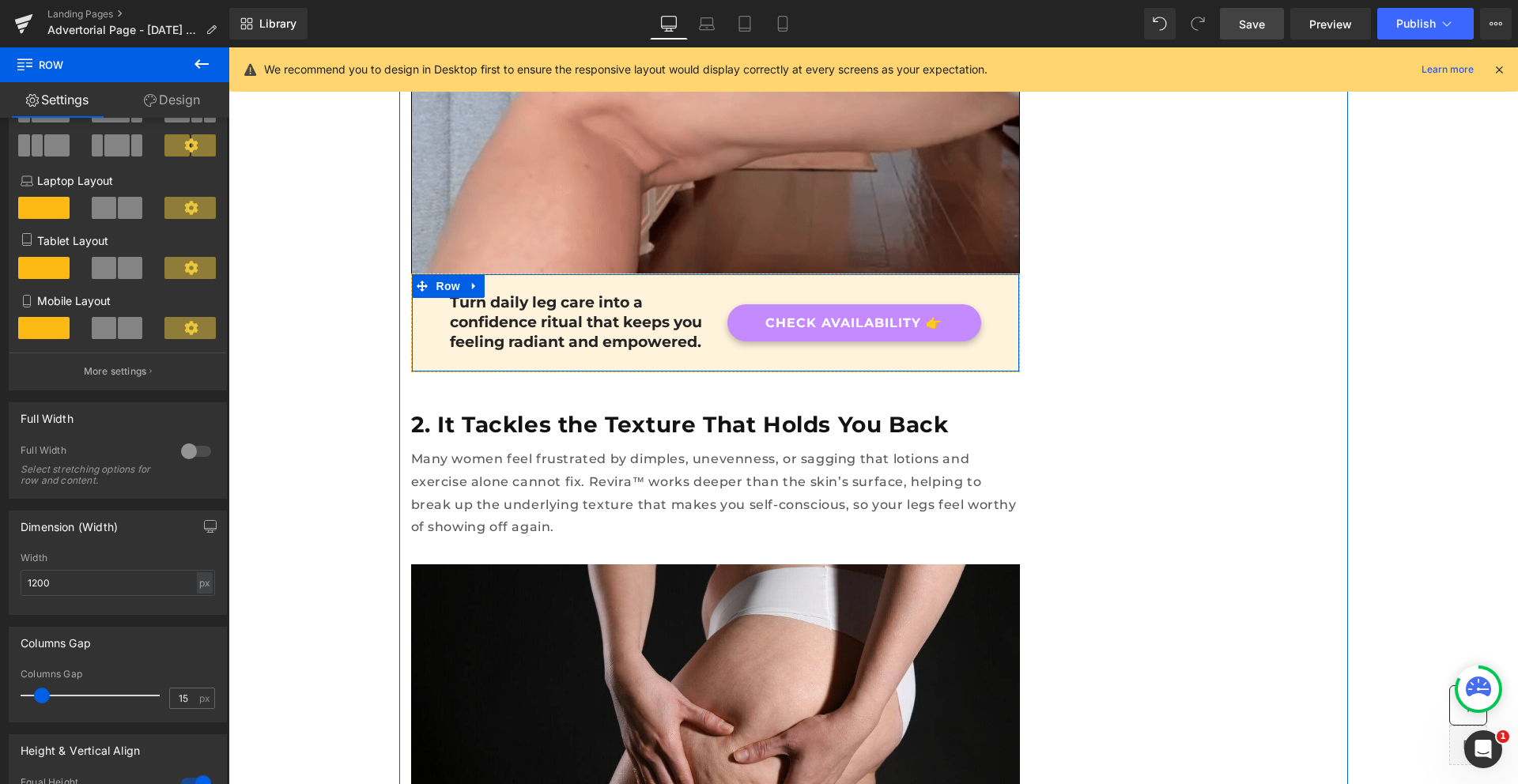
click at [426, 313] on div "Turn daily leg care into a confidence ritual that keeps you feeling radiant and…" at bounding box center [715, 322] width 609 height 98
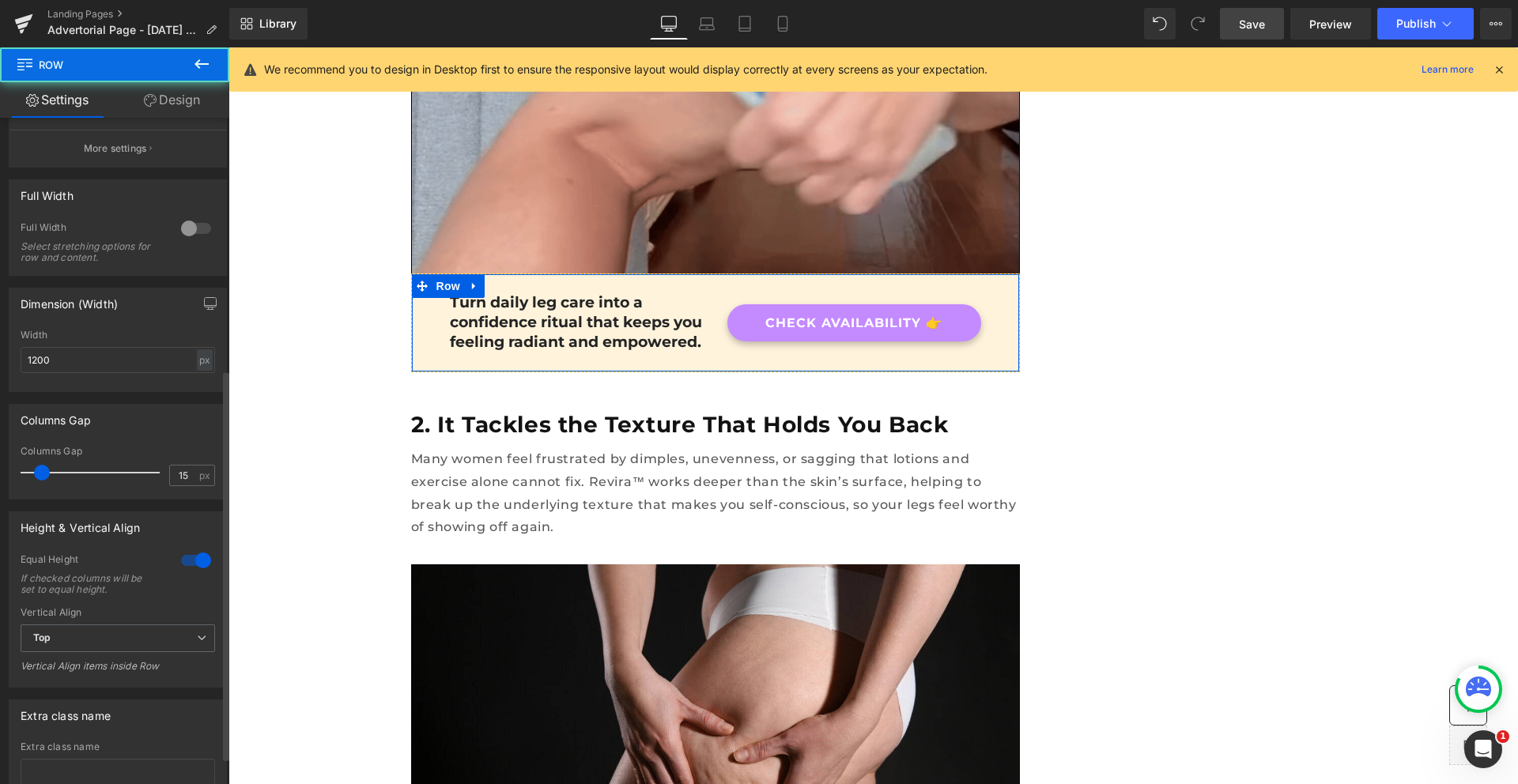
scroll to position [477, 0]
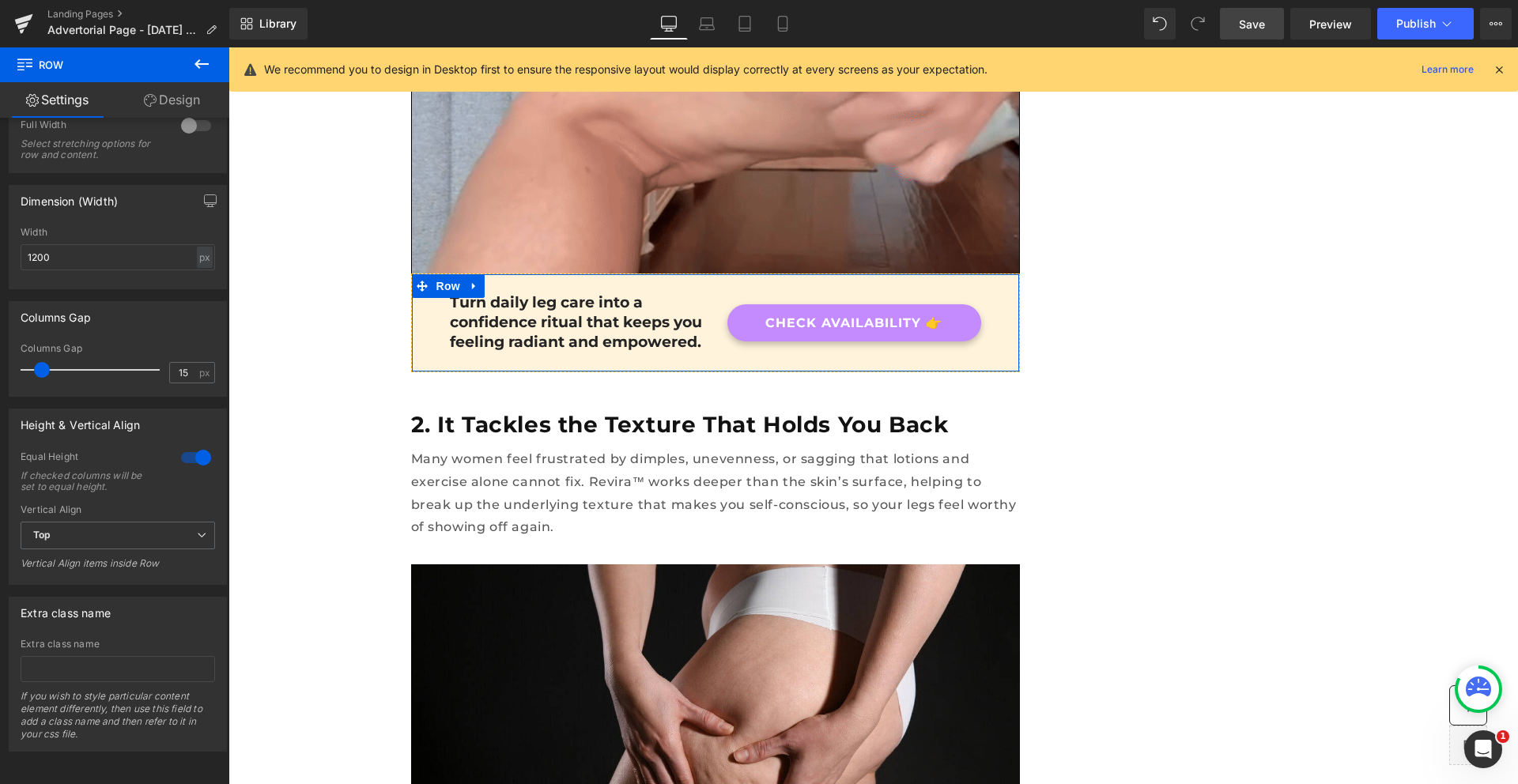
click at [163, 93] on link "Design" at bounding box center [171, 100] width 114 height 36
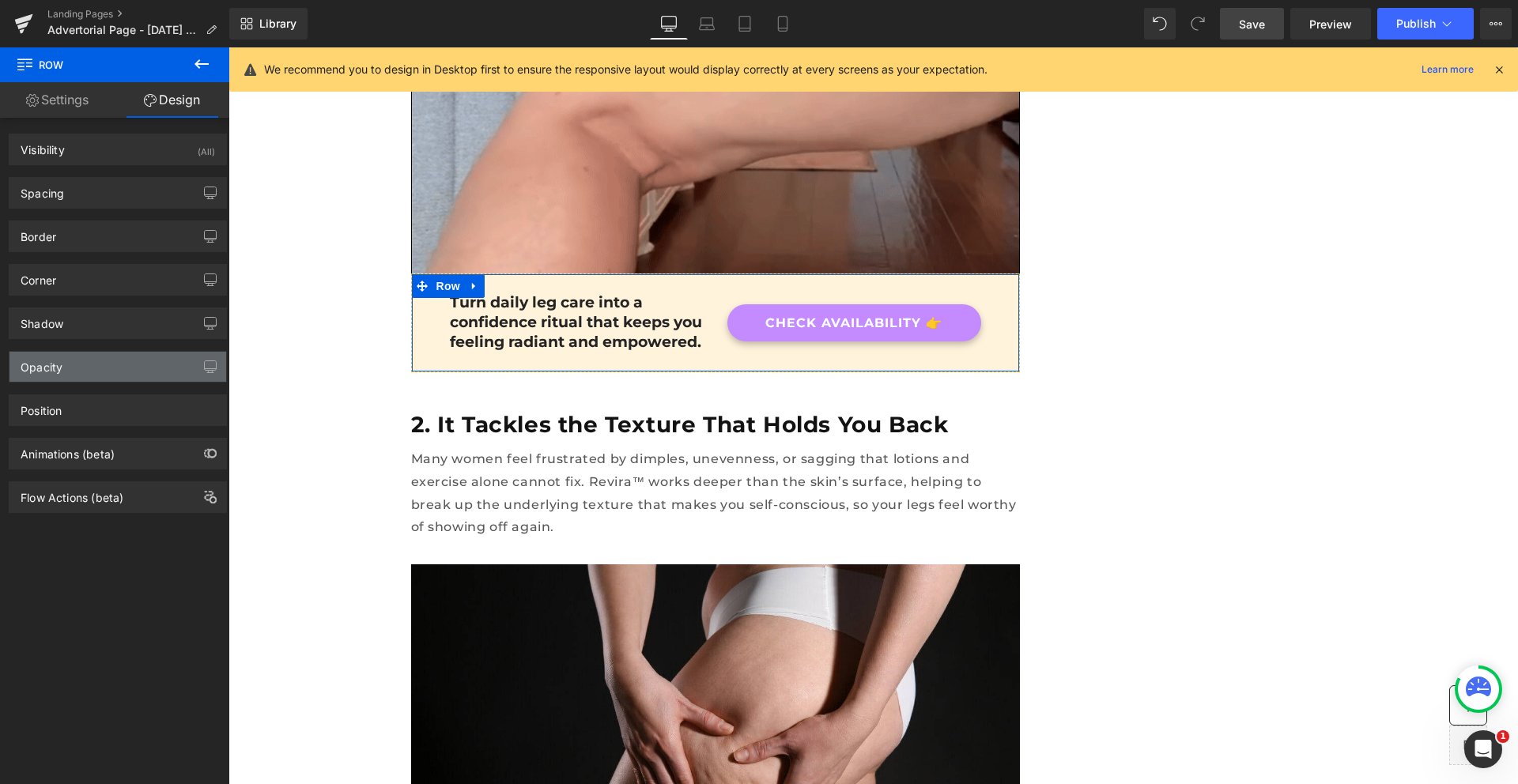
click at [79, 377] on div "Opacity" at bounding box center [118, 367] width 217 height 30
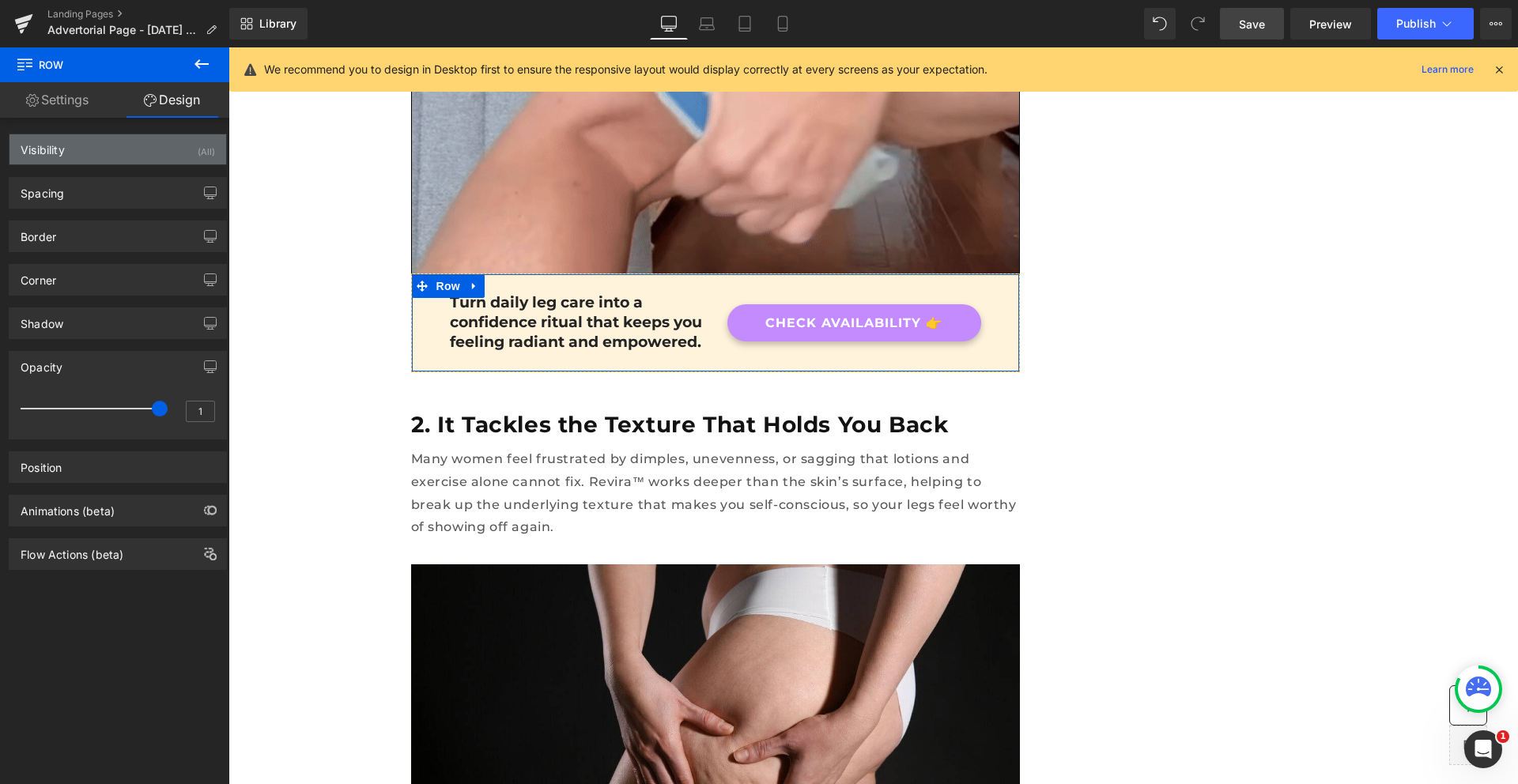
click at [76, 154] on div "Visibility (All)" at bounding box center [118, 149] width 217 height 30
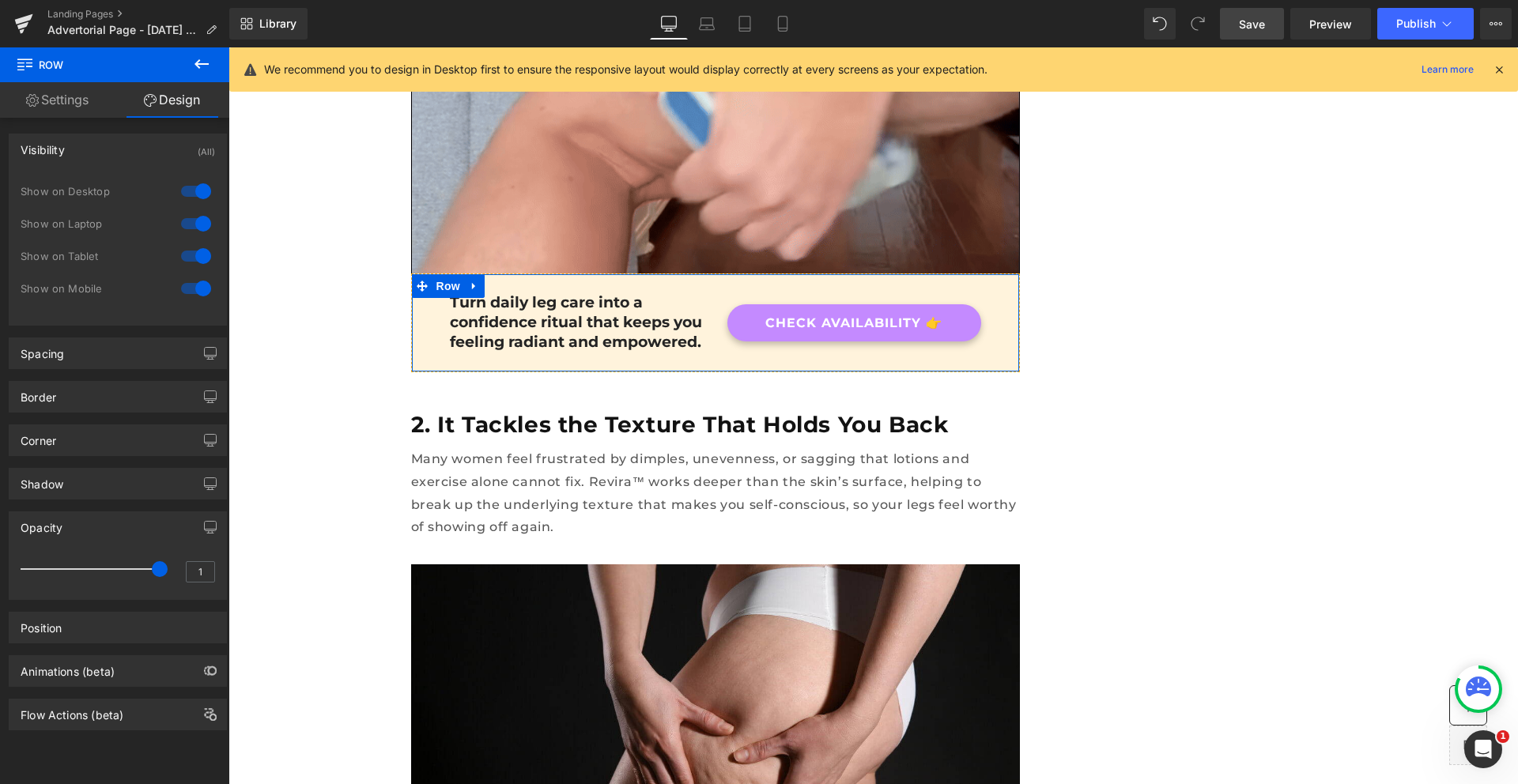
click at [76, 154] on div "Visibility (All)" at bounding box center [118, 149] width 217 height 30
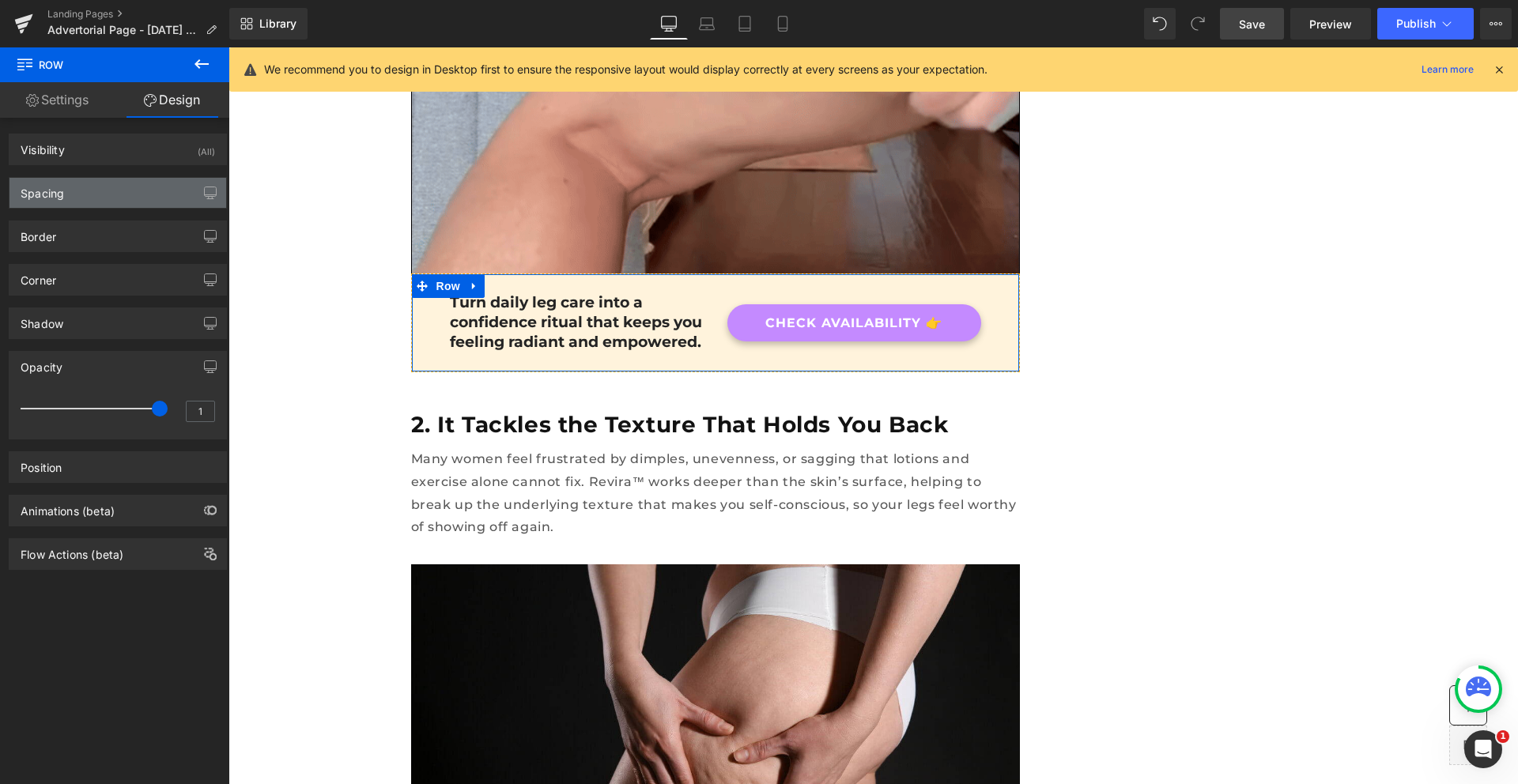
click at [63, 198] on div "Spacing" at bounding box center [42, 188] width 44 height 22
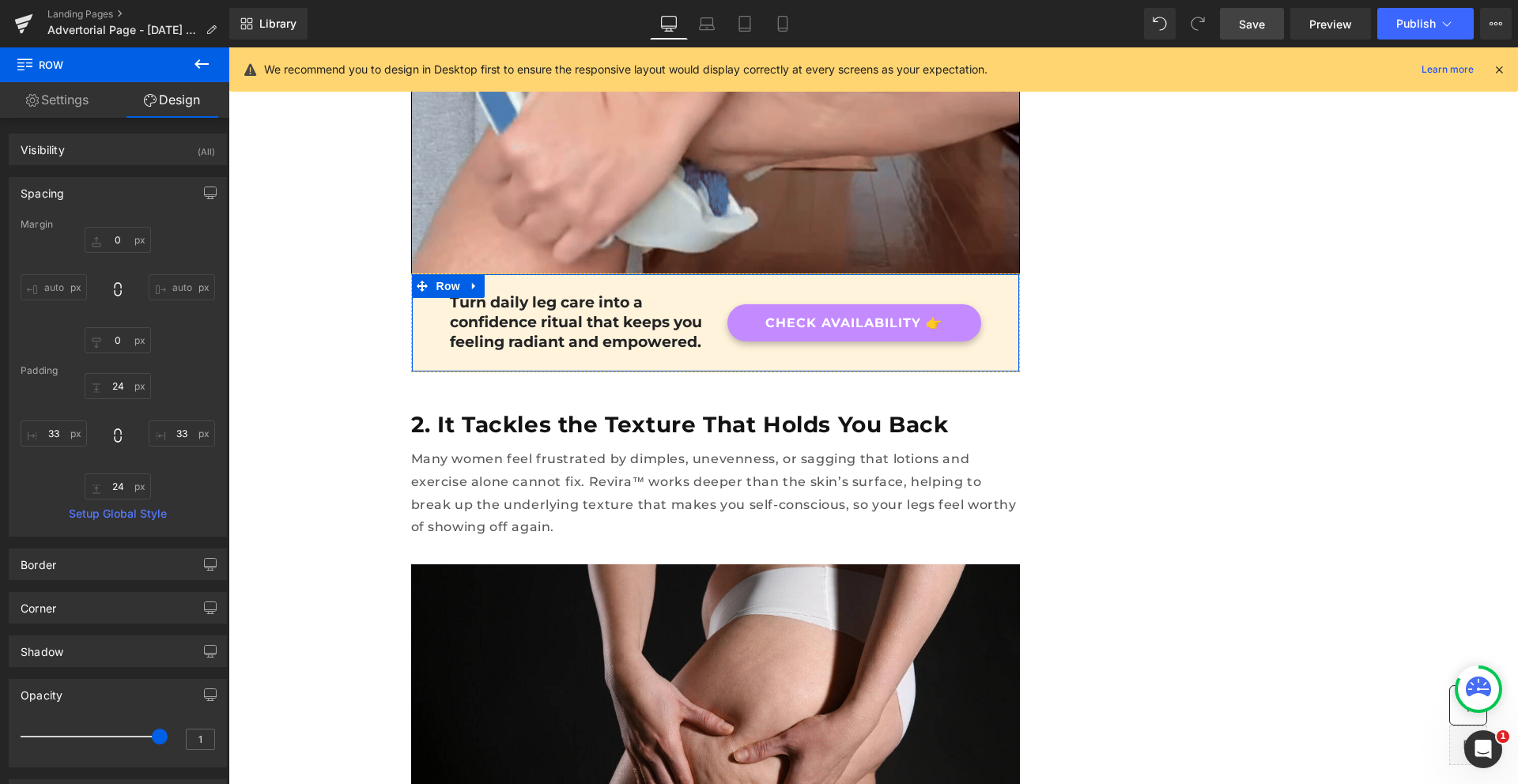
click at [63, 198] on div "Spacing" at bounding box center [42, 188] width 44 height 22
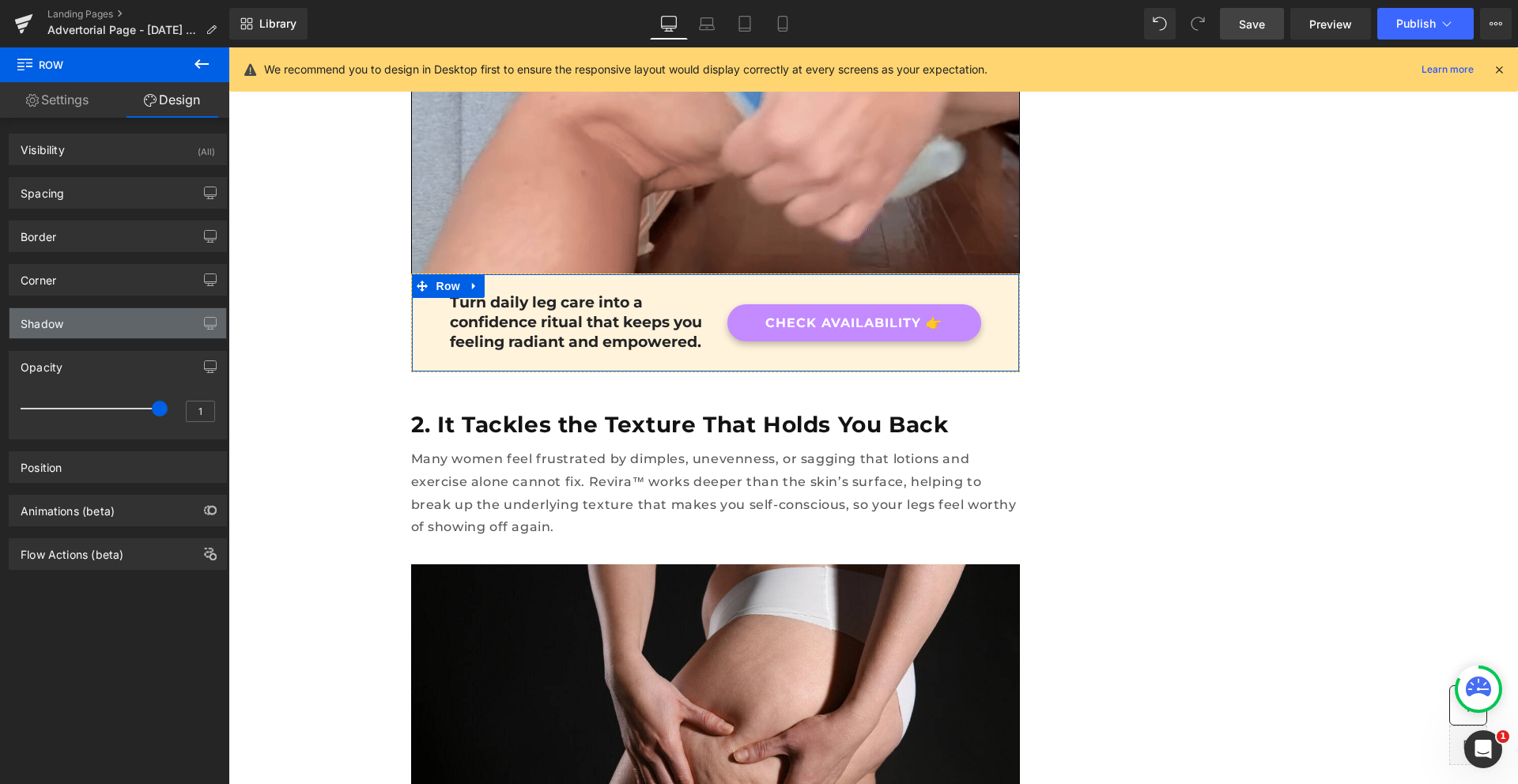
click at [68, 328] on div "Shadow" at bounding box center [118, 323] width 217 height 30
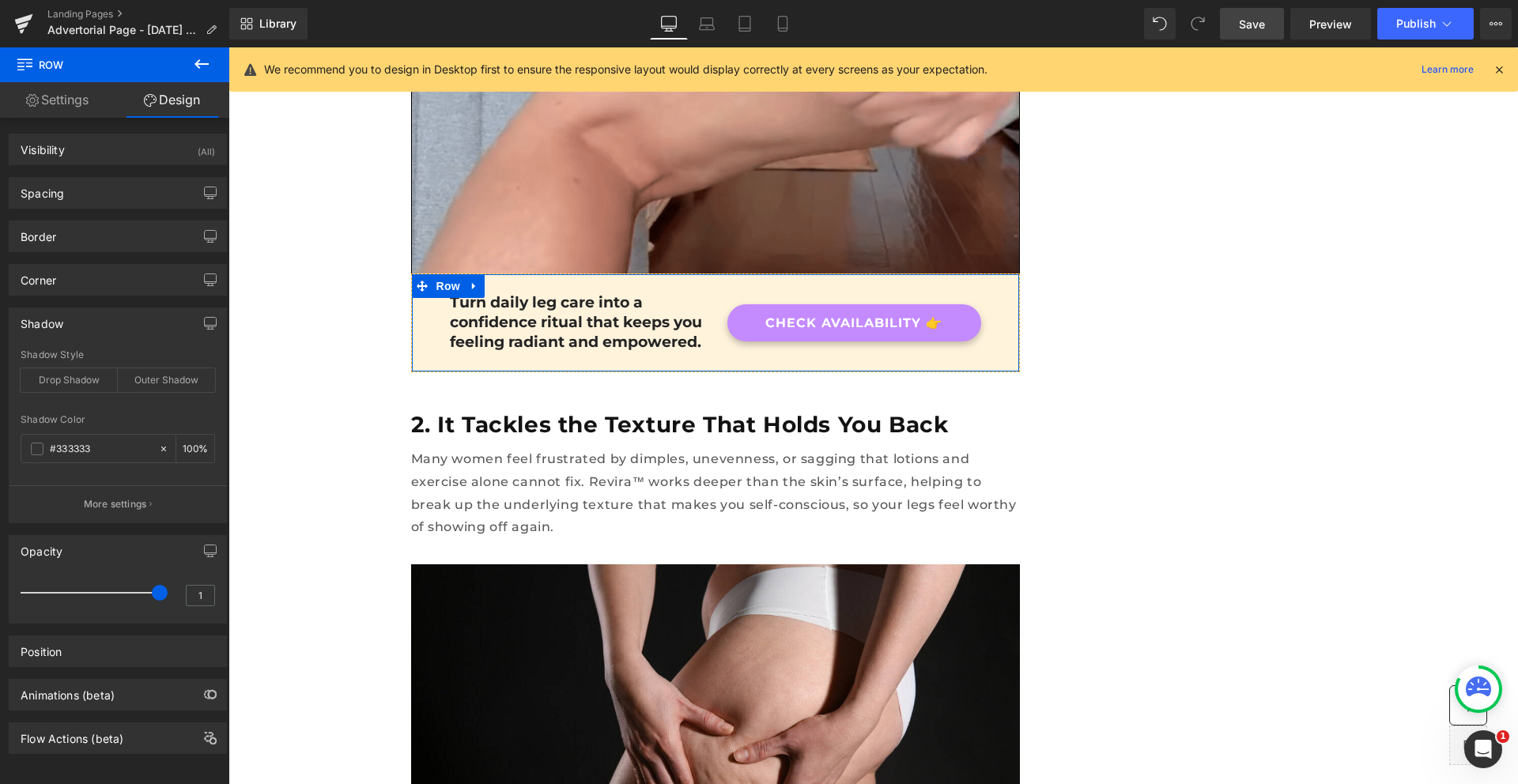
click at [68, 328] on div "Shadow" at bounding box center [118, 323] width 217 height 30
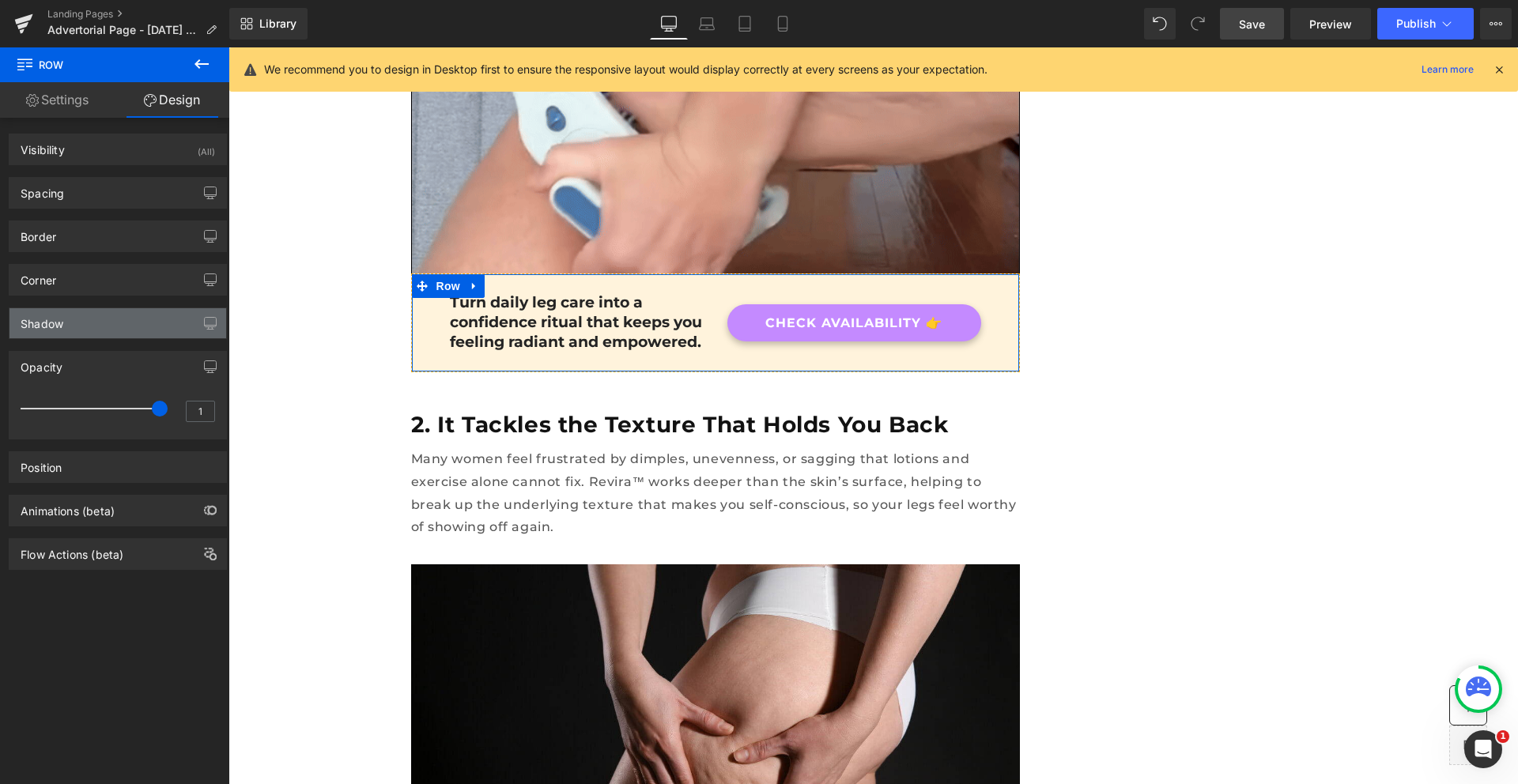
click at [68, 328] on div "Shadow" at bounding box center [118, 323] width 217 height 30
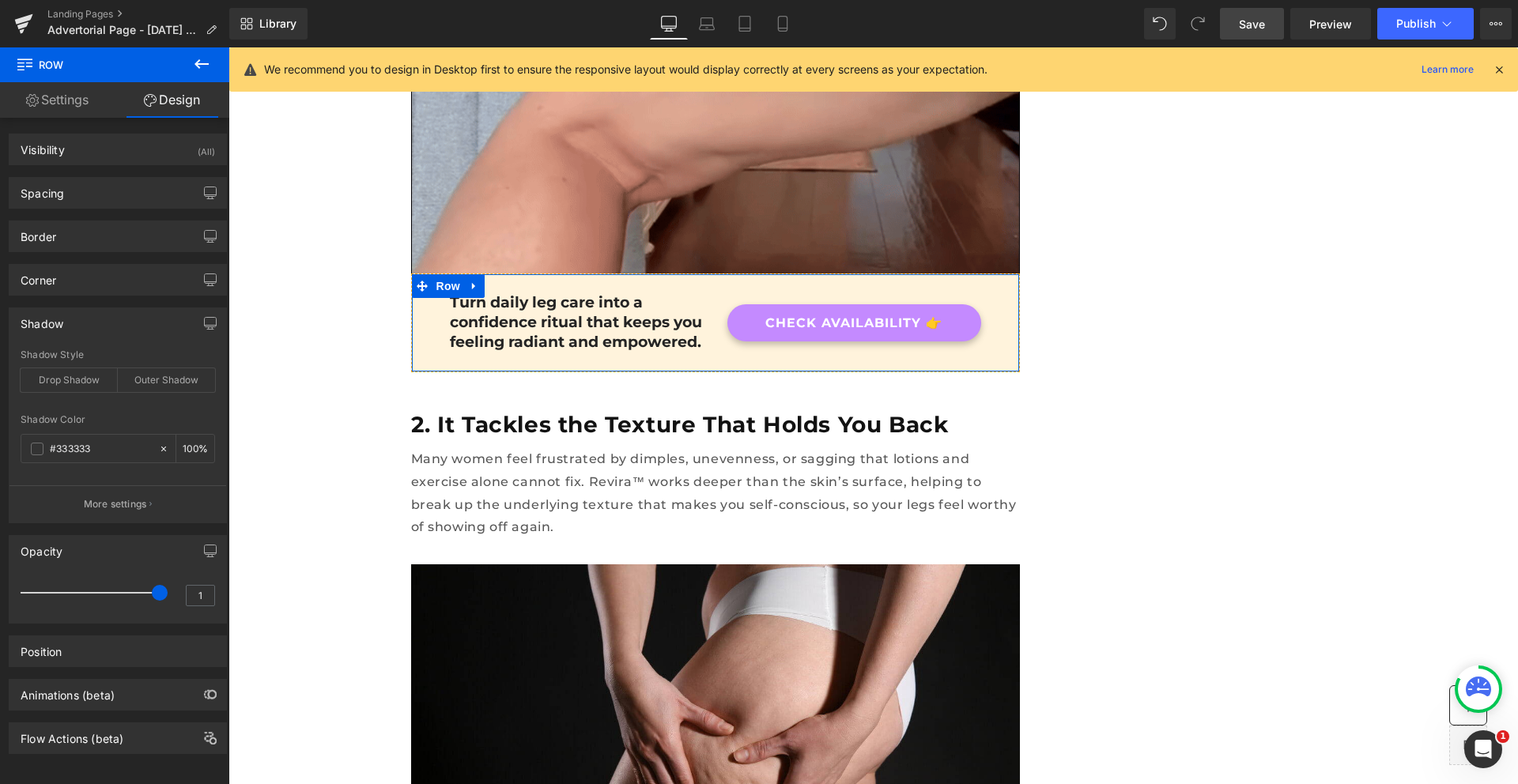
click at [71, 327] on div "Shadow" at bounding box center [118, 323] width 217 height 30
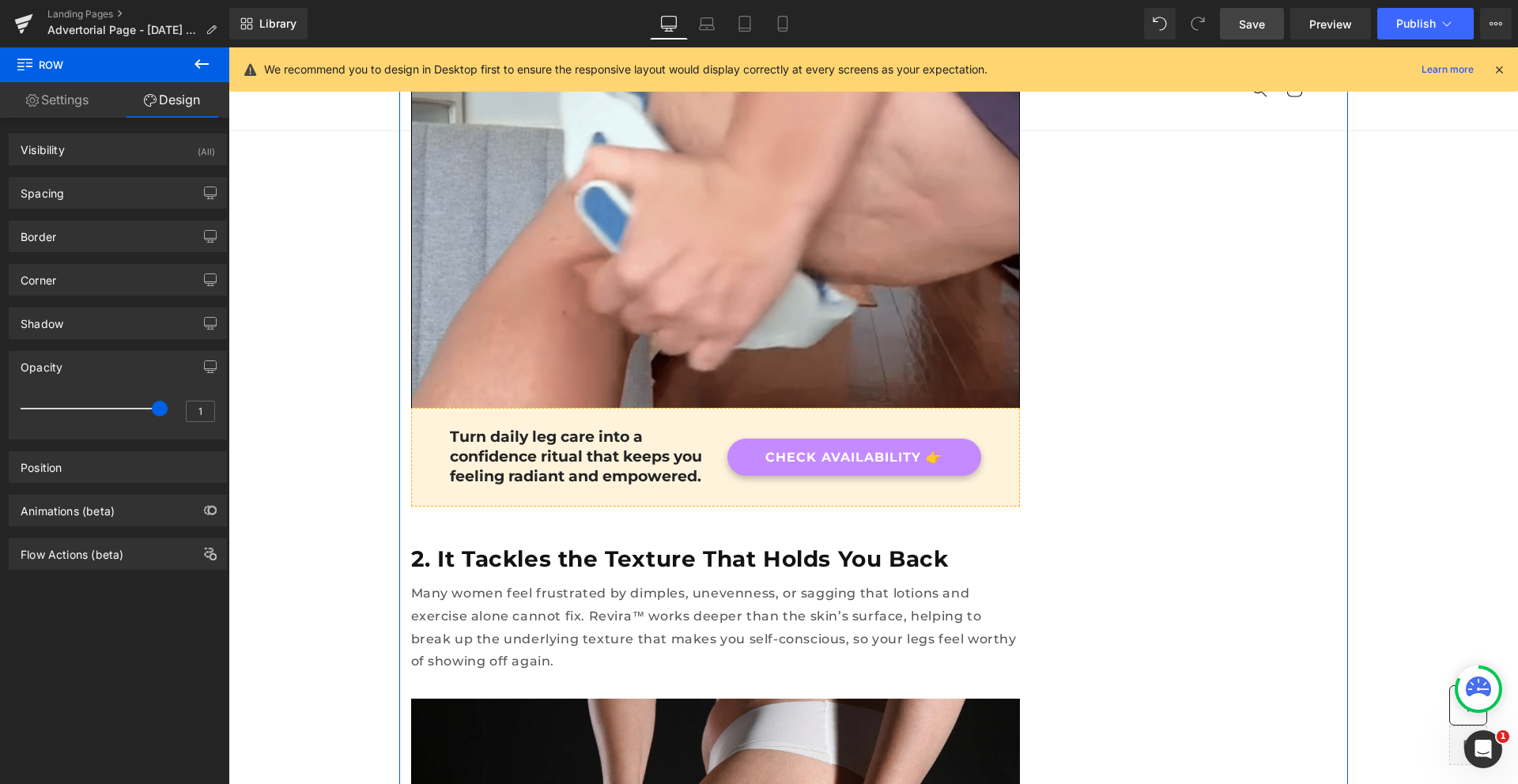
scroll to position [1509, 0]
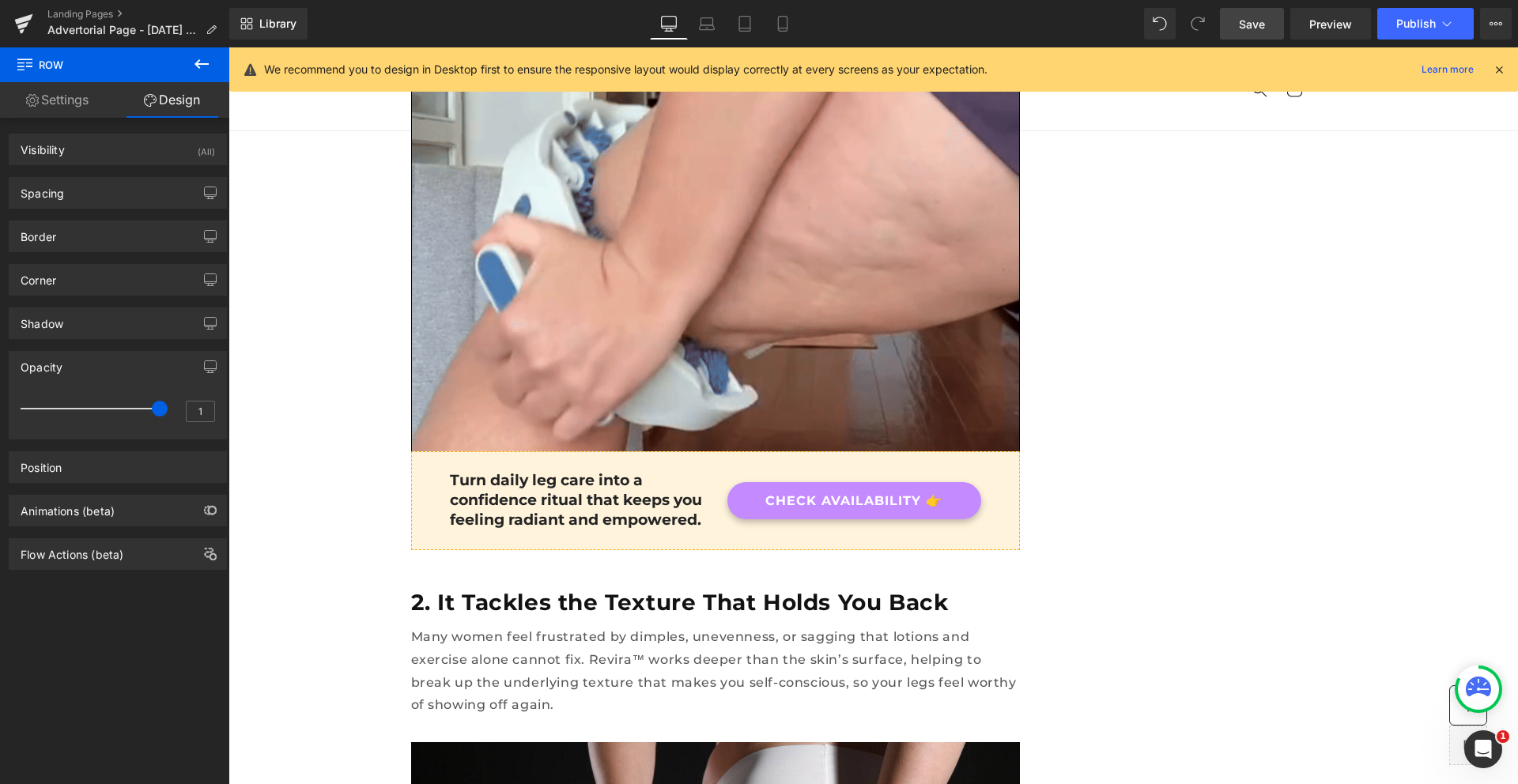
click at [1260, 20] on span "Save" at bounding box center [1251, 24] width 26 height 17
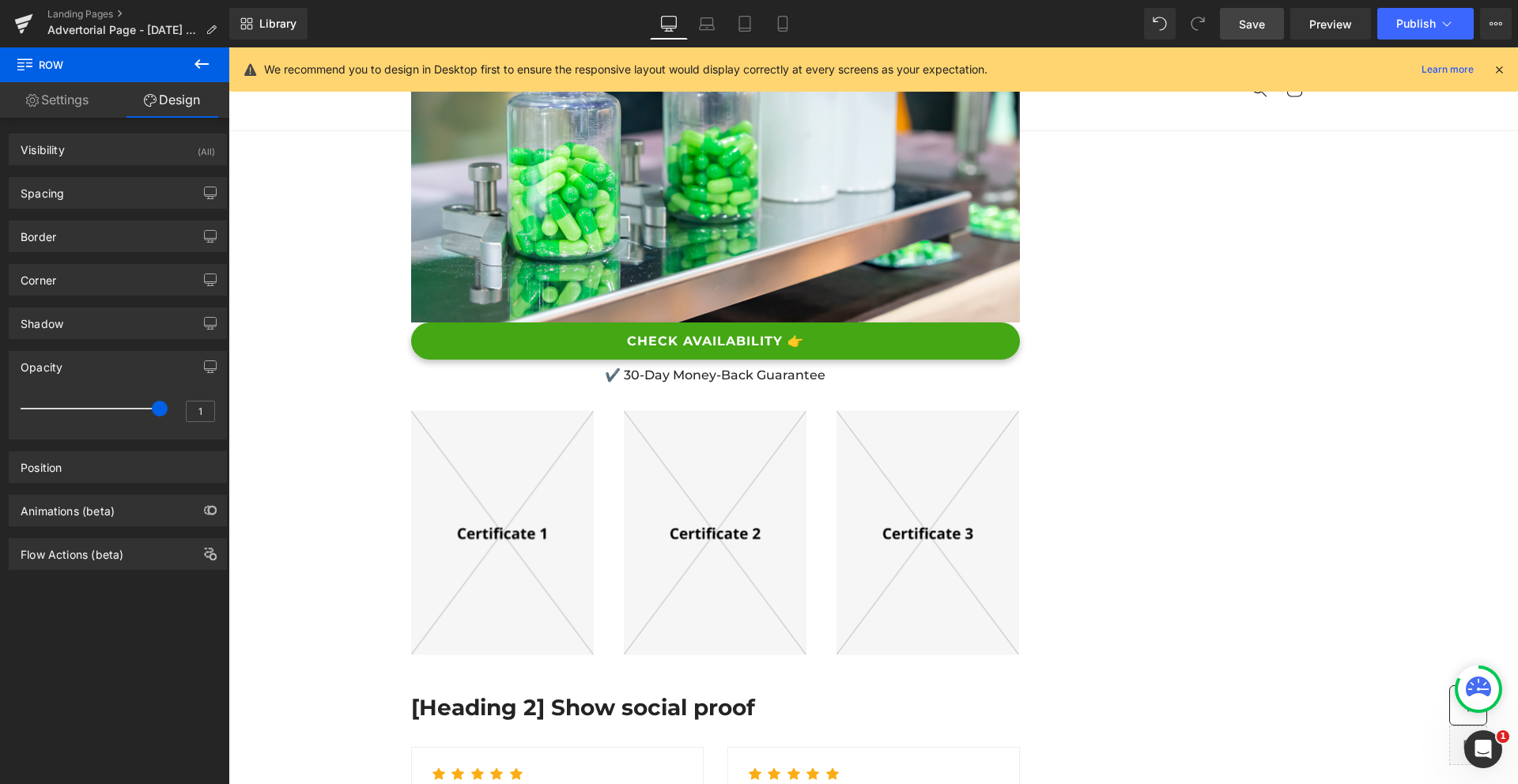
scroll to position [6735, 0]
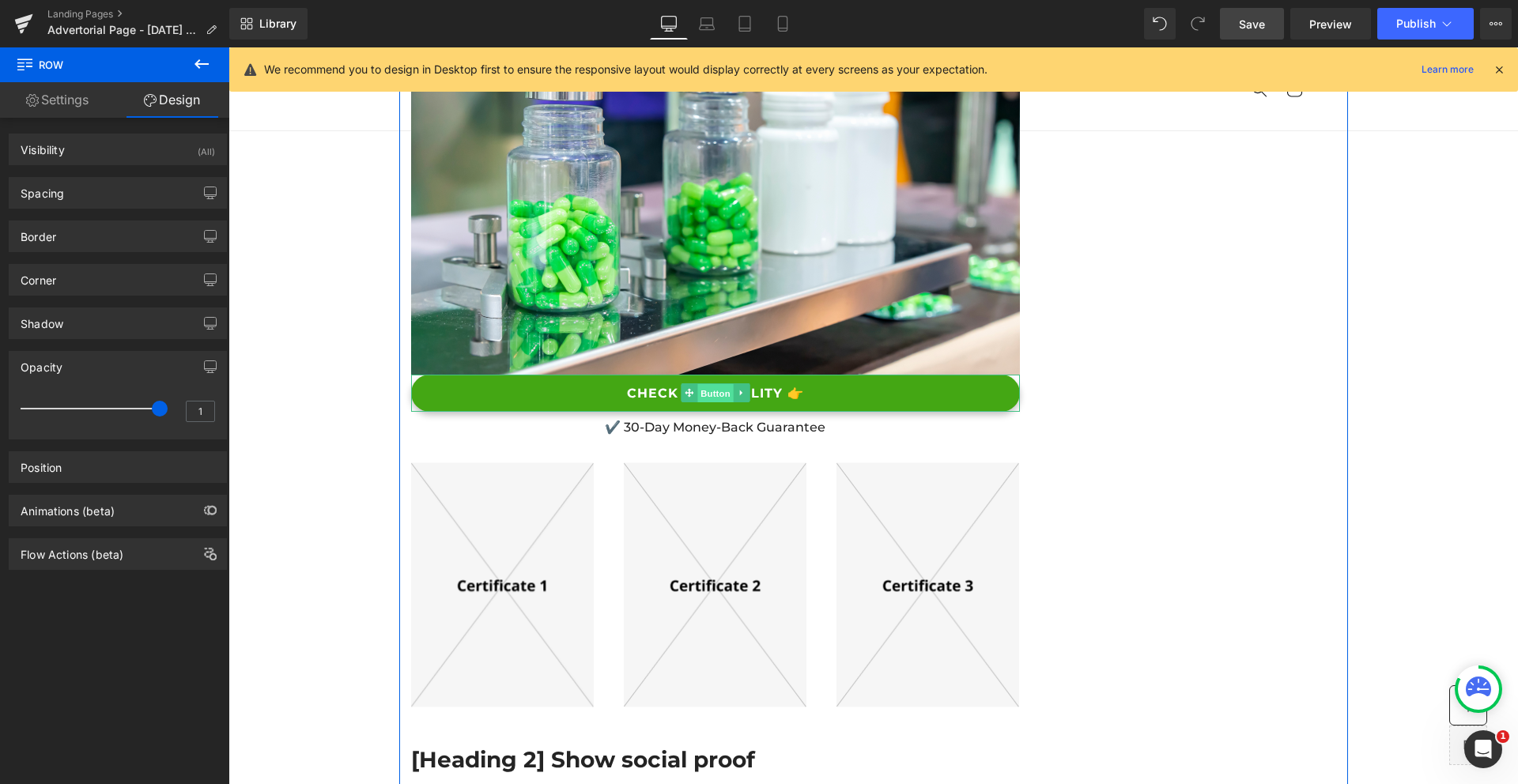
click at [711, 384] on span "Button" at bounding box center [715, 393] width 37 height 19
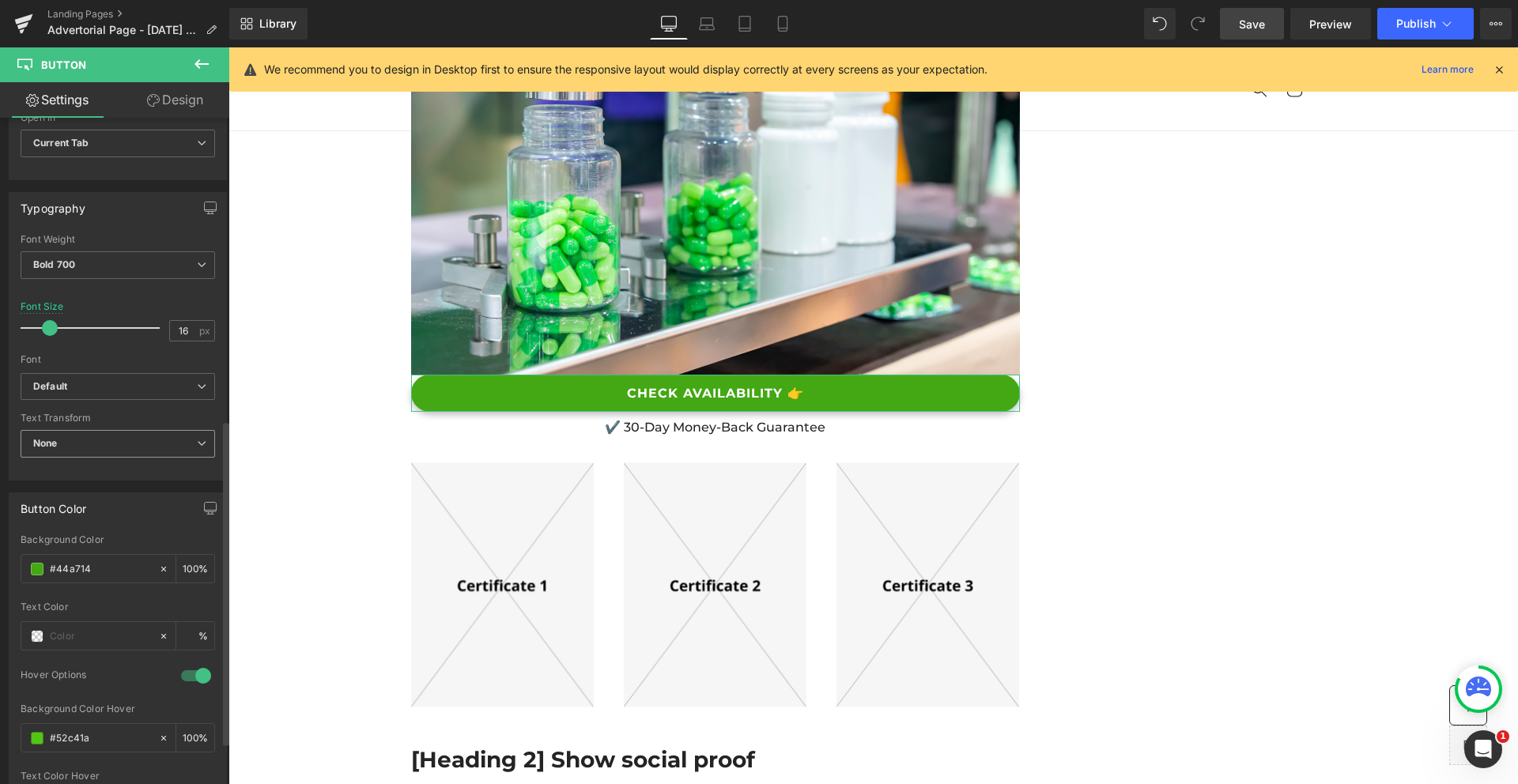
scroll to position [621, 0]
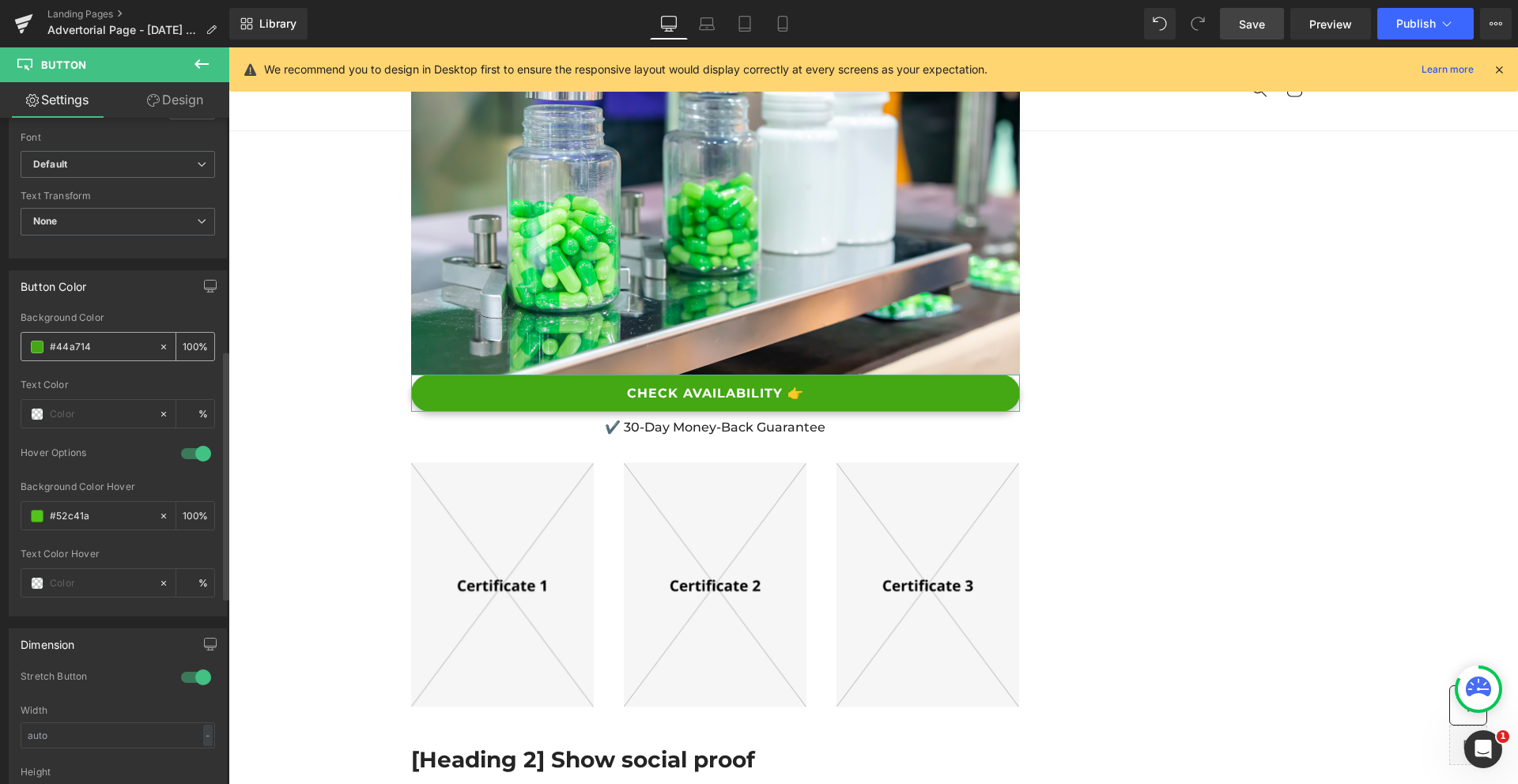
click at [67, 353] on input "#44a714" at bounding box center [100, 346] width 101 height 17
paste input "c48aff"
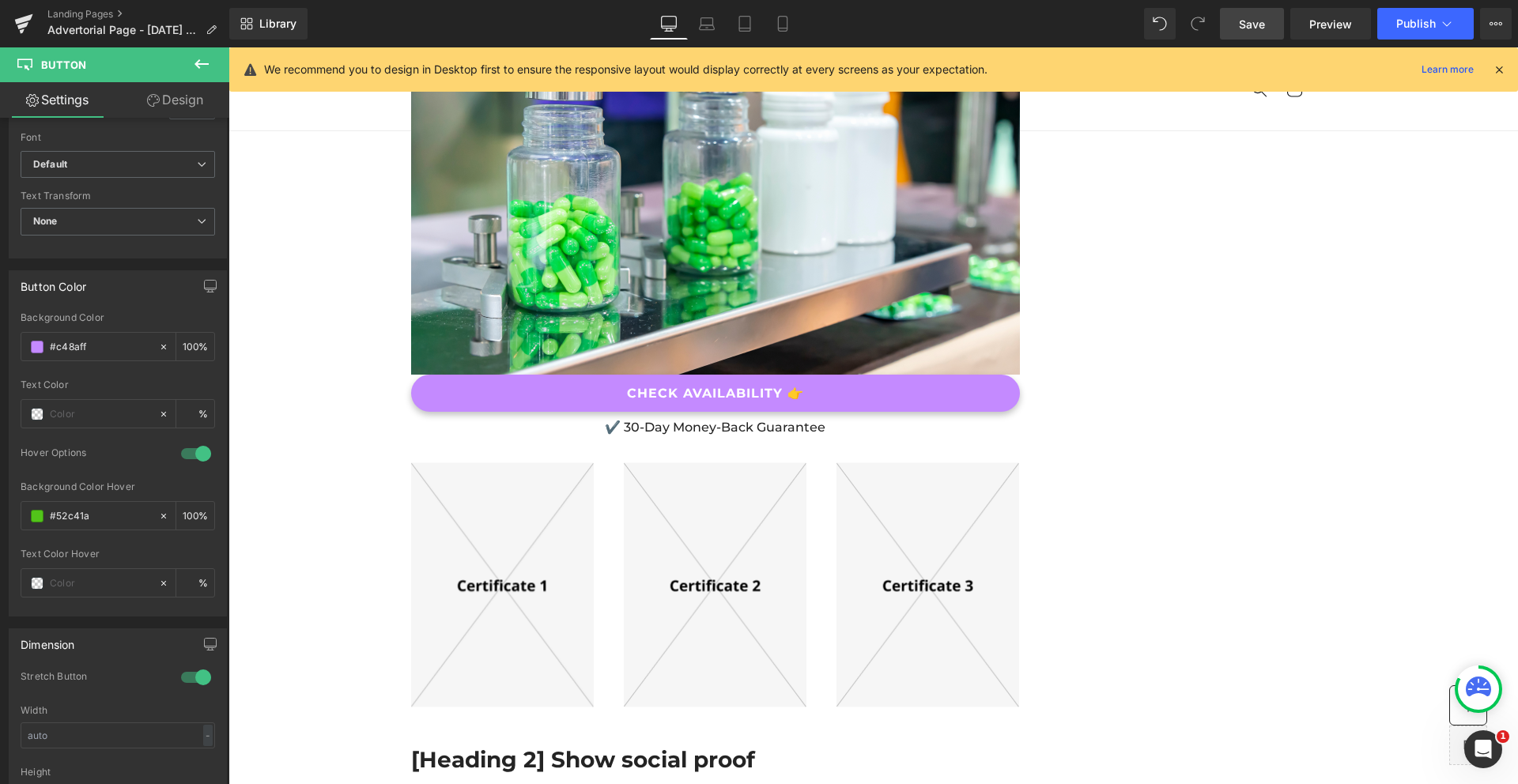
type input "#c48aff"
drag, startPoint x: 1270, startPoint y: 27, endPoint x: 482, endPoint y: 351, distance: 852.0
click at [1270, 27] on link "Save" at bounding box center [1252, 23] width 64 height 31
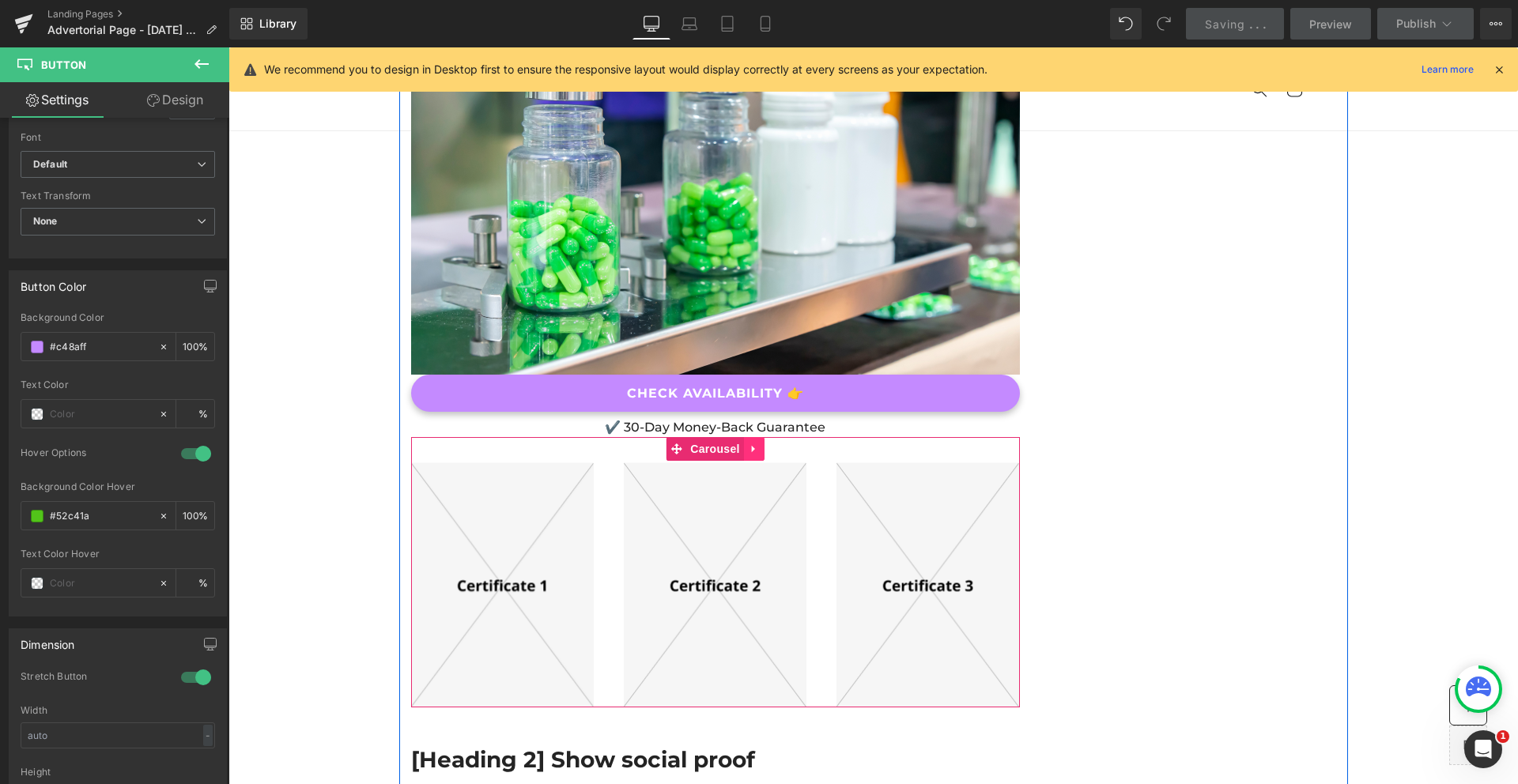
click at [748, 443] on icon at bounding box center [754, 448] width 11 height 12
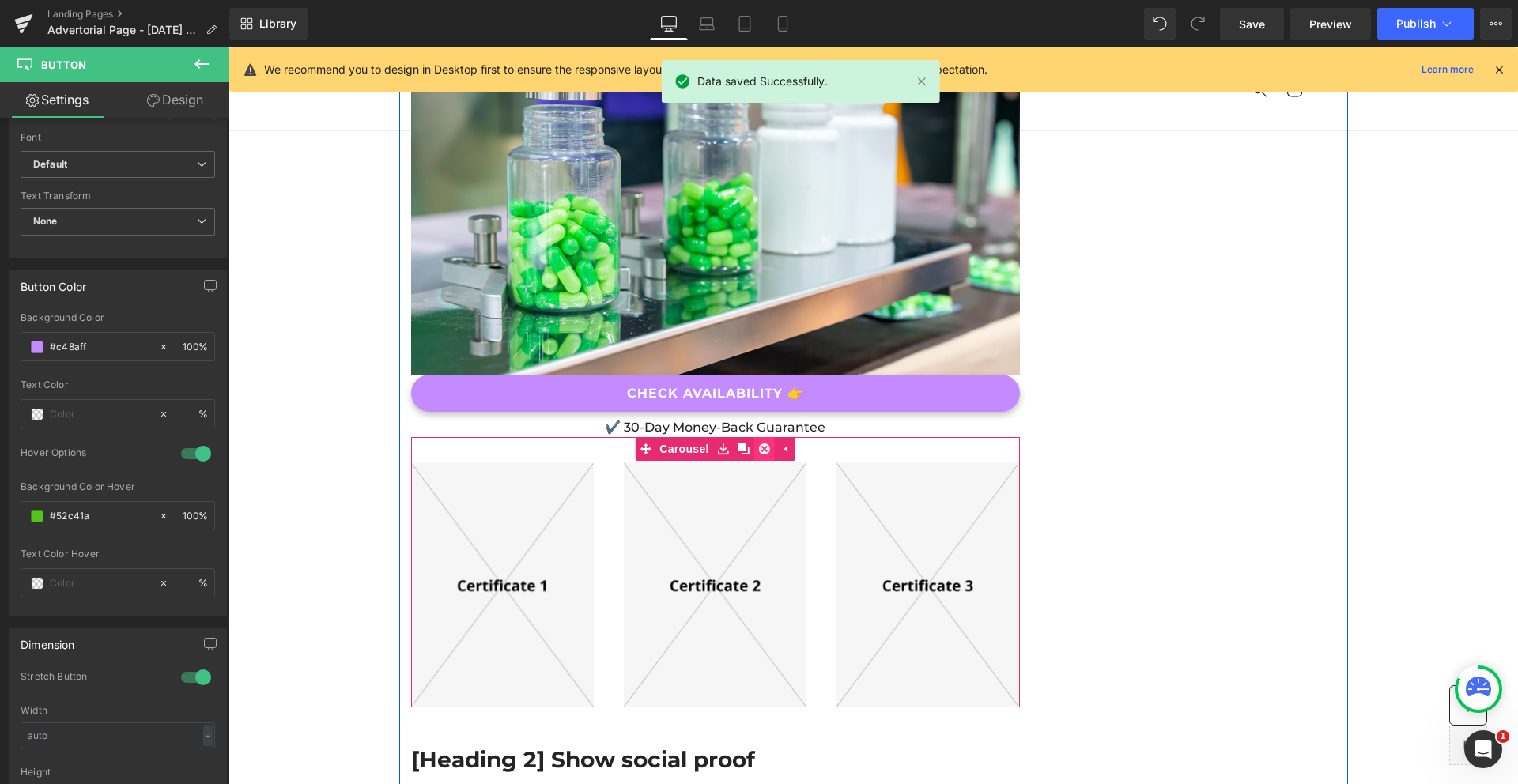
click at [761, 444] on icon at bounding box center [764, 449] width 11 height 11
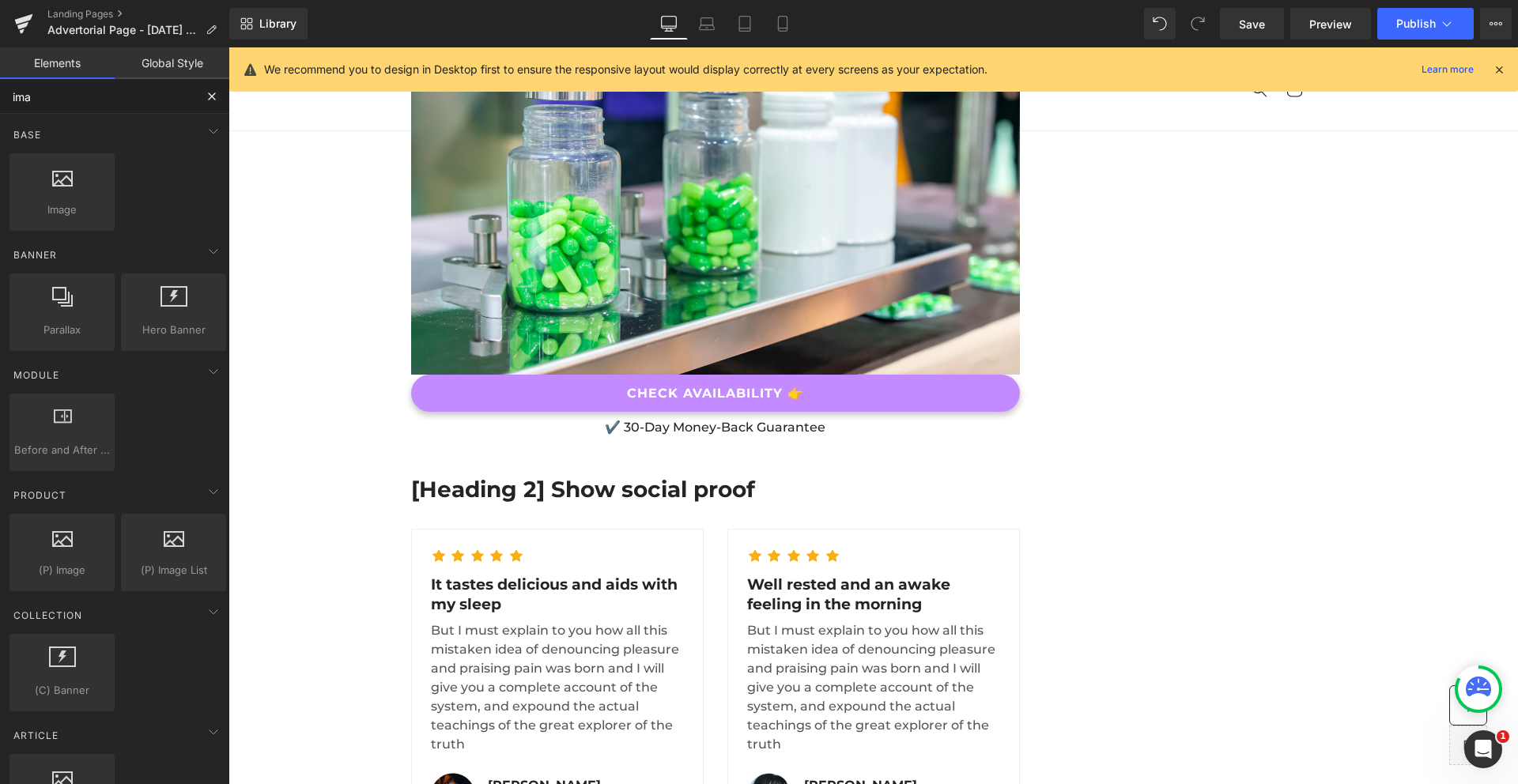
click at [59, 101] on input "ima" at bounding box center [97, 96] width 195 height 35
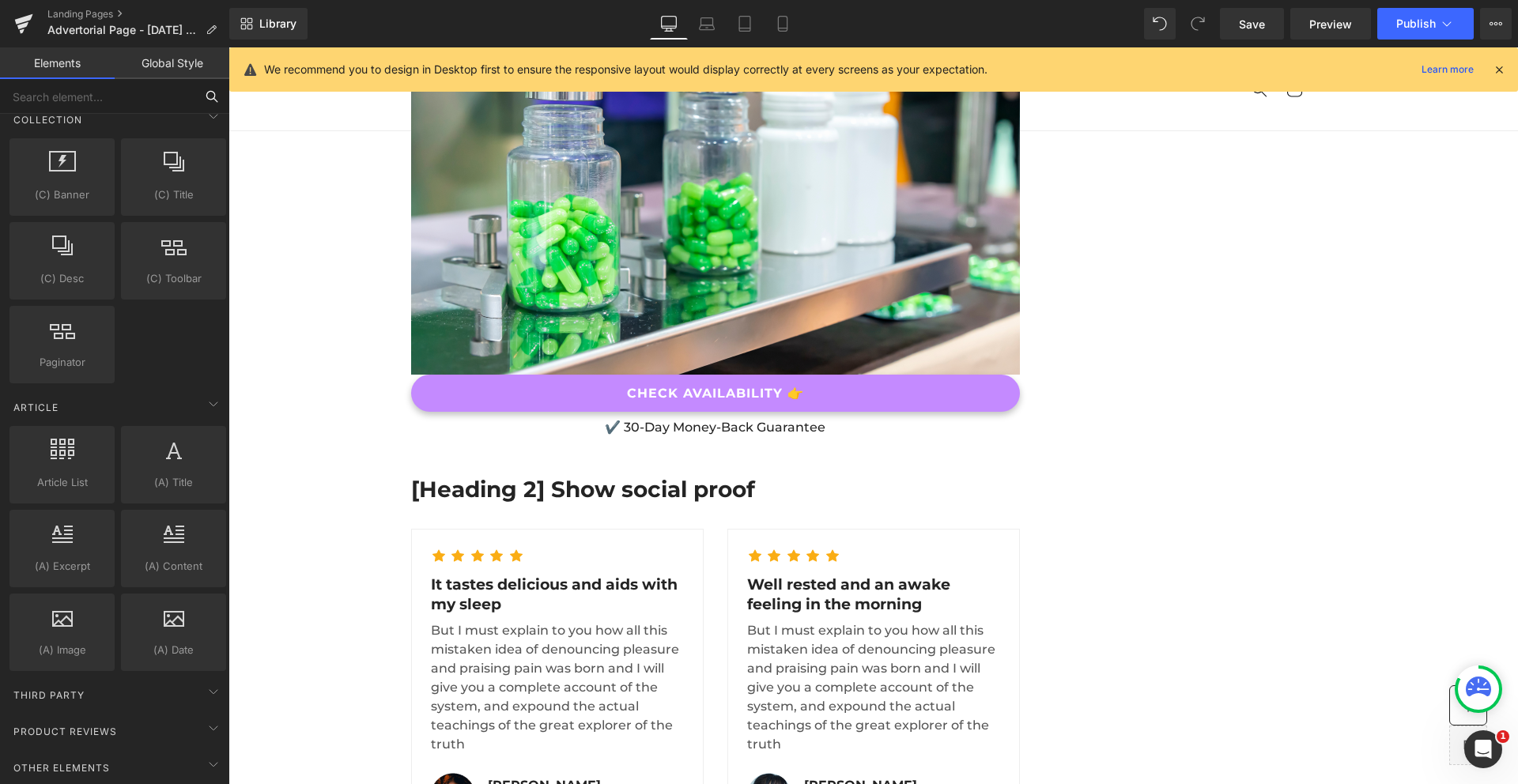
scroll to position [2732, 0]
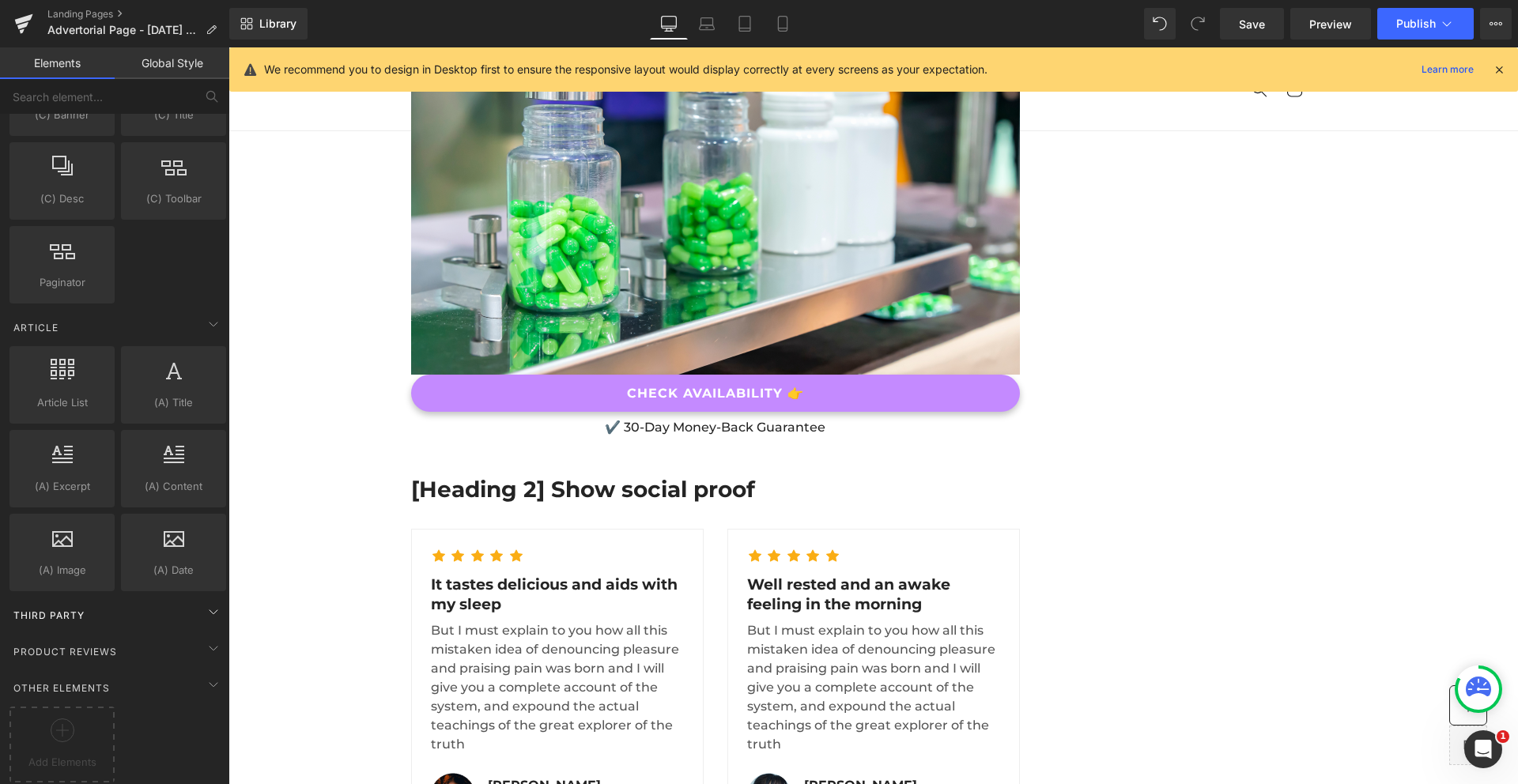
click at [148, 605] on div "Third Party" at bounding box center [118, 614] width 223 height 31
click at [137, 599] on div "Third Party" at bounding box center [118, 614] width 223 height 31
click at [144, 646] on div "Product Reviews" at bounding box center [118, 651] width 223 height 31
click at [126, 644] on div "Product Reviews" at bounding box center [118, 651] width 223 height 31
click at [76, 644] on span "Product Reviews" at bounding box center [65, 651] width 107 height 15
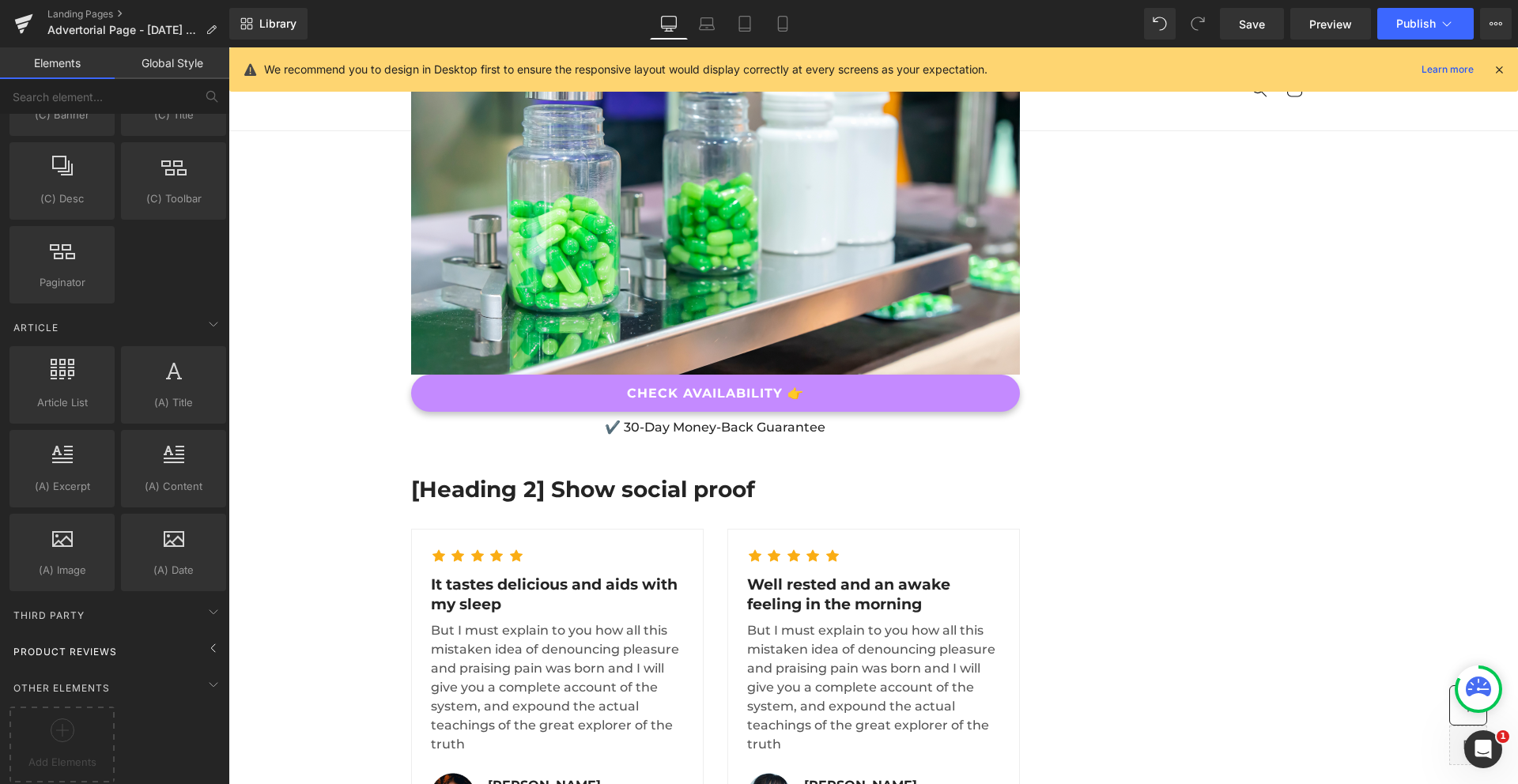
click at [76, 644] on span "Product Reviews" at bounding box center [65, 651] width 107 height 15
click at [62, 608] on span "Third Party" at bounding box center [48, 615] width 74 height 15
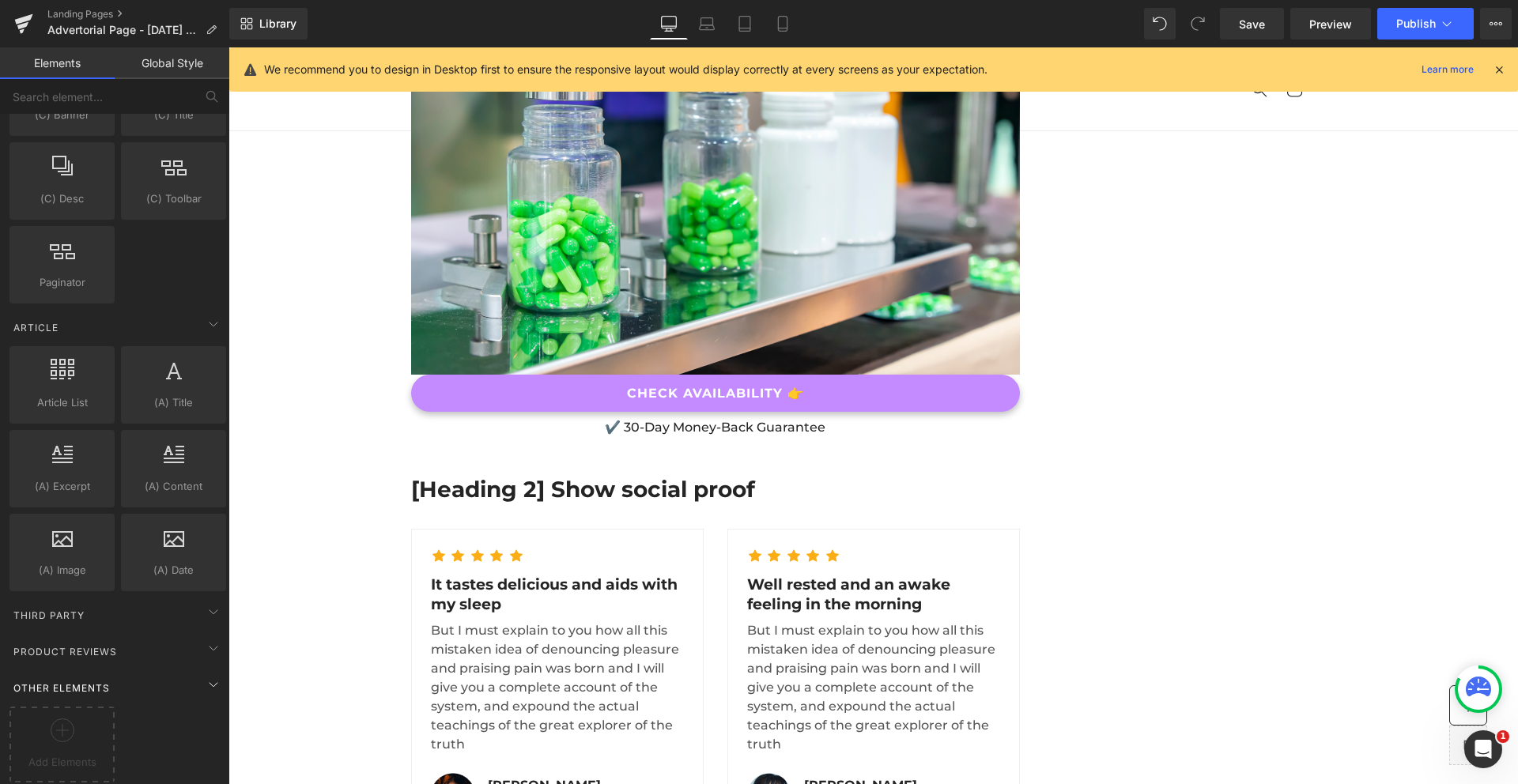
click at [65, 682] on span "Other Elements" at bounding box center [62, 688] width 100 height 15
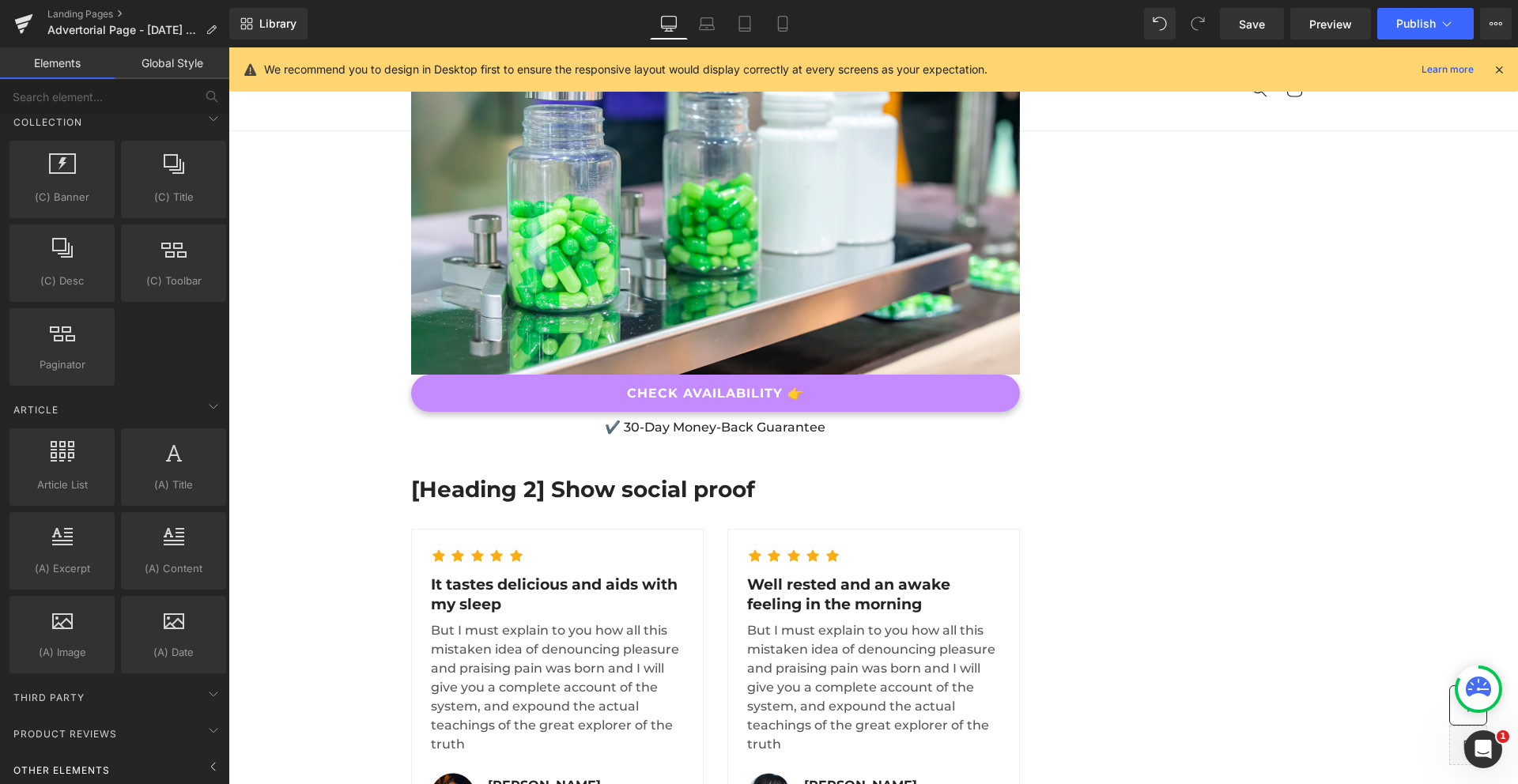
click at [72, 770] on div "Other Elements" at bounding box center [118, 769] width 223 height 31
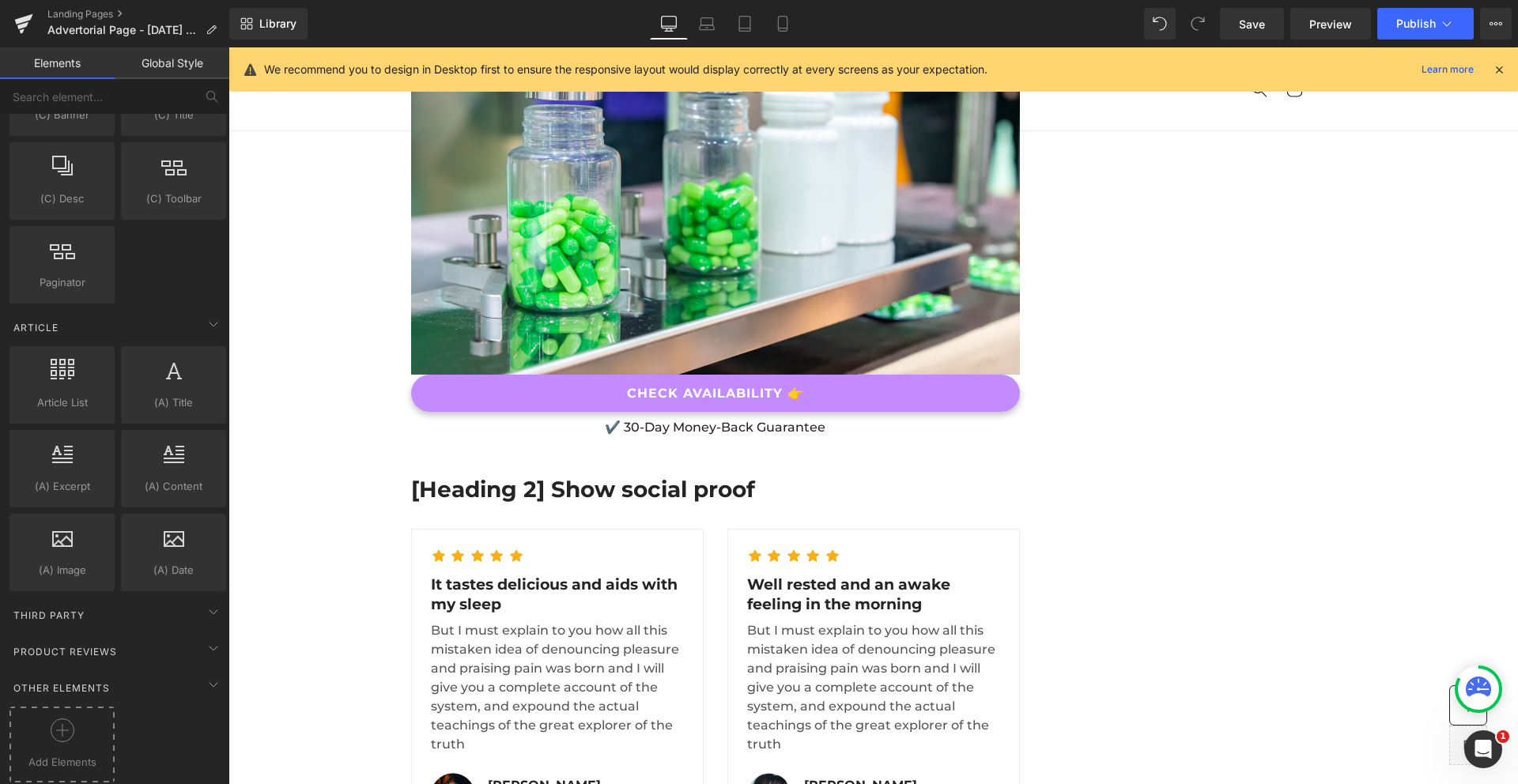
click at [63, 754] on span "Add Elements" at bounding box center [62, 762] width 97 height 17
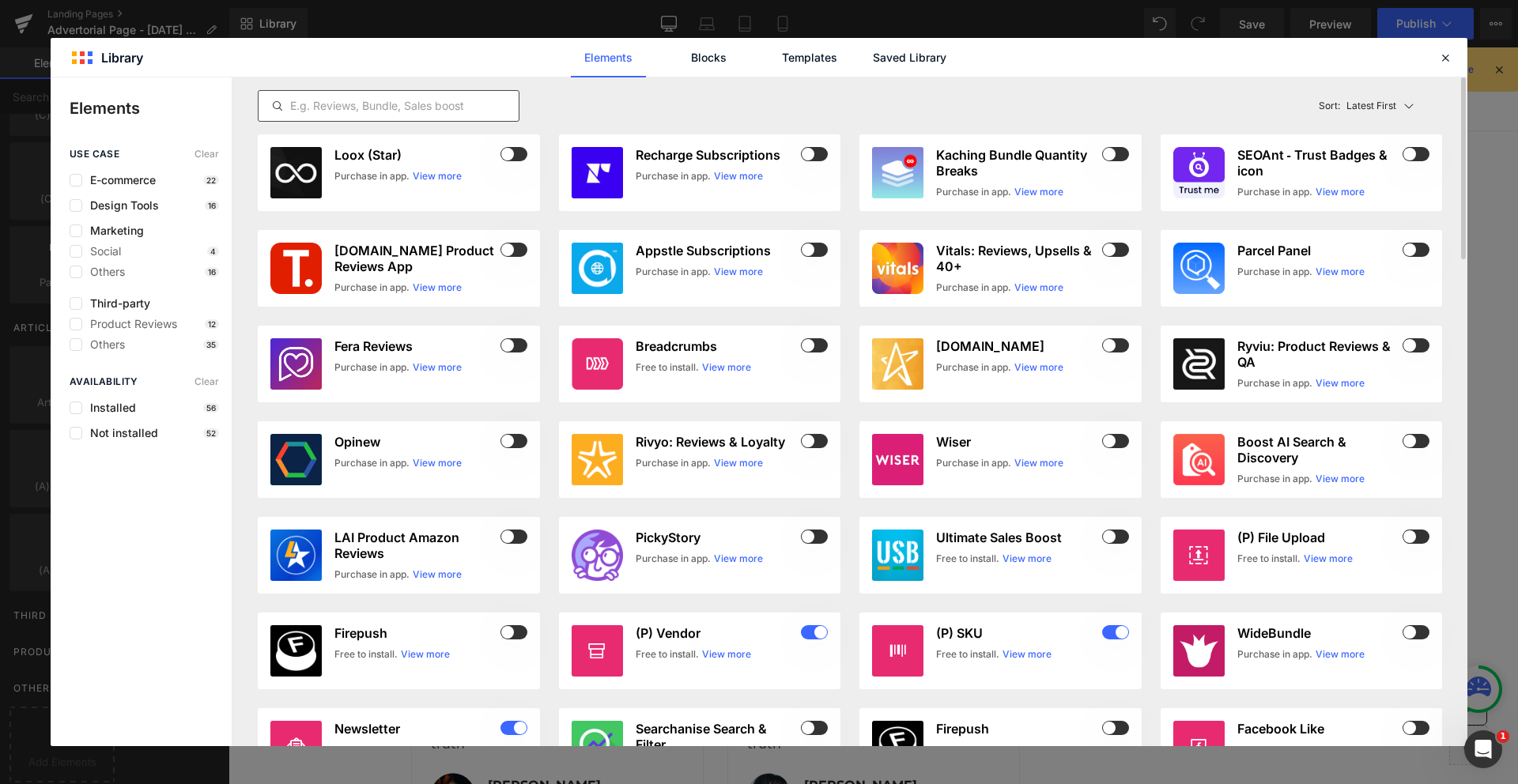
click at [435, 100] on input "text" at bounding box center [388, 105] width 260 height 19
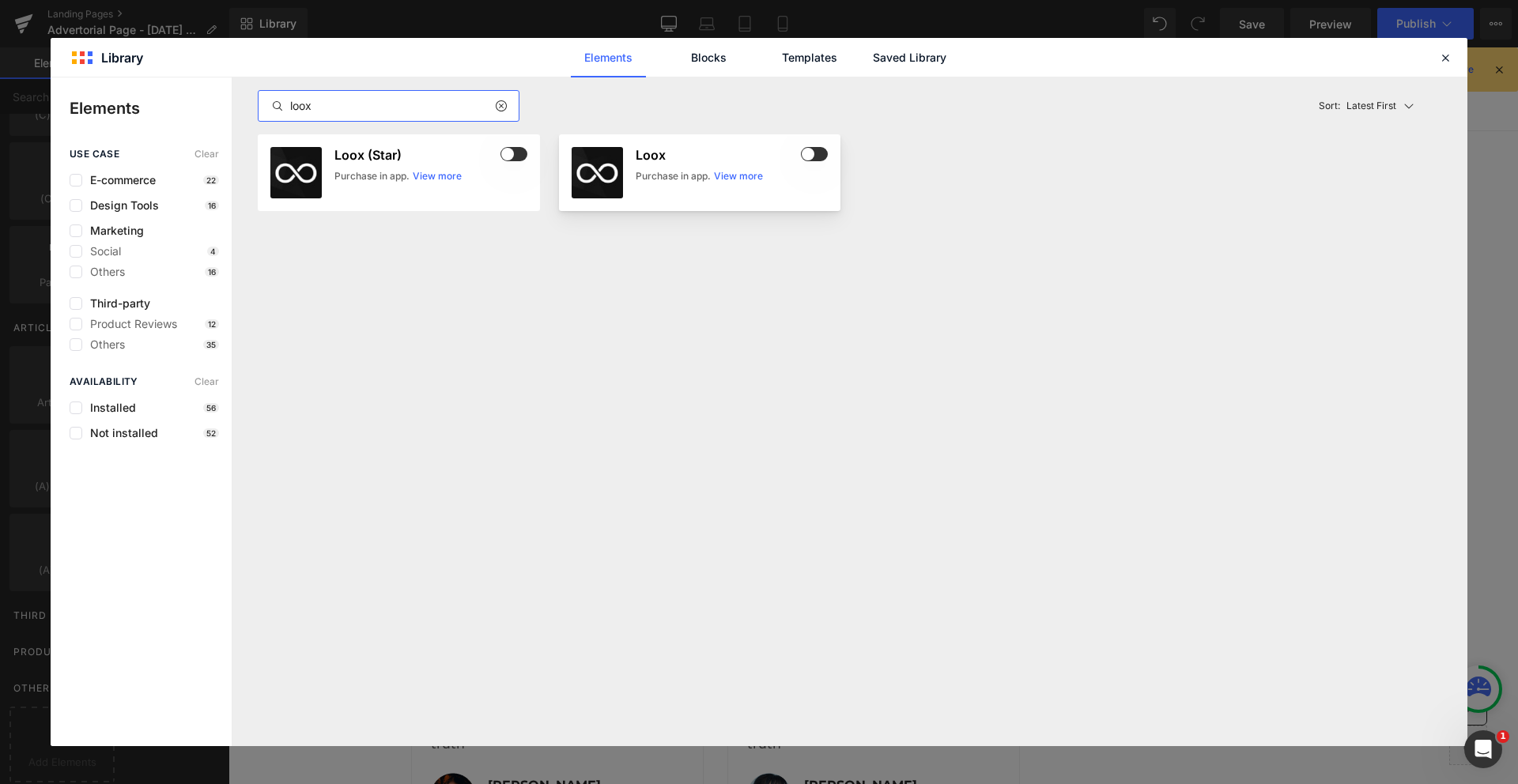
type input "loox"
click at [818, 156] on span at bounding box center [814, 154] width 27 height 14
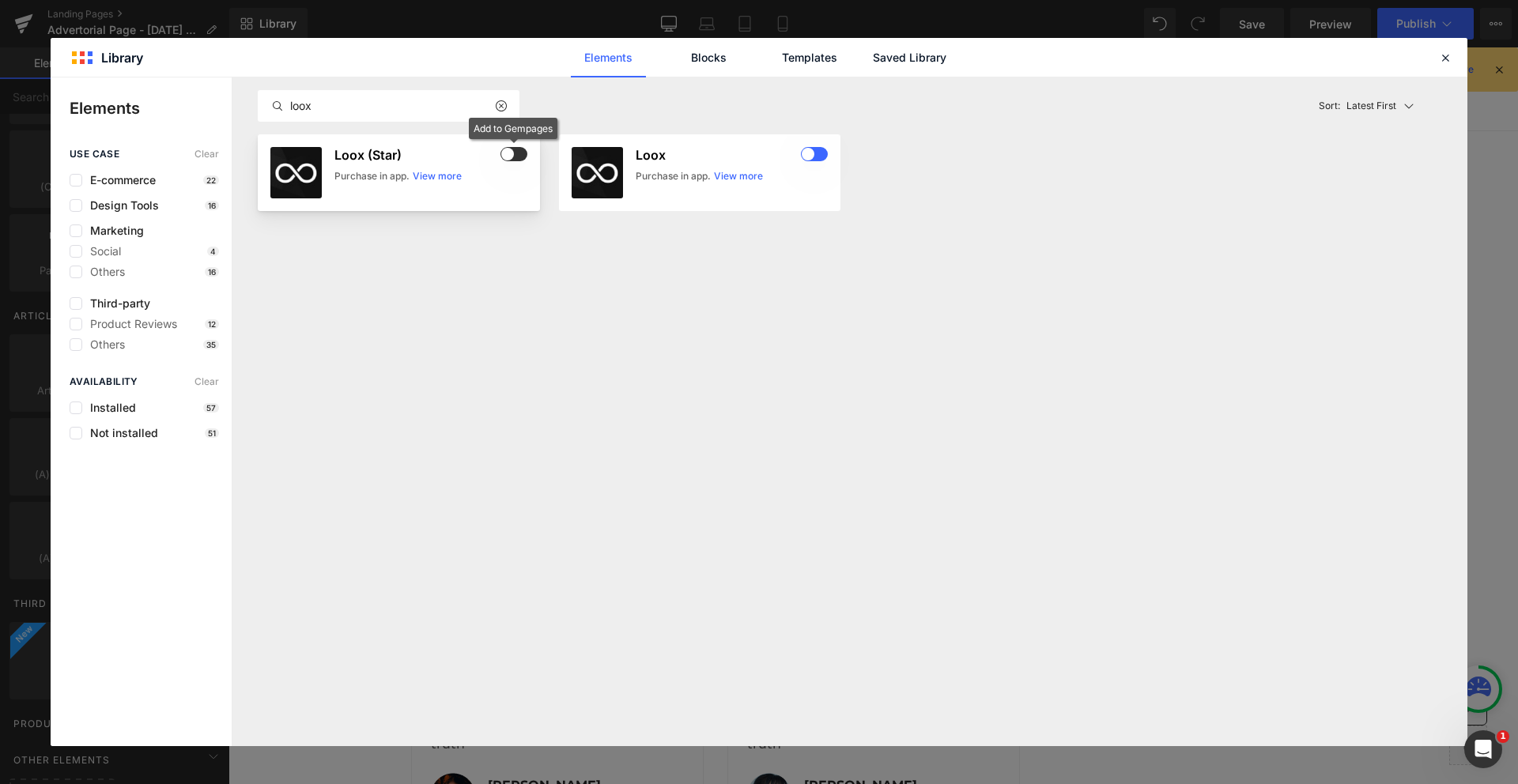
click at [517, 155] on span at bounding box center [513, 154] width 27 height 14
click at [499, 113] on div at bounding box center [506, 105] width 24 height 19
click at [497, 106] on icon at bounding box center [500, 106] width 11 height 13
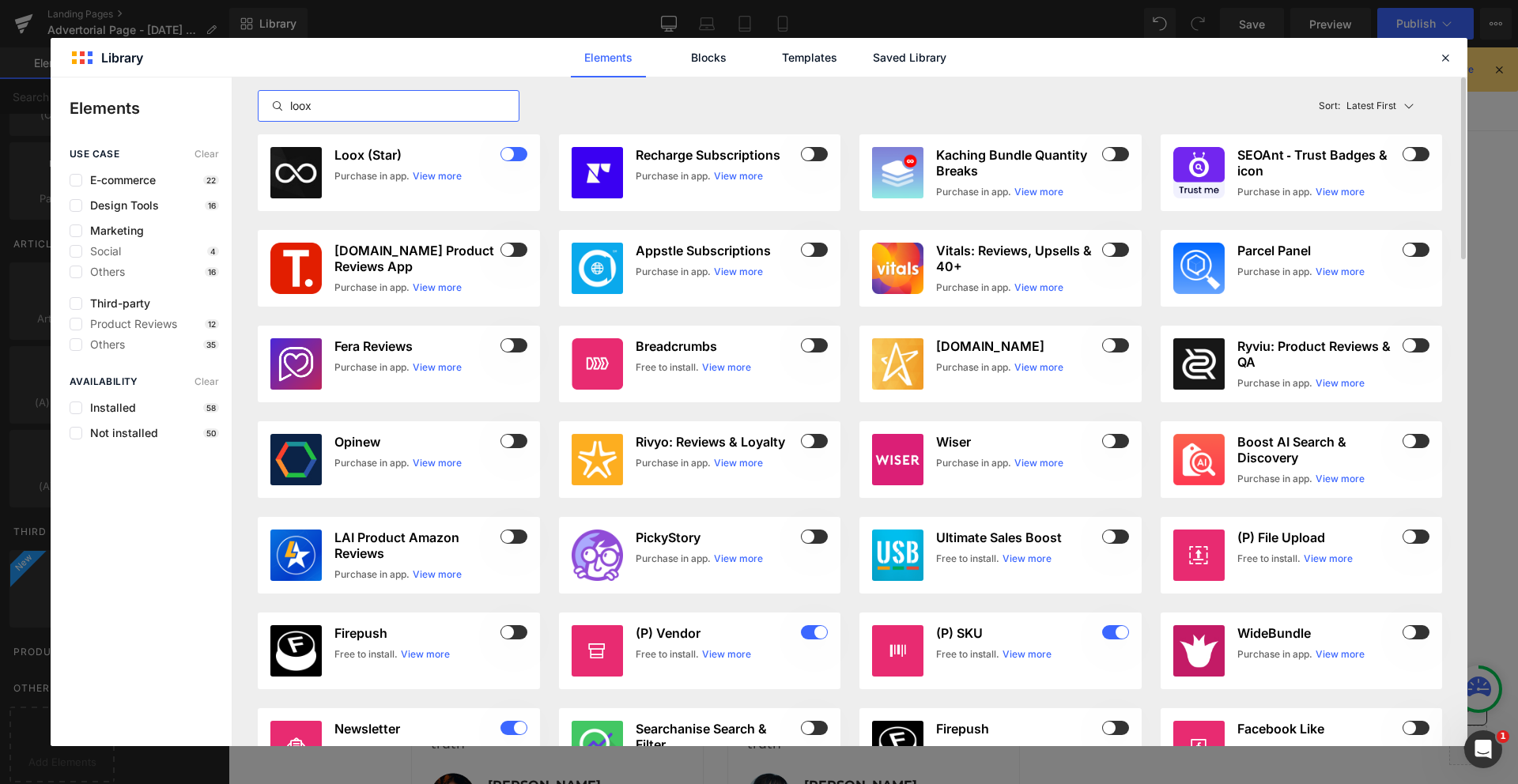
click at [455, 106] on input "loox" at bounding box center [388, 105] width 260 height 19
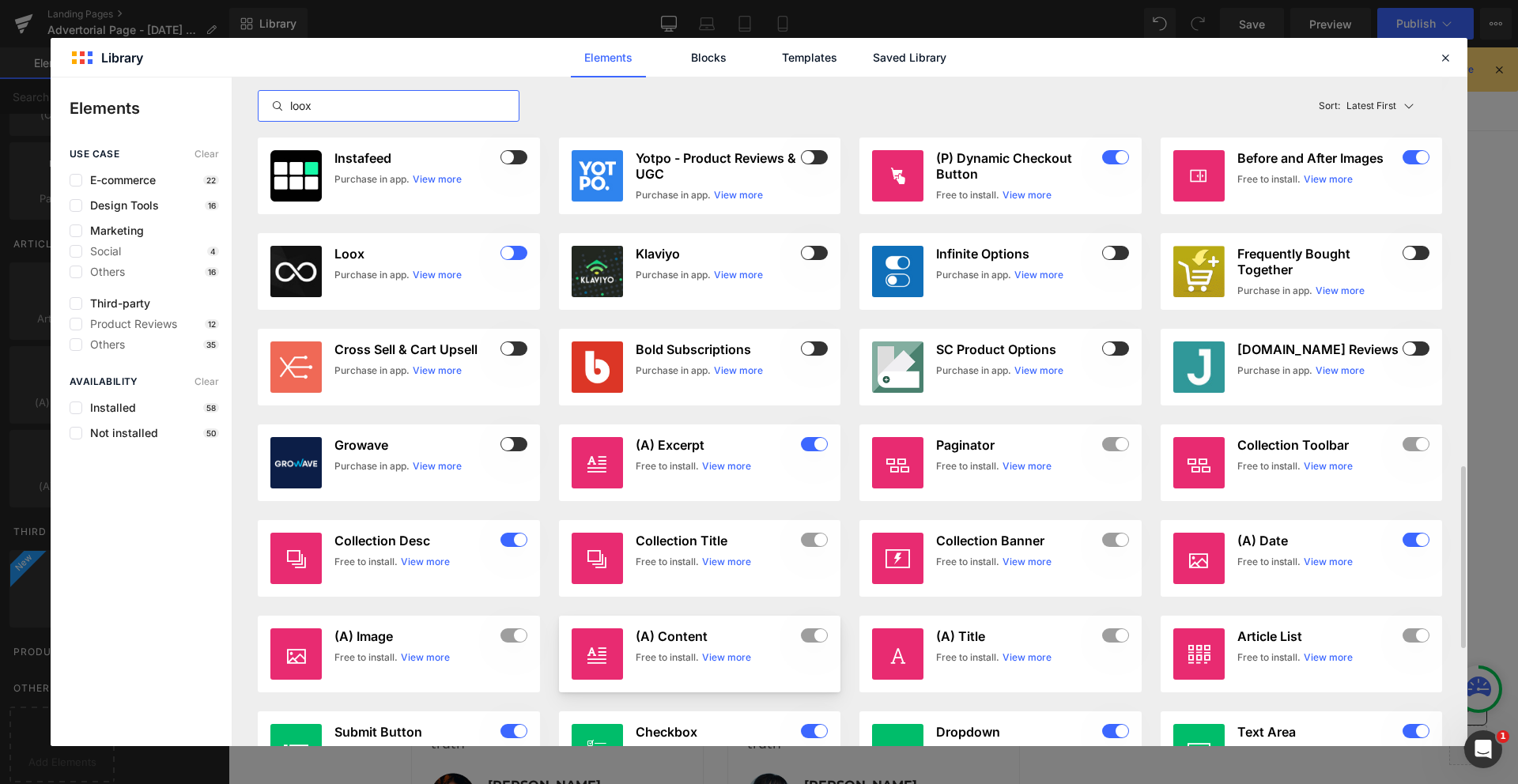
scroll to position [830, 0]
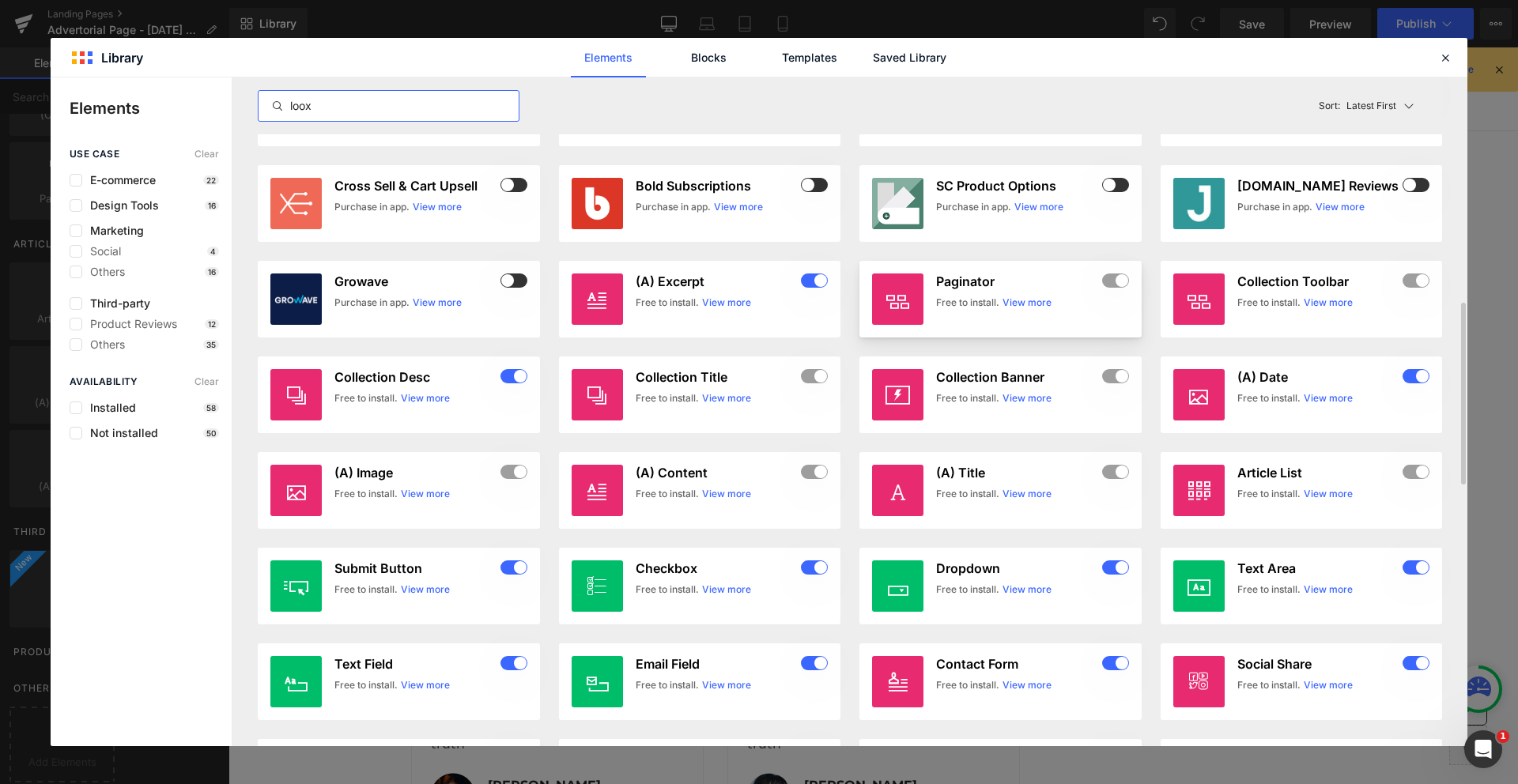
click at [1028, 304] on link "View more" at bounding box center [1026, 303] width 49 height 14
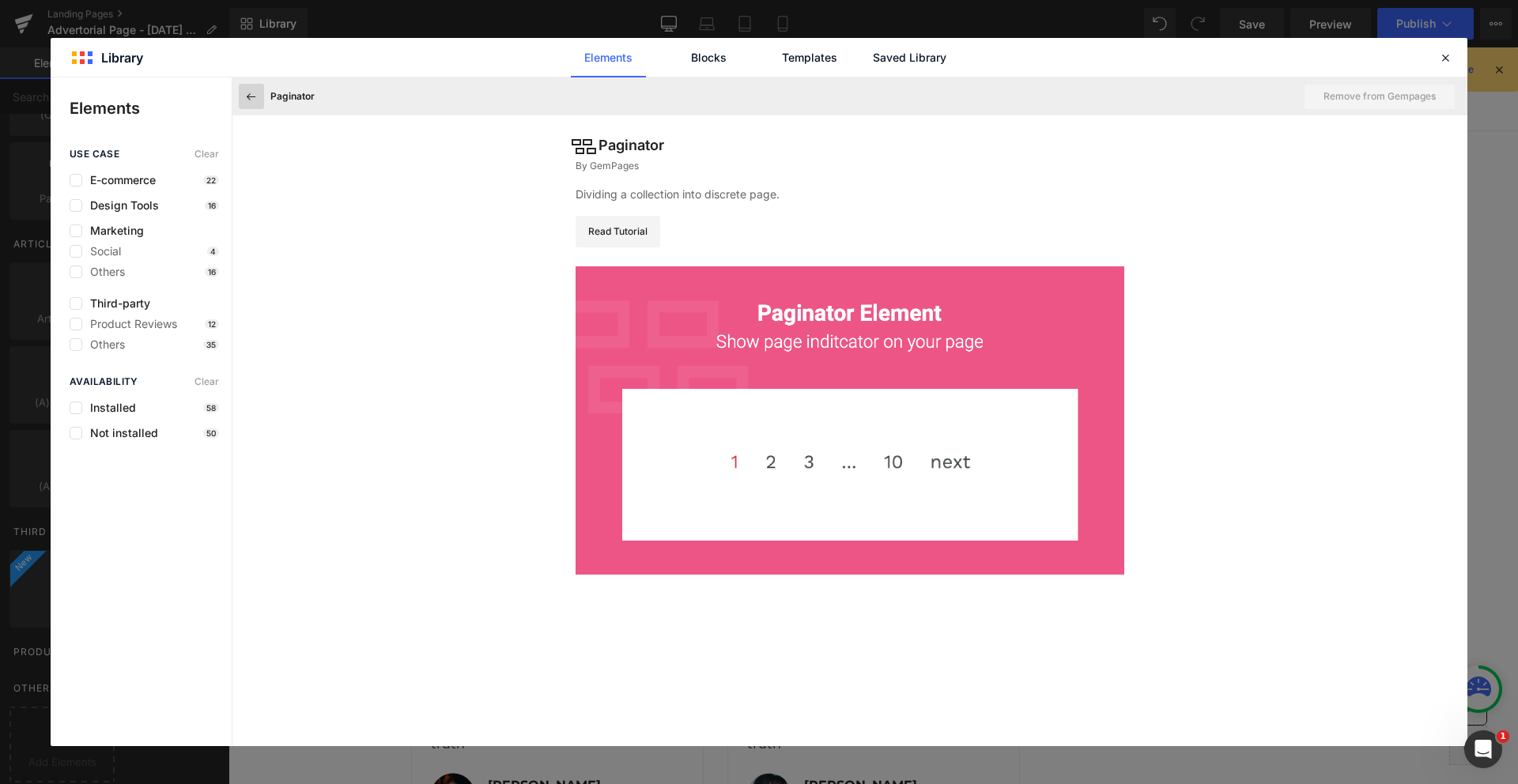
click at [246, 106] on button at bounding box center [251, 96] width 25 height 25
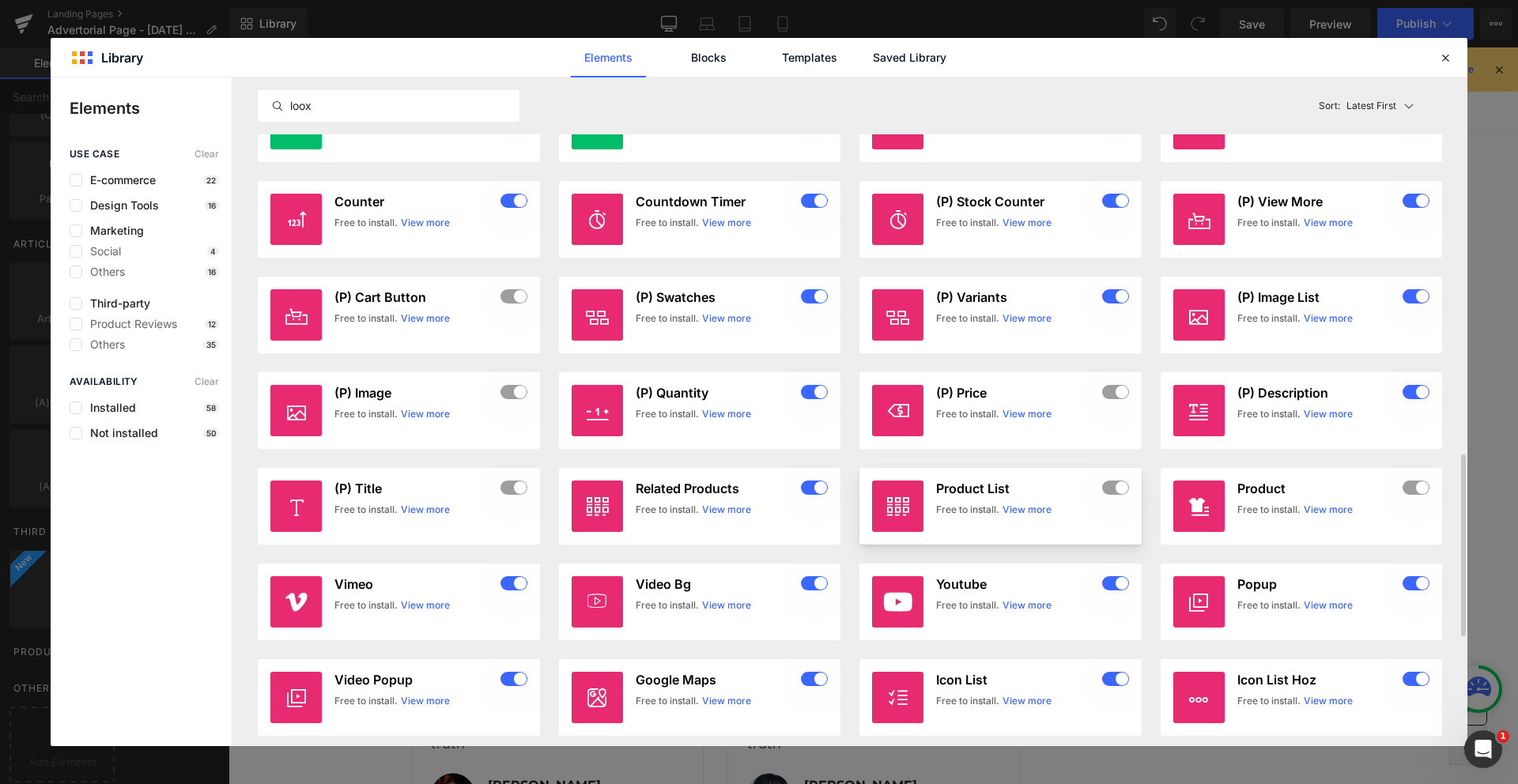
scroll to position [1391, 0]
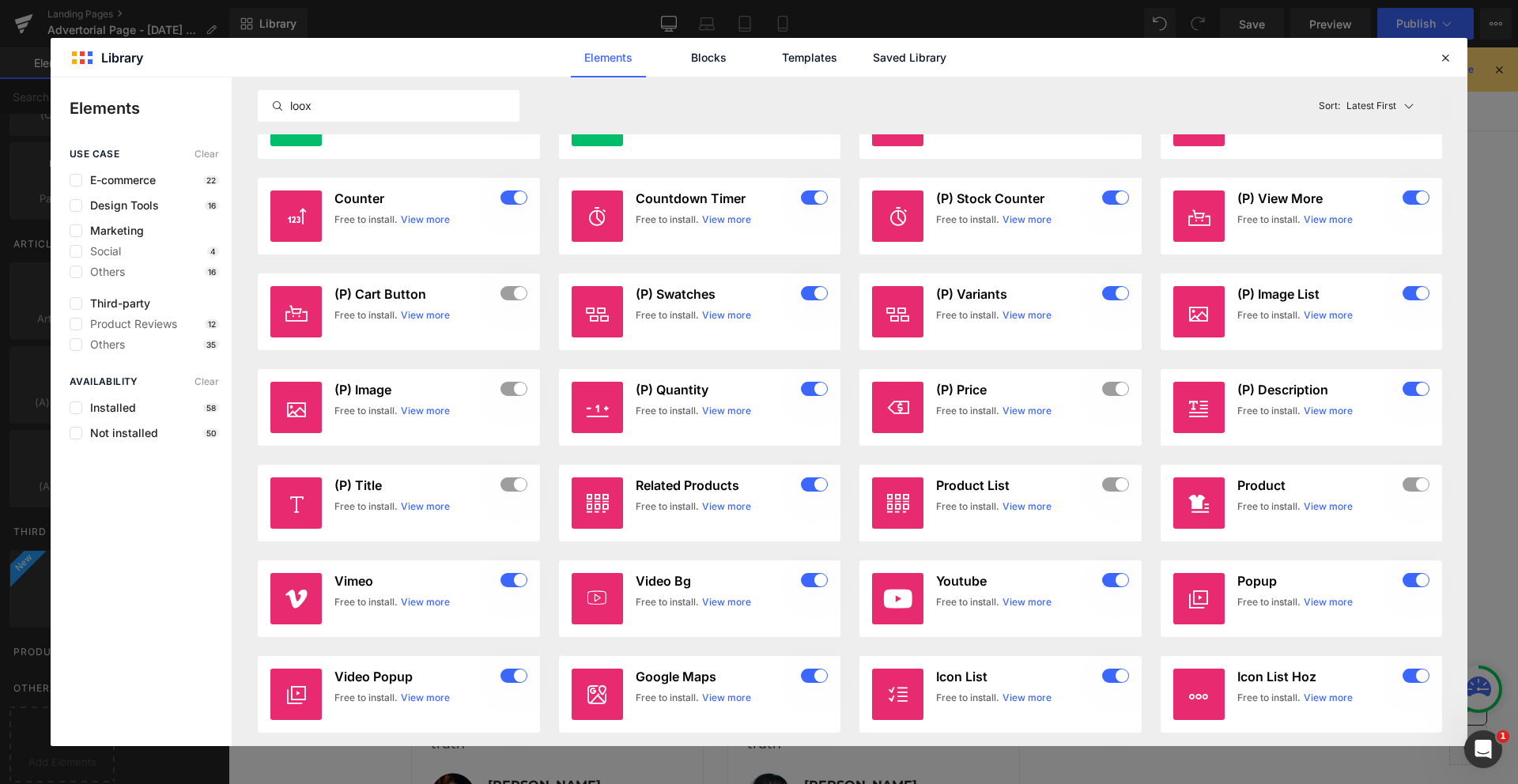
click at [1444, 56] on icon at bounding box center [1445, 58] width 14 height 14
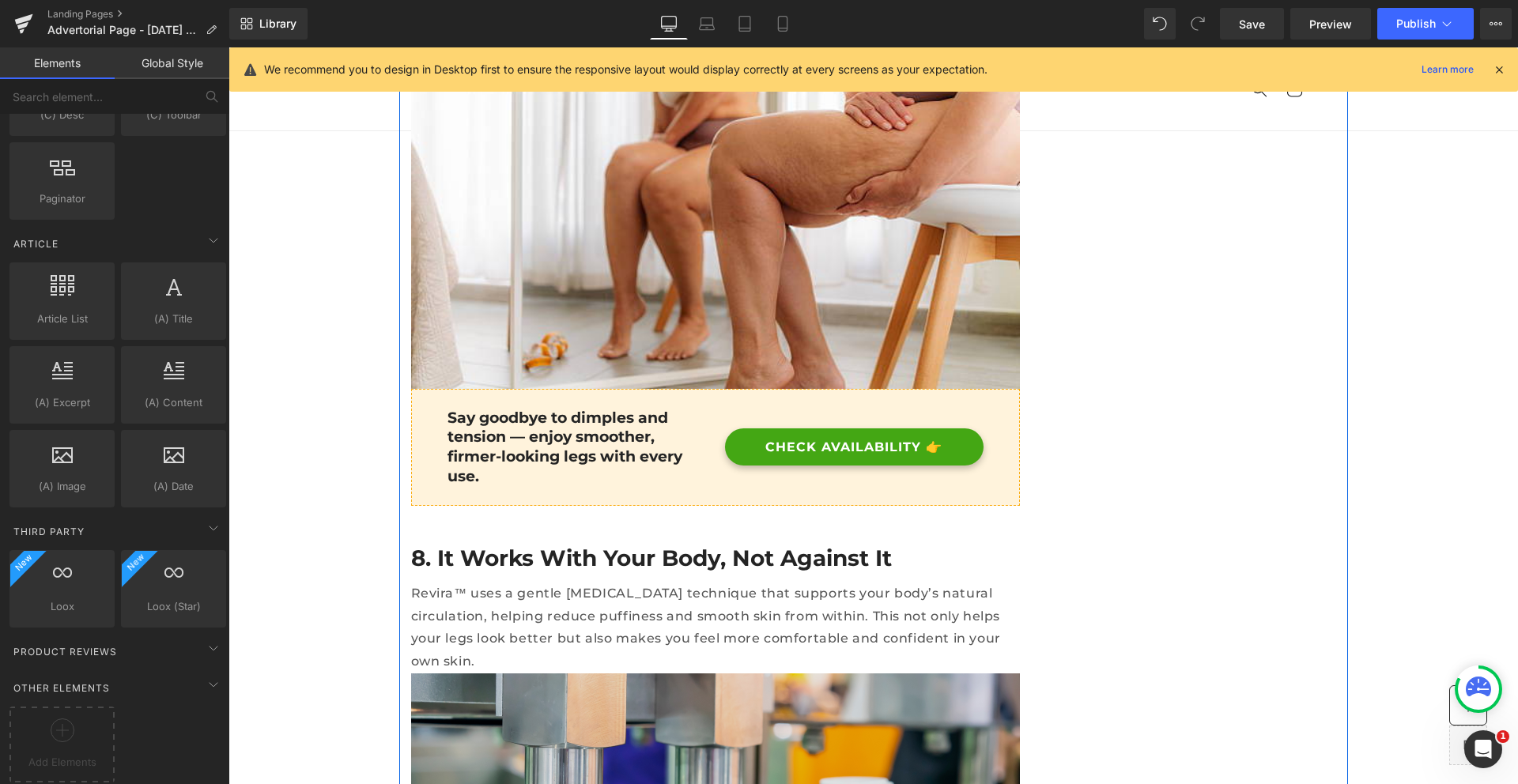
scroll to position [6420, 0]
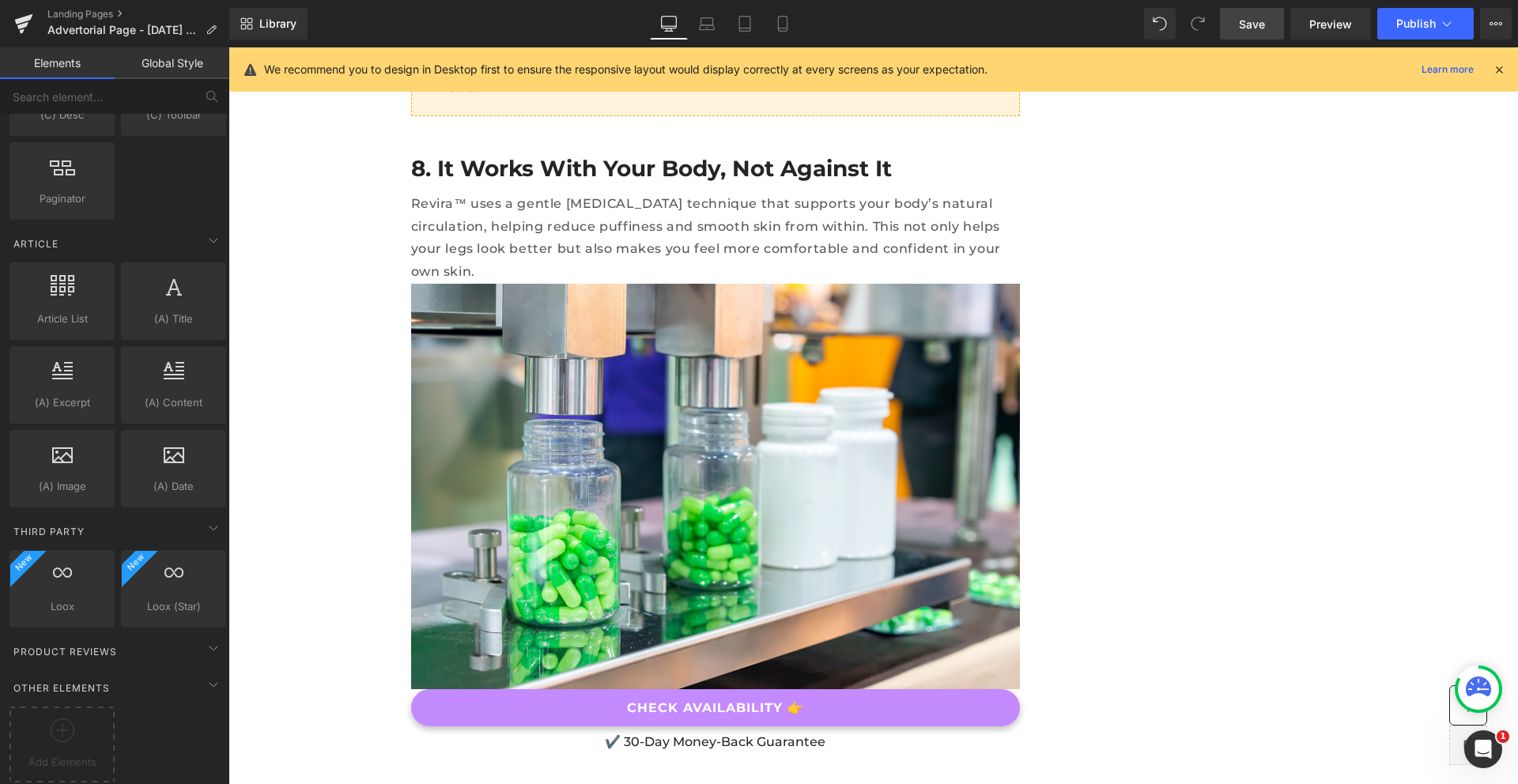
click at [1230, 32] on link "Save" at bounding box center [1252, 23] width 64 height 31
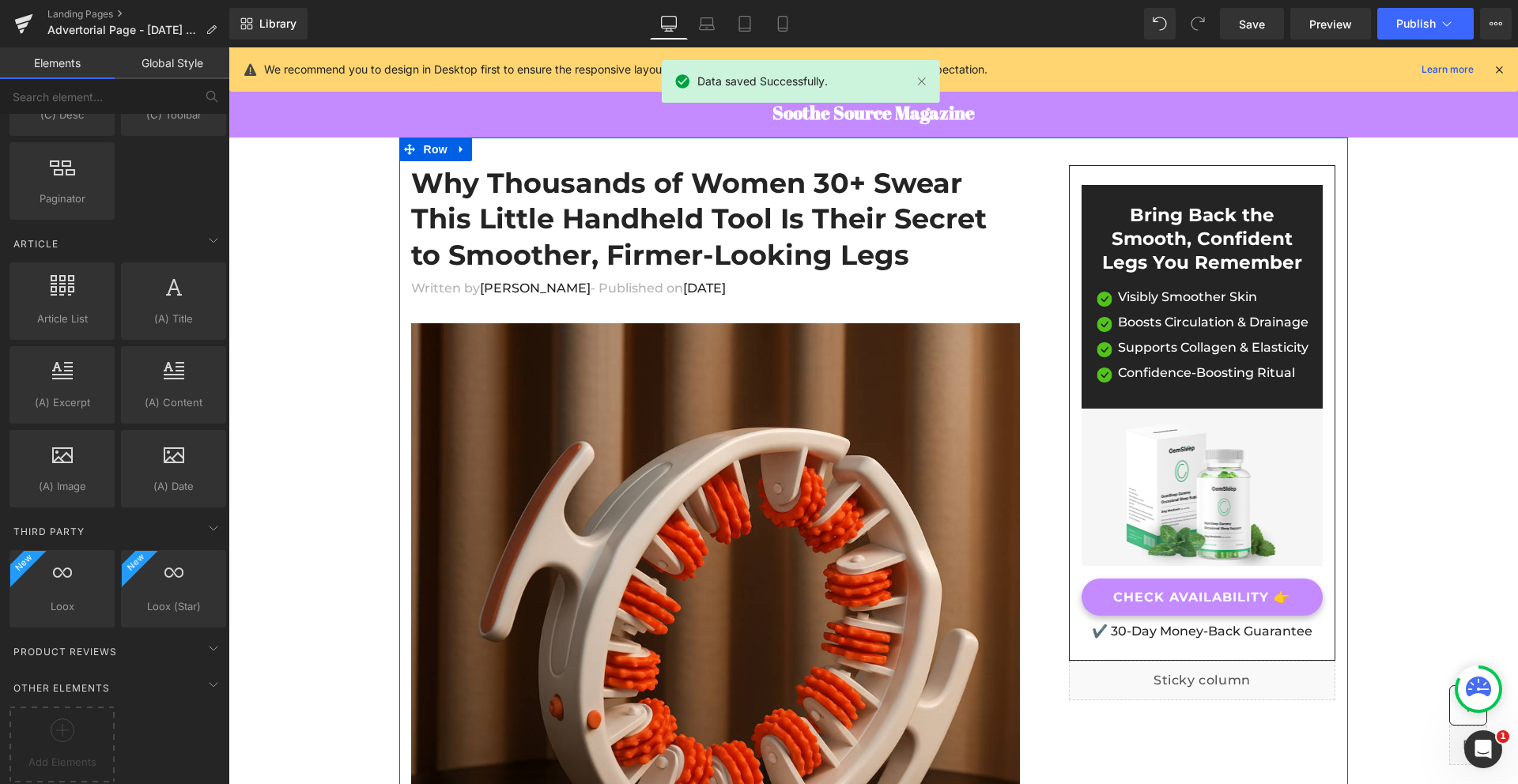
scroll to position [48, 0]
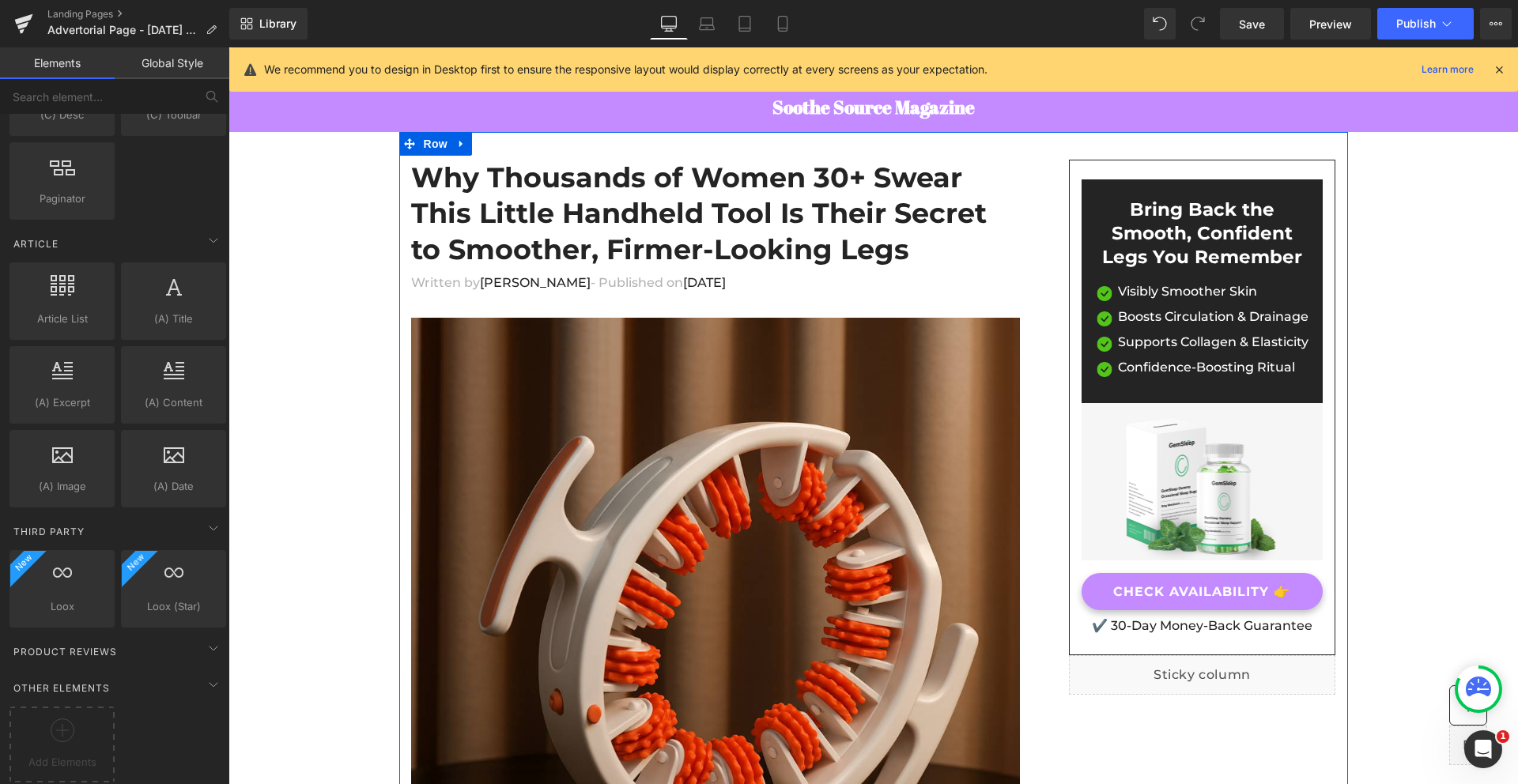
click at [599, 303] on div "Written by Sharon Z. - Published on Aug 14, 2025" at bounding box center [715, 296] width 609 height 45
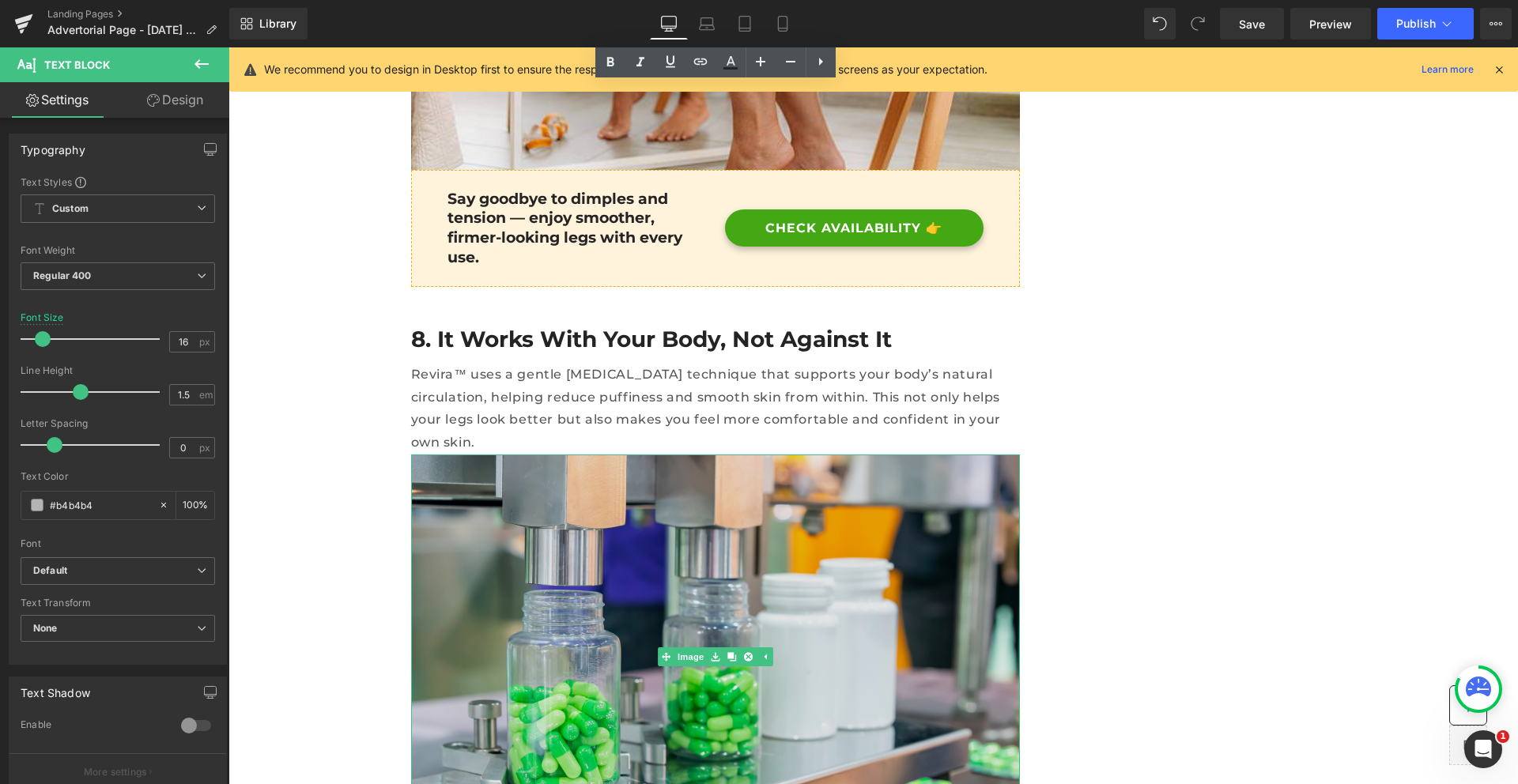
scroll to position [6301, 0]
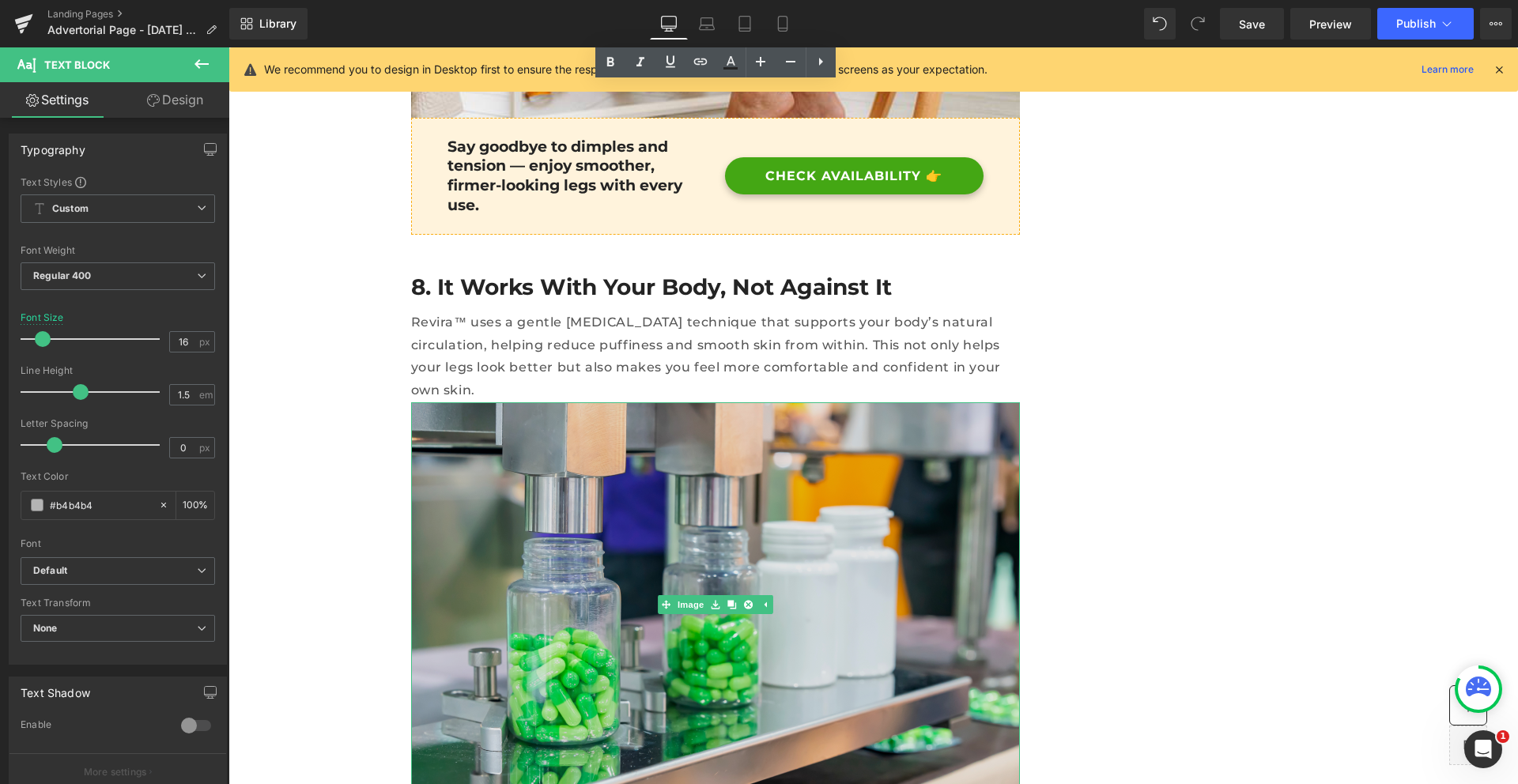
click at [572, 405] on img at bounding box center [715, 605] width 609 height 405
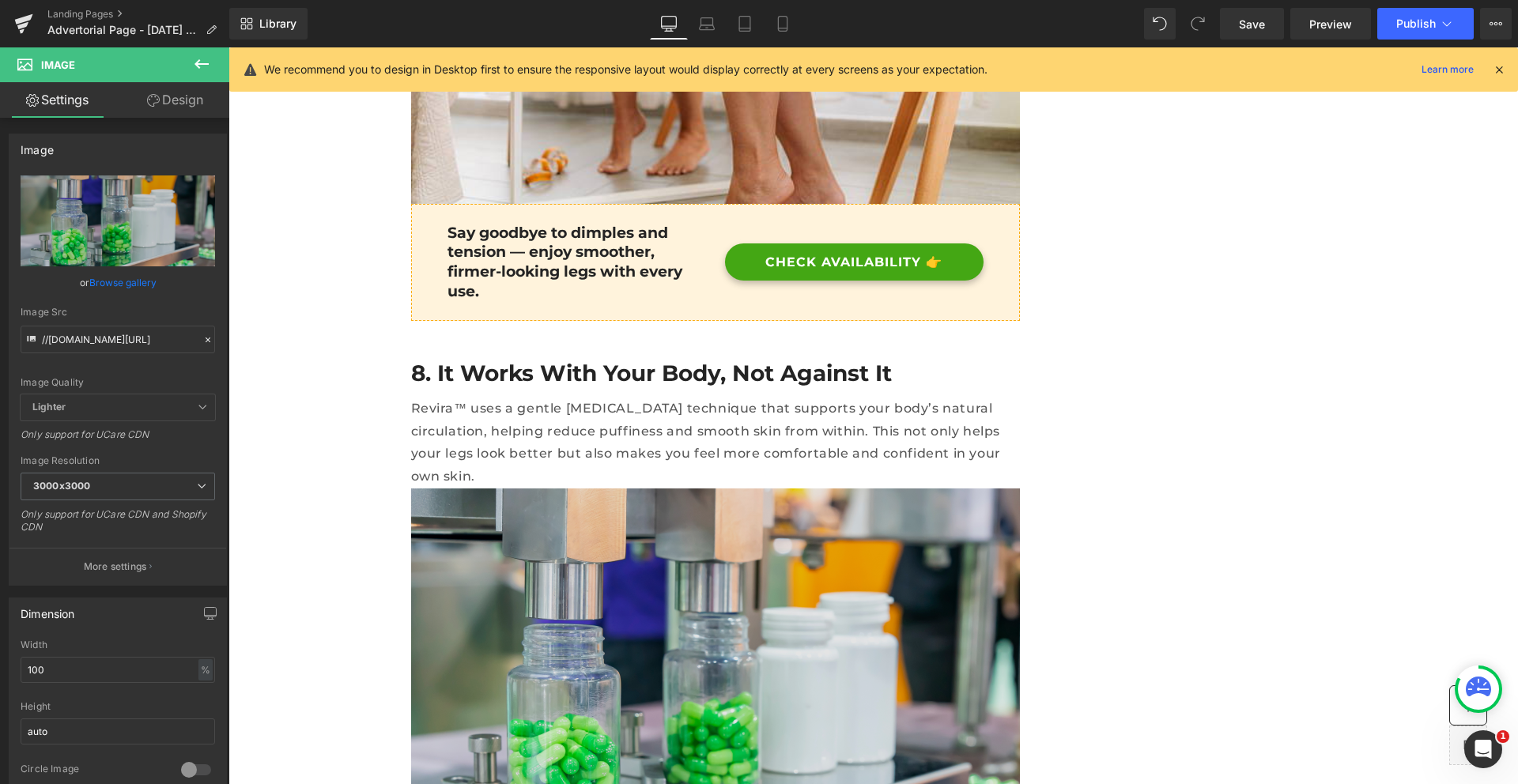
scroll to position [6304, 0]
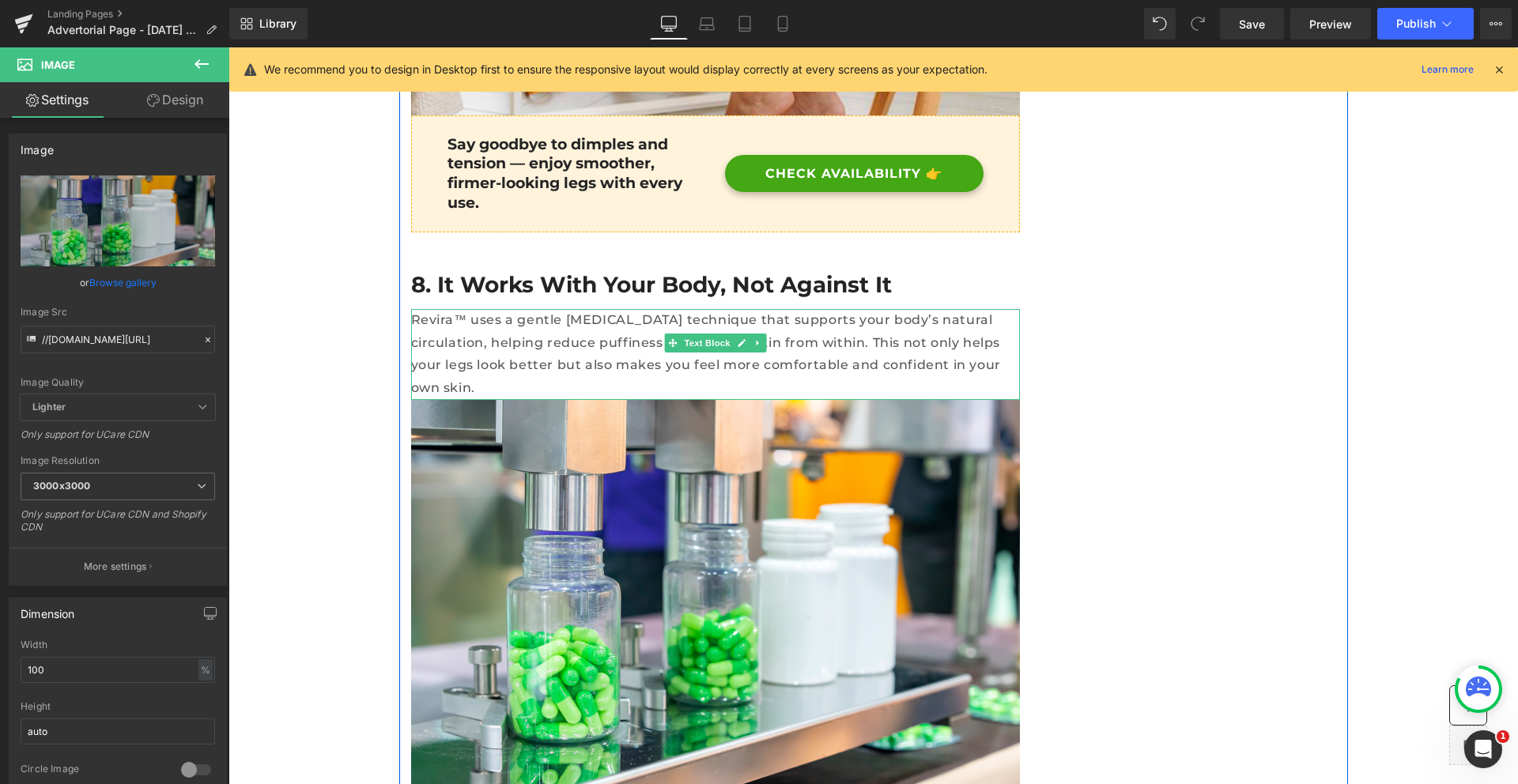
click at [566, 309] on p "Revira™ uses a gentle [MEDICAL_DATA] technique that supports your body’s natura…" at bounding box center [715, 354] width 609 height 91
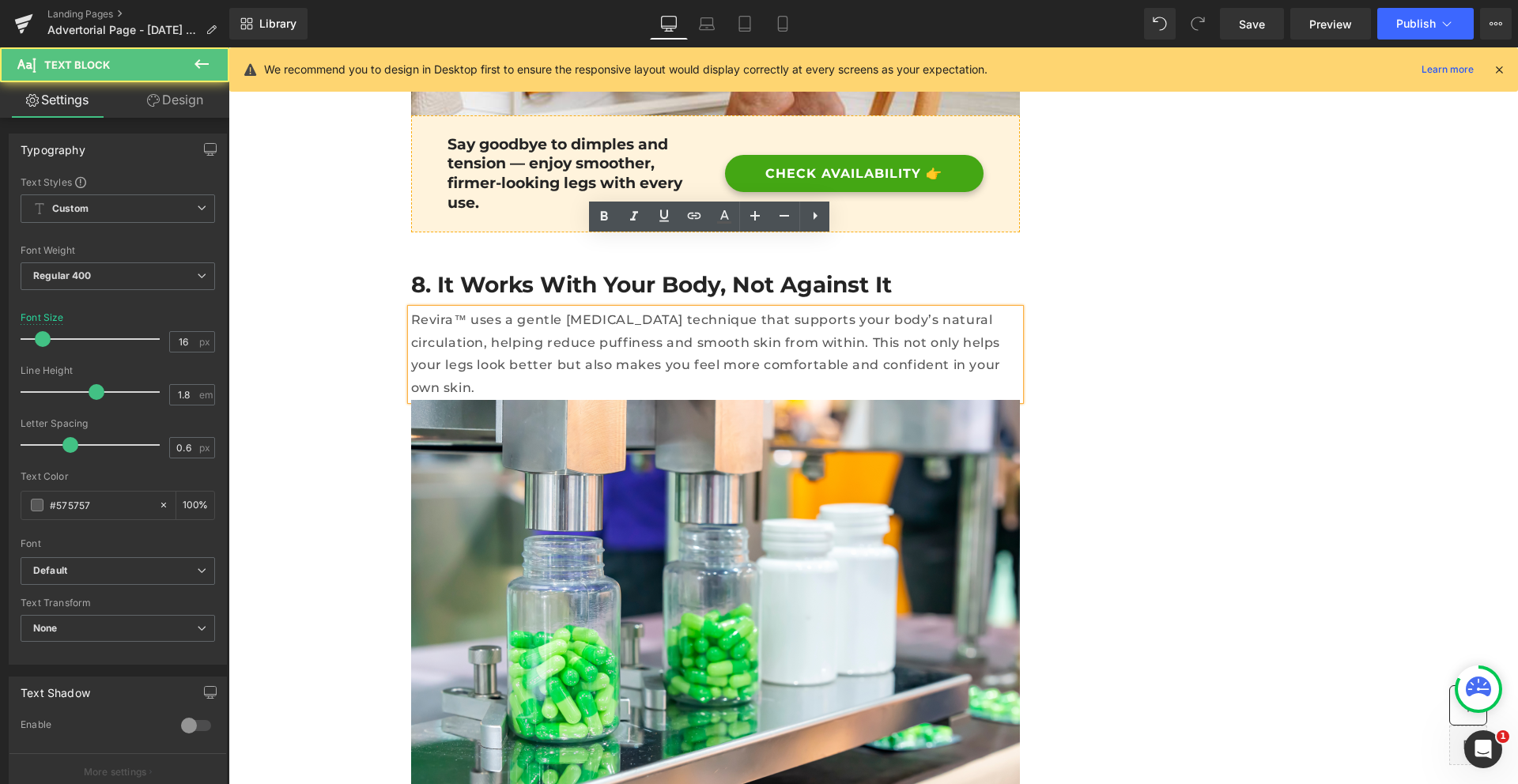
click at [561, 309] on p "Revira™ uses a gentle [MEDICAL_DATA] technique that supports your body’s natura…" at bounding box center [715, 354] width 609 height 91
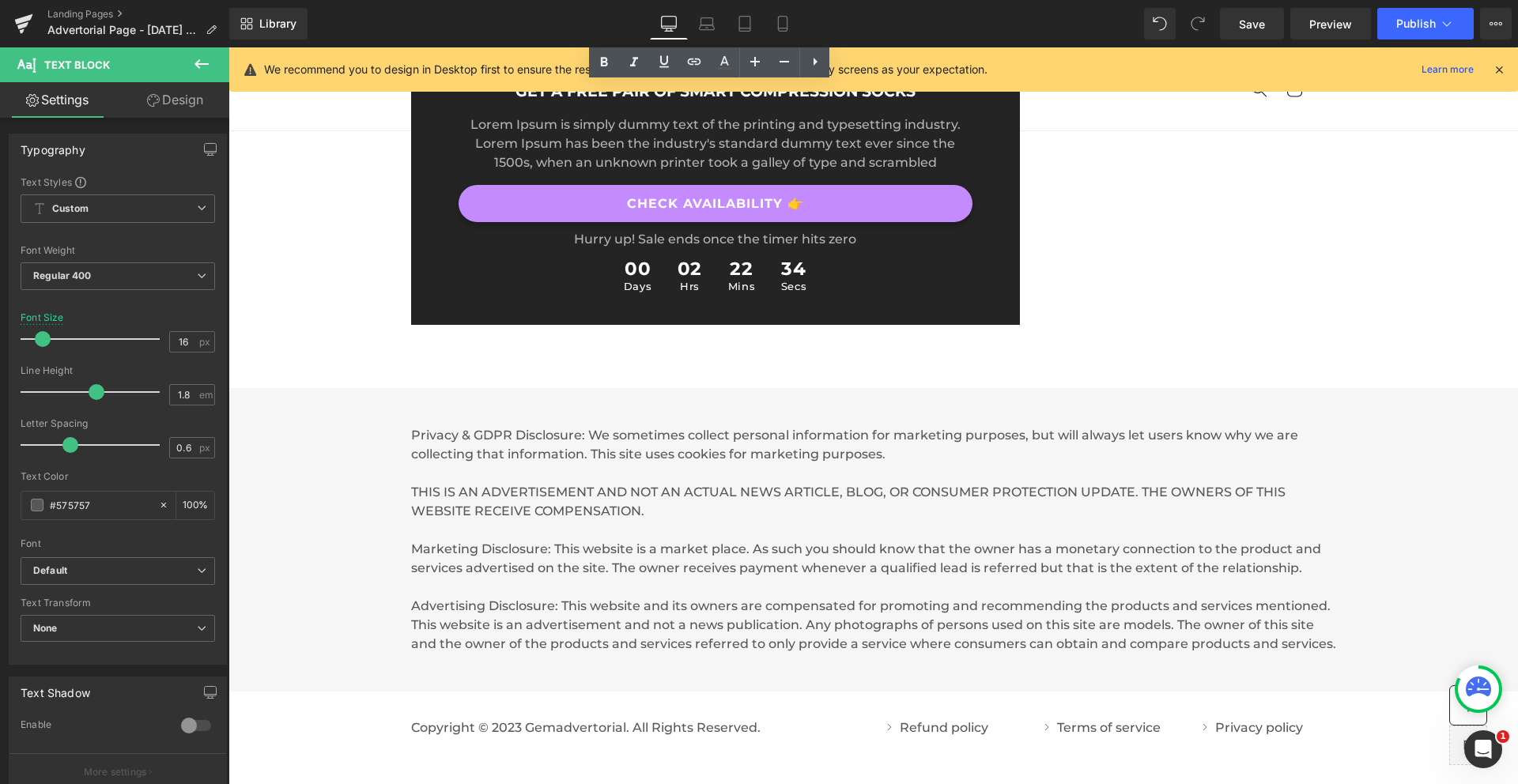
scroll to position [8273, 0]
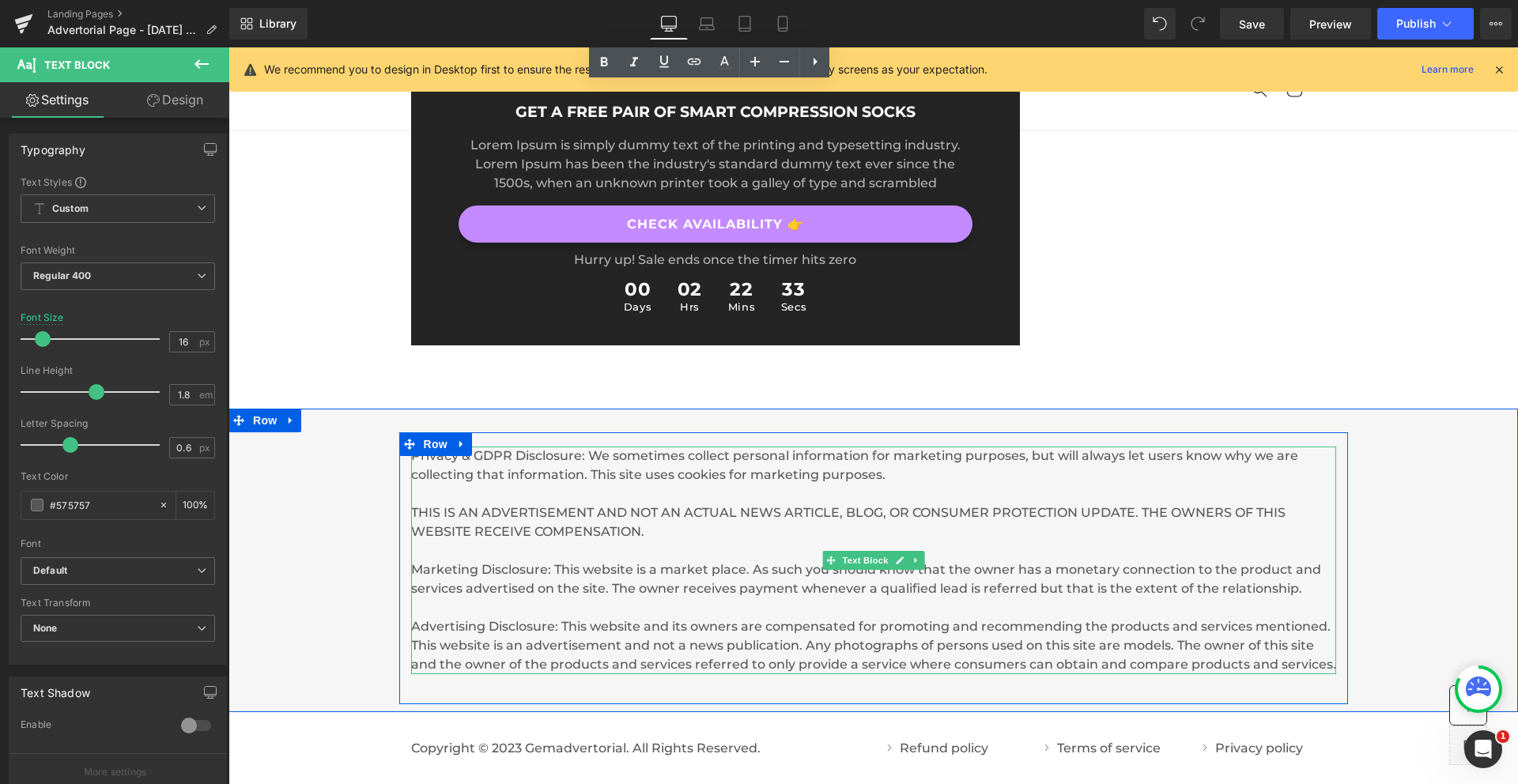
click at [553, 446] on p "Privacy & GDPR Disclosure: We sometimes collect personal information for market…" at bounding box center [873, 465] width 925 height 38
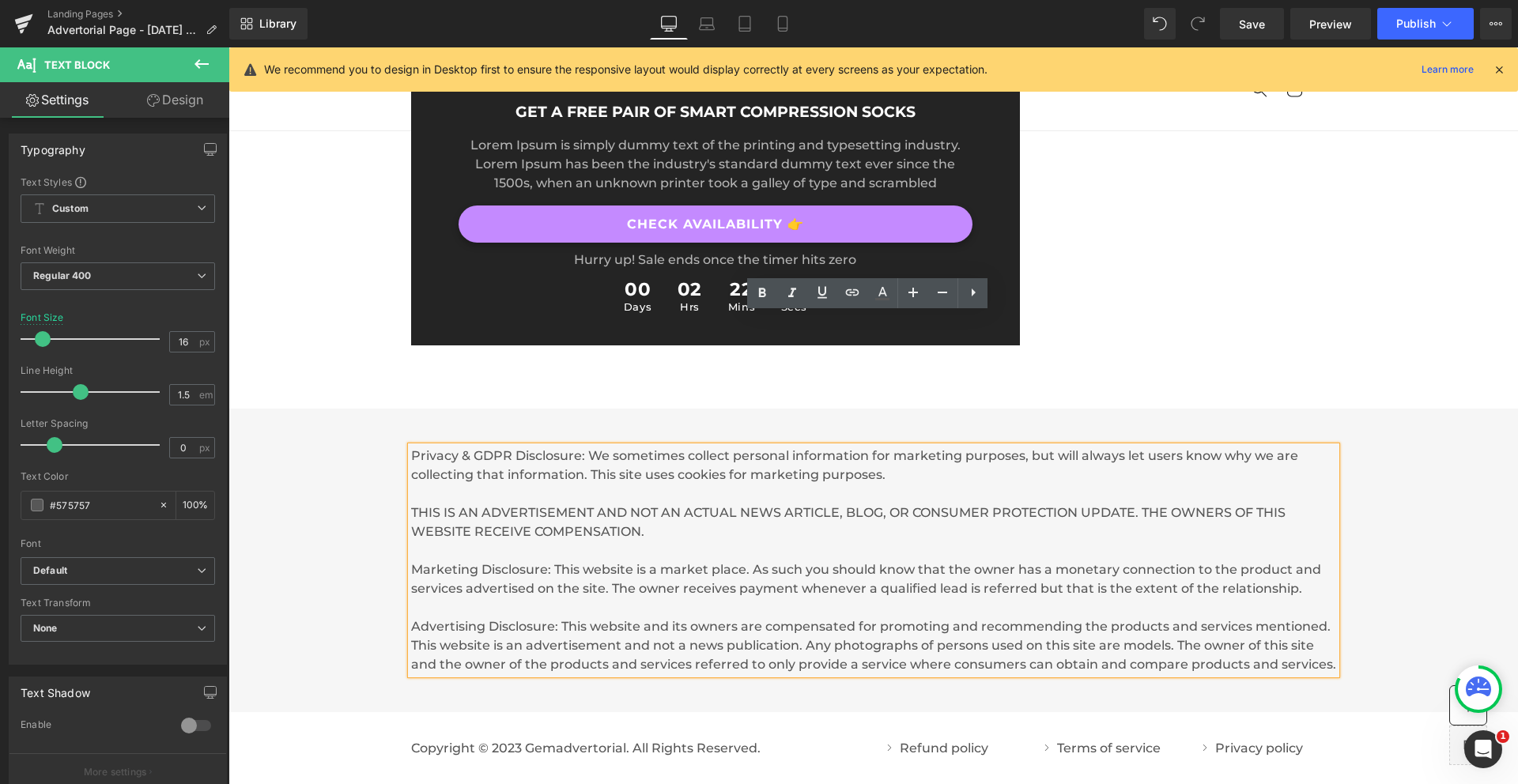
click at [553, 446] on p "Privacy & GDPR Disclosure: We sometimes collect personal information for market…" at bounding box center [873, 465] width 925 height 38
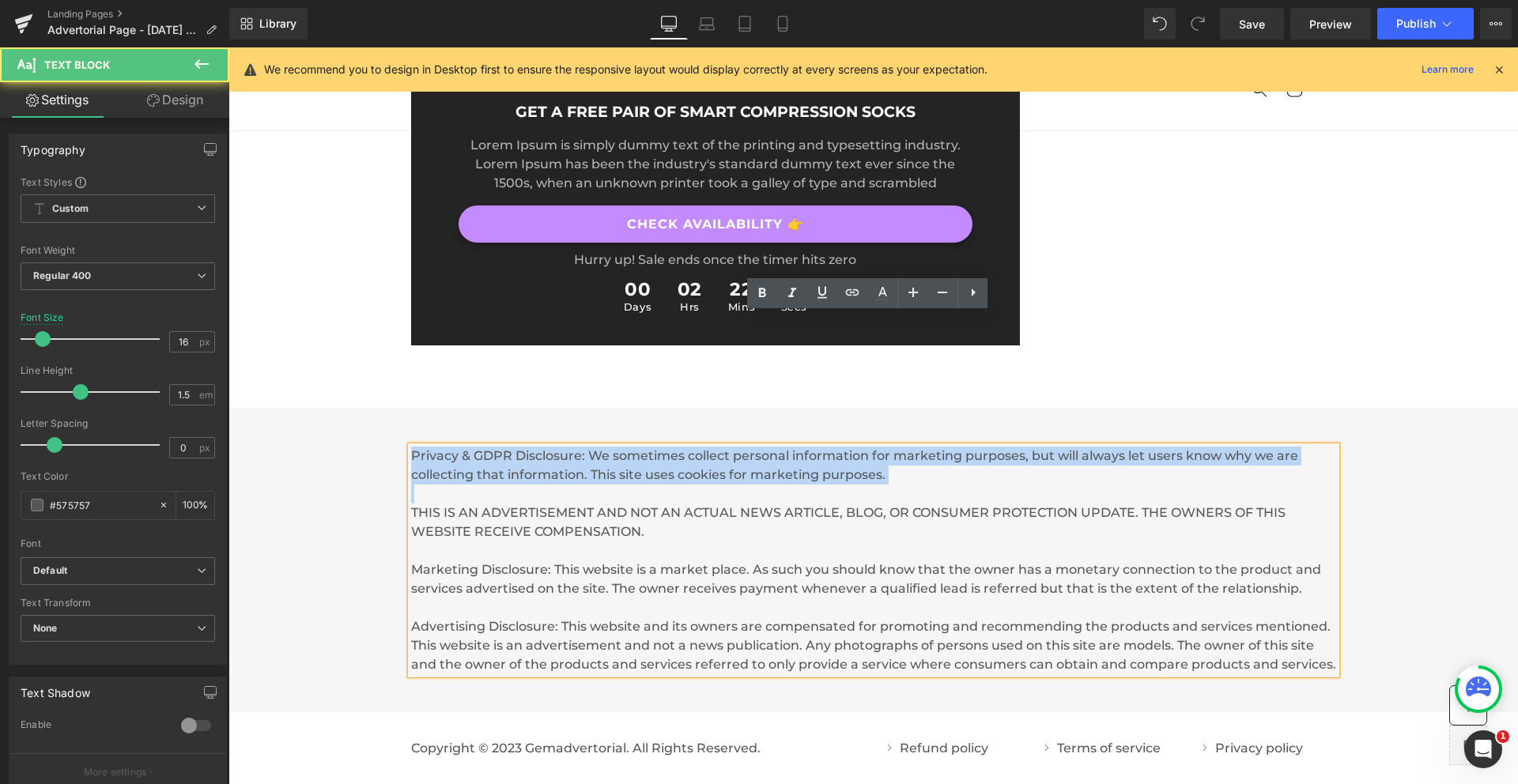
click at [553, 446] on p "Privacy & GDPR Disclosure: We sometimes collect personal information for market…" at bounding box center [873, 465] width 925 height 38
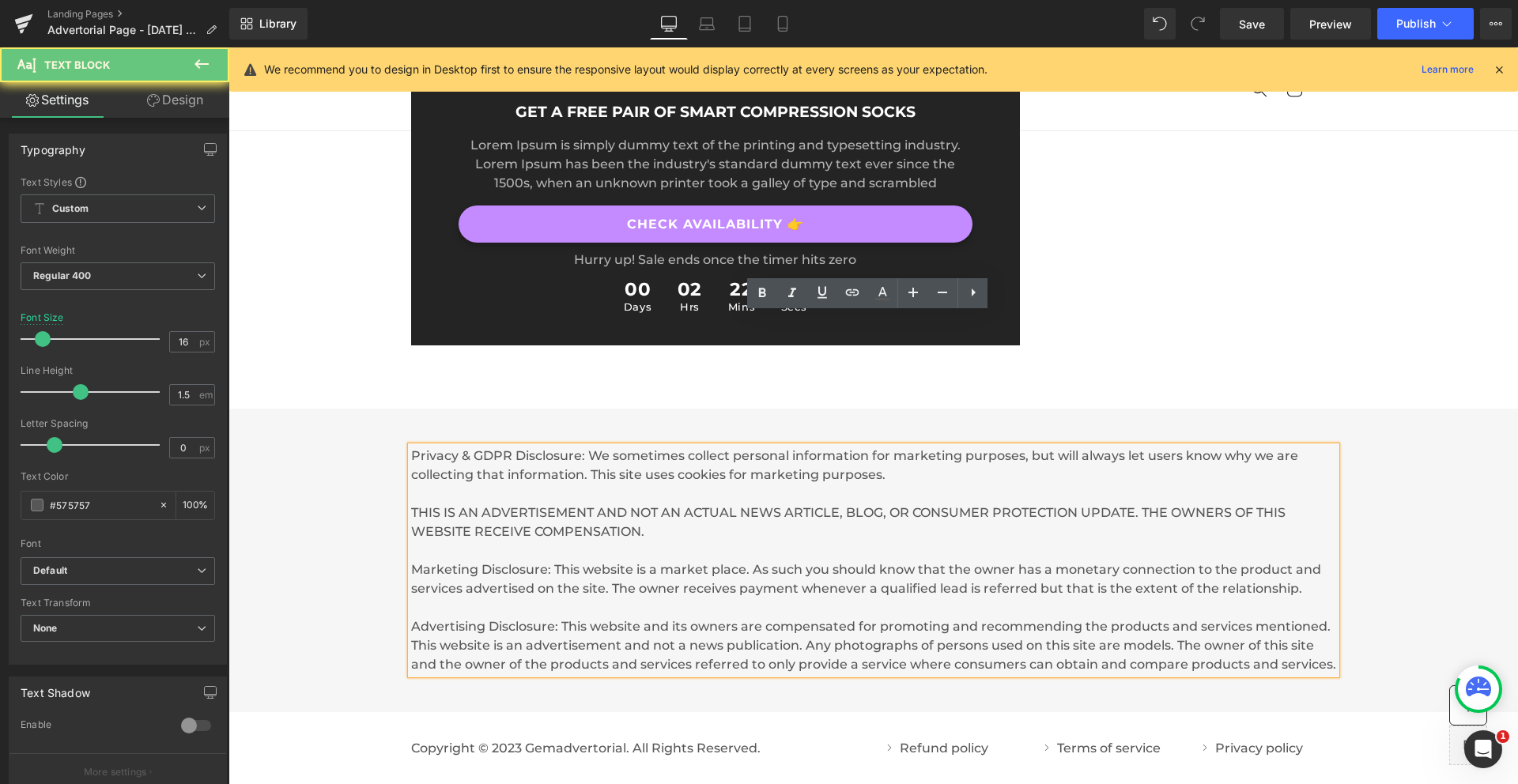
click at [553, 485] on p "THIS IS AN ADVERTISEMENT AND NOT AN ACTUAL NEWS ARTICLE, BLOG, OR CONSUMER PROT…" at bounding box center [873, 513] width 925 height 57
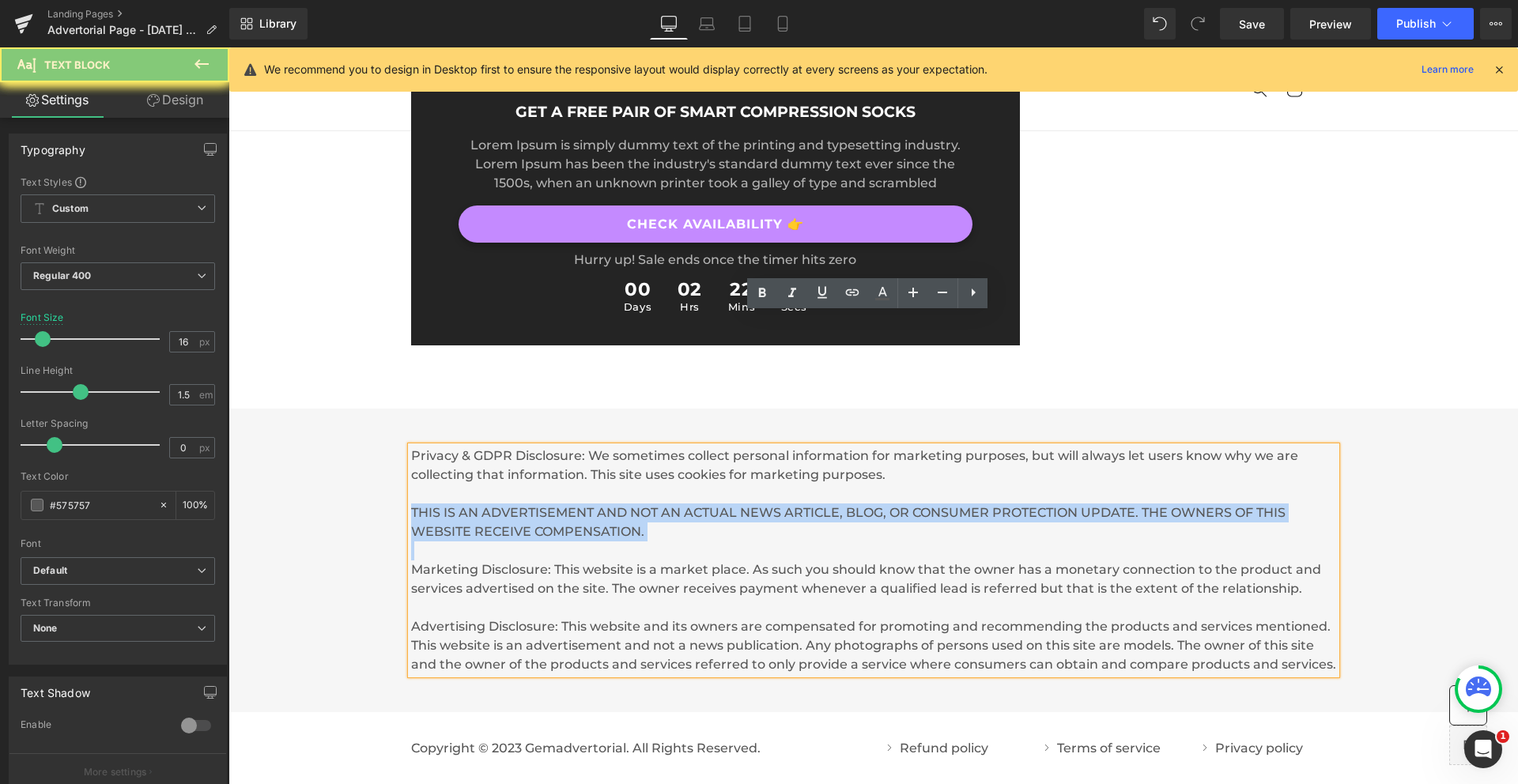
click at [553, 485] on p "THIS IS AN ADVERTISEMENT AND NOT AN ACTUAL NEWS ARTICLE, BLOG, OR CONSUMER PROT…" at bounding box center [873, 513] width 925 height 57
click at [557, 485] on p "THIS IS AN ADVERTISEMENT AND NOT AN ACTUAL NEWS ARTICLE, BLOG, OR CONSUMER PROT…" at bounding box center [873, 513] width 925 height 57
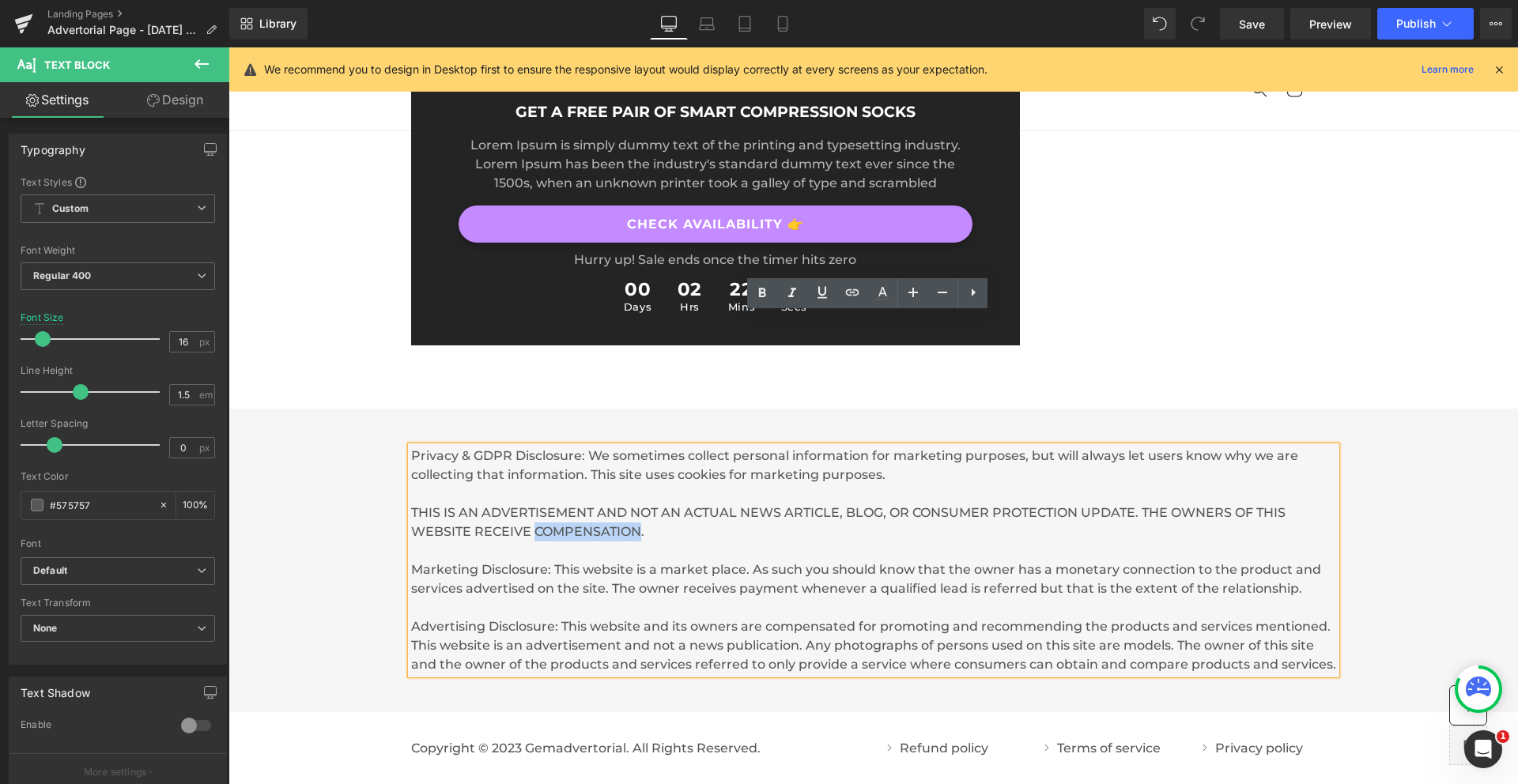
click at [557, 485] on p "THIS IS AN ADVERTISEMENT AND NOT AN ACTUAL NEWS ARTICLE, BLOG, OR CONSUMER PROT…" at bounding box center [873, 513] width 925 height 57
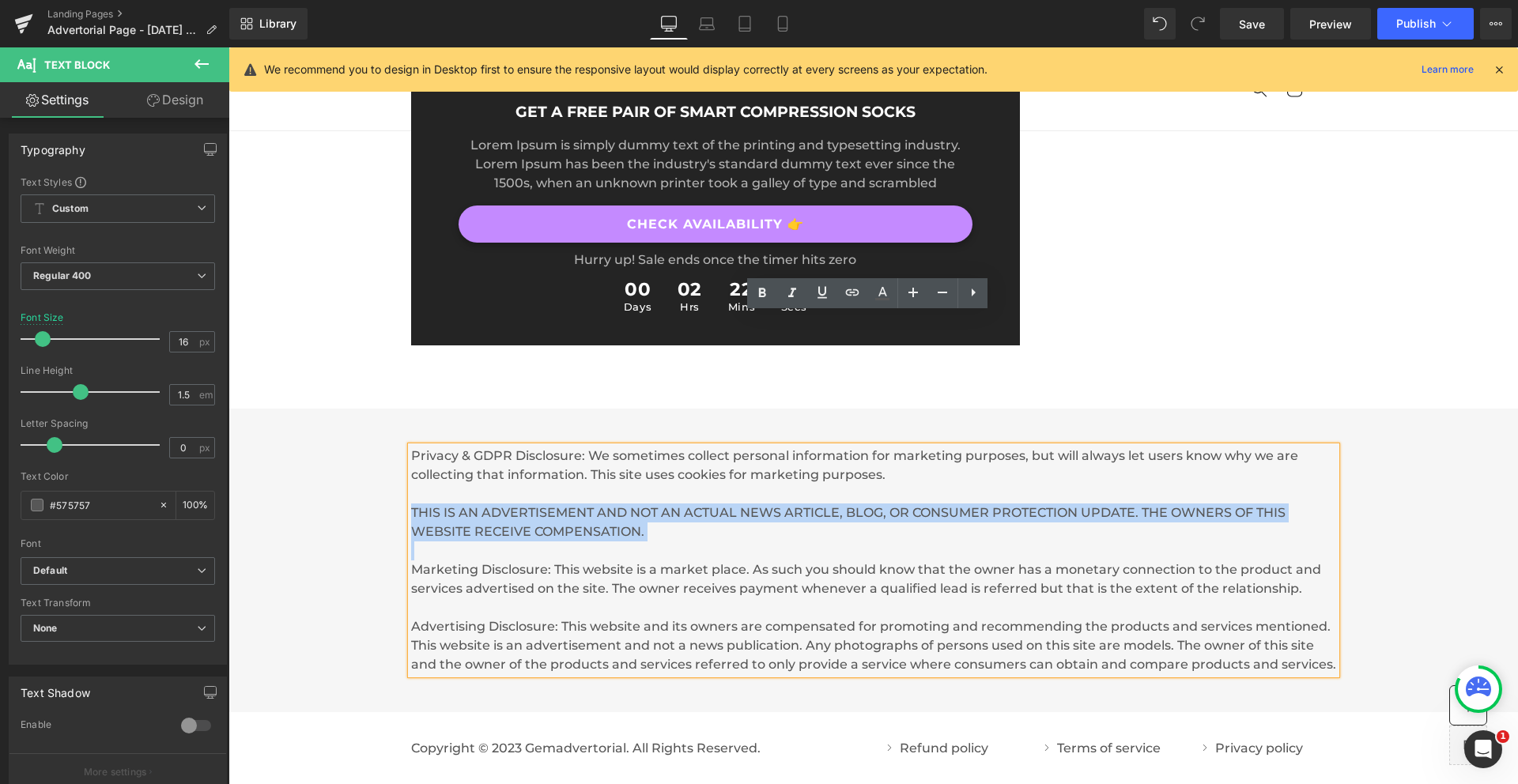
click at [561, 485] on p "THIS IS AN ADVERTISEMENT AND NOT AN ACTUAL NEWS ARTICLE, BLOG, OR CONSUMER PROT…" at bounding box center [873, 513] width 925 height 57
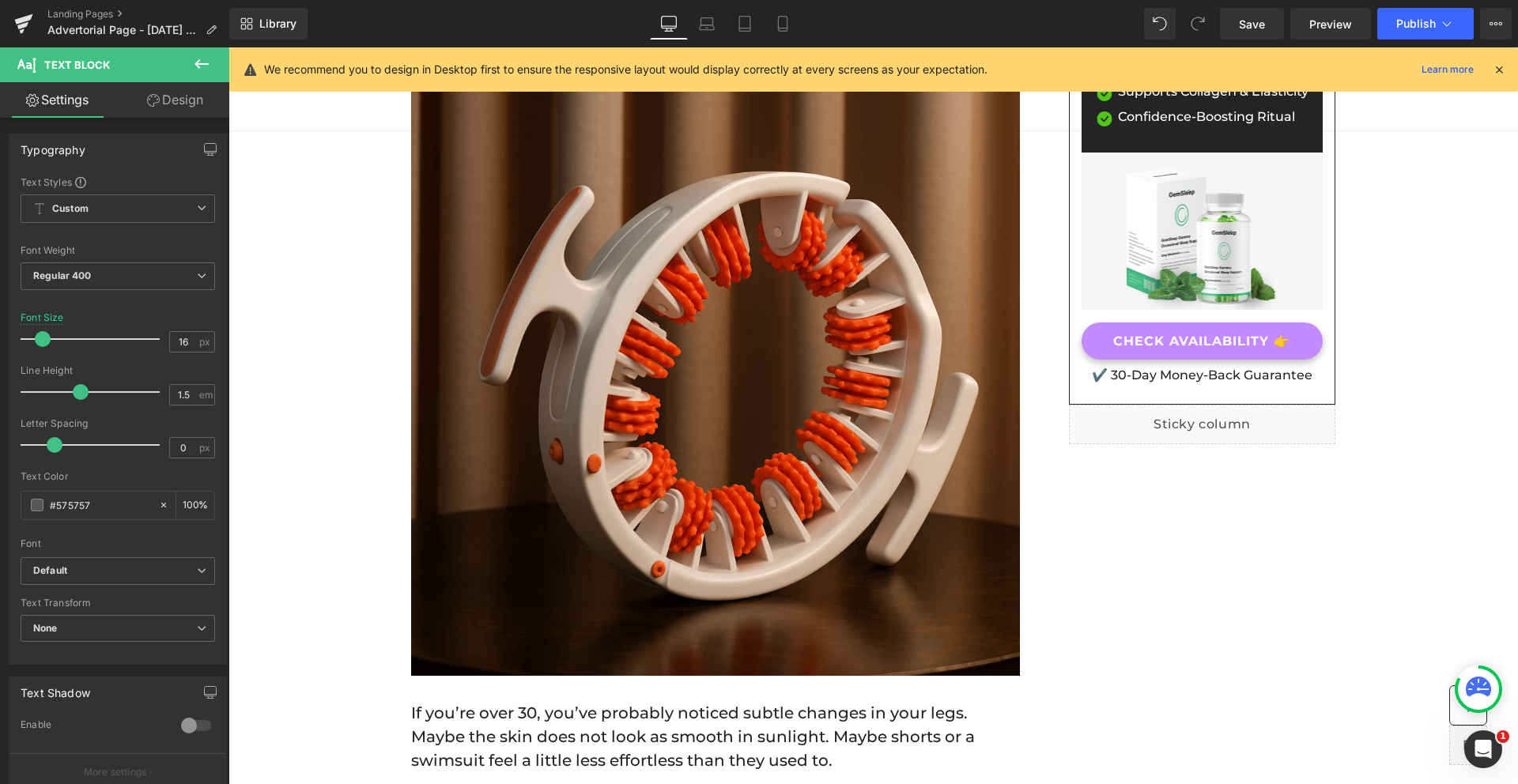
scroll to position [0, 0]
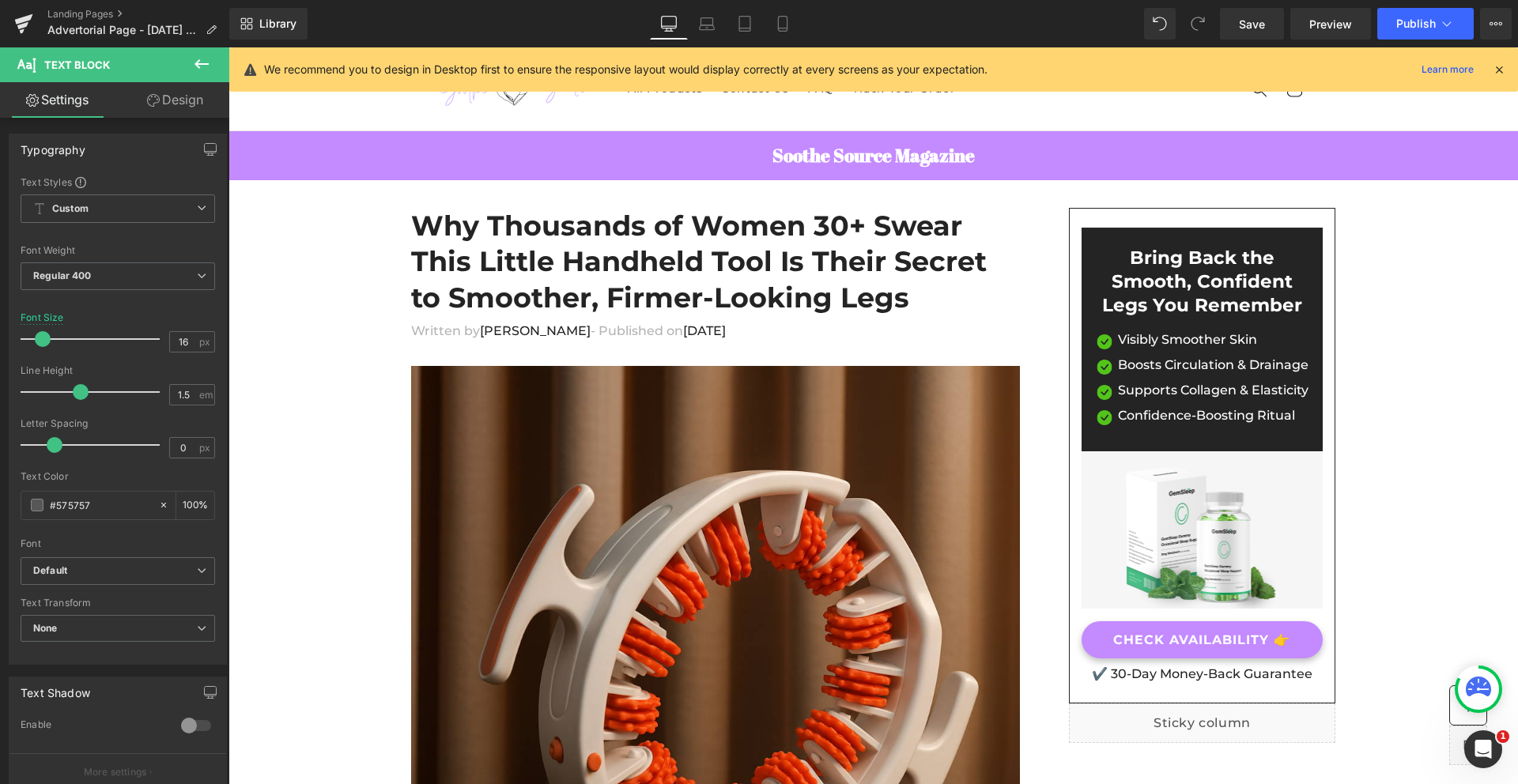
click at [207, 67] on icon at bounding box center [201, 63] width 19 height 19
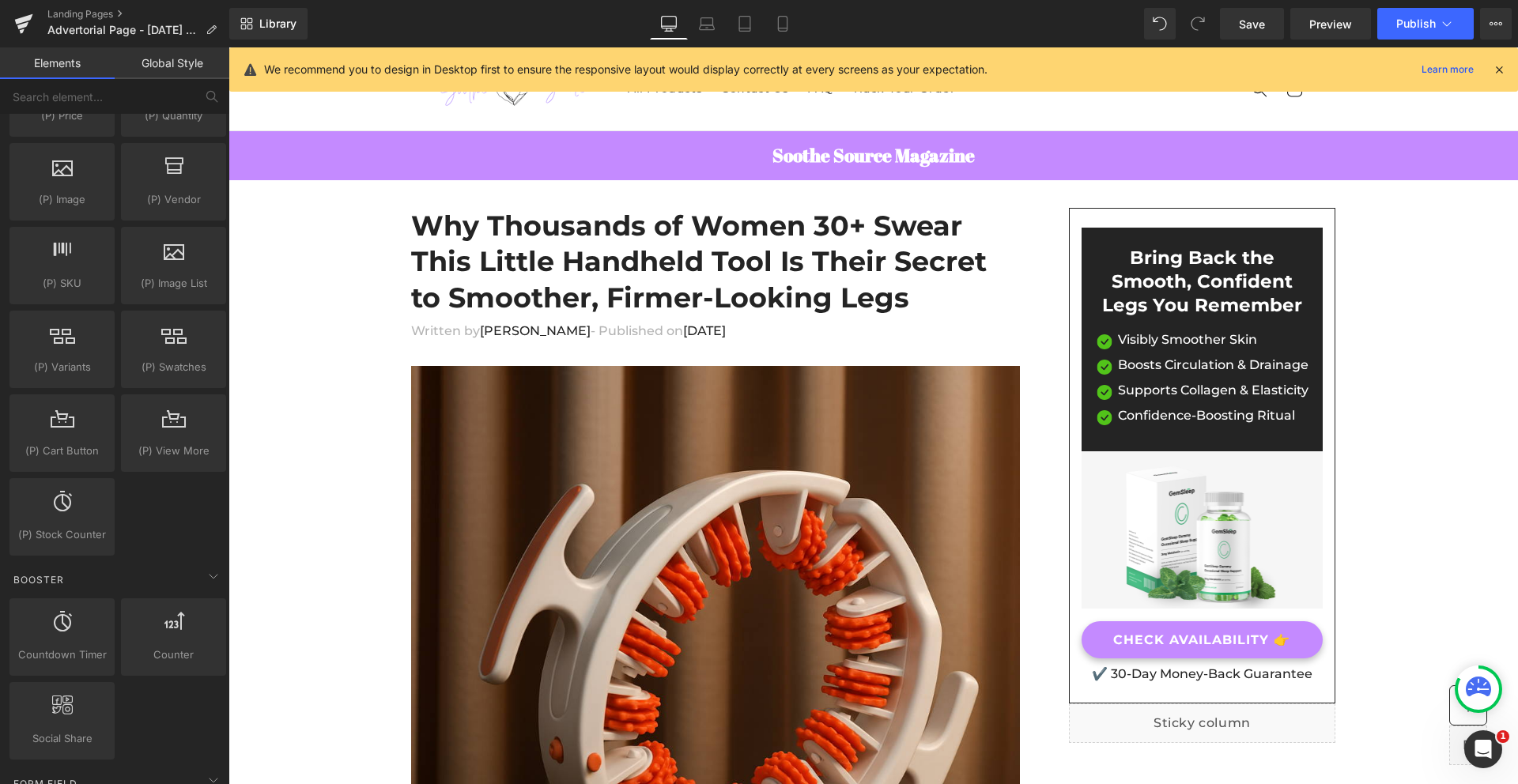
scroll to position [1506, 0]
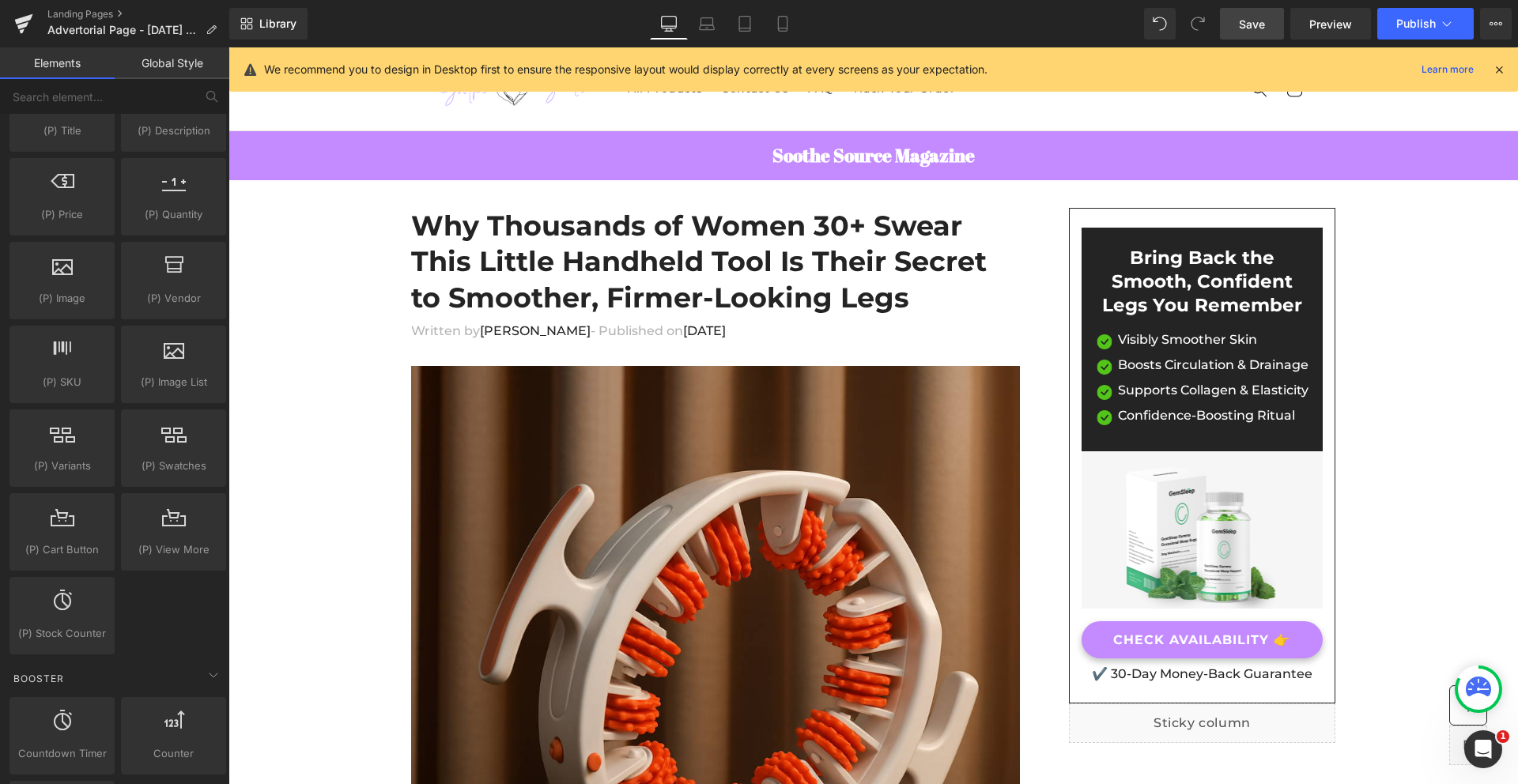
click at [1256, 31] on span "Save" at bounding box center [1251, 24] width 26 height 17
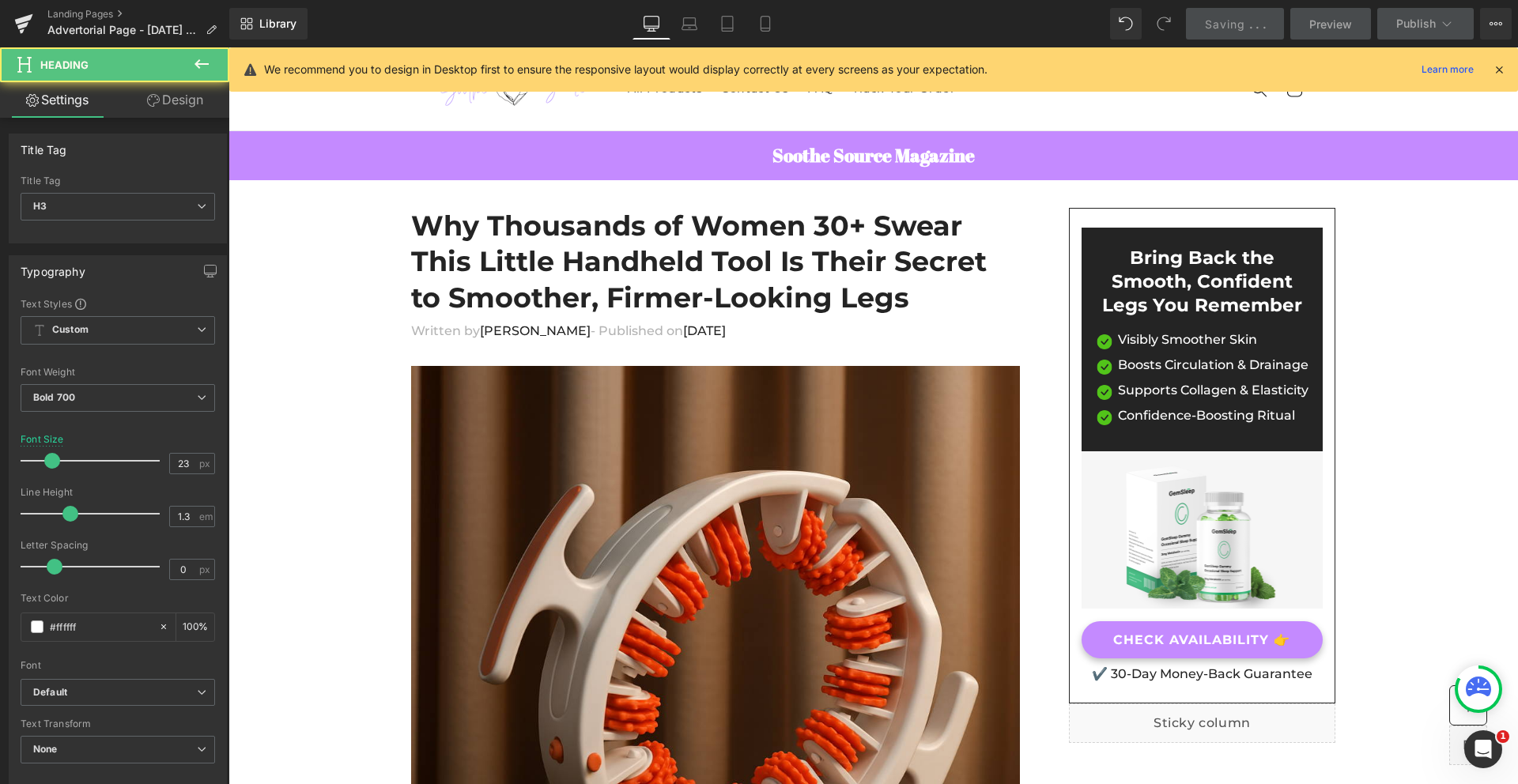
click at [1279, 310] on h3 "Bring Back the Smooth, Confident Legs You Remember" at bounding box center [1202, 282] width 218 height 71
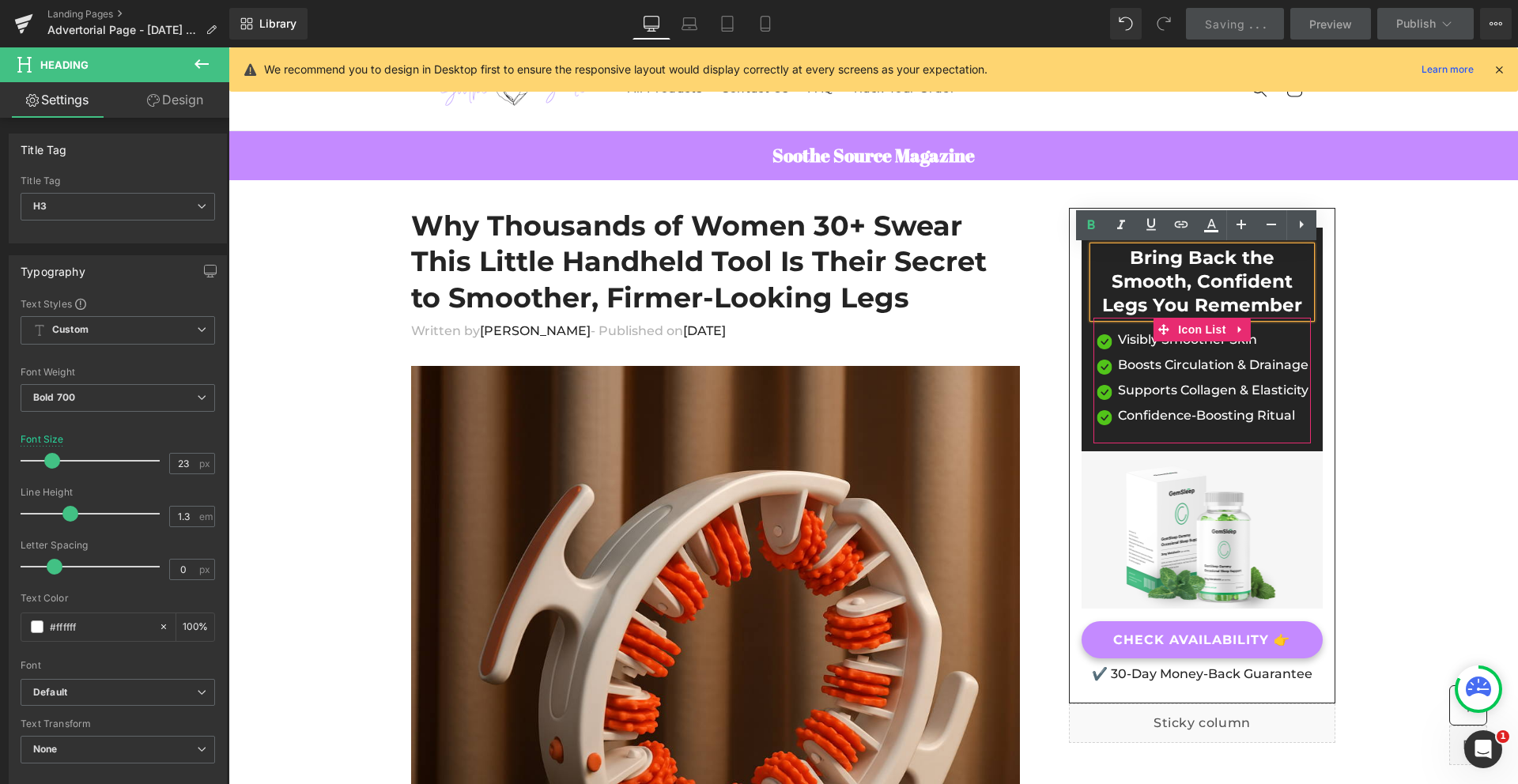
click at [1294, 336] on div "Image Visibly Smoother Skin Text Block Image Boosts Circulation & Drainage Text…" at bounding box center [1202, 381] width 218 height 103
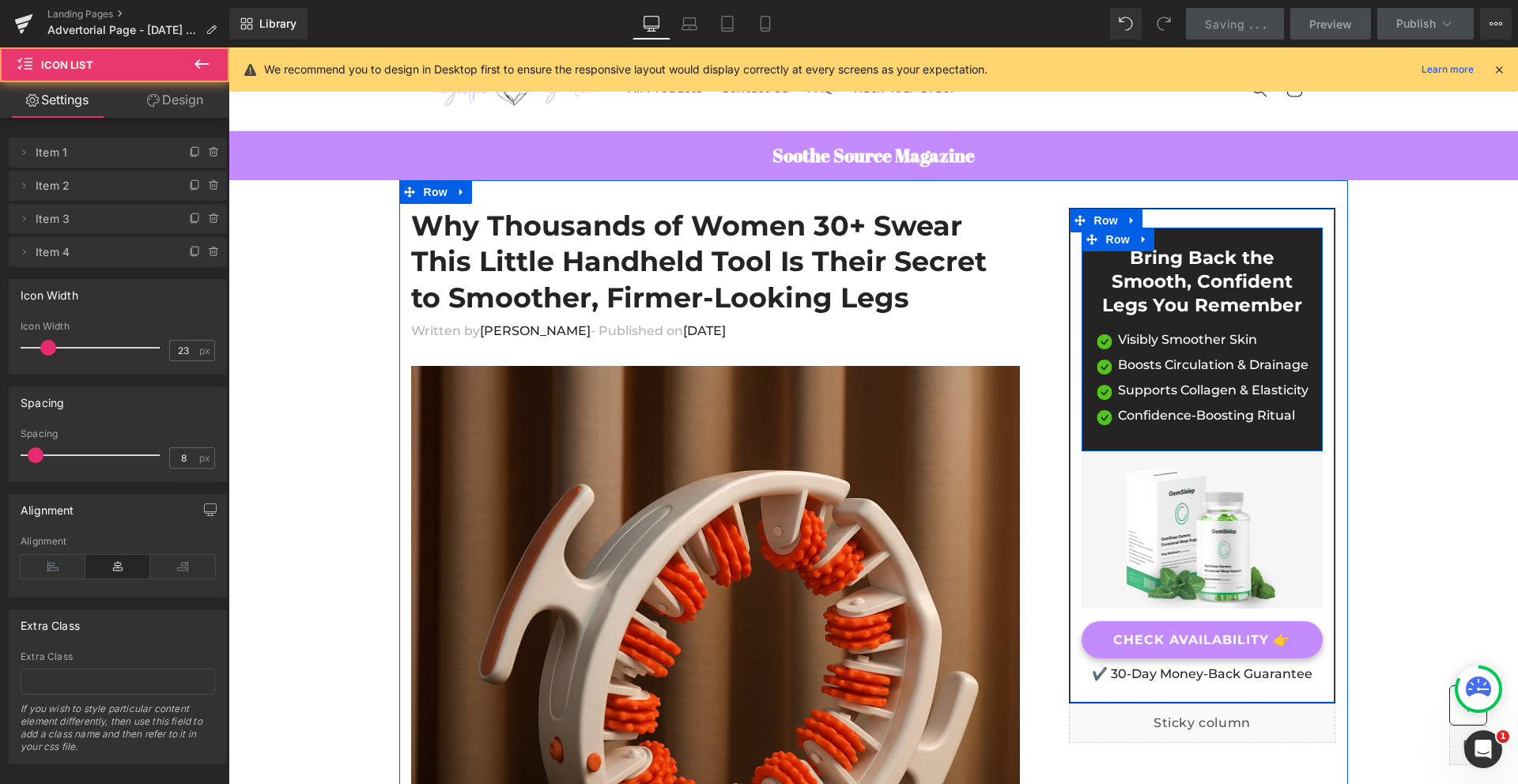
click at [1309, 335] on div "Bring Back the Smooth, Confident Legs You Remember Heading Image Visibly Smooth…" at bounding box center [1202, 345] width 242 height 197
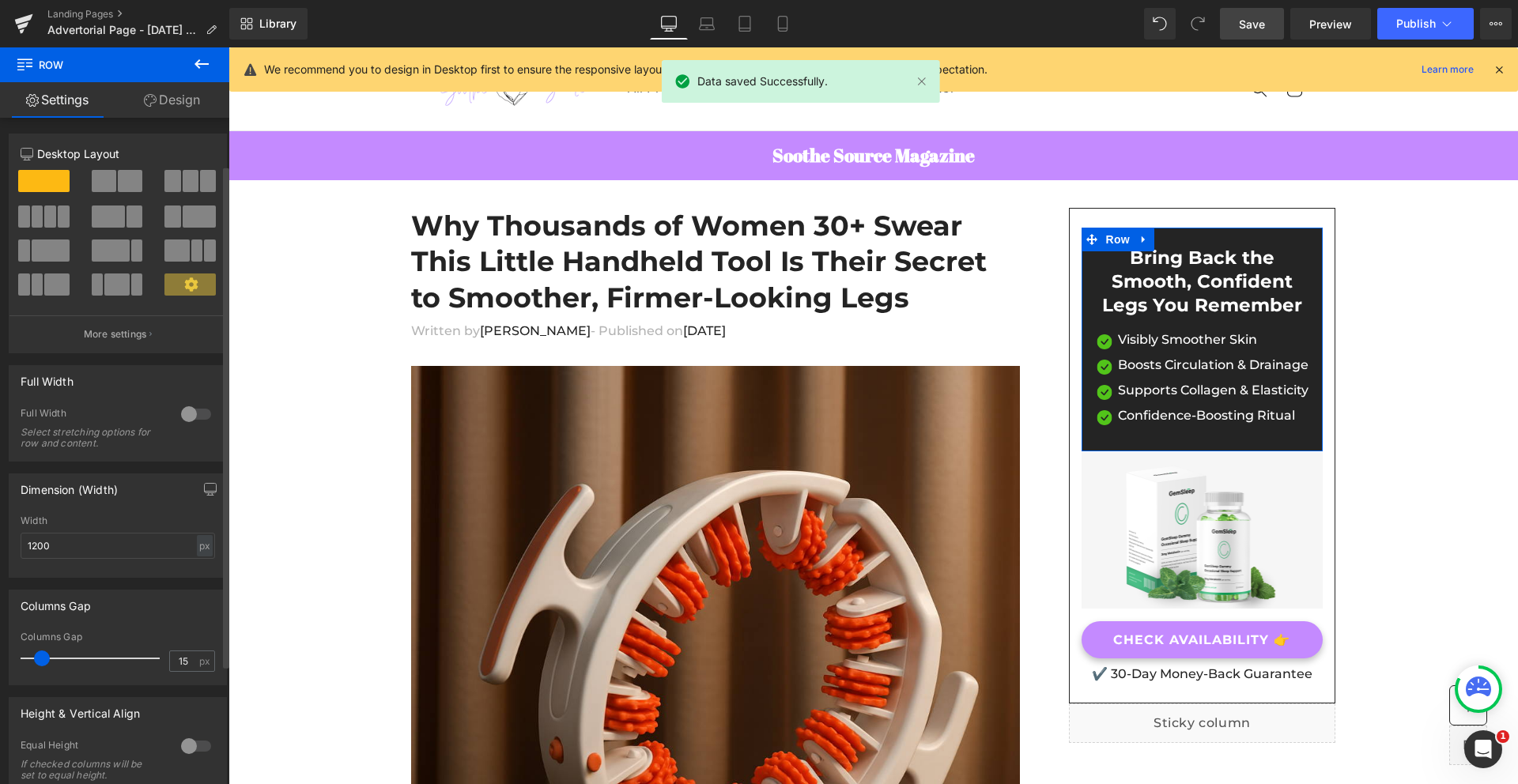
scroll to position [221, 0]
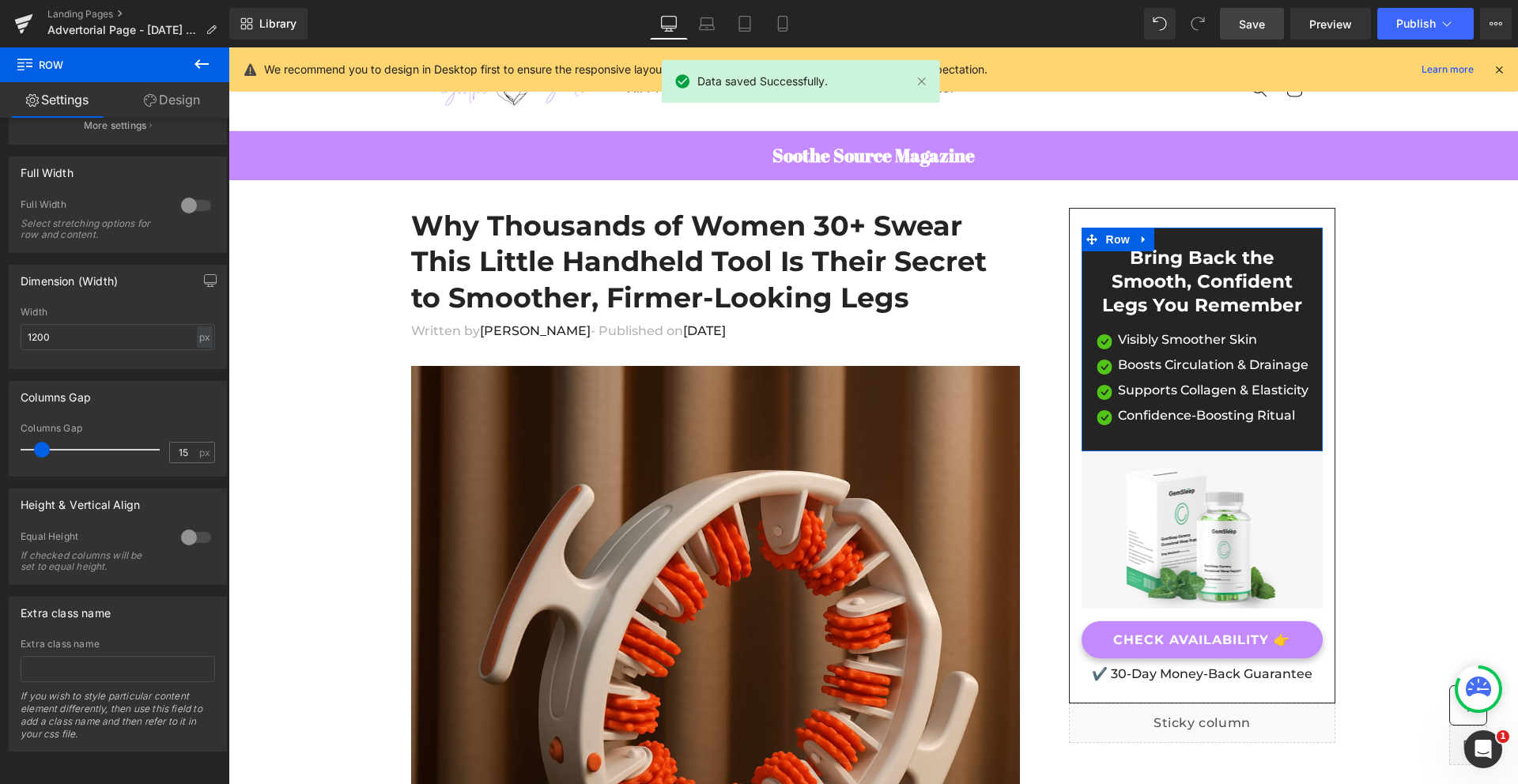
click at [157, 90] on link "Design" at bounding box center [171, 100] width 114 height 36
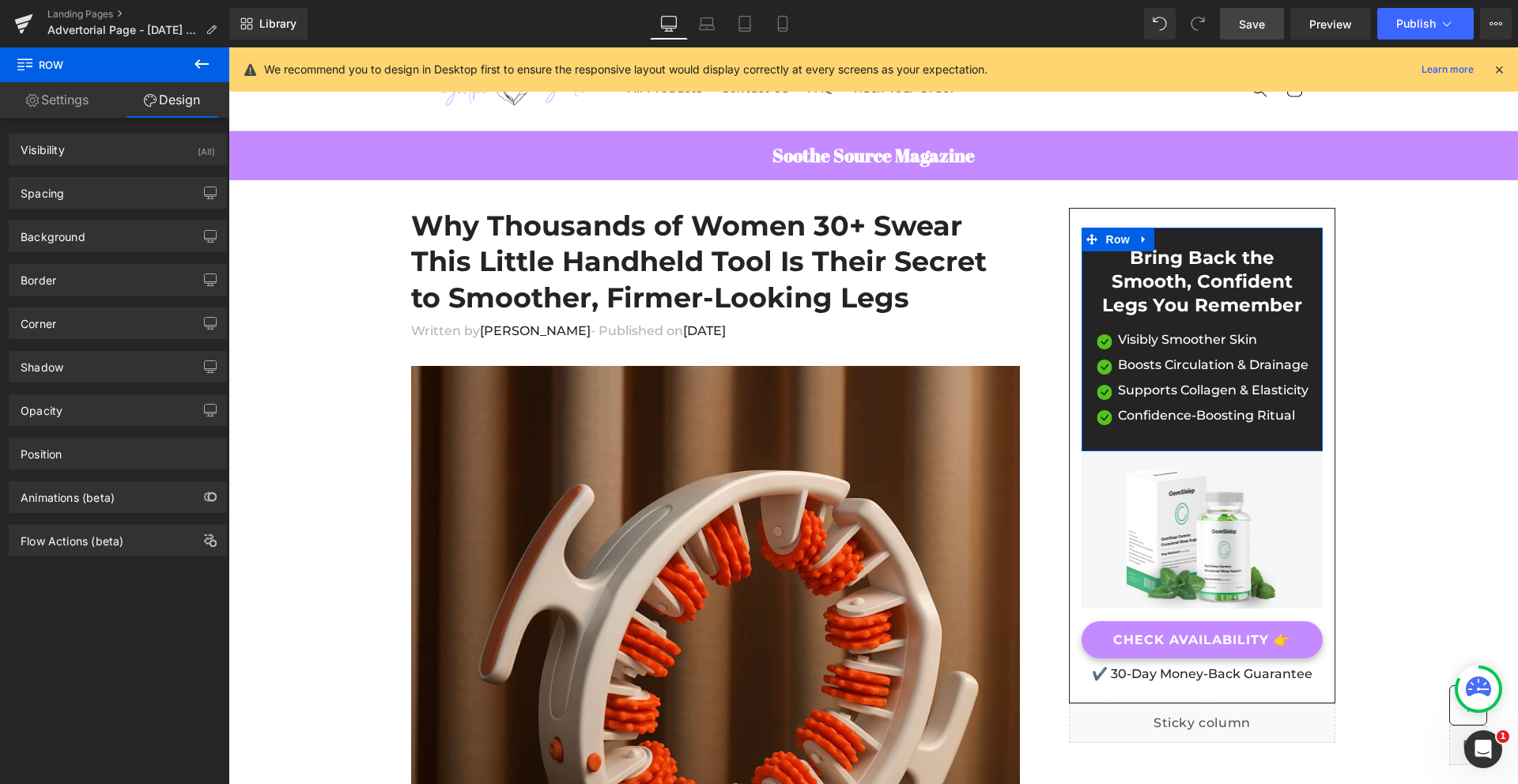
click at [86, 107] on link "Settings" at bounding box center [57, 100] width 114 height 36
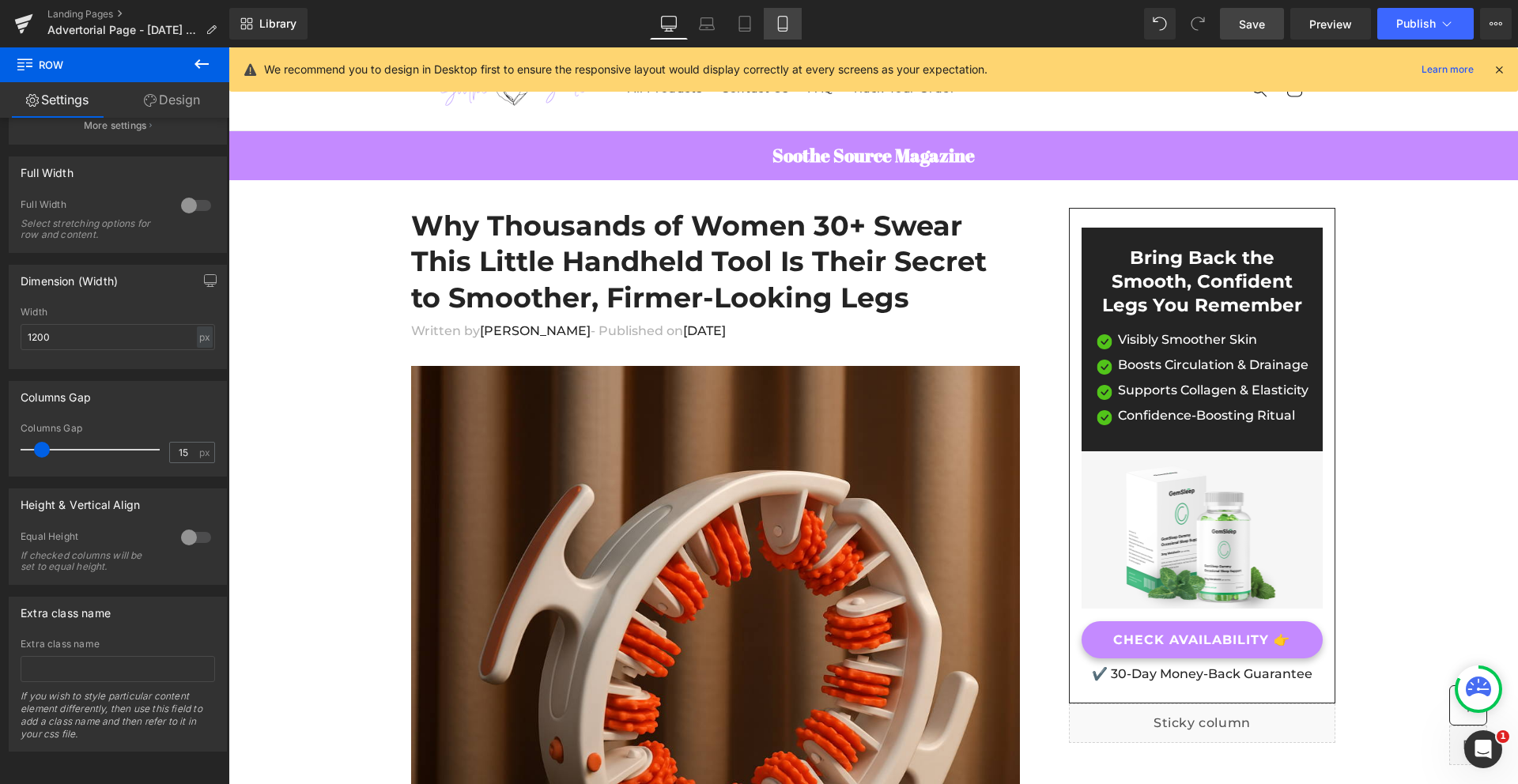
click at [788, 24] on icon at bounding box center [783, 24] width 16 height 16
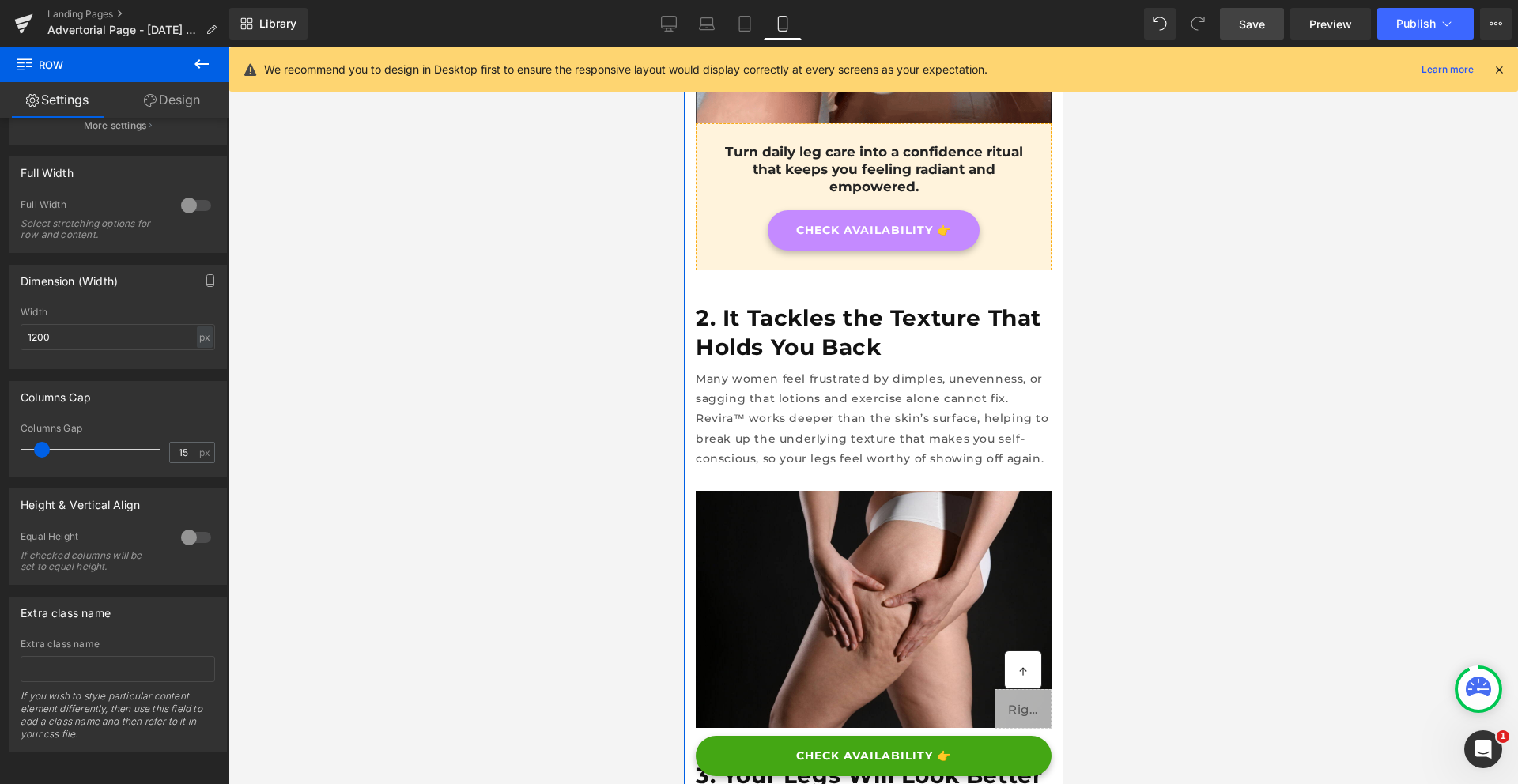
scroll to position [2692, 0]
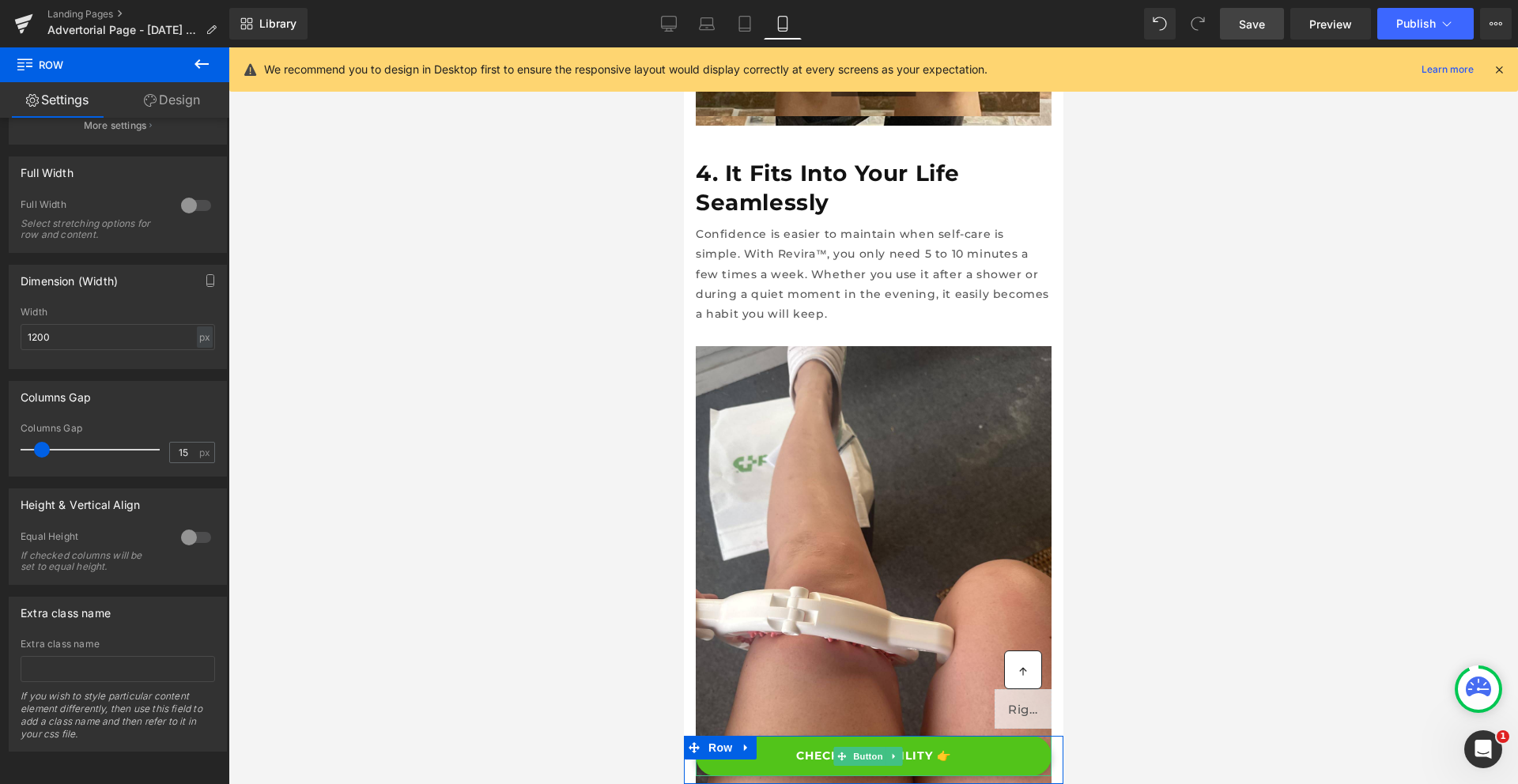
click at [981, 755] on link "CHECK AVAILABILITY 👉" at bounding box center [872, 755] width 355 height 40
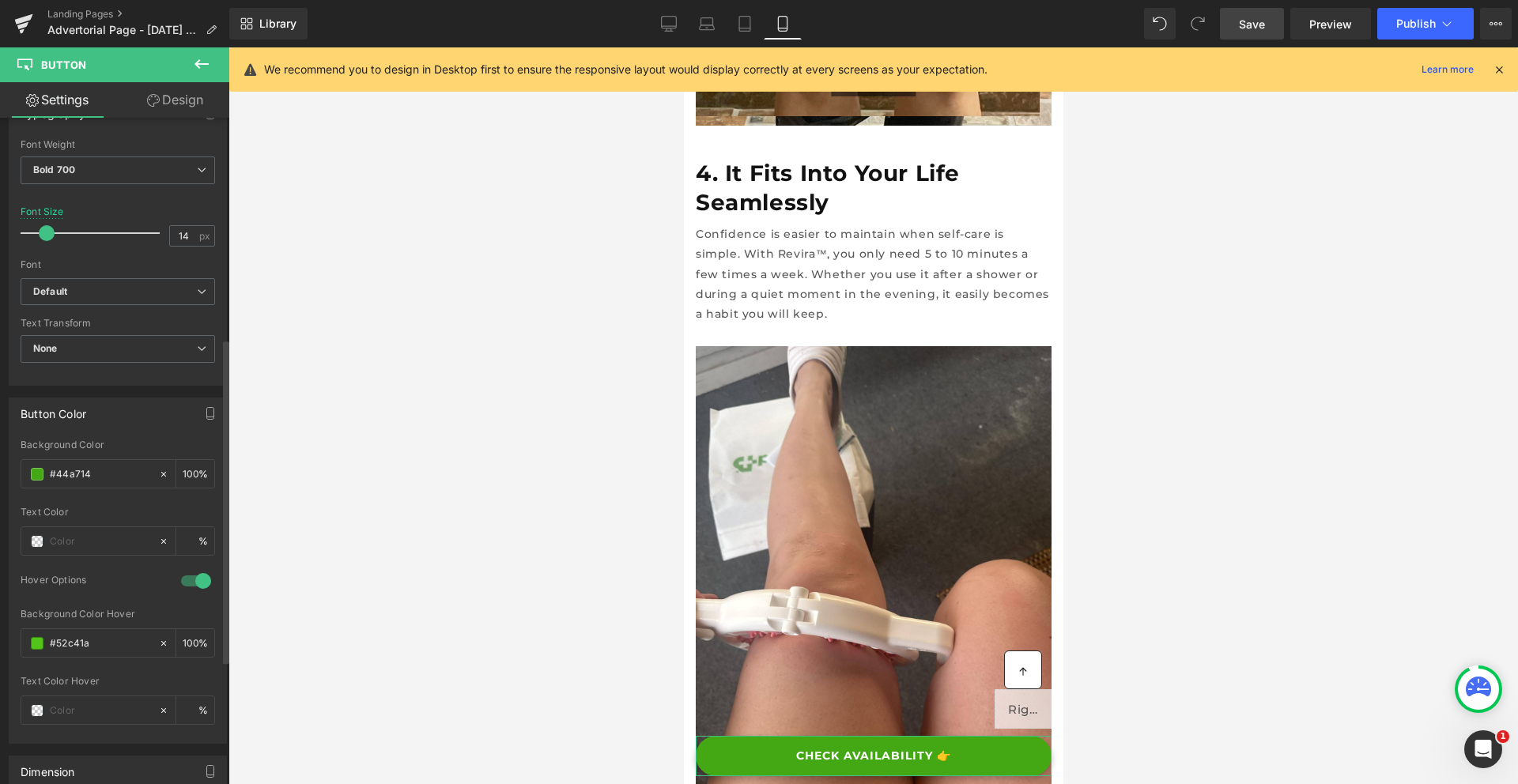
scroll to position [652, 0]
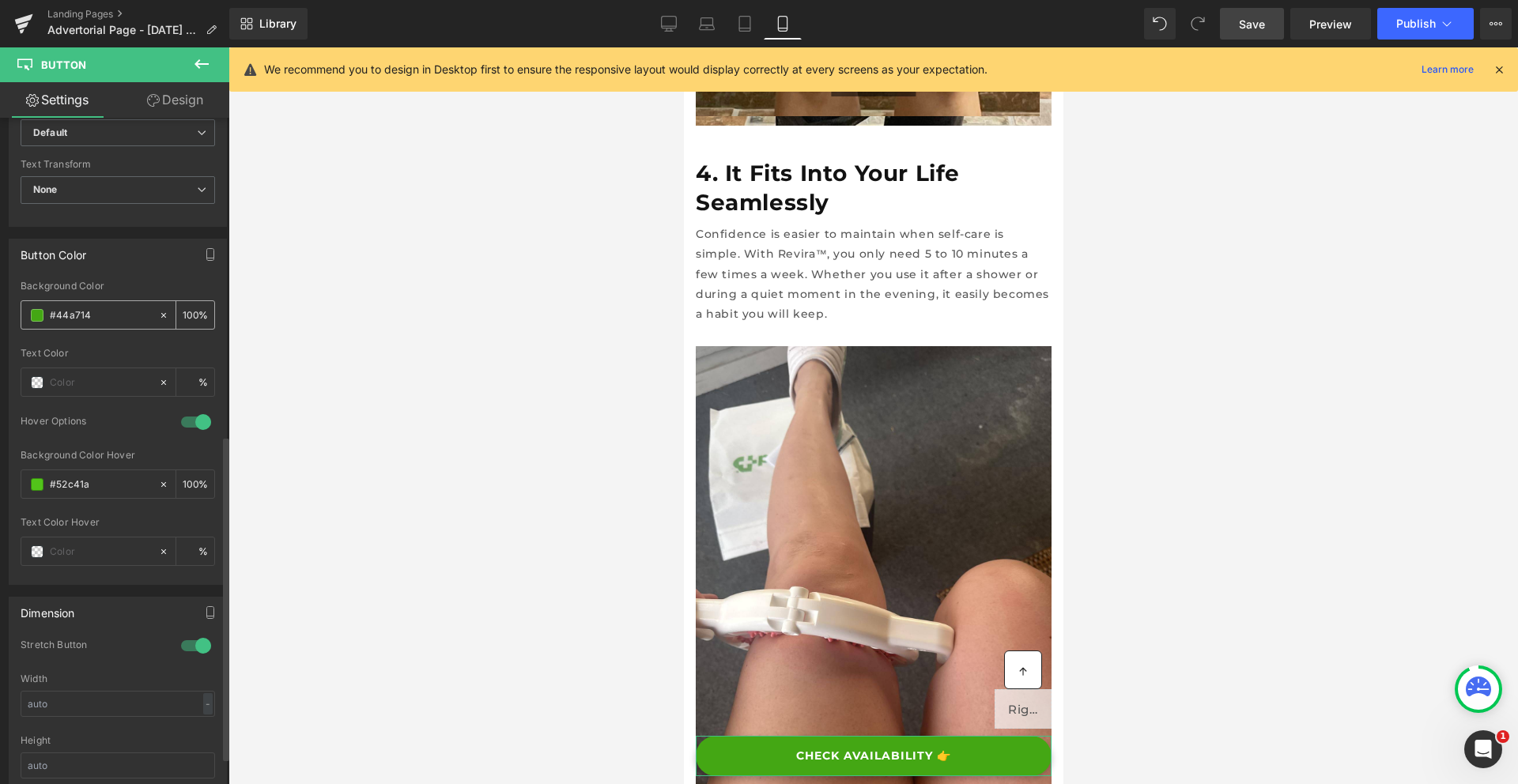
click at [72, 313] on input "#44a714" at bounding box center [100, 314] width 101 height 17
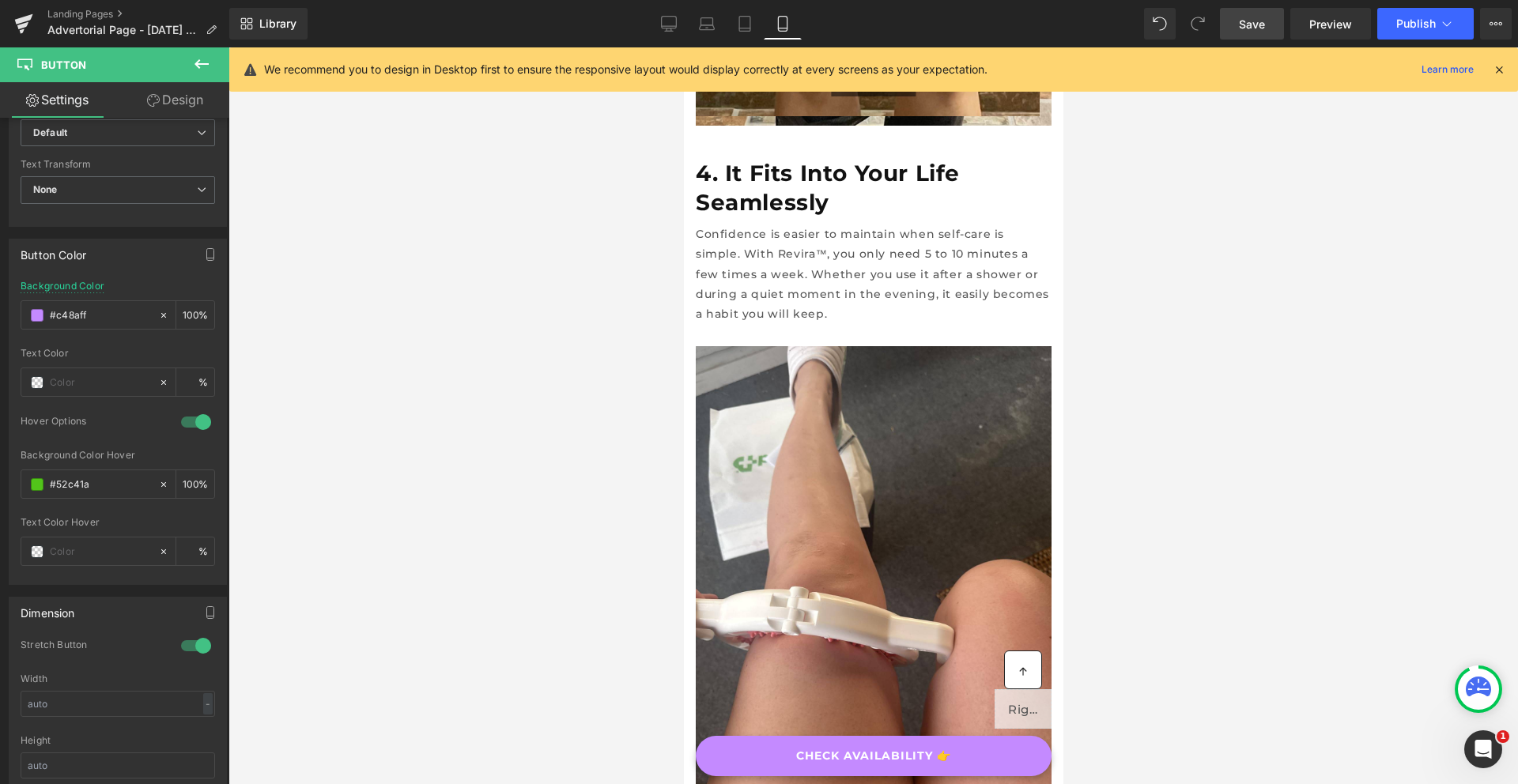
type input "#c48aff"
click at [1241, 18] on span "Save" at bounding box center [1251, 24] width 26 height 17
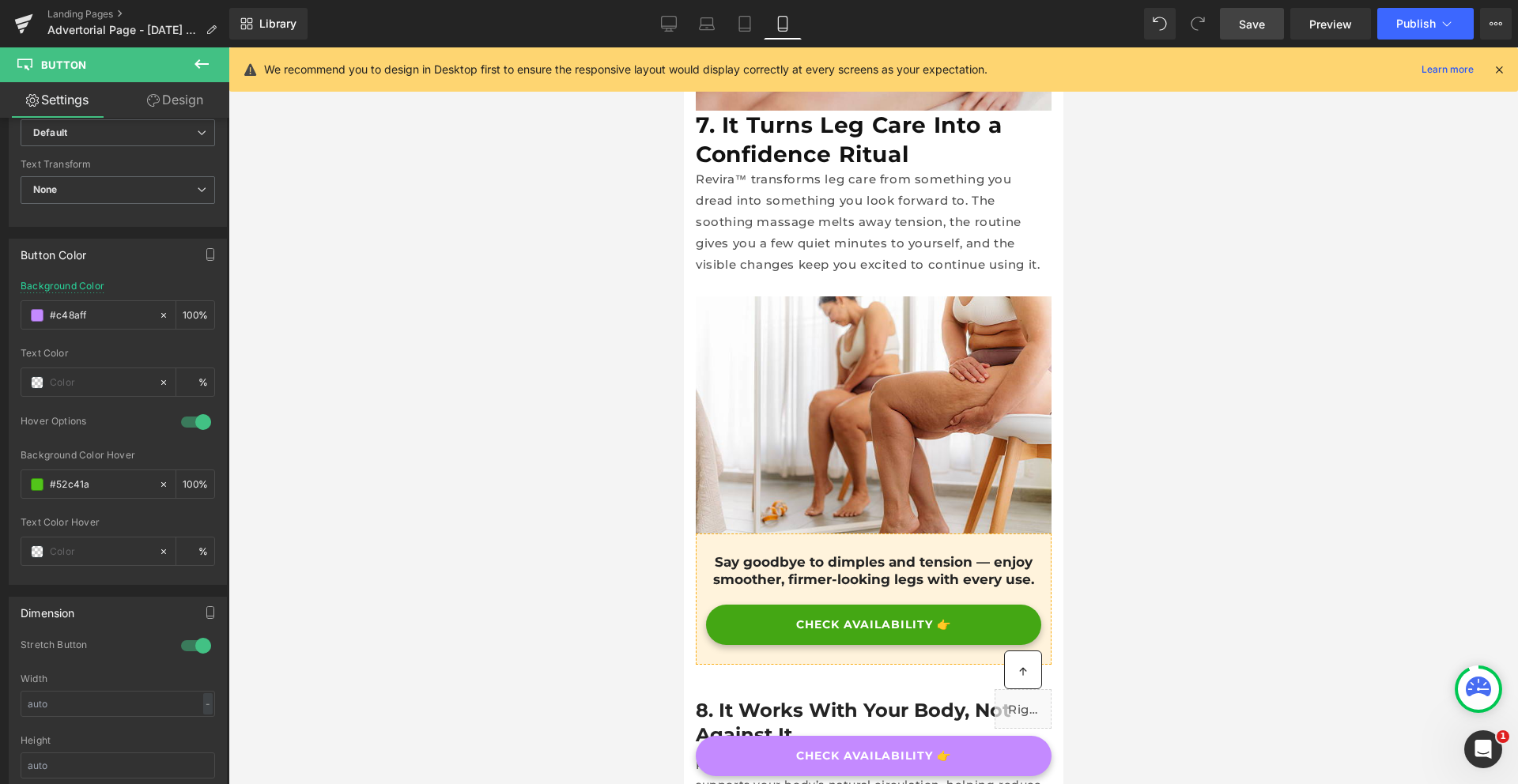
scroll to position [4734, 0]
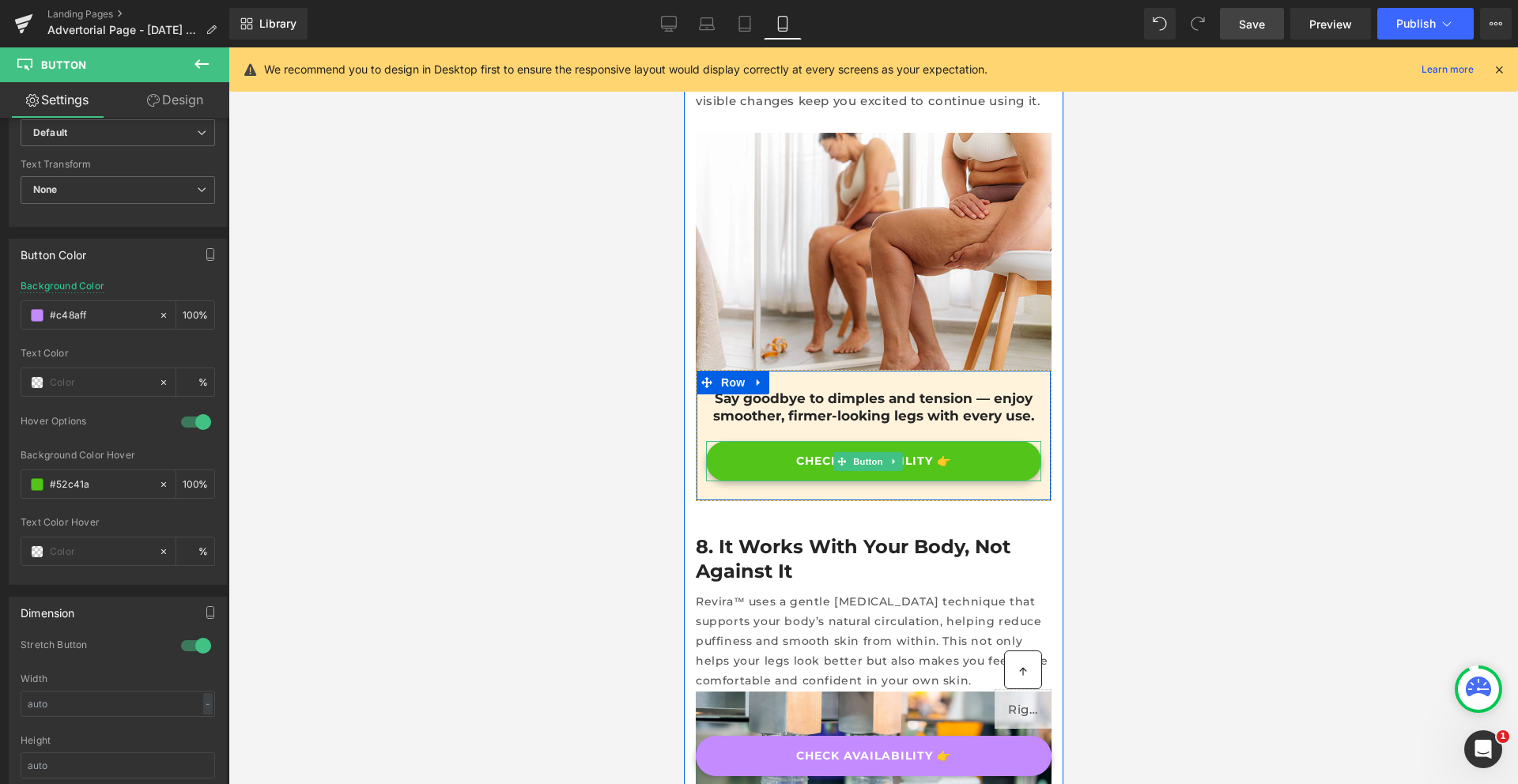
click at [981, 441] on link "CHECK AVAILABILITY 👉" at bounding box center [872, 461] width 335 height 40
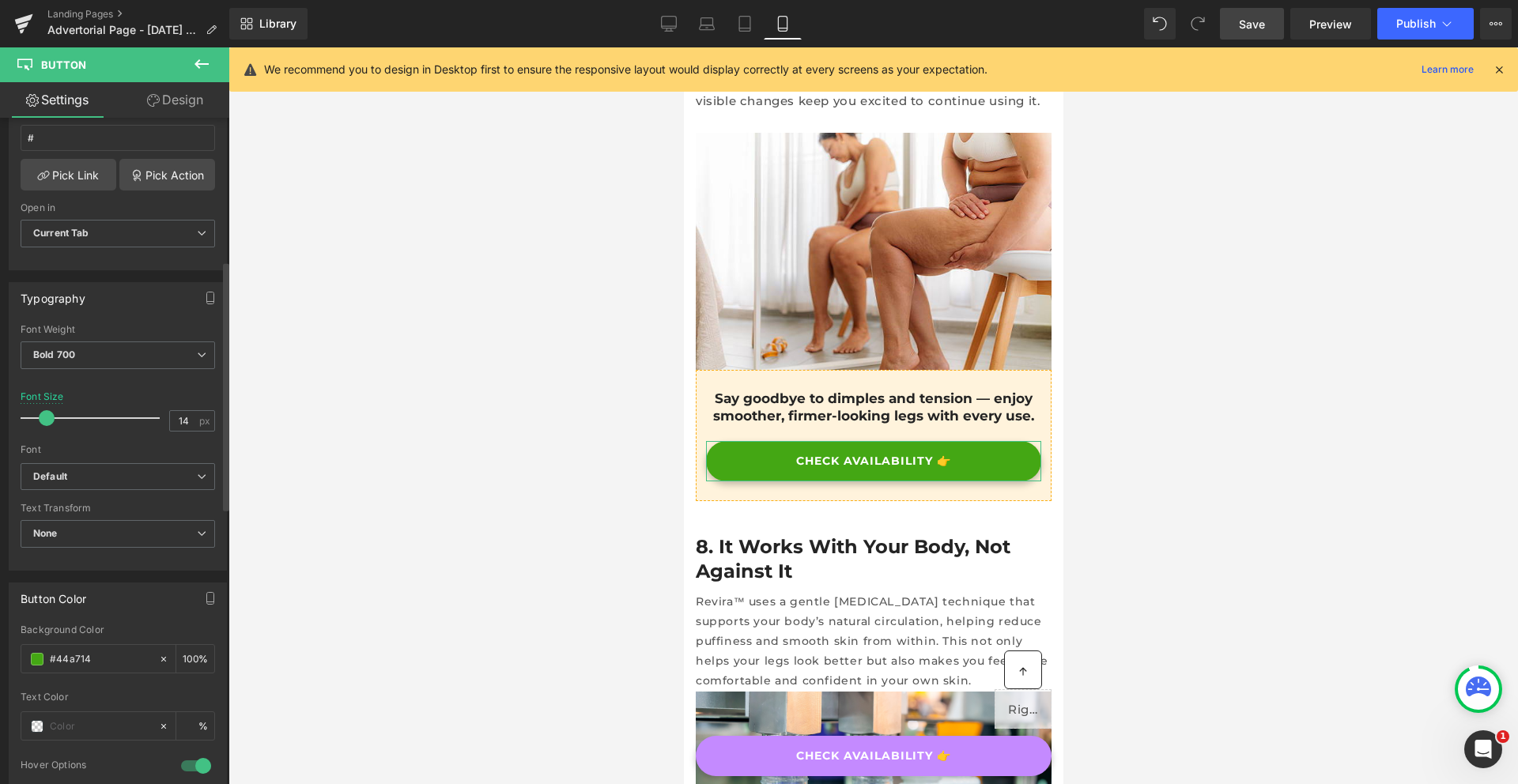
scroll to position [454, 0]
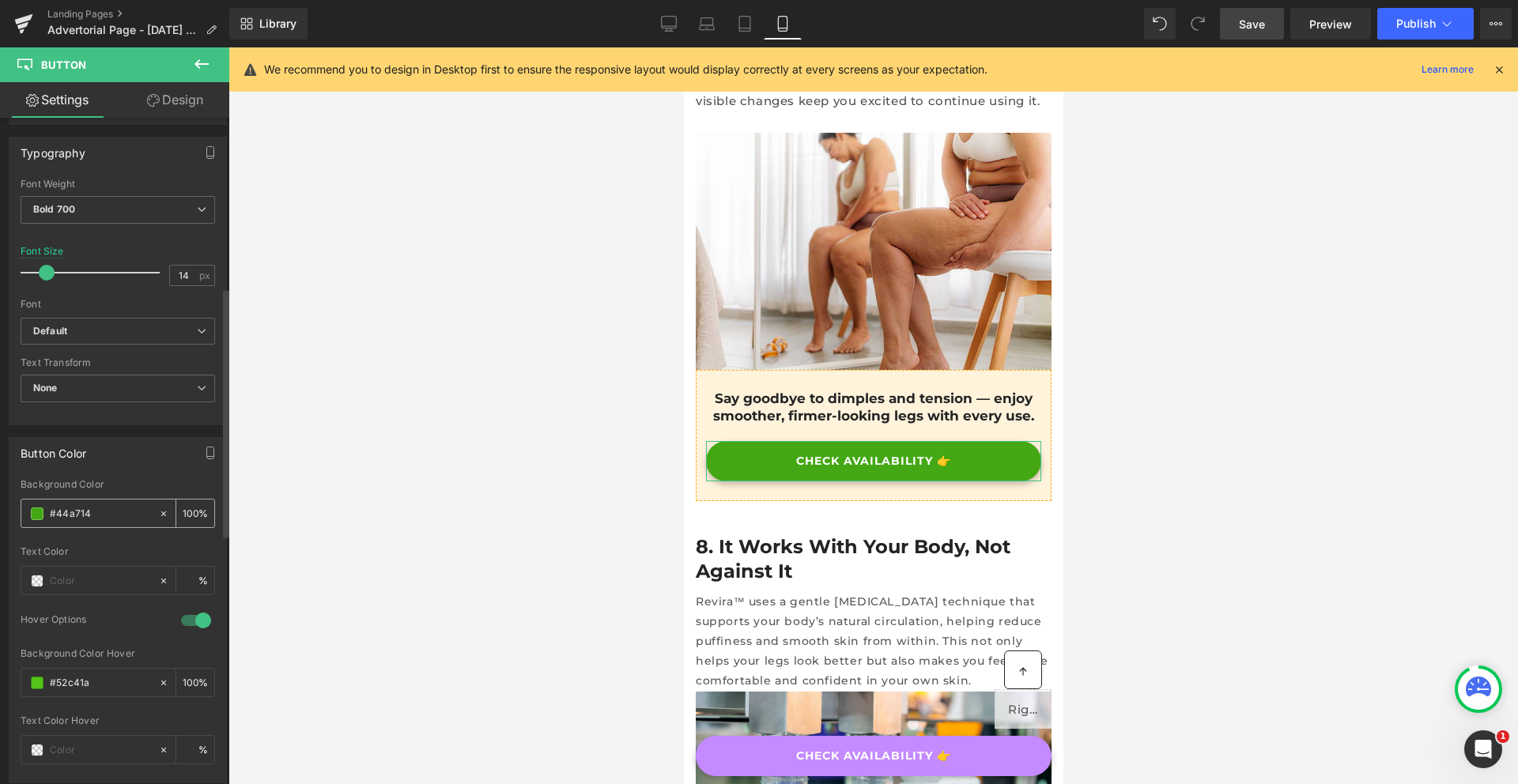
click at [66, 522] on div "#44a714" at bounding box center [89, 513] width 137 height 28
click at [66, 517] on input "#44a714" at bounding box center [100, 513] width 101 height 17
paste input "c48aff"
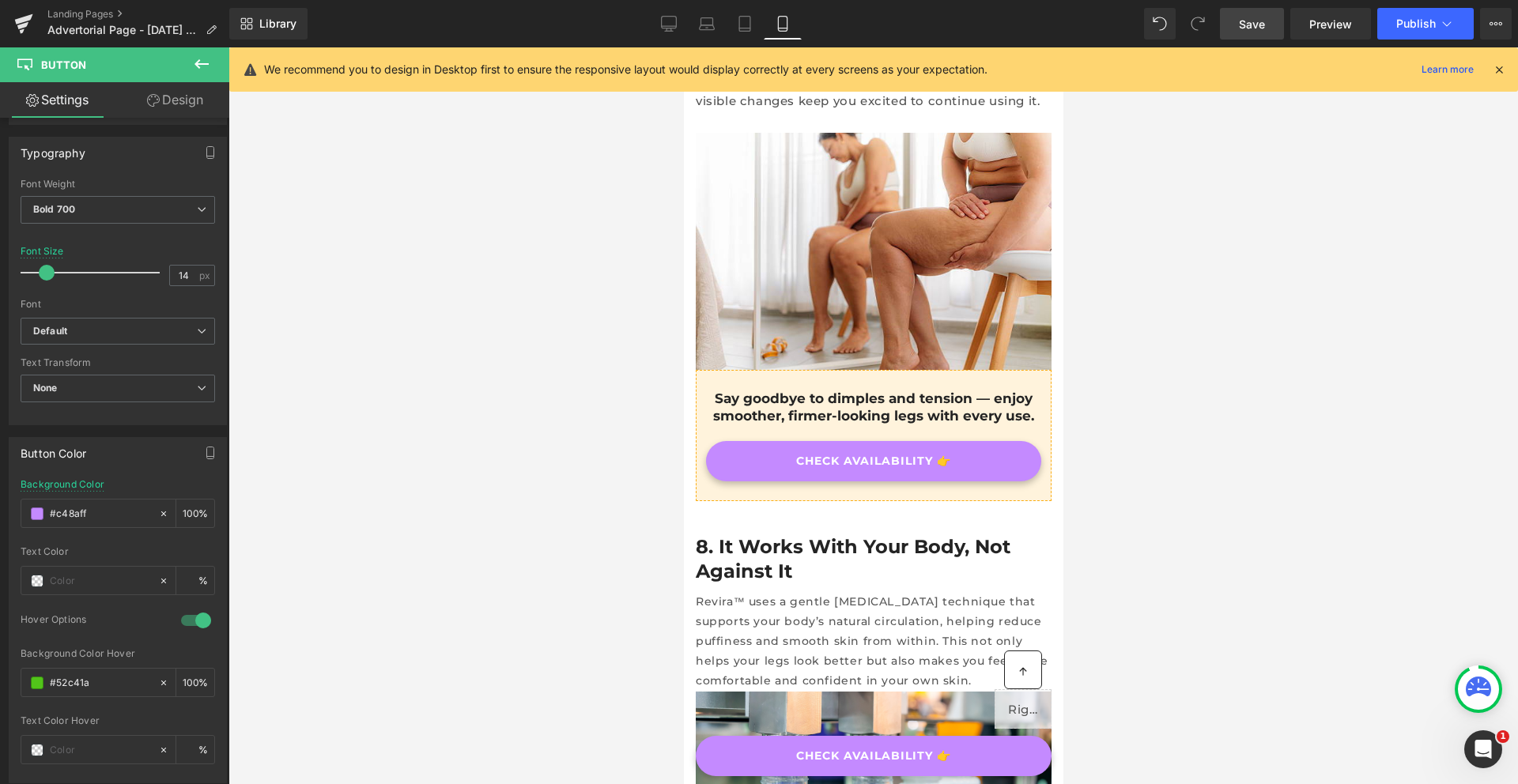
type input "#c48aff"
click at [1250, 32] on link "Save" at bounding box center [1252, 23] width 64 height 31
click at [677, 20] on icon at bounding box center [669, 22] width 15 height 12
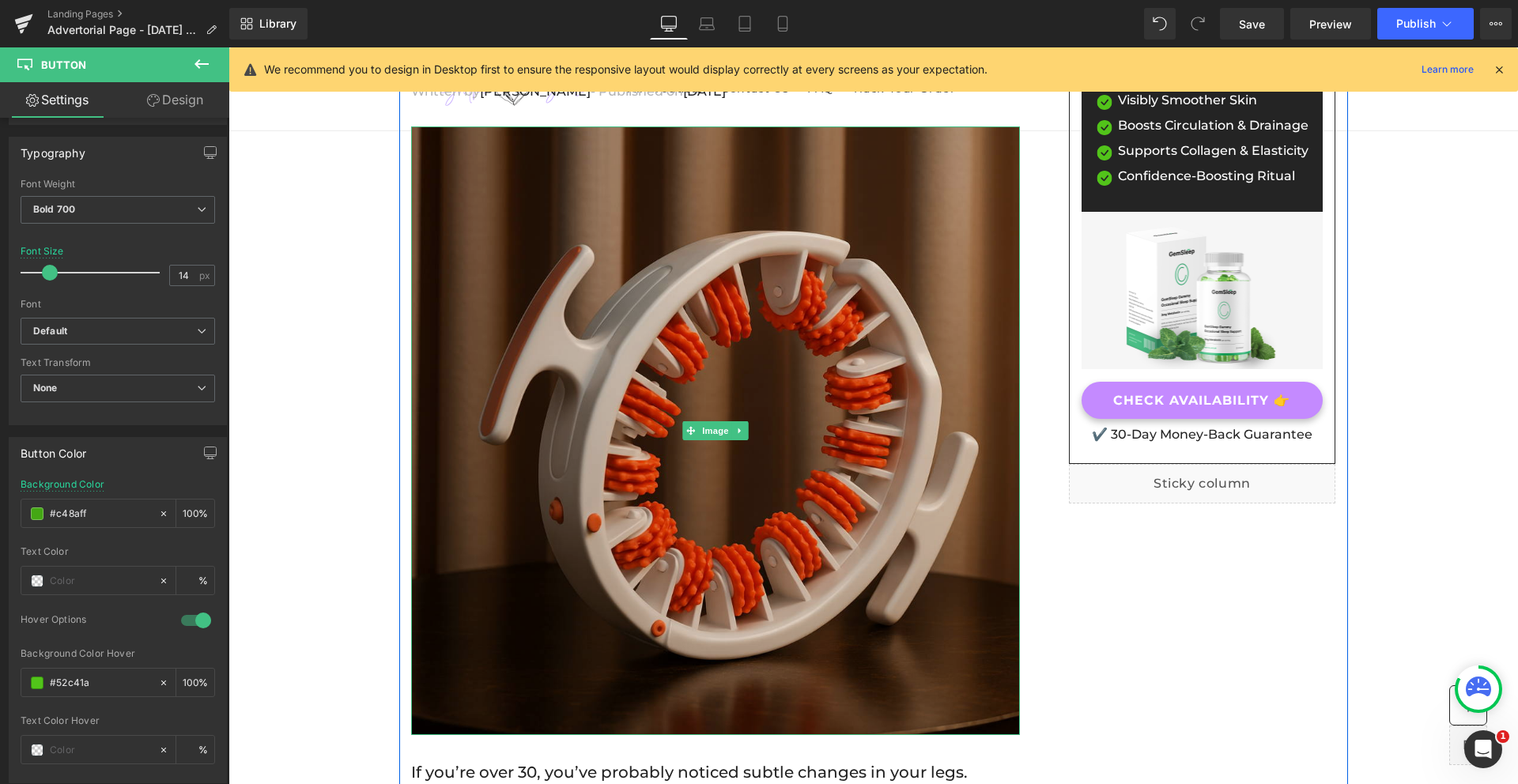
scroll to position [223, 0]
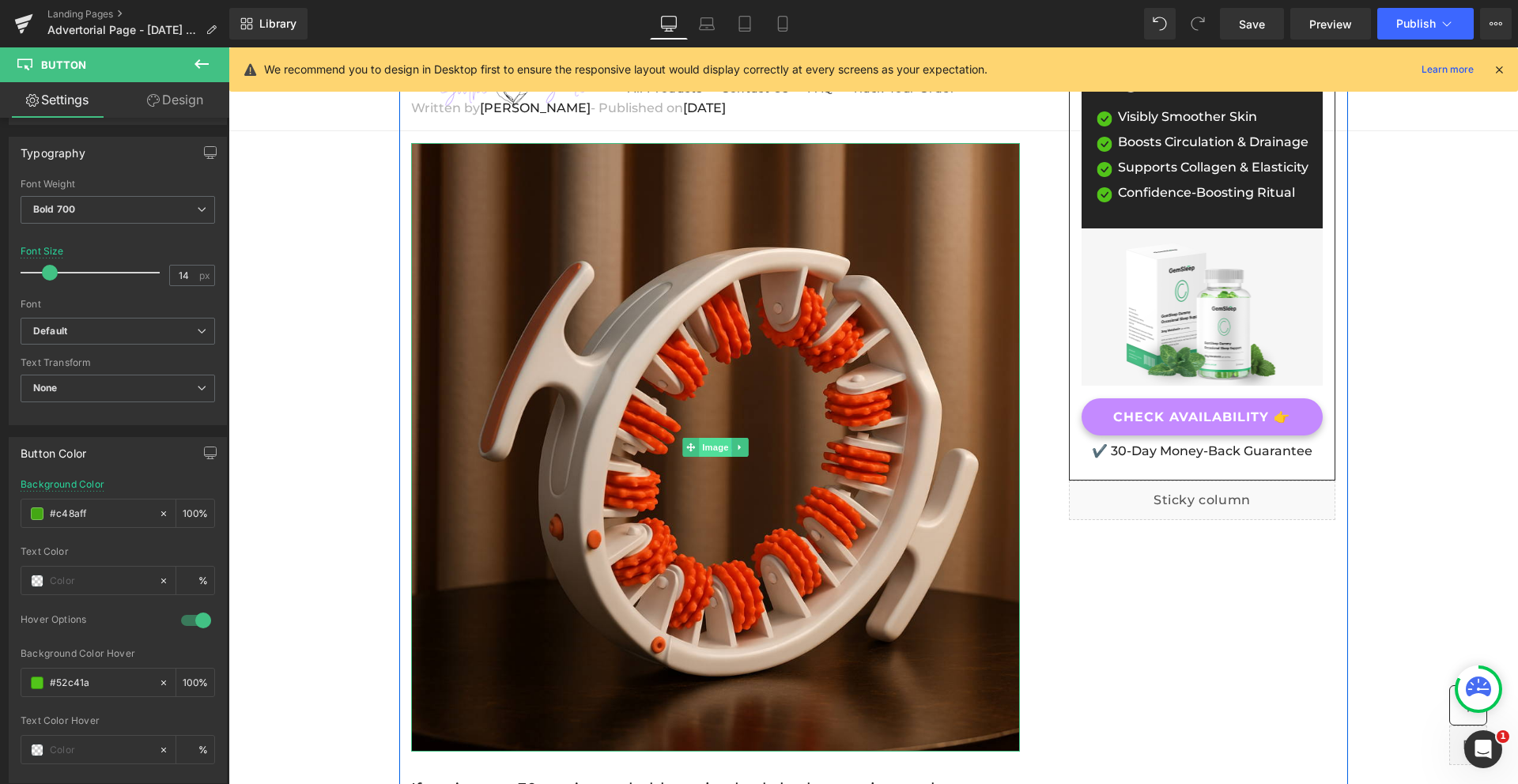
click at [702, 446] on span "Image" at bounding box center [715, 446] width 33 height 19
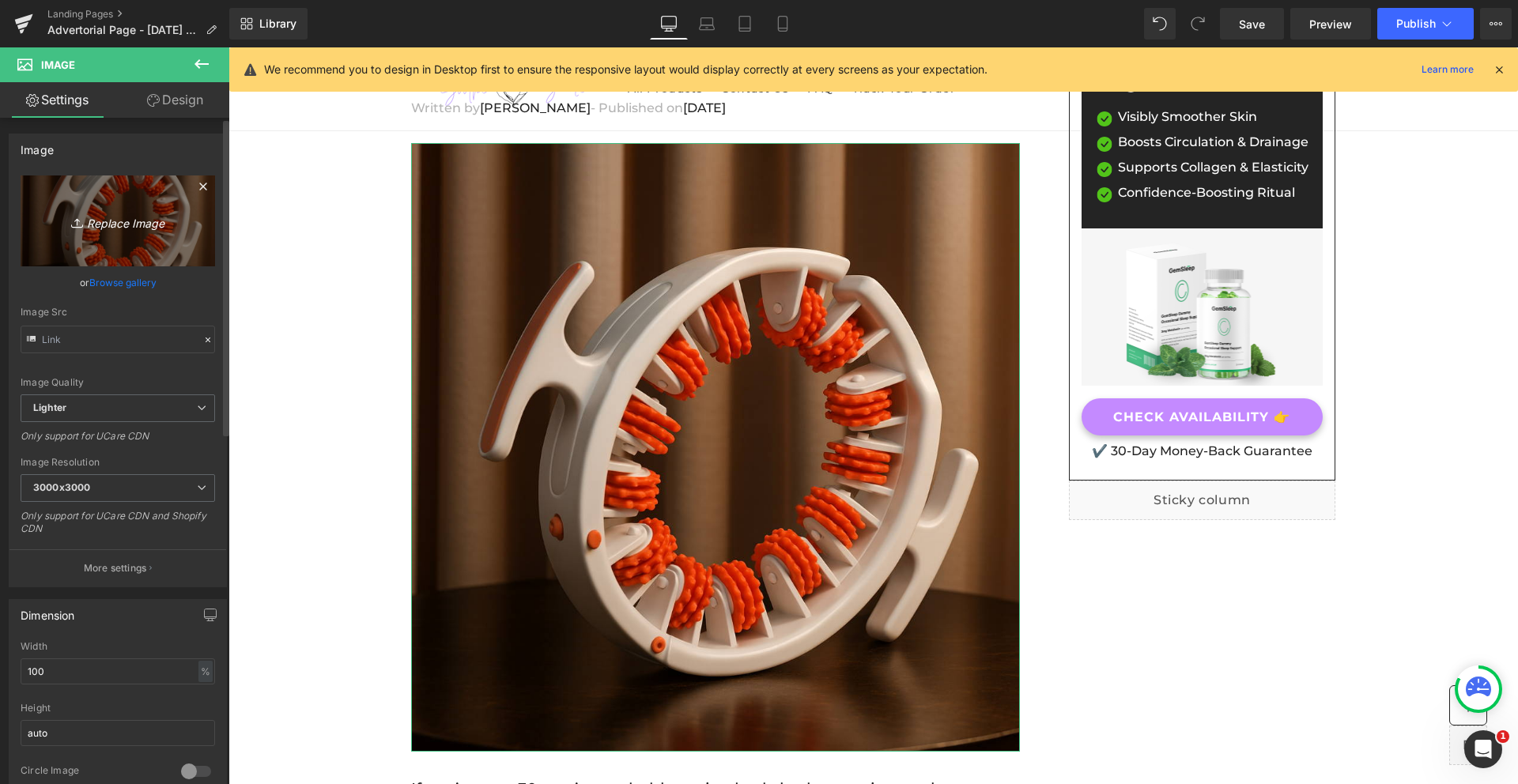
click at [150, 231] on link "Replace Image" at bounding box center [118, 221] width 195 height 91
type input "C:\fakepath\ChatGPT Image Aug 17, 2025, 11_06_13 AM.png"
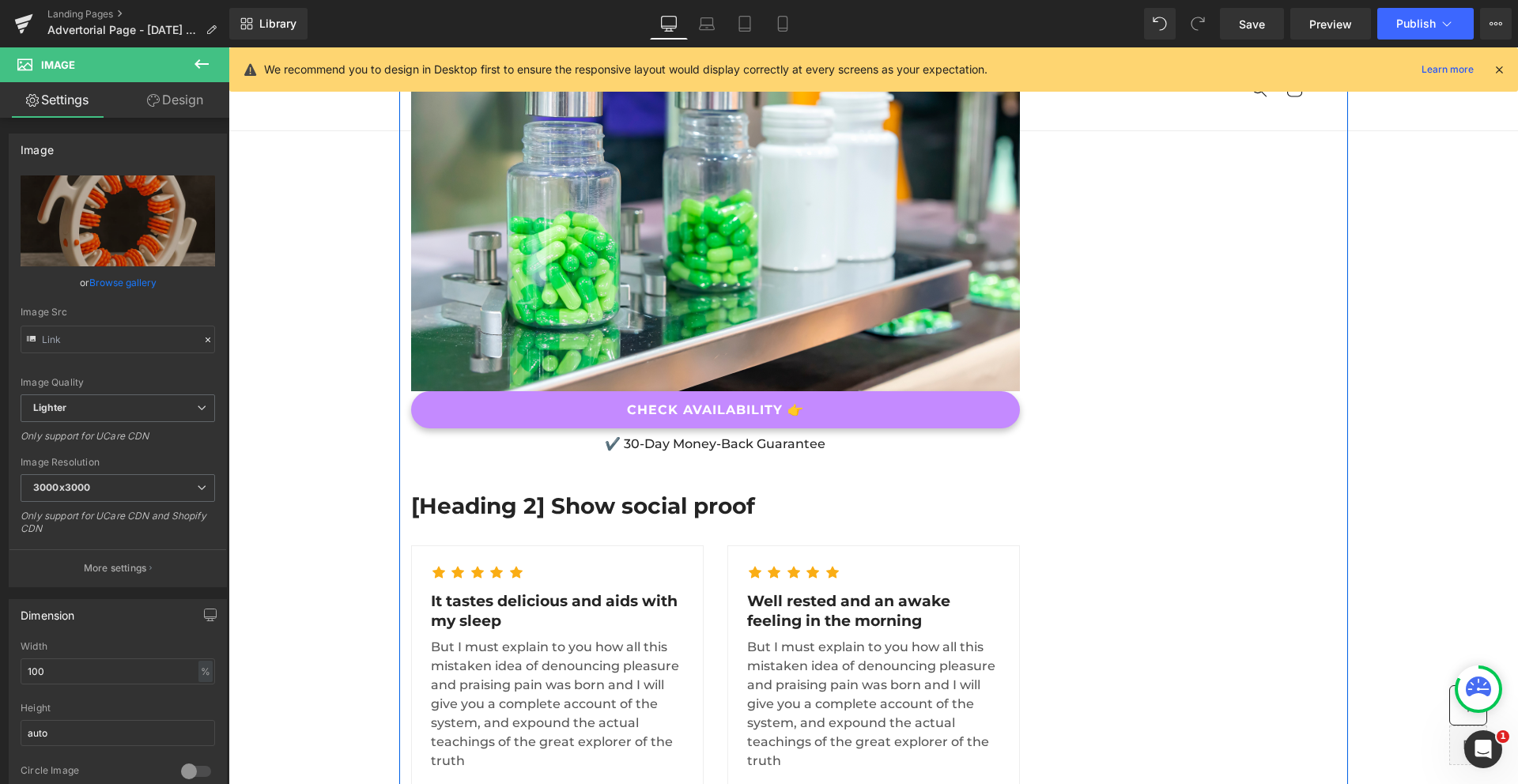
scroll to position [6243, 0]
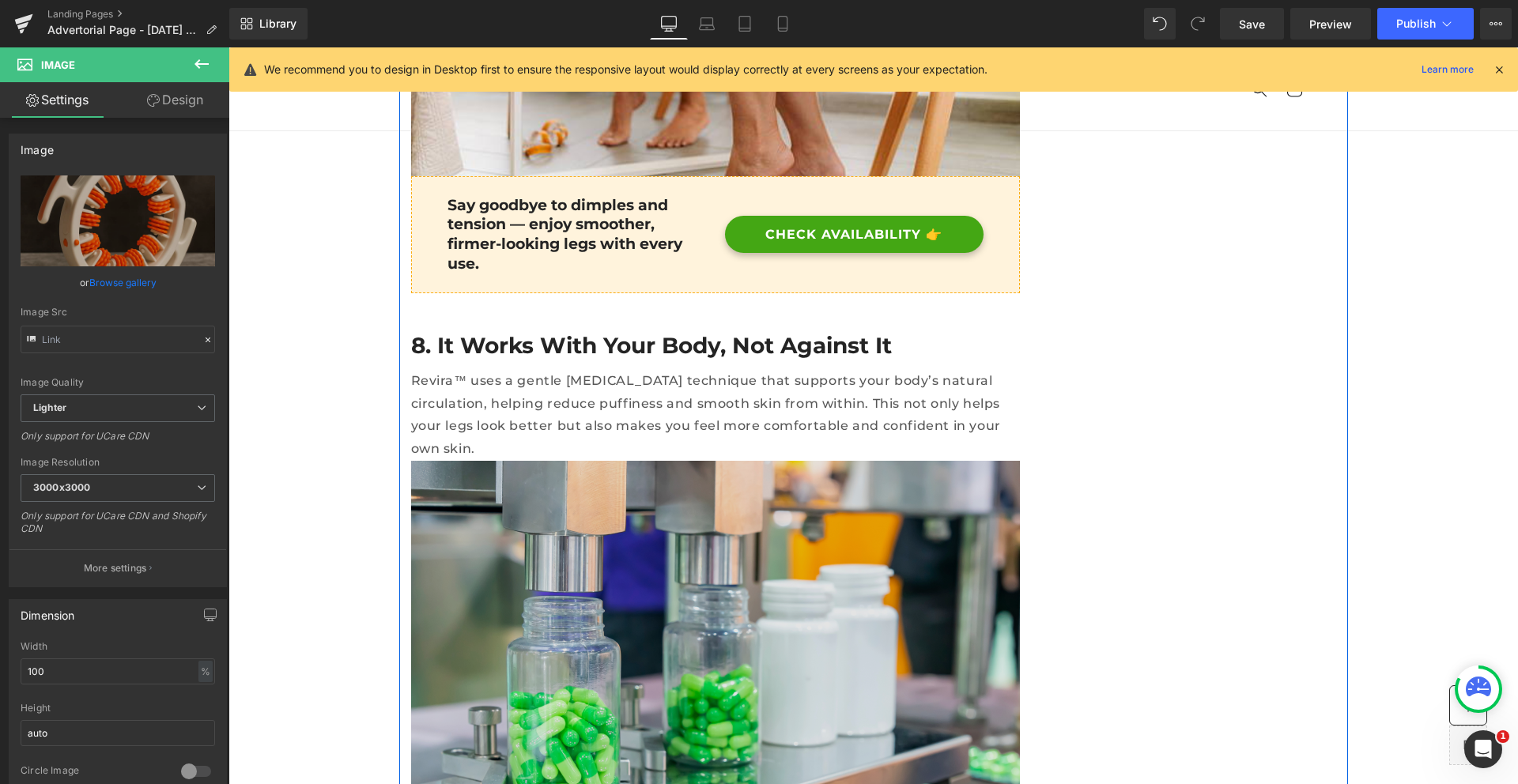
click at [911, 461] on img at bounding box center [715, 663] width 609 height 405
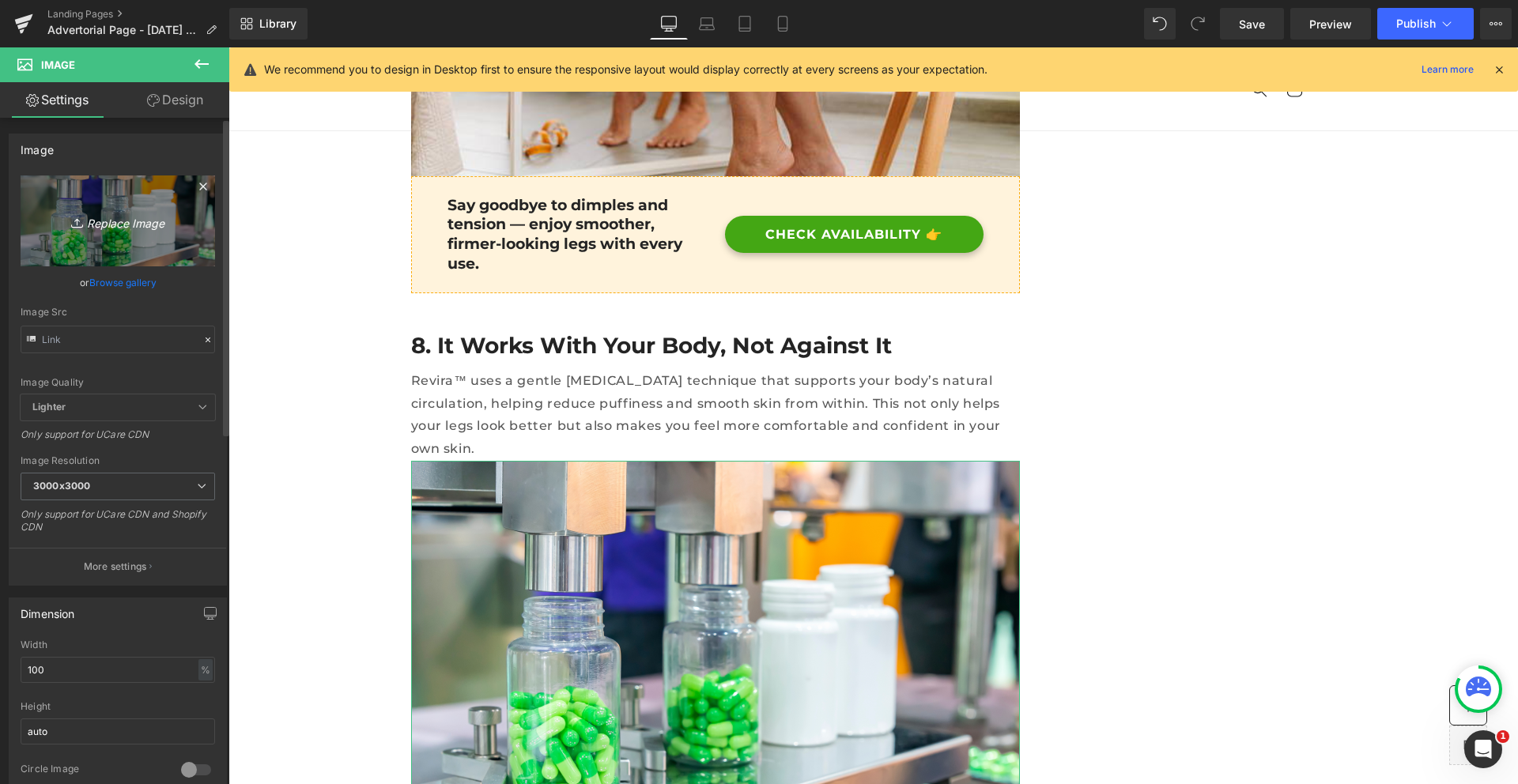
click at [124, 230] on icon "Replace Image" at bounding box center [118, 221] width 127 height 20
type input "C:\fakepath\ChatGPT Image Aug 16, 2025, 04_09_54 PM.png"
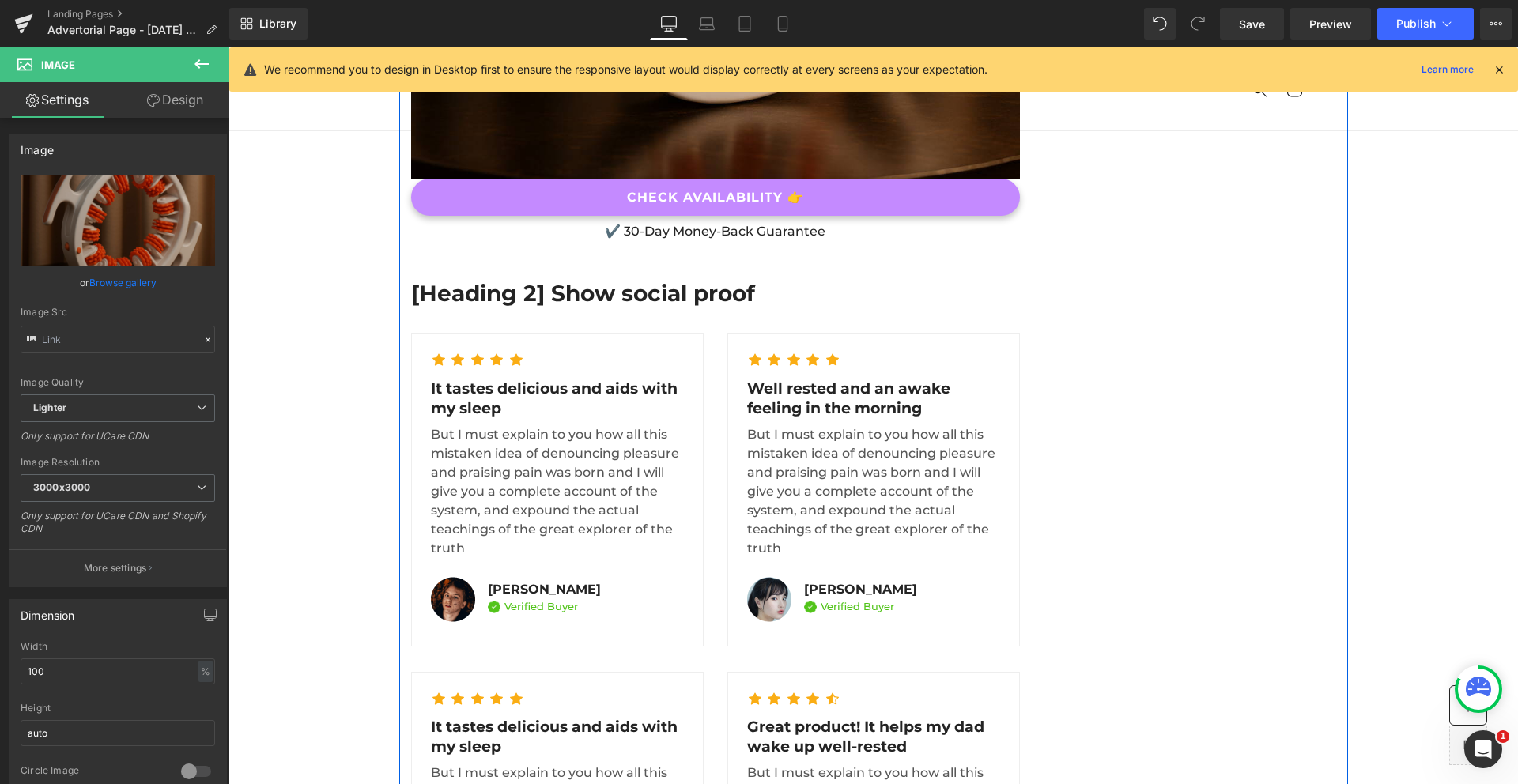
scroll to position [6996, 0]
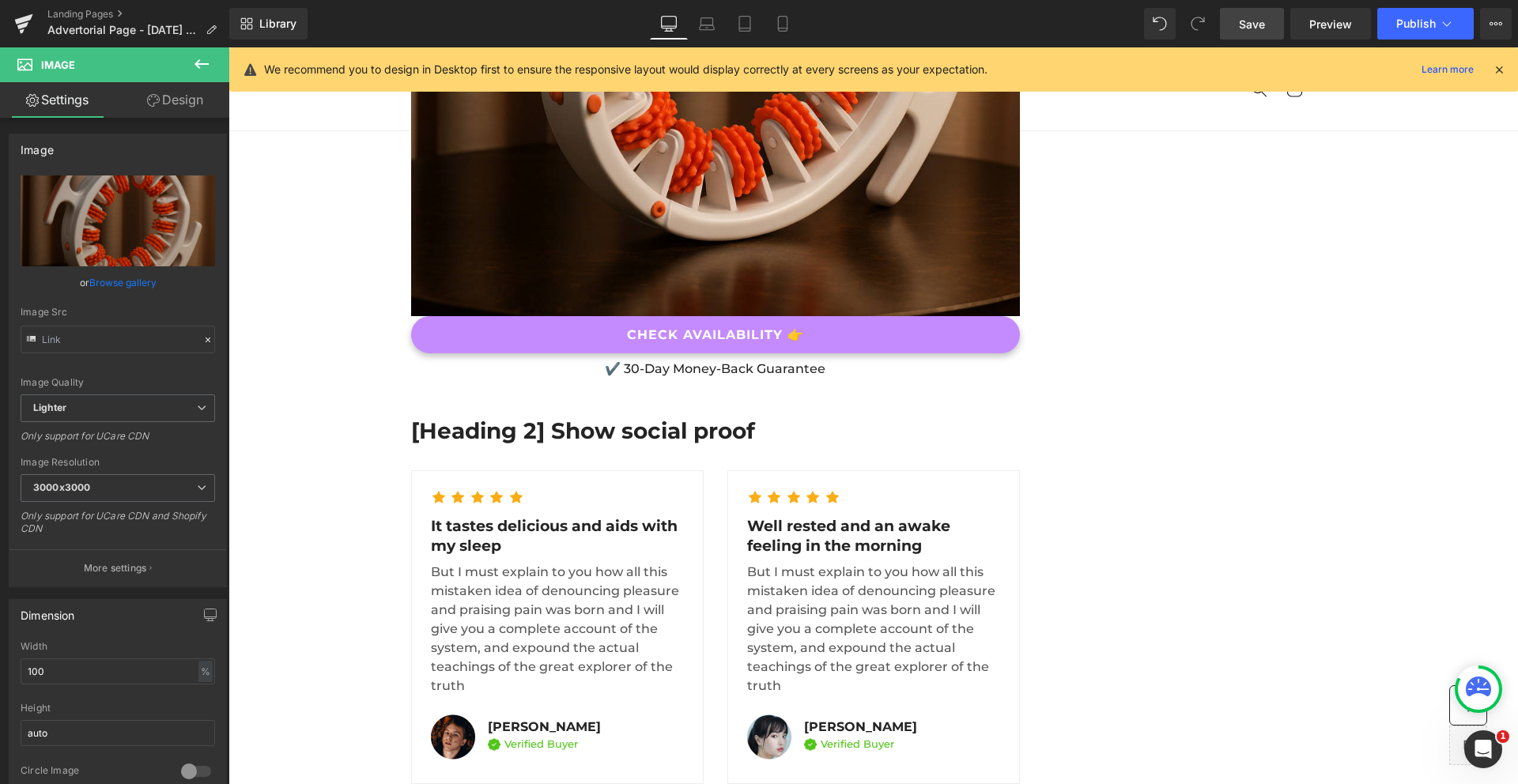
click at [1253, 11] on link "Save" at bounding box center [1252, 23] width 64 height 31
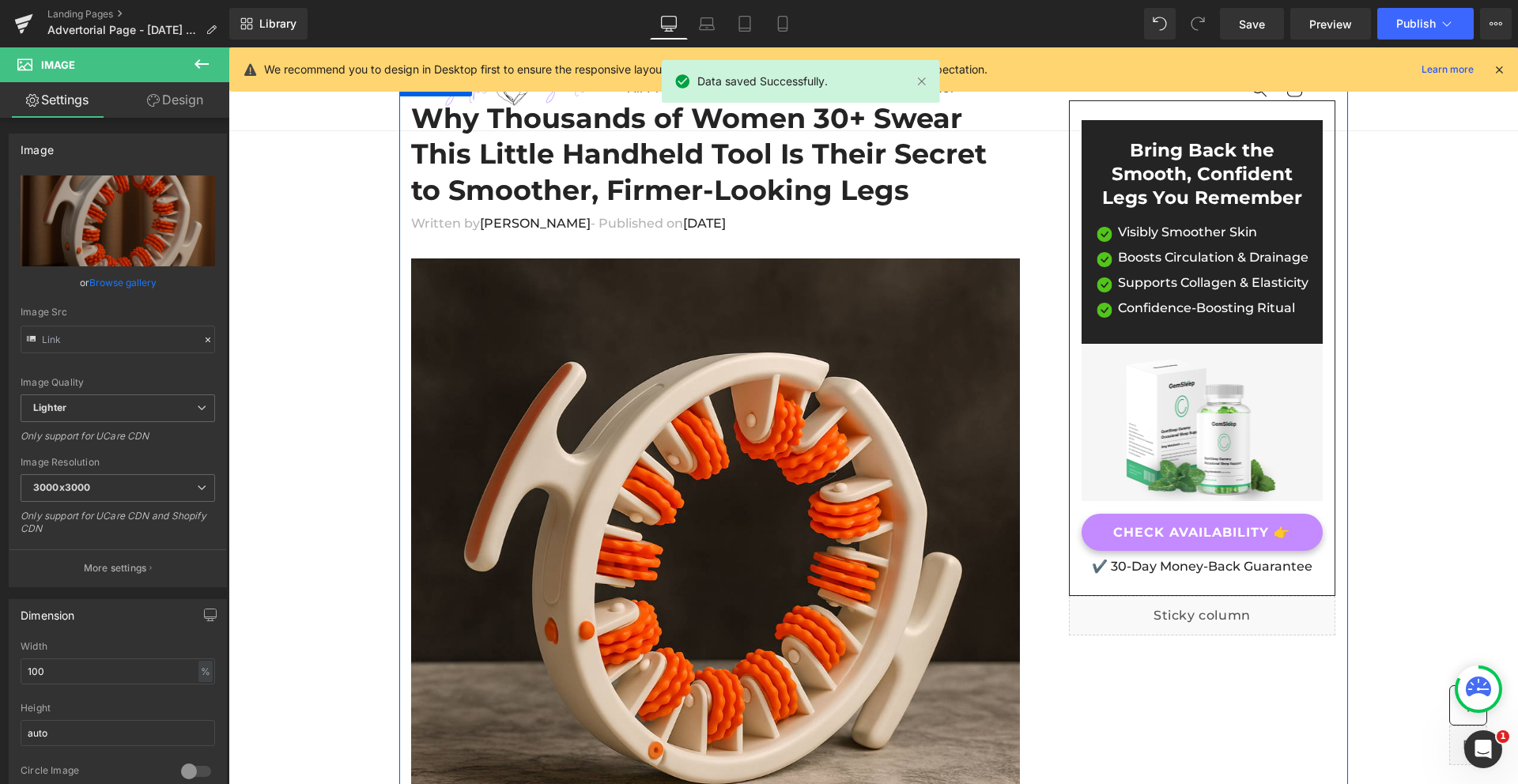
scroll to position [88, 0]
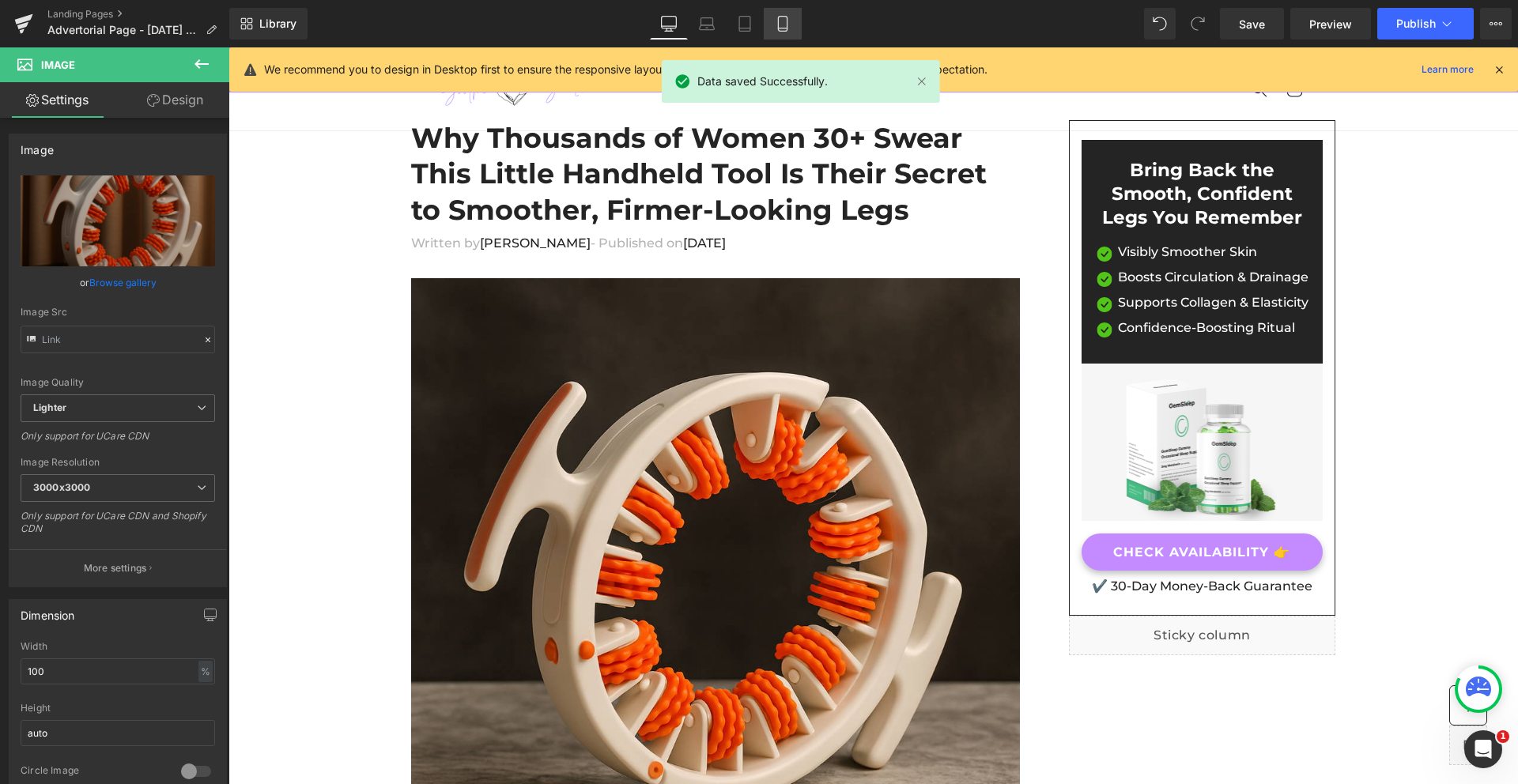
click at [785, 29] on icon at bounding box center [783, 24] width 16 height 16
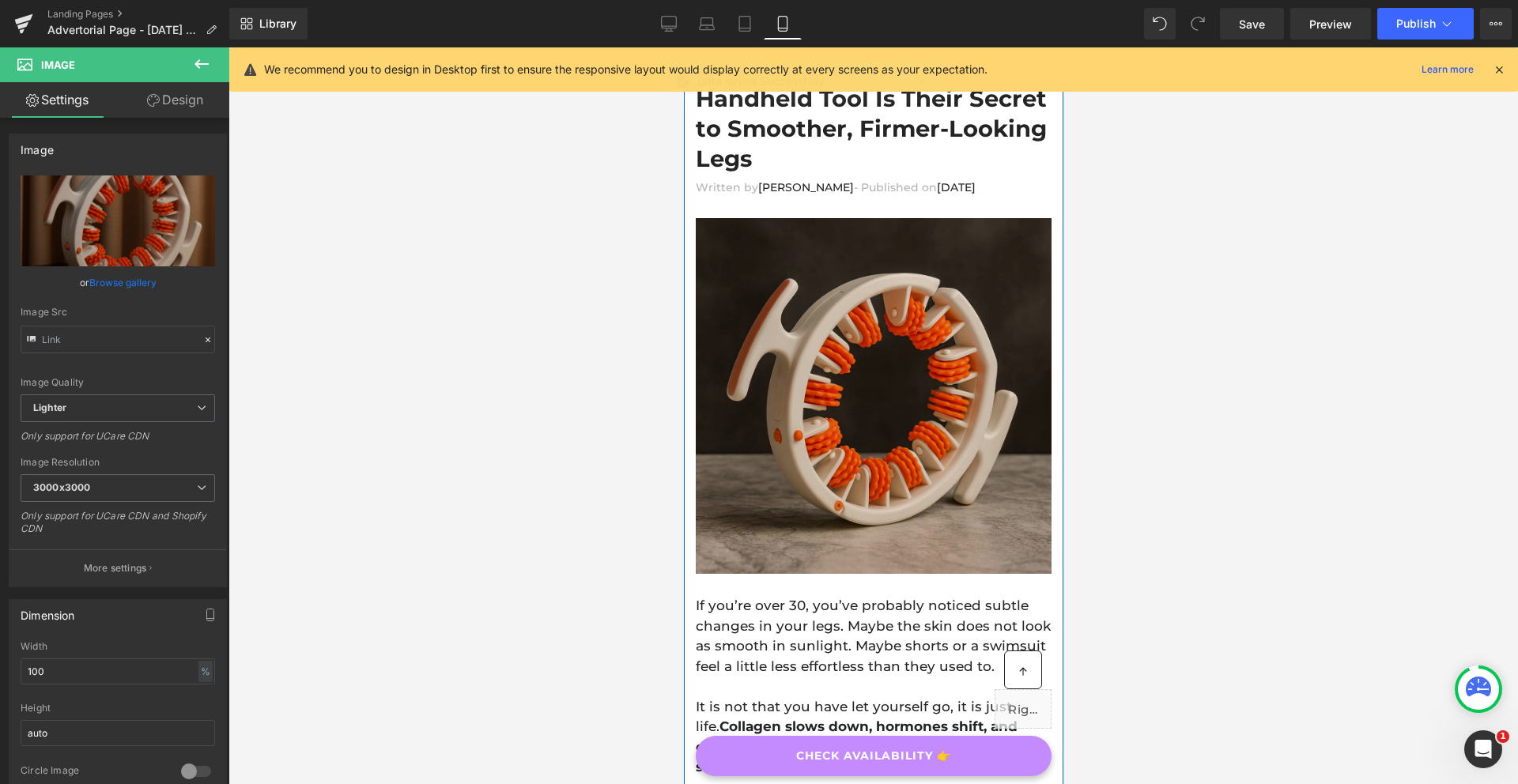
scroll to position [0, 0]
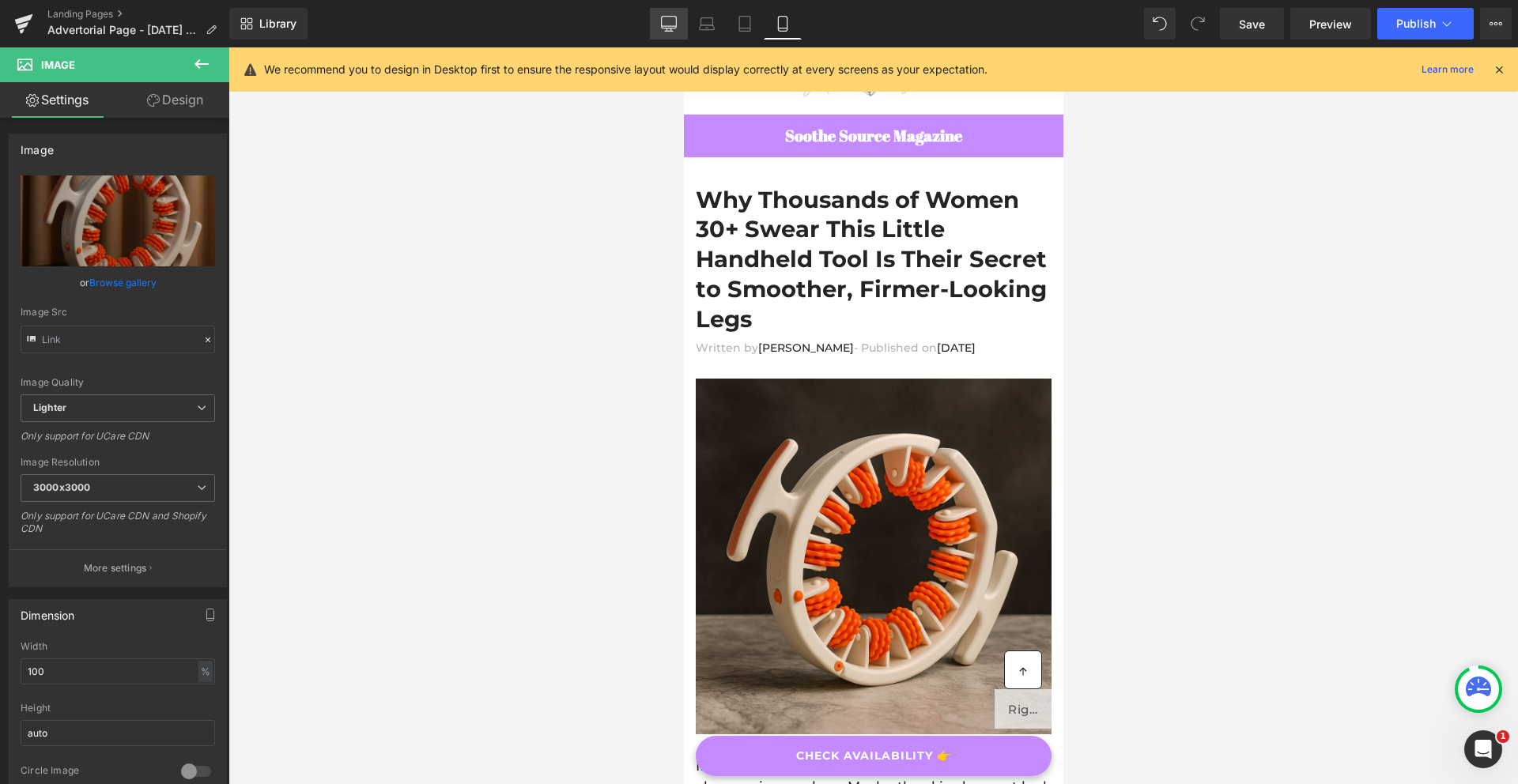
click at [676, 11] on link "Desktop" at bounding box center [669, 23] width 38 height 31
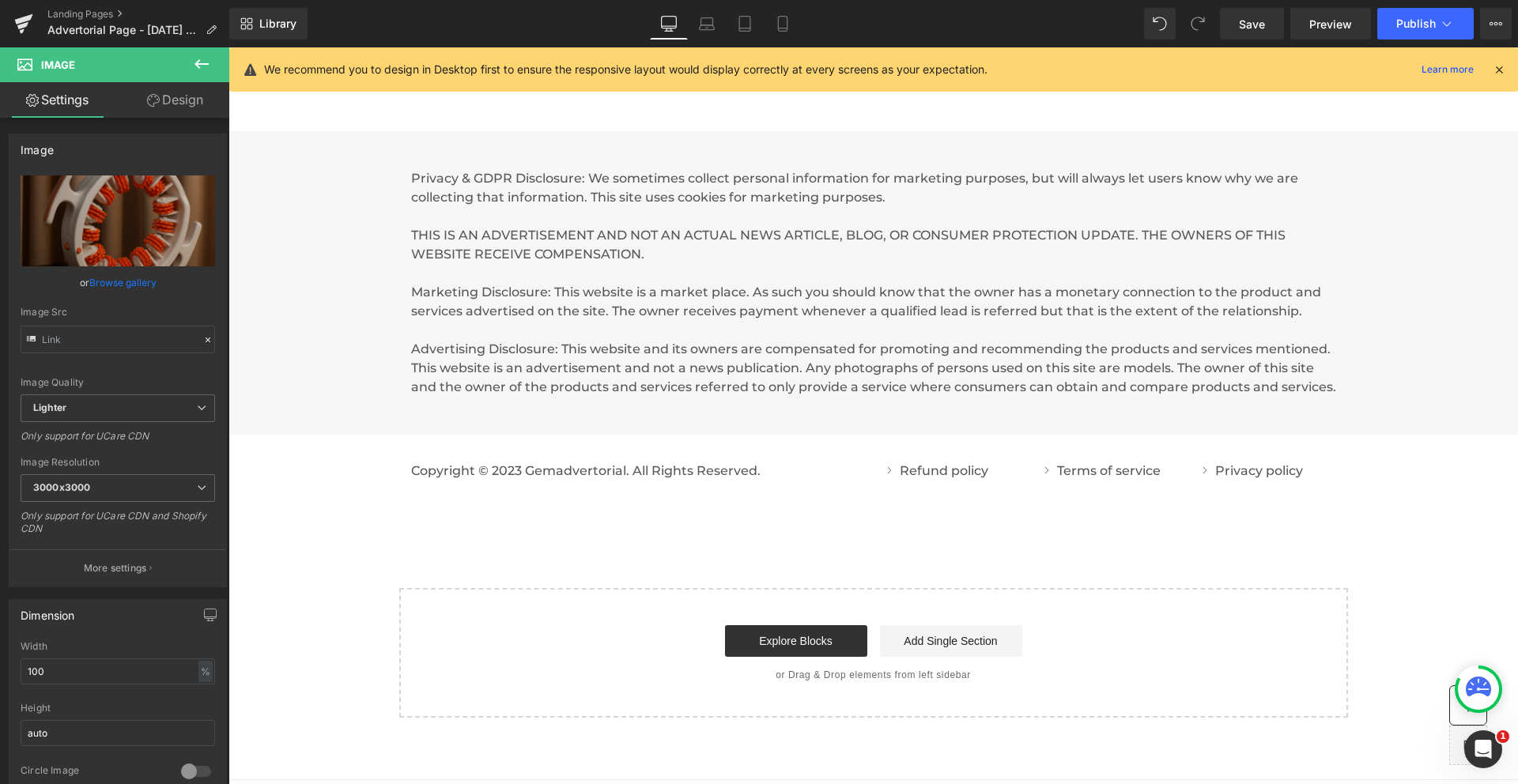
scroll to position [8905, 0]
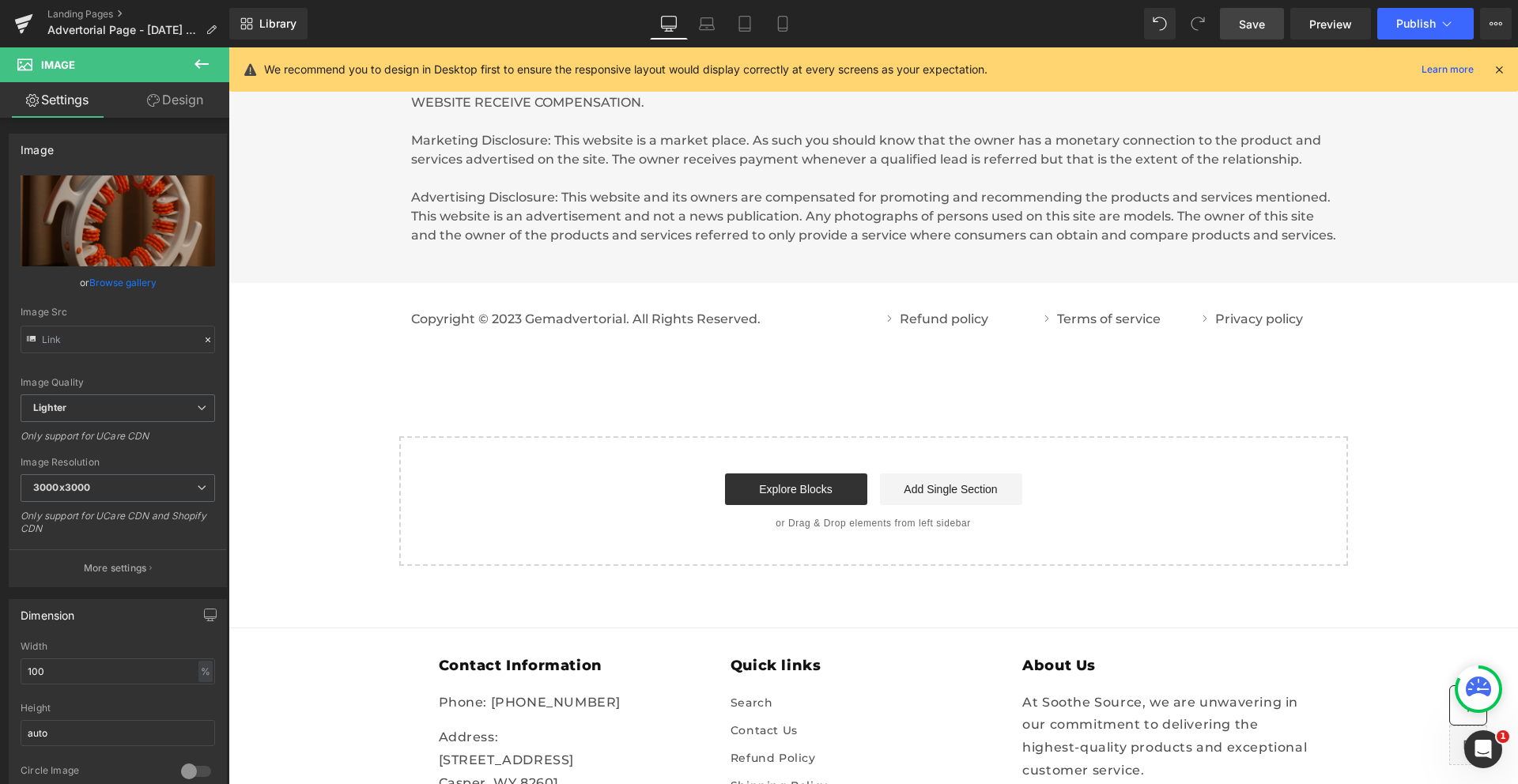
click at [1264, 18] on span "Save" at bounding box center [1251, 24] width 26 height 17
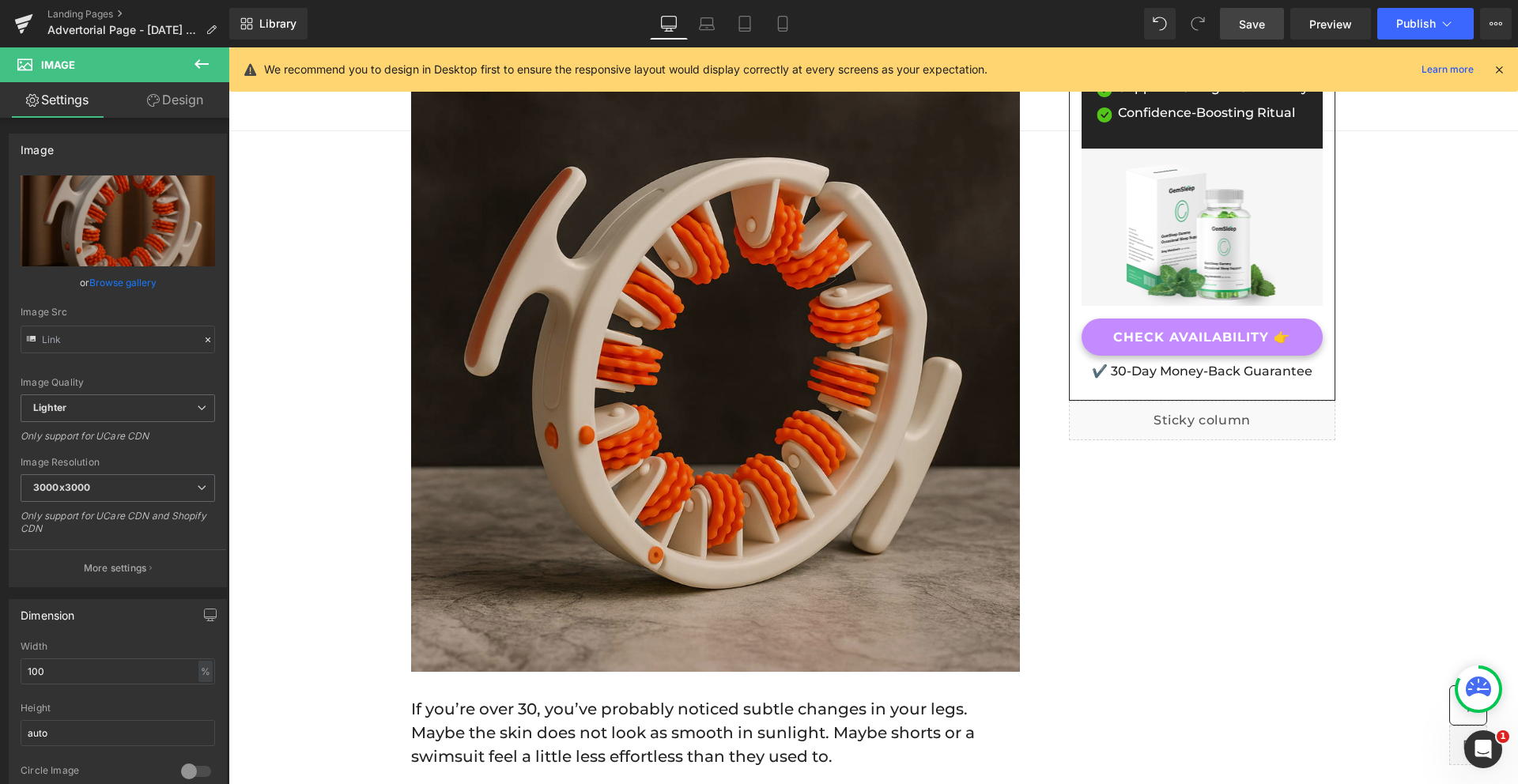
scroll to position [11, 0]
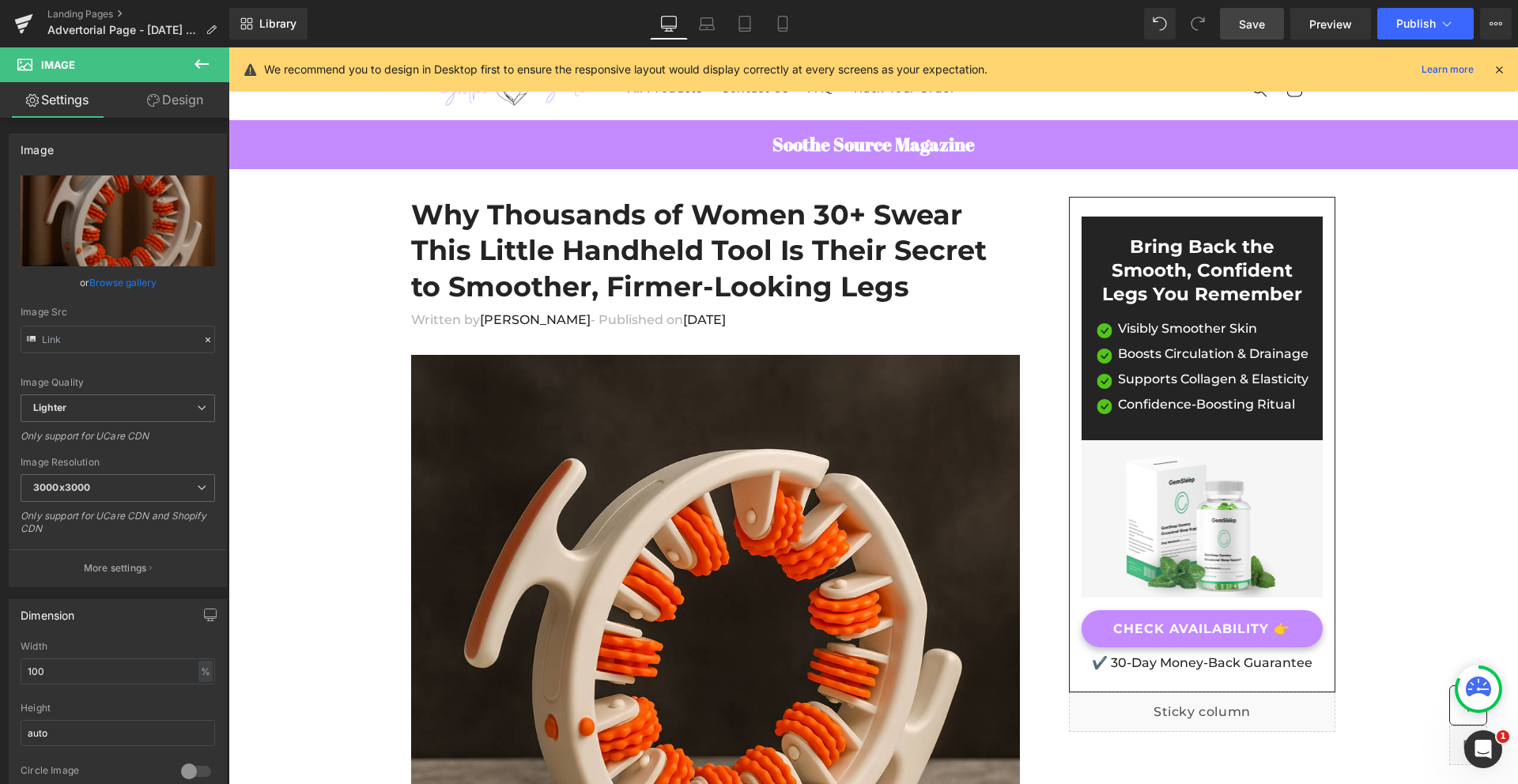
click at [872, 139] on div "Soothe Source Magazine Heading" at bounding box center [873, 145] width 925 height 24
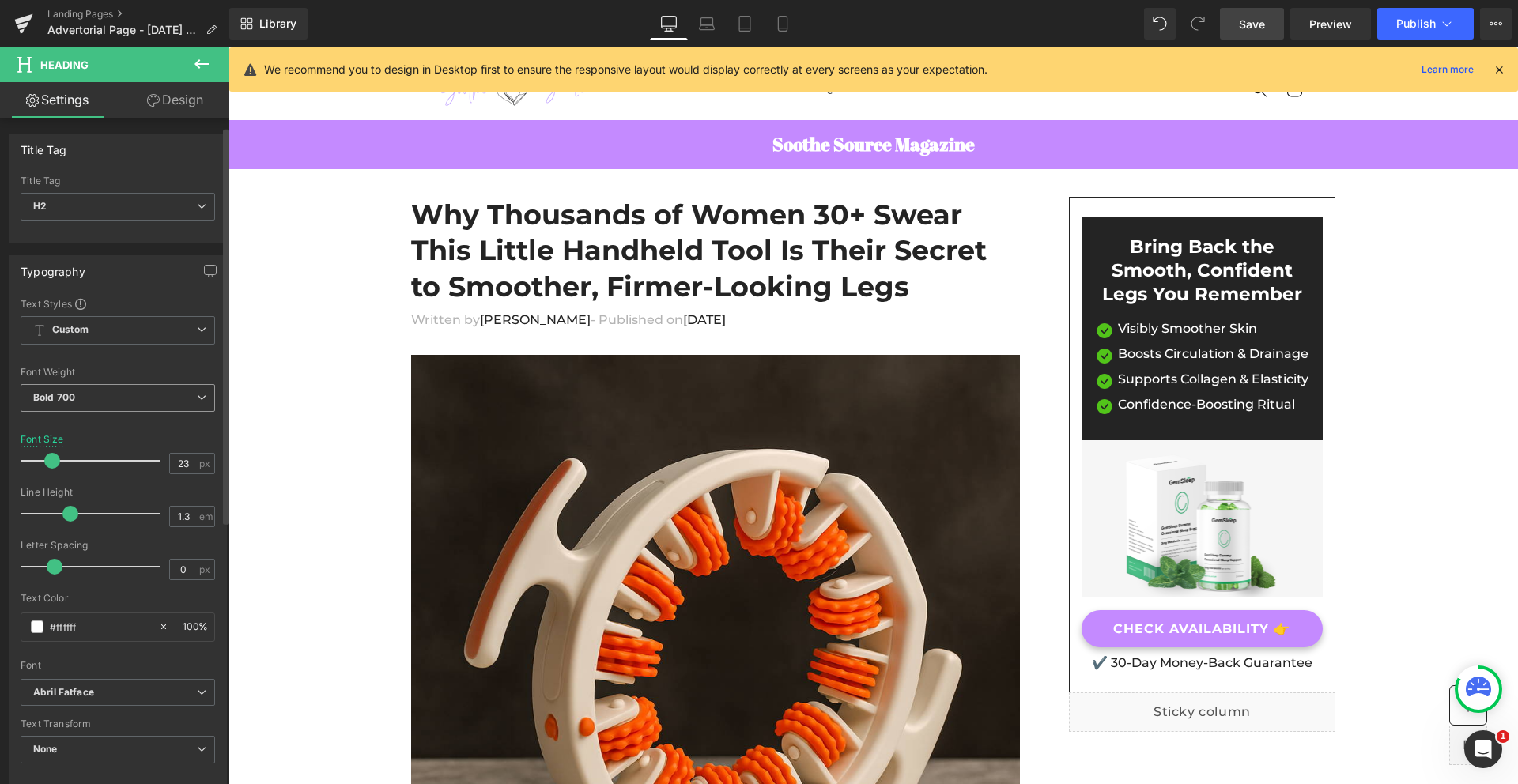
scroll to position [55, 0]
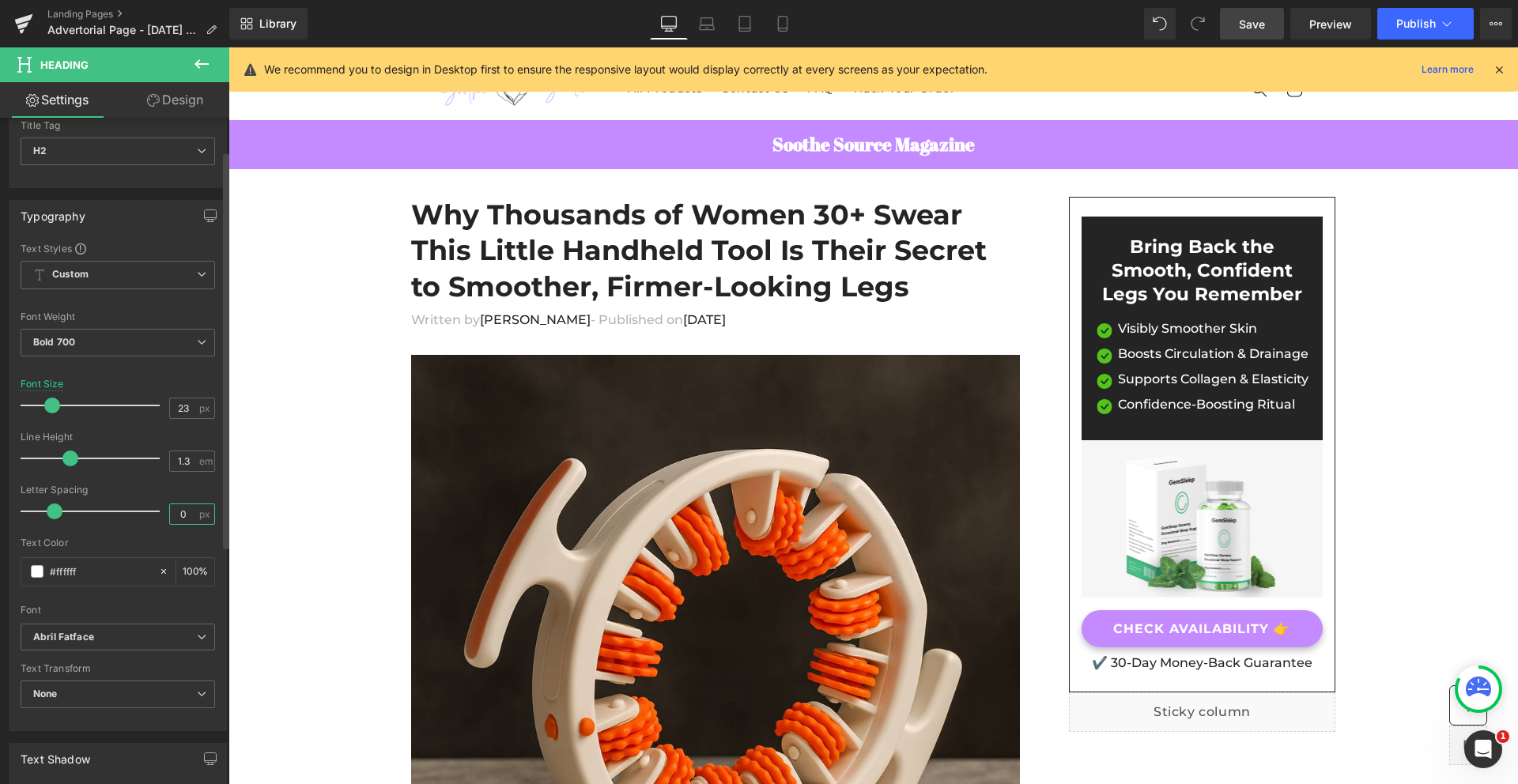
click at [179, 519] on input "0" at bounding box center [183, 514] width 28 height 20
drag, startPoint x: 58, startPoint y: 513, endPoint x: 71, endPoint y: 513, distance: 13.0
click at [71, 513] on span at bounding box center [68, 512] width 16 height 16
drag, startPoint x: 71, startPoint y: 513, endPoint x: 123, endPoint y: 513, distance: 52.0
click at [123, 513] on span at bounding box center [123, 512] width 16 height 16
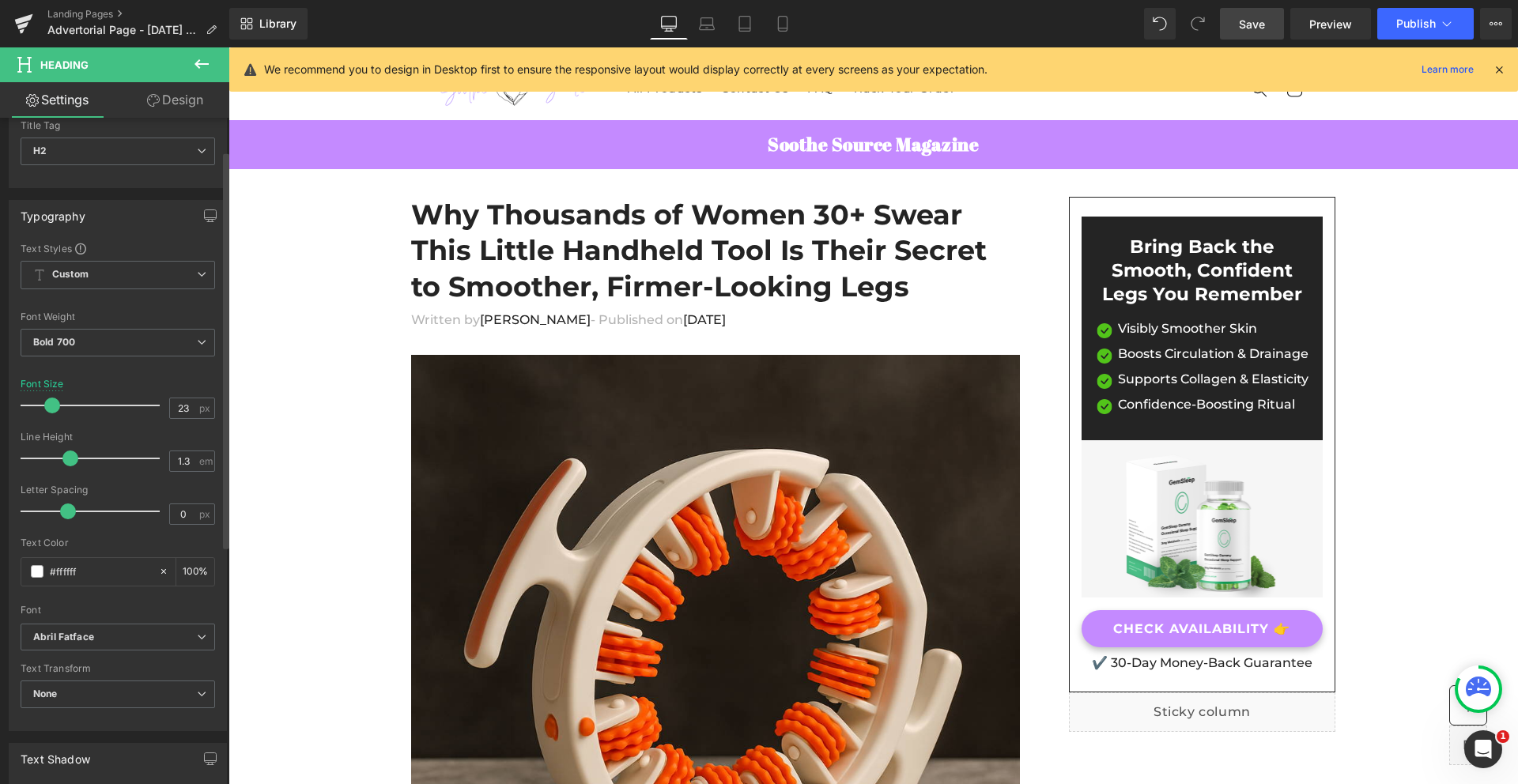
drag, startPoint x: 123, startPoint y: 513, endPoint x: 71, endPoint y: 509, distance: 52.2
click at [71, 509] on span at bounding box center [68, 512] width 16 height 16
click at [1266, 25] on link "Save" at bounding box center [1252, 23] width 64 height 31
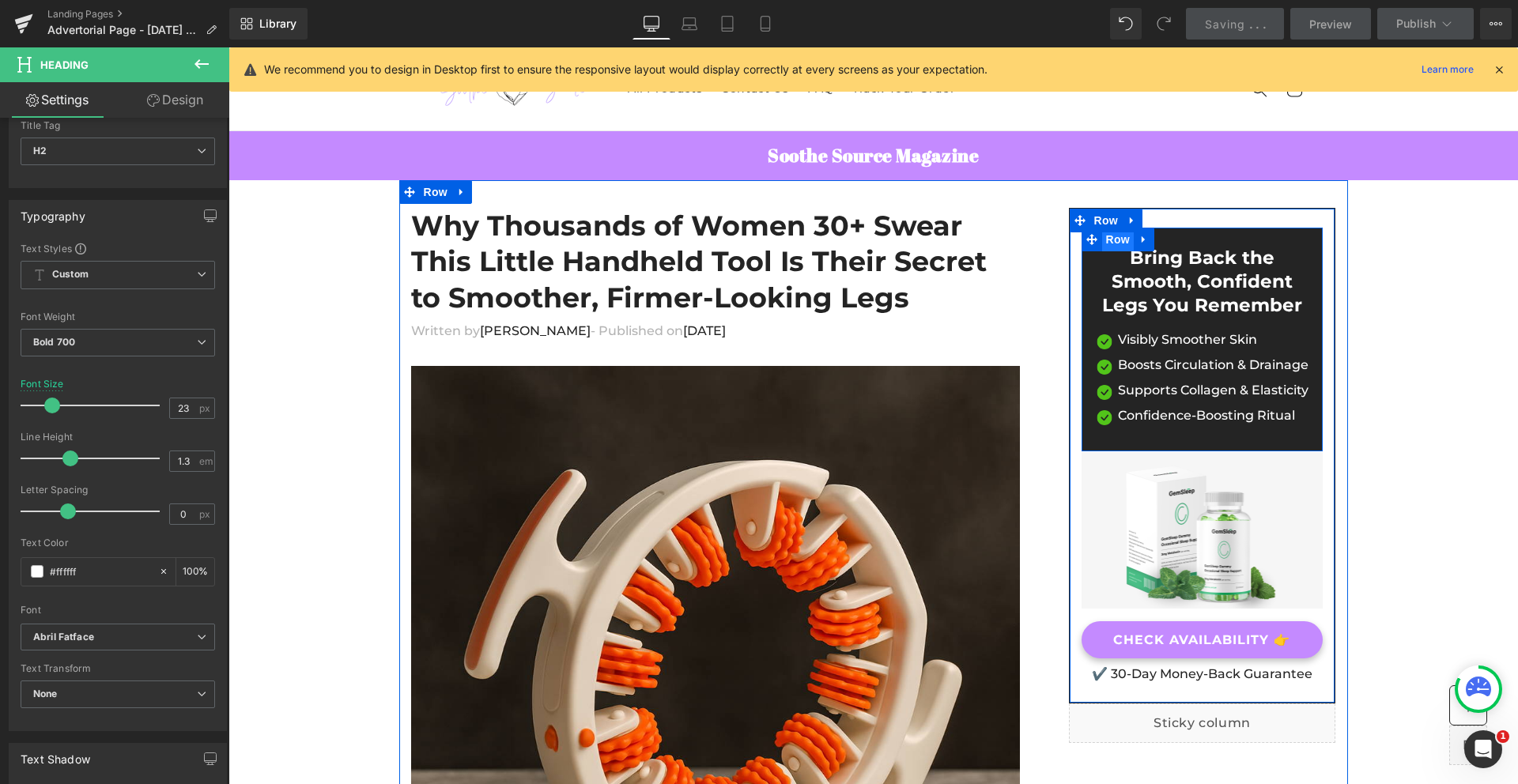
click at [1105, 244] on span "Row" at bounding box center [1117, 239] width 31 height 24
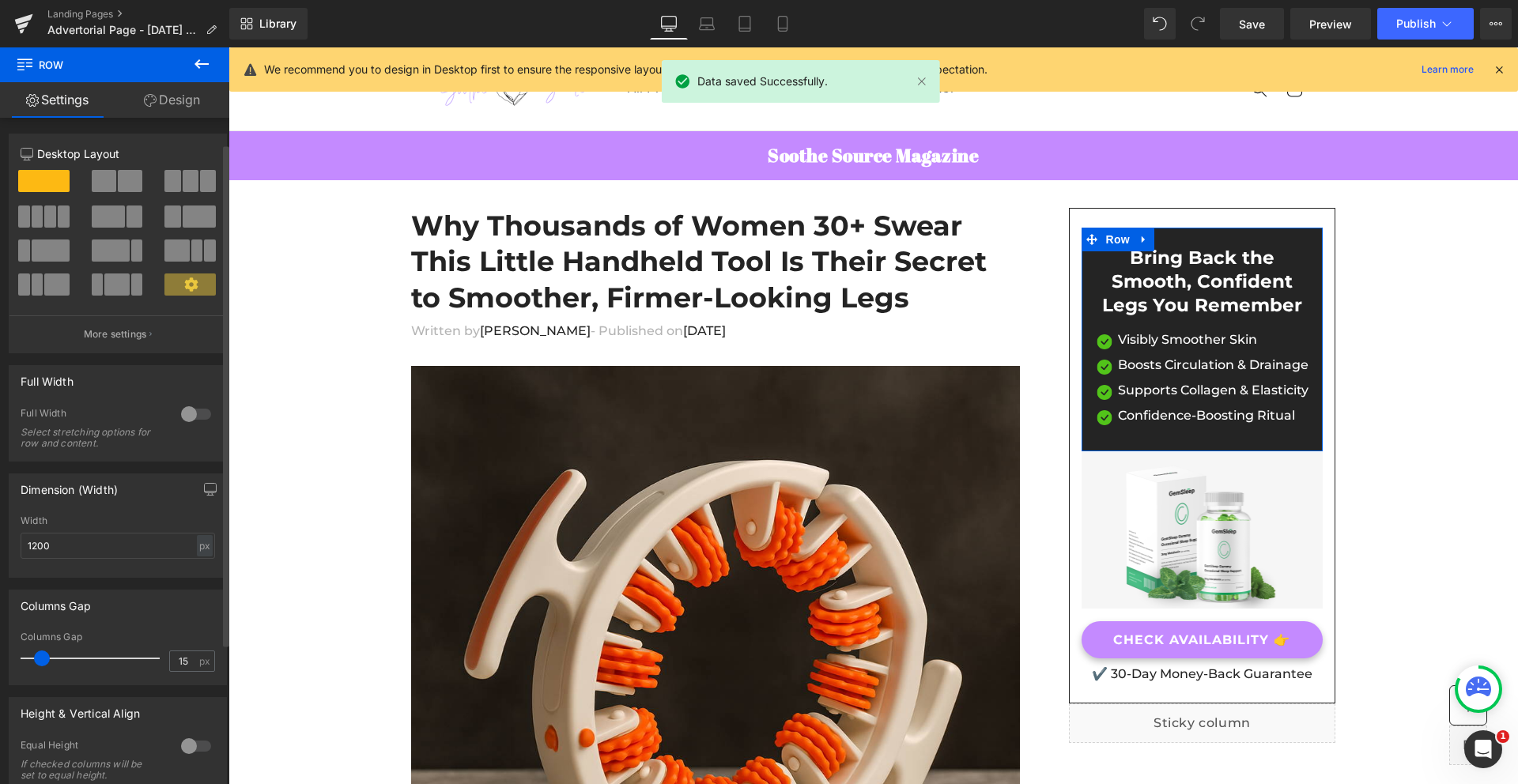
scroll to position [221, 0]
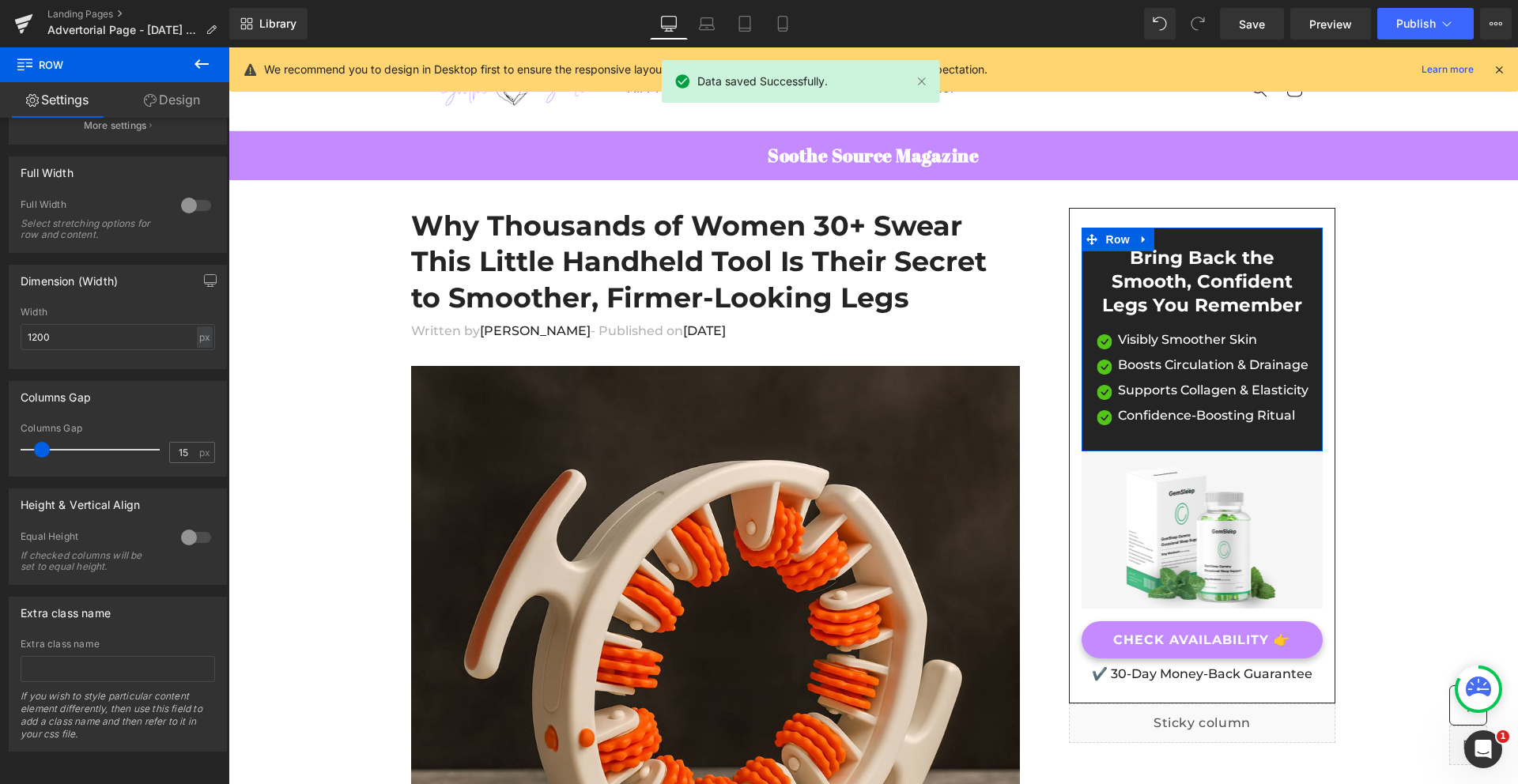
click at [175, 107] on link "Design" at bounding box center [171, 100] width 114 height 36
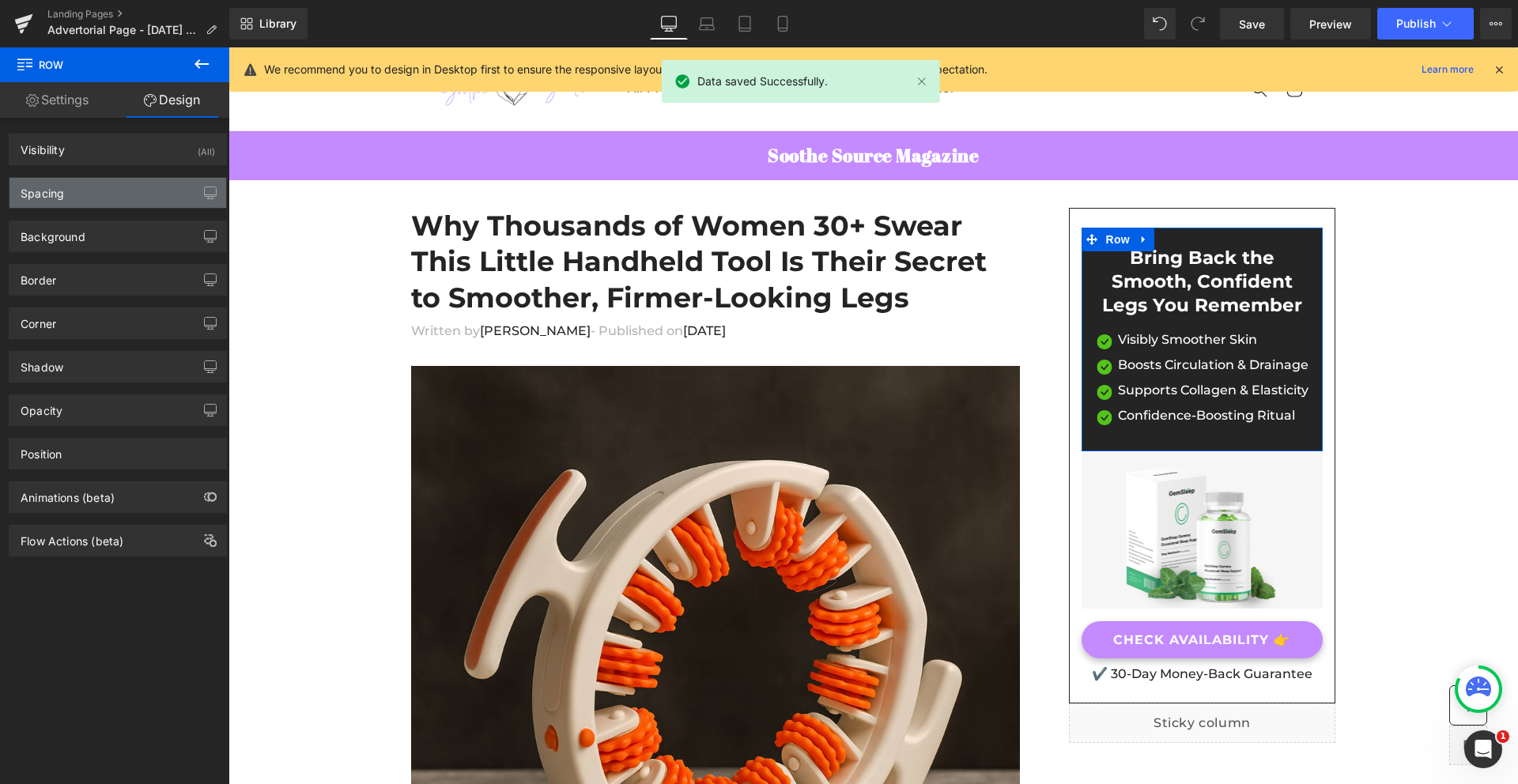
click at [64, 194] on div "Spacing" at bounding box center [118, 193] width 217 height 30
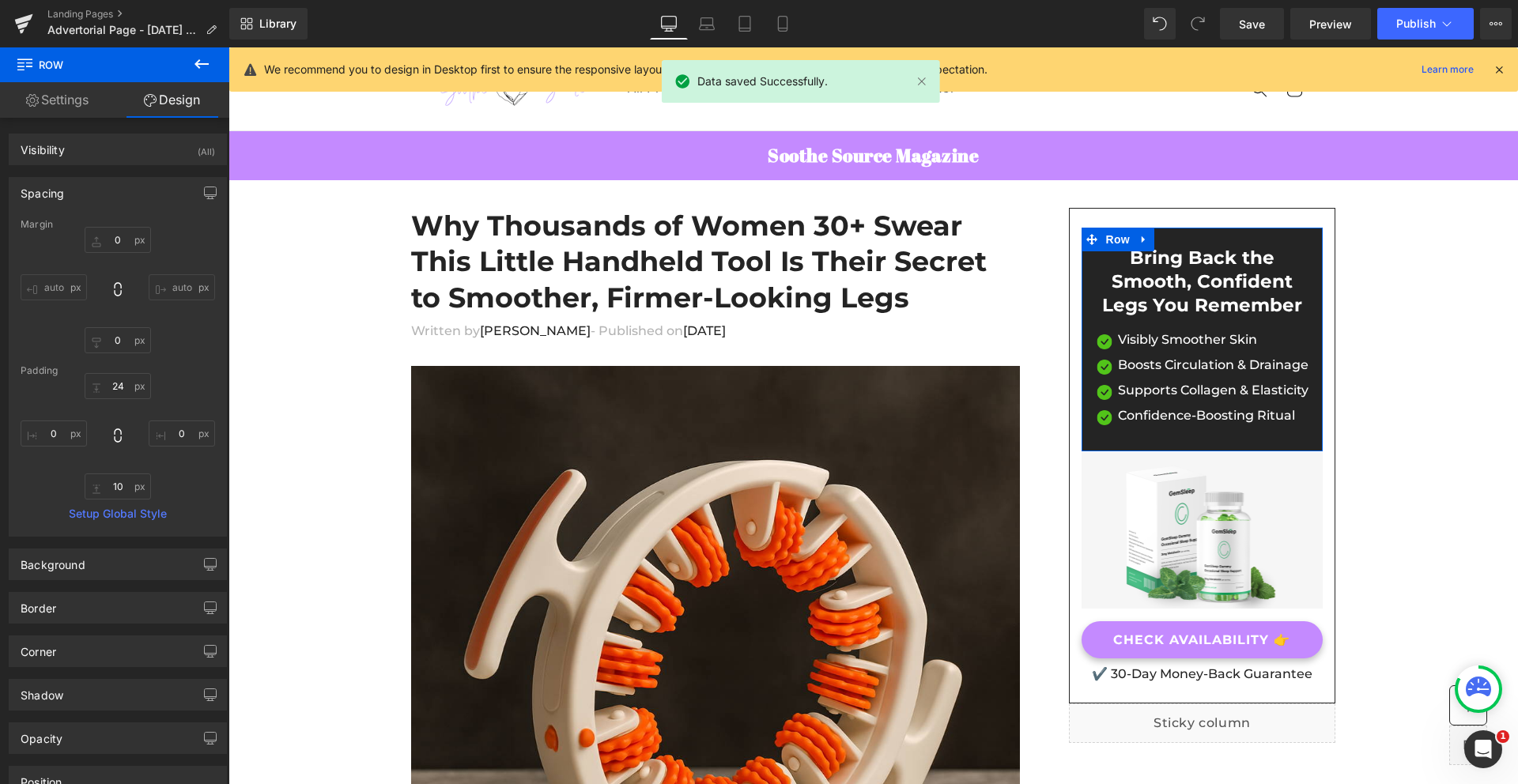
click at [64, 194] on div "Spacing" at bounding box center [118, 193] width 217 height 30
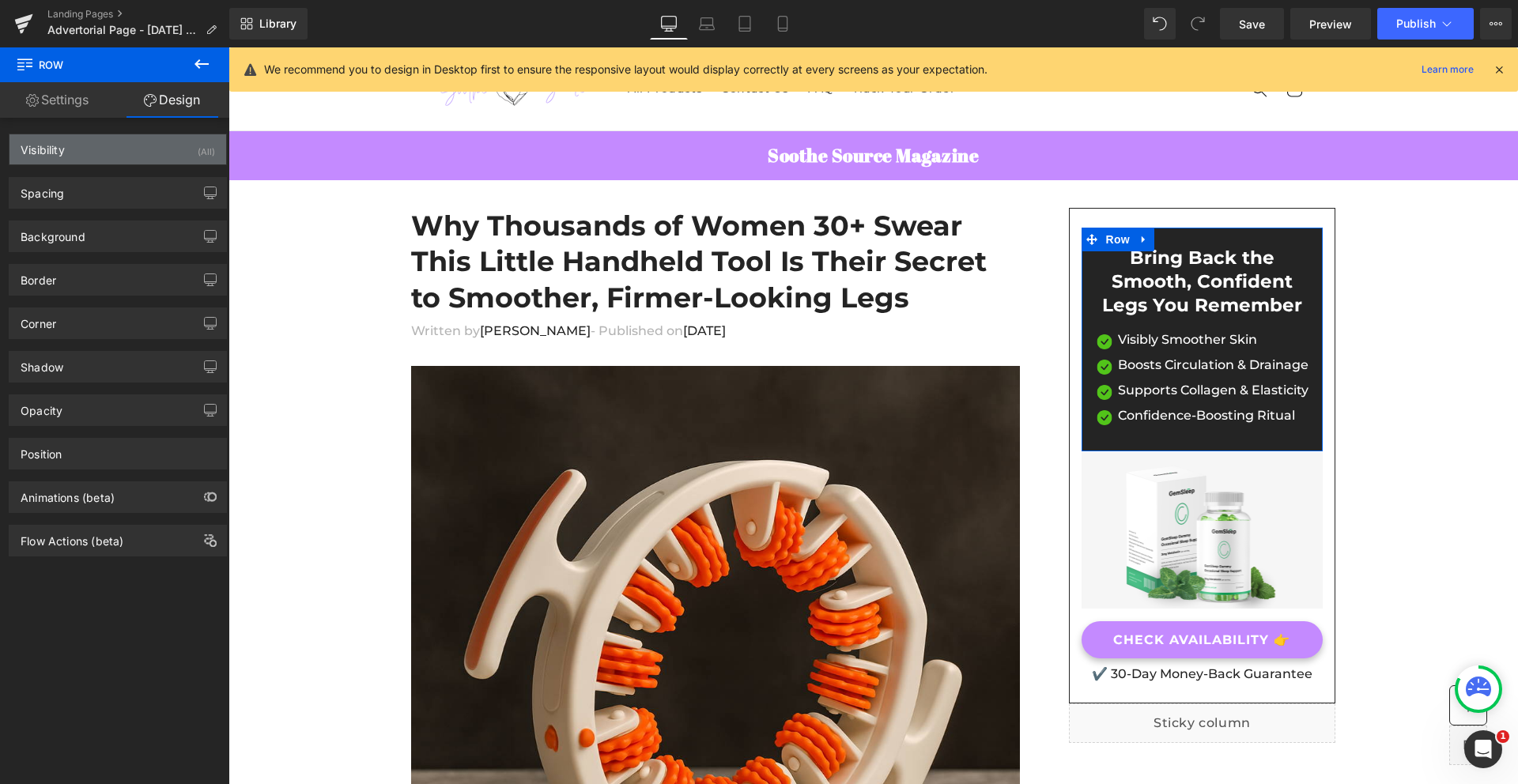
click at [64, 150] on div "Visibility" at bounding box center [43, 145] width 45 height 22
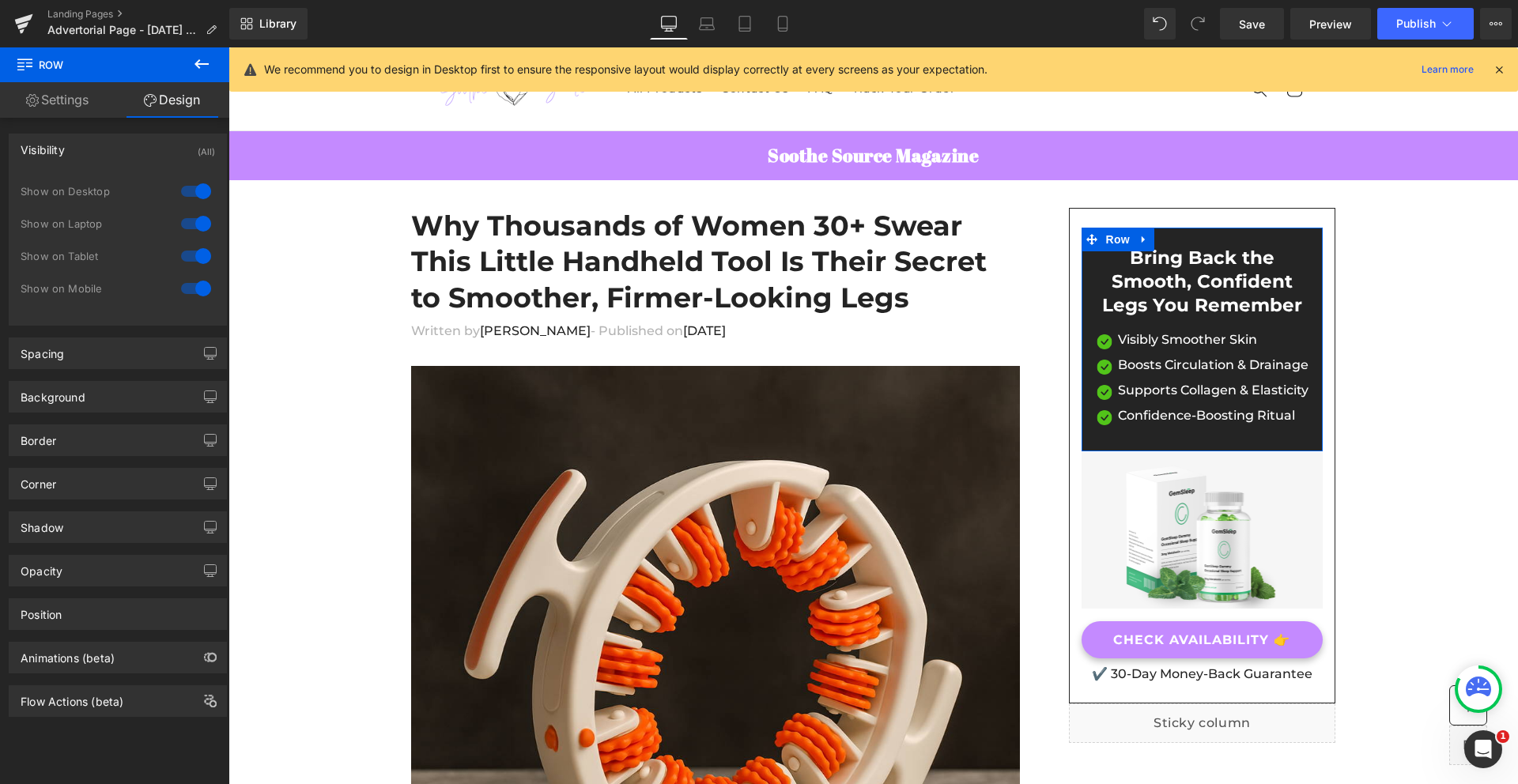
click at [64, 150] on div "Visibility" at bounding box center [43, 145] width 45 height 22
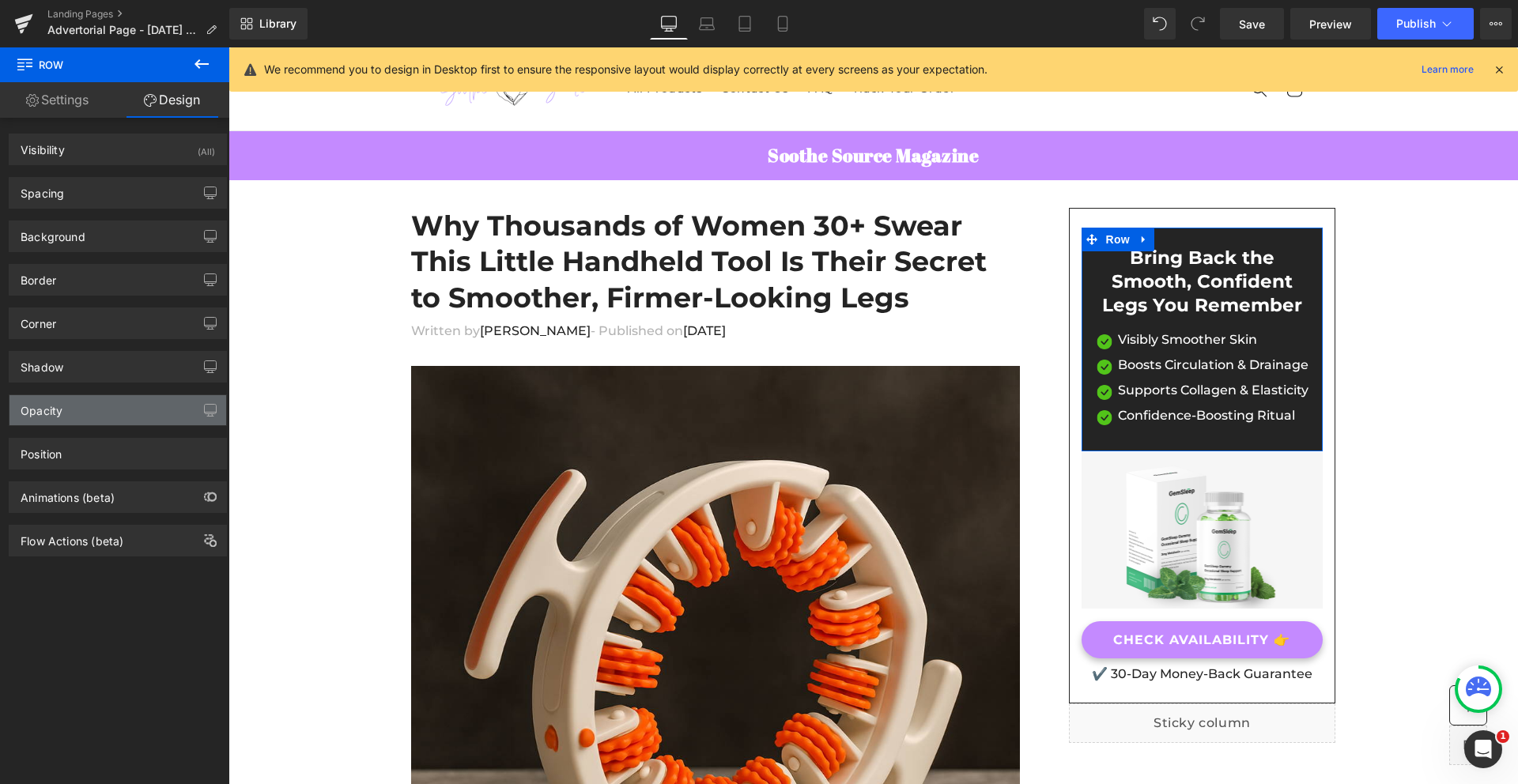
click at [62, 396] on div "Opacity" at bounding box center [41, 406] width 42 height 22
click at [61, 403] on div "Opacity" at bounding box center [41, 406] width 42 height 22
click at [60, 412] on div "Opacity" at bounding box center [41, 406] width 42 height 22
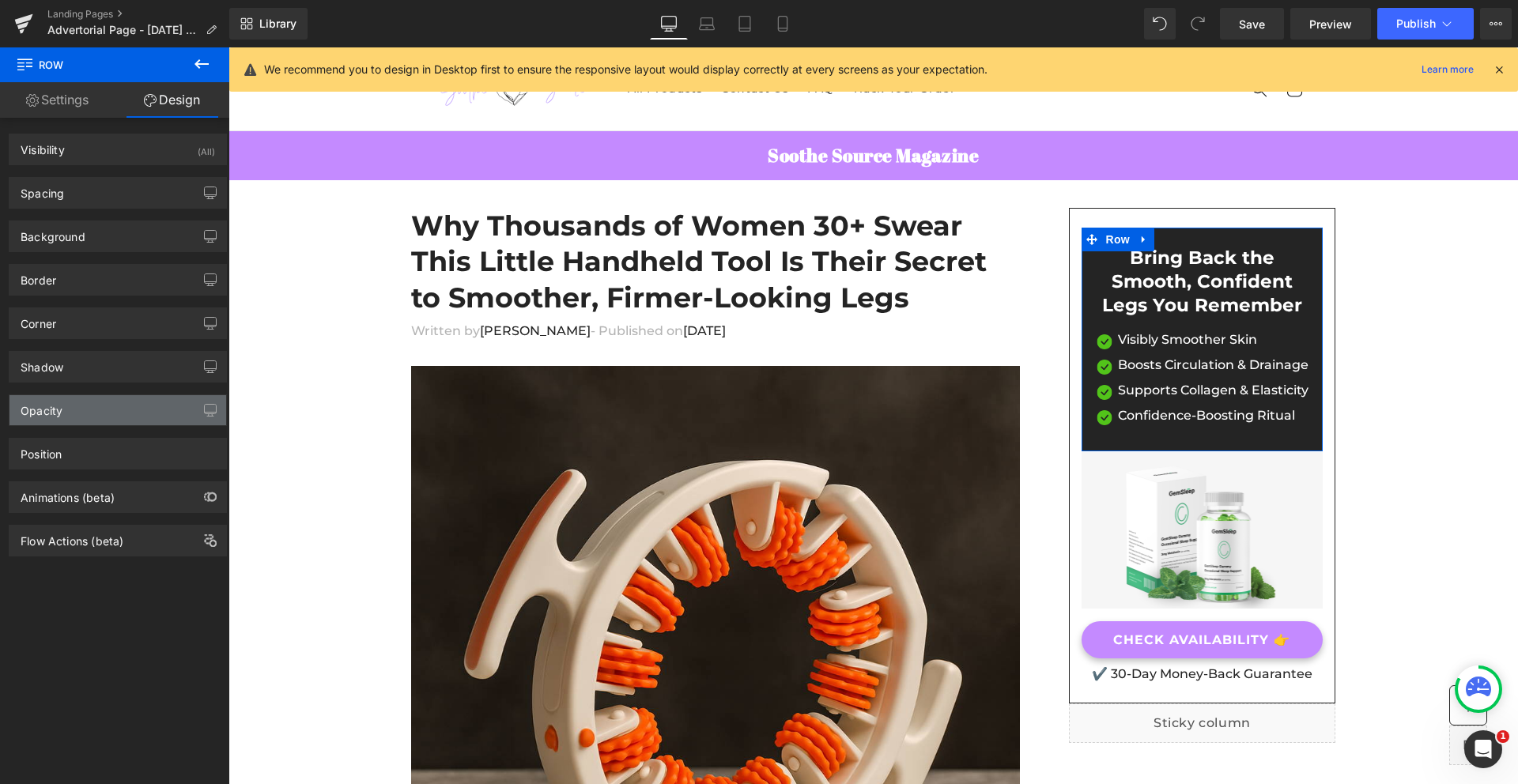
click at [60, 412] on div "Opacity" at bounding box center [41, 406] width 42 height 22
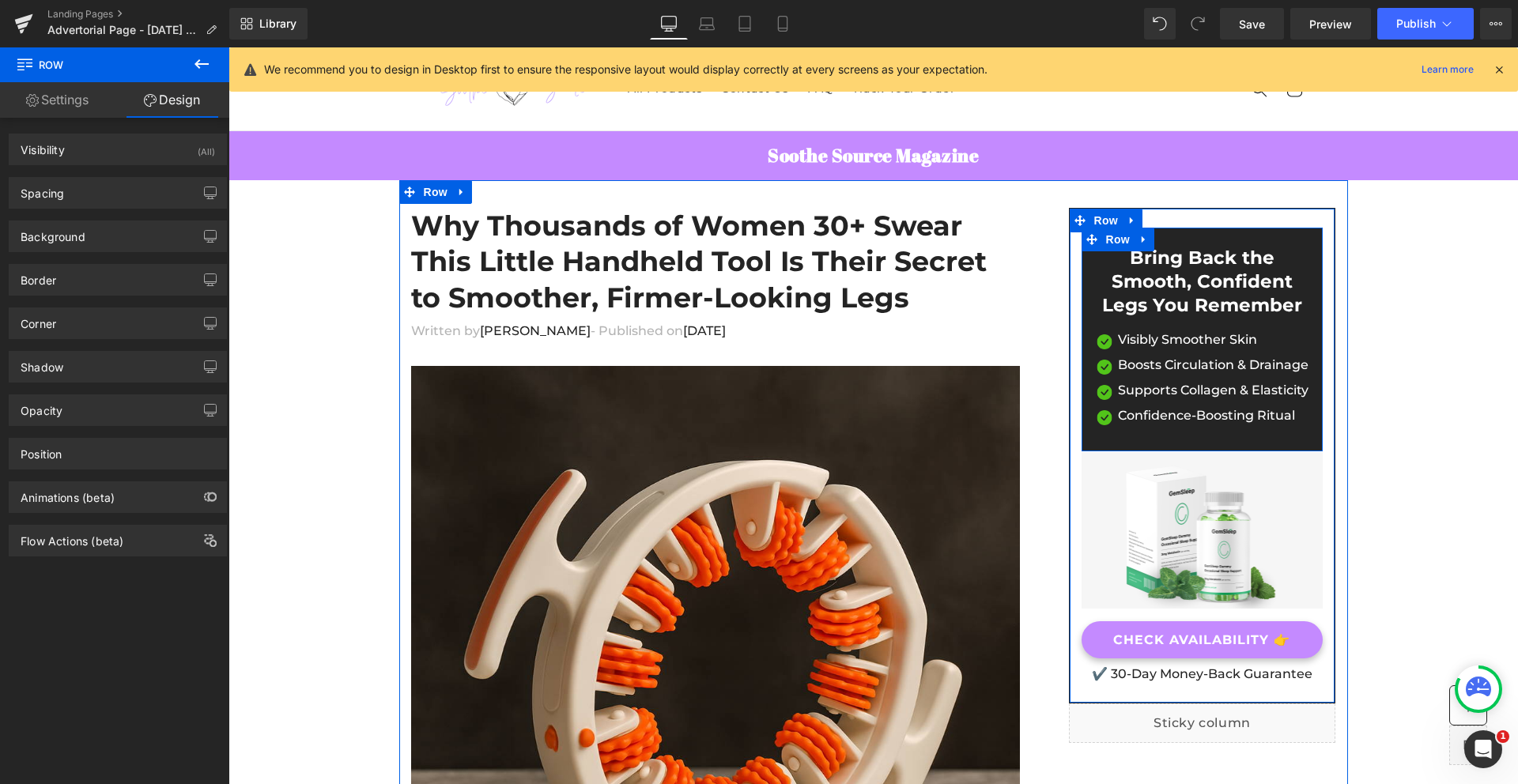
click at [1081, 430] on div "Bring Back the Smooth, Confident Legs You Remember Heading Image Visibly Smooth…" at bounding box center [1202, 345] width 242 height 197
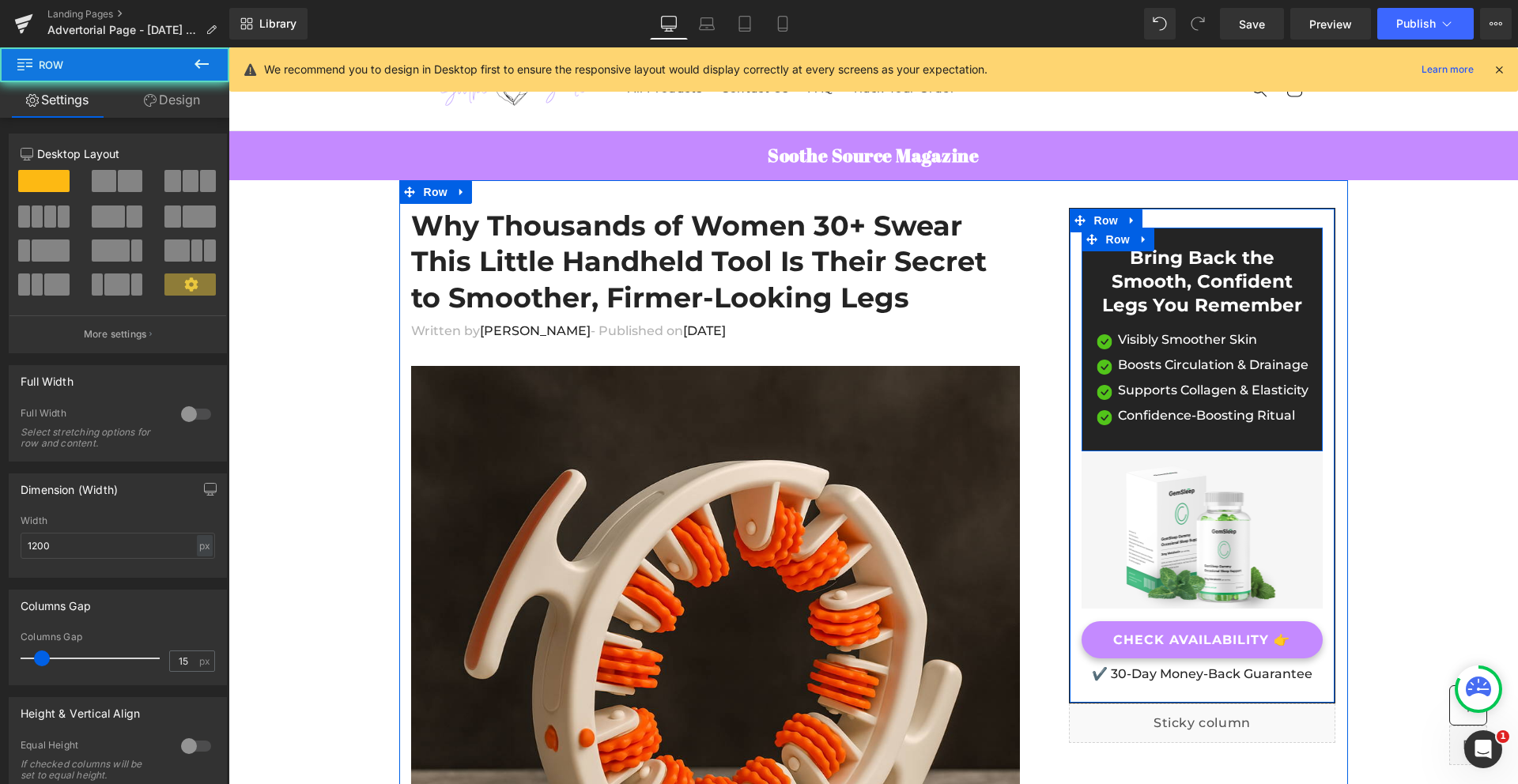
click at [1081, 430] on div "Bring Back the Smooth, Confident Legs You Remember Heading Image Visibly Smooth…" at bounding box center [1202, 345] width 242 height 197
click at [1119, 240] on span "Row" at bounding box center [1117, 240] width 31 height 24
click at [1141, 240] on icon at bounding box center [1143, 240] width 4 height 7
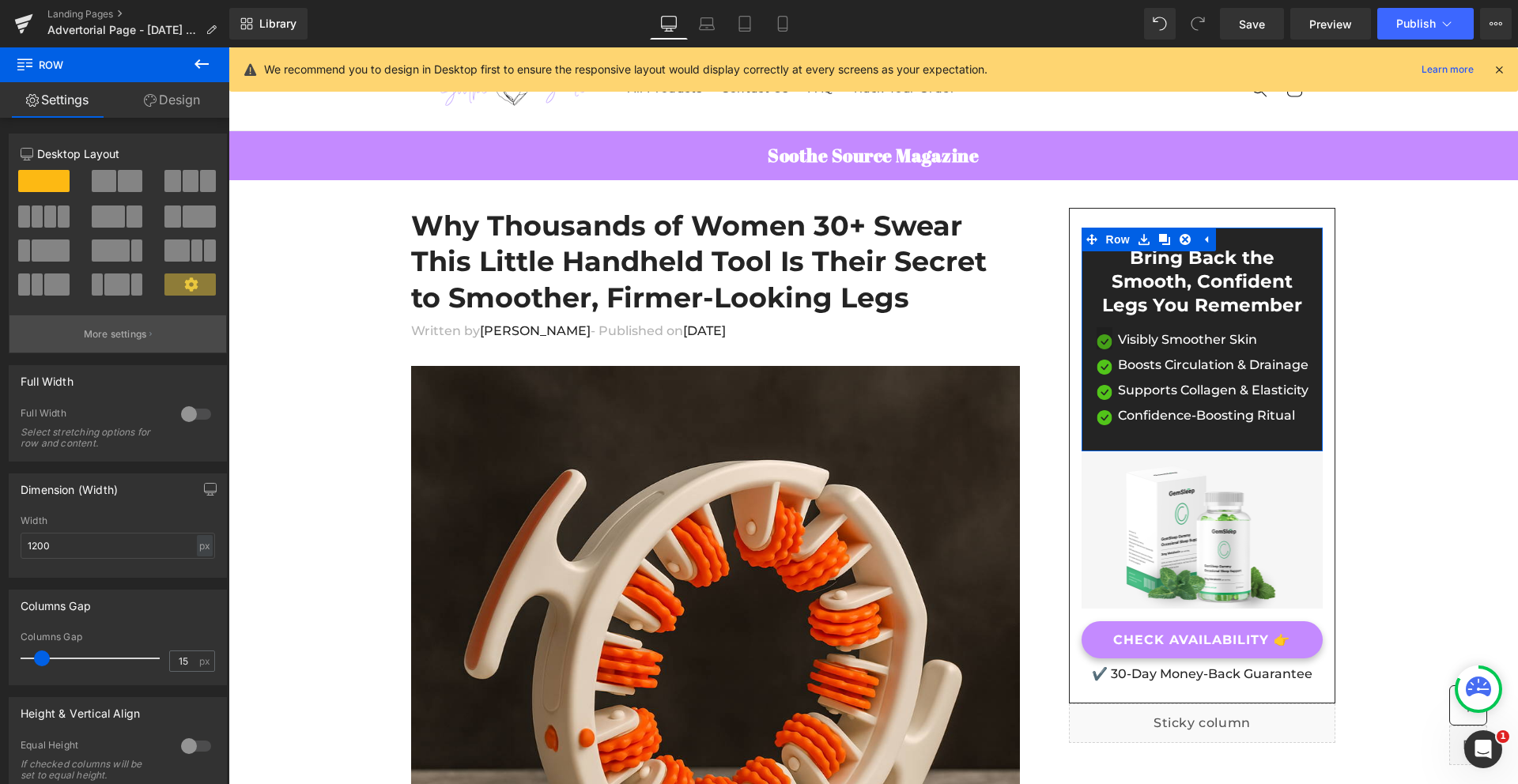
click at [85, 334] on p "More settings" at bounding box center [115, 334] width 63 height 14
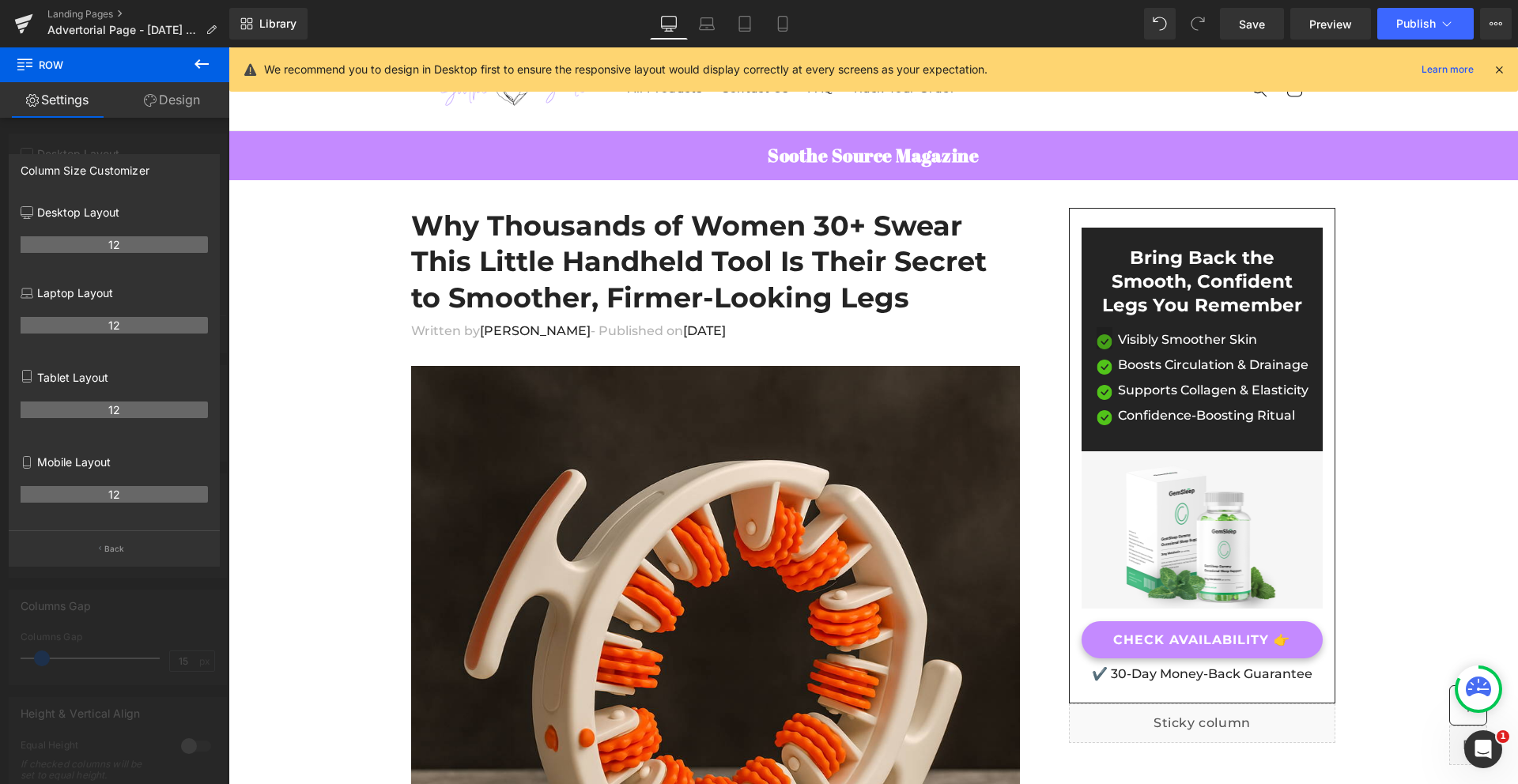
click at [205, 70] on icon at bounding box center [201, 63] width 19 height 19
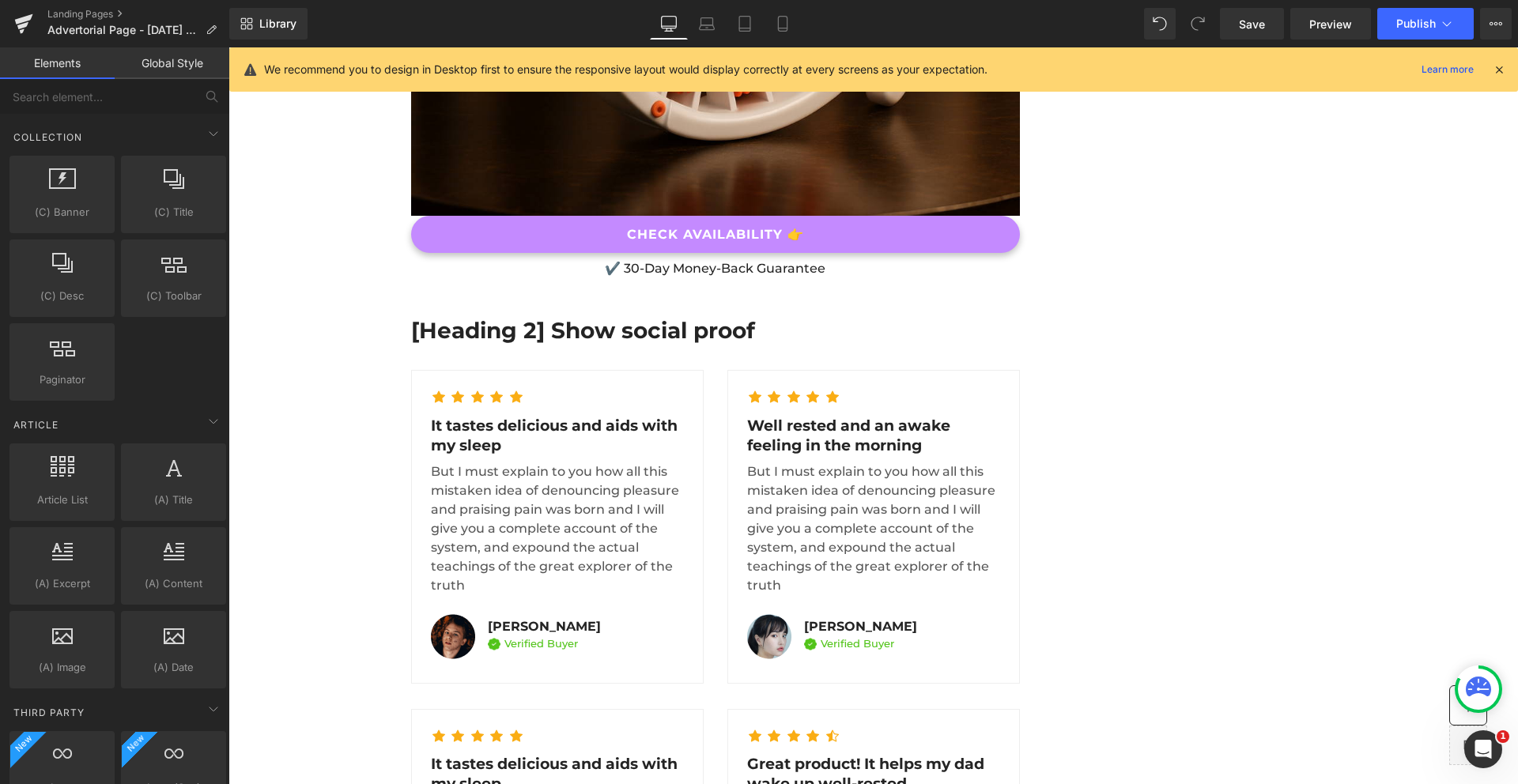
scroll to position [2816, 0]
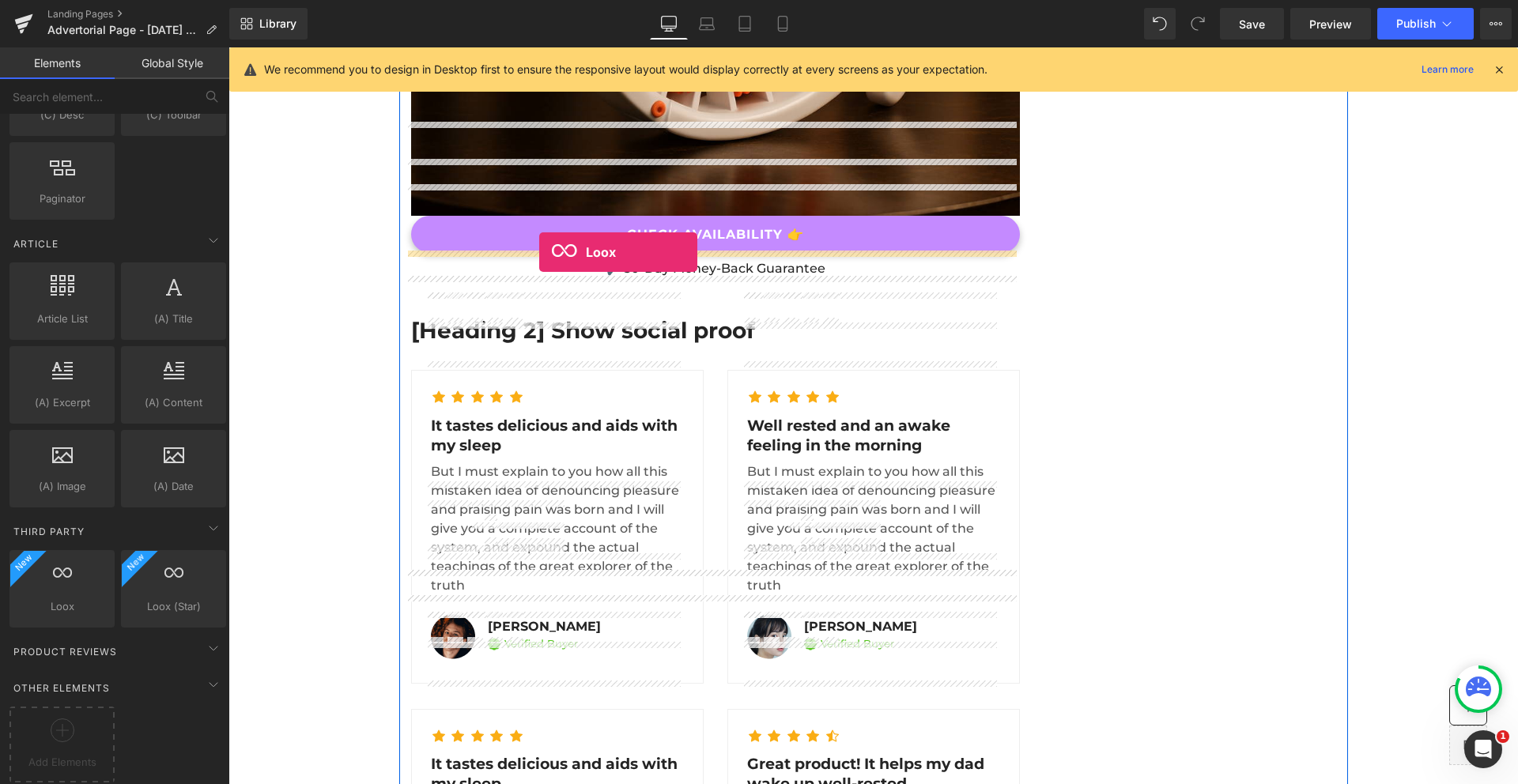
drag, startPoint x: 299, startPoint y: 630, endPoint x: 539, endPoint y: 252, distance: 447.8
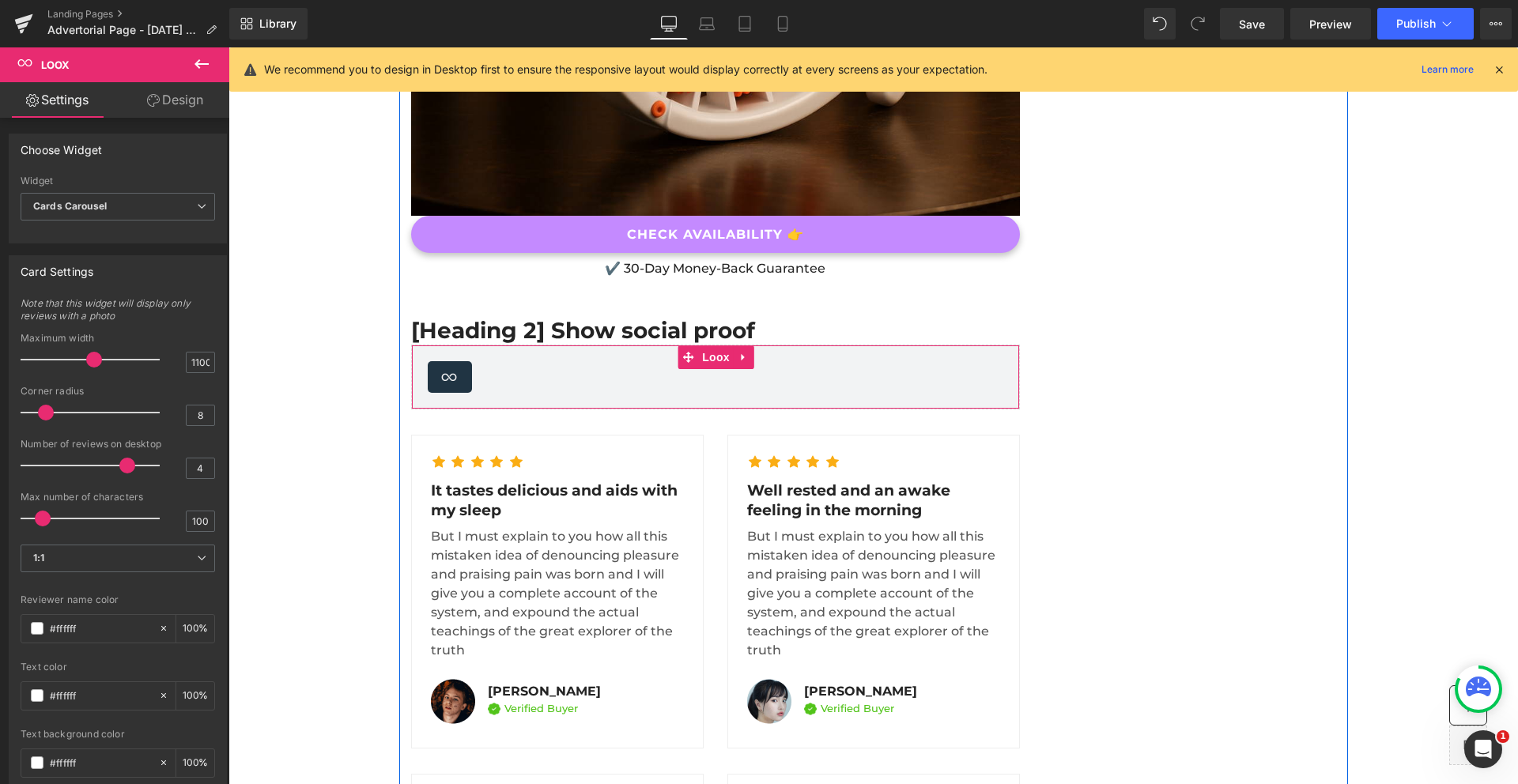
click at [452, 368] on icon at bounding box center [449, 377] width 19 height 19
click at [450, 368] on icon at bounding box center [449, 377] width 19 height 19
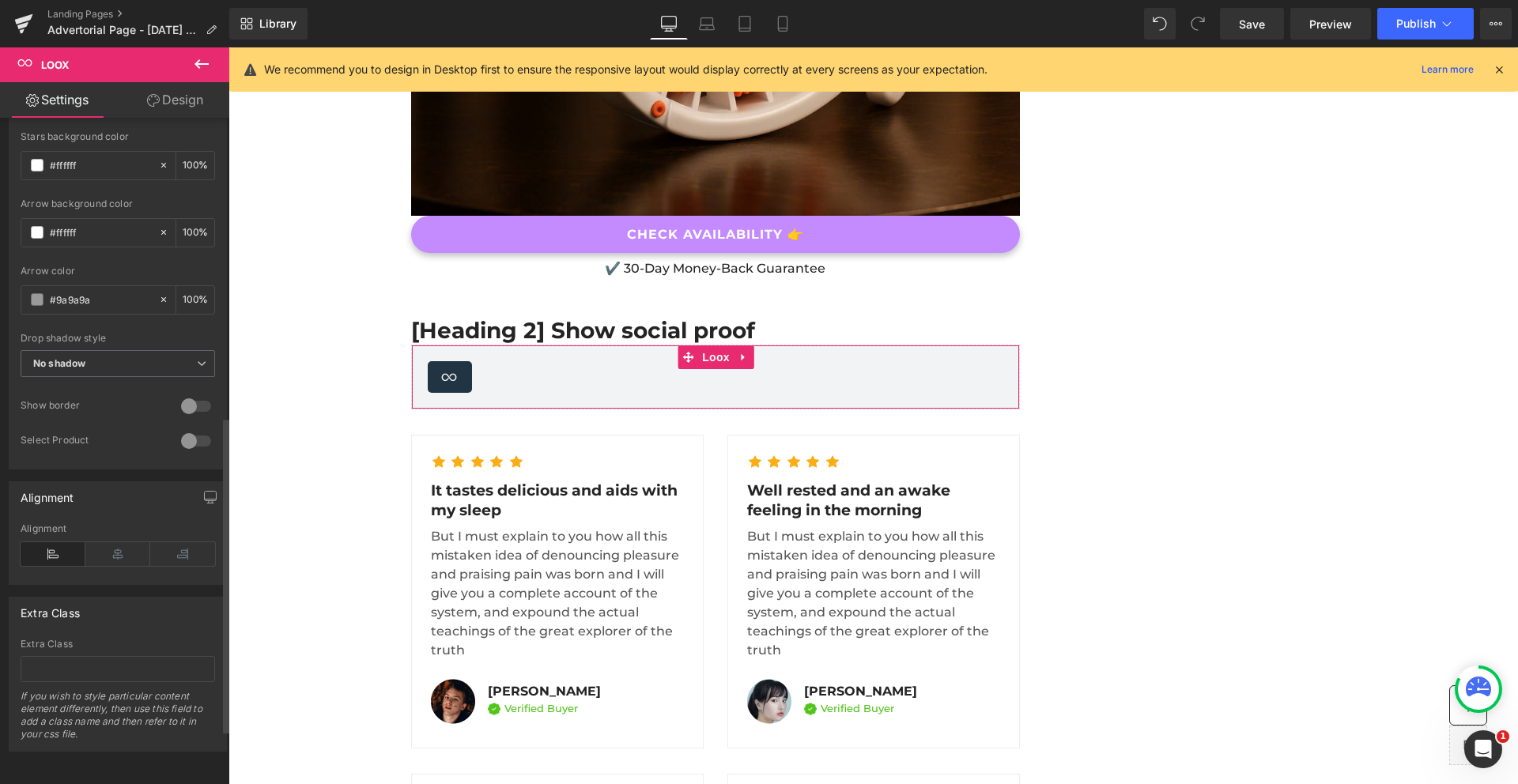
scroll to position [0, 0]
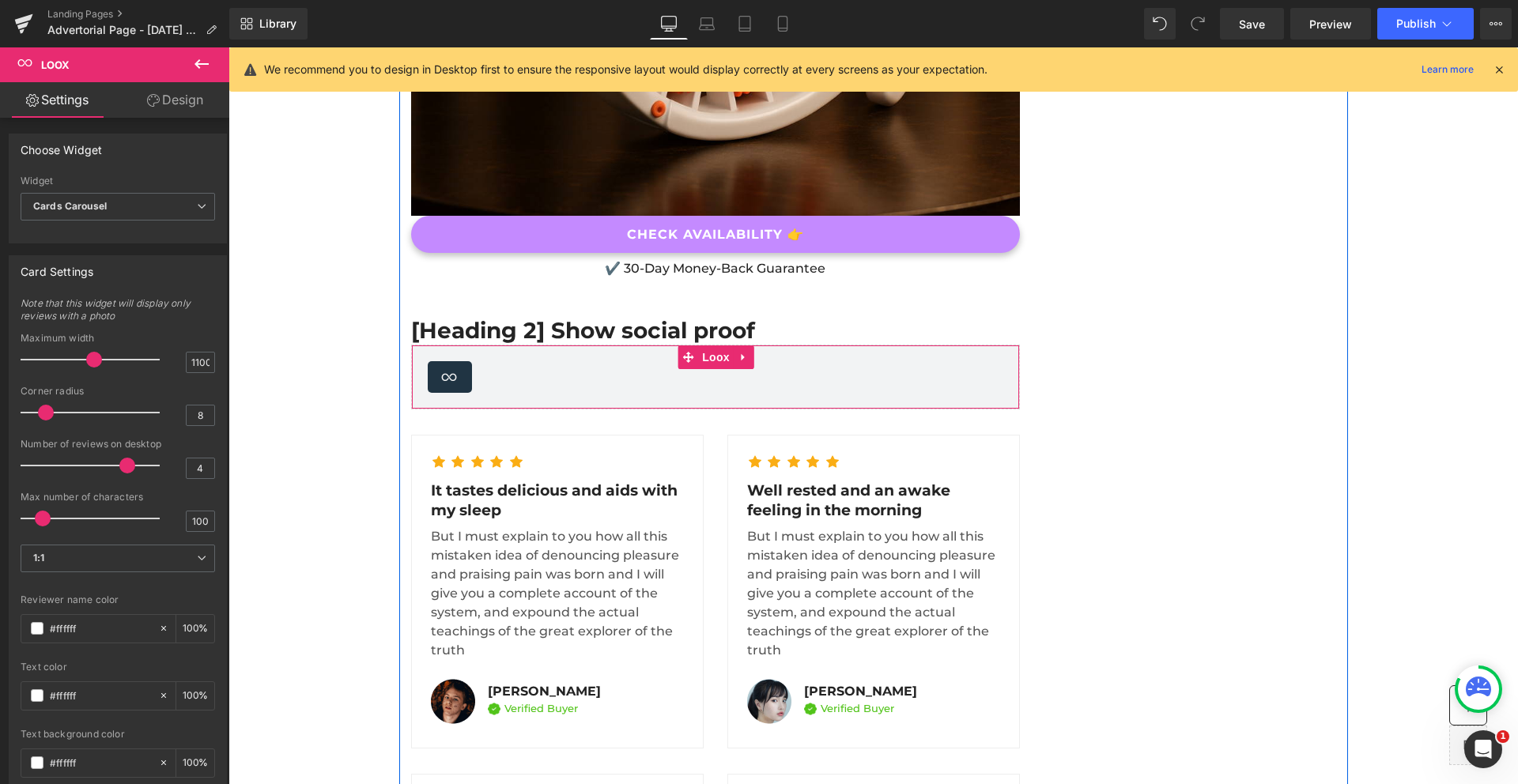
click at [449, 368] on icon at bounding box center [449, 377] width 19 height 19
click at [713, 346] on span "Loox" at bounding box center [716, 357] width 36 height 24
click at [741, 354] on icon at bounding box center [743, 358] width 4 height 7
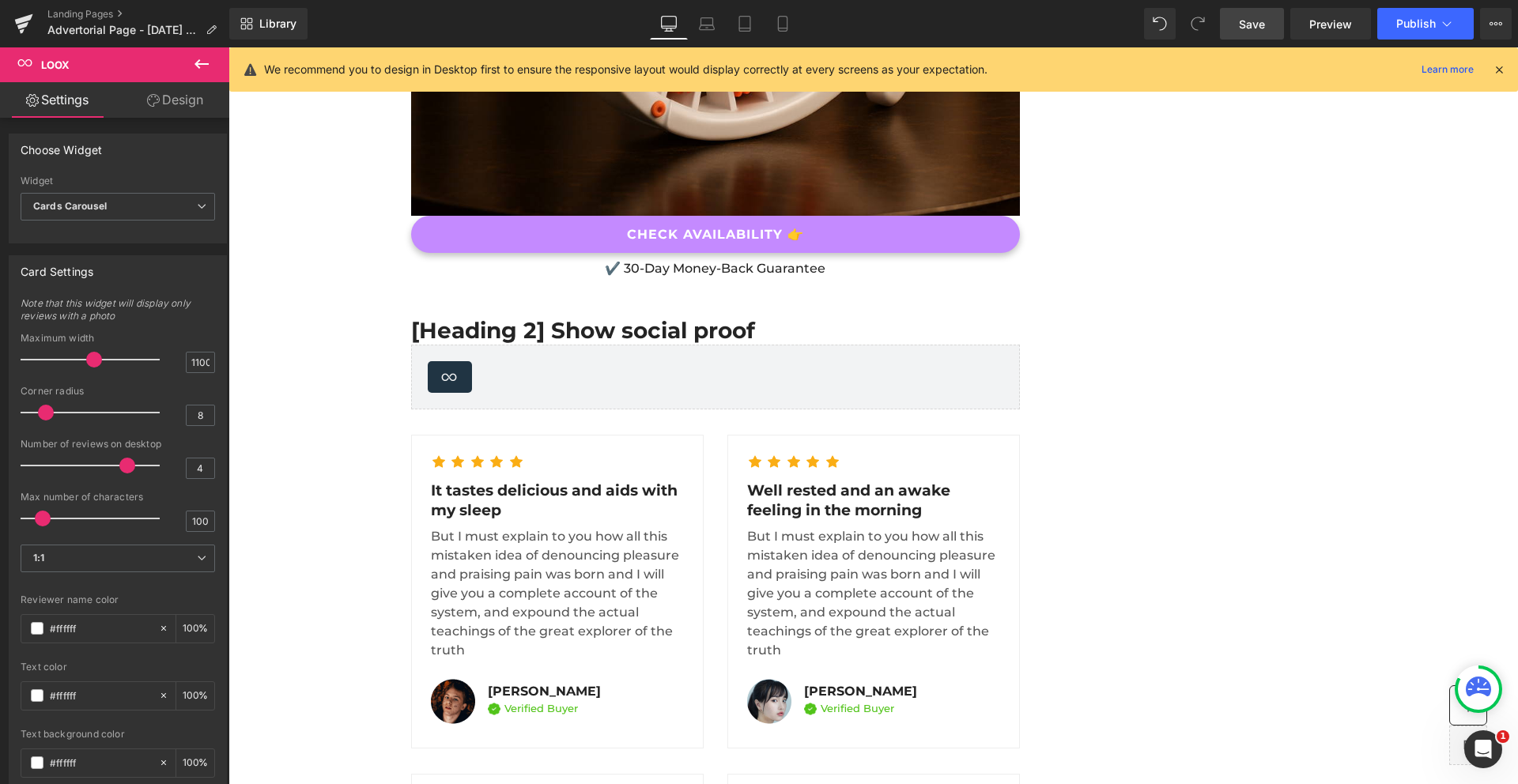
click at [1270, 22] on link "Save" at bounding box center [1252, 23] width 64 height 31
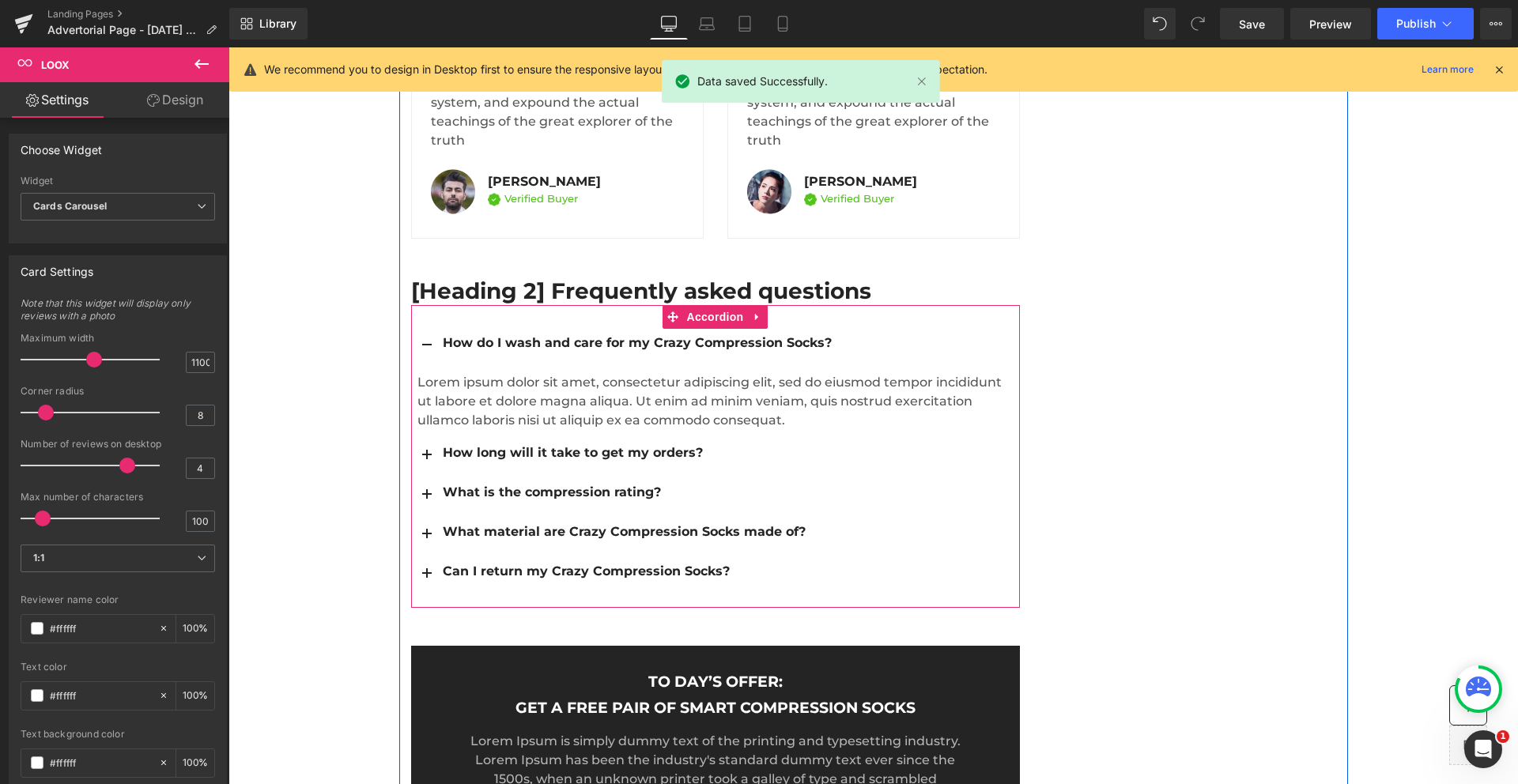
scroll to position [8056, 0]
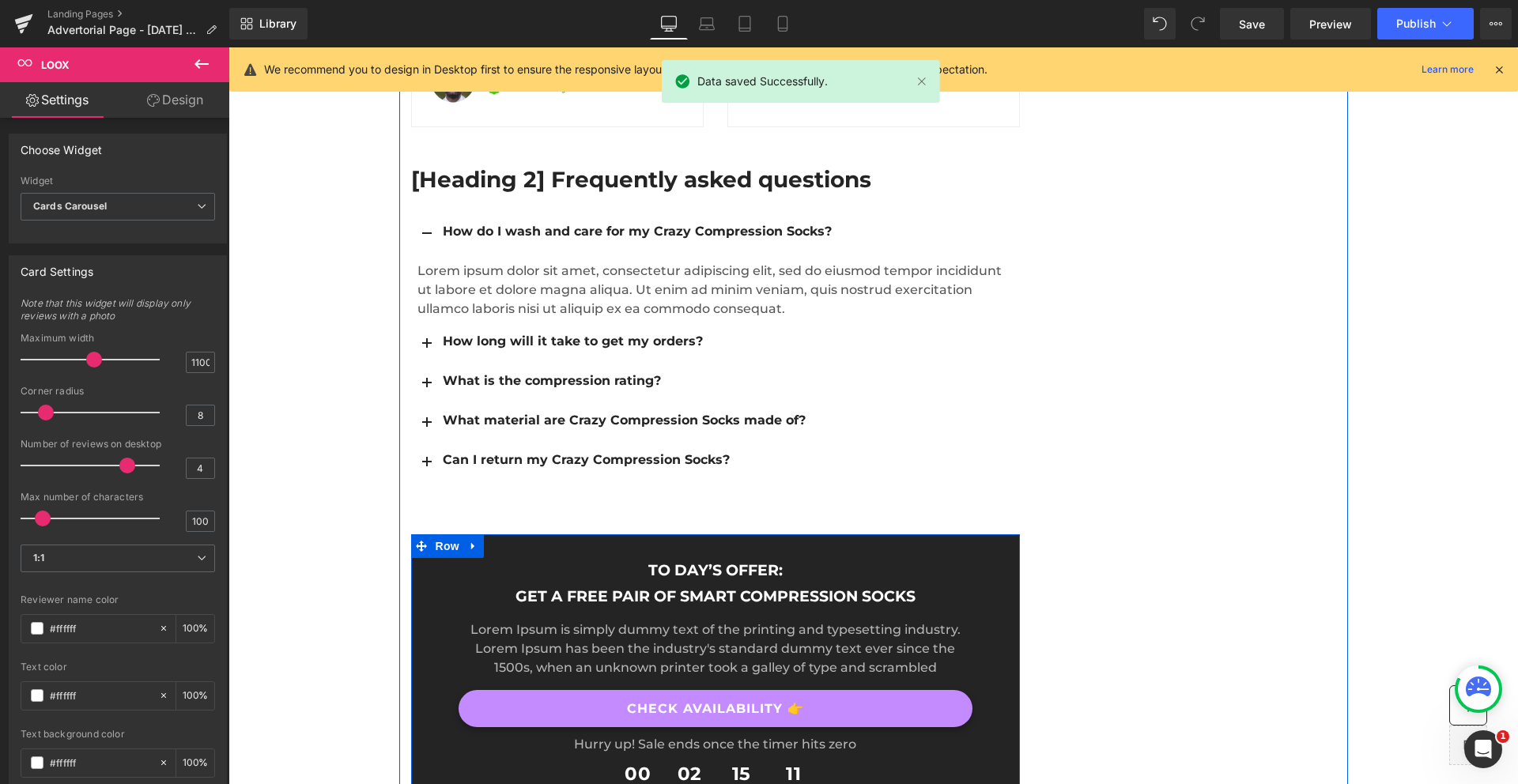
click at [972, 560] on div "To day’s offer: Heading Get a free pair of smart compression socks Heading Lore…" at bounding box center [715, 684] width 538 height 248
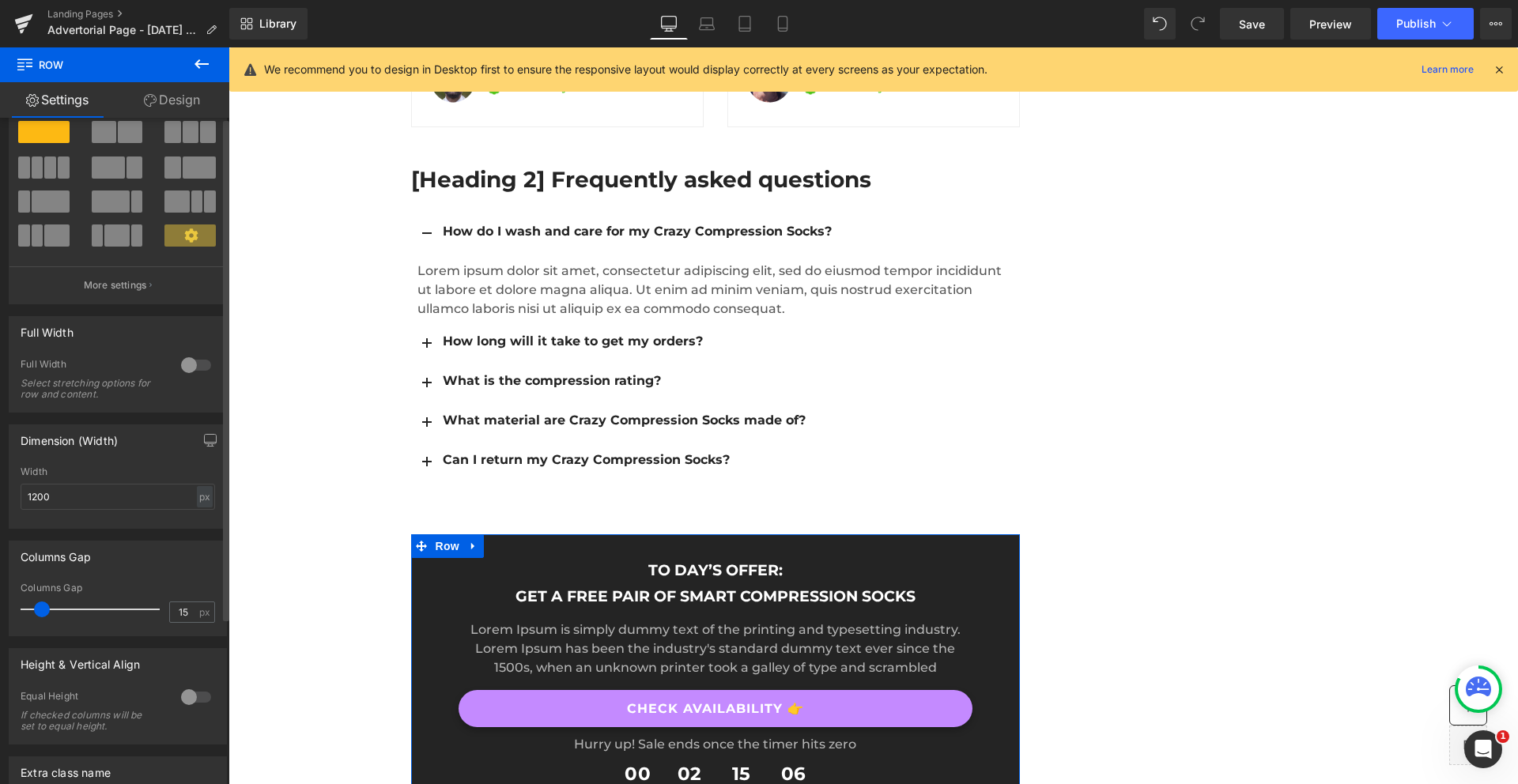
scroll to position [0, 0]
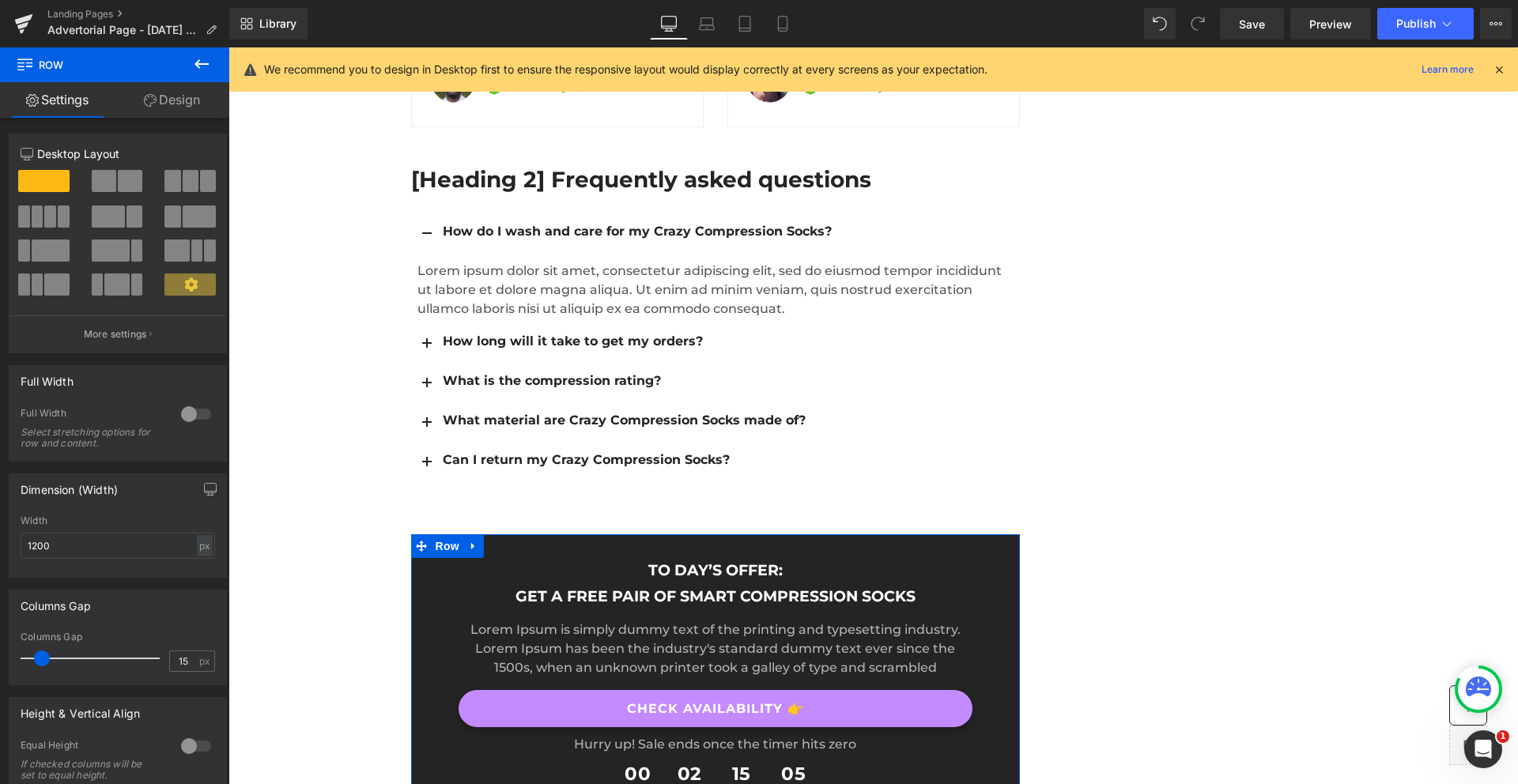
click at [171, 105] on link "Design" at bounding box center [171, 100] width 114 height 36
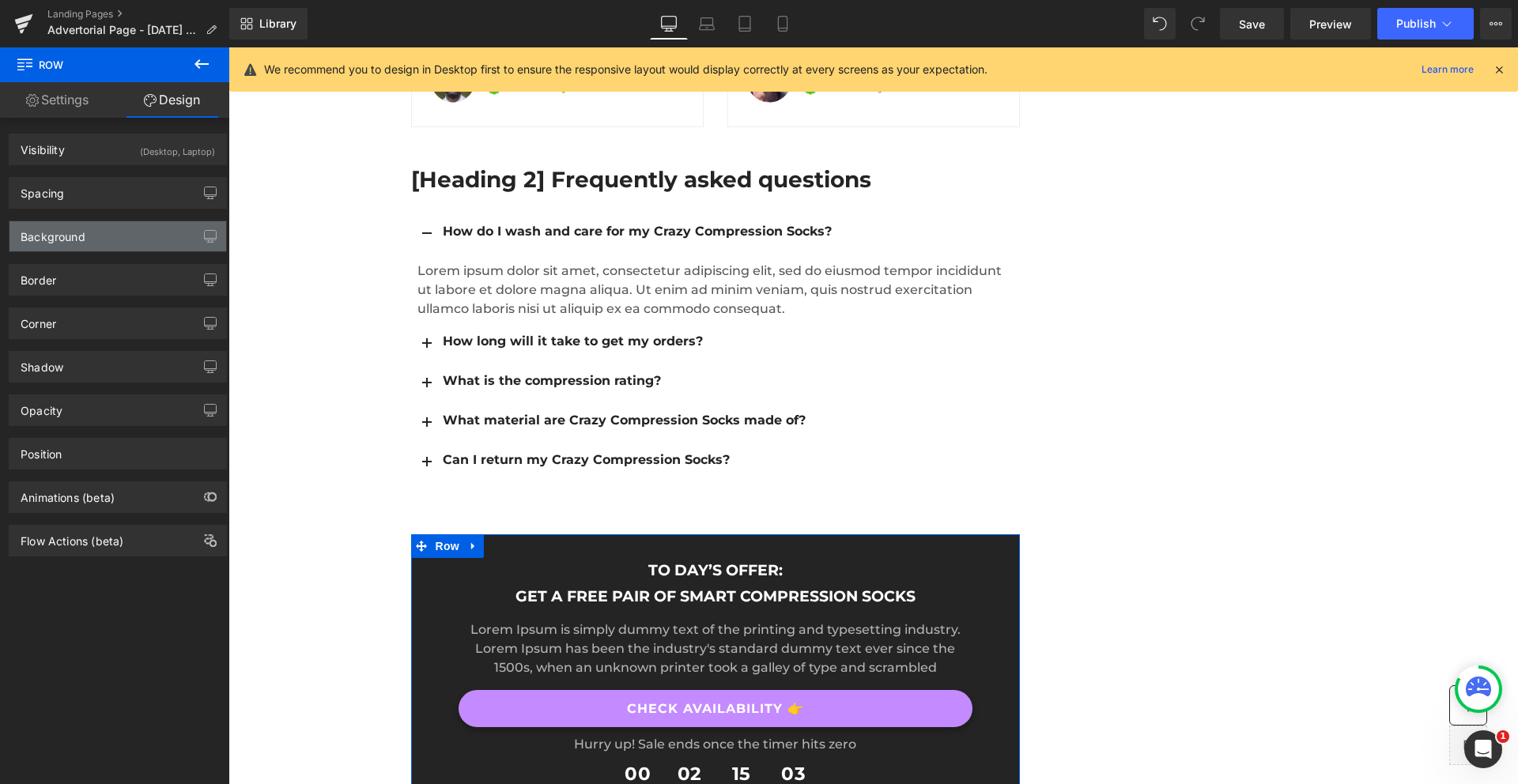
click at [86, 241] on div "Background" at bounding box center [118, 237] width 217 height 30
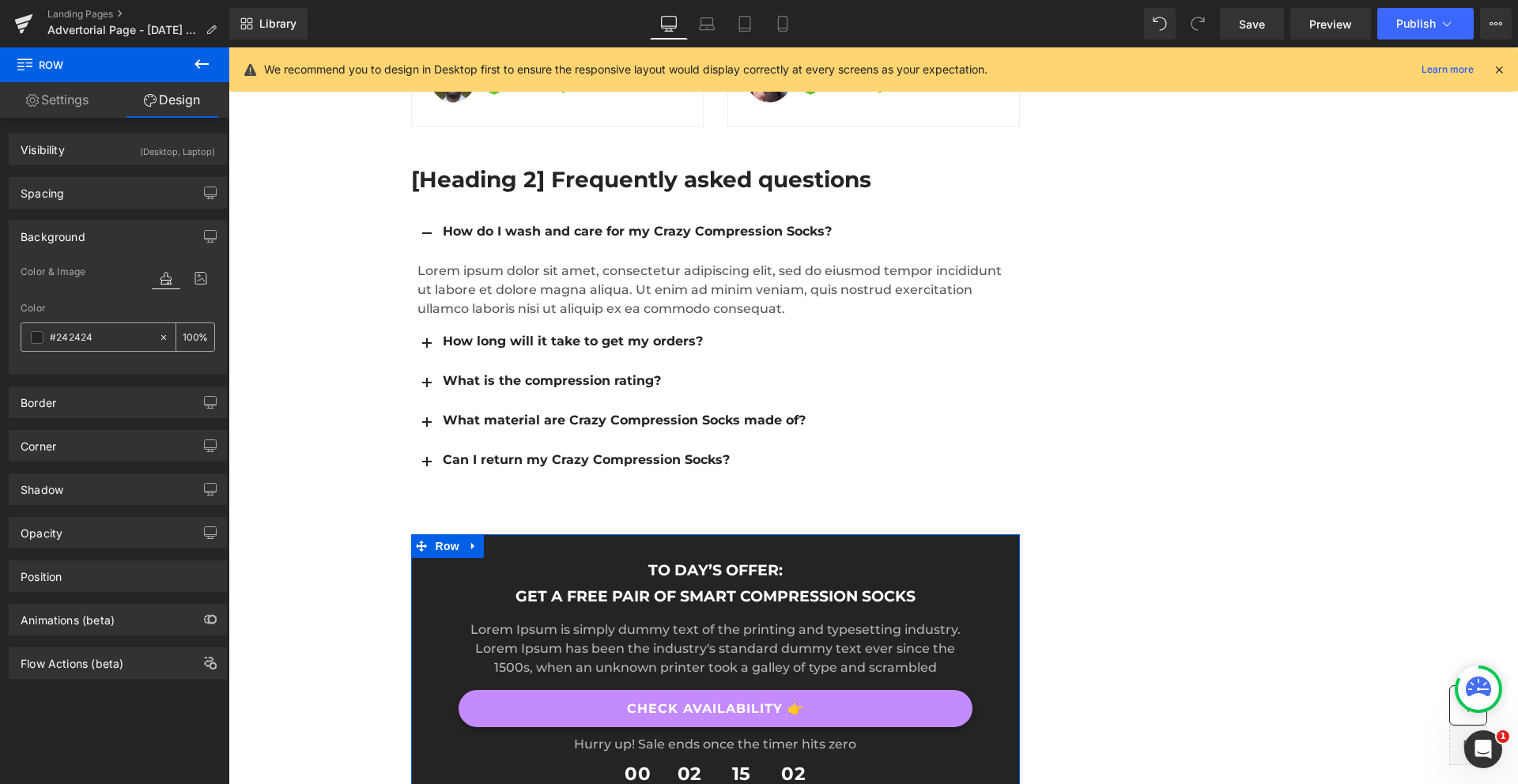
click at [71, 336] on input "text" at bounding box center [100, 337] width 101 height 17
click at [76, 336] on input "#242424" at bounding box center [100, 337] width 101 height 17
paste input "c48aff"
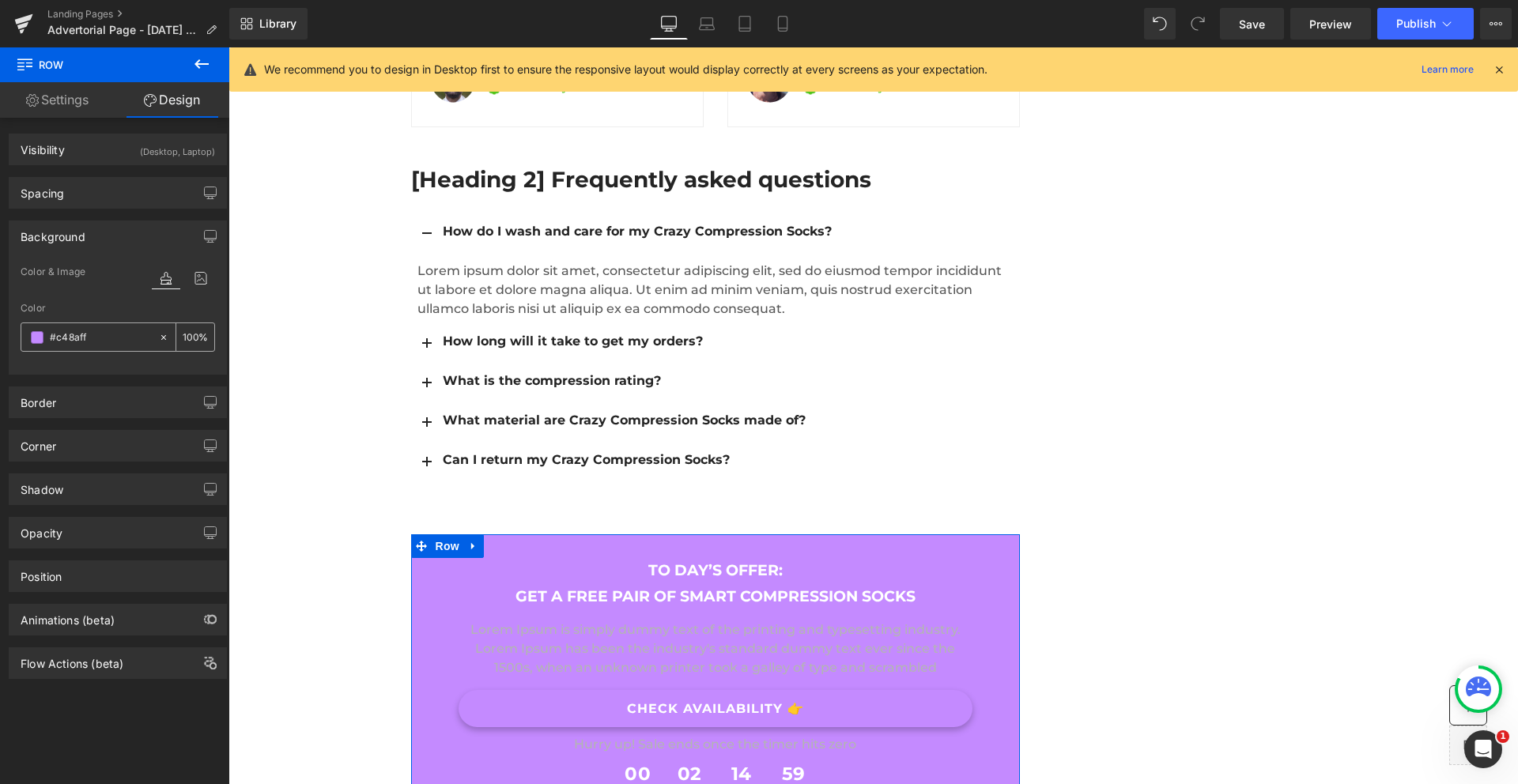
type input "#c48aff"
click at [182, 334] on input "number" at bounding box center [190, 336] width 16 height 17
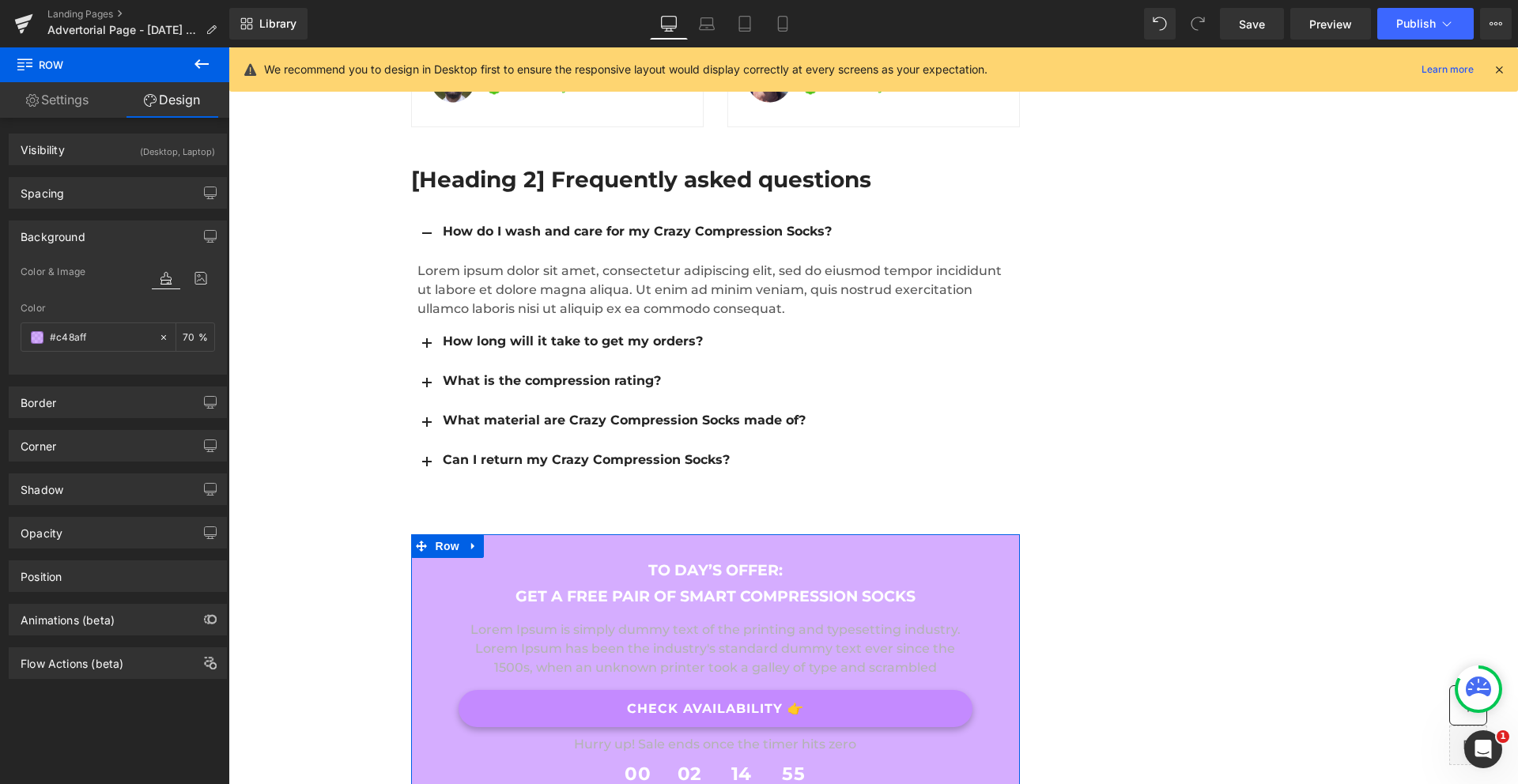
type input "7"
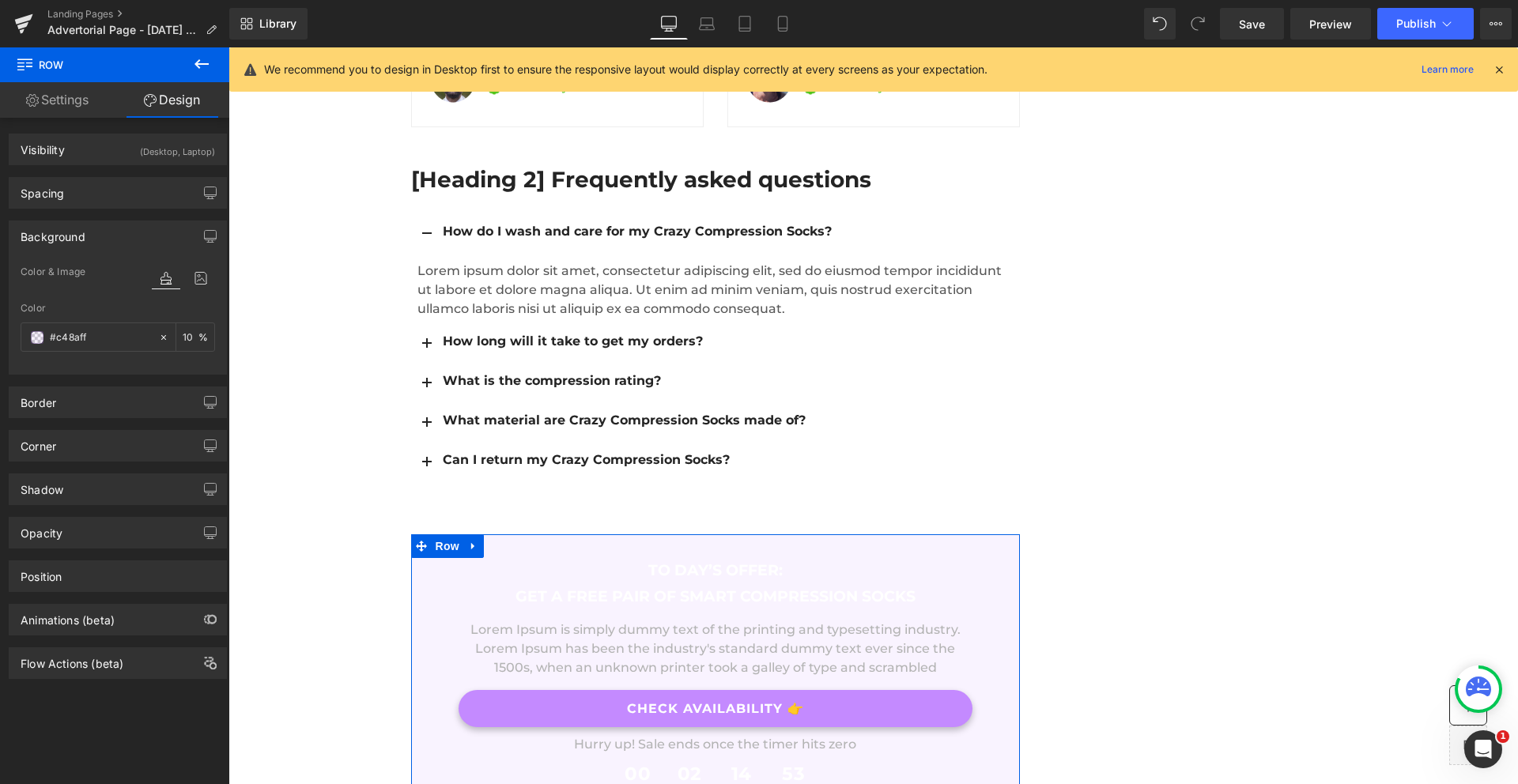
type input "1"
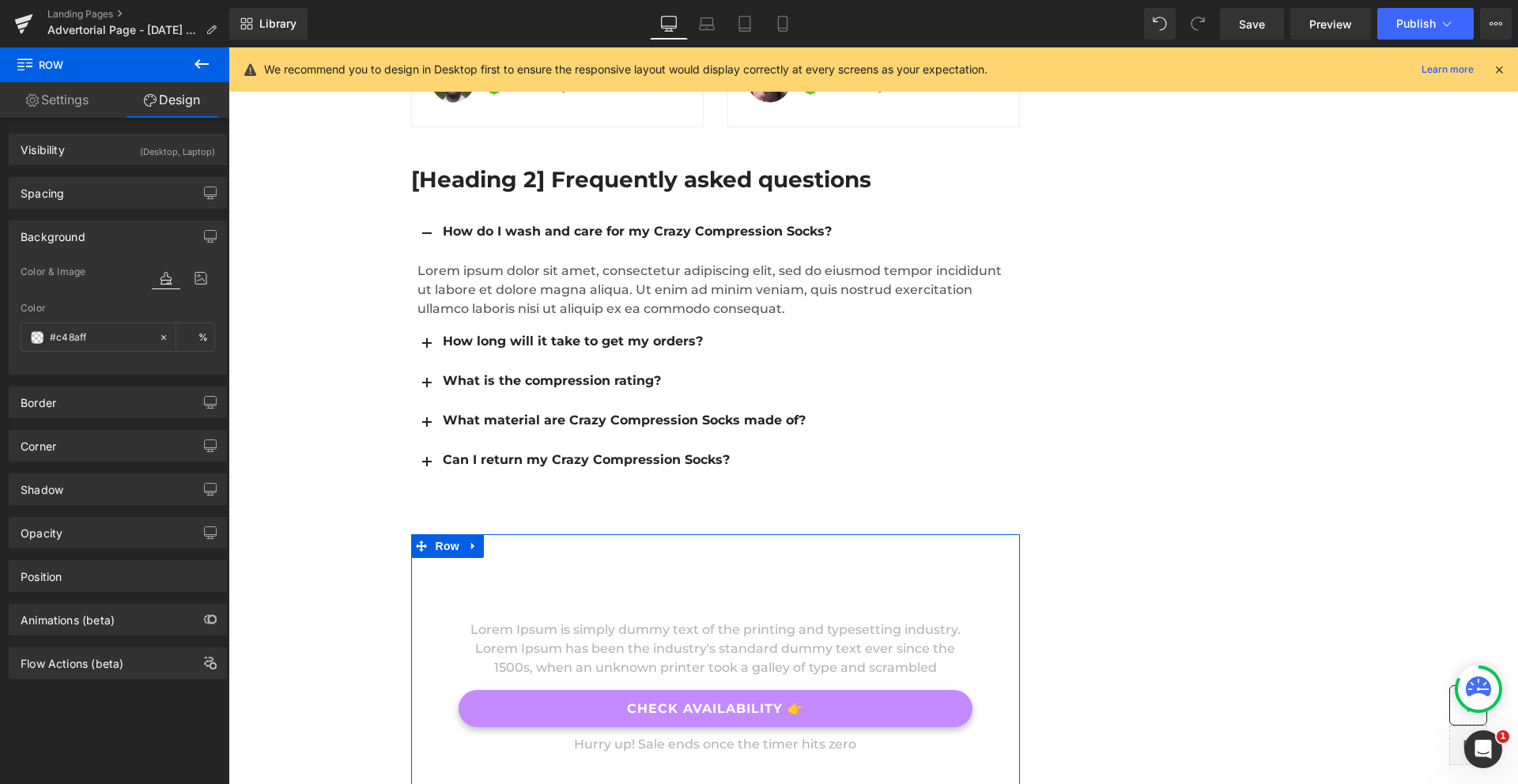
type input "9"
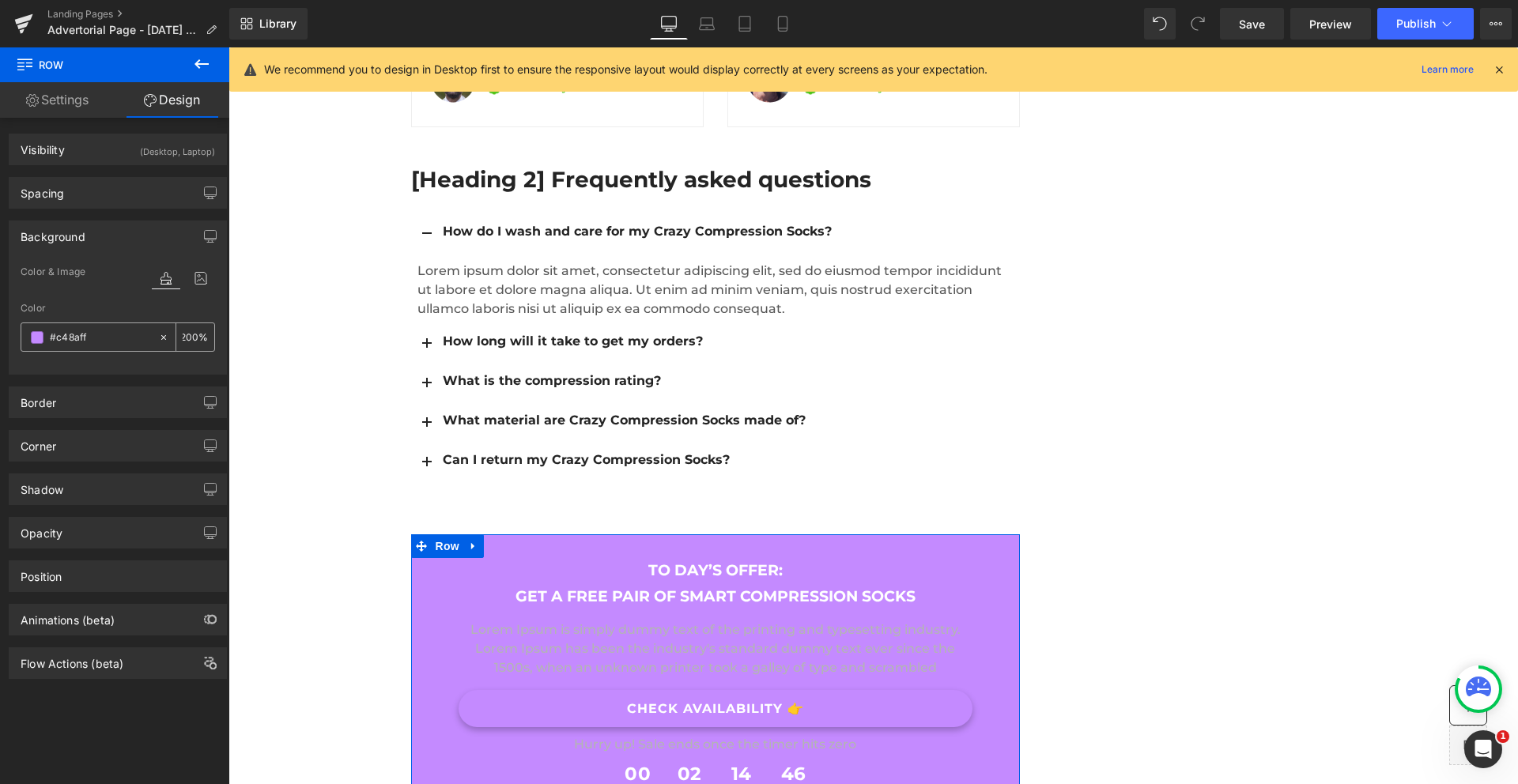
type input "200"
click at [70, 337] on input "#c48aff" at bounding box center [100, 337] width 101 height 17
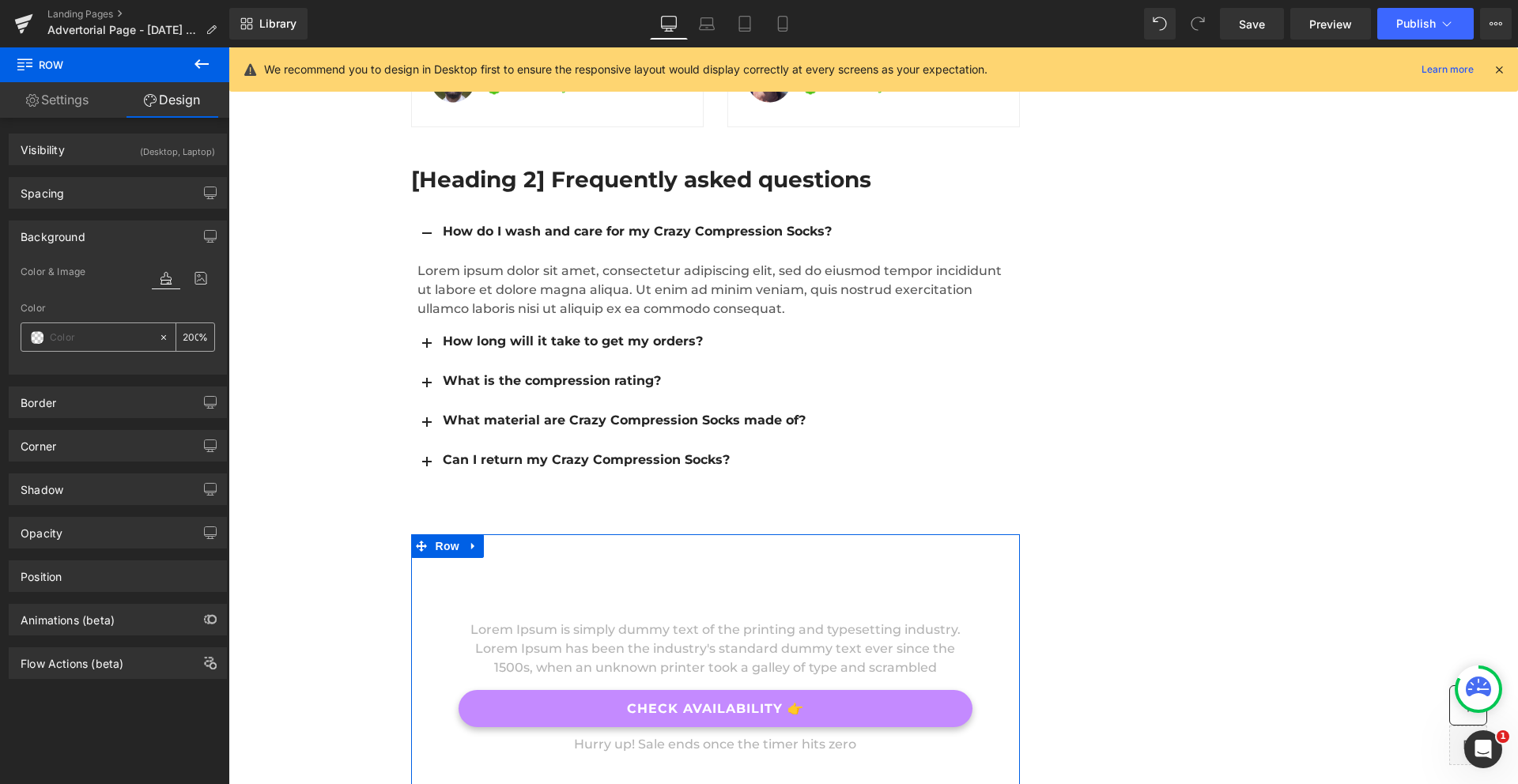
paste input "c48aff"
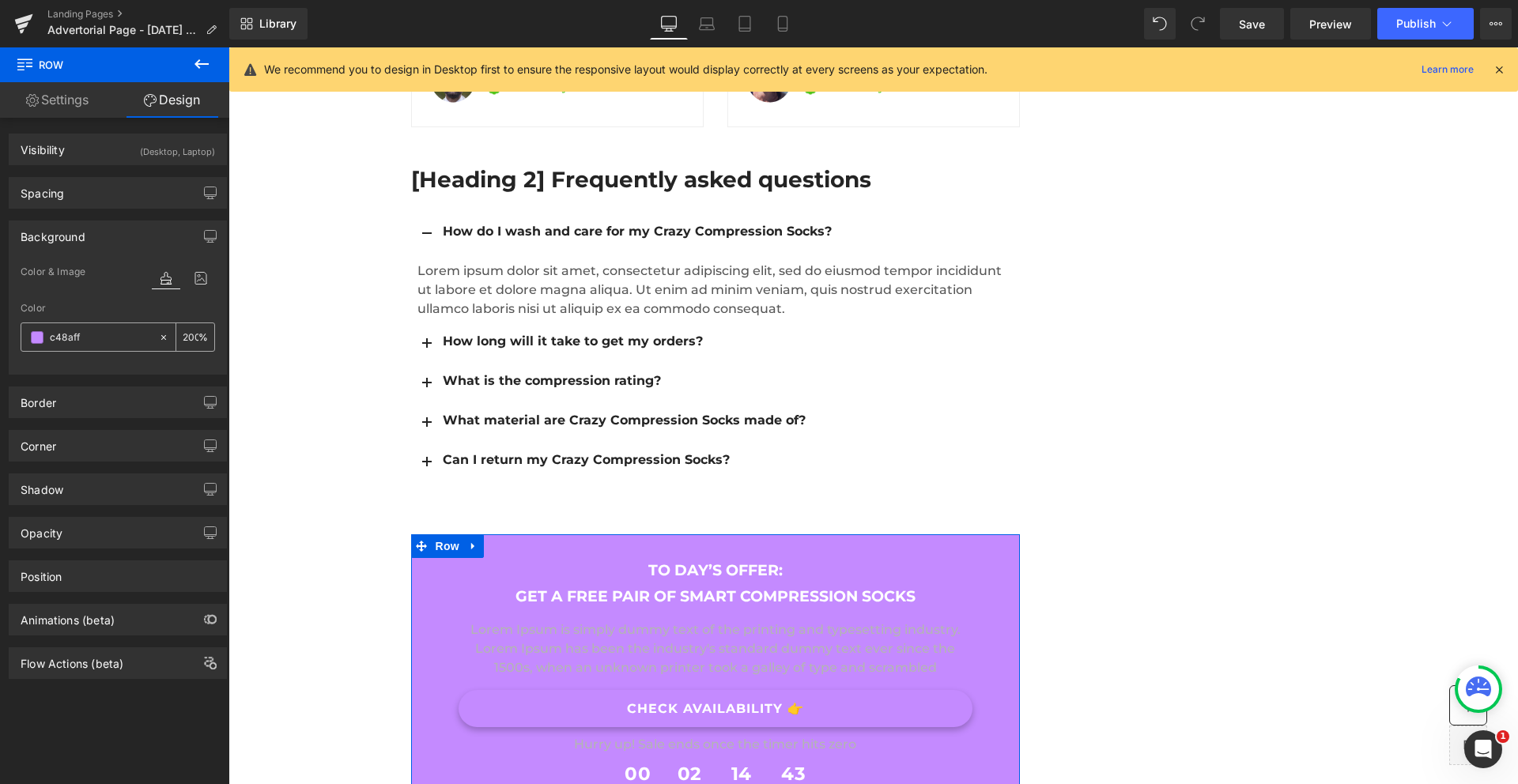
click at [85, 338] on input "c48aff" at bounding box center [100, 337] width 101 height 17
type input "c48aff"
click at [166, 369] on div at bounding box center [118, 365] width 195 height 11
click at [100, 339] on input "c48aff" at bounding box center [100, 337] width 101 height 17
click at [42, 339] on span at bounding box center [38, 338] width 13 height 13
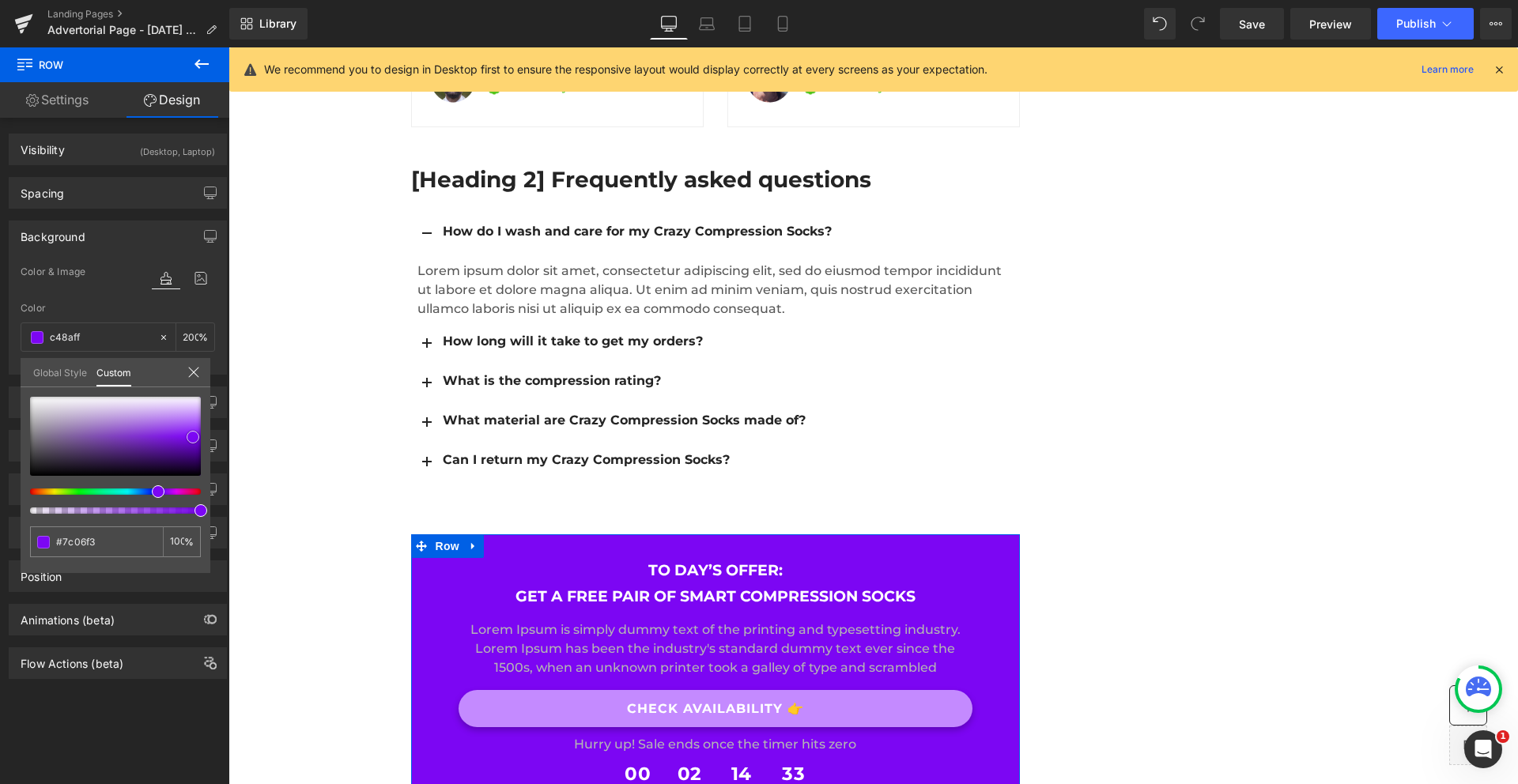
drag, startPoint x: 200, startPoint y: 410, endPoint x: 192, endPoint y: 432, distance: 23.4
click at [192, 432] on span at bounding box center [193, 437] width 13 height 13
click at [1249, 25] on span "Save" at bounding box center [1251, 24] width 26 height 17
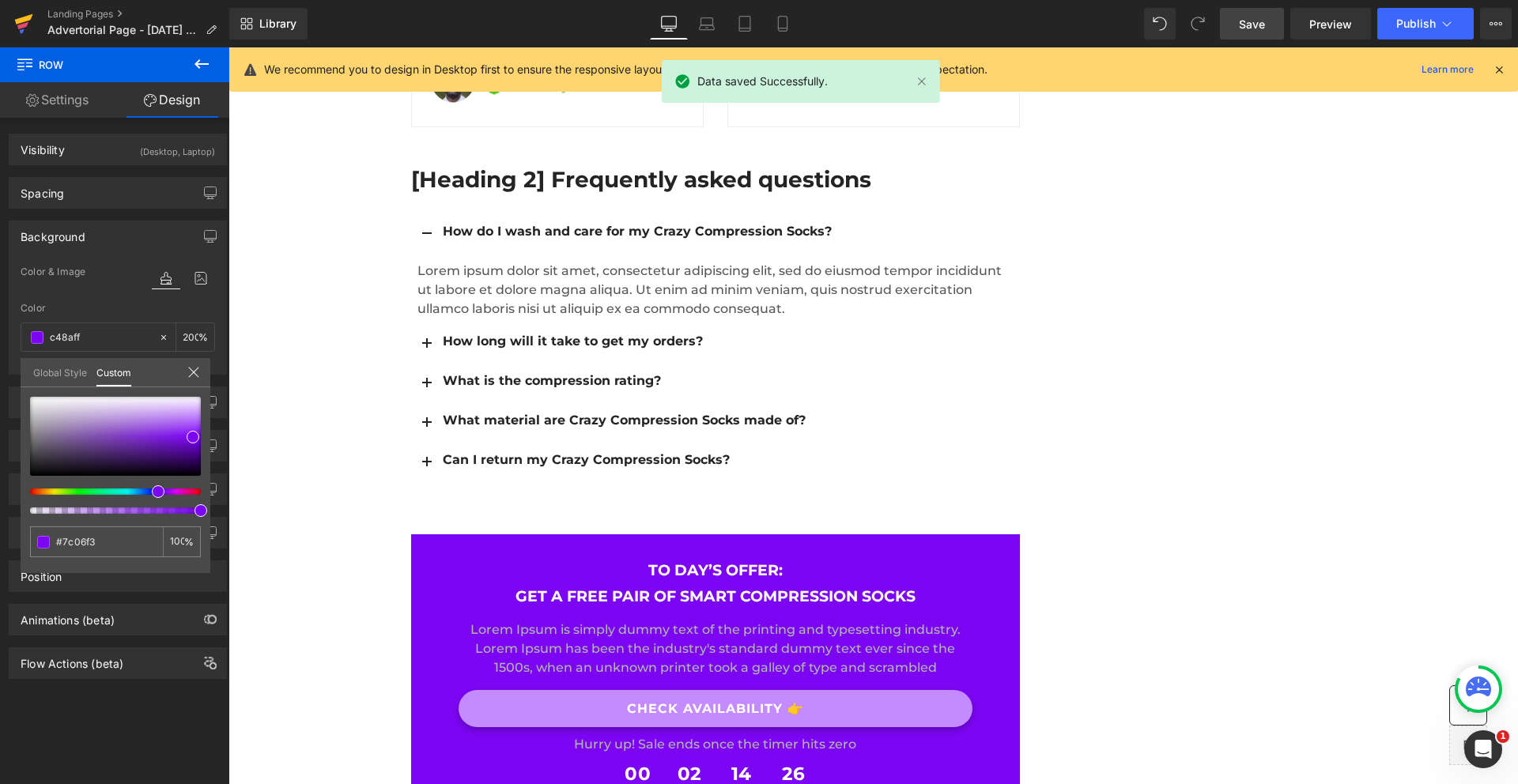
click at [23, 11] on icon at bounding box center [23, 23] width 19 height 39
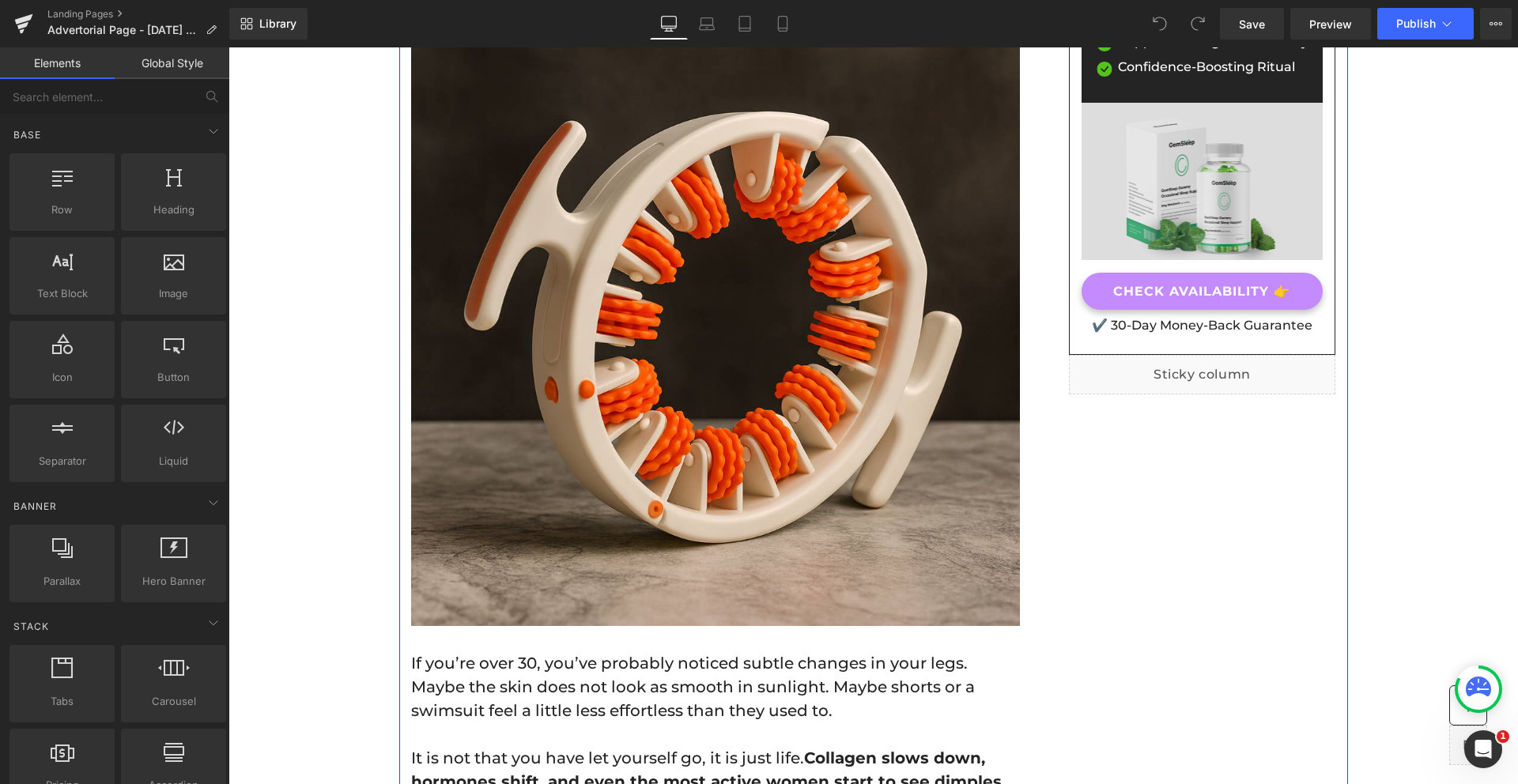
scroll to position [264, 0]
click at [1216, 194] on div "Image" at bounding box center [1202, 188] width 242 height 170
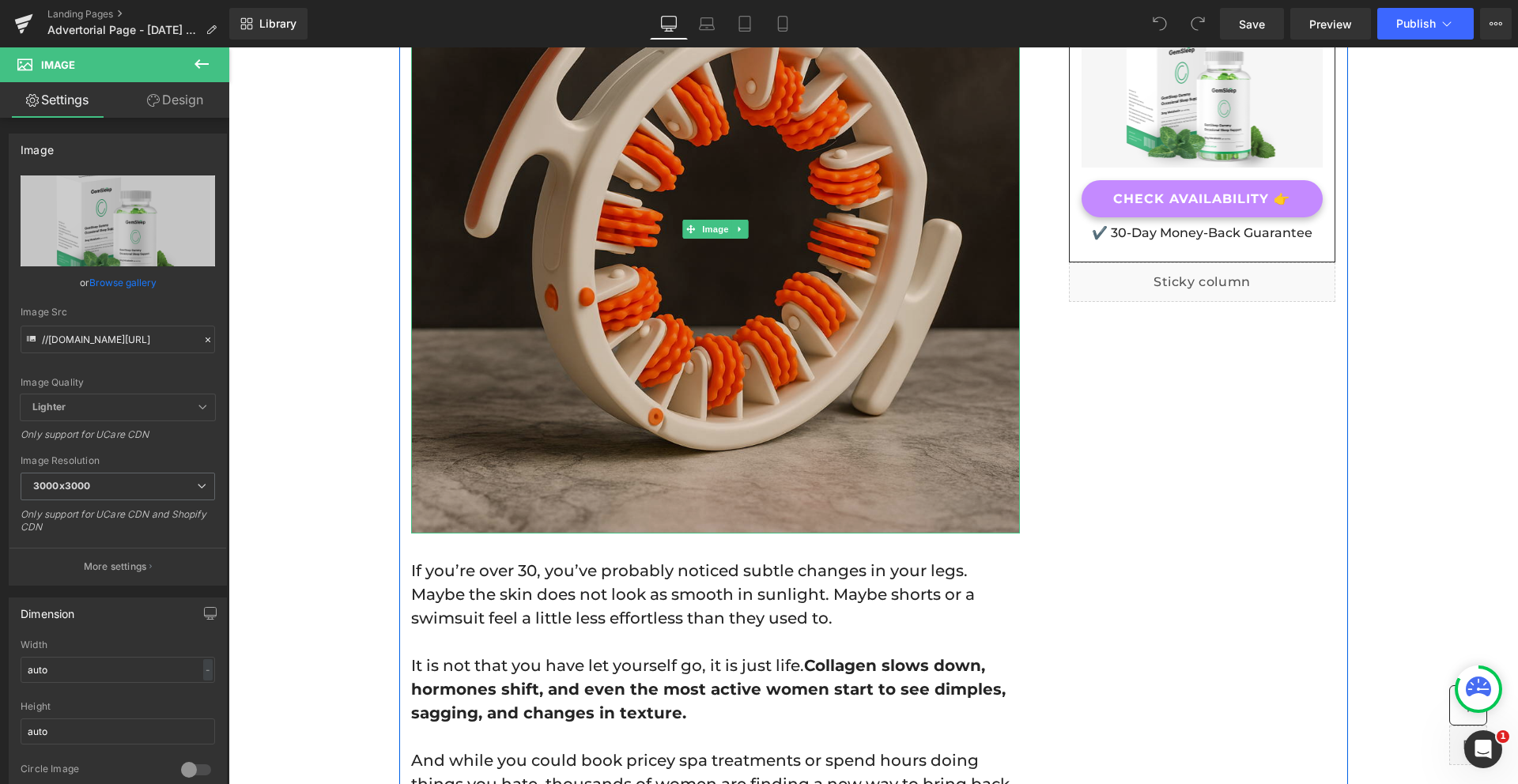
scroll to position [0, 0]
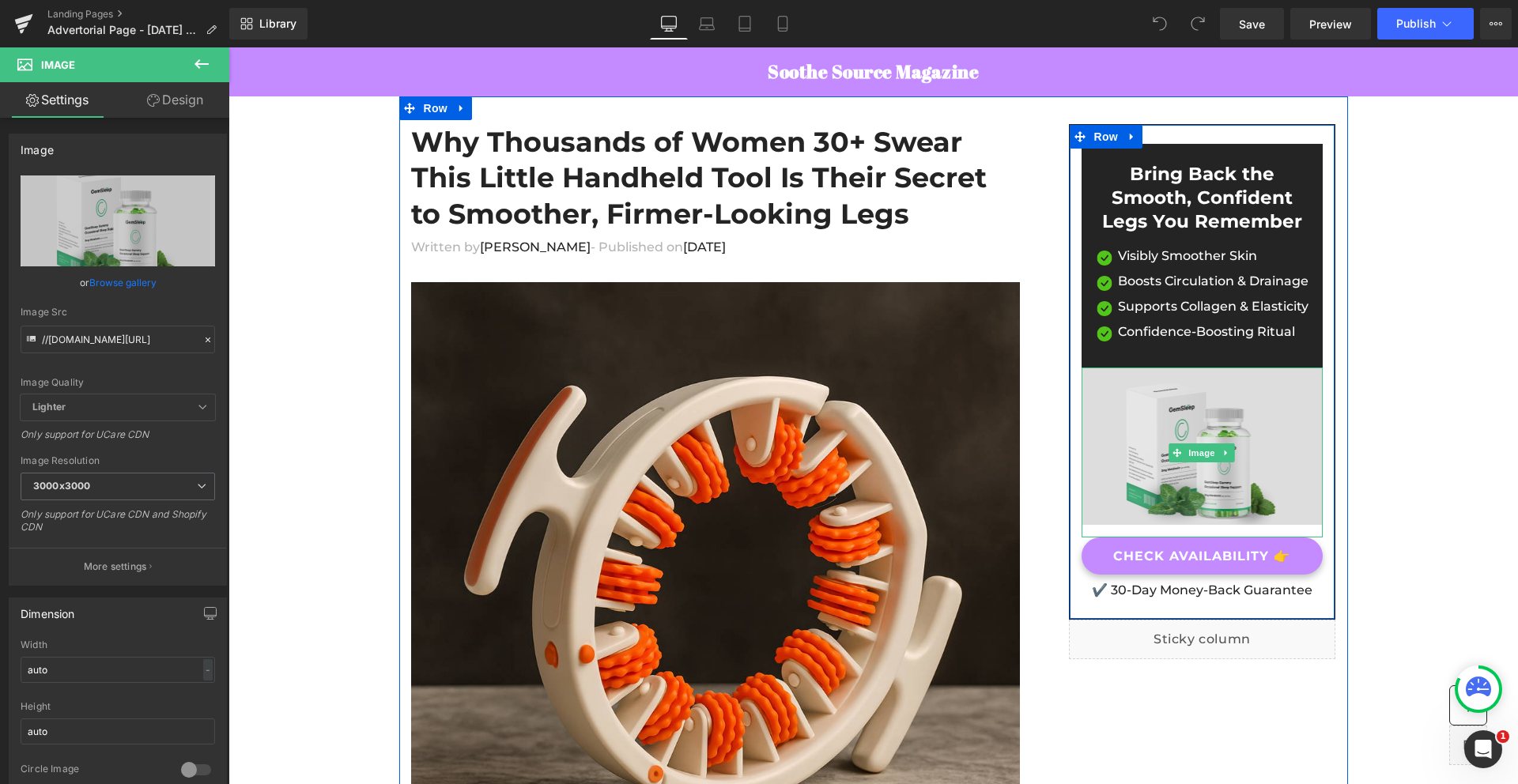
click at [1208, 465] on img at bounding box center [1202, 453] width 242 height 170
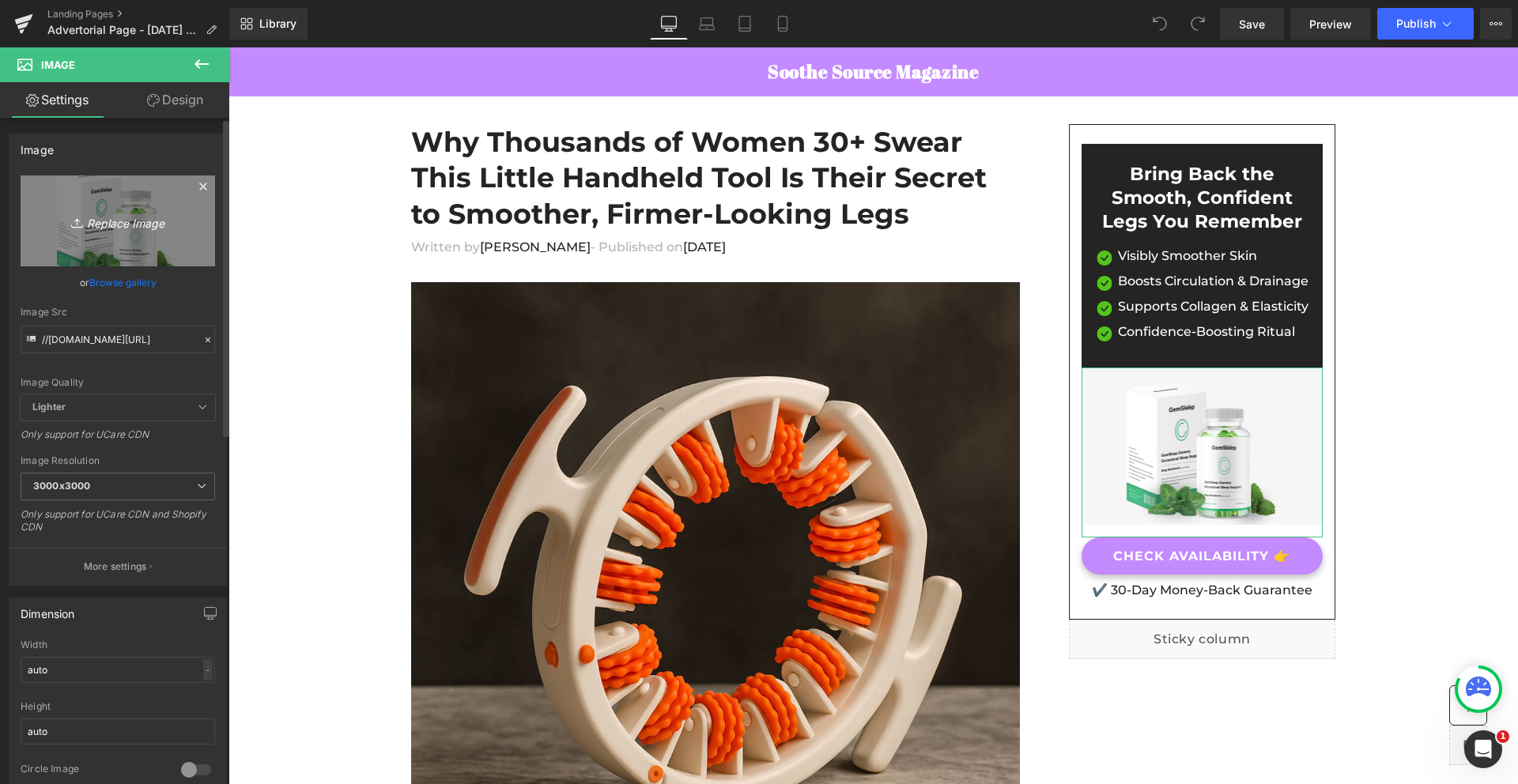
click at [110, 212] on icon "Replace Image" at bounding box center [118, 221] width 127 height 20
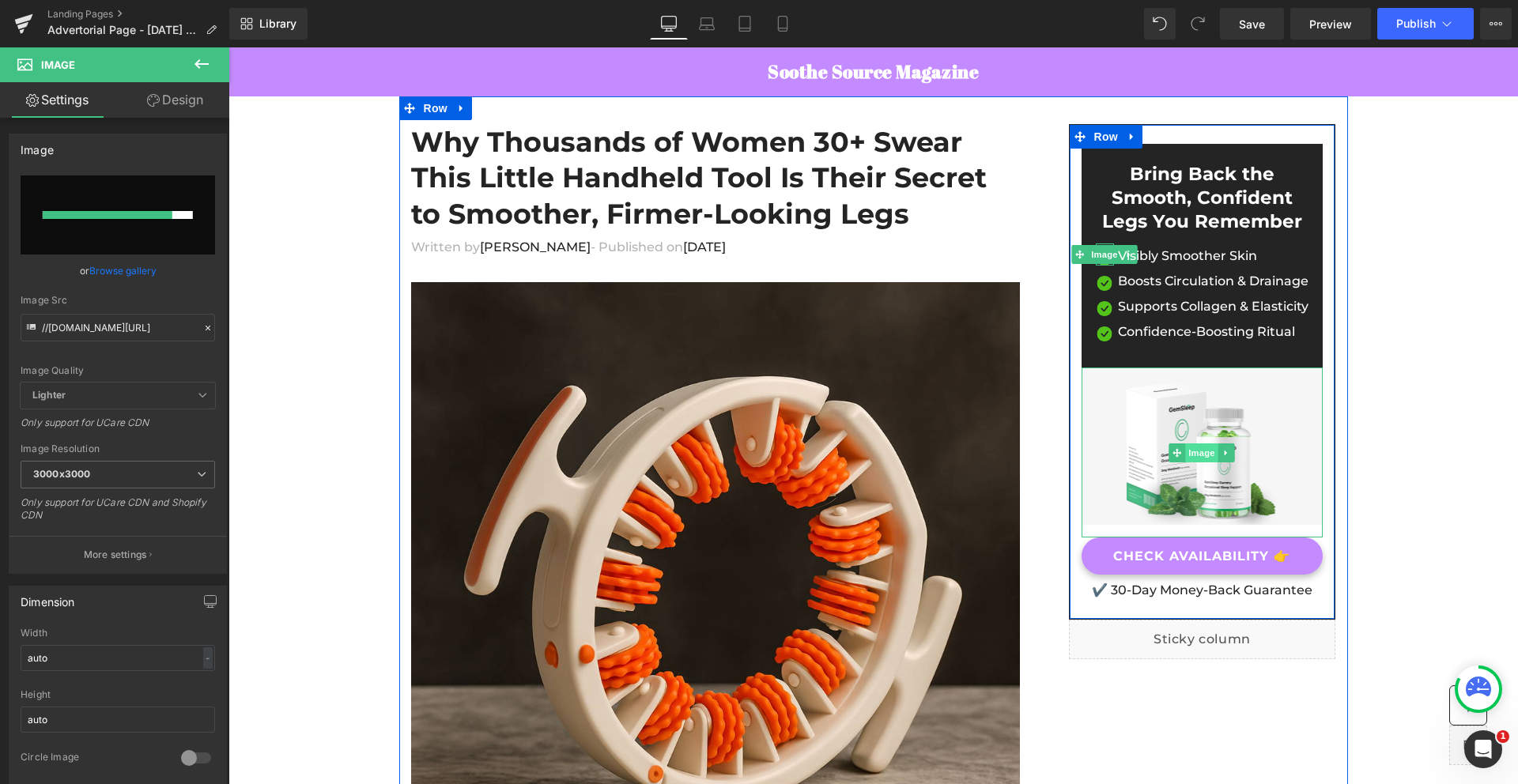
click at [1196, 457] on span "Image" at bounding box center [1202, 453] width 33 height 19
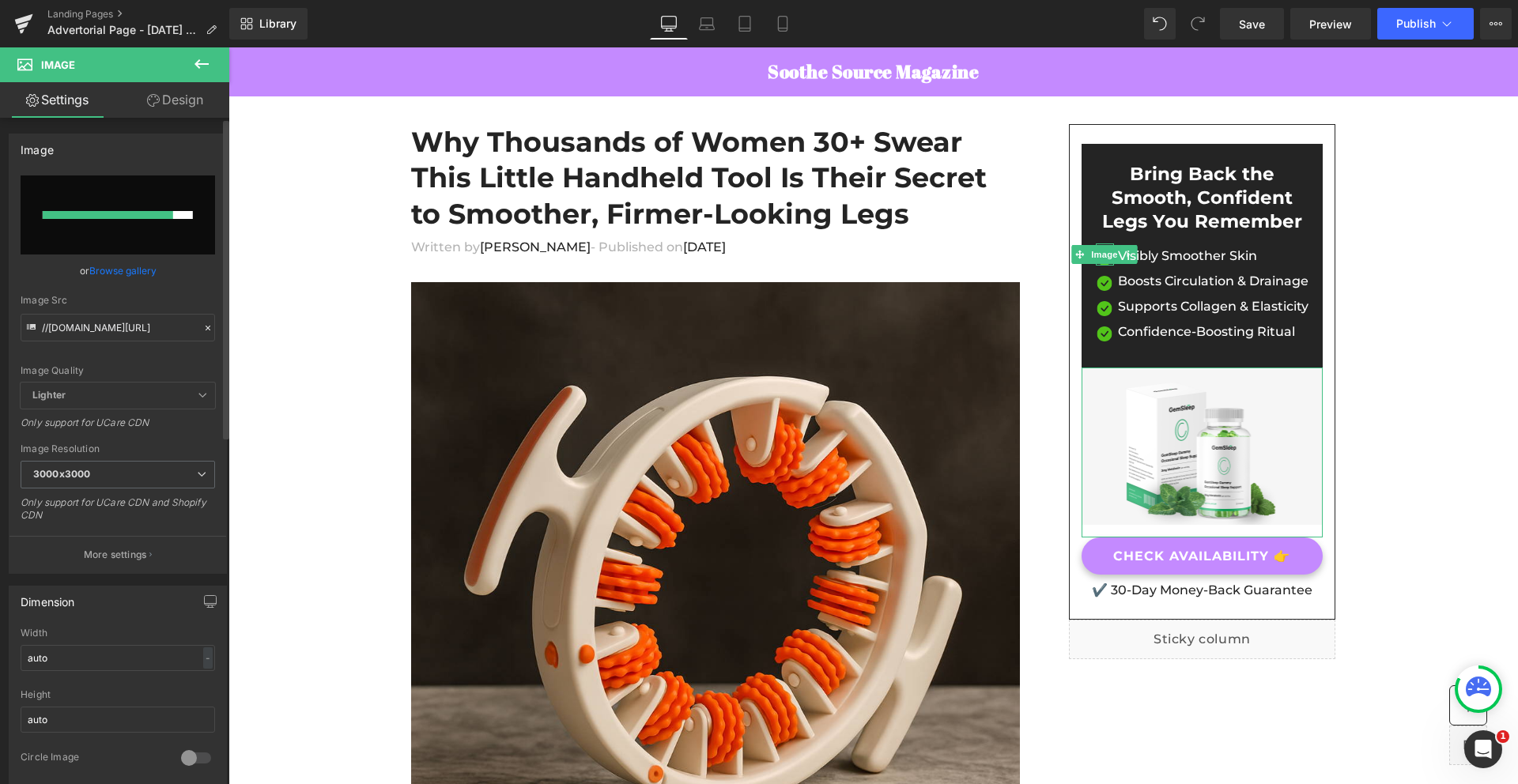
click at [79, 250] on input "file" at bounding box center [118, 215] width 195 height 79
type input "C:\fakepath\ChatGPT Image [DATE], 11_16_29 AM.png"
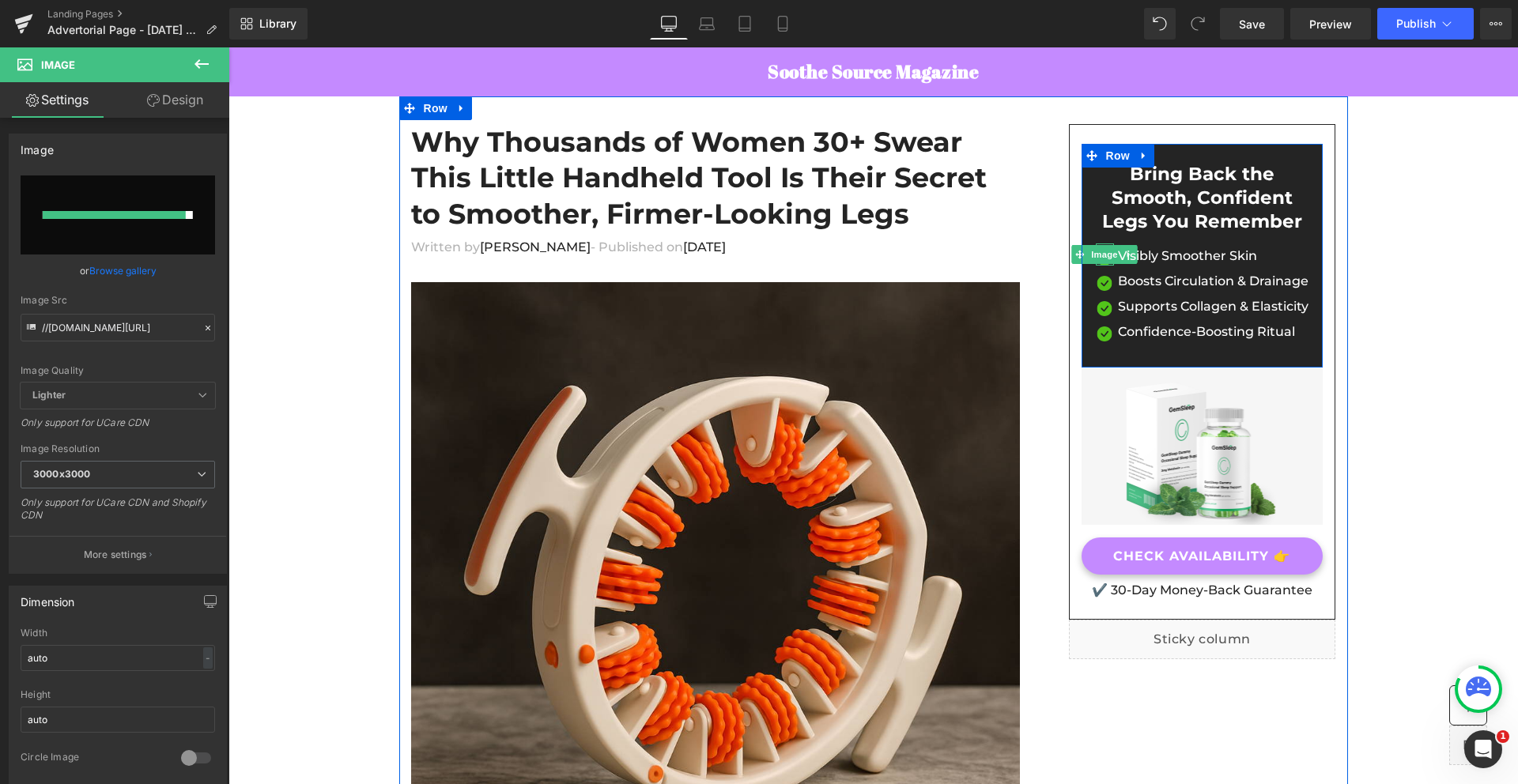
click at [1081, 203] on div "Bring Back the Smooth, Confident Legs You Remember Heading Image Visibly Smooth…" at bounding box center [1202, 261] width 242 height 197
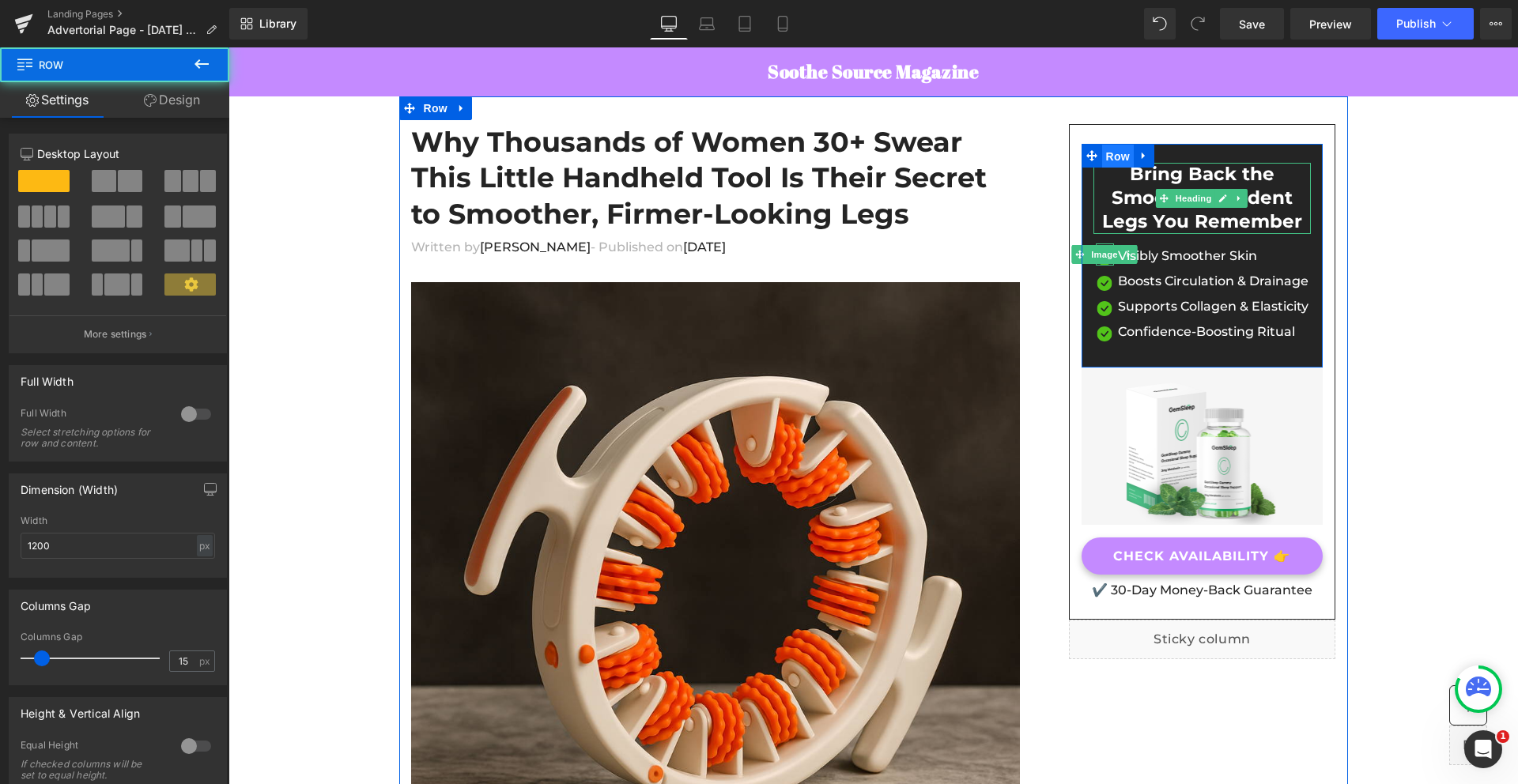
click at [1117, 157] on span "Row" at bounding box center [1117, 156] width 31 height 24
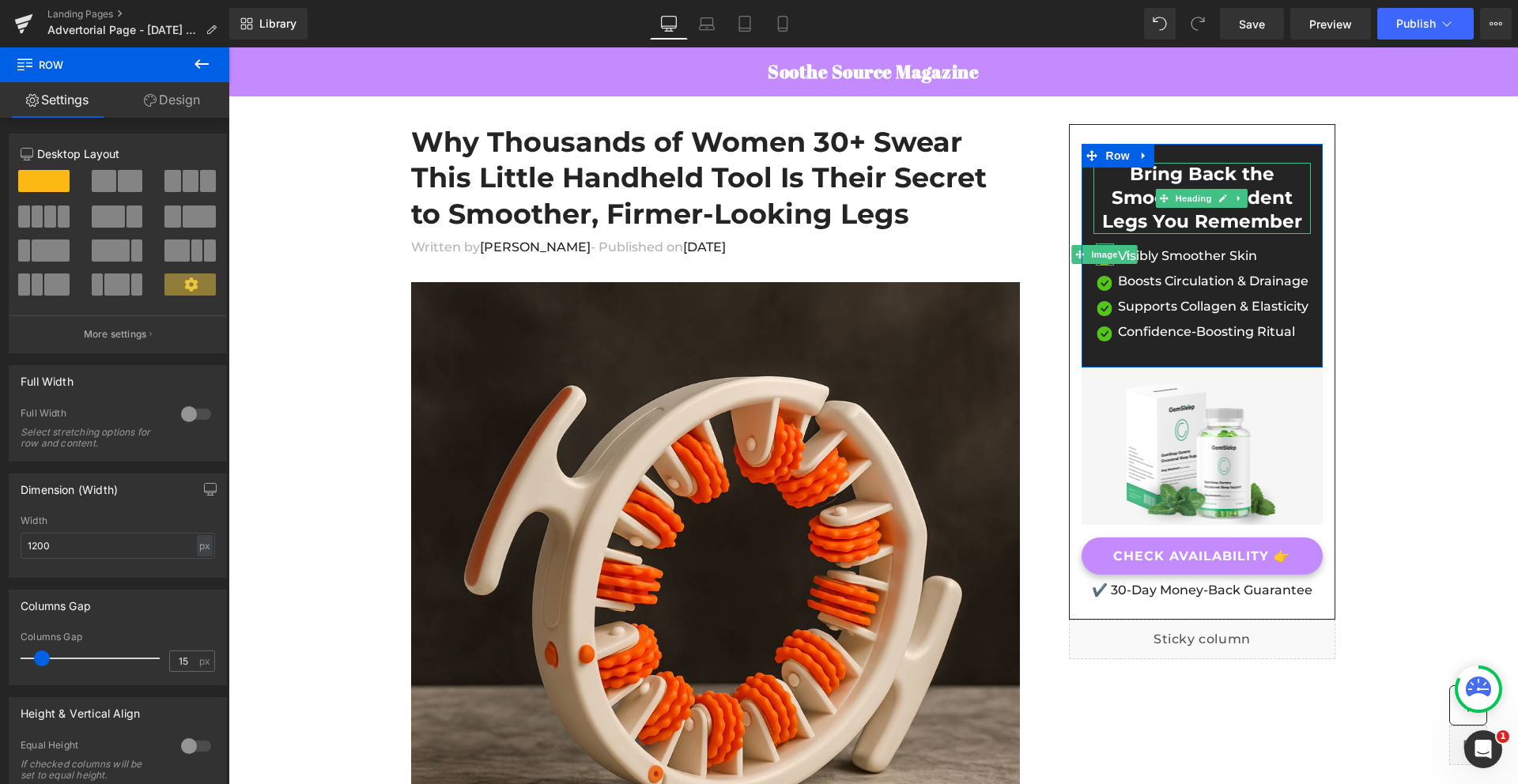
click at [186, 107] on link "Design" at bounding box center [171, 100] width 114 height 36
click at [0, 0] on div "Background" at bounding box center [0, 0] width 0 height 0
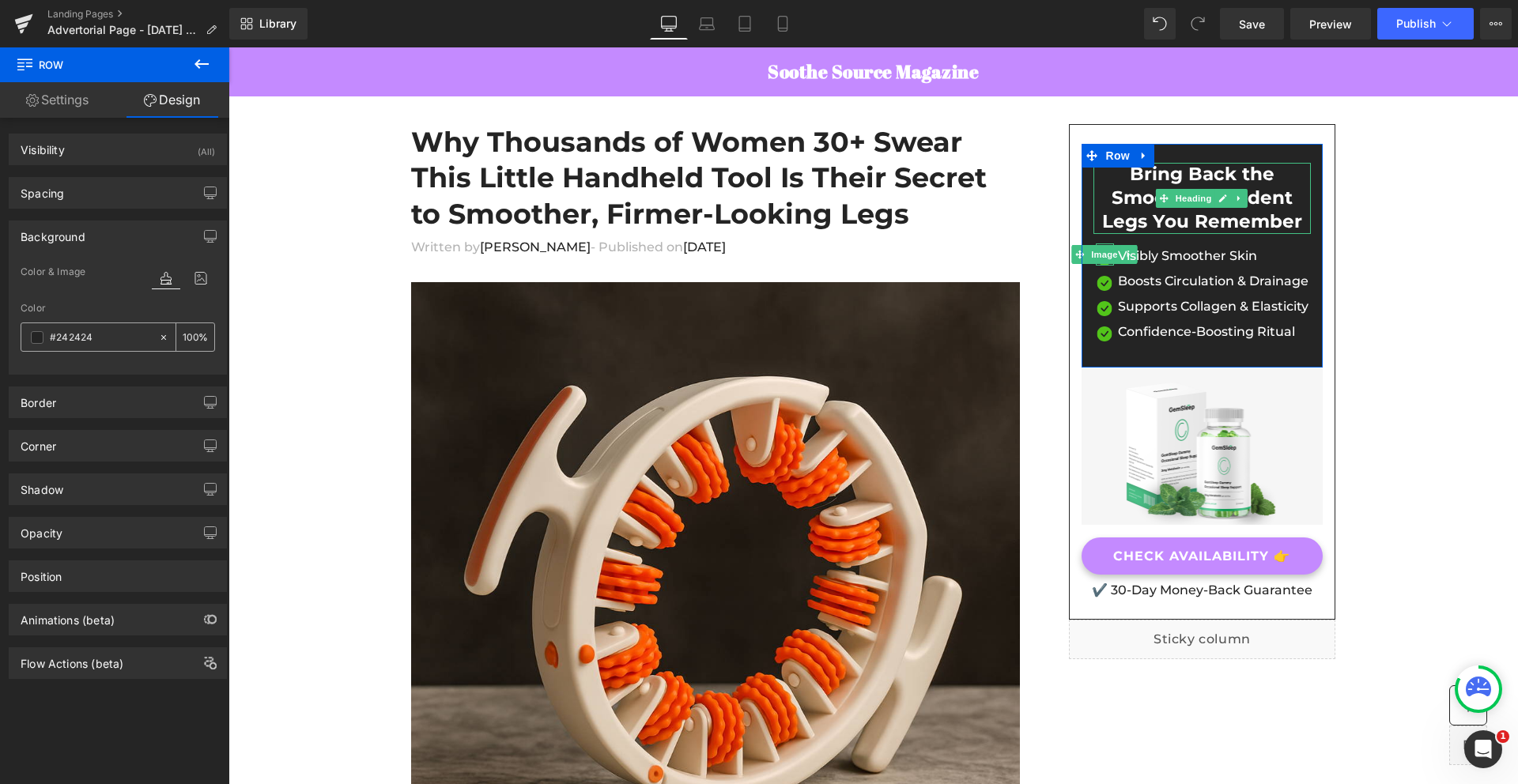
click at [72, 337] on input "text" at bounding box center [100, 337] width 101 height 17
paste input "c48aff"
type input "c48aff"
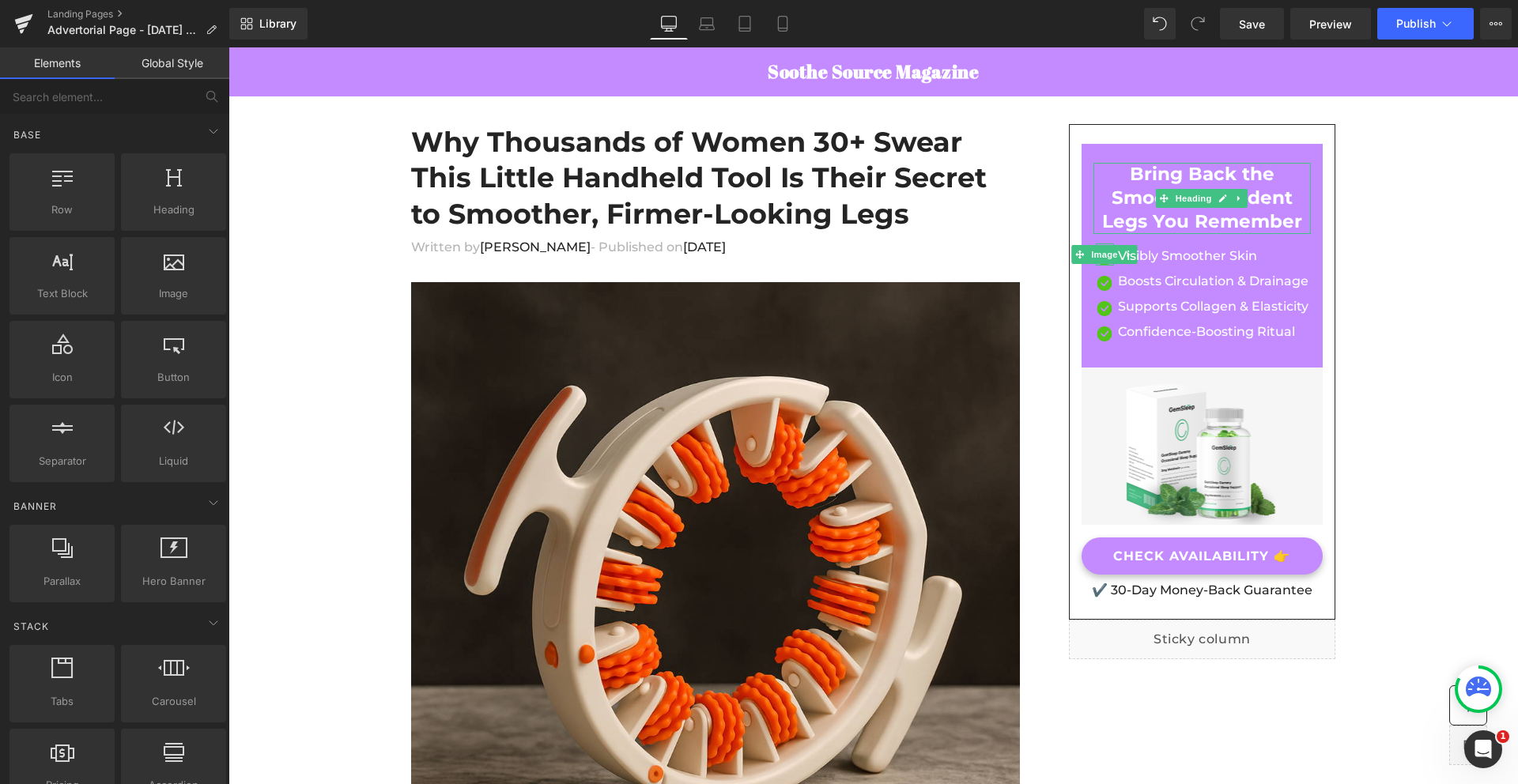
click at [1264, 29] on span "Save" at bounding box center [1251, 24] width 26 height 17
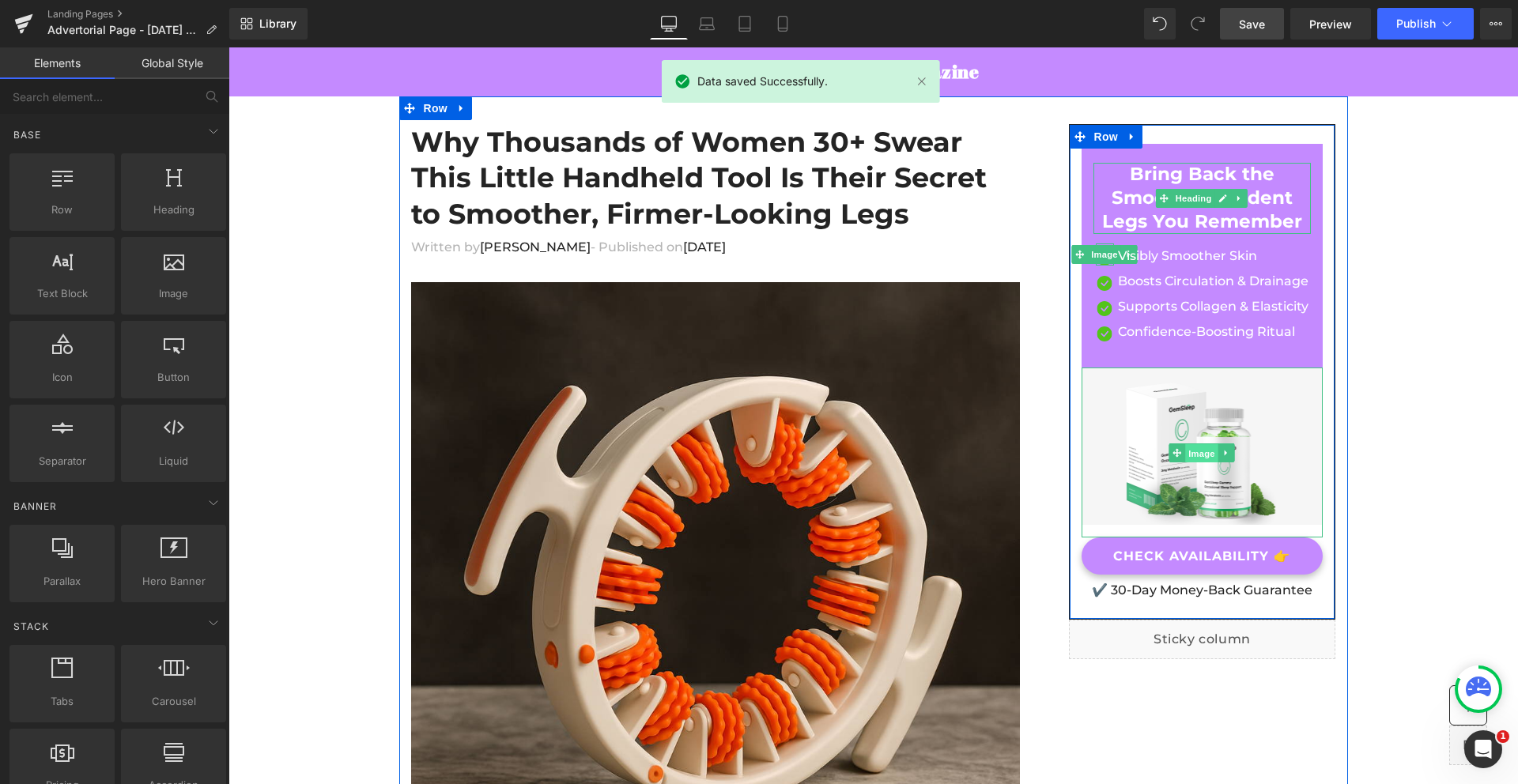
click at [1194, 448] on span "Image" at bounding box center [1202, 453] width 33 height 19
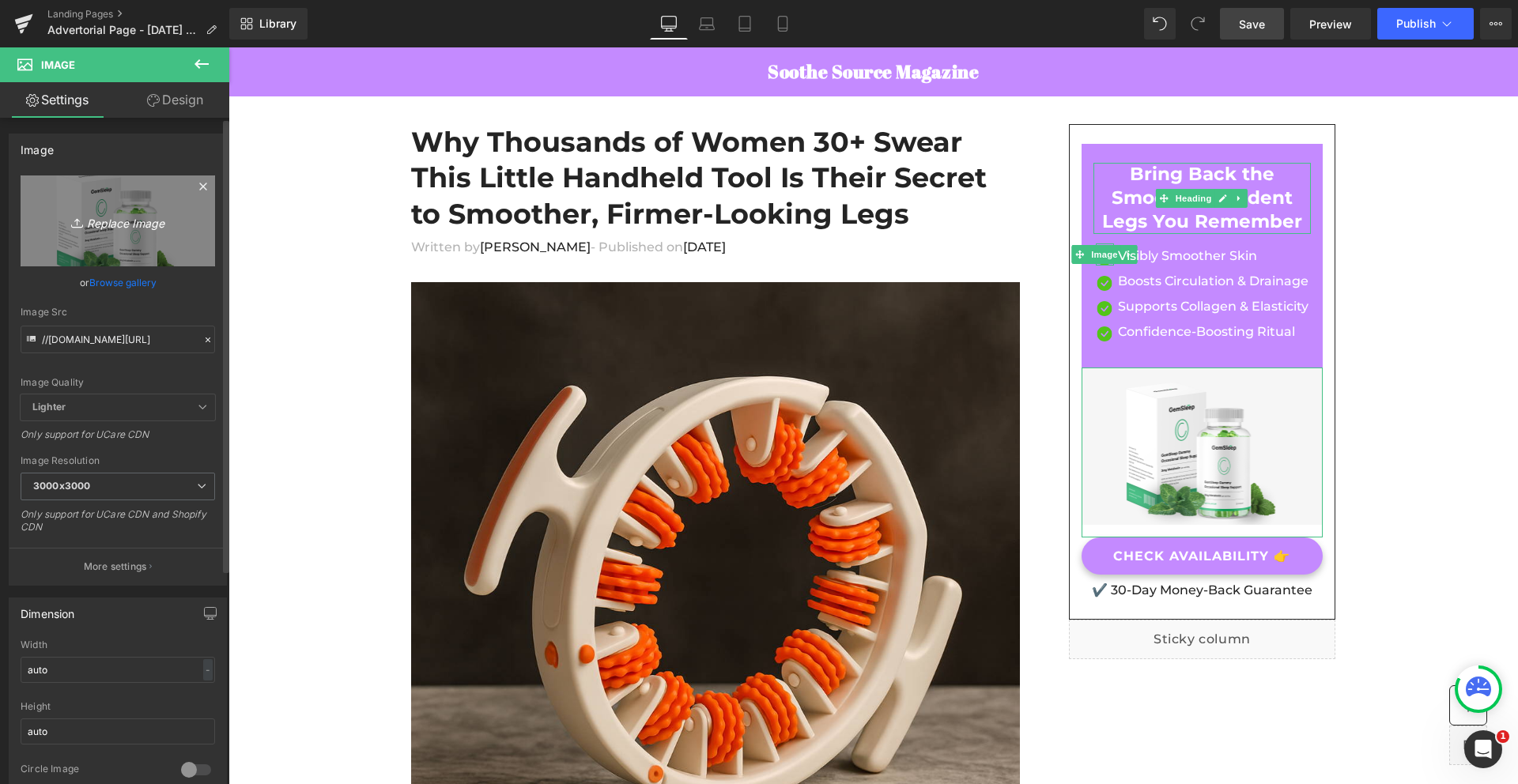
click at [118, 246] on link "Replace Image" at bounding box center [118, 221] width 195 height 91
type input "C:\fakepath\ChatGPT Image [DATE], 11_16_29 AM.png"
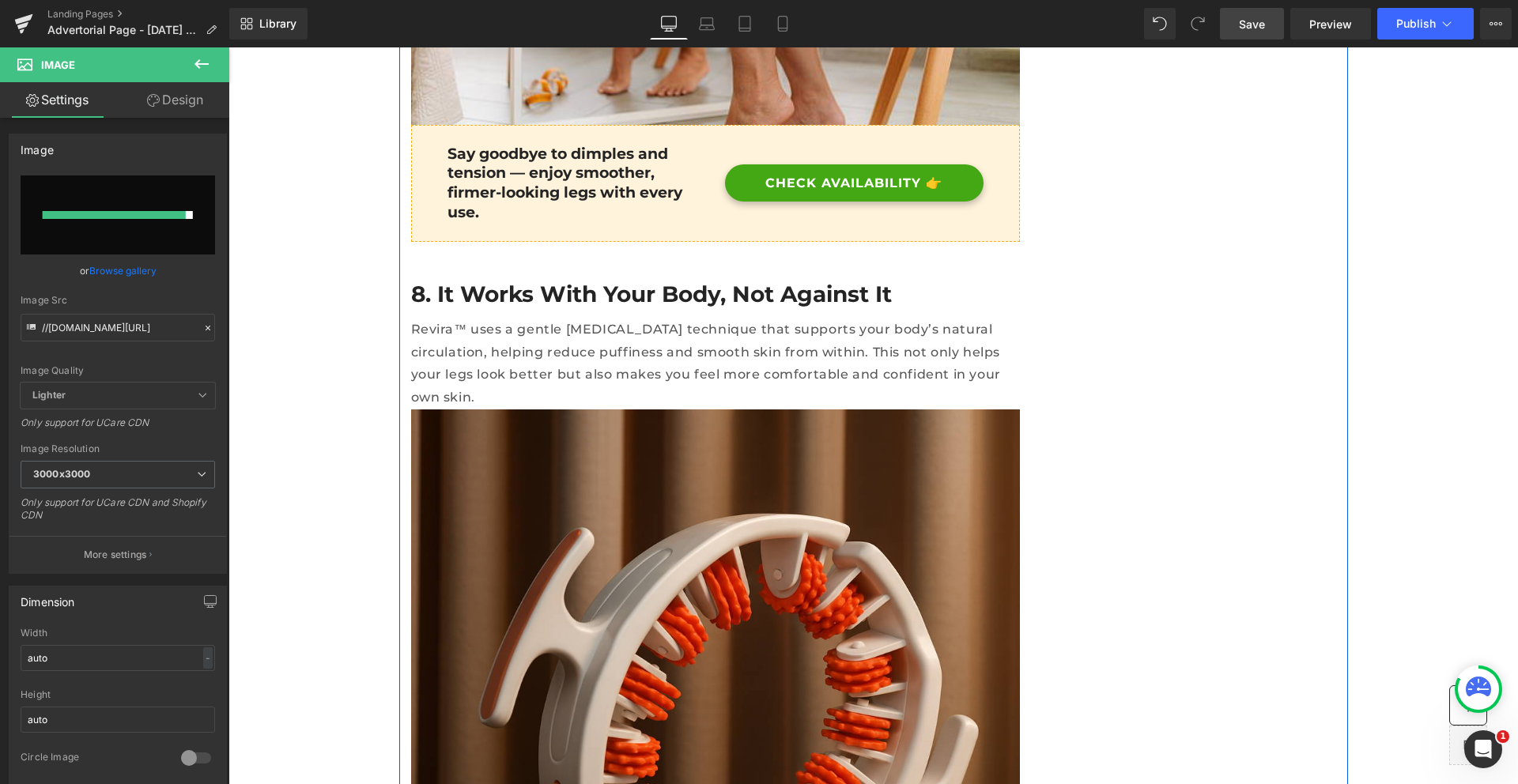
scroll to position [6034, 0]
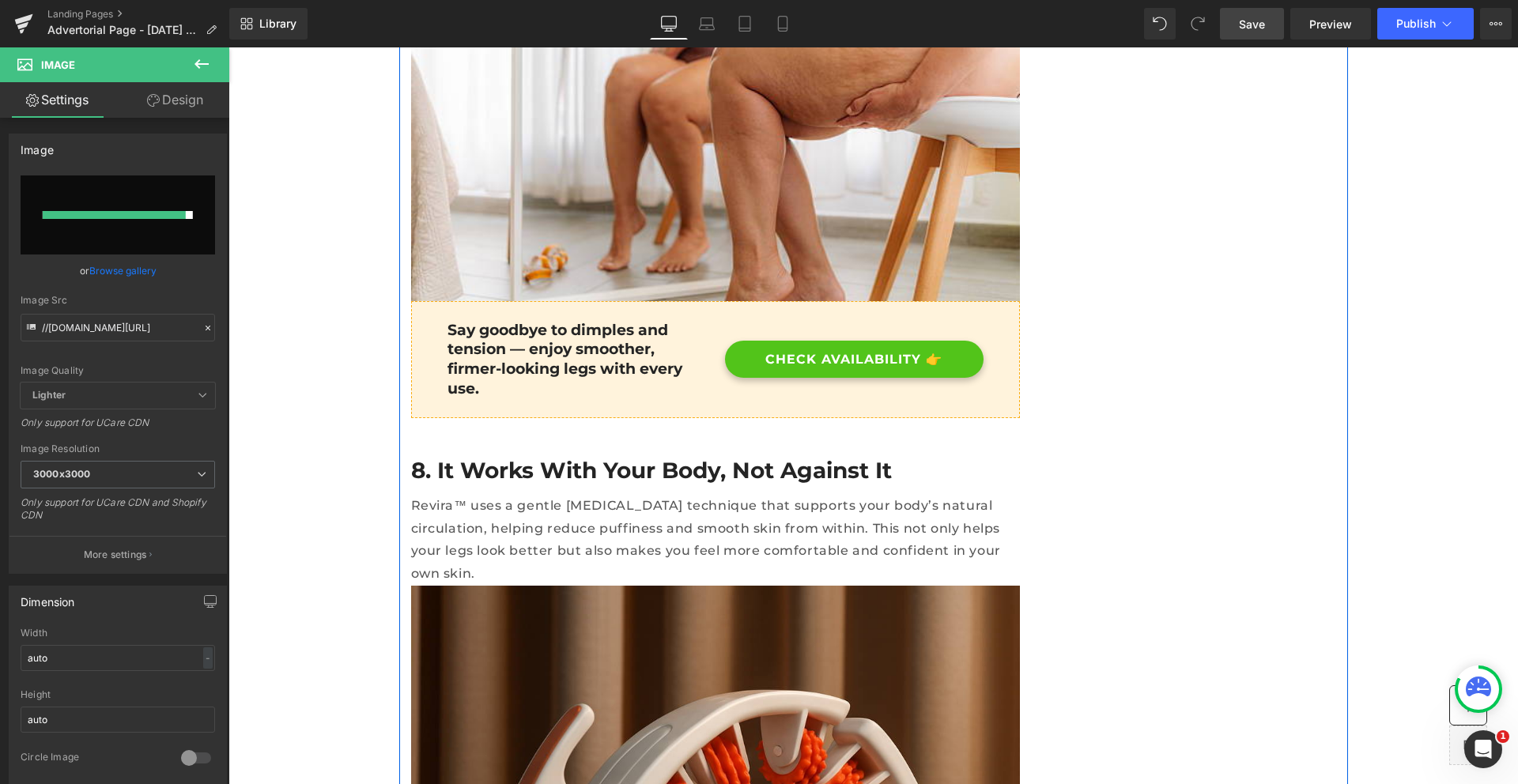
click at [948, 341] on link "CHECK AVAILABILITY 👉" at bounding box center [854, 360] width 258 height 38
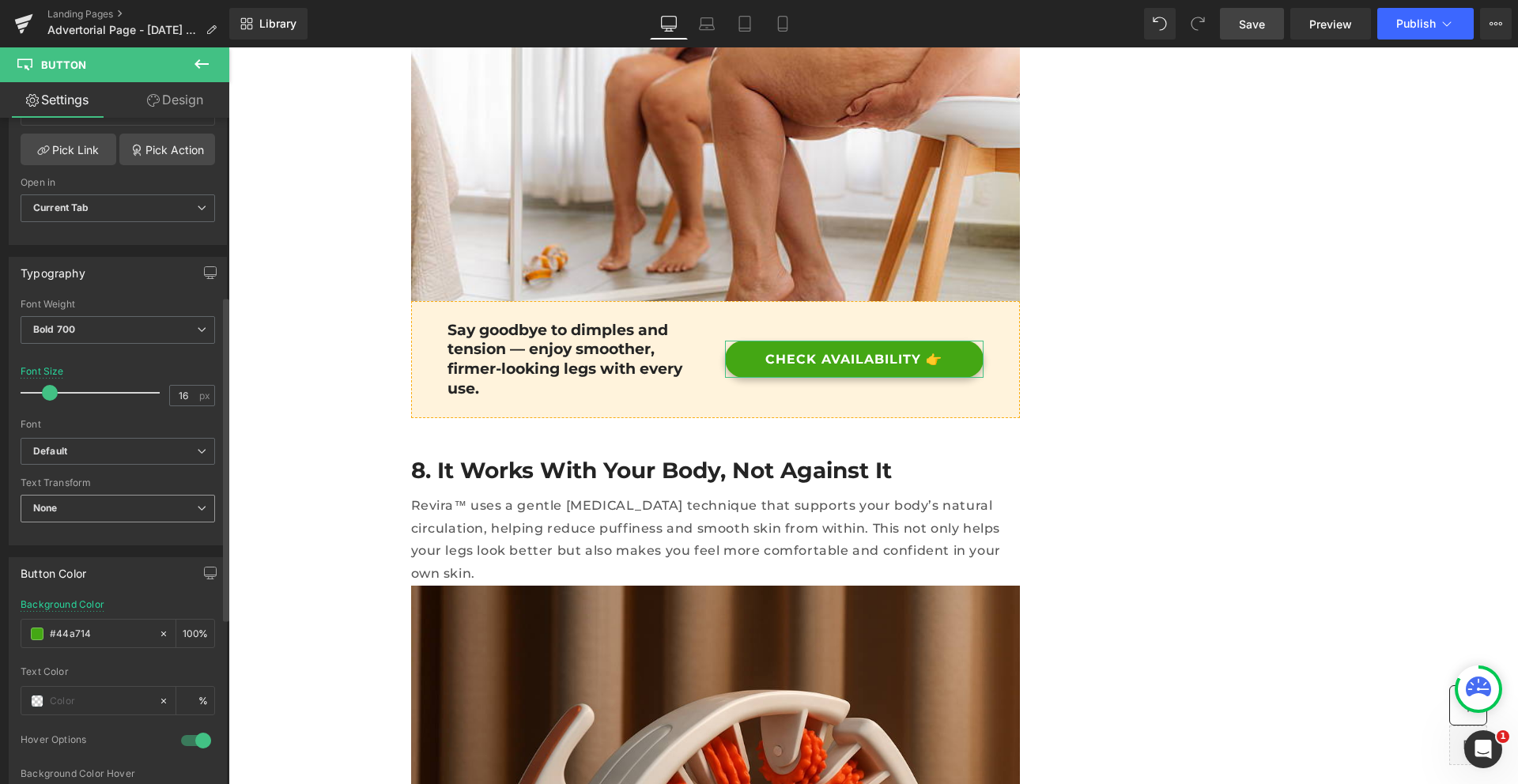
scroll to position [513, 0]
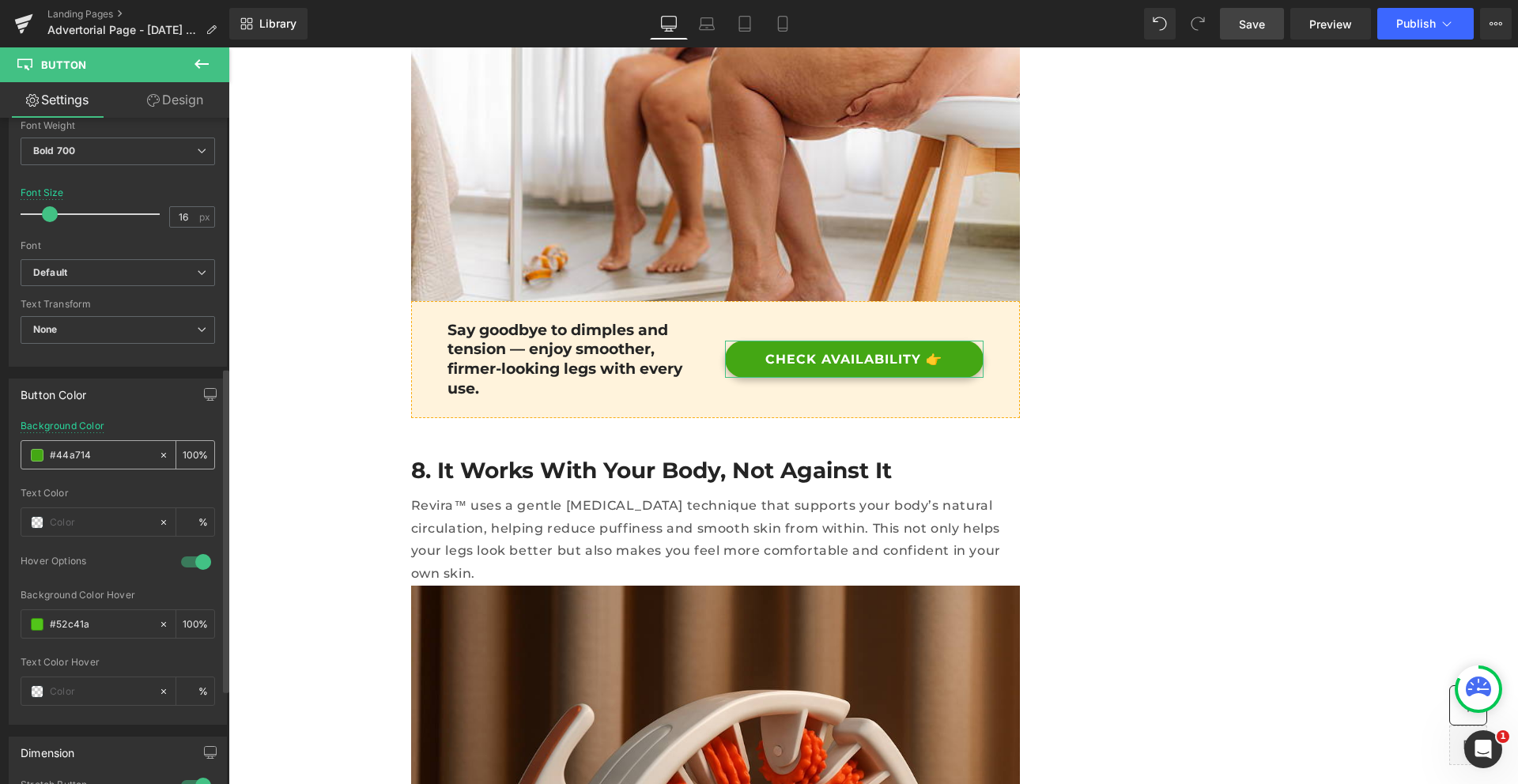
click at [71, 448] on input "#44a714" at bounding box center [100, 455] width 101 height 17
click at [72, 455] on input "#44a714" at bounding box center [100, 455] width 101 height 17
paste input "c48aff"
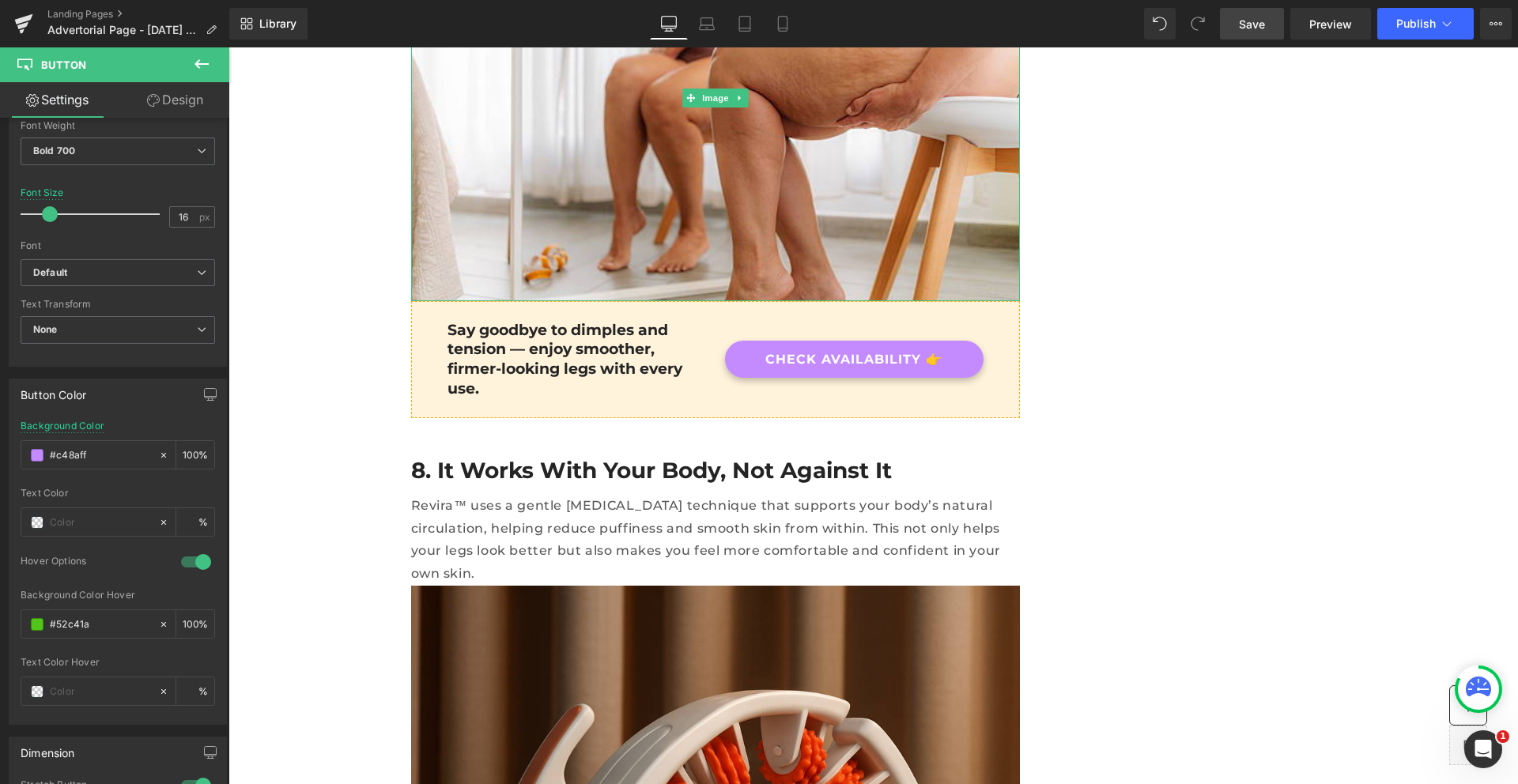
type input "#c48aff"
click at [1227, 25] on link "Save" at bounding box center [1252, 23] width 64 height 31
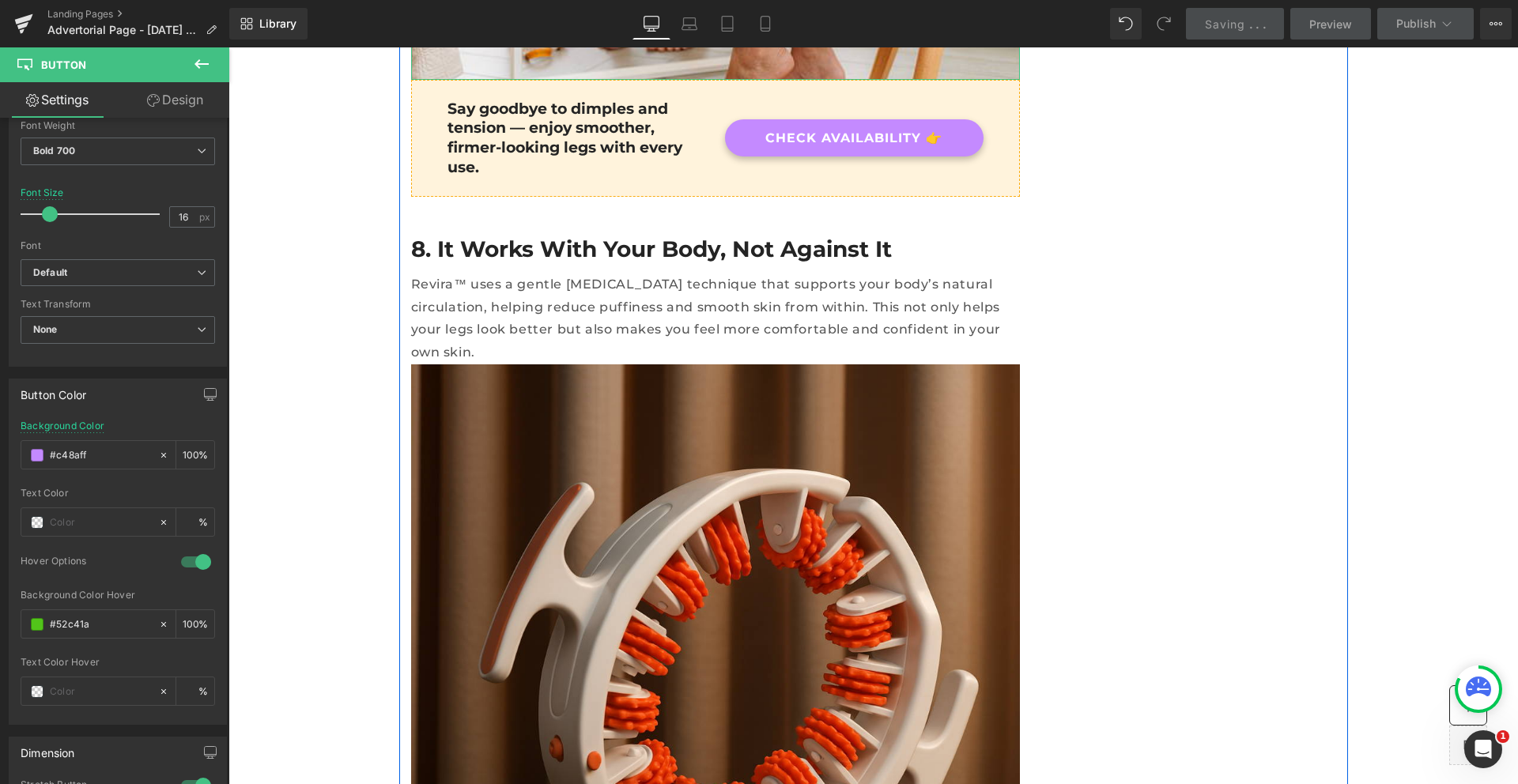
scroll to position [6162, 0]
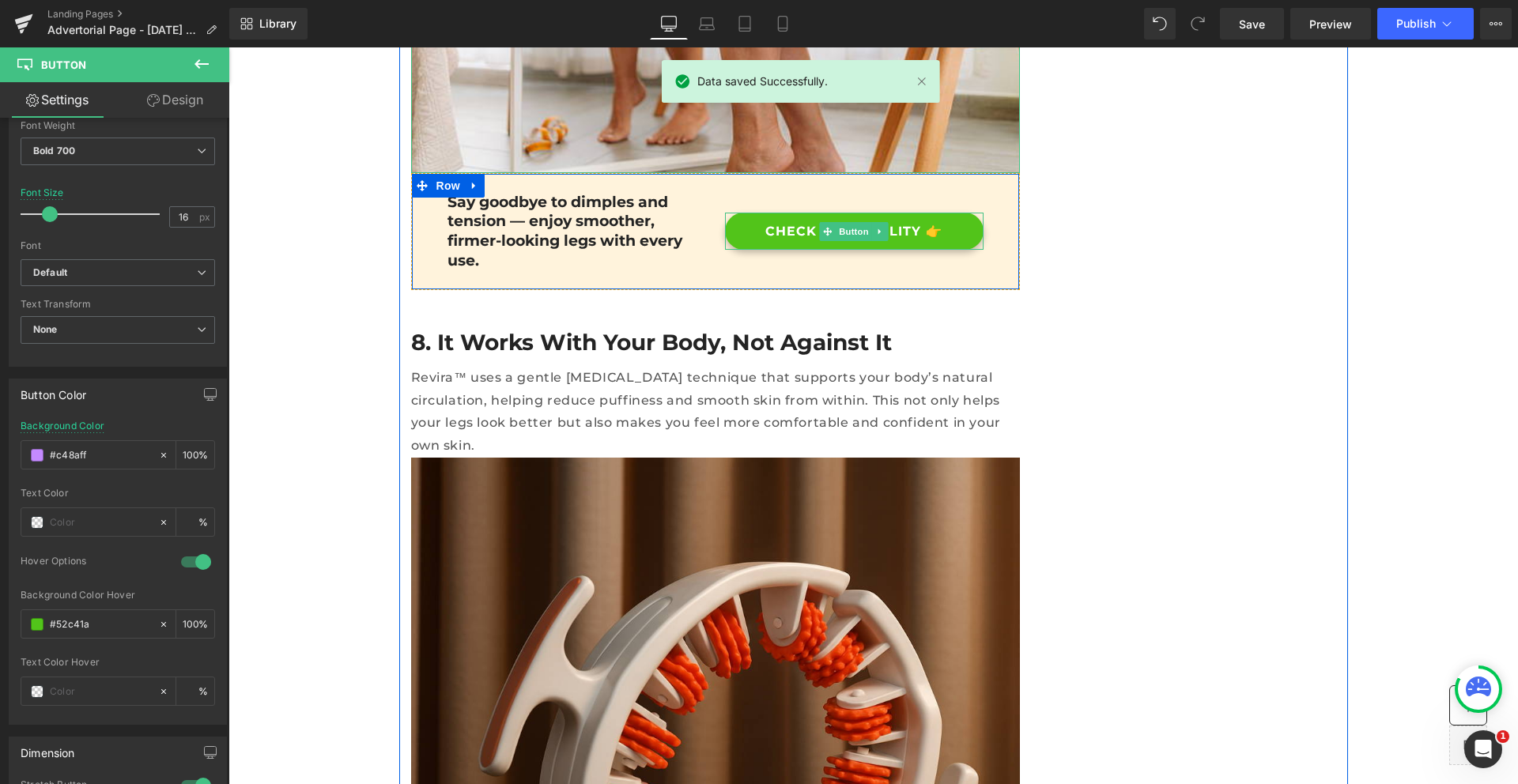
click at [947, 213] on link "CHECK AVAILABILITY 👉" at bounding box center [854, 231] width 258 height 38
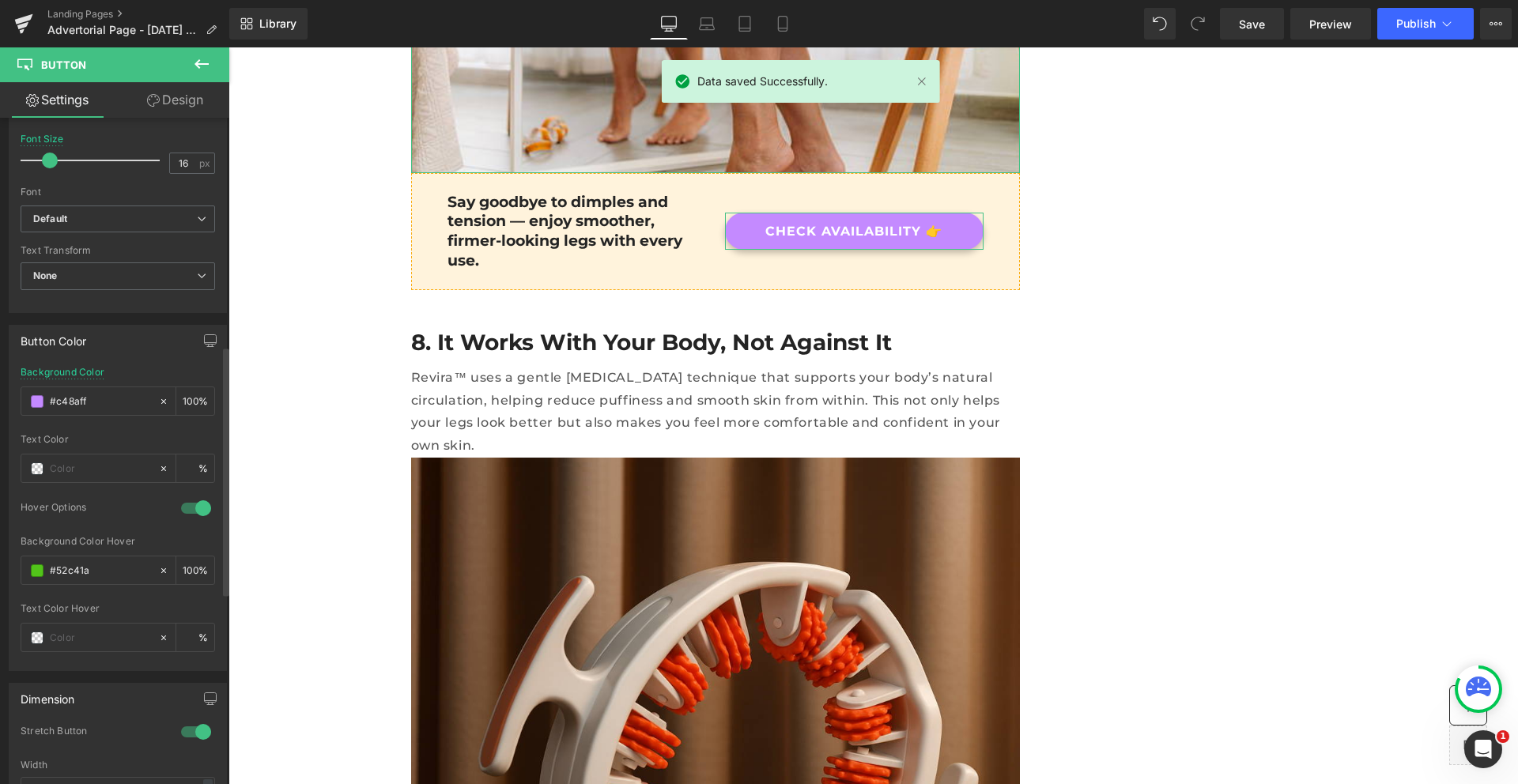
scroll to position [653, 0]
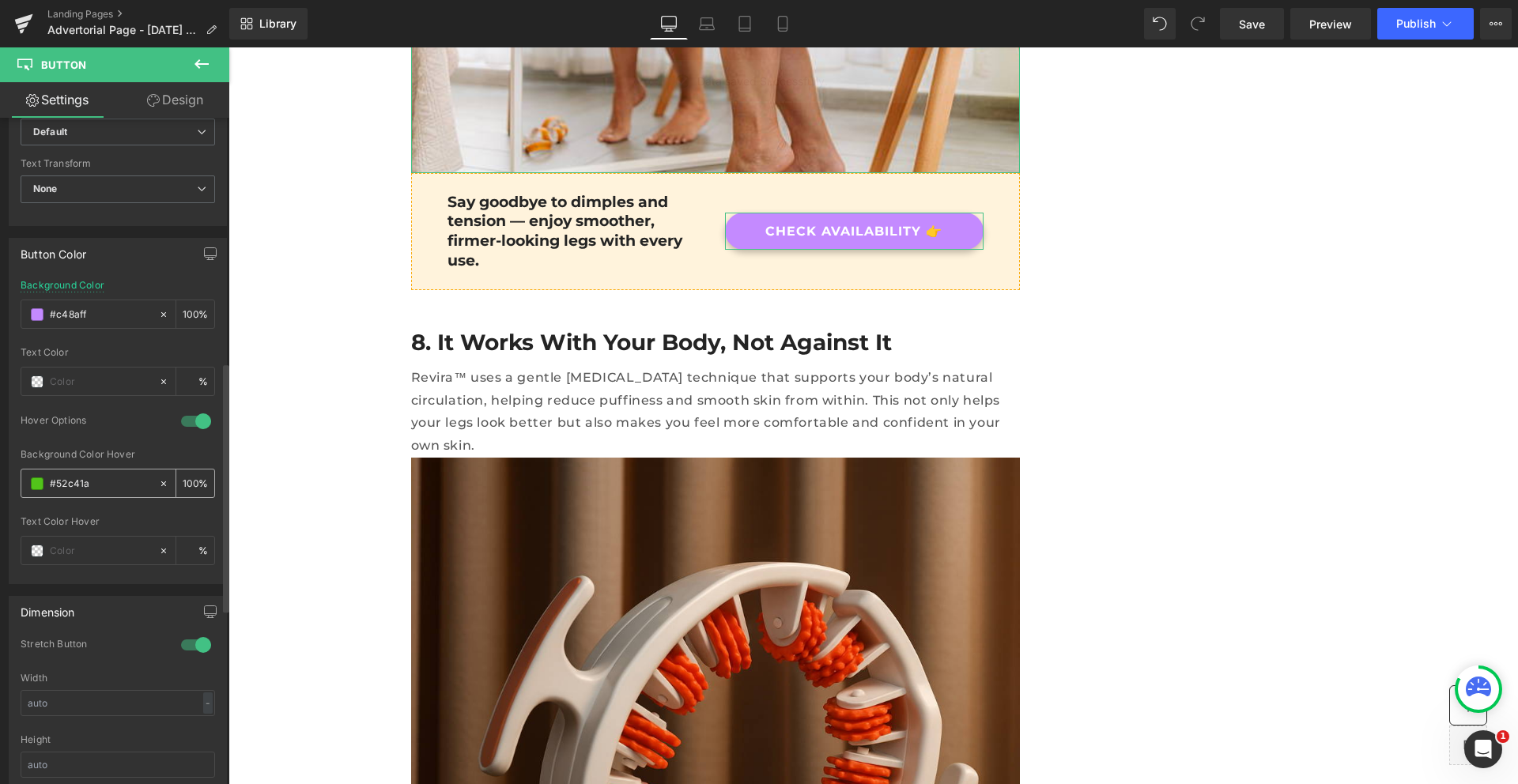
click at [72, 490] on input "#52c41a" at bounding box center [100, 483] width 101 height 17
type input "#c48aff"
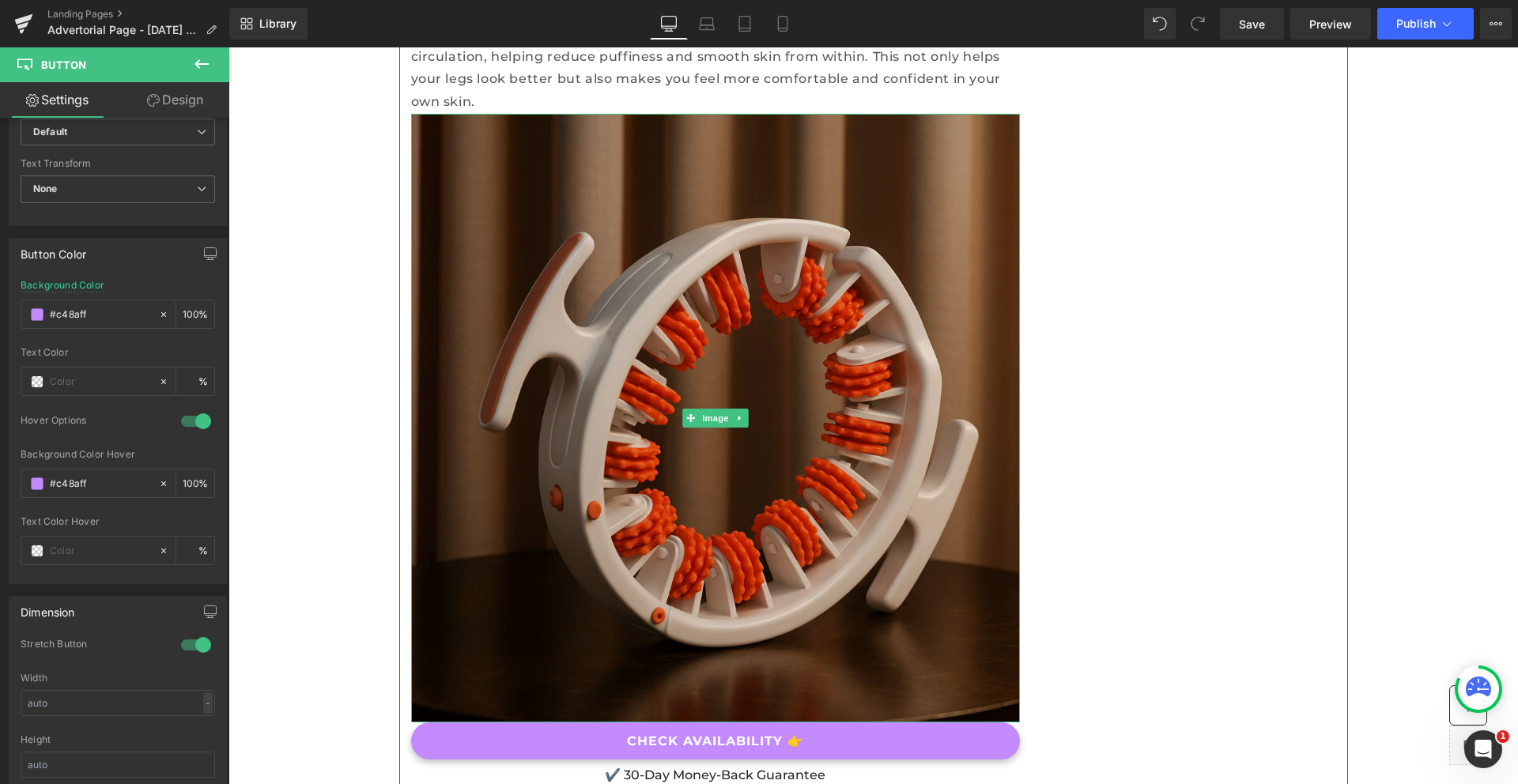
scroll to position [6600, 0]
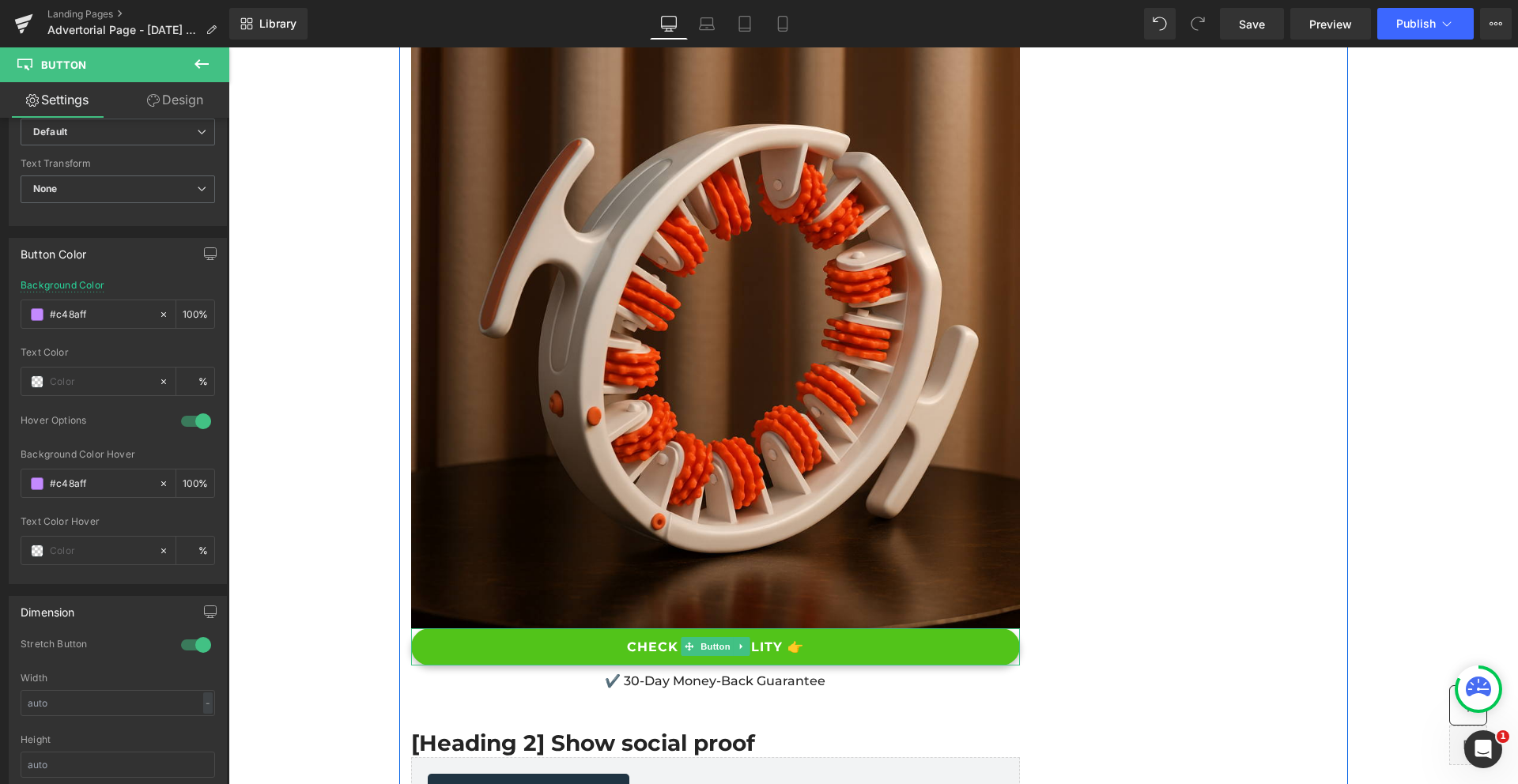
click at [847, 629] on link "CHECK AVAILABILITY 👉" at bounding box center [715, 647] width 609 height 38
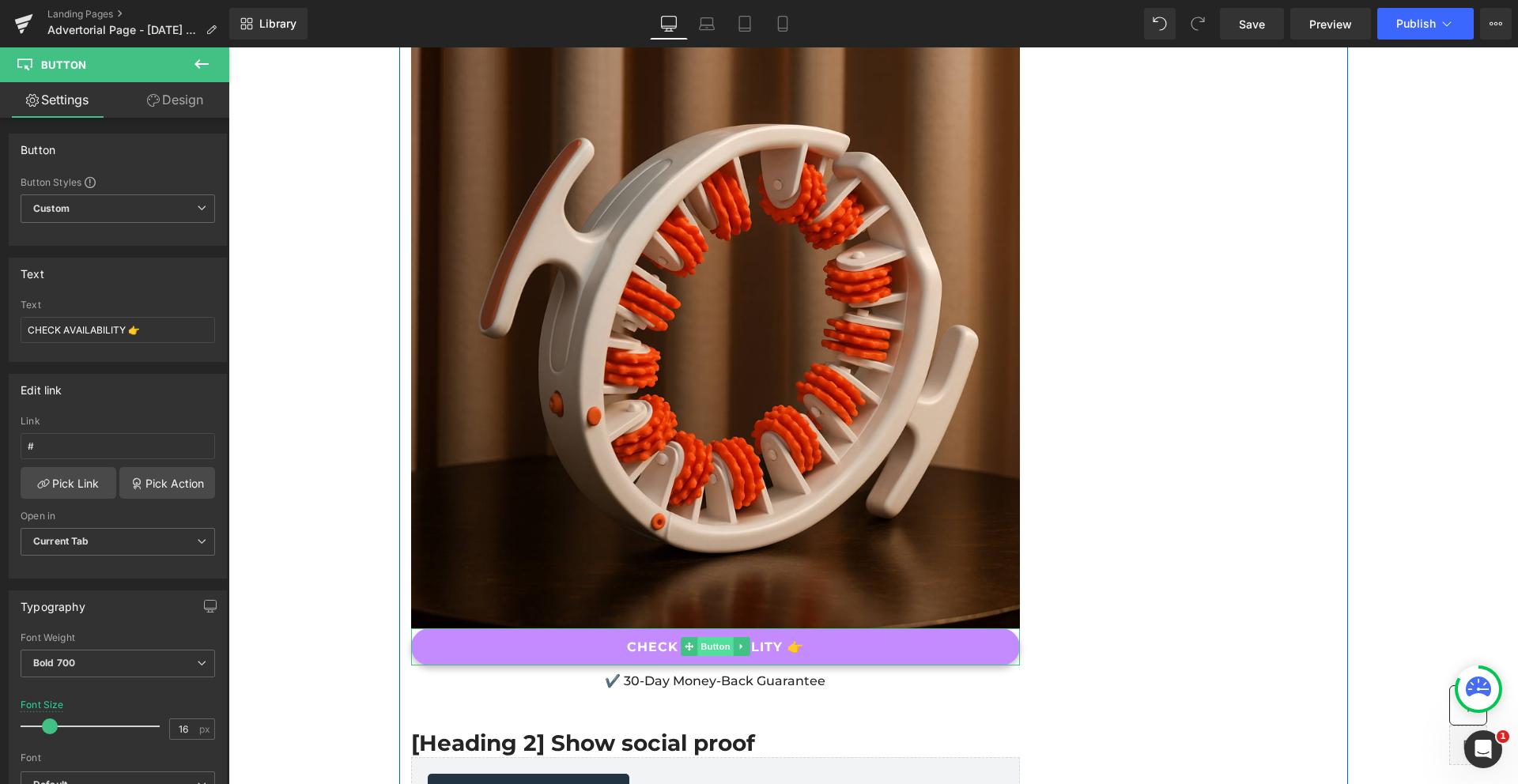
click at [700, 637] on span "Button" at bounding box center [715, 646] width 37 height 19
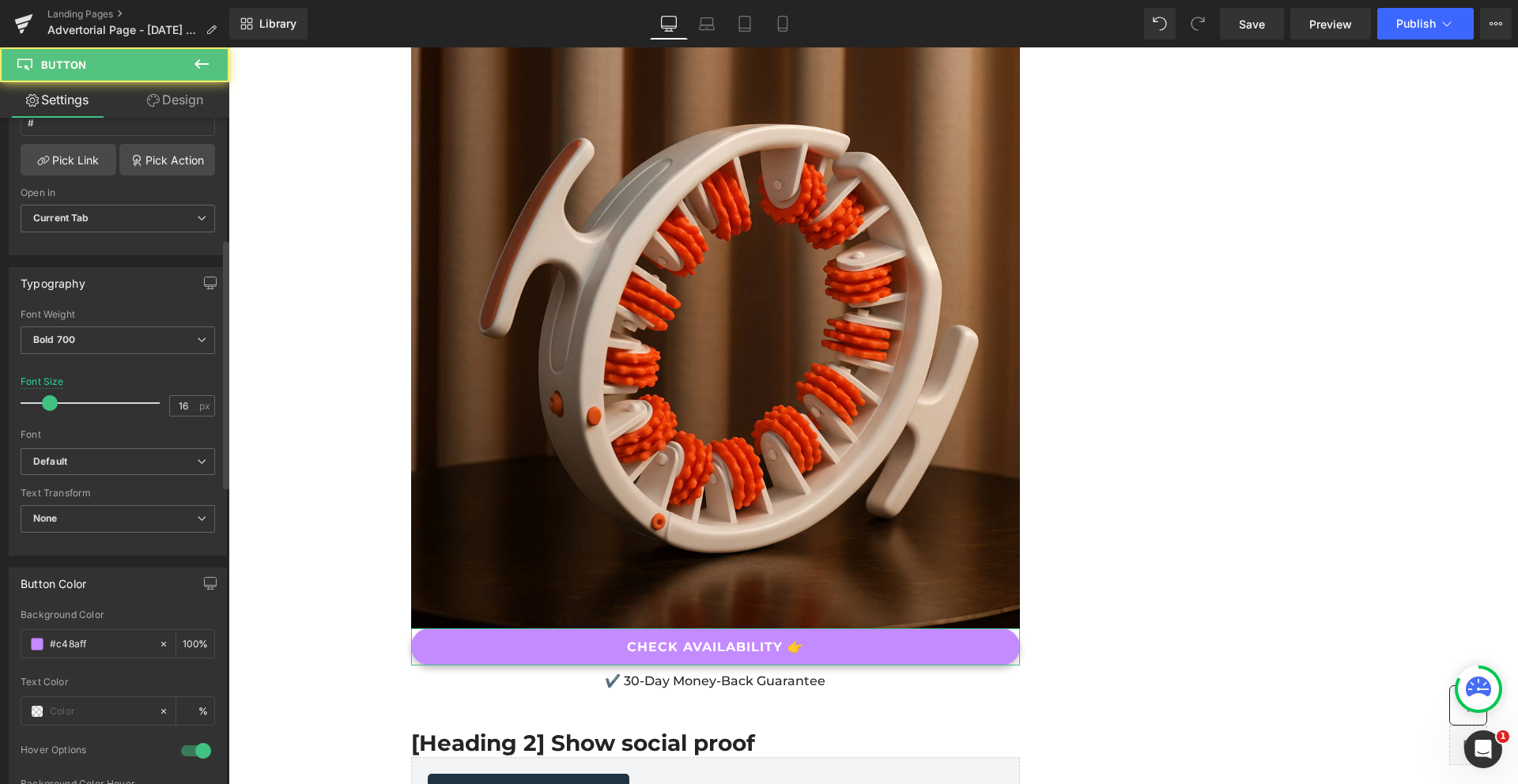
scroll to position [484, 0]
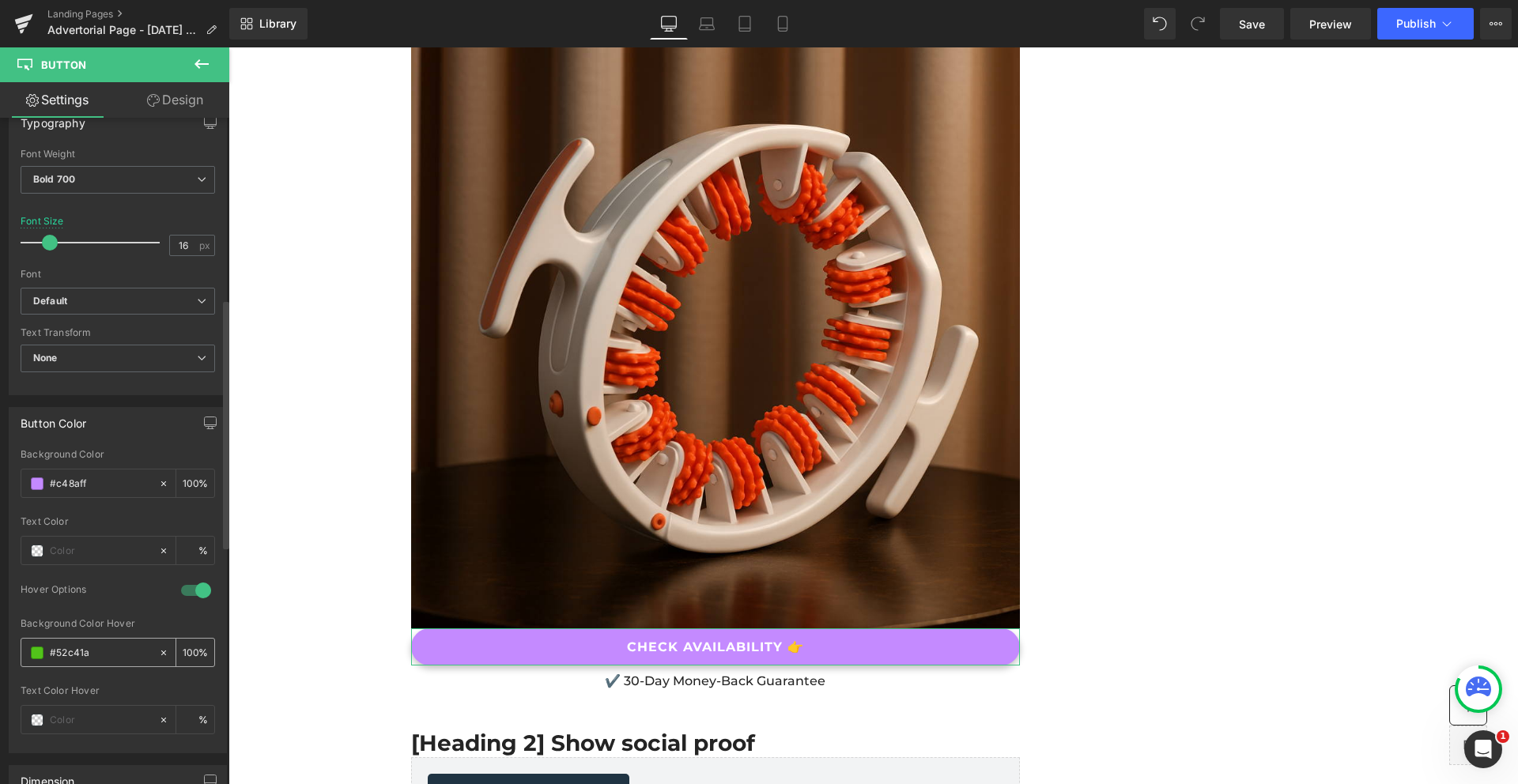
click at [62, 651] on input "#52c41a" at bounding box center [100, 652] width 101 height 17
type input "#c48aff"
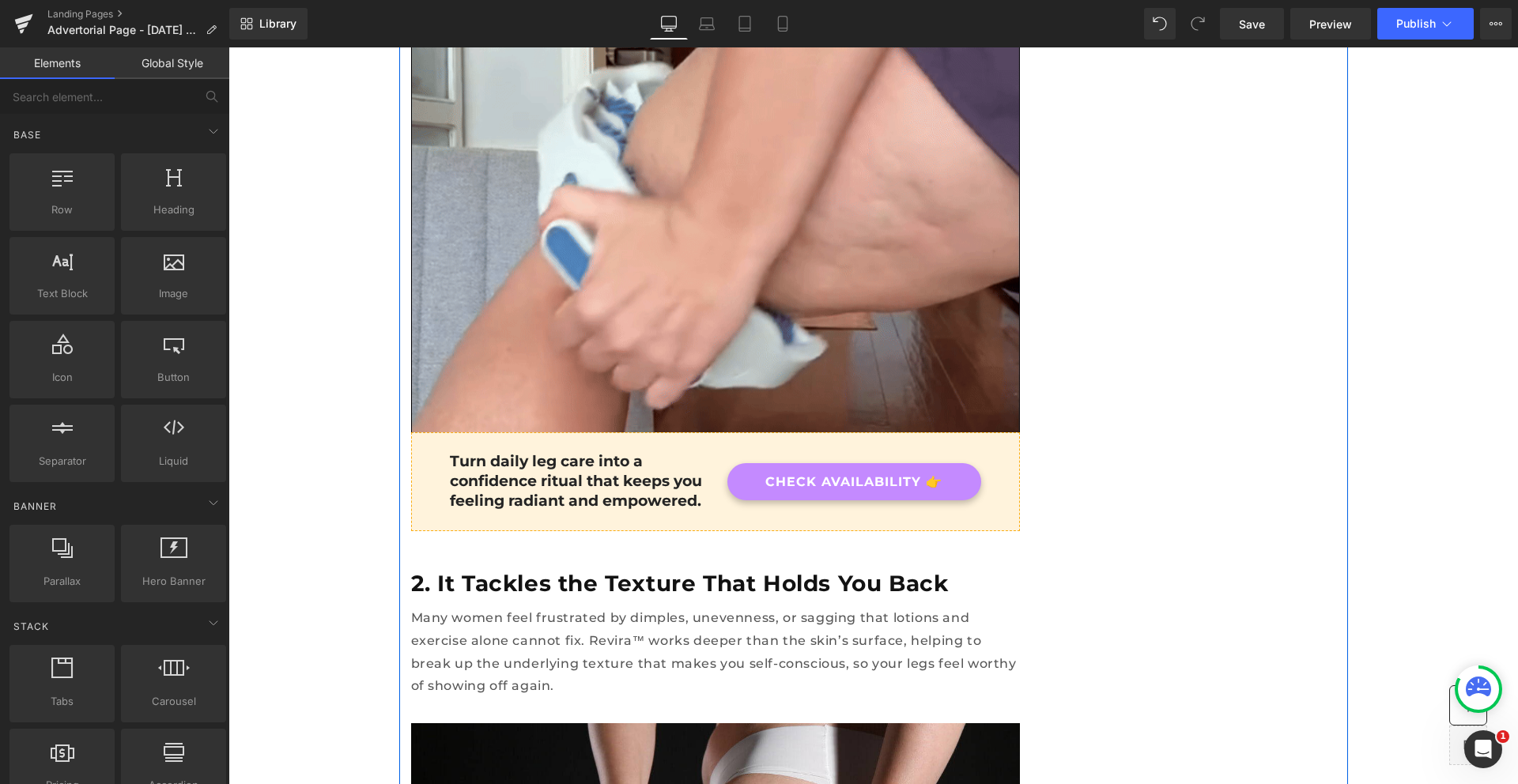
scroll to position [1347, 0]
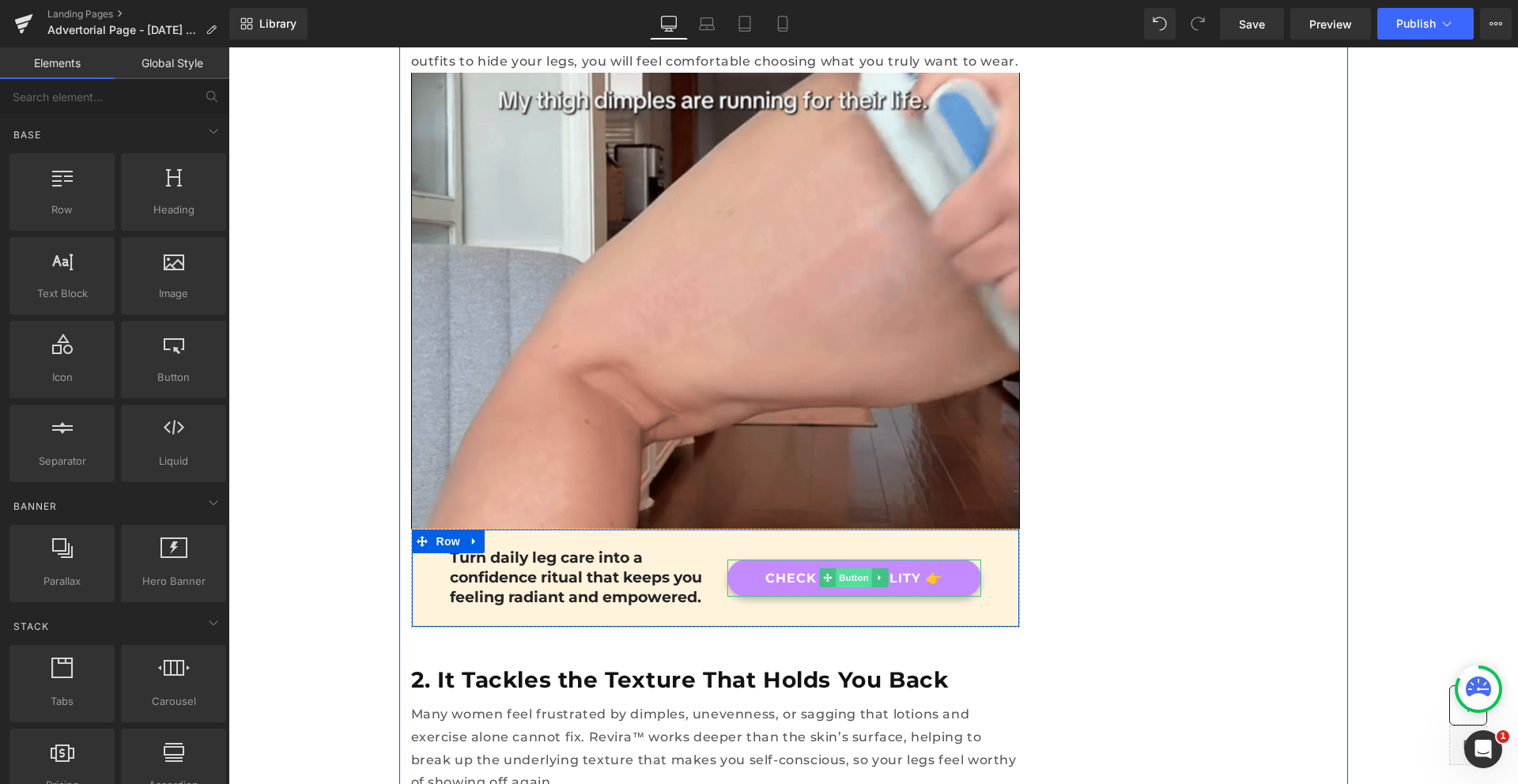
click at [844, 568] on span "Button" at bounding box center [854, 577] width 37 height 19
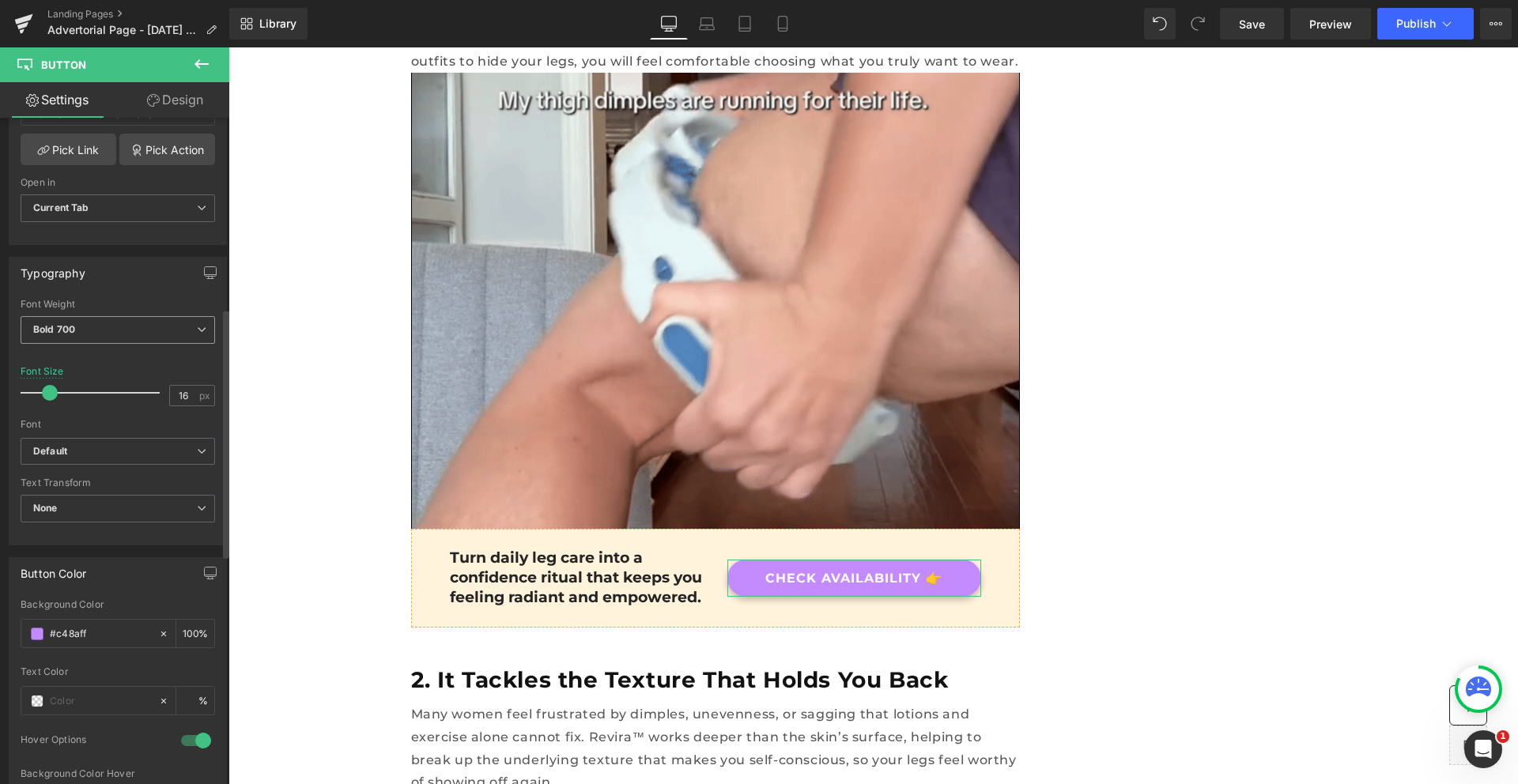
scroll to position [566, 0]
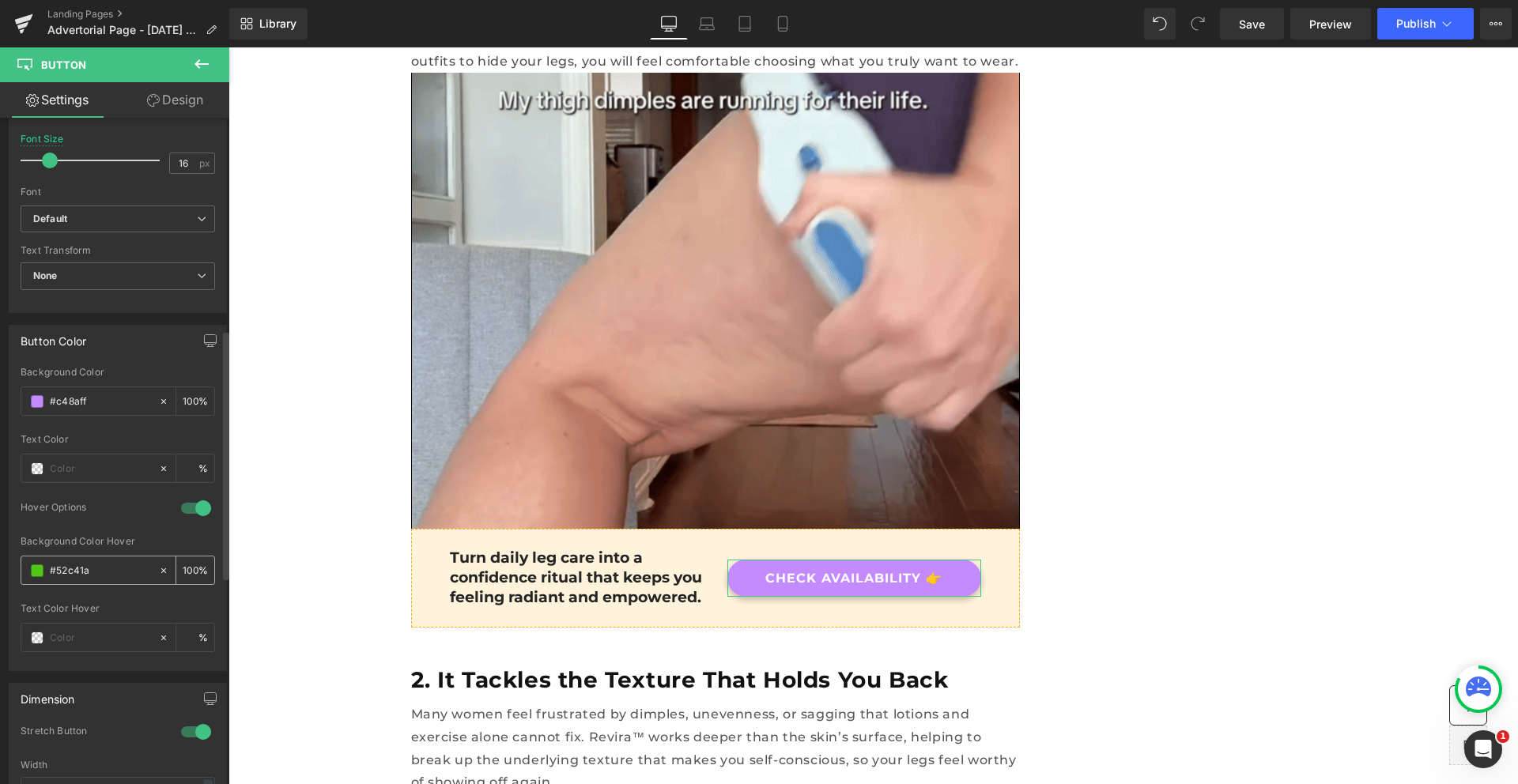
click at [74, 579] on div "#52c41a" at bounding box center [89, 570] width 137 height 28
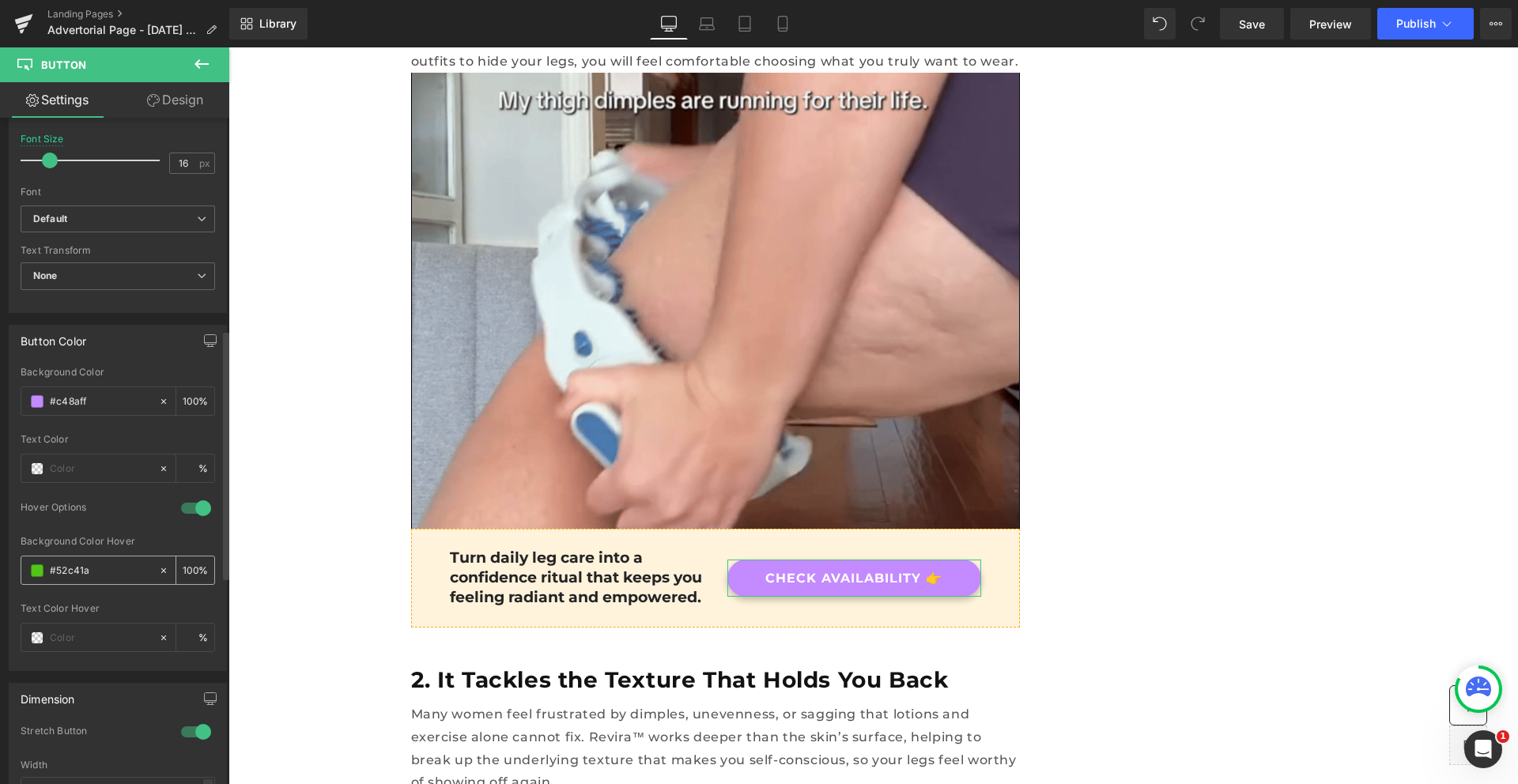
click at [74, 579] on input "#52c41a" at bounding box center [100, 570] width 101 height 17
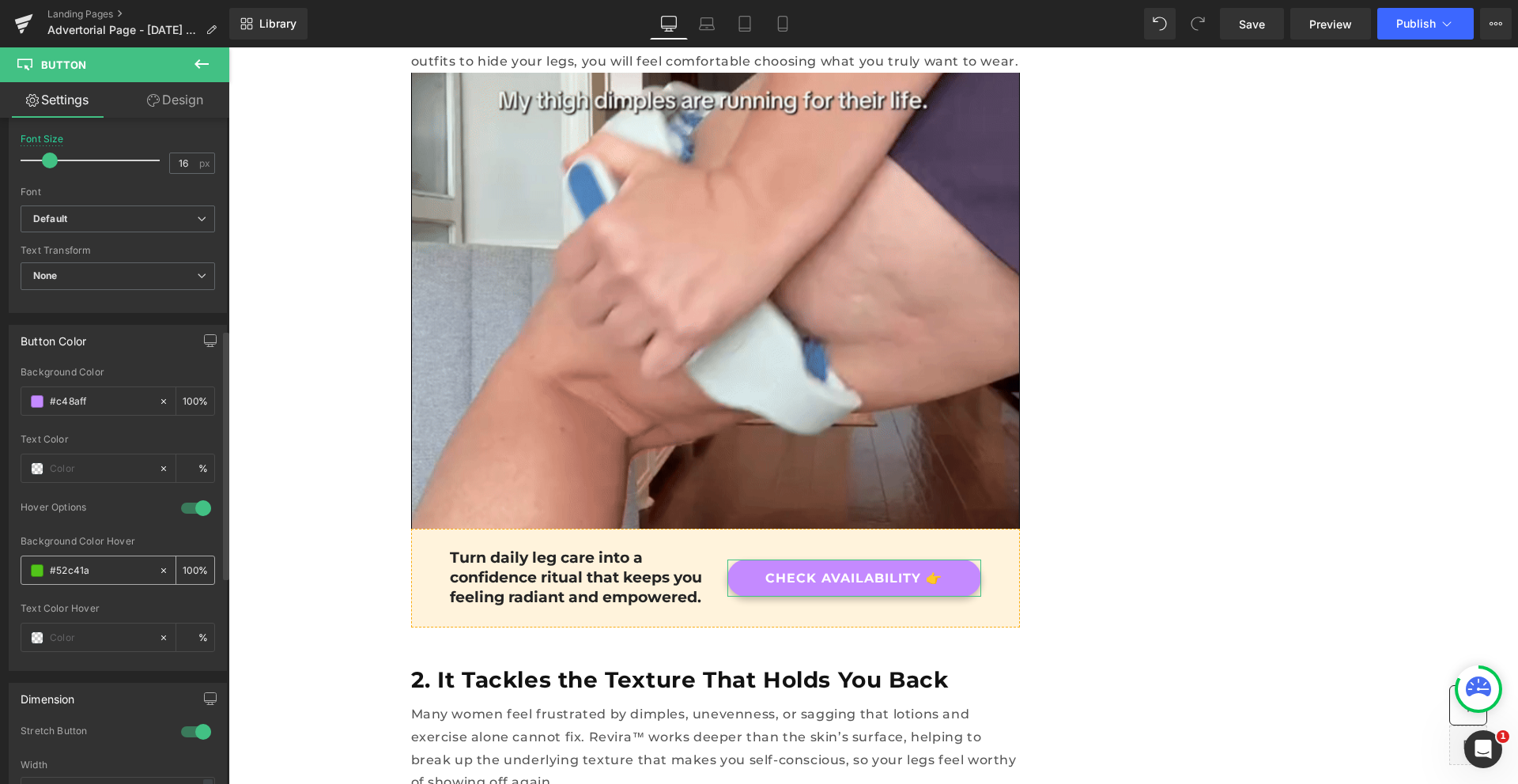
paste input "c48aff"
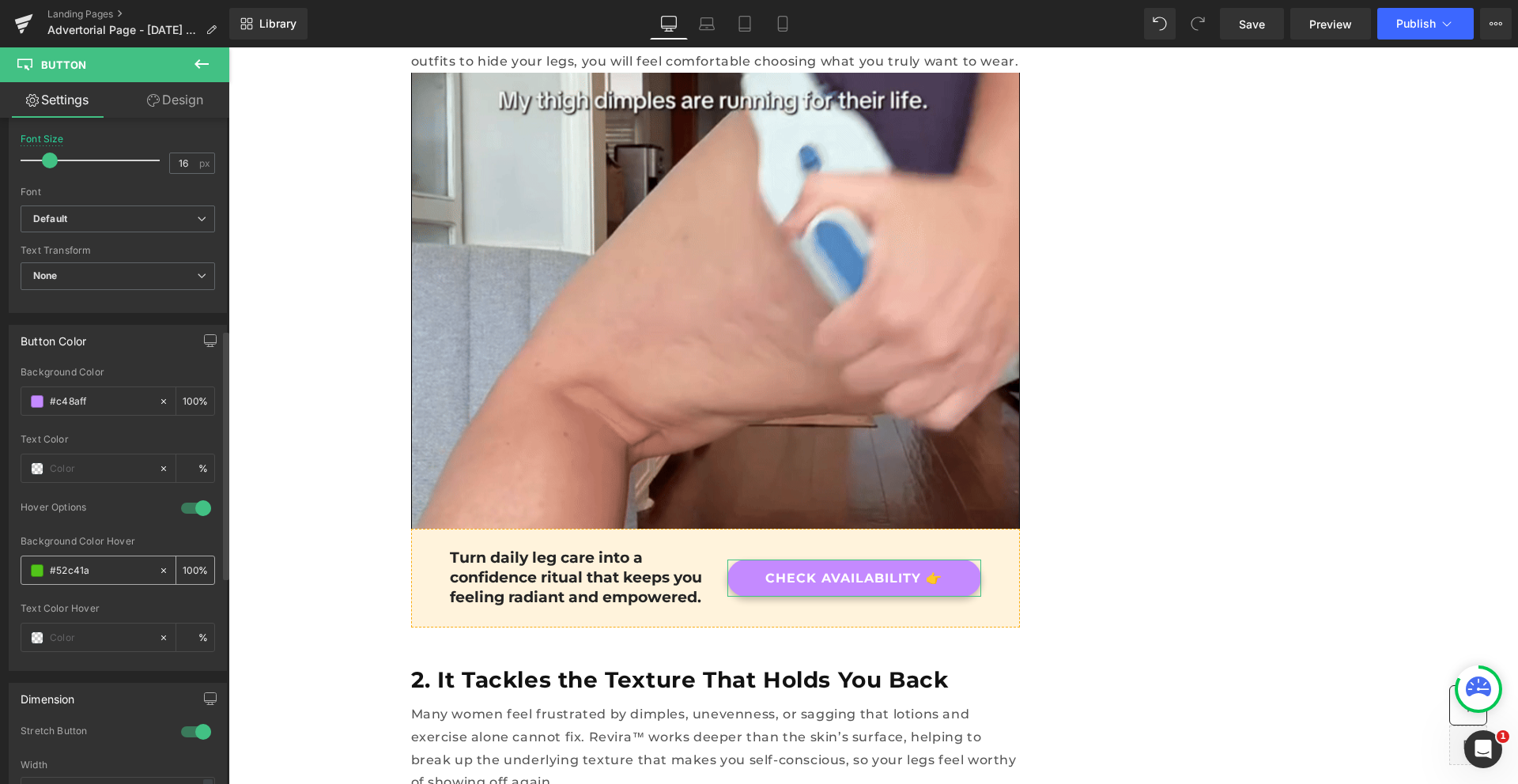
type input "#c48aff"
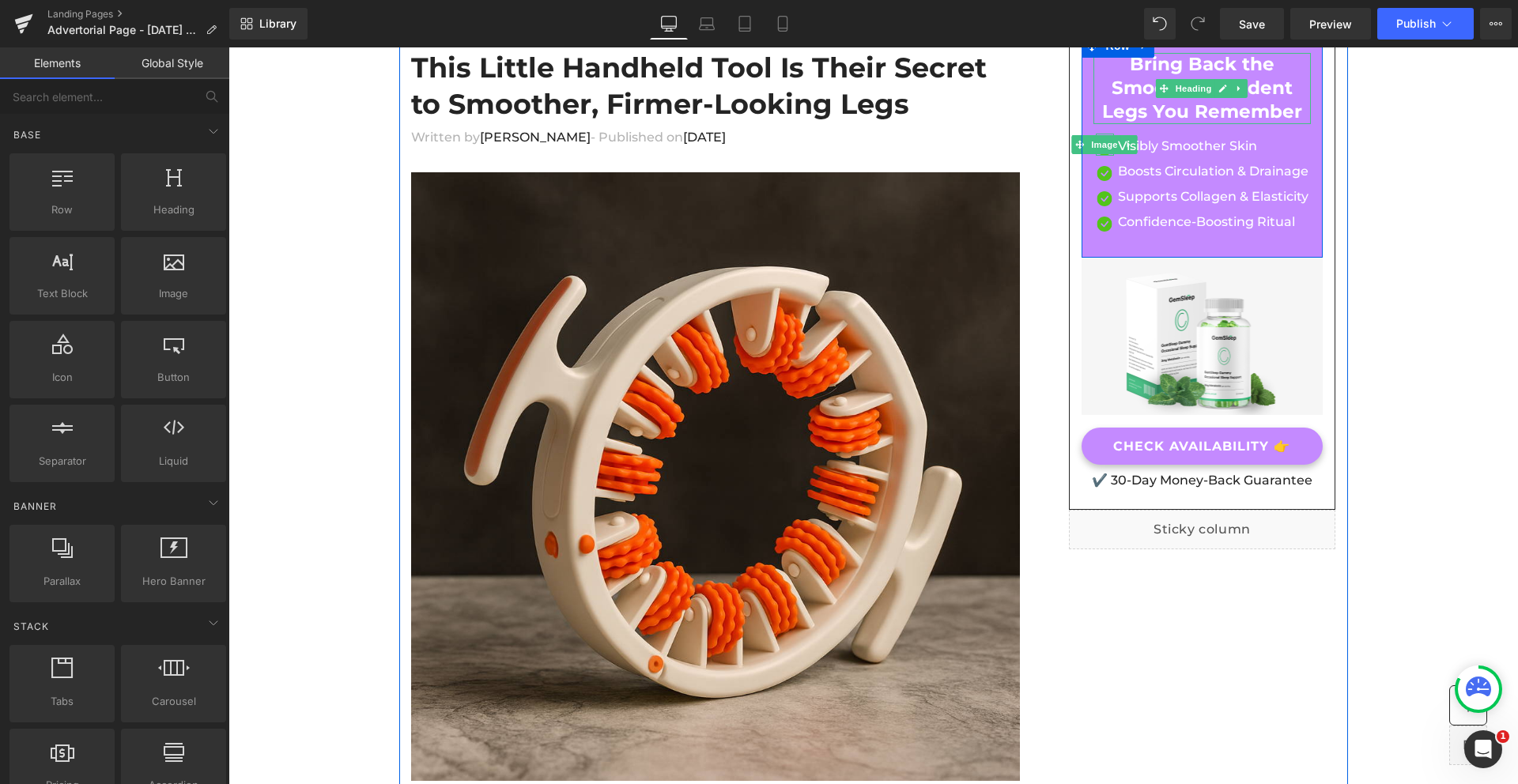
scroll to position [0, 0]
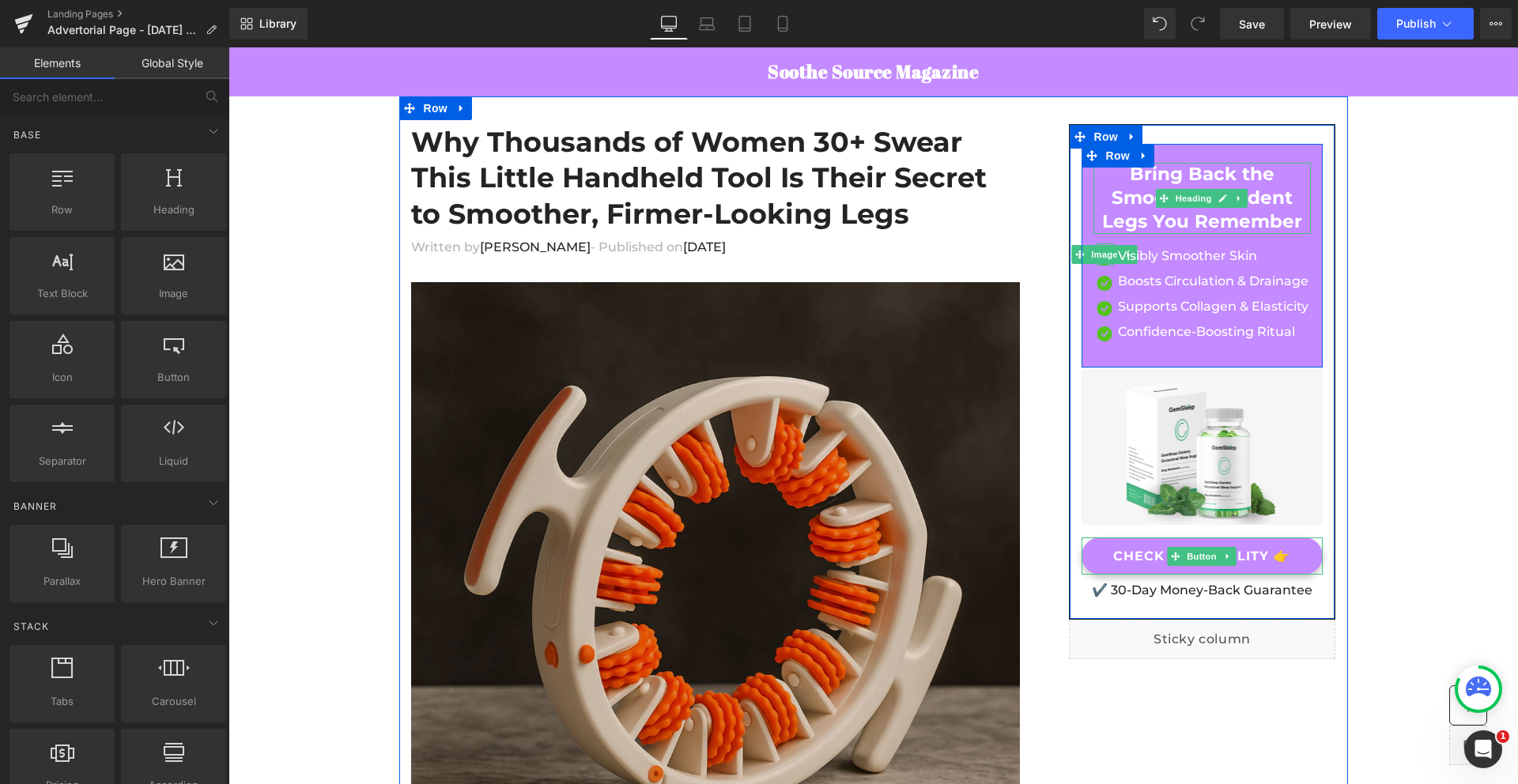
click at [1204, 562] on span "Button" at bounding box center [1202, 556] width 37 height 19
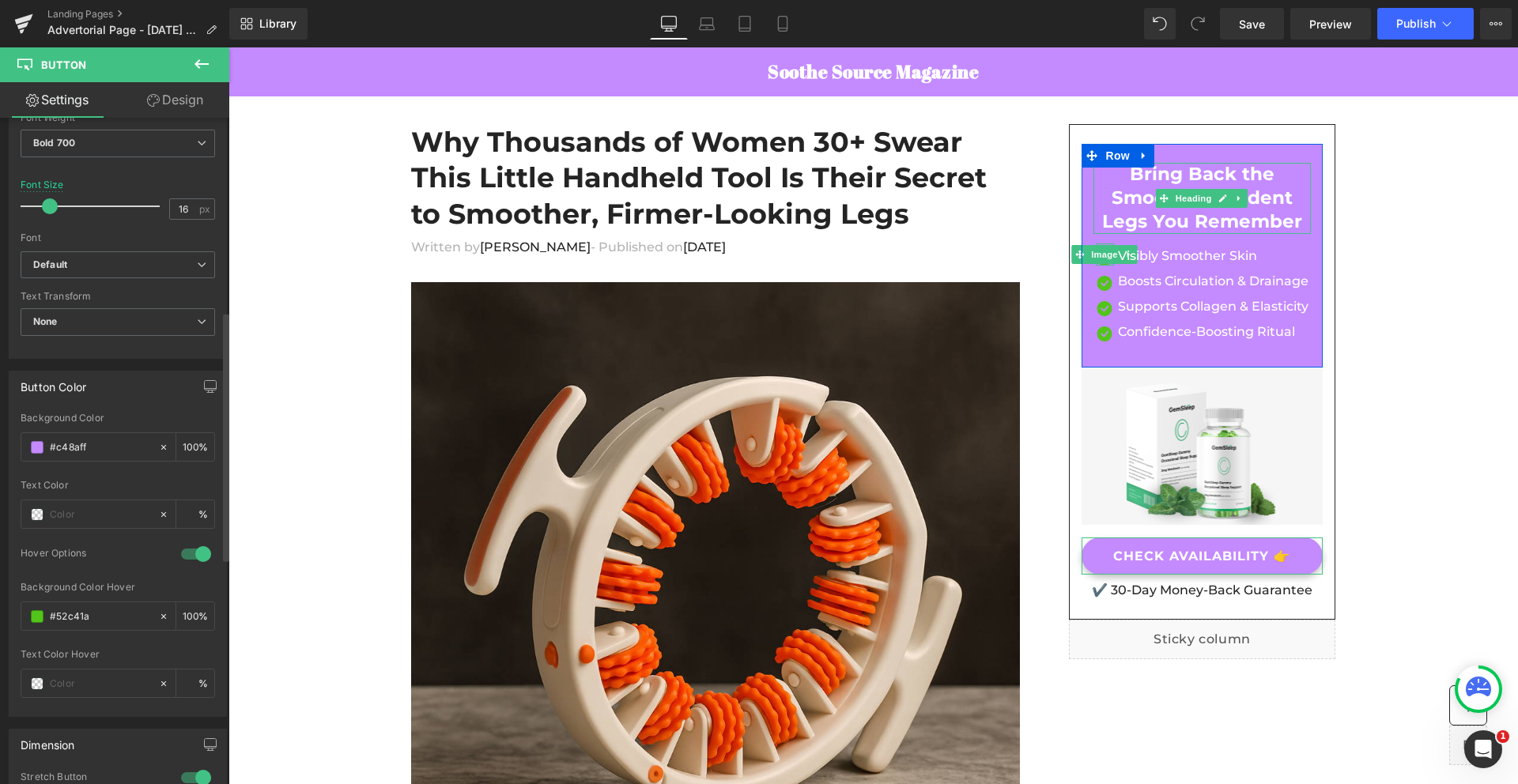
scroll to position [522, 0]
click at [65, 610] on input "#52c41a" at bounding box center [100, 613] width 101 height 17
paste input "c48aff"
type input "#c48aff"
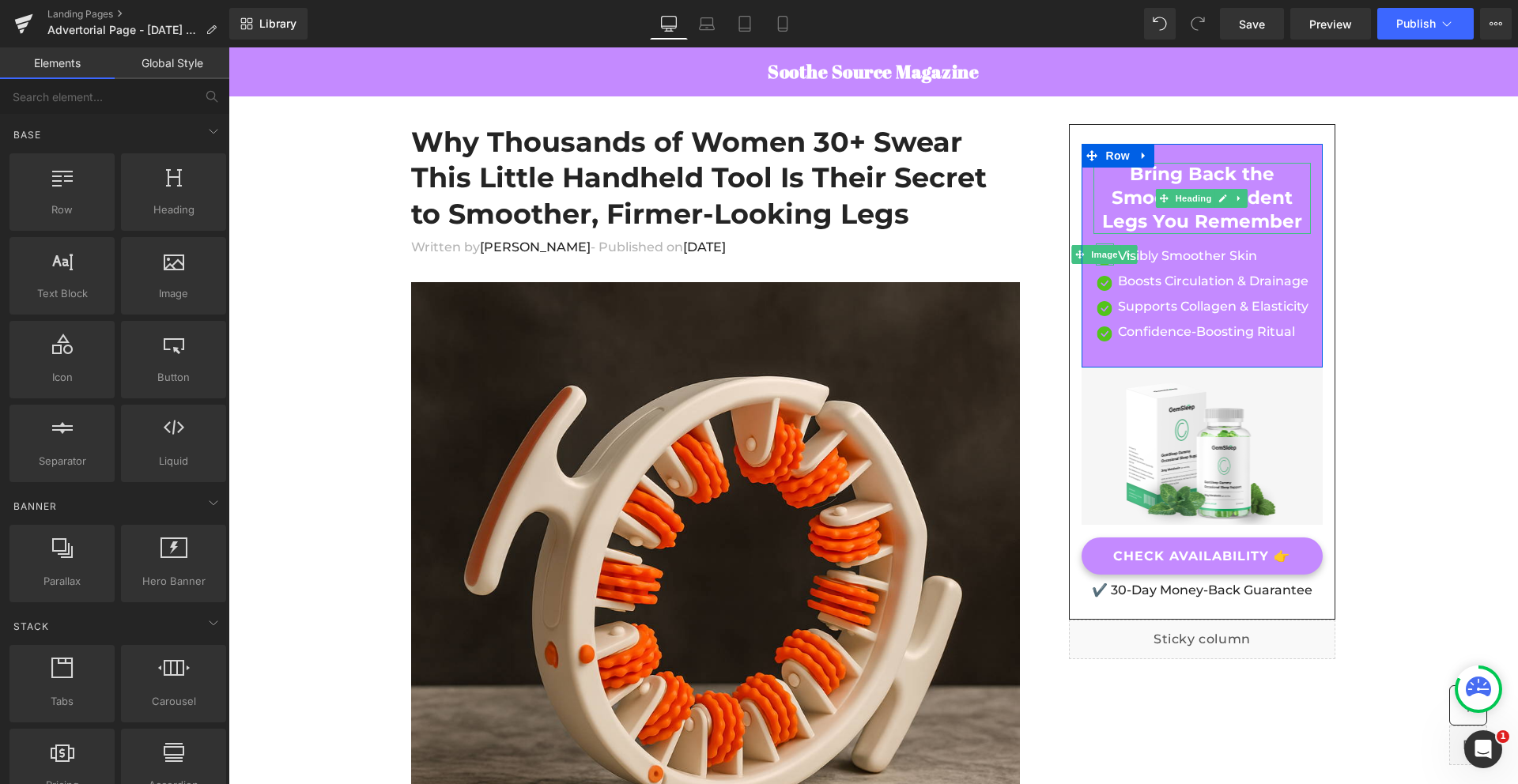
click at [1259, 21] on span "Save" at bounding box center [1251, 24] width 26 height 17
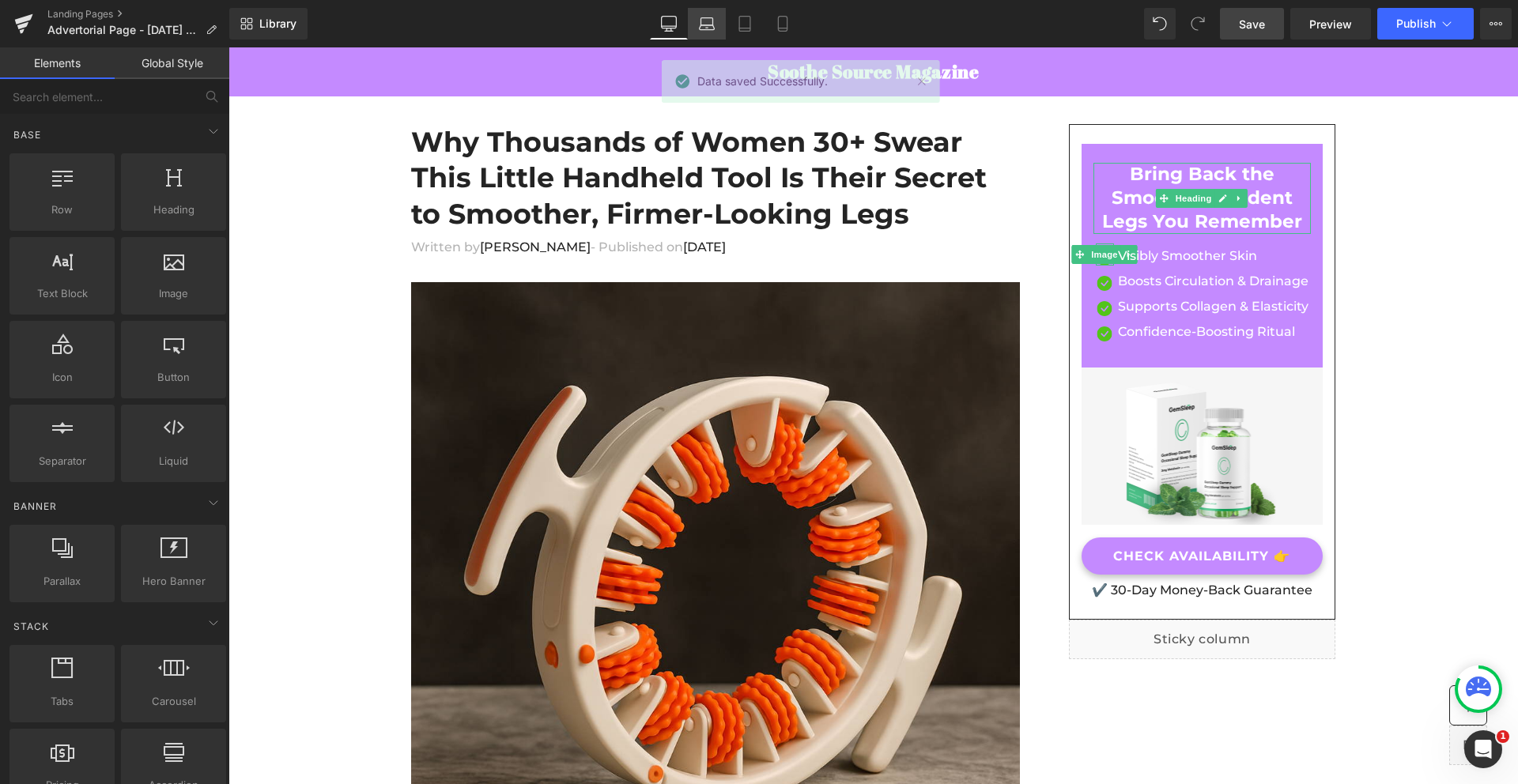
click at [706, 31] on icon at bounding box center [707, 24] width 16 height 16
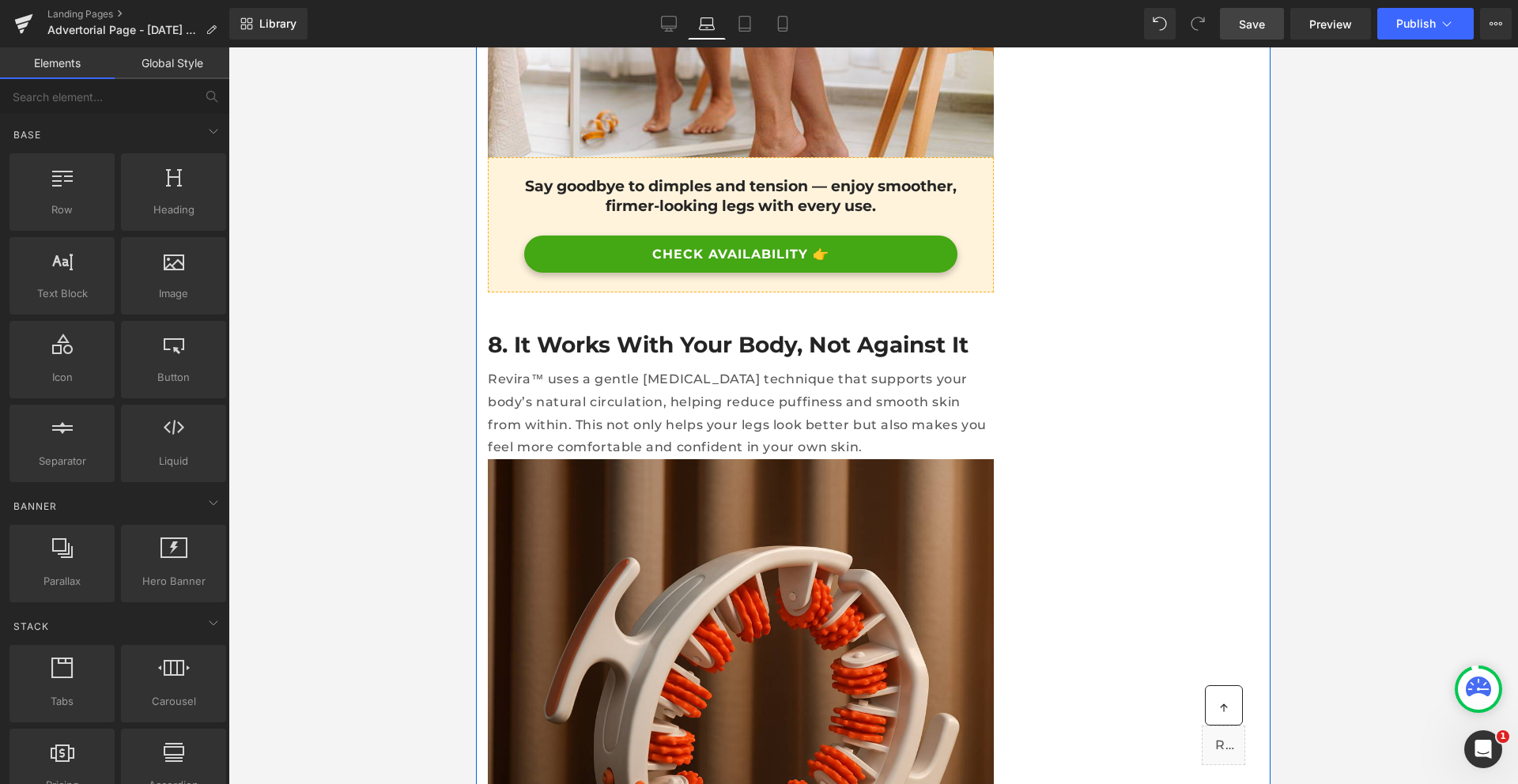
scroll to position [5218, 0]
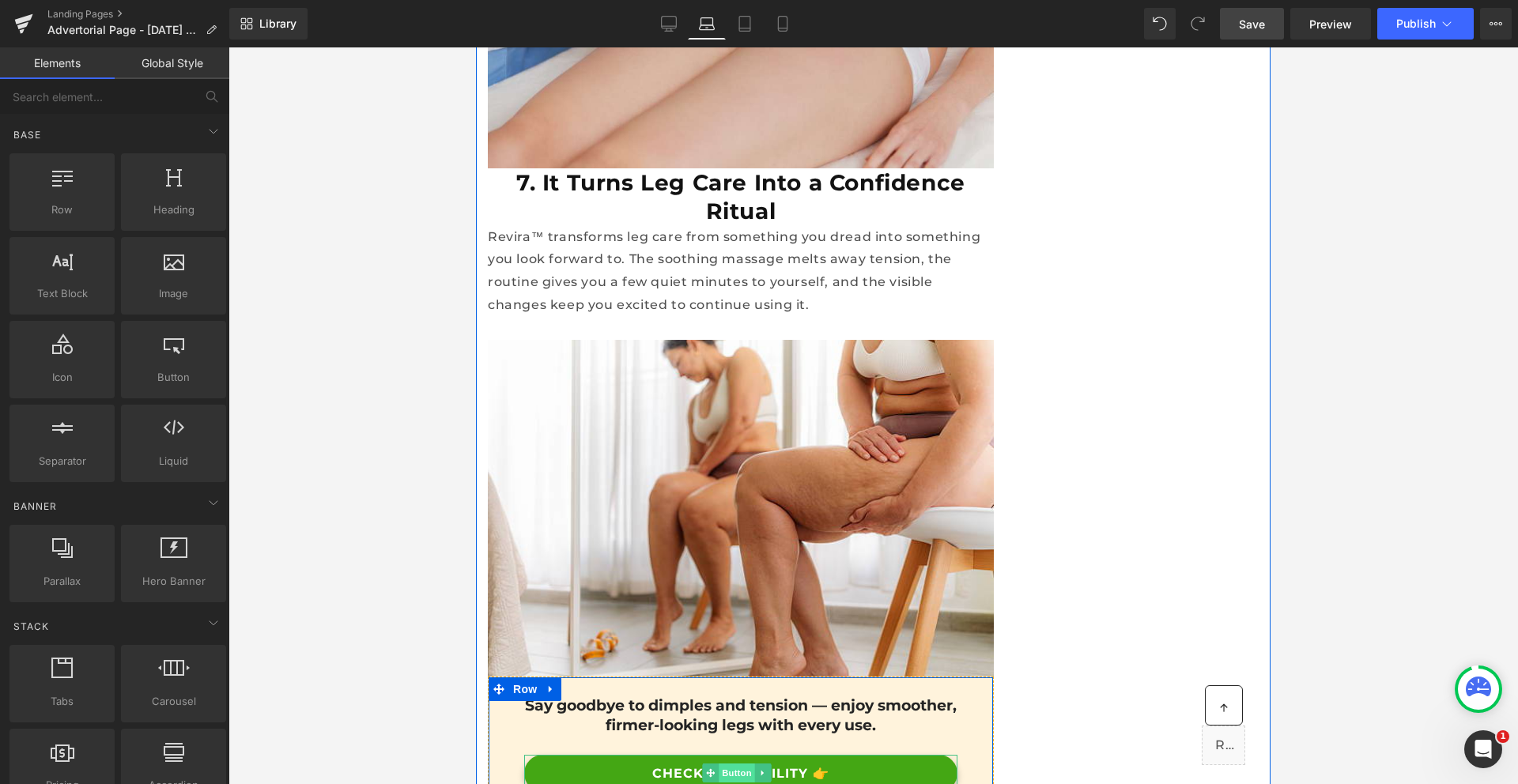
click at [730, 763] on span "Button" at bounding box center [737, 772] width 37 height 19
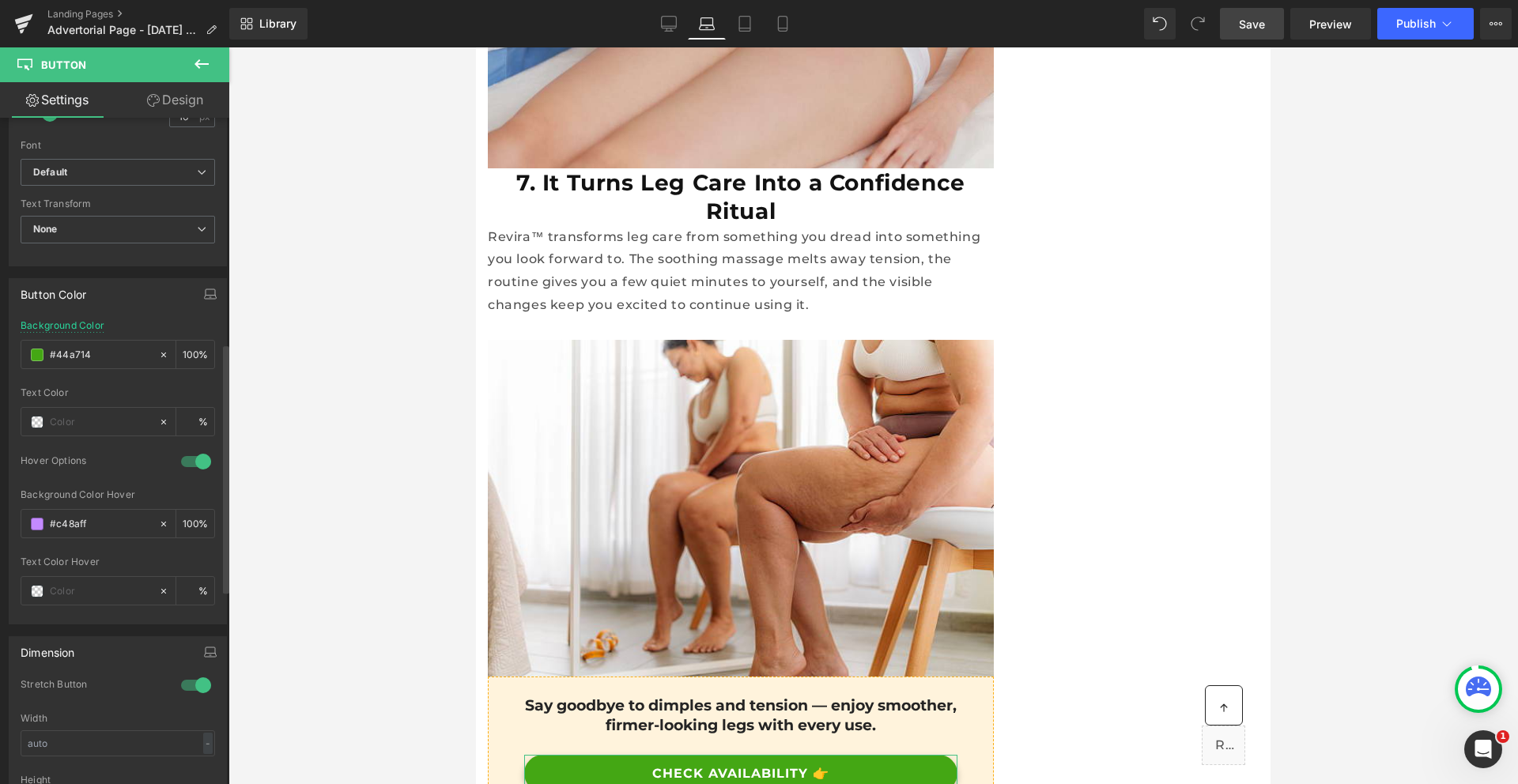
scroll to position [624, 0]
click at [64, 341] on input "#44a714" at bounding box center [100, 342] width 101 height 17
paste input "c48aff"
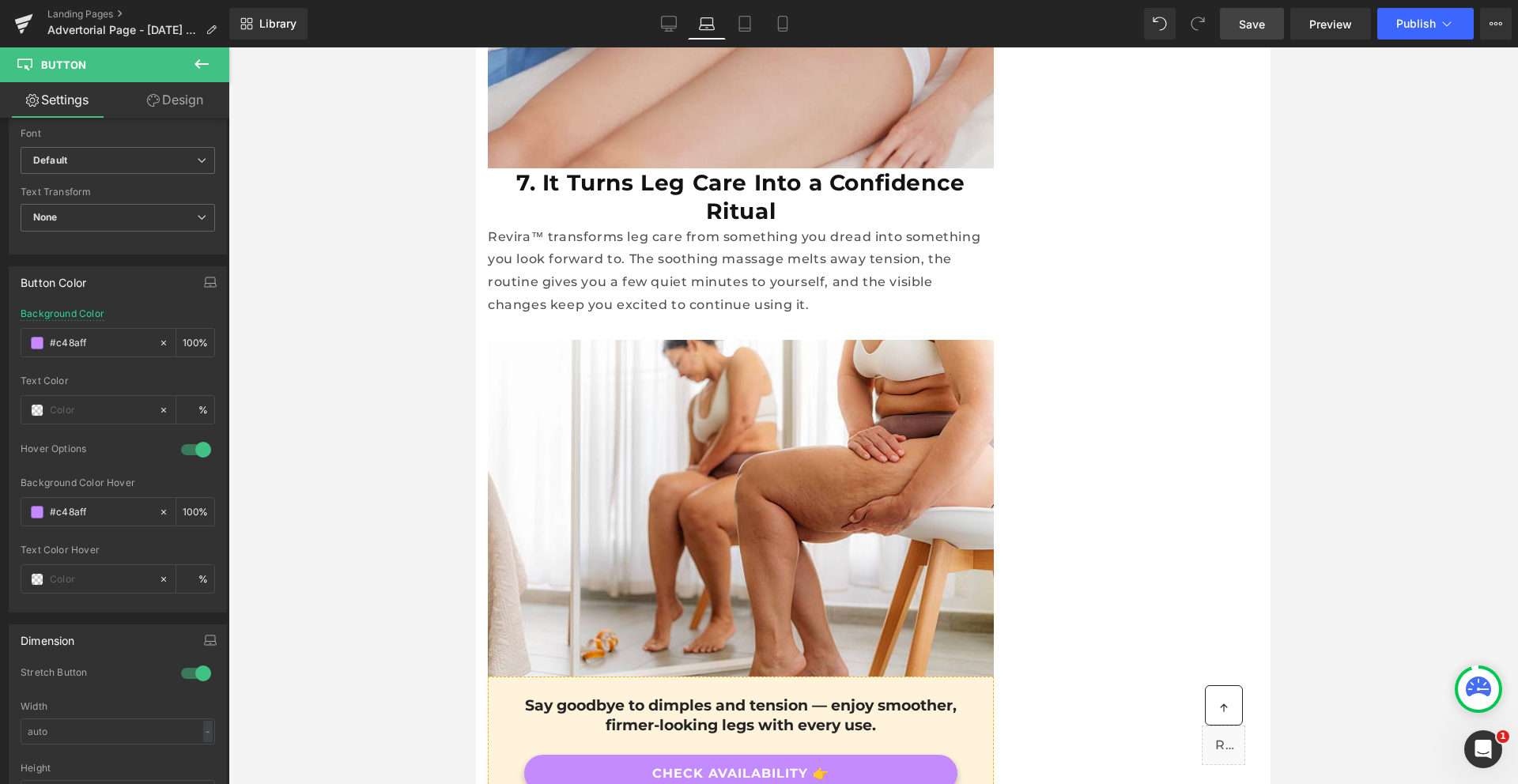
type input "#c48aff"
click at [1244, 16] on span "Save" at bounding box center [1251, 24] width 26 height 17
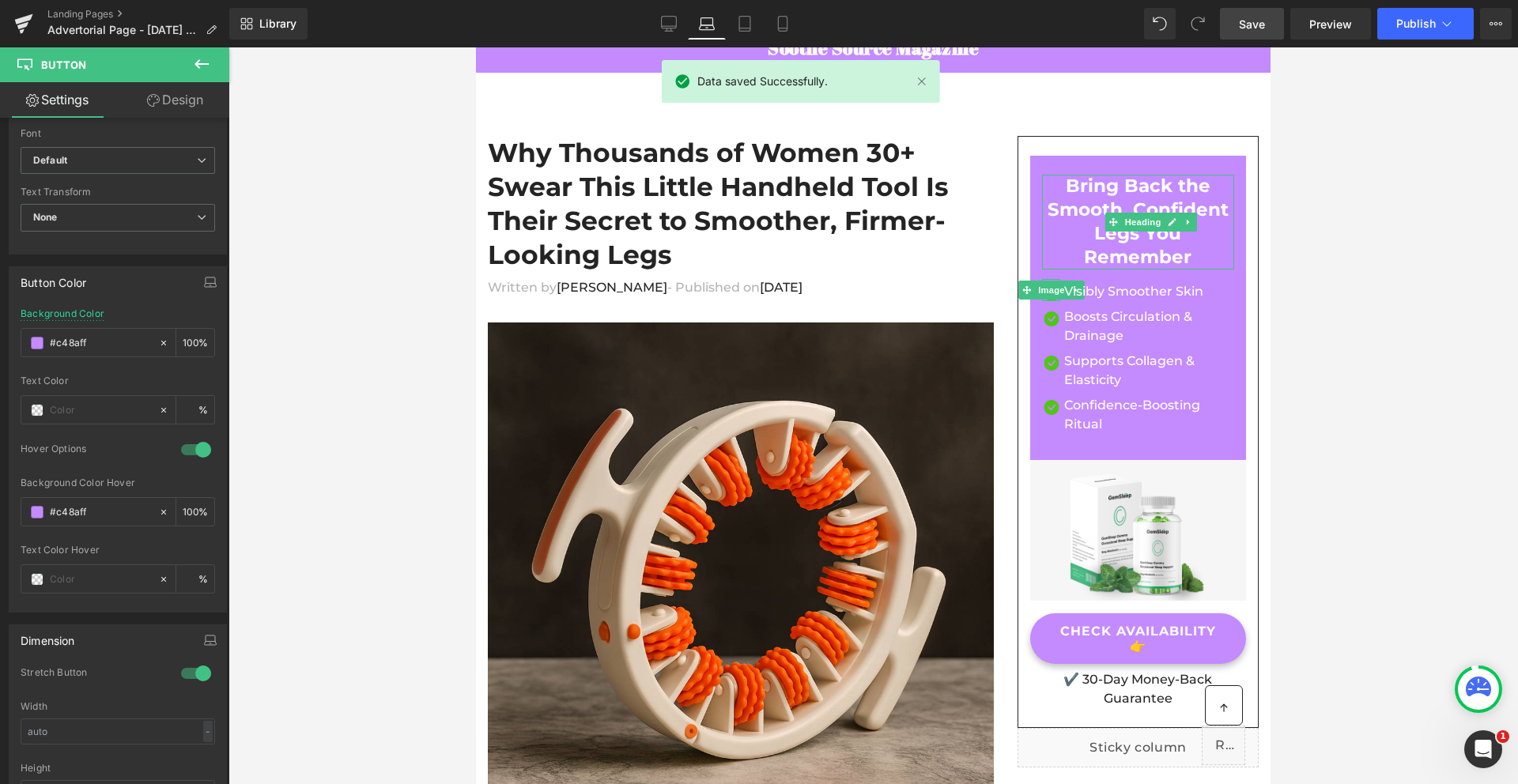
scroll to position [0, 0]
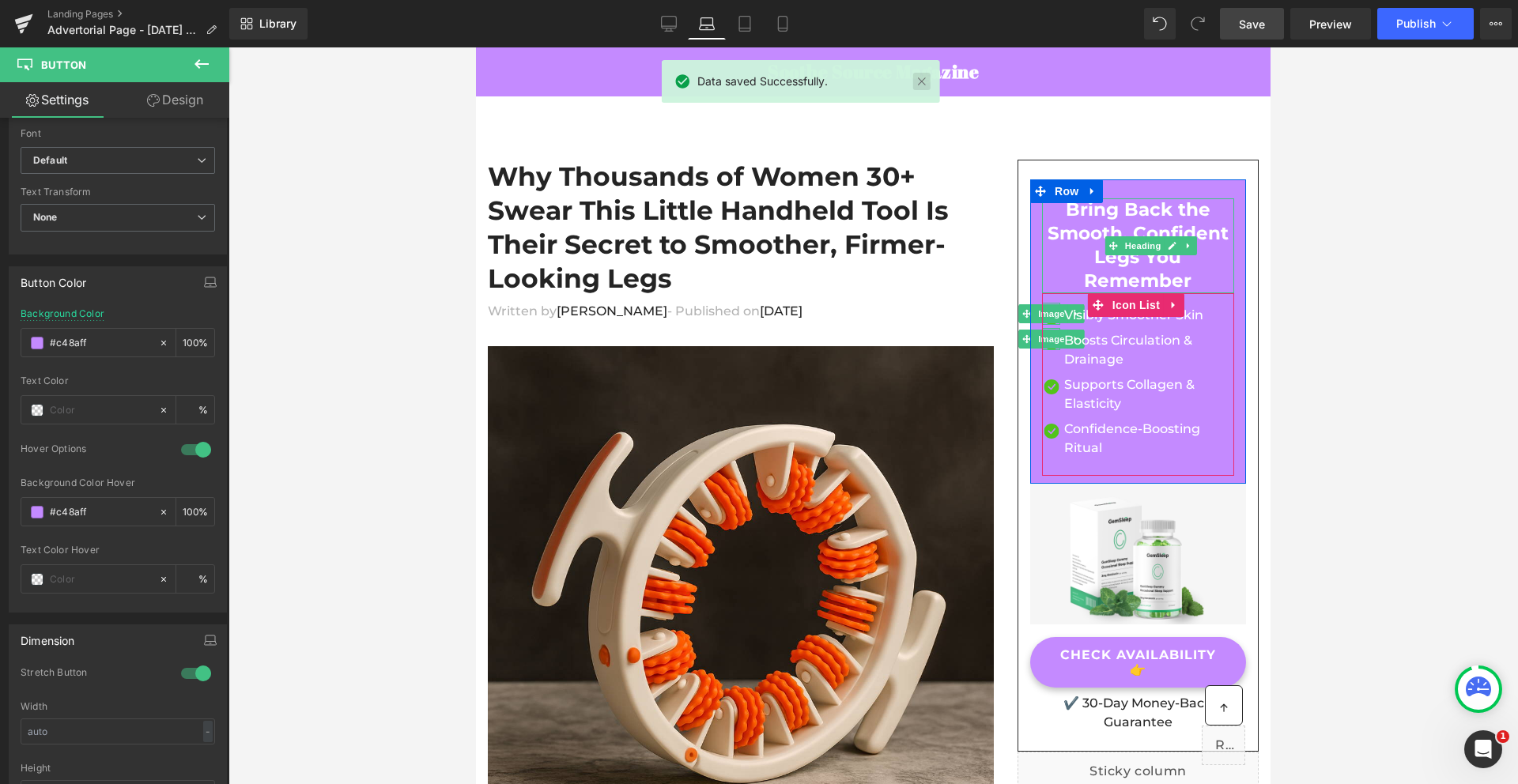
click at [927, 82] on link at bounding box center [921, 80] width 17 height 17
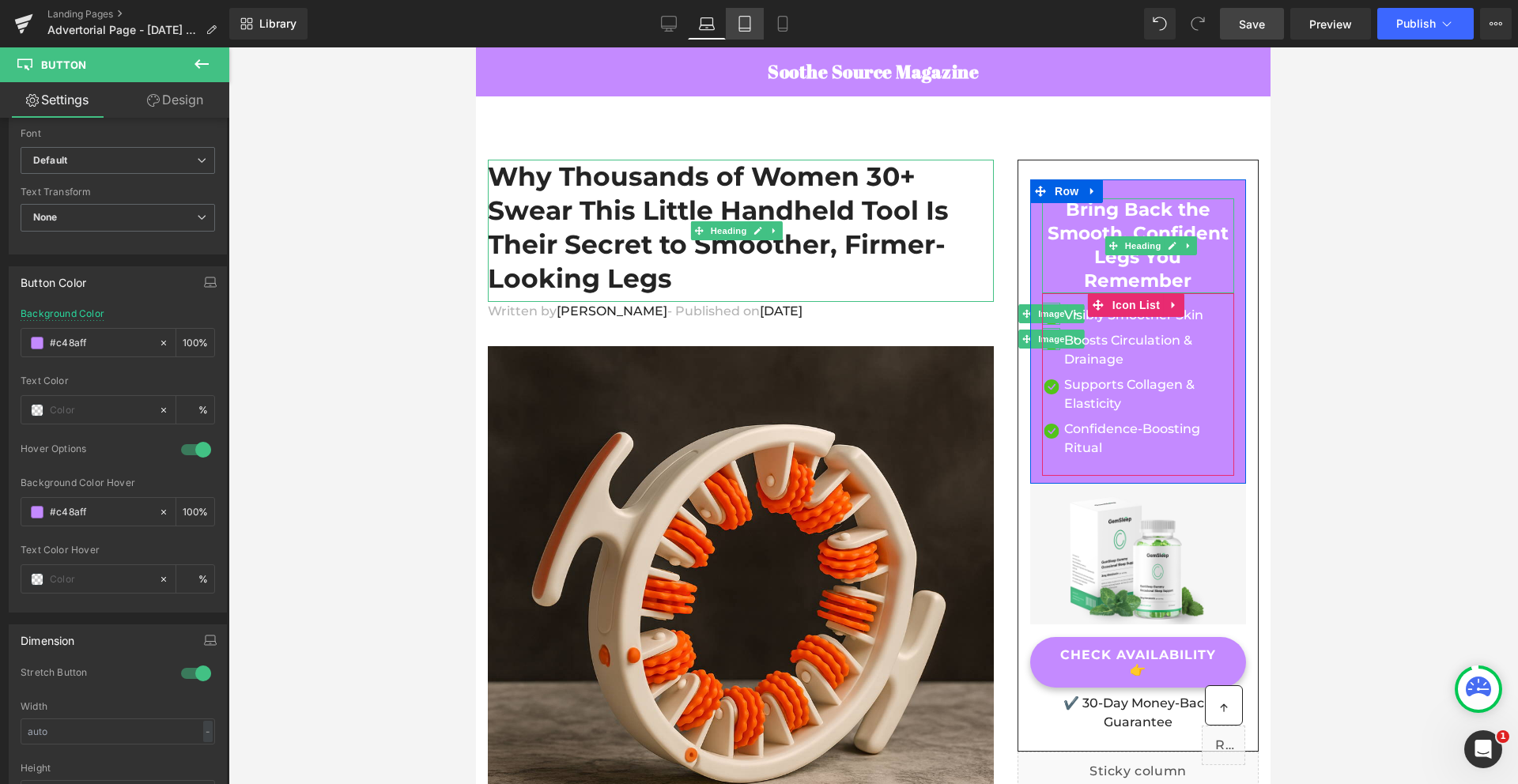
click at [730, 25] on link "Tablet" at bounding box center [745, 23] width 38 height 31
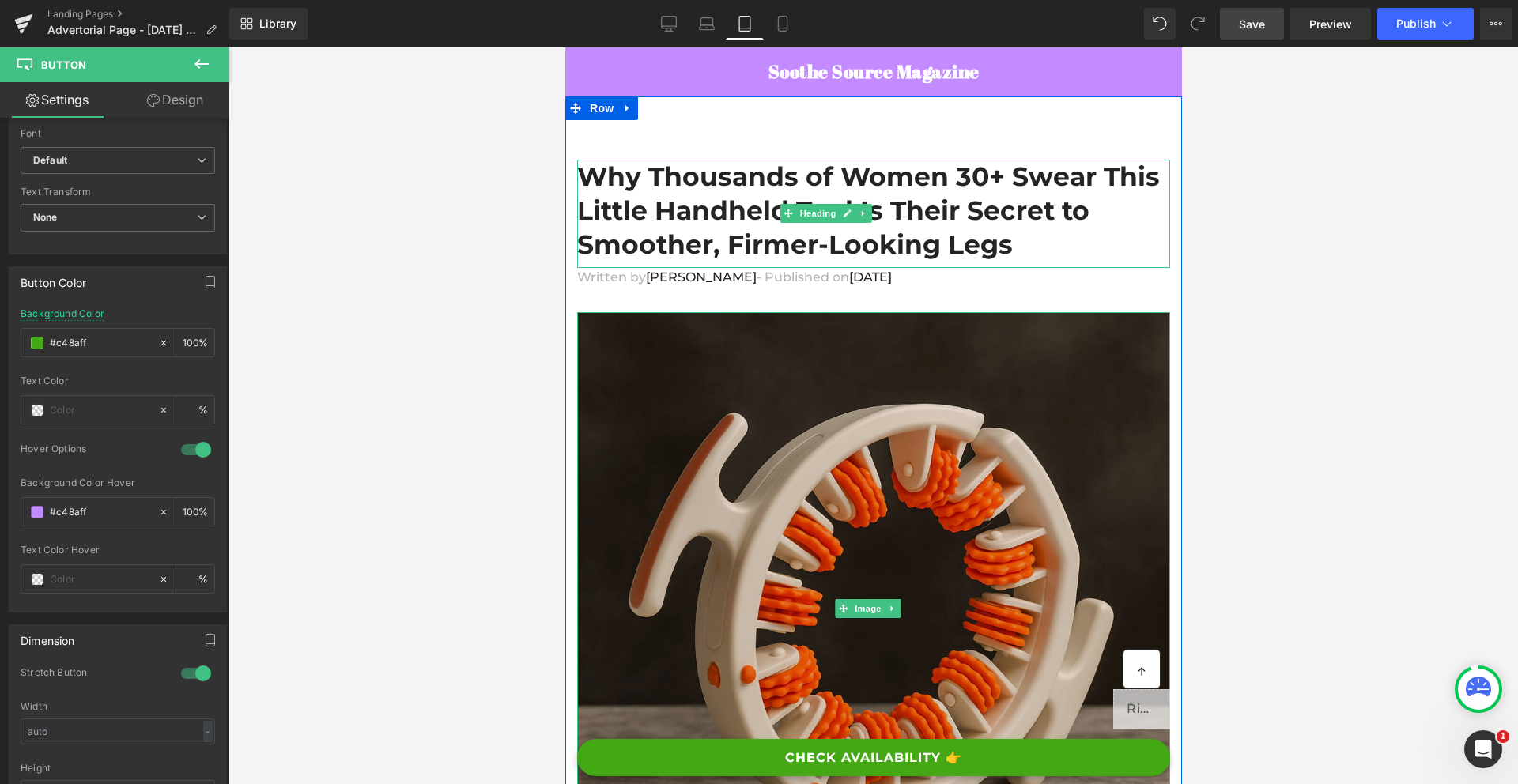
scroll to position [13, 0]
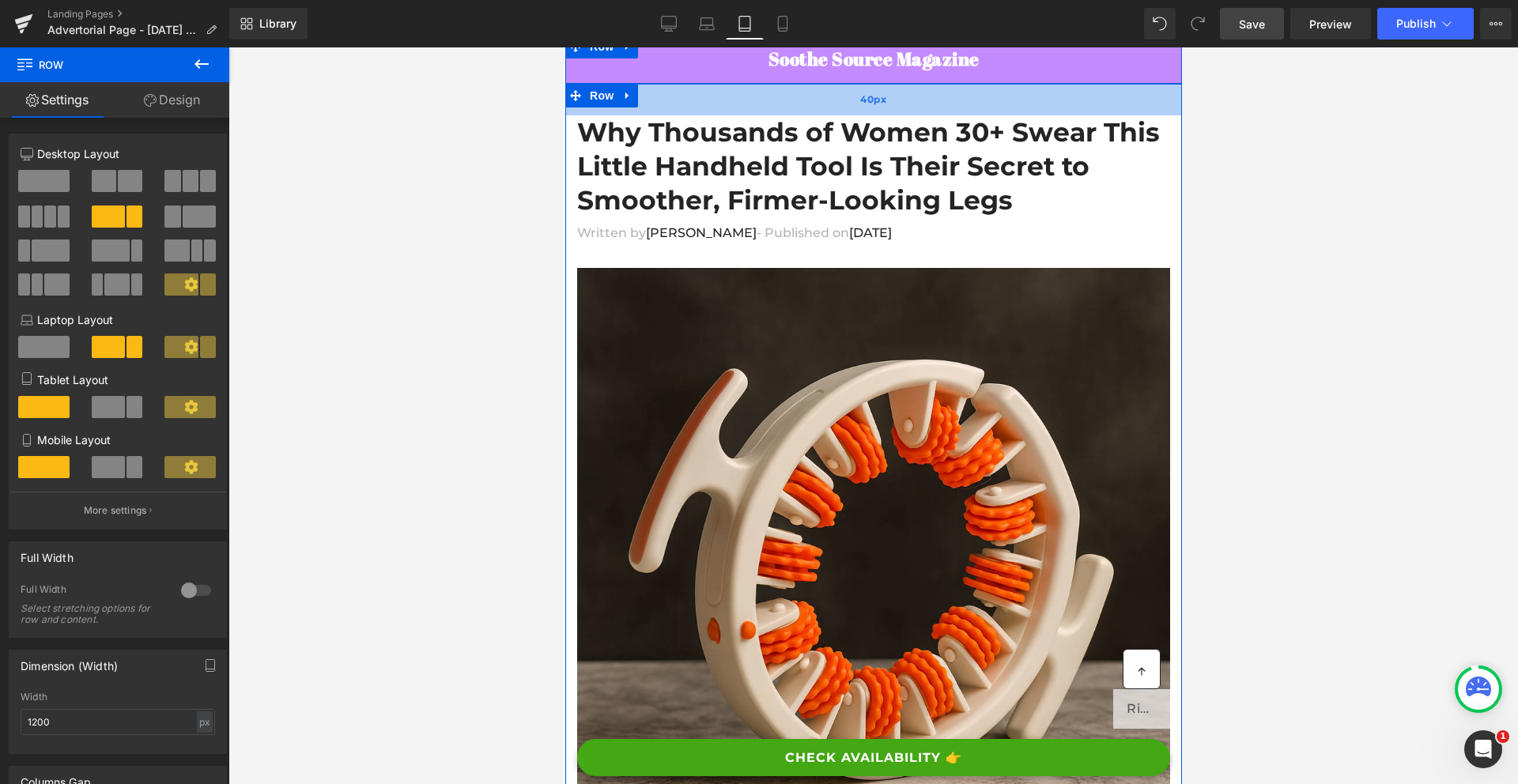
drag, startPoint x: 840, startPoint y: 139, endPoint x: 833, endPoint y: 107, distance: 32.8
click at [833, 107] on div "40px" at bounding box center [872, 99] width 616 height 31
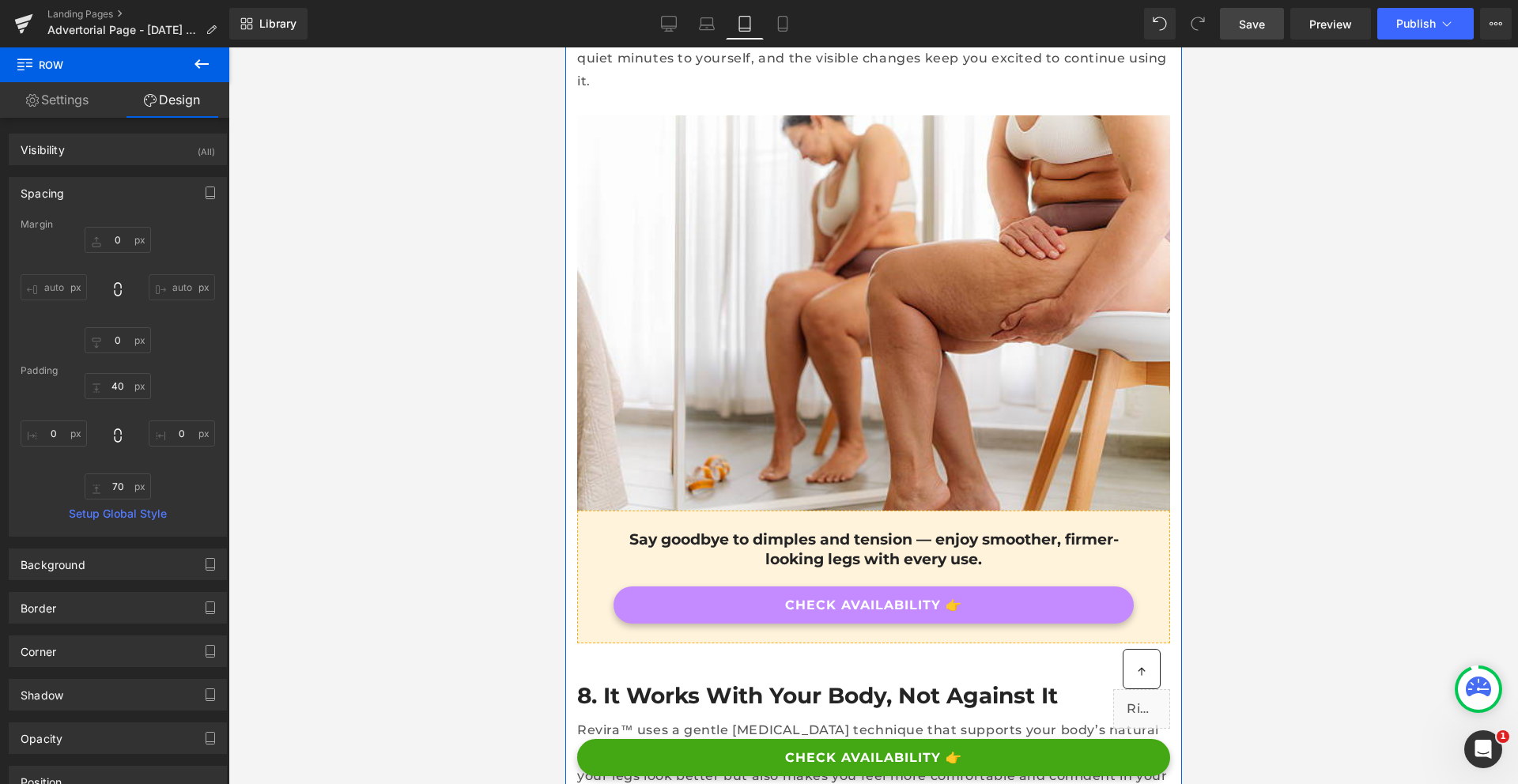
scroll to position [5721, 0]
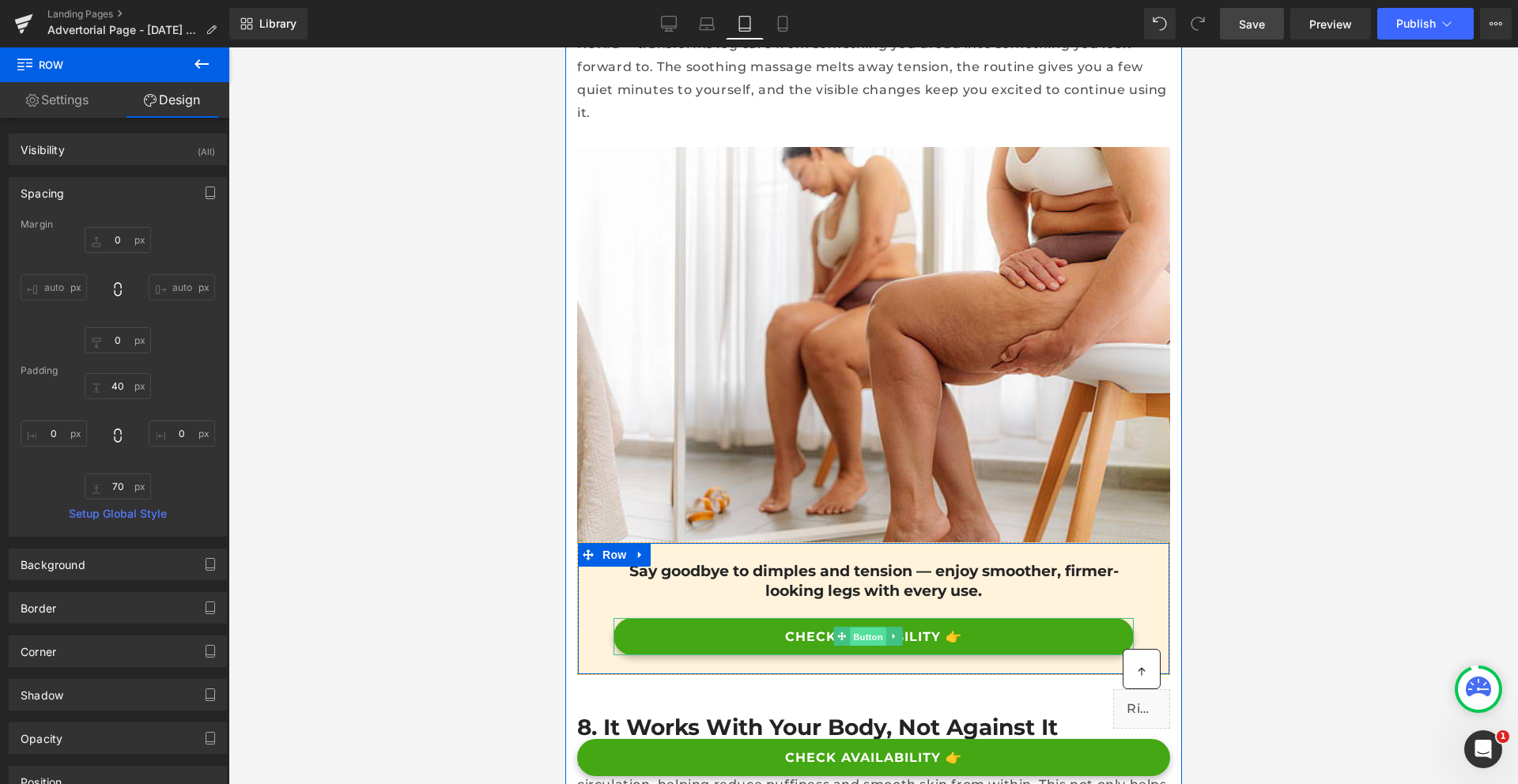
drag, startPoint x: 857, startPoint y: 412, endPoint x: 814, endPoint y: 530, distance: 125.6
click at [857, 628] on span "Button" at bounding box center [867, 637] width 37 height 19
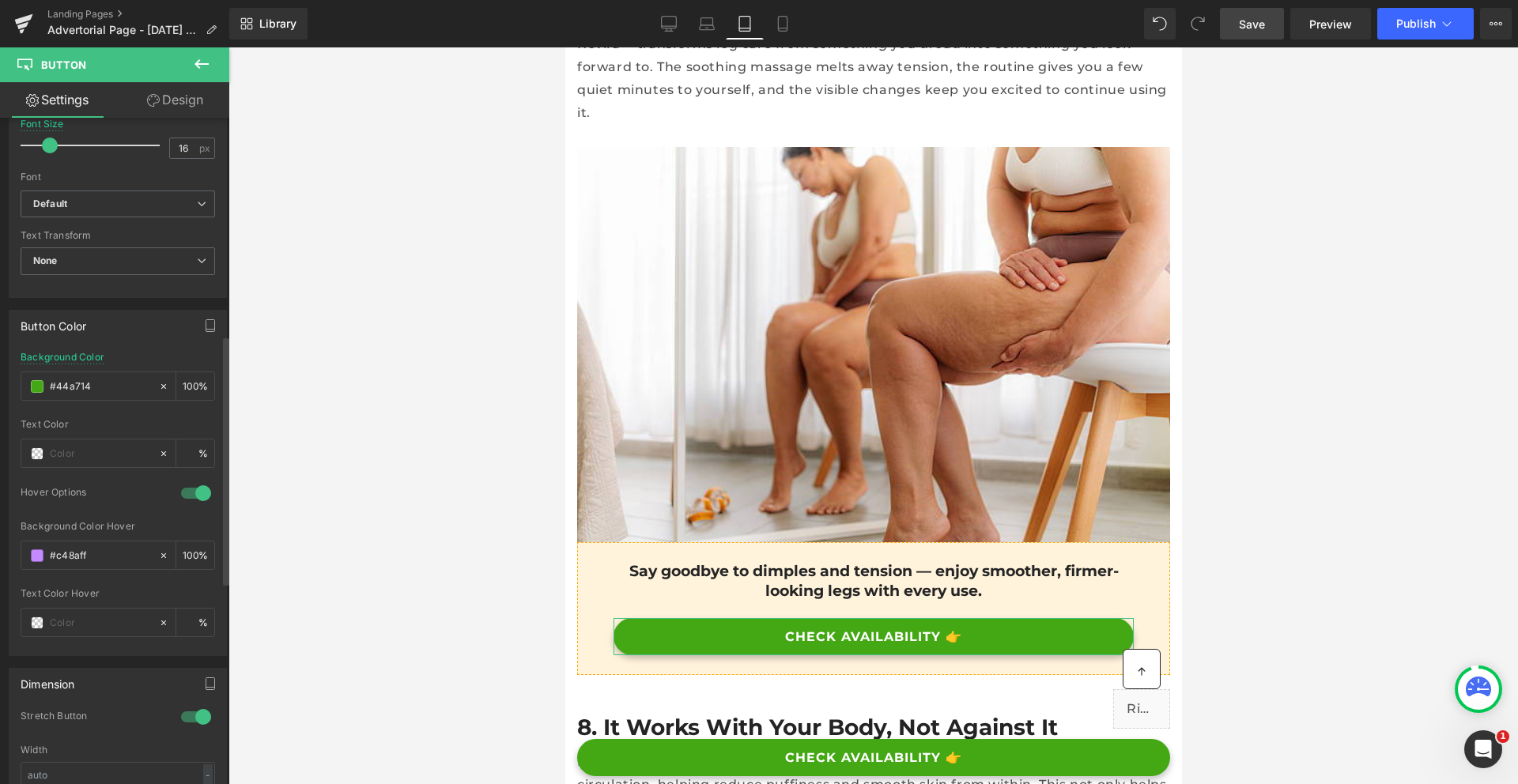
scroll to position [645, 0]
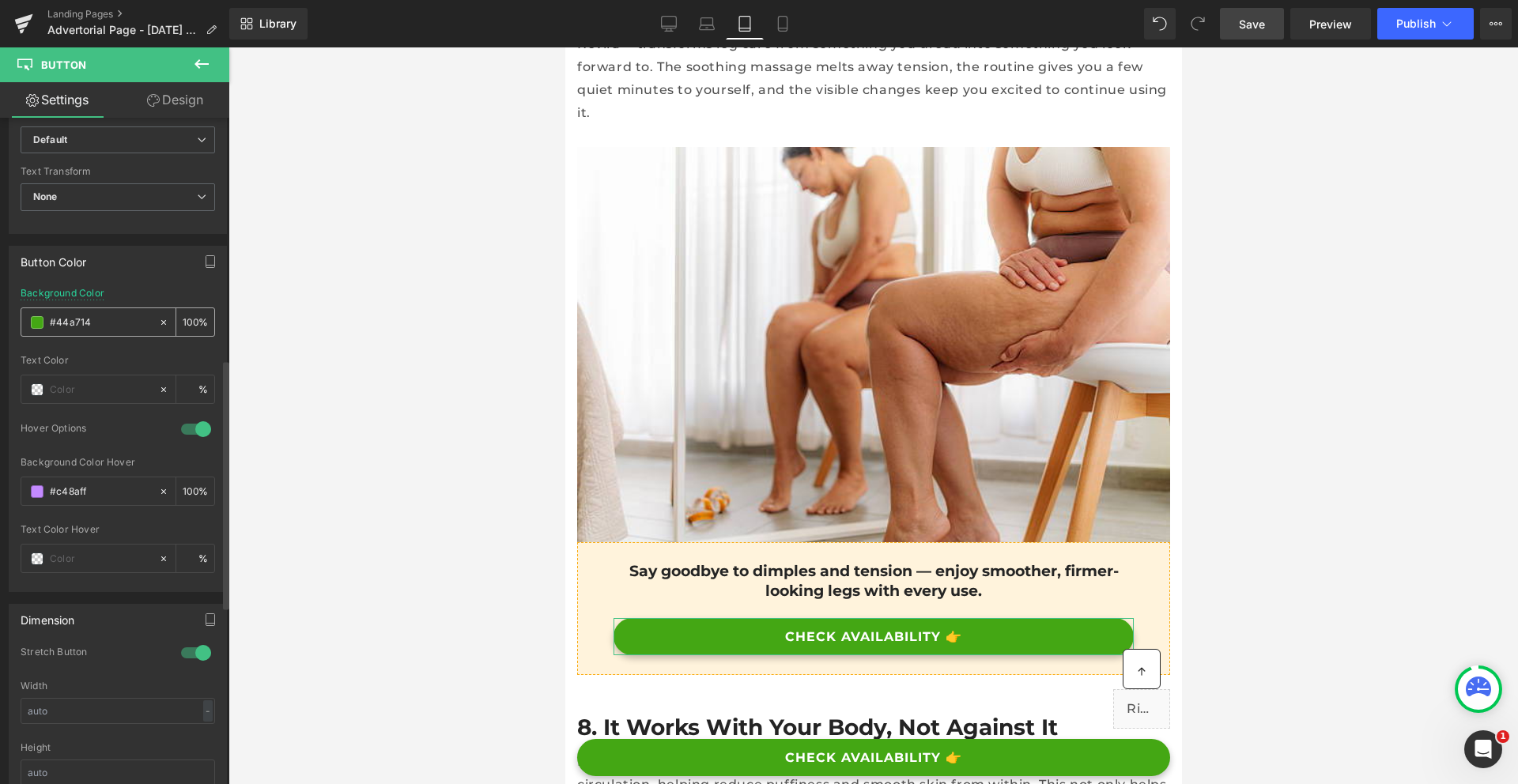
click at [72, 329] on input "#44a714" at bounding box center [100, 321] width 101 height 17
paste input "c48aff"
type input "#c48aff"
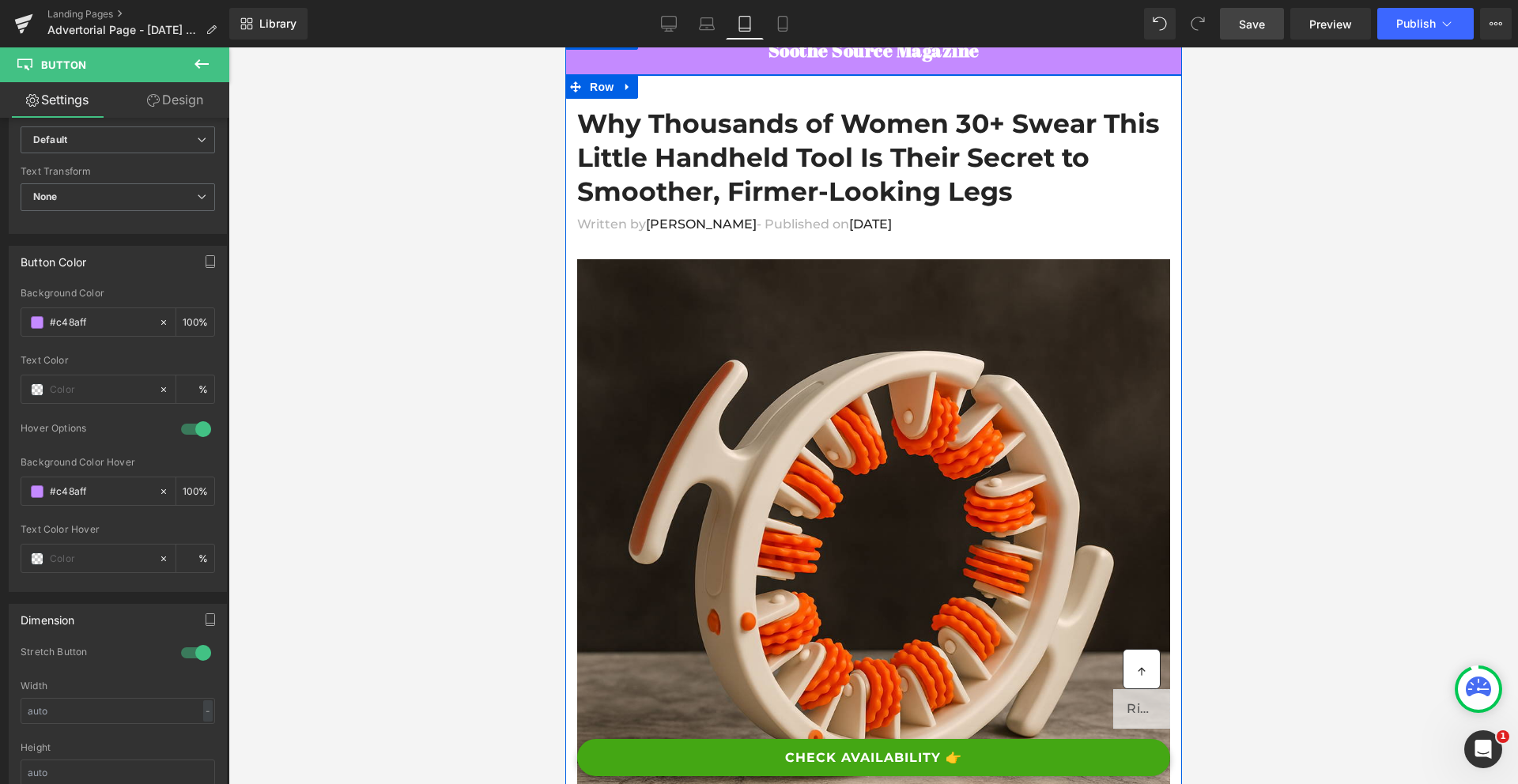
scroll to position [0, 0]
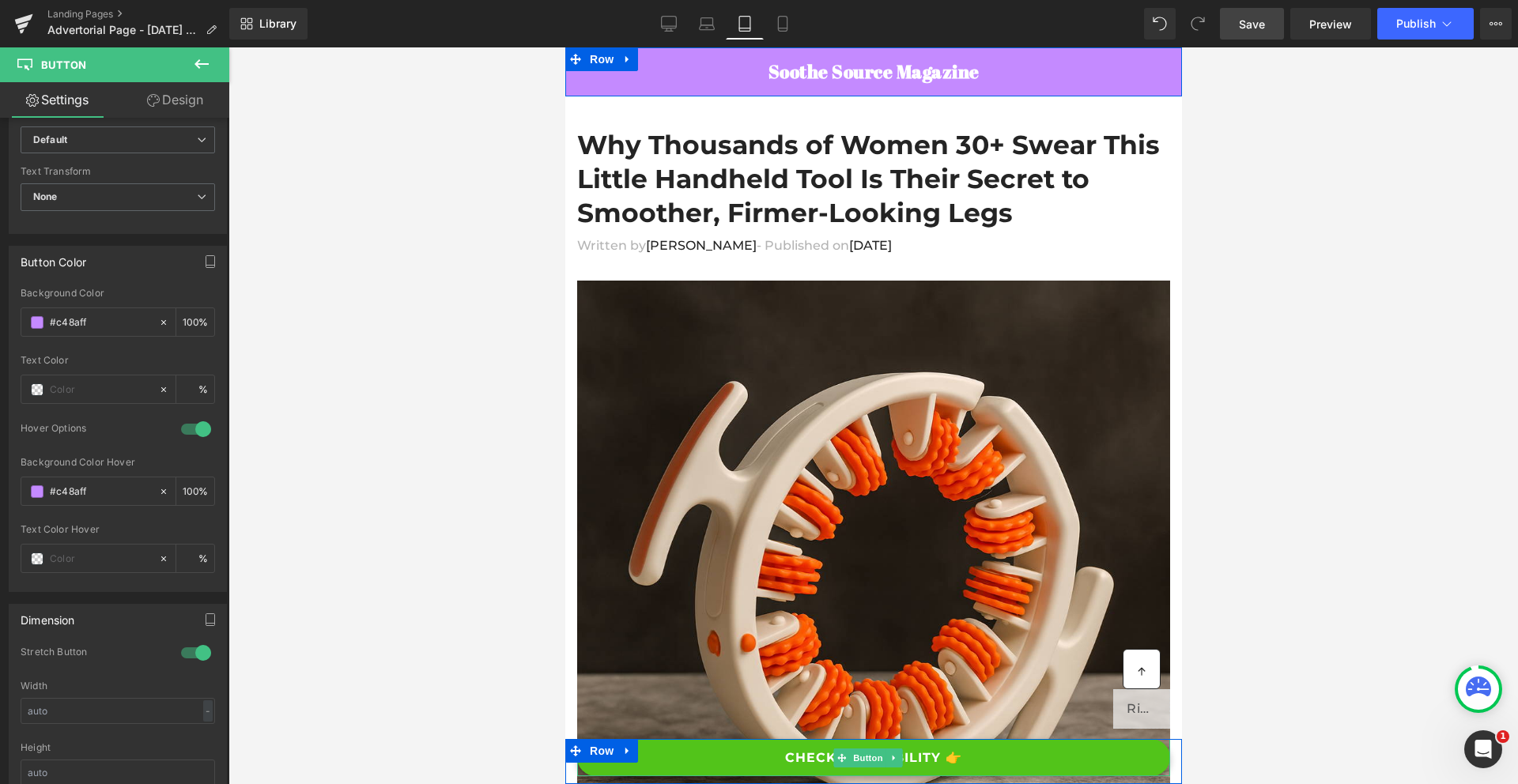
click at [988, 770] on link "CHECK AVAILABILITY 👉" at bounding box center [872, 758] width 593 height 38
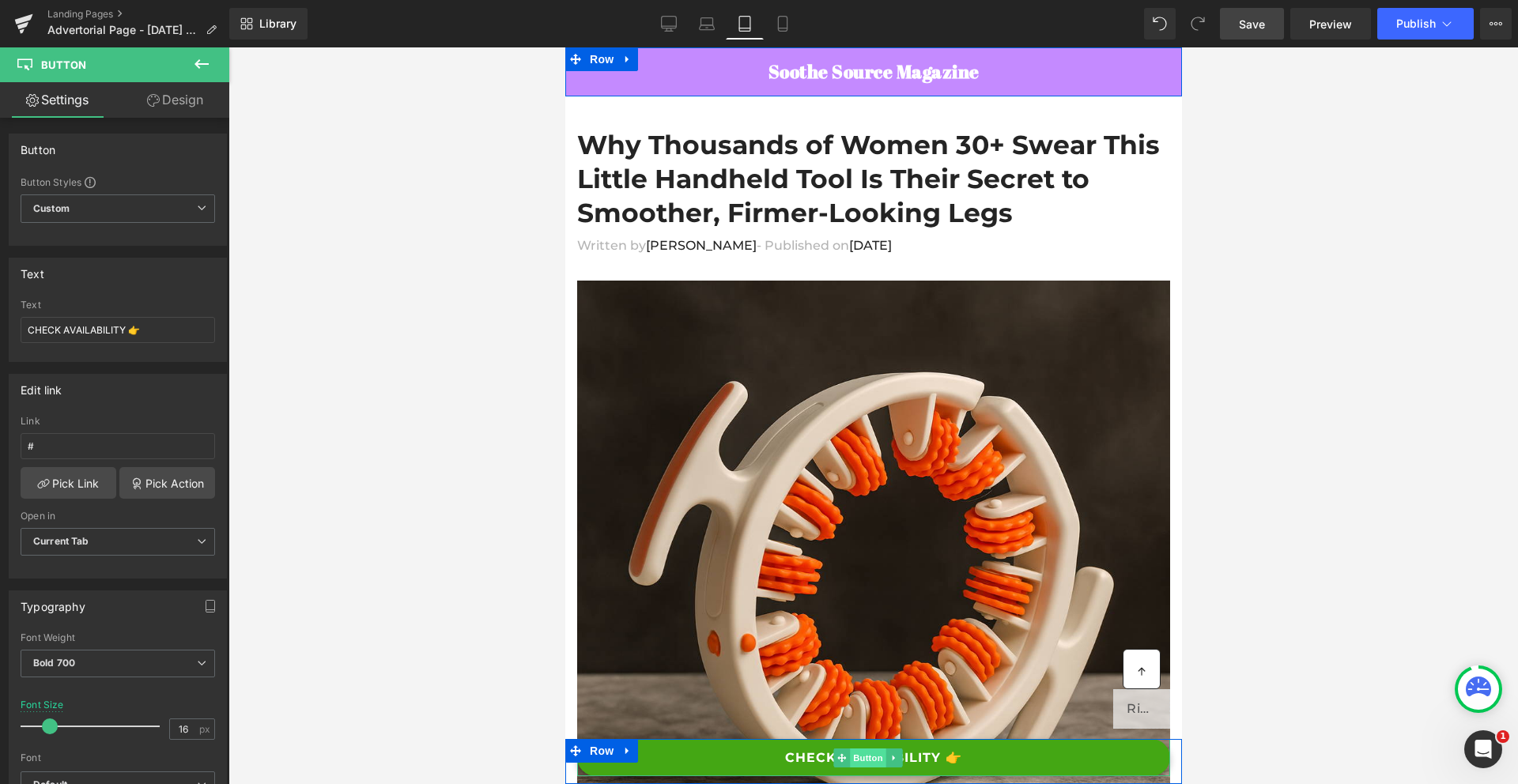
click at [859, 752] on span "Button" at bounding box center [867, 757] width 37 height 19
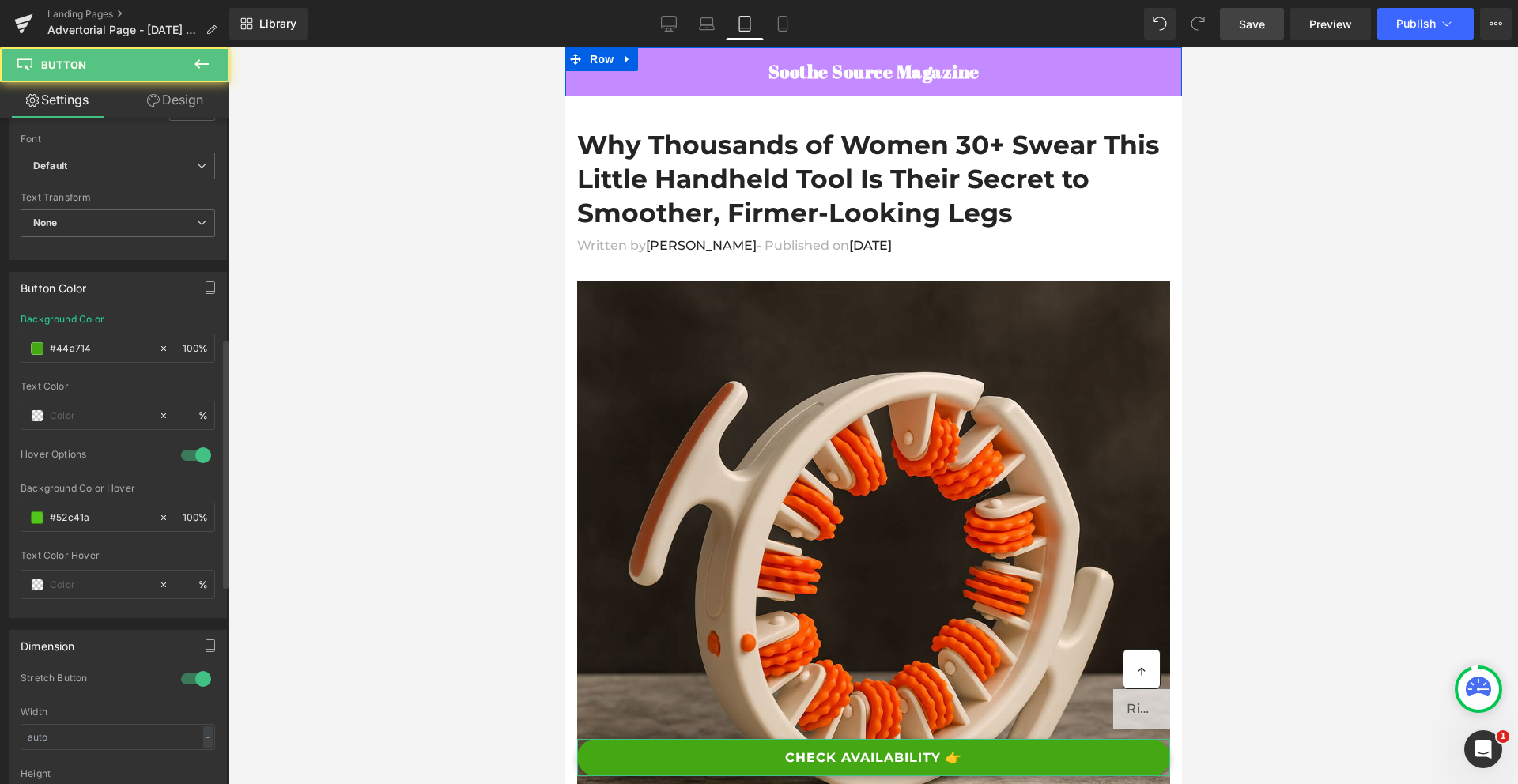
scroll to position [657, 0]
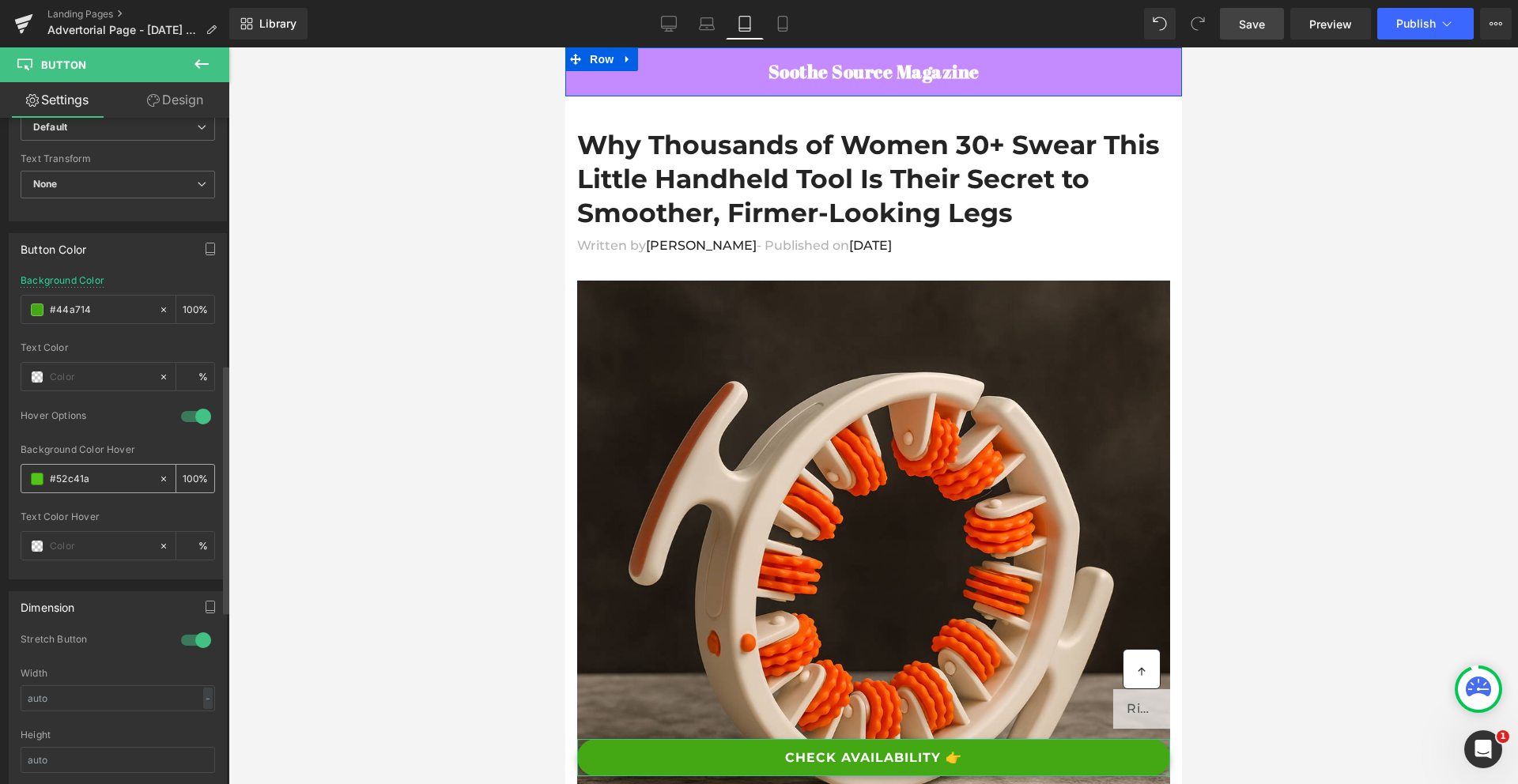
click at [71, 480] on input "#52c41a" at bounding box center [100, 479] width 101 height 17
type input "#c48aff"
click at [68, 307] on input "#44a714" at bounding box center [100, 309] width 101 height 17
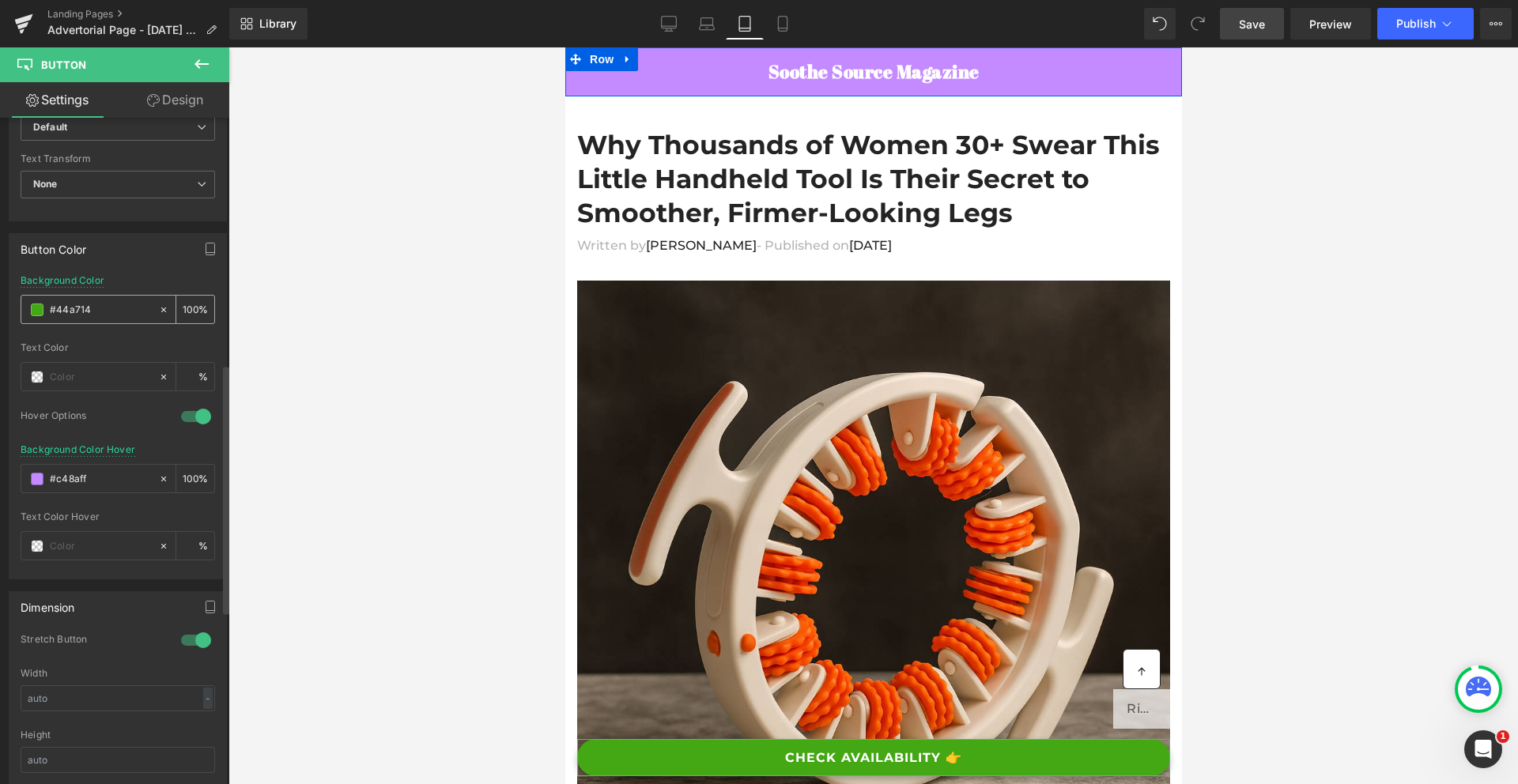
paste input "c48aff"
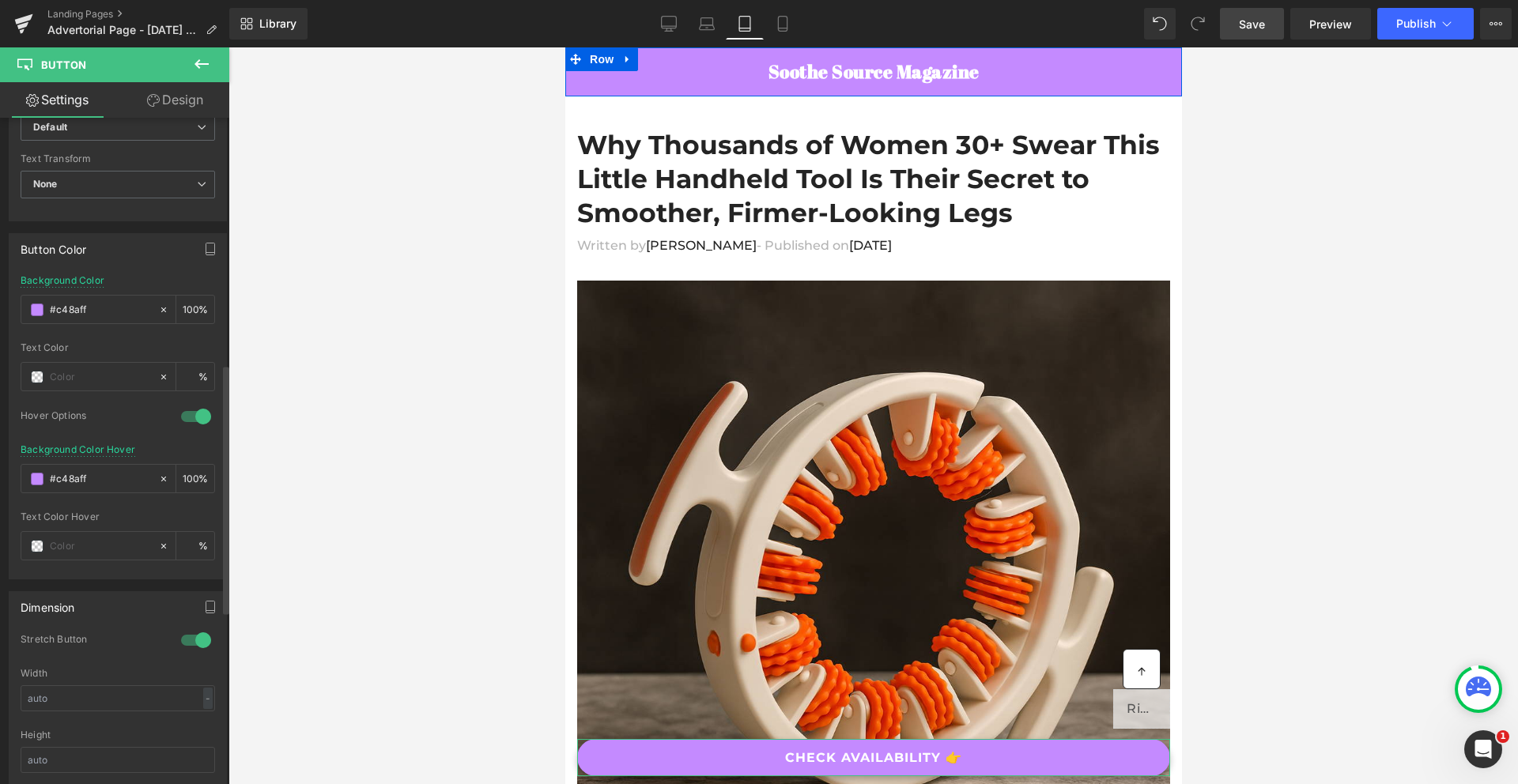
type input "#c48aff"
click at [130, 279] on div "Background Color #c48aff 100 %" at bounding box center [118, 308] width 195 height 67
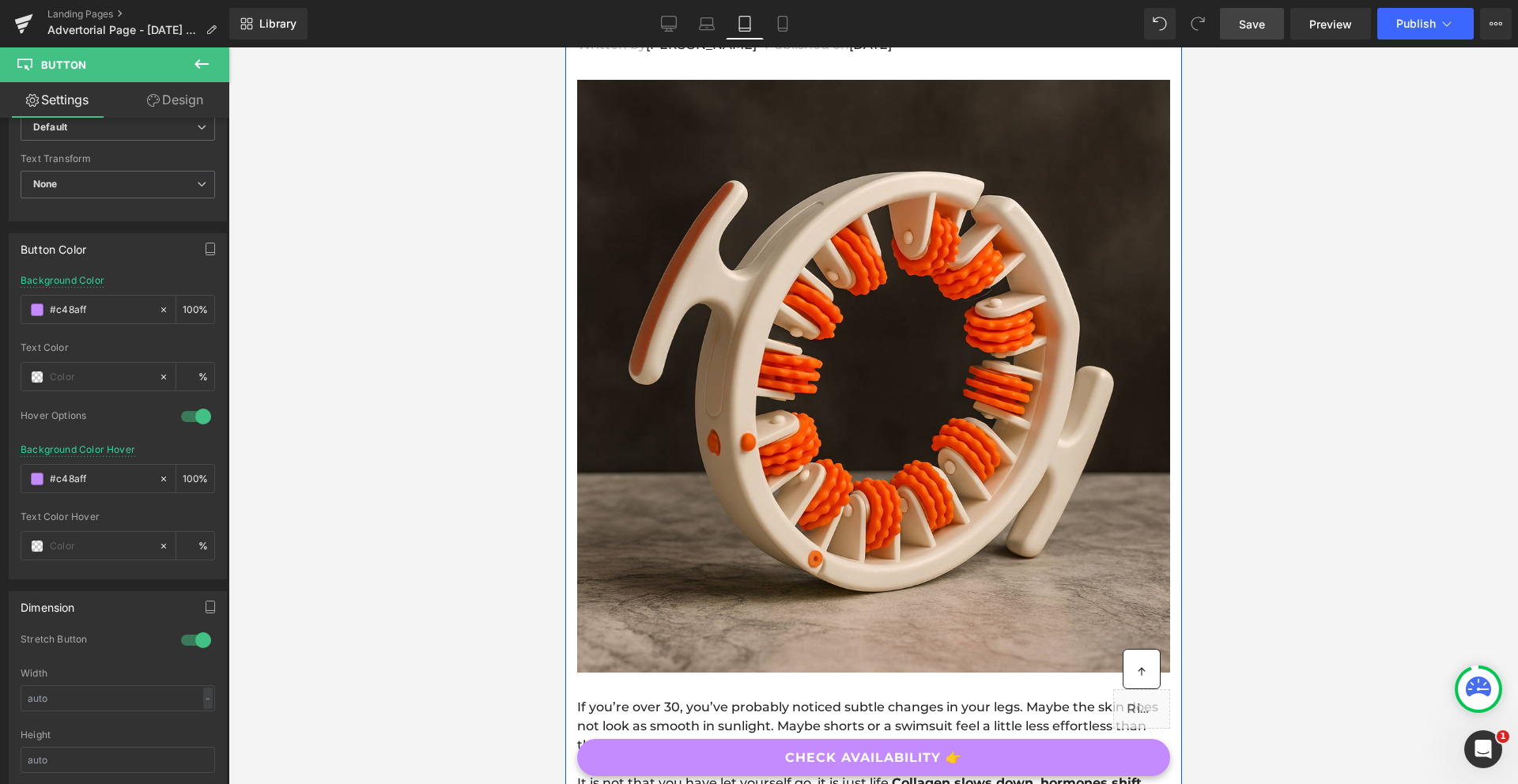
scroll to position [206, 0]
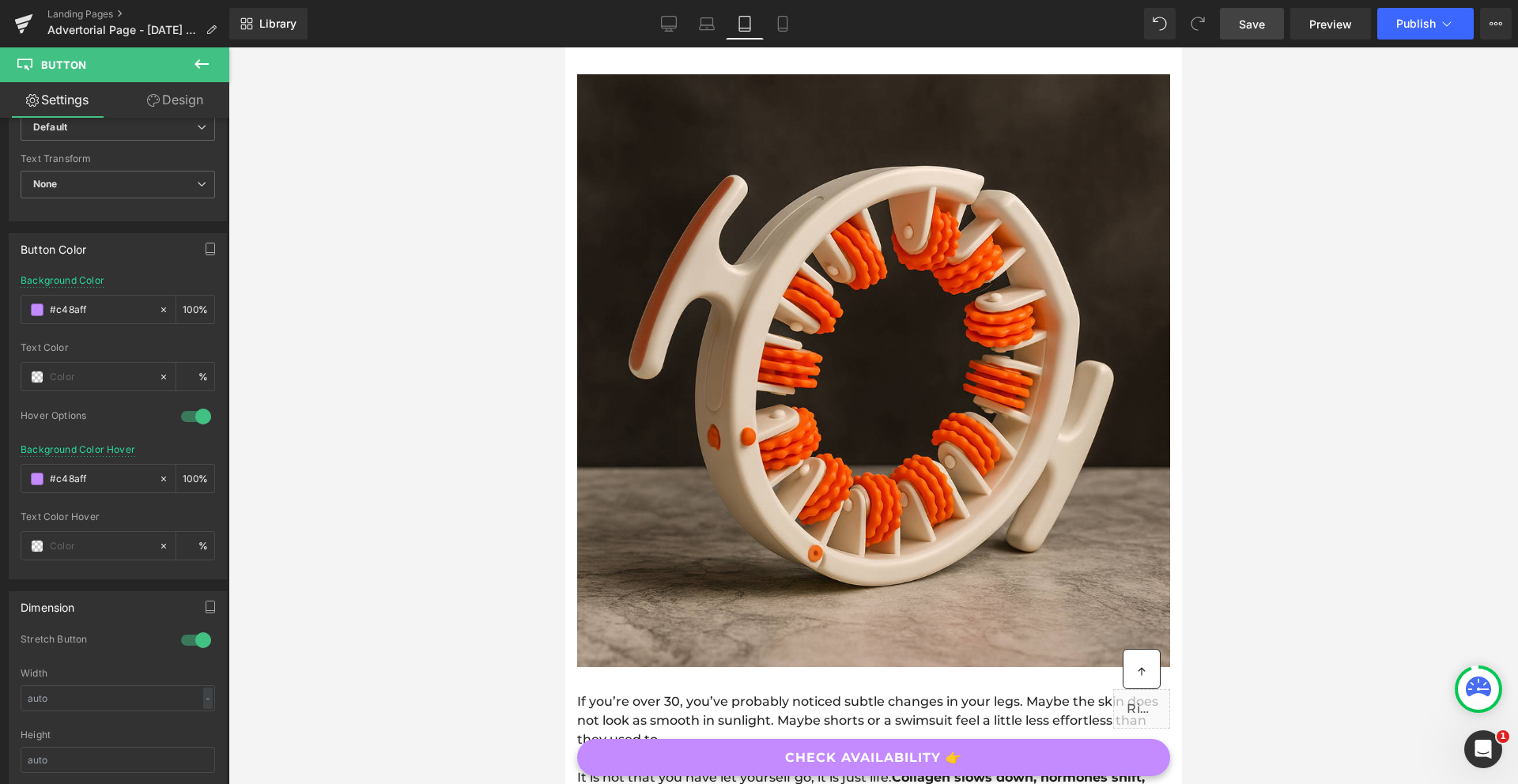
click at [1238, 25] on link "Save" at bounding box center [1252, 23] width 64 height 31
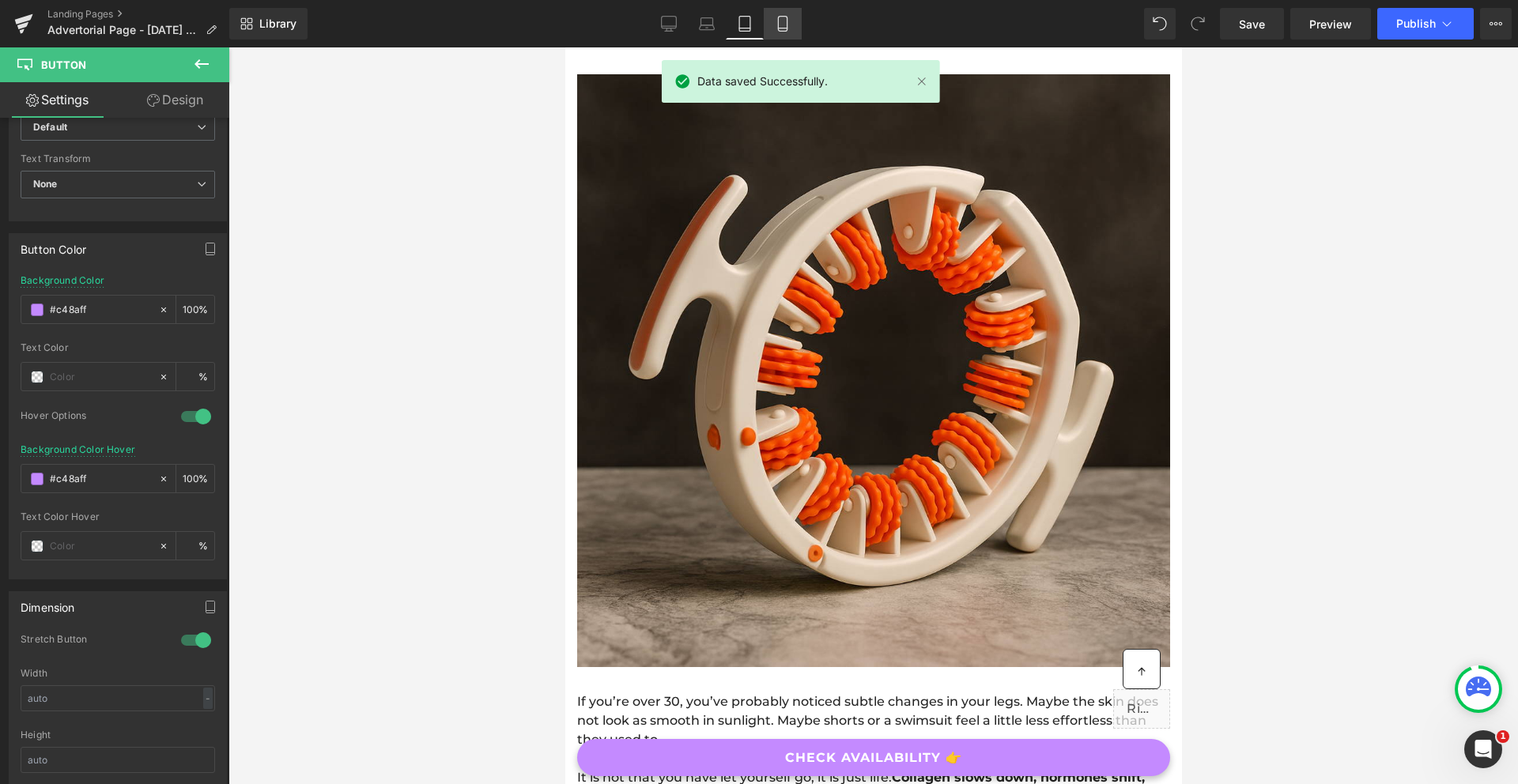
click at [787, 22] on icon at bounding box center [782, 24] width 9 height 15
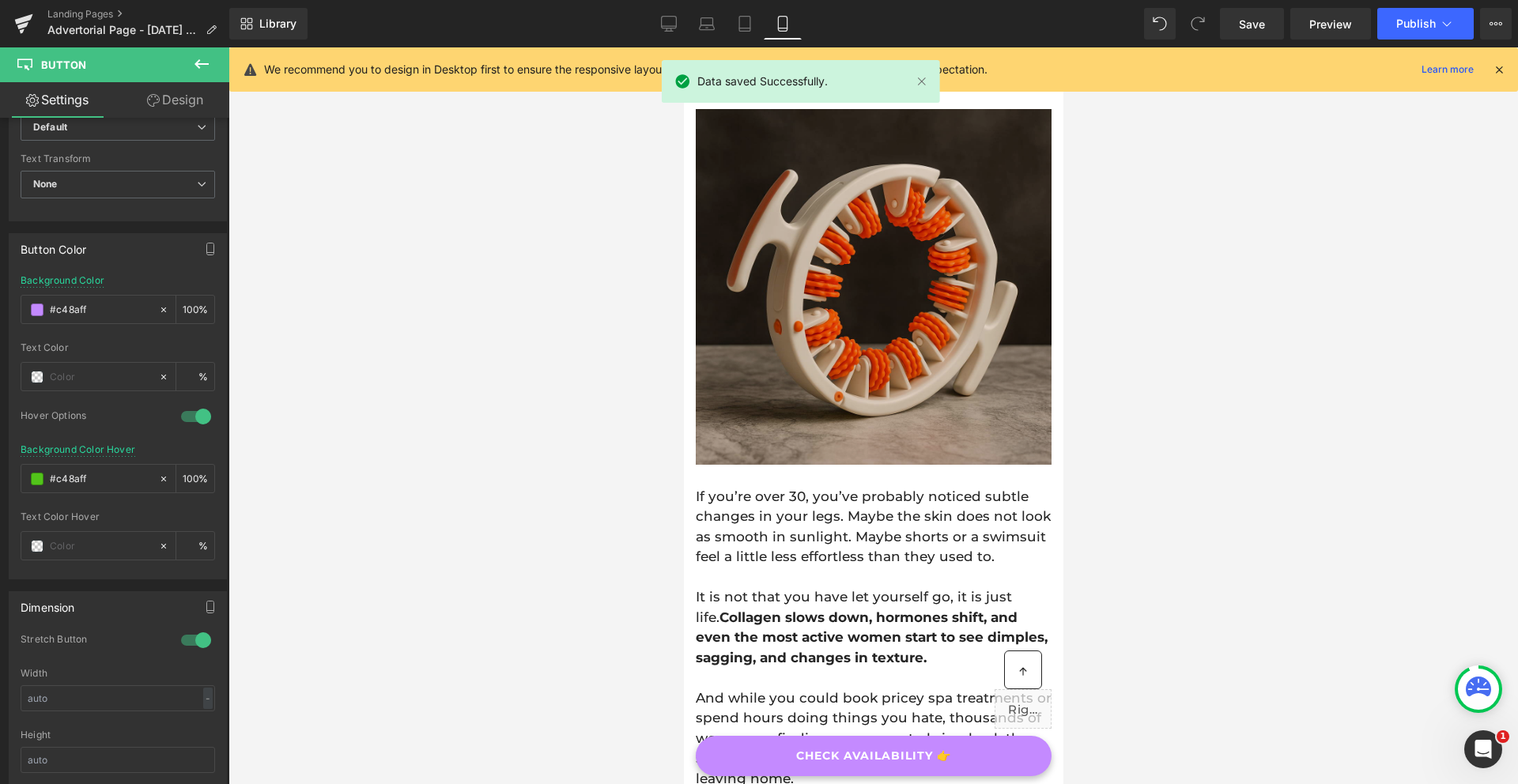
scroll to position [0, 0]
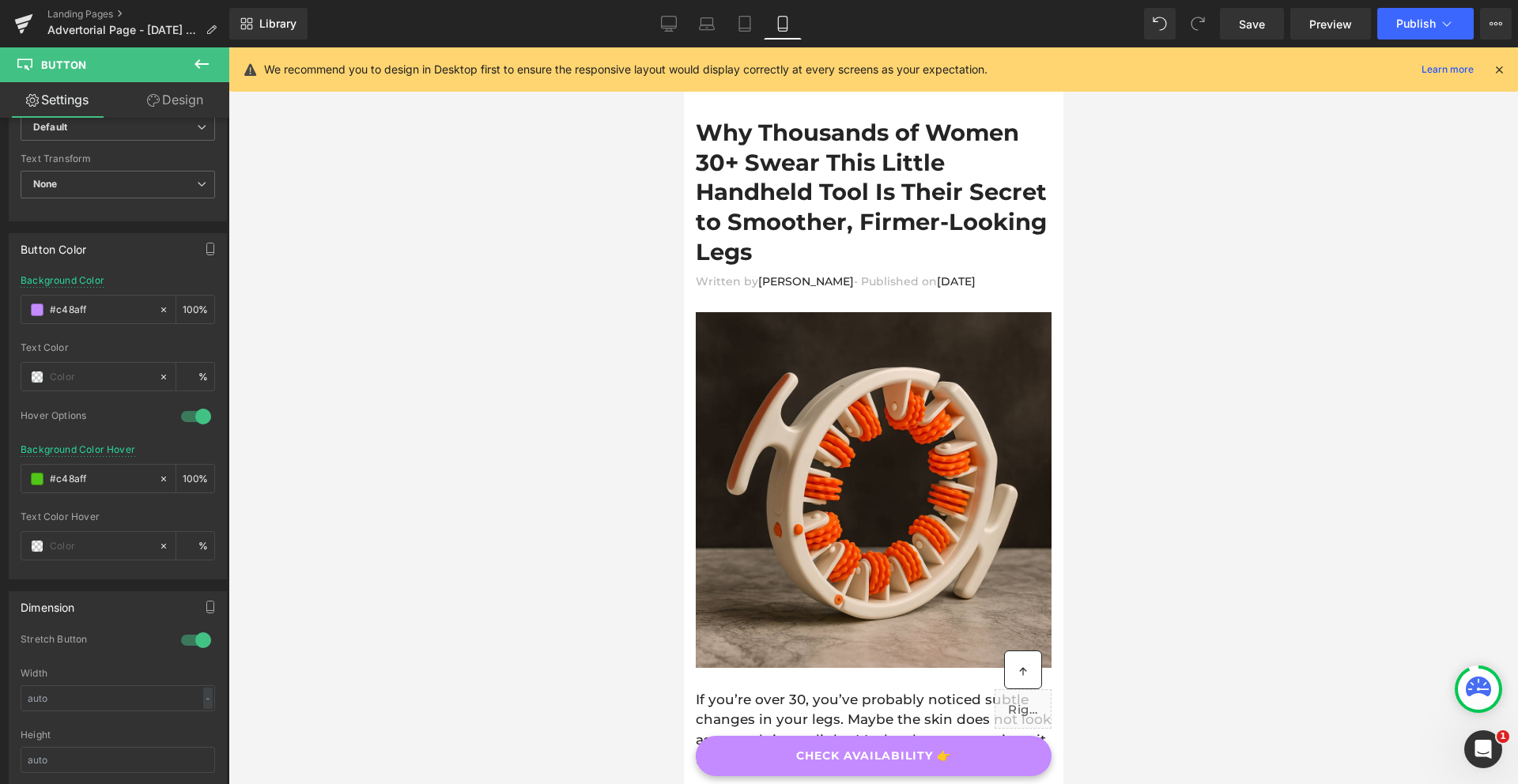
click at [923, 90] on div "Data saved Successfully." at bounding box center [801, 84] width 279 height 49
click at [681, 24] on link "Desktop" at bounding box center [669, 23] width 38 height 31
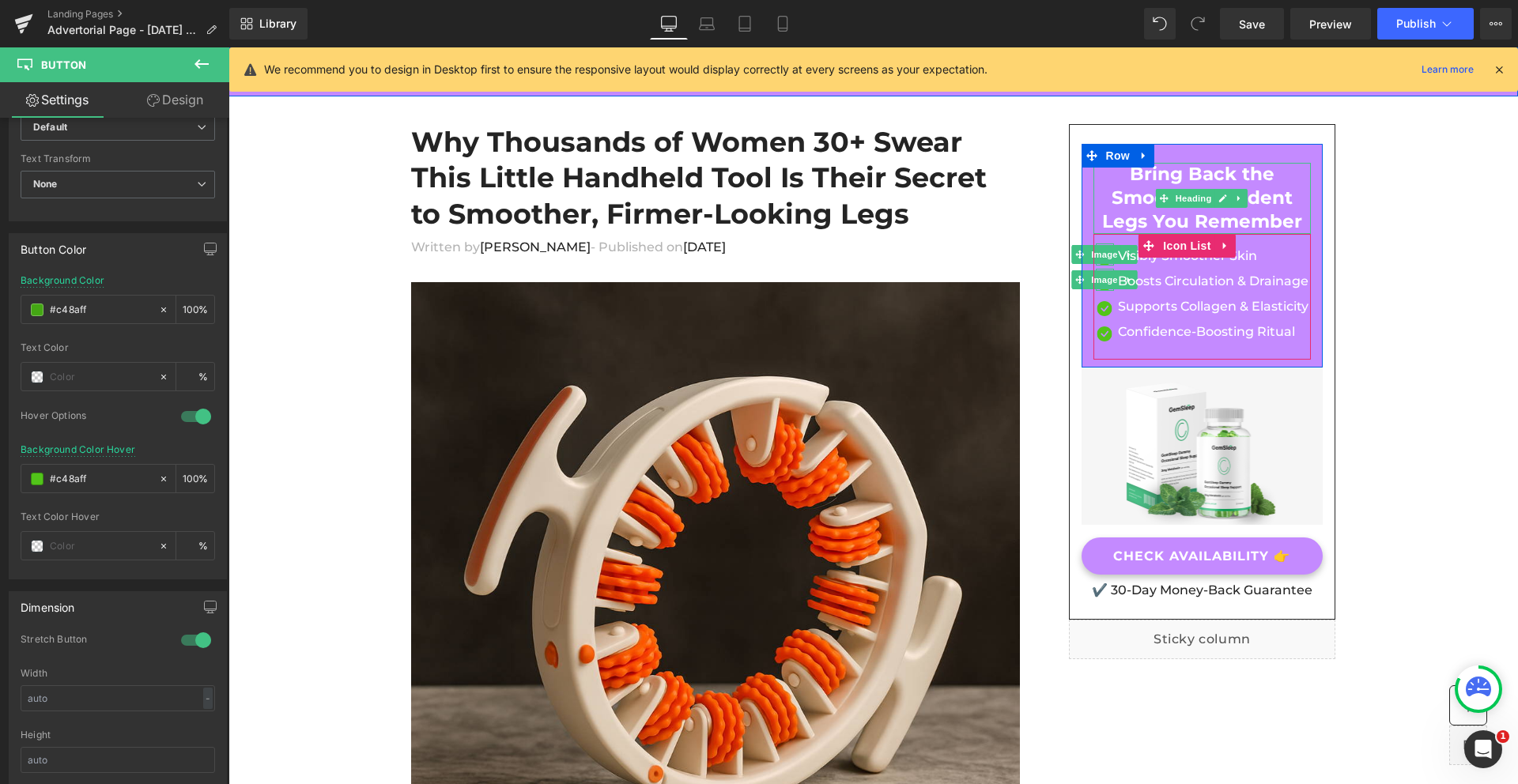
click at [1502, 56] on div "We recommend you to design in Desktop first to ensure the responsive layout wou…" at bounding box center [873, 70] width 1289 height 45
click at [1502, 61] on div at bounding box center [1498, 69] width 13 height 17
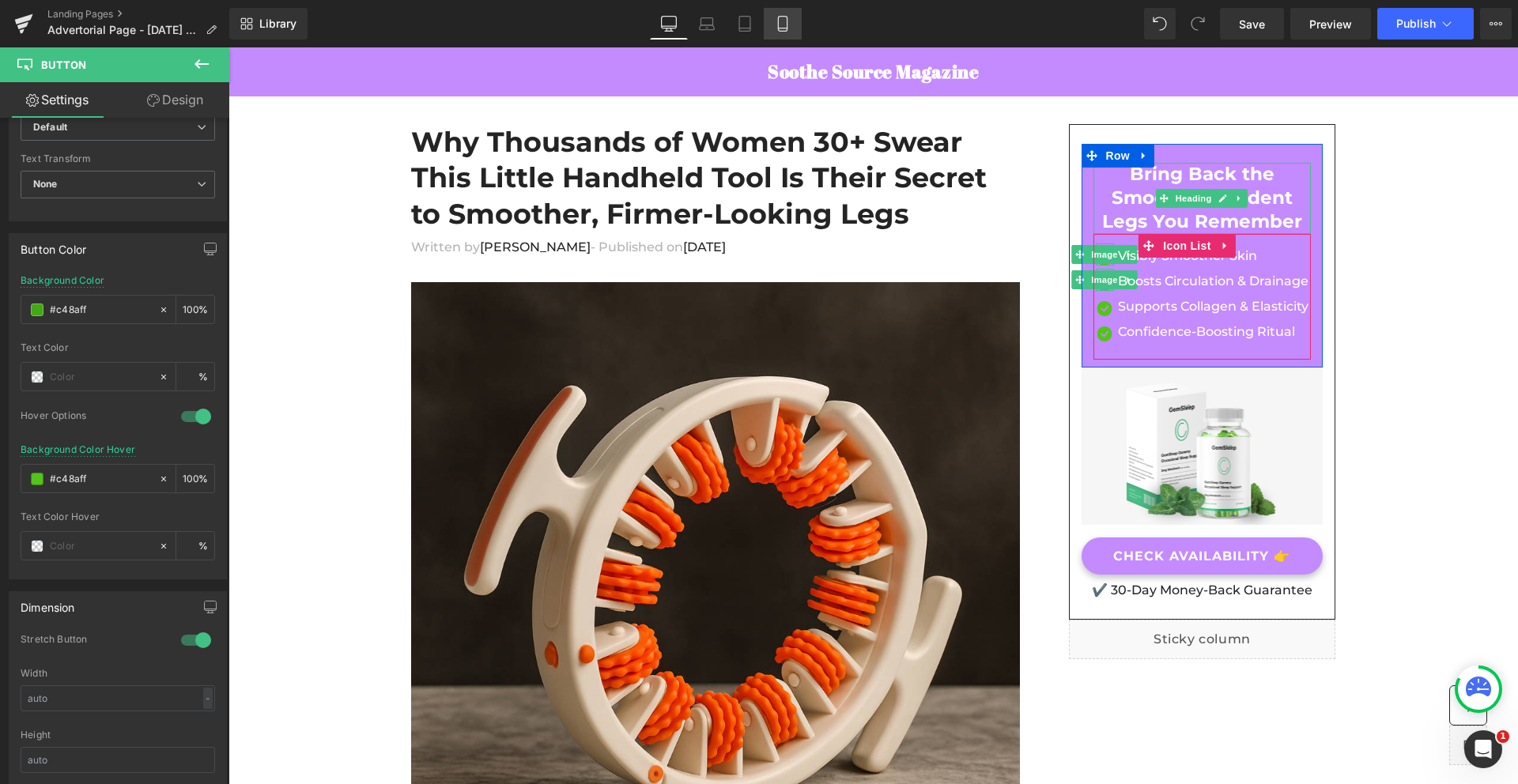
click at [788, 13] on link "Mobile" at bounding box center [782, 23] width 38 height 31
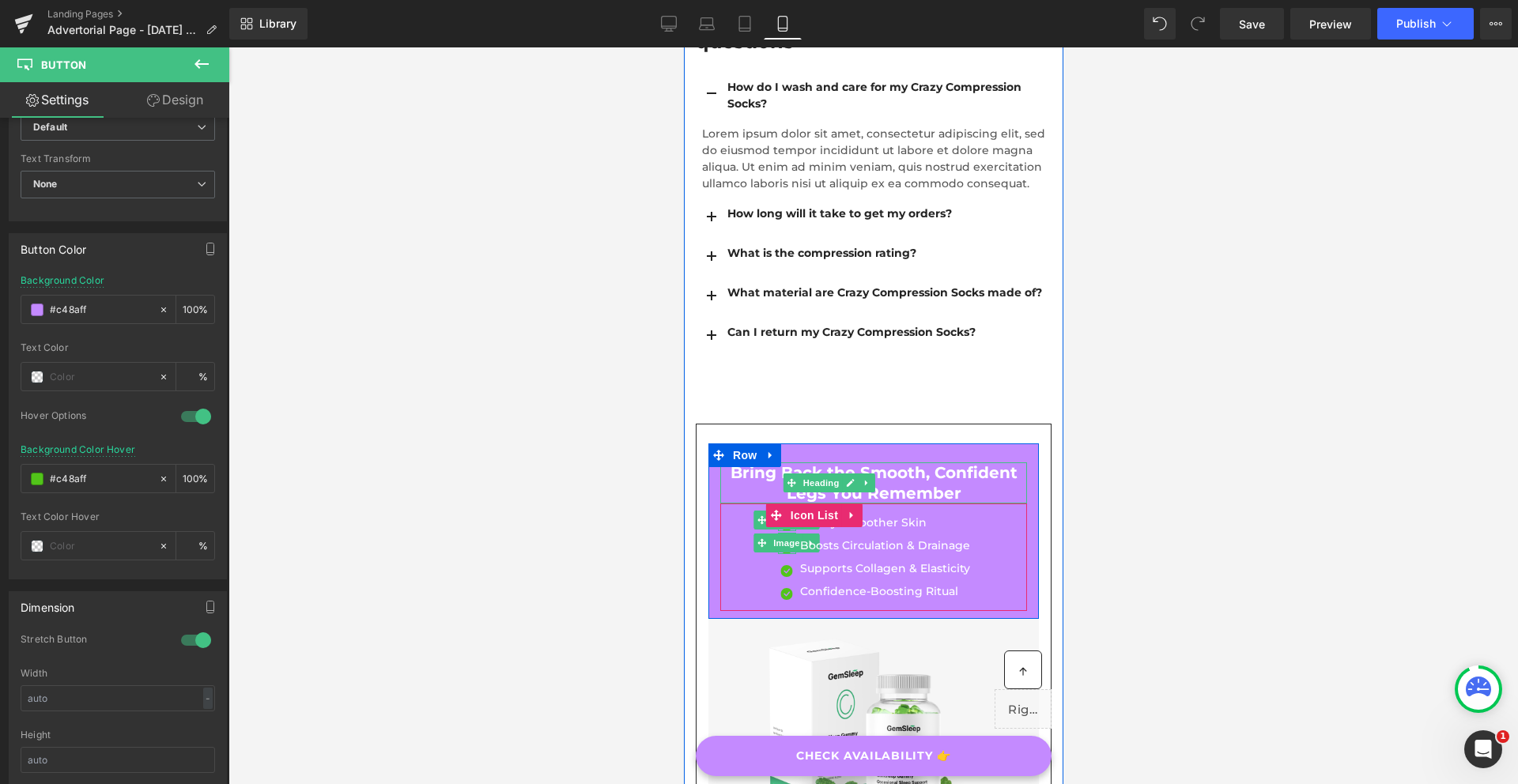
scroll to position [6884, 0]
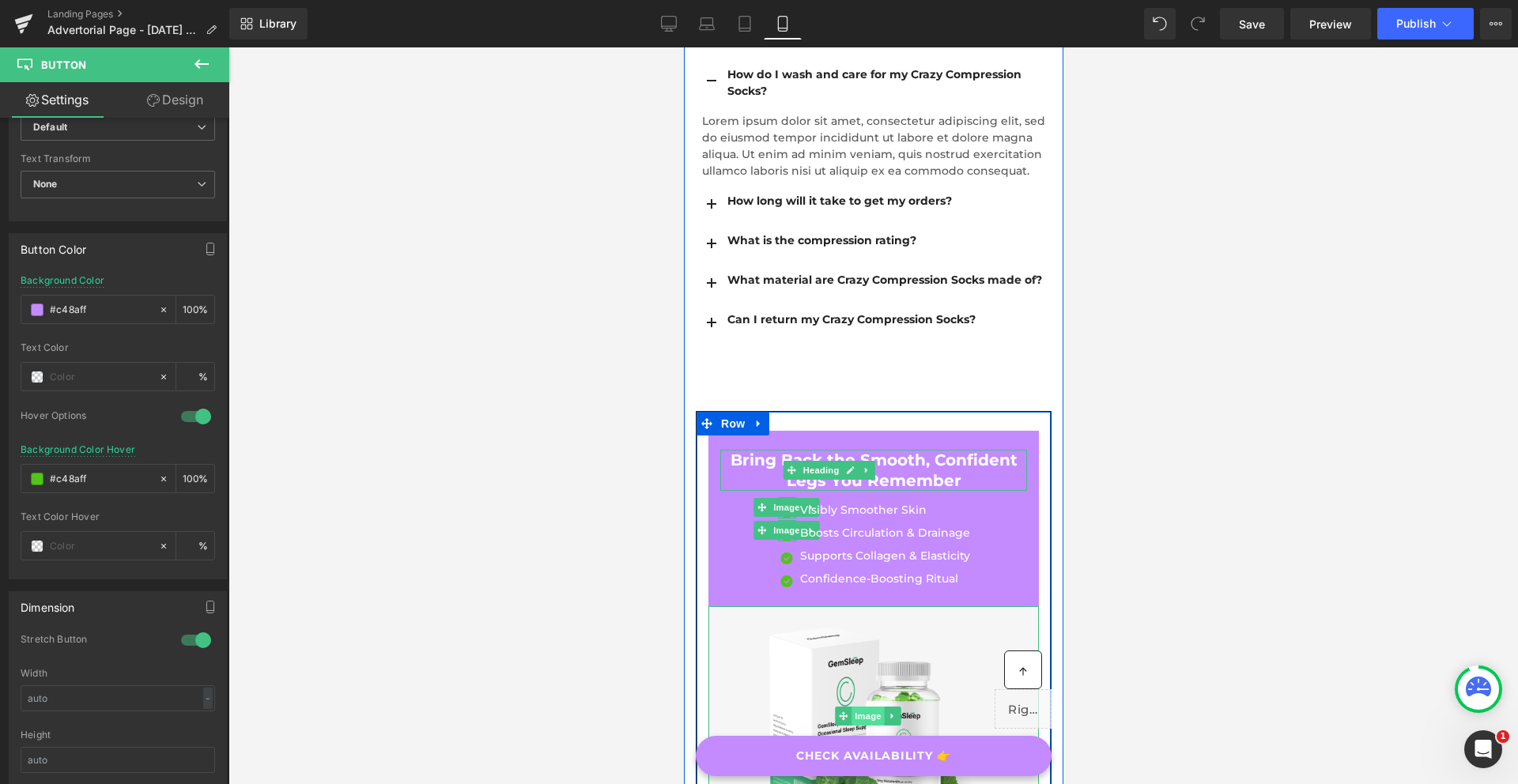
click at [870, 706] on span "Image" at bounding box center [866, 715] width 33 height 19
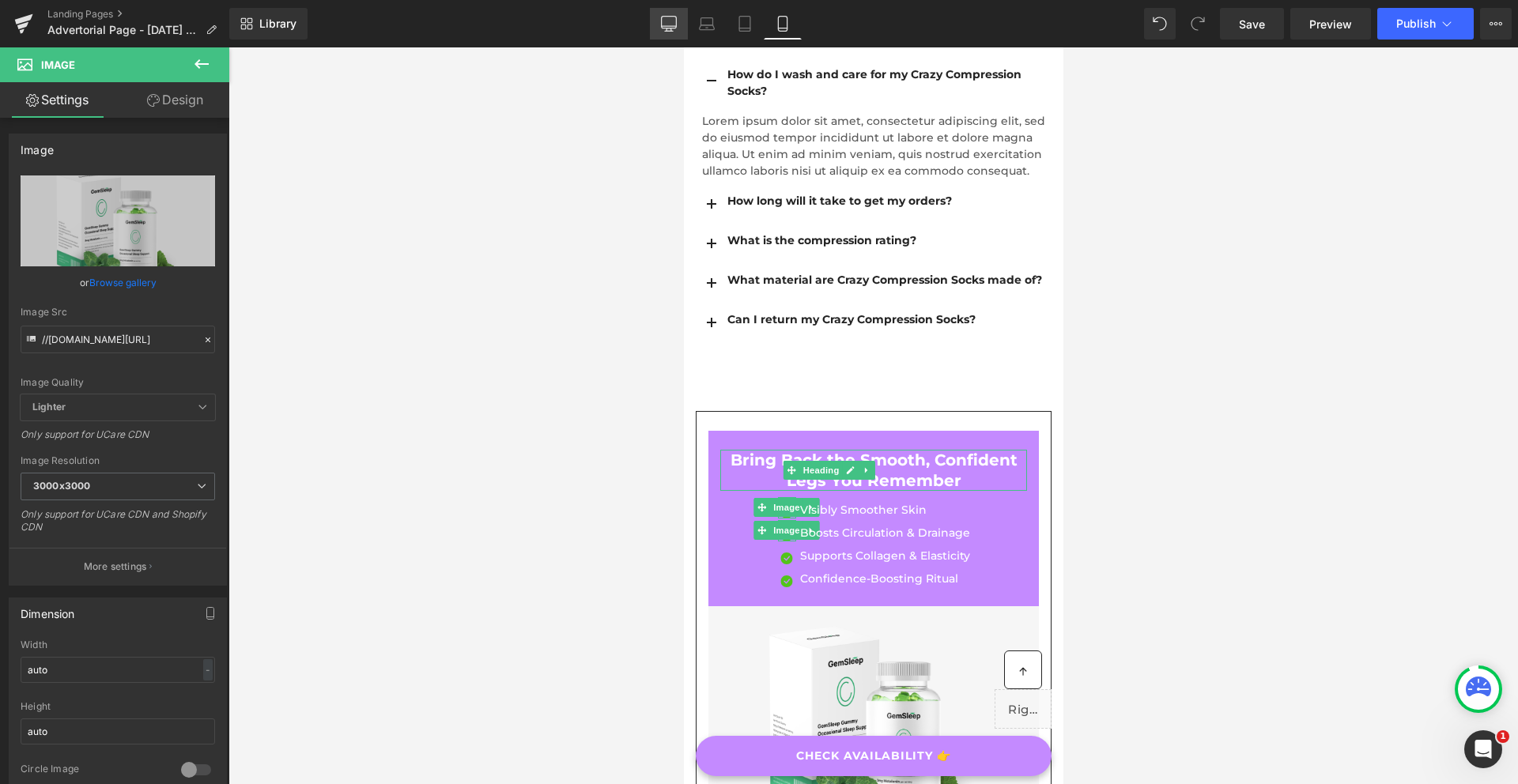
click at [665, 17] on icon at bounding box center [669, 24] width 16 height 16
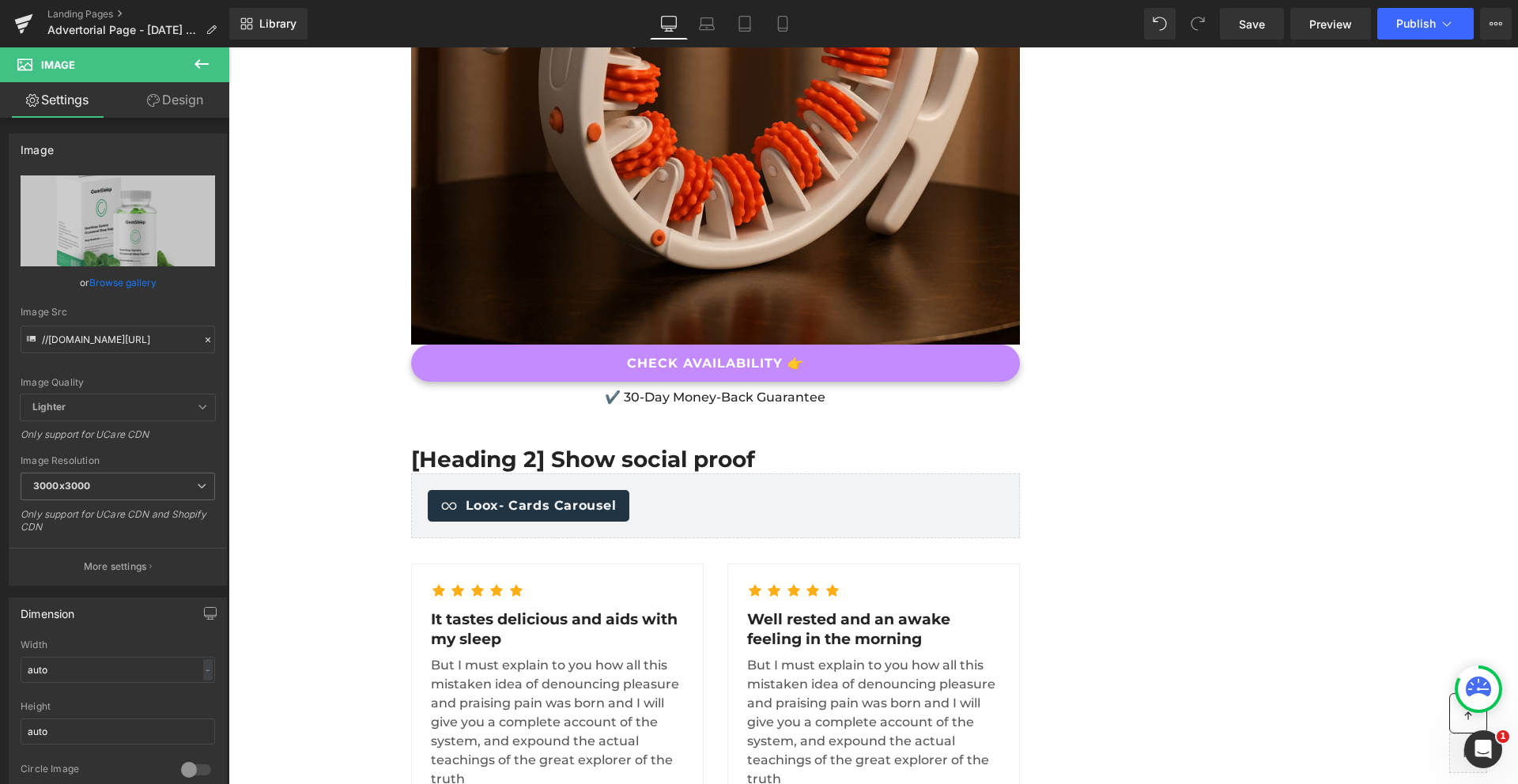
scroll to position [113, 0]
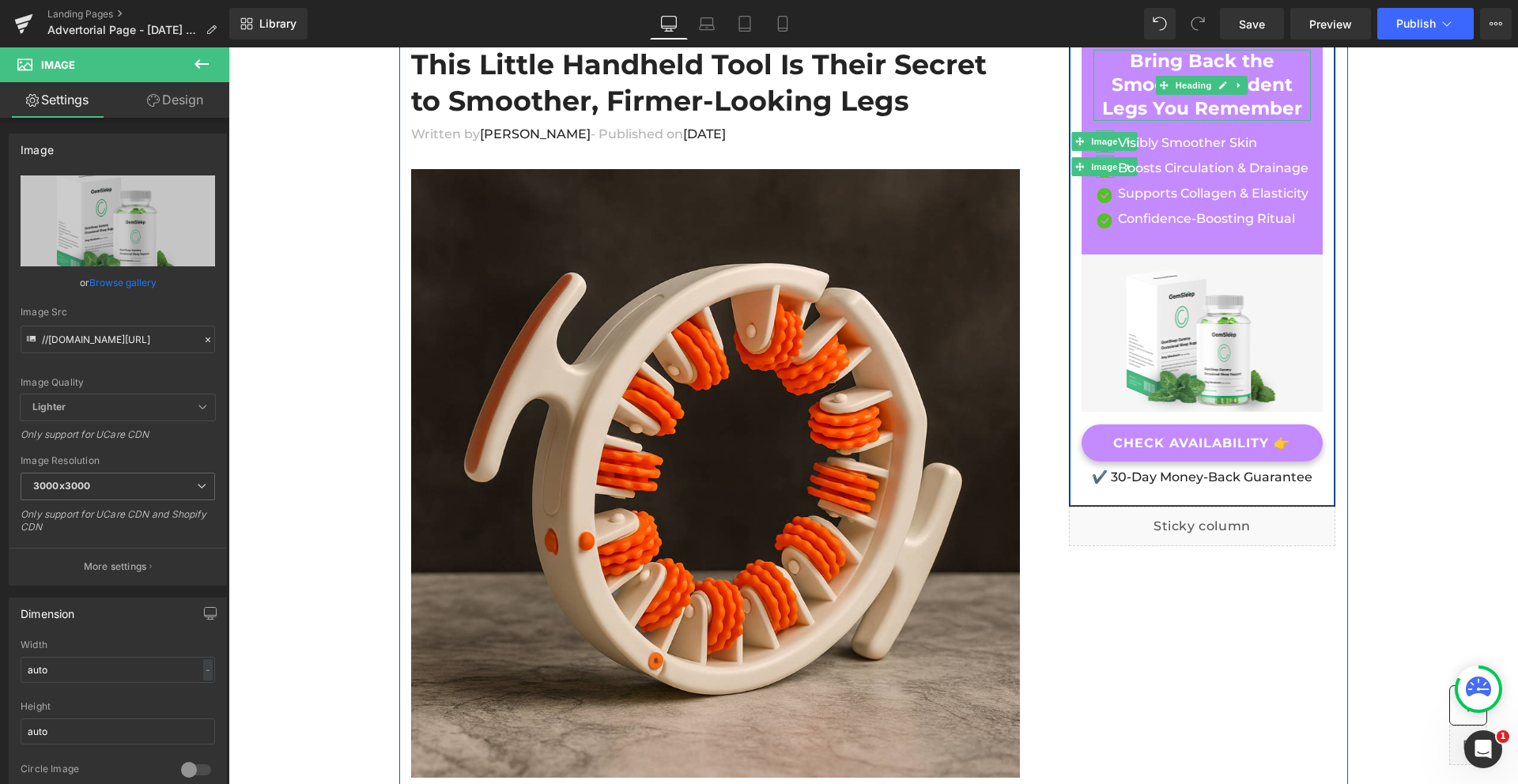
click at [1207, 330] on link "Image" at bounding box center [1231, 339] width 49 height 19
click at [1224, 340] on icon at bounding box center [1225, 339] width 3 height 5
click at [1230, 338] on icon at bounding box center [1234, 339] width 9 height 9
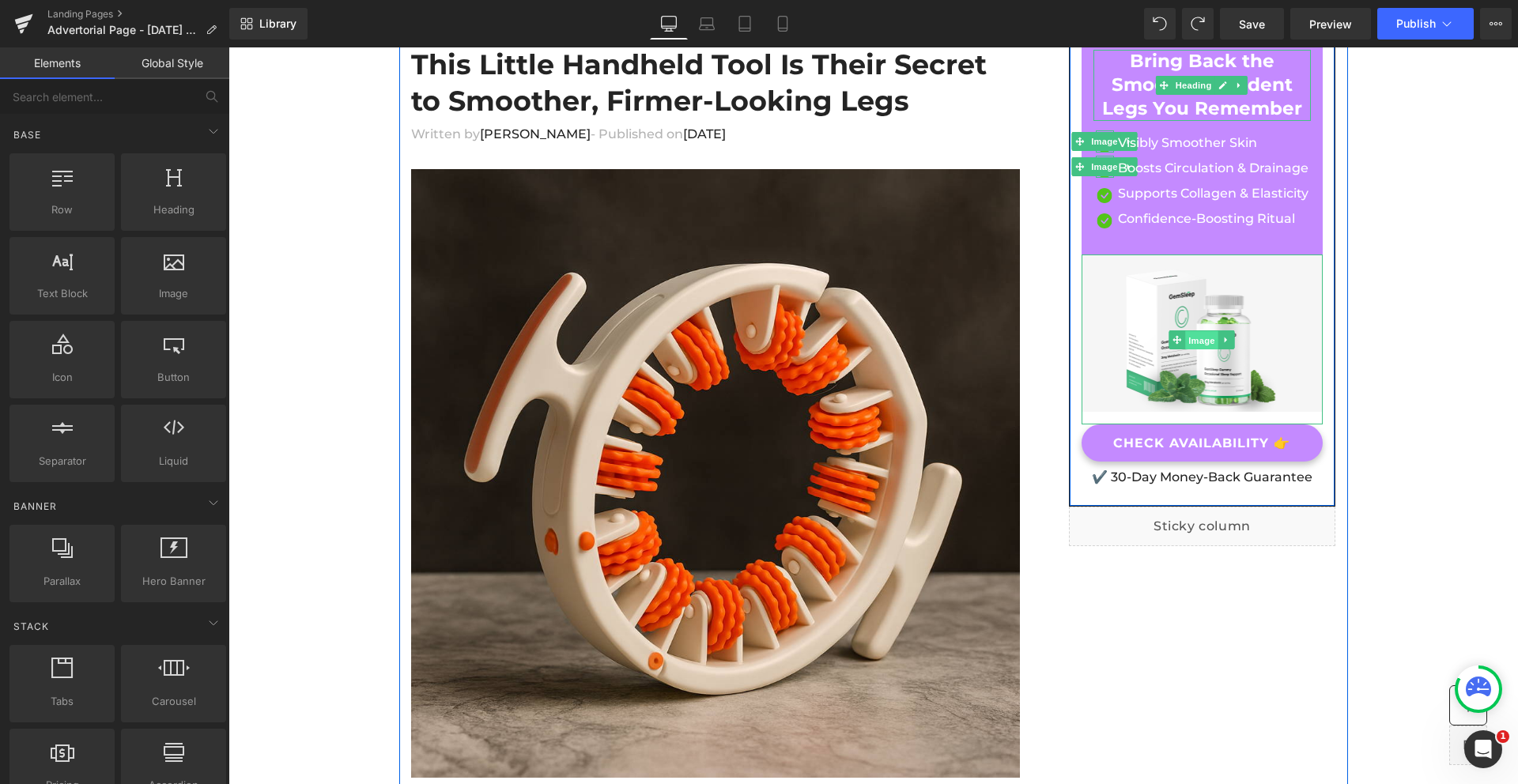
click at [1188, 338] on span "Image" at bounding box center [1202, 340] width 33 height 19
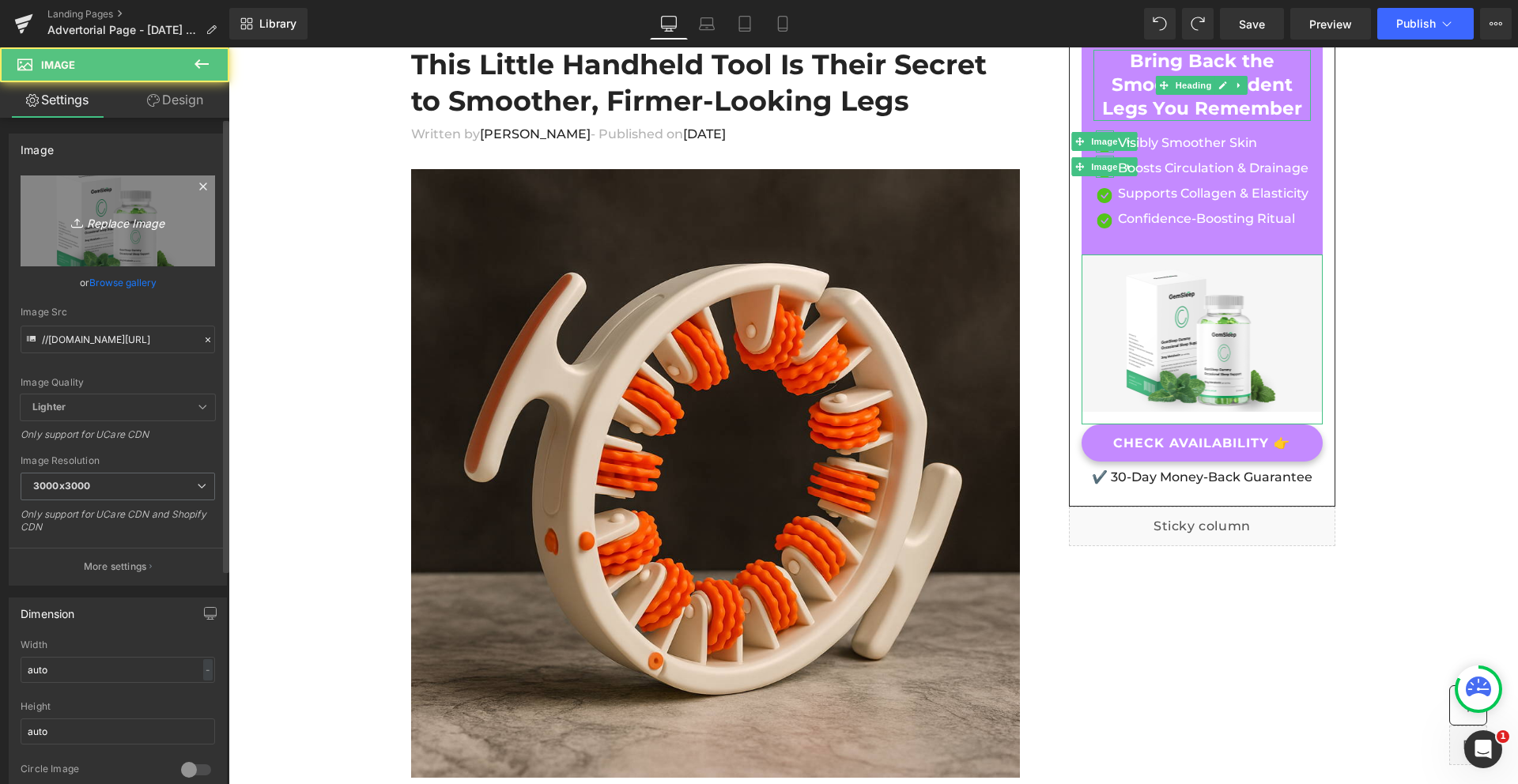
click at [113, 229] on icon "Replace Image" at bounding box center [118, 221] width 127 height 20
type input "C:\fakepath\ChatGPT Image [DATE], 11_16_29 AM.png"
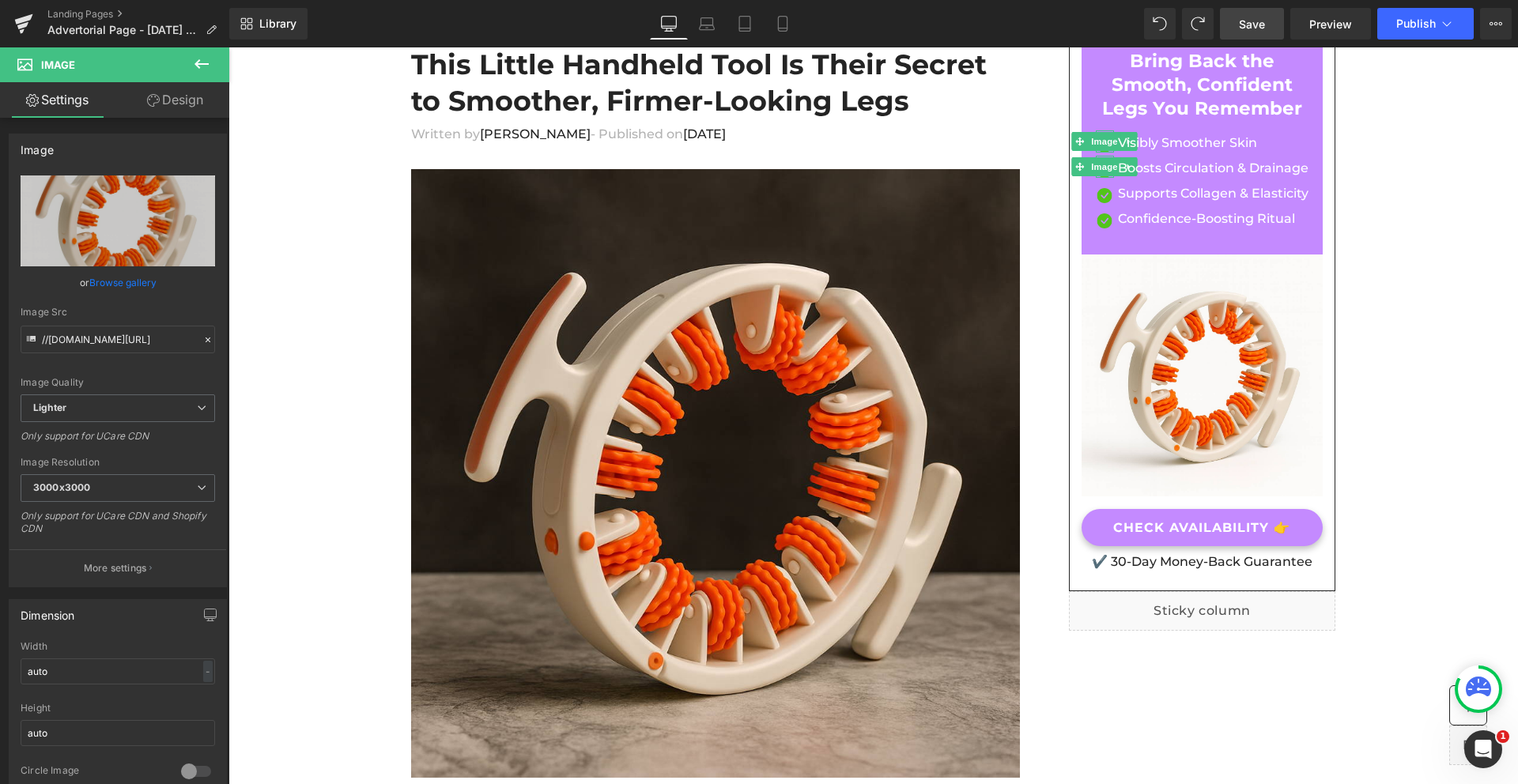
click at [1248, 29] on span "Save" at bounding box center [1251, 24] width 26 height 17
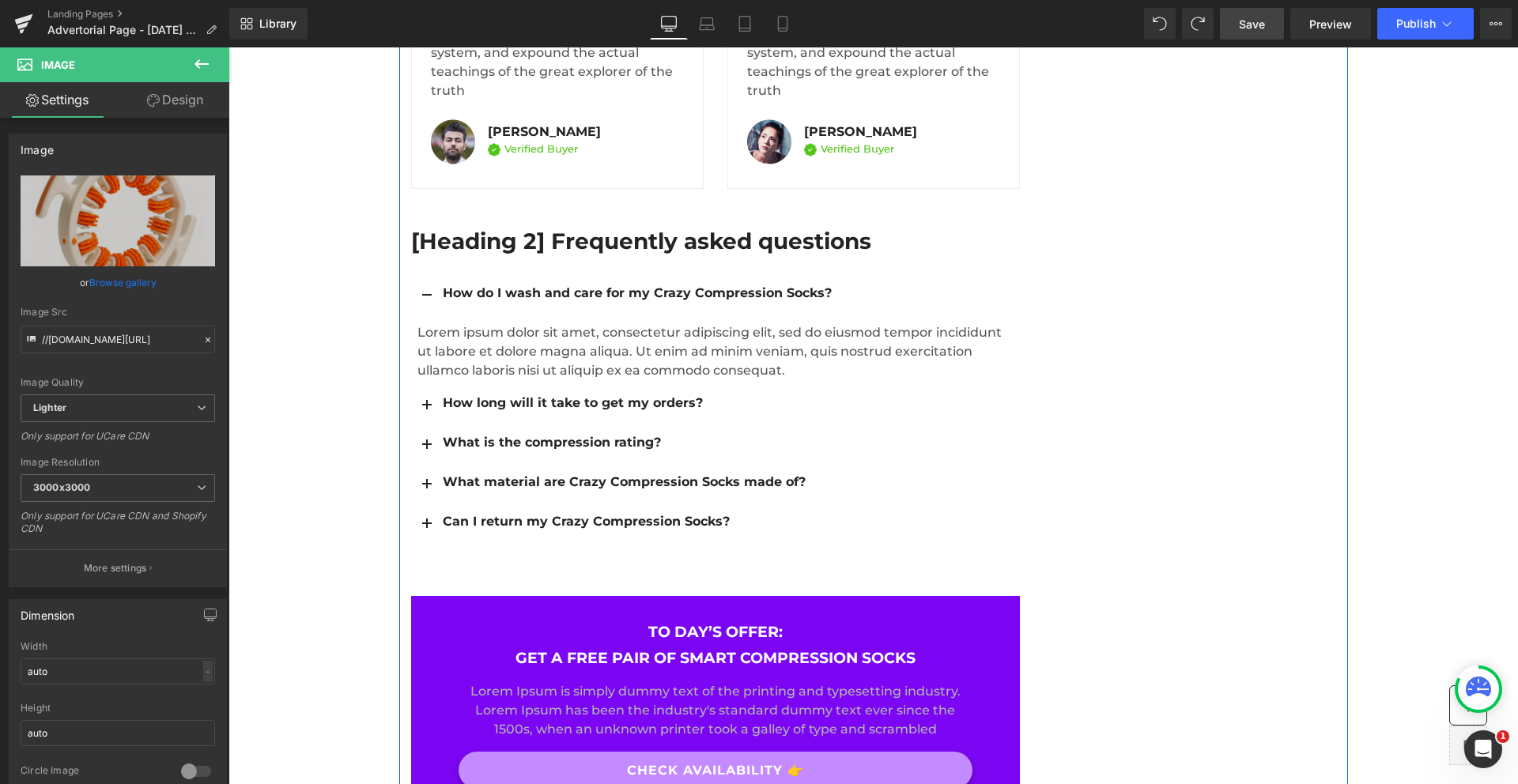
scroll to position [7775, 0]
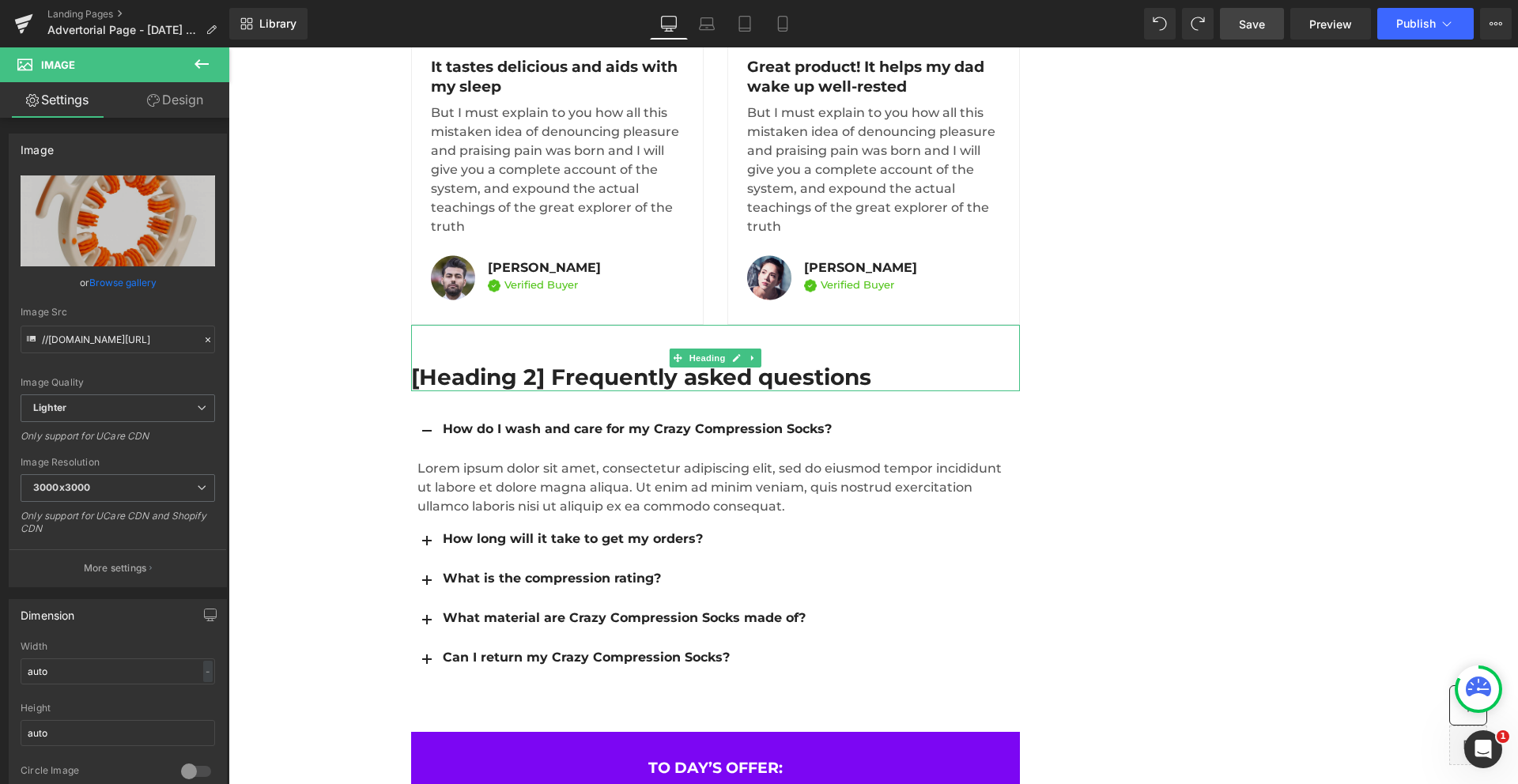
click at [1246, 27] on span "Save" at bounding box center [1251, 24] width 26 height 17
click at [1269, 32] on link "Save" at bounding box center [1252, 23] width 64 height 31
click at [1269, 32] on link "Saving . . ." at bounding box center [1235, 23] width 99 height 31
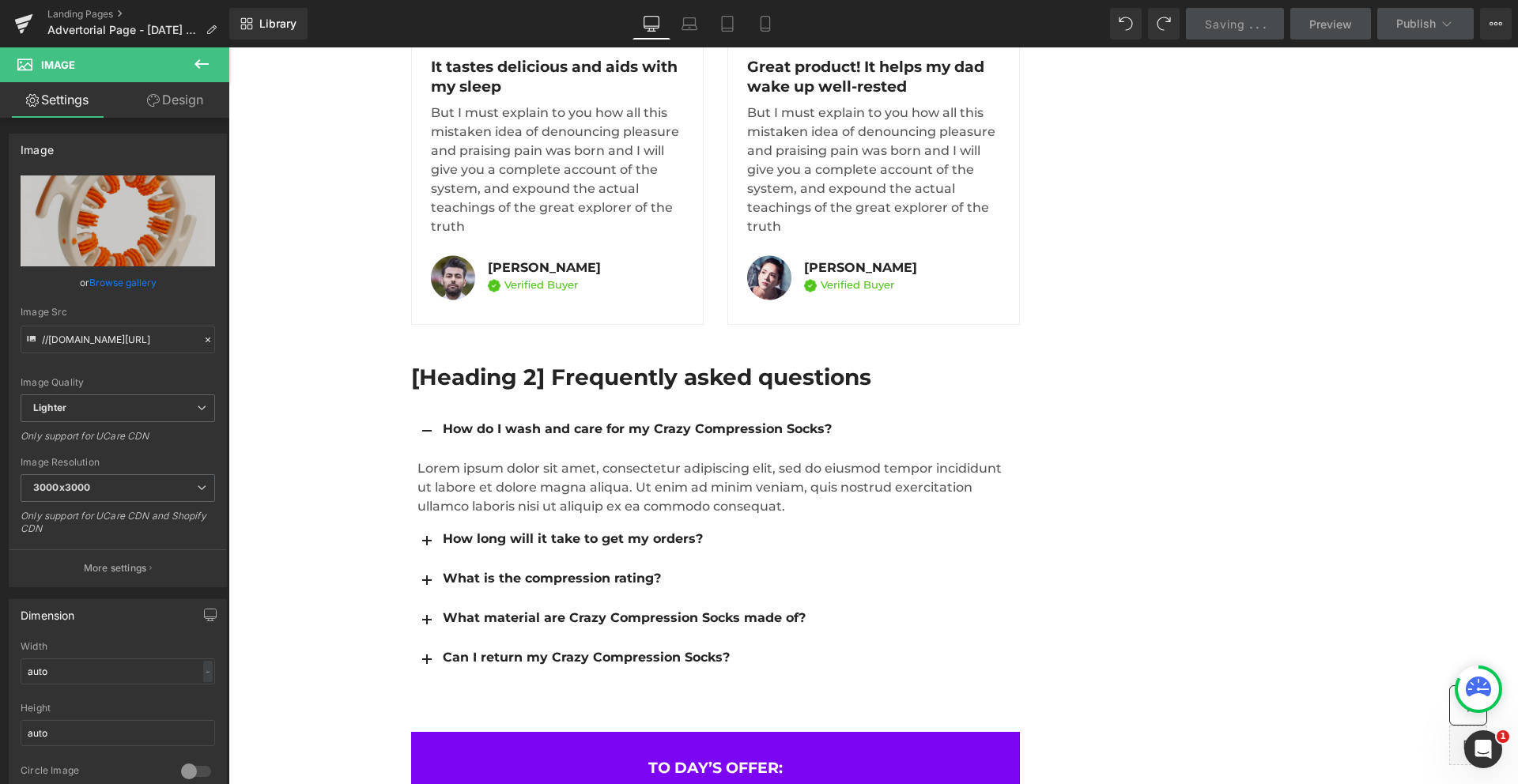
scroll to position [7077, 0]
